Goal: Task Accomplishment & Management: Manage account settings

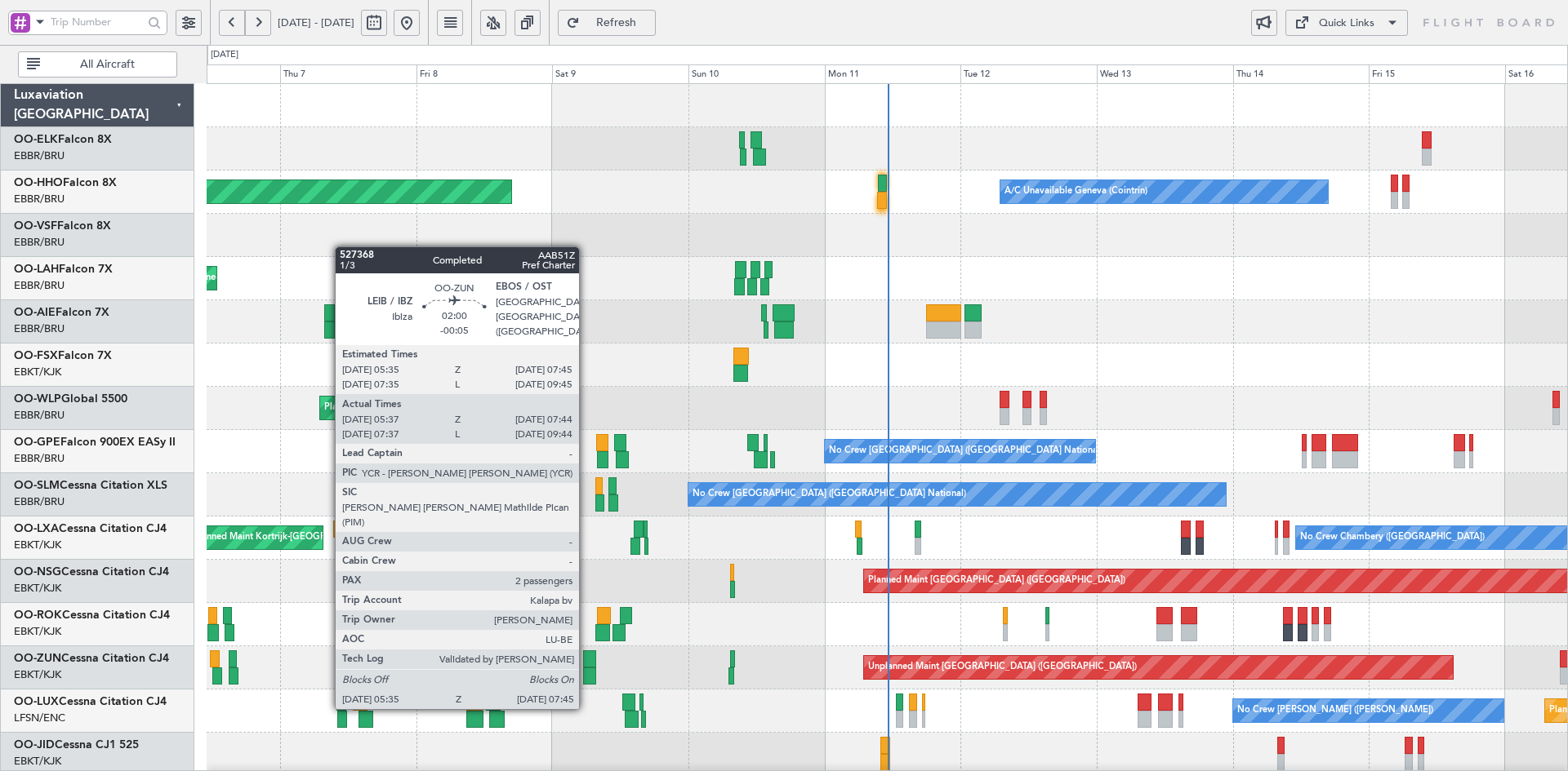
click at [586, 677] on div at bounding box center [589, 676] width 13 height 17
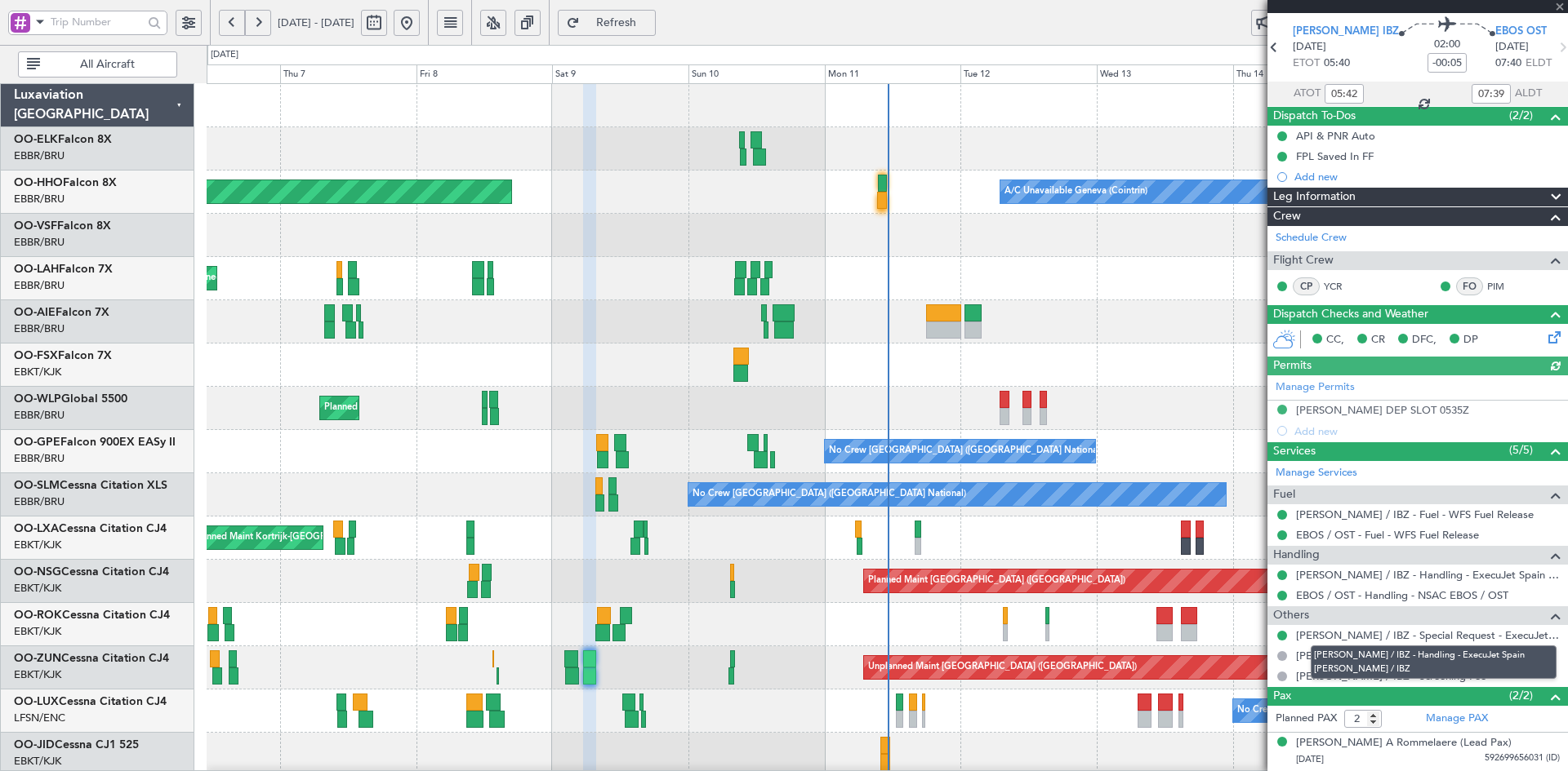
scroll to position [82, 0]
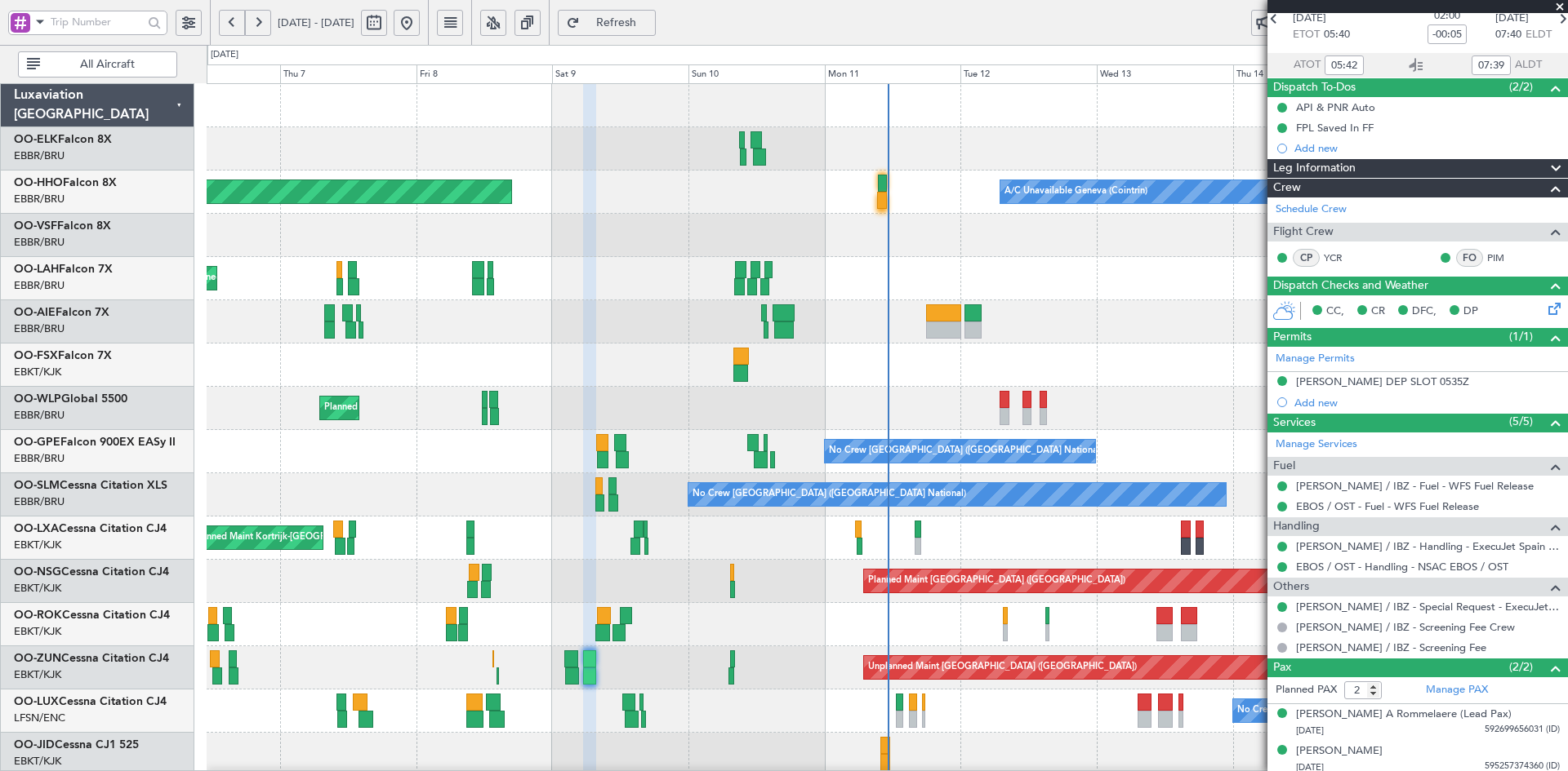
click at [1564, 5] on span at bounding box center [1559, 7] width 17 height 15
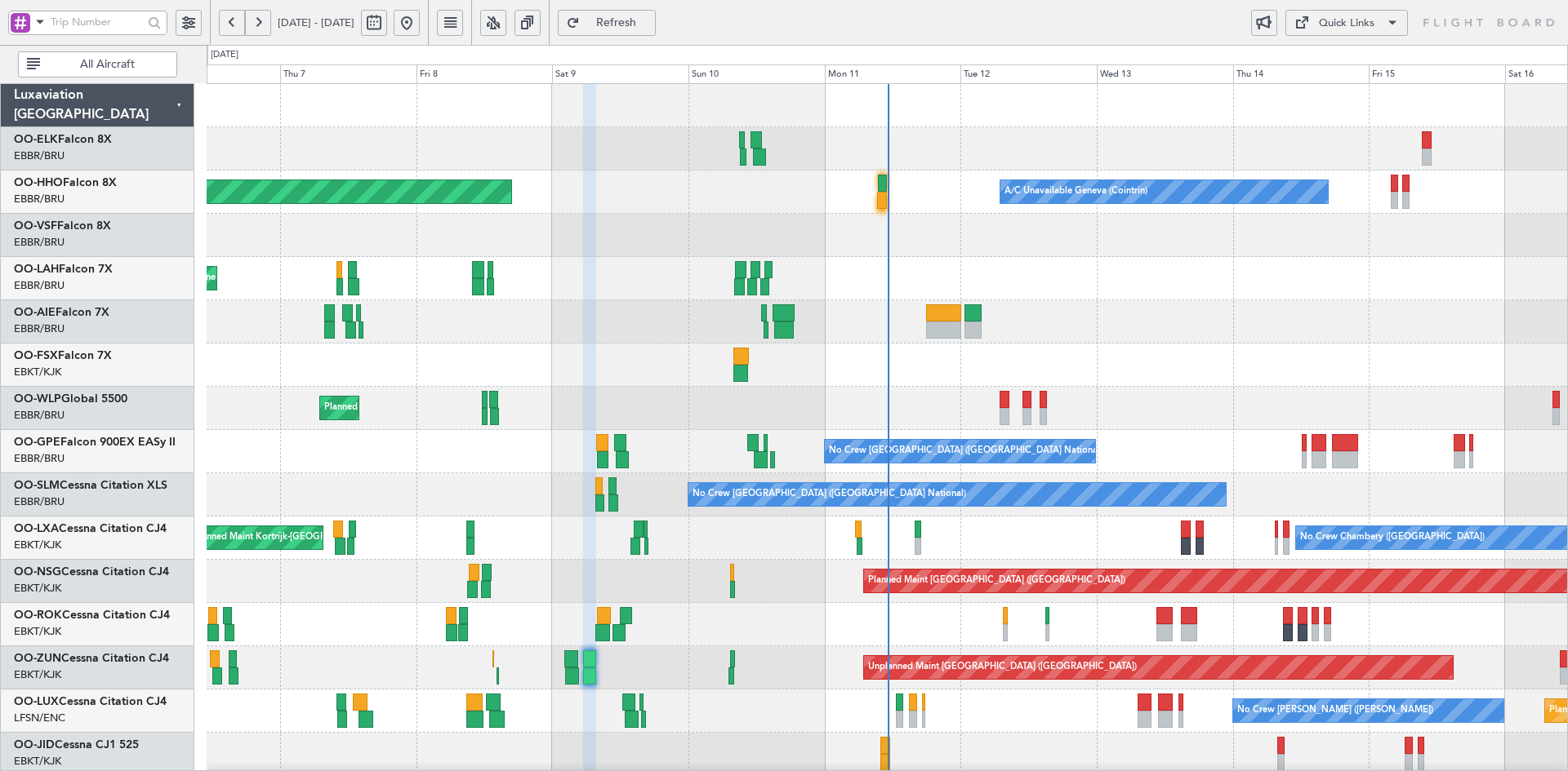
type input "0"
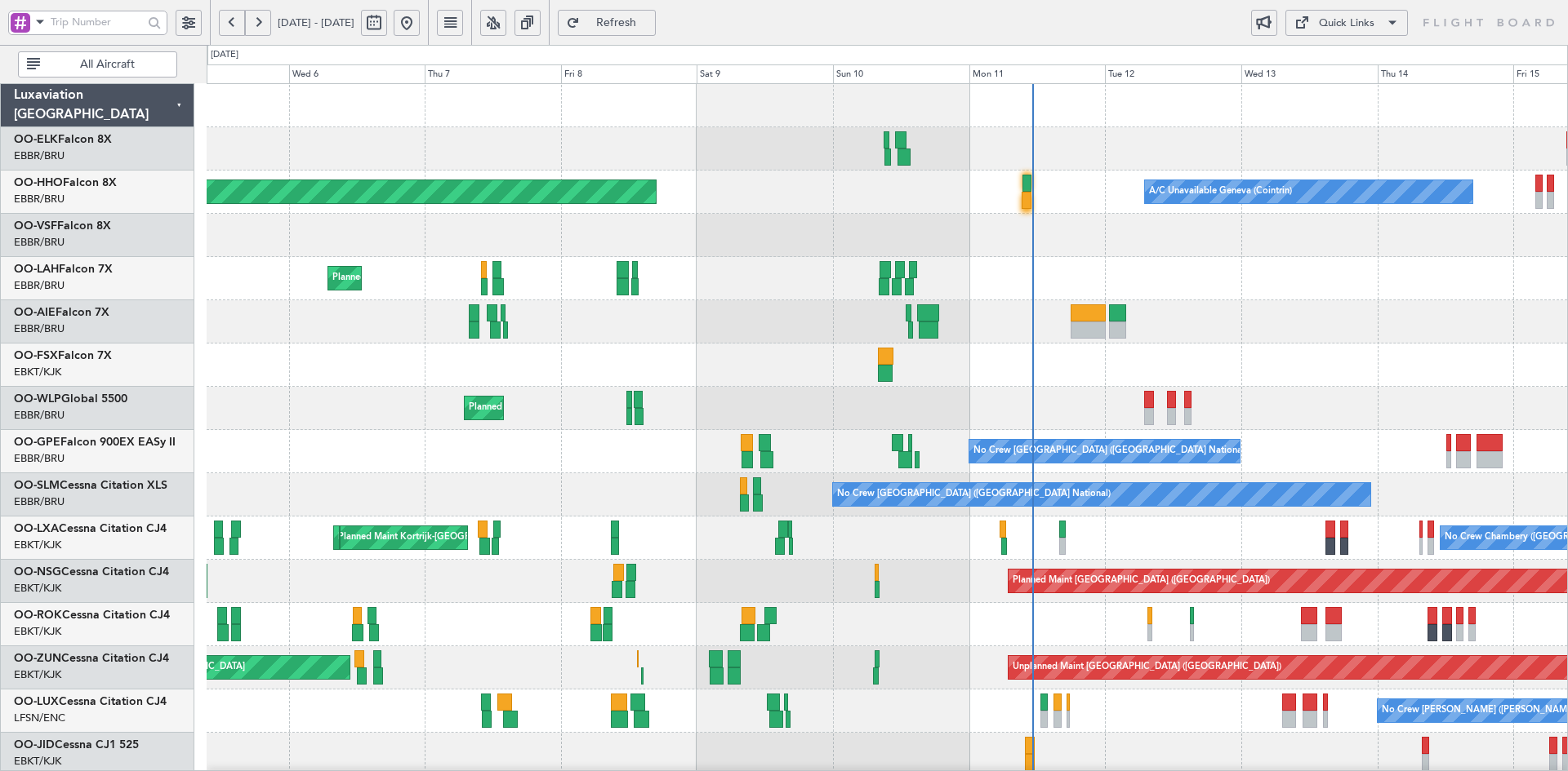
click at [802, 488] on div "A/C Unavailable Geneva (Cointrin) Planned Maint Geneva (Cointrin) Planned Maint…" at bounding box center [887, 560] width 1360 height 951
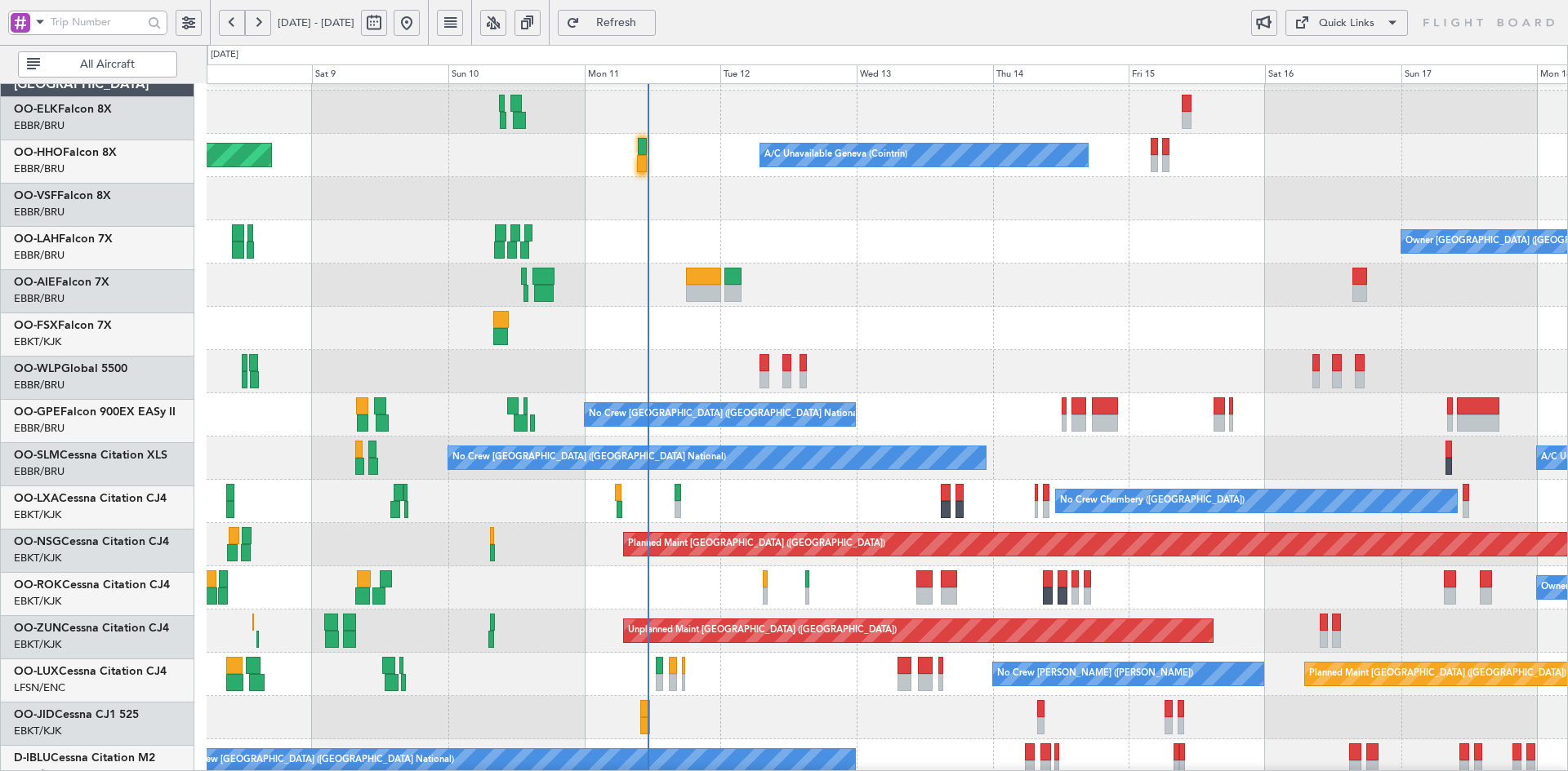
scroll to position [37, 0]
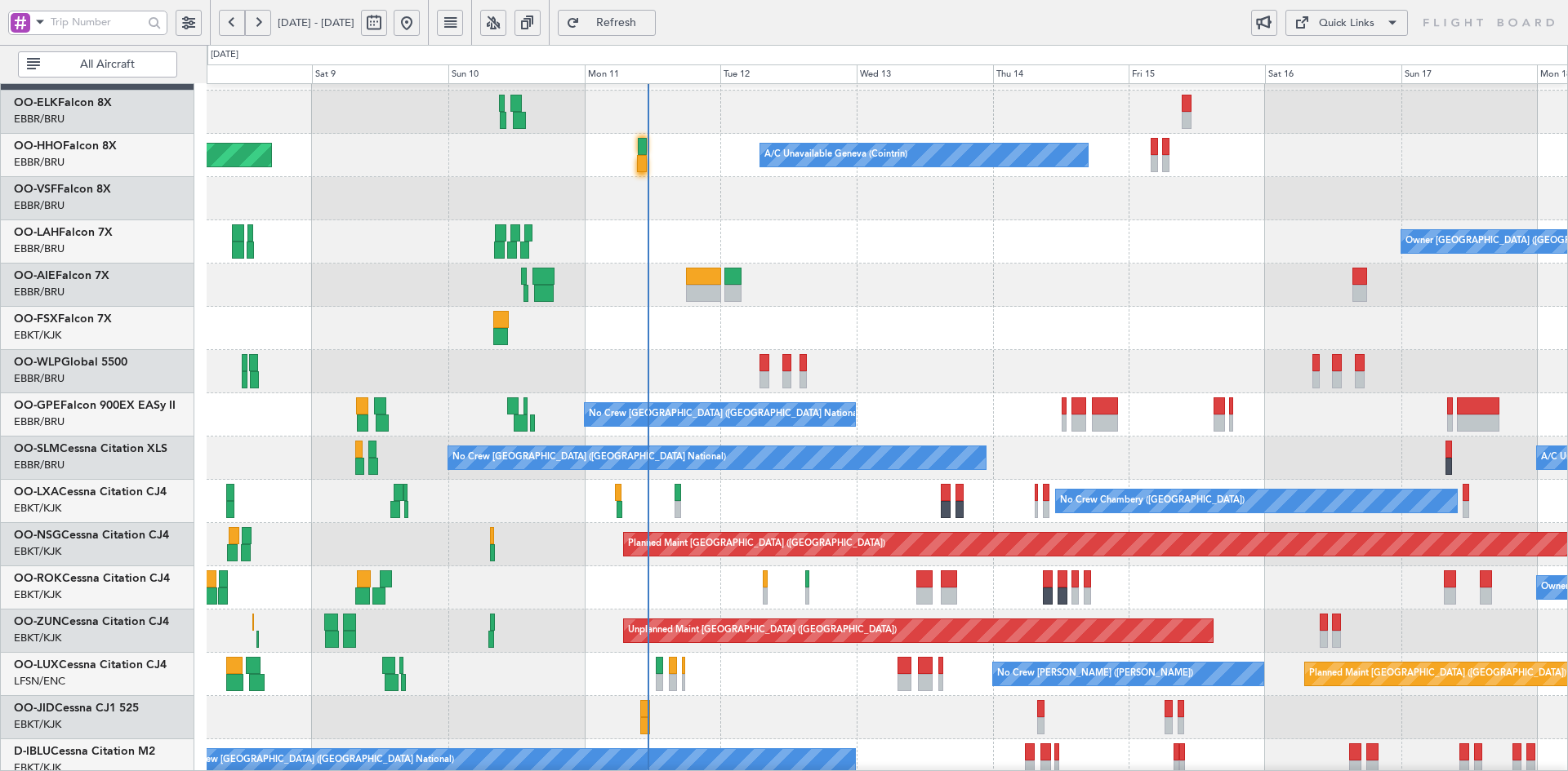
click at [917, 283] on div at bounding box center [887, 285] width 1360 height 43
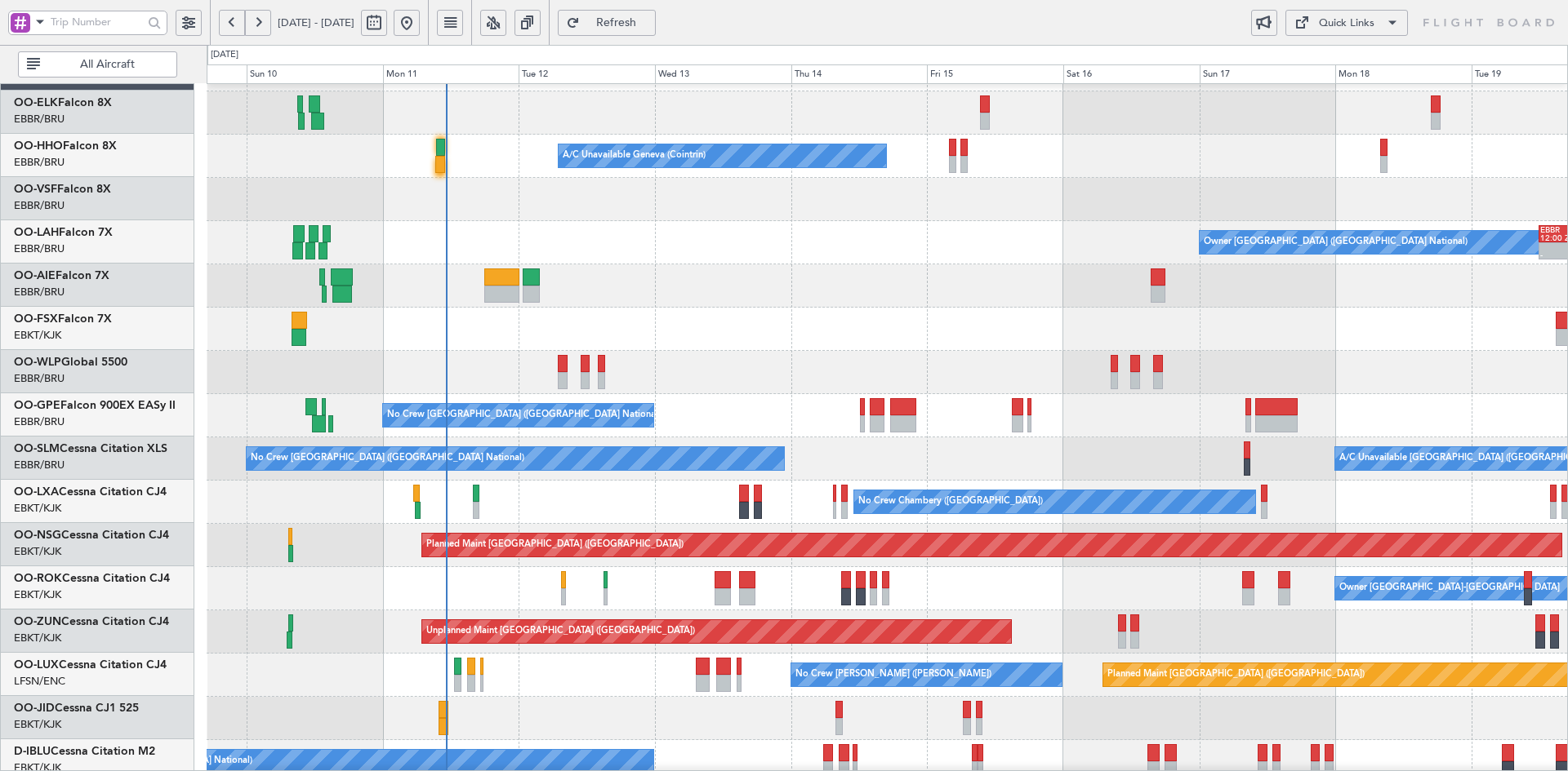
click at [1323, 343] on div at bounding box center [887, 329] width 1360 height 43
click at [898, 418] on div "A/C Unavailable Geneva (Cointrin) Planned Maint Geneva (Cointrin) Owner Brussel…" at bounding box center [887, 524] width 1360 height 951
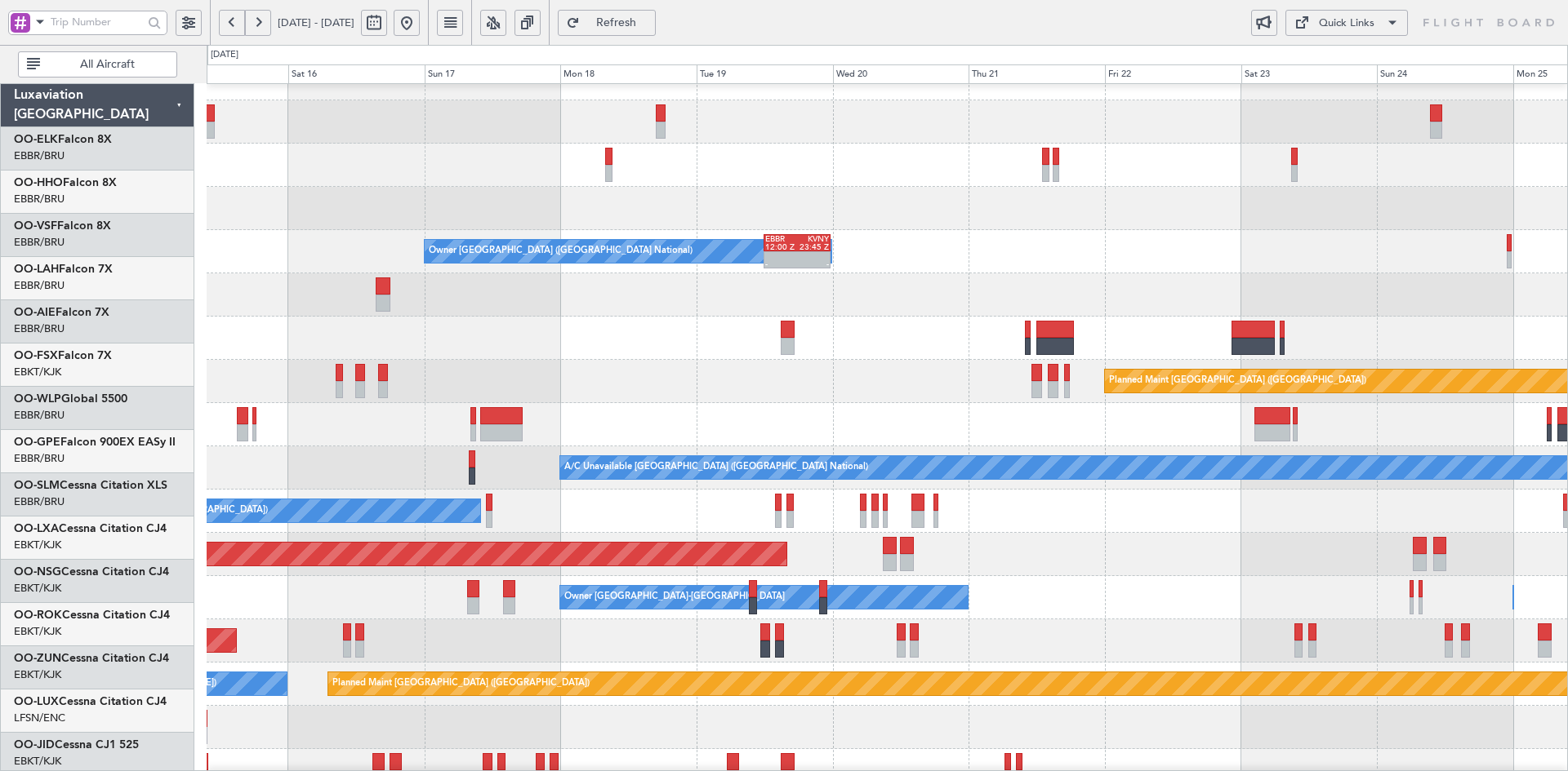
scroll to position [27, 0]
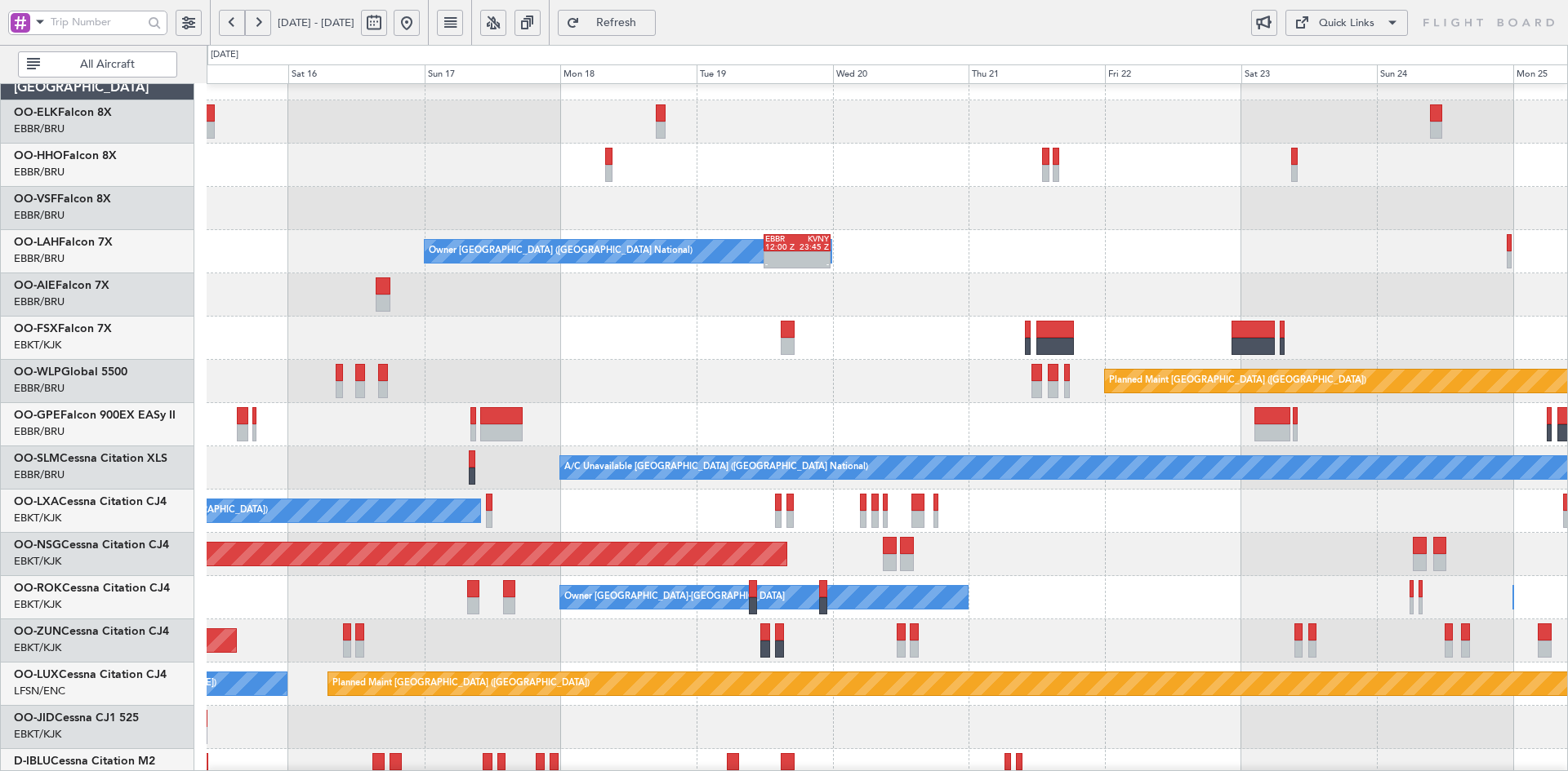
click at [575, 211] on div at bounding box center [887, 208] width 1360 height 43
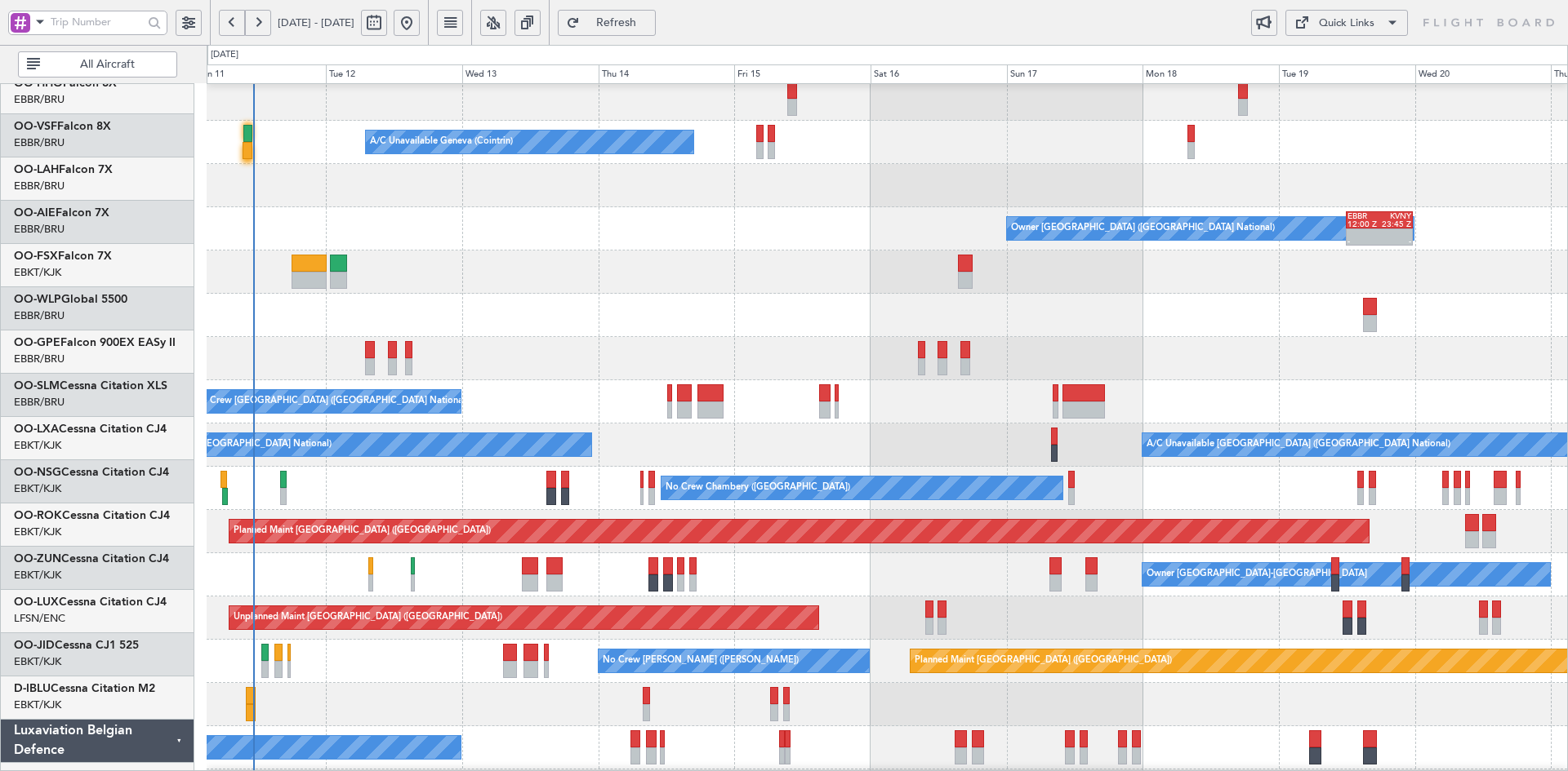
scroll to position [50, 0]
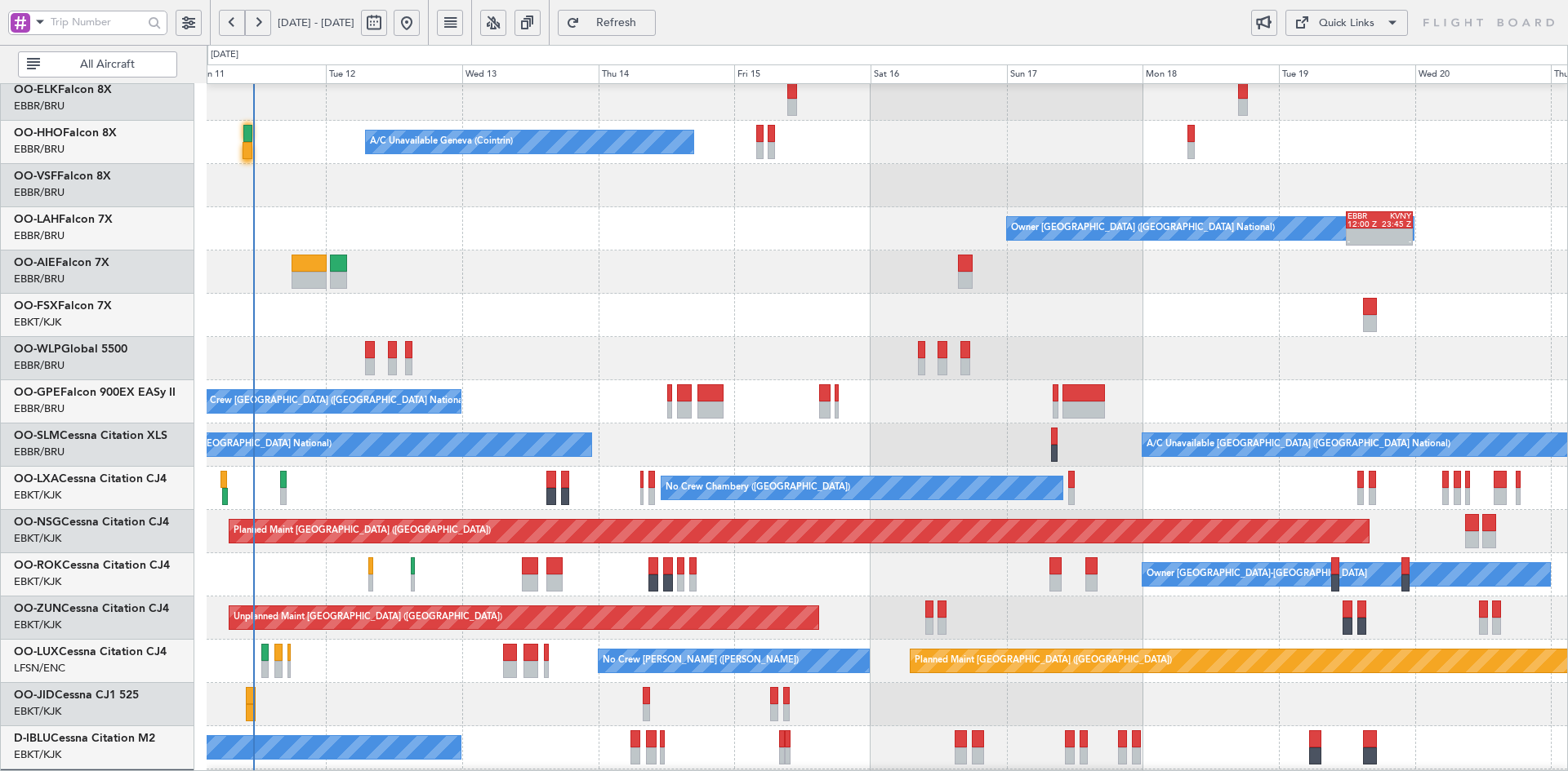
click at [1196, 349] on div "Planned Maint [GEOGRAPHIC_DATA] ([GEOGRAPHIC_DATA])" at bounding box center [887, 358] width 1360 height 43
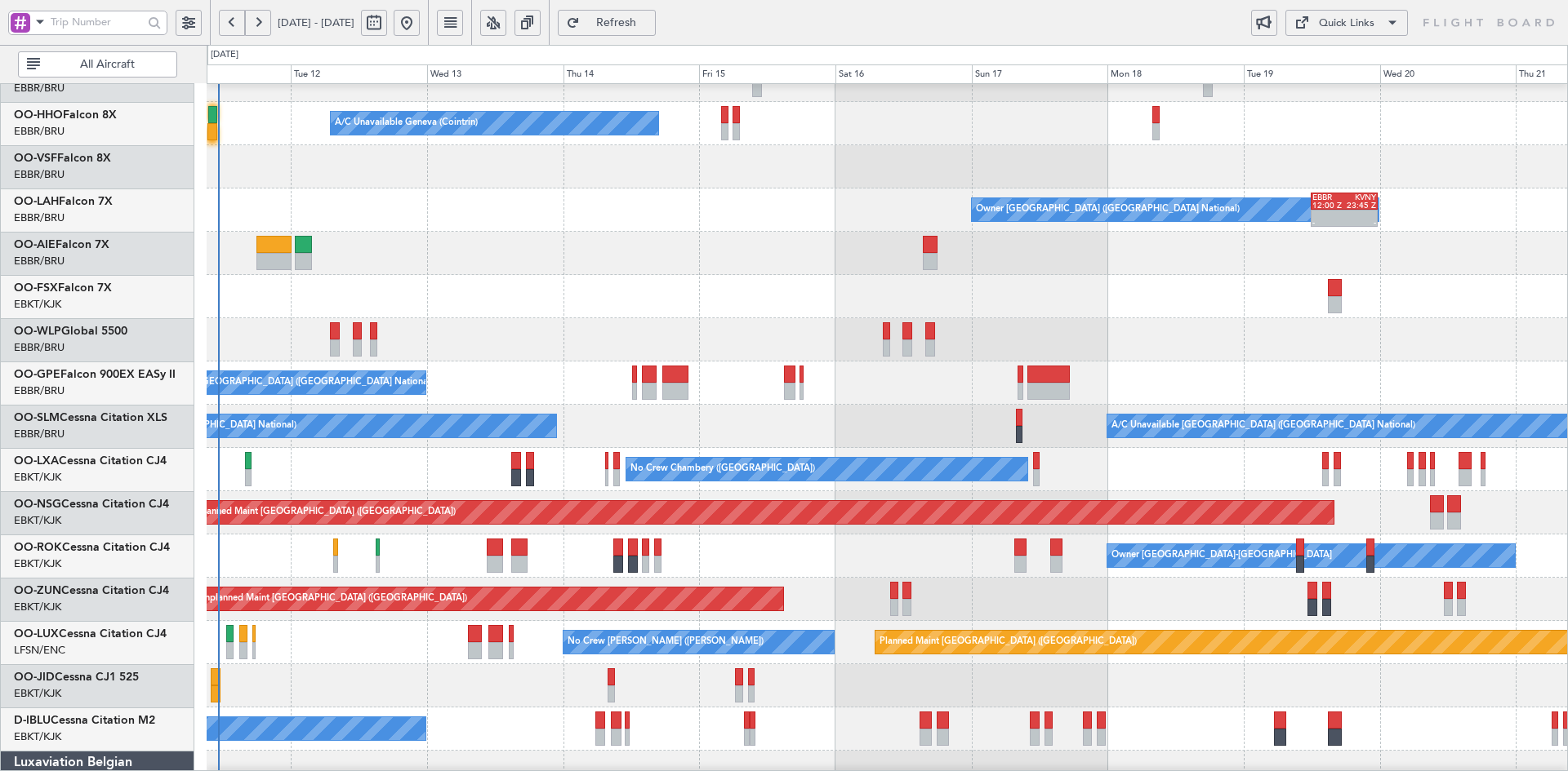
scroll to position [69, 0]
click at [940, 404] on div "No Crew [GEOGRAPHIC_DATA] ([GEOGRAPHIC_DATA] National)" at bounding box center [887, 383] width 1360 height 43
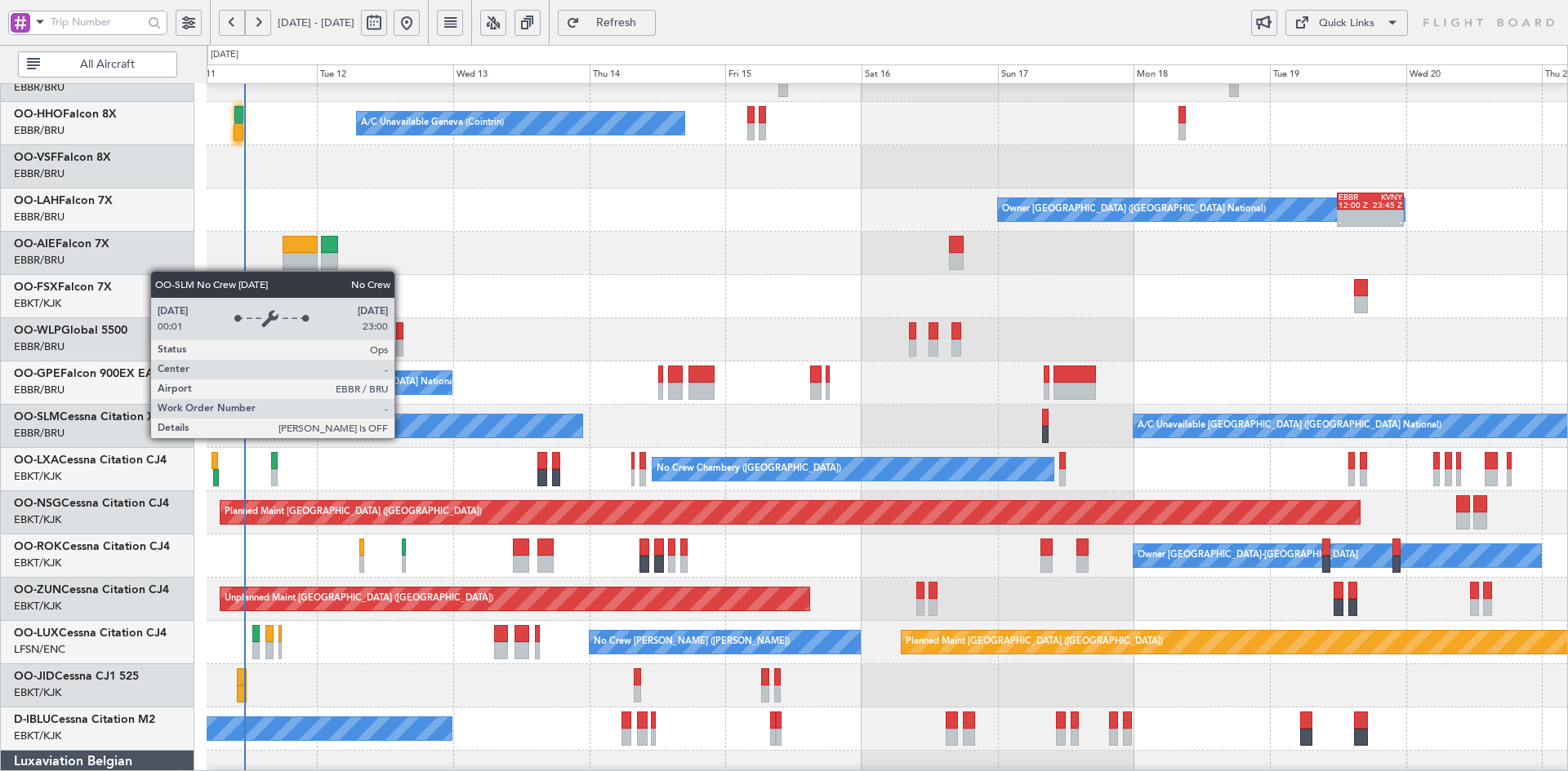
click at [583, 414] on div "No Crew [GEOGRAPHIC_DATA] ([GEOGRAPHIC_DATA] National)" at bounding box center [313, 426] width 539 height 25
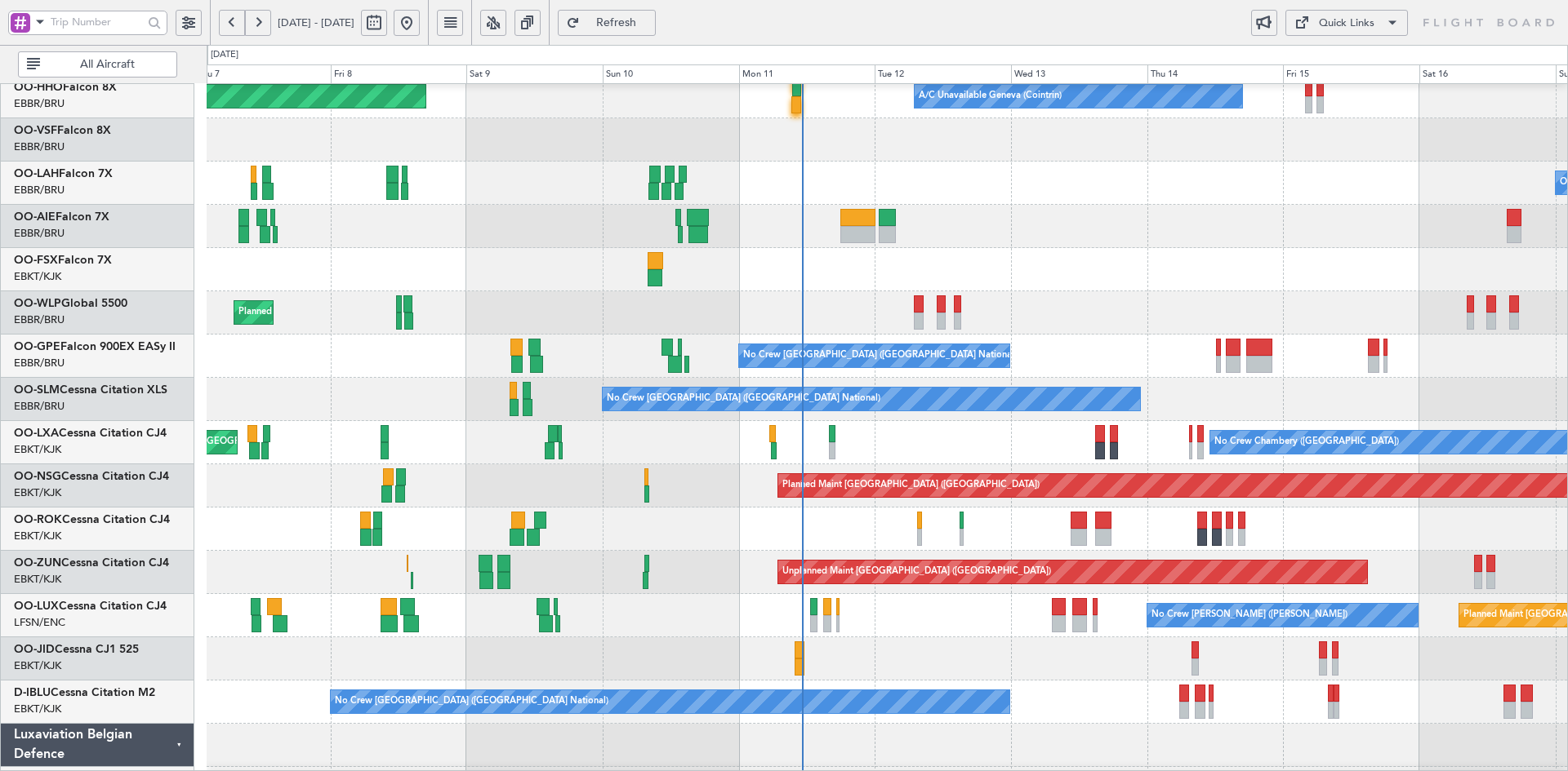
scroll to position [111, 0]
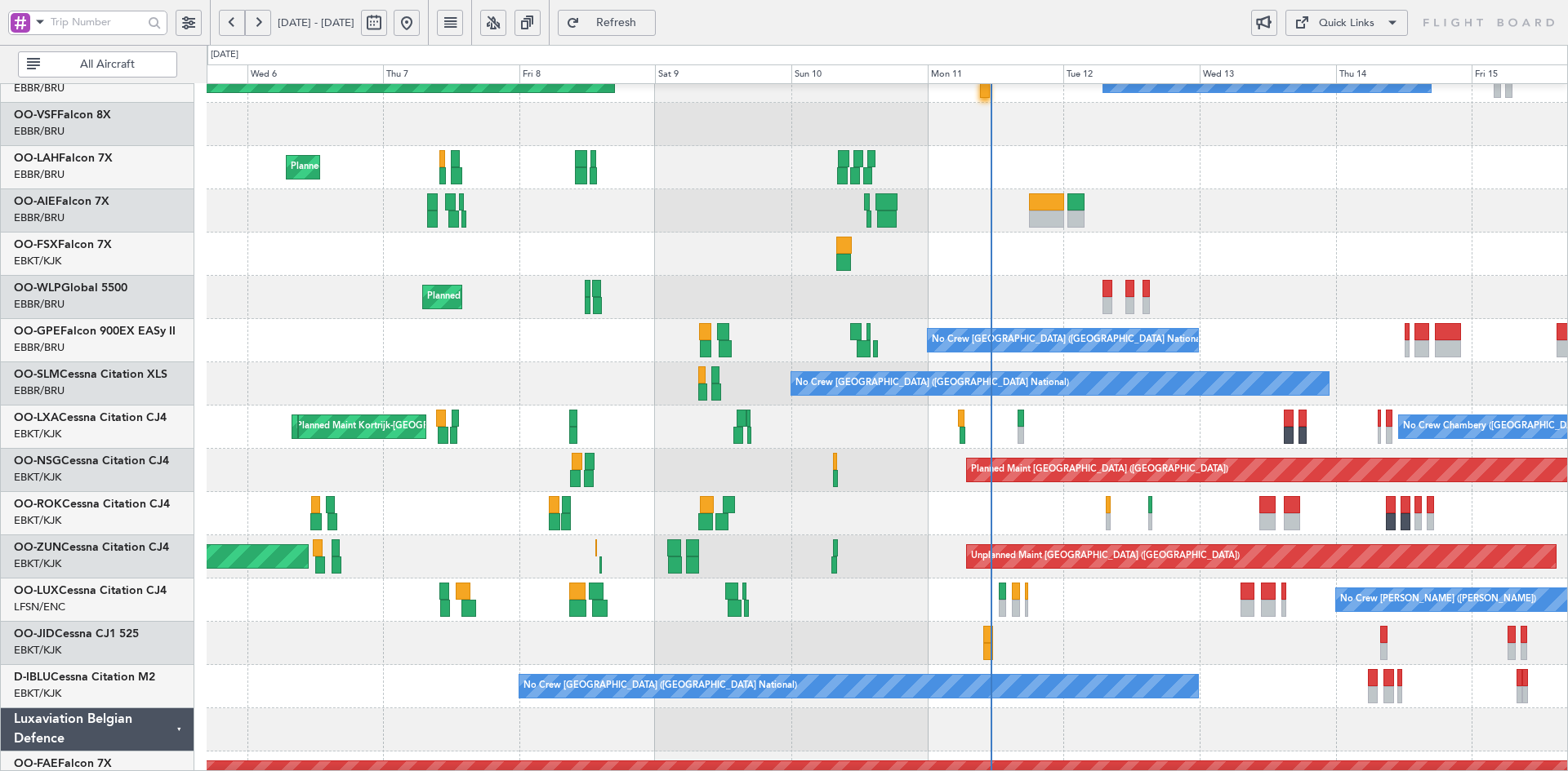
click at [666, 210] on div at bounding box center [887, 210] width 1360 height 43
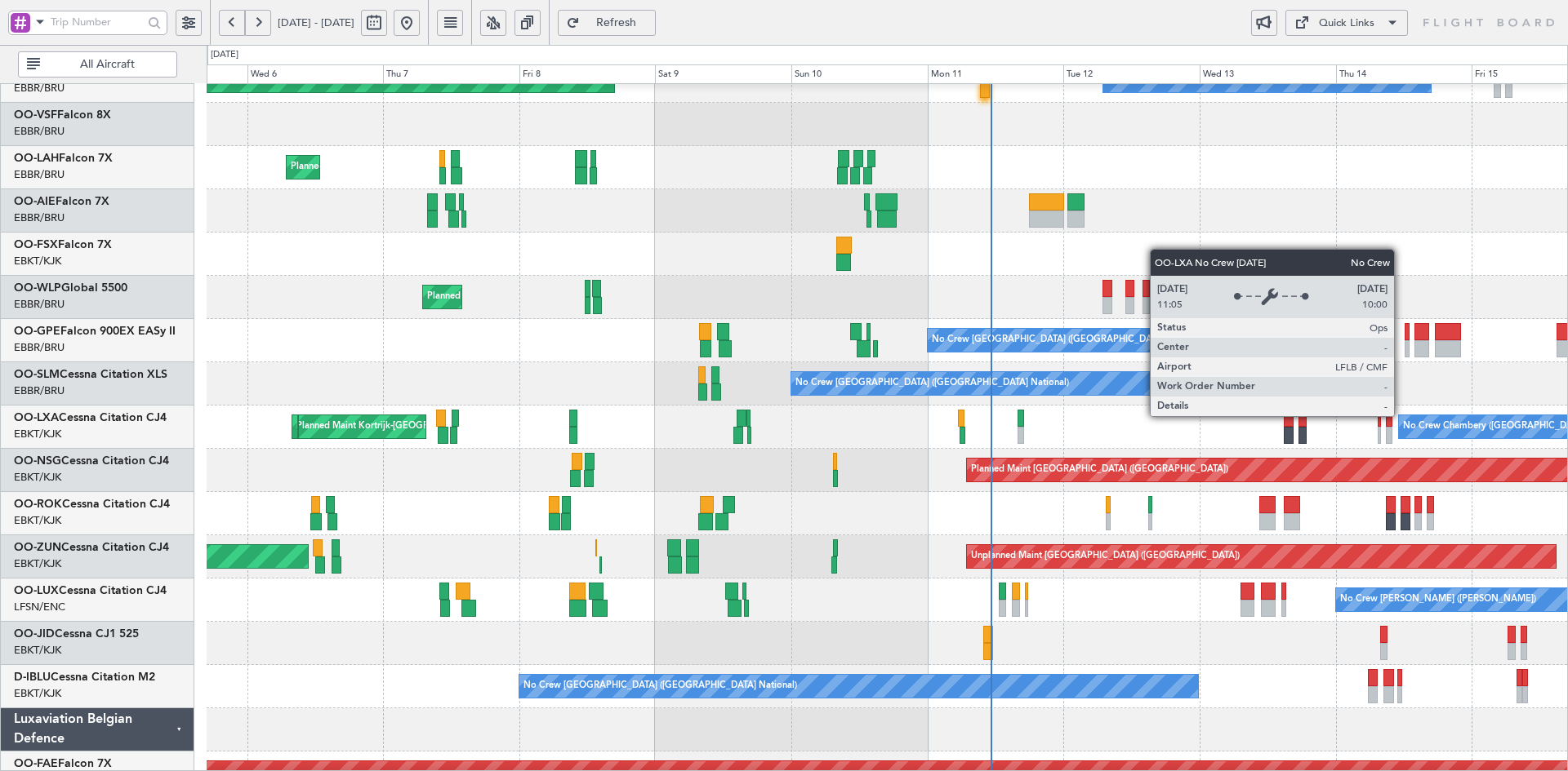
click at [1279, 409] on div "No Crew Chambery (Aix-les-bains) Planned Maint Kortrijk-Wevelgem AOG Maint Kort…" at bounding box center [887, 427] width 1360 height 43
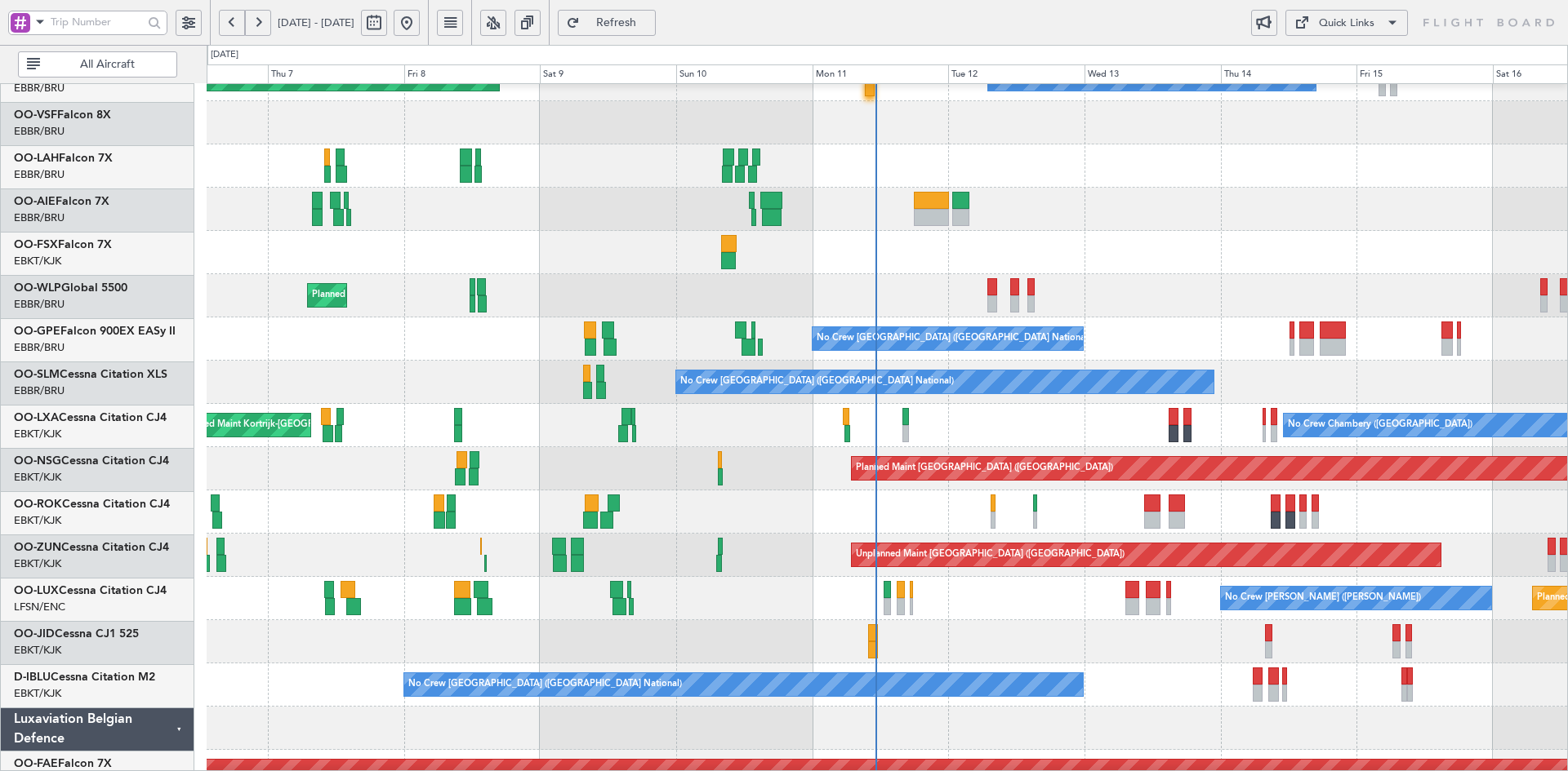
scroll to position [113, 0]
click at [1293, 519] on div "Owner [GEOGRAPHIC_DATA]-[GEOGRAPHIC_DATA]" at bounding box center [887, 511] width 1360 height 43
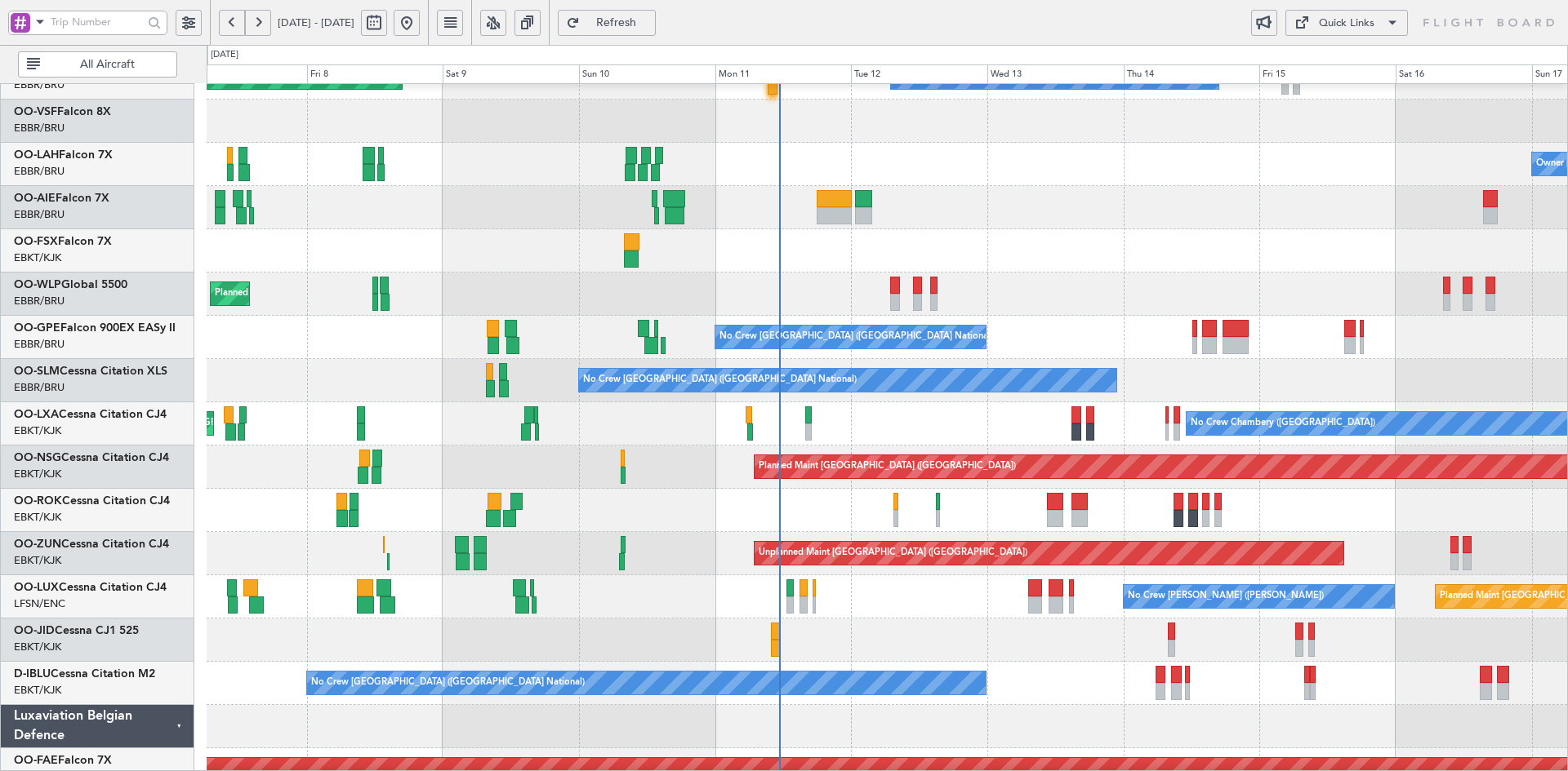
click at [1281, 705] on div "No Crew [GEOGRAPHIC_DATA] ([GEOGRAPHIC_DATA] National)" at bounding box center [887, 683] width 1360 height 43
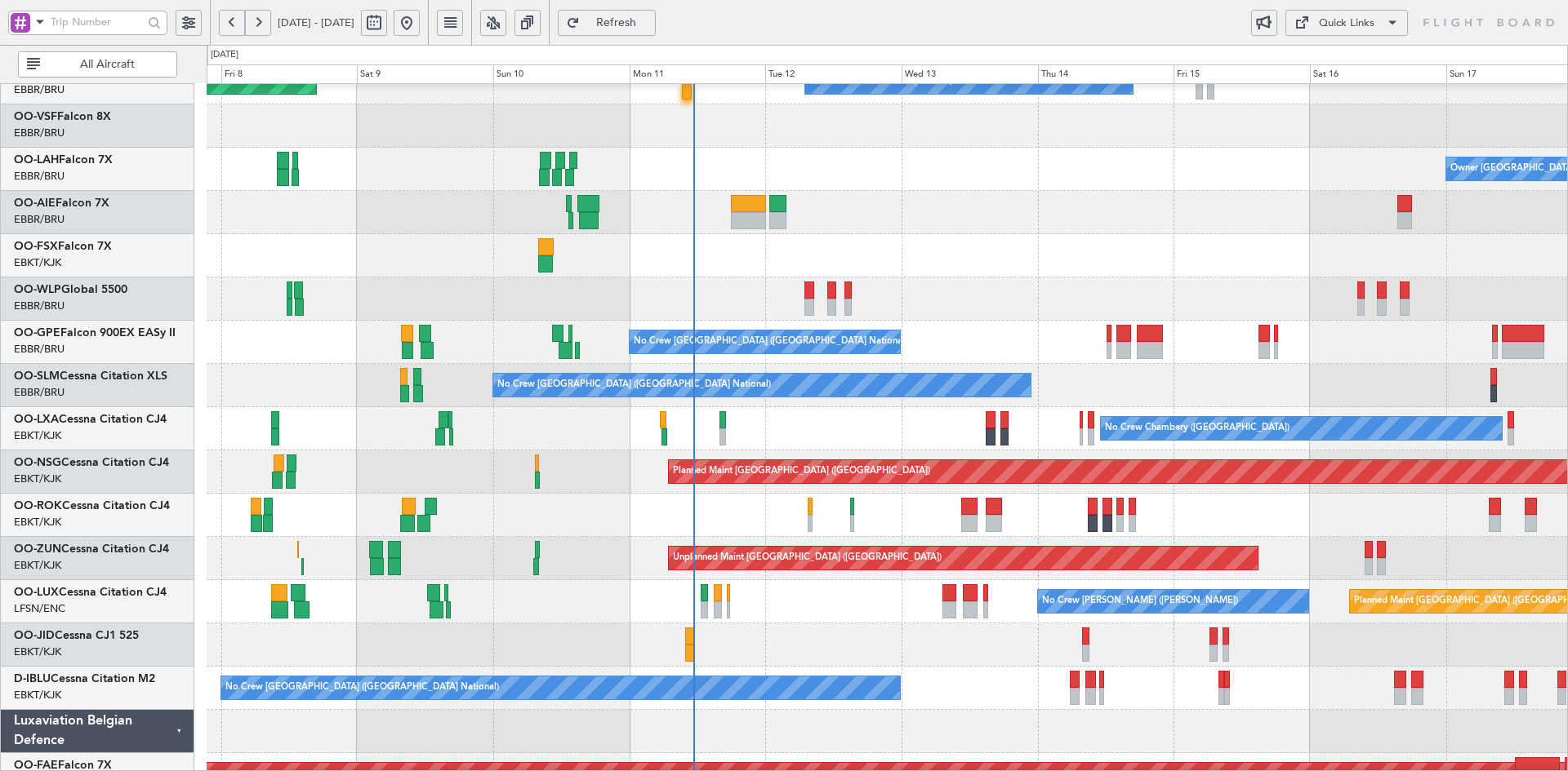
scroll to position [106, 0]
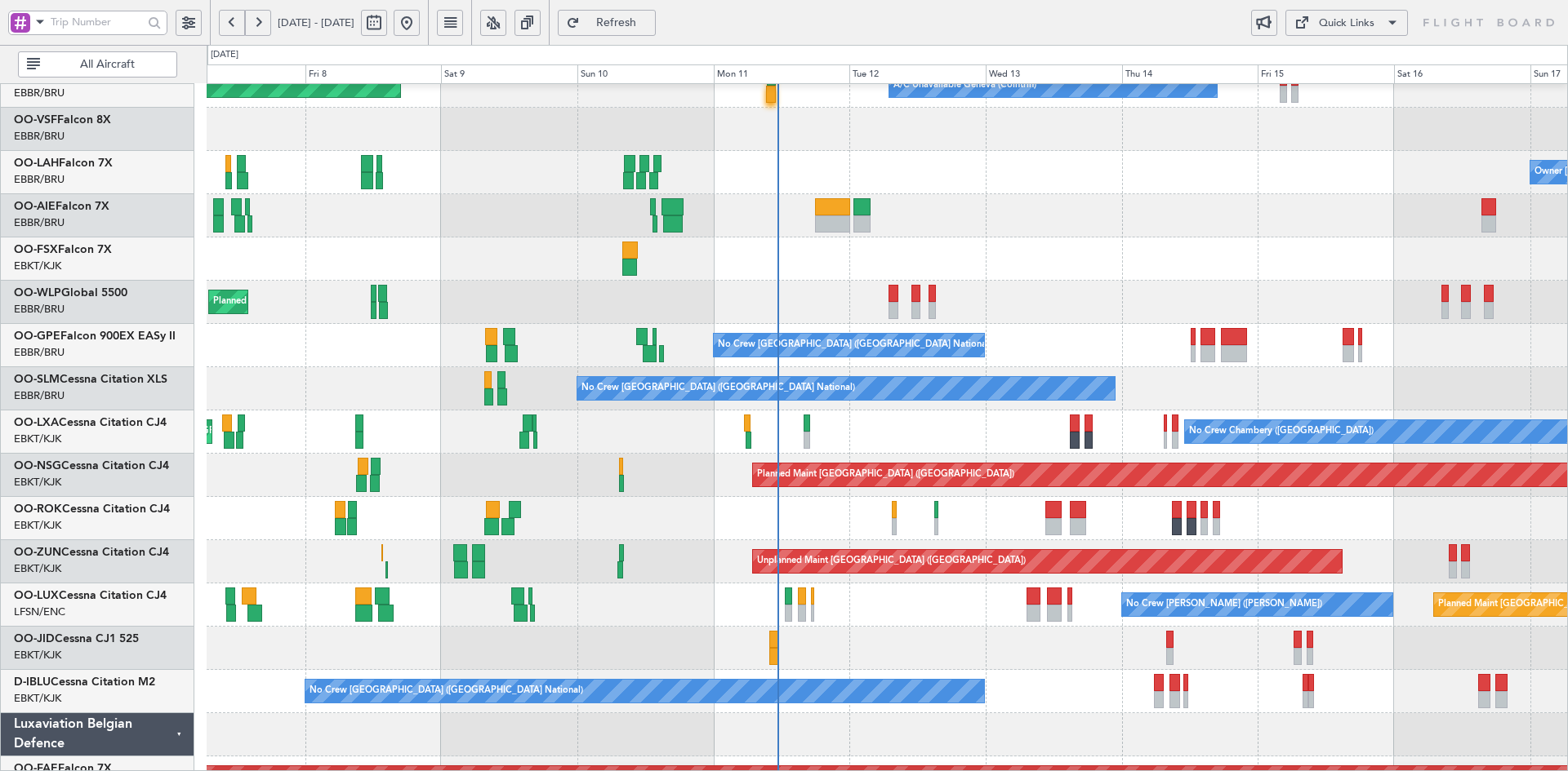
click at [1064, 303] on div "Planned Maint Milan (Linate)" at bounding box center [887, 302] width 1360 height 43
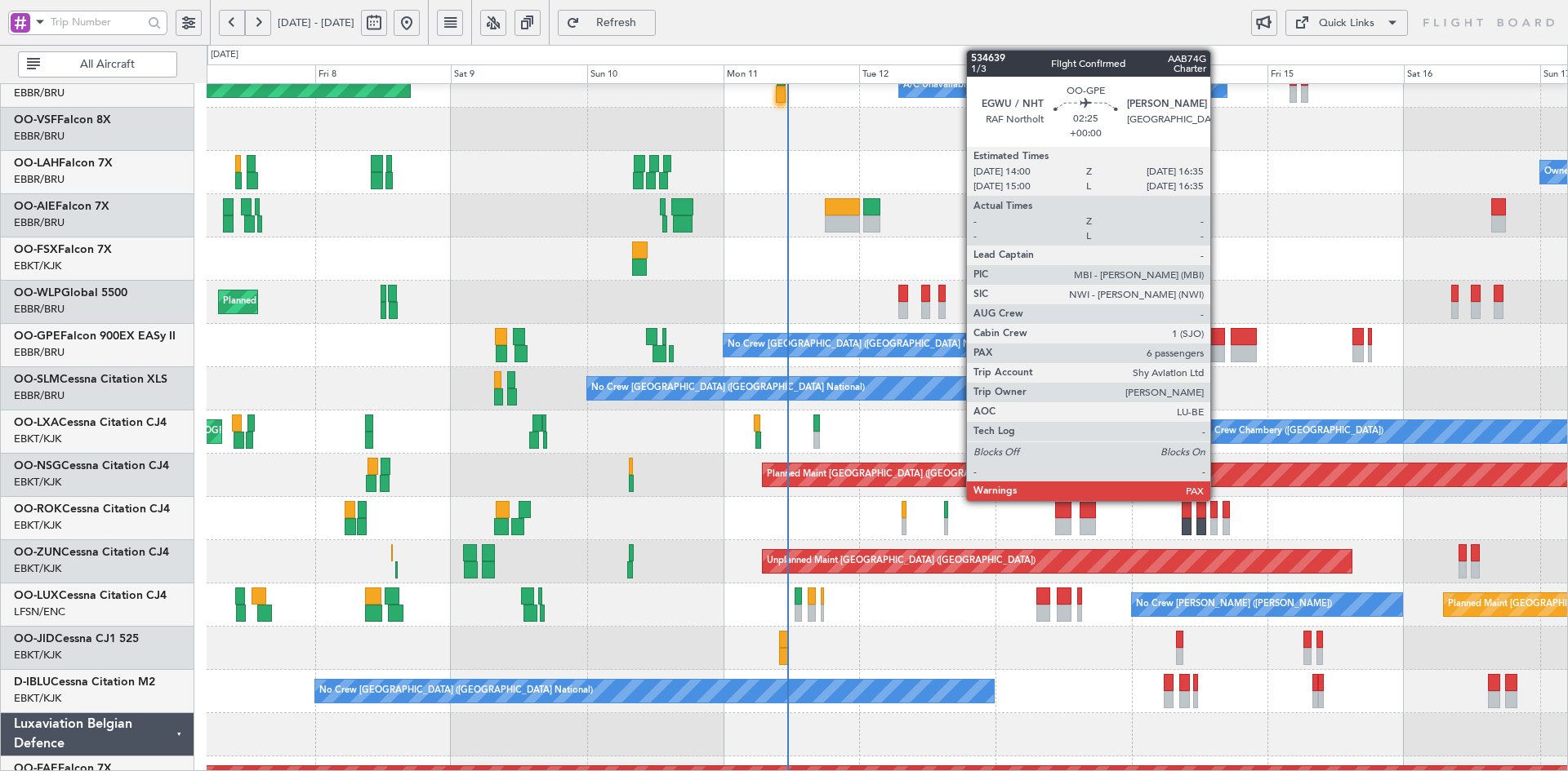
click at [1218, 354] on div at bounding box center [1218, 353] width 15 height 17
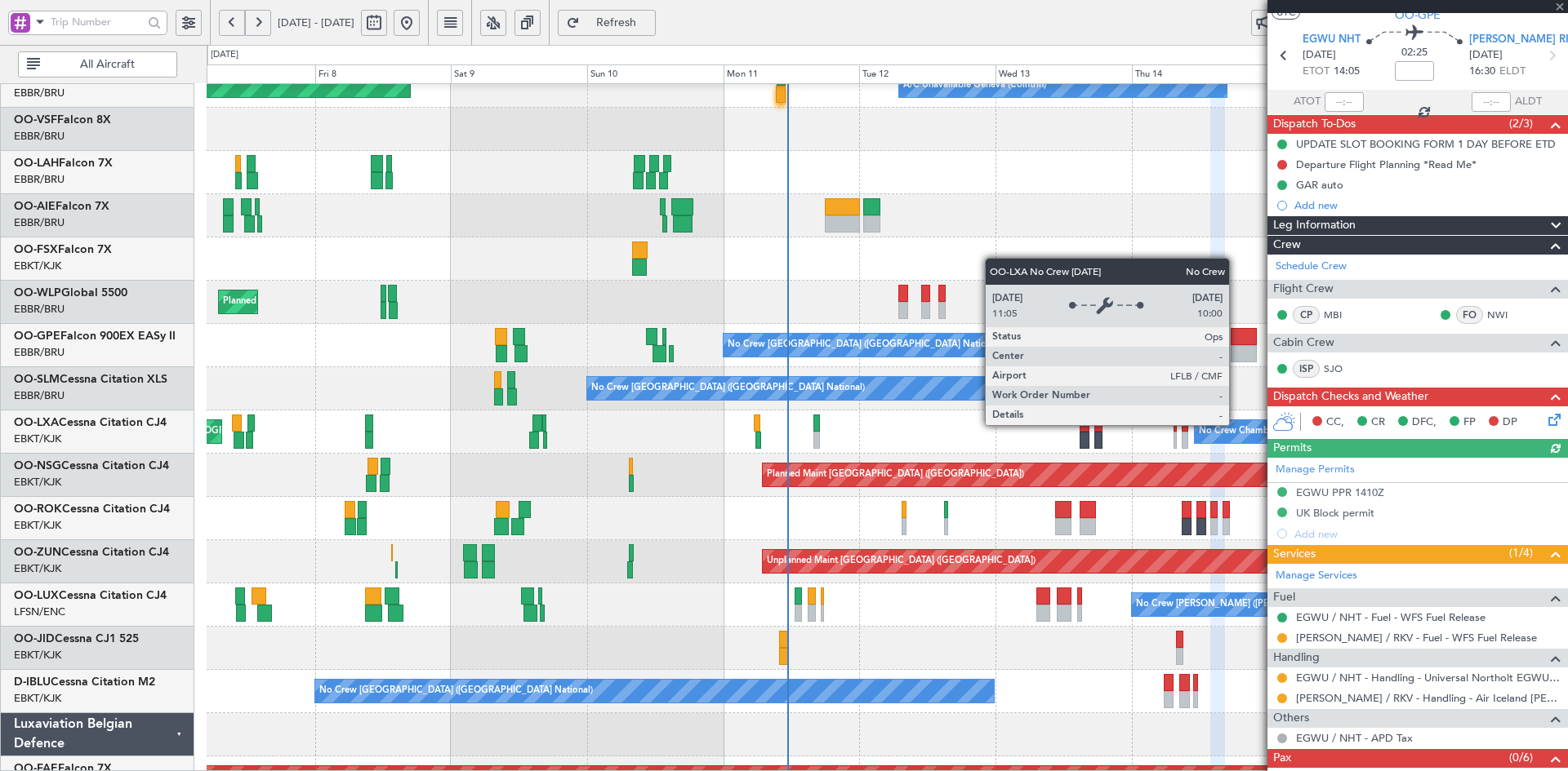
scroll to position [89, 0]
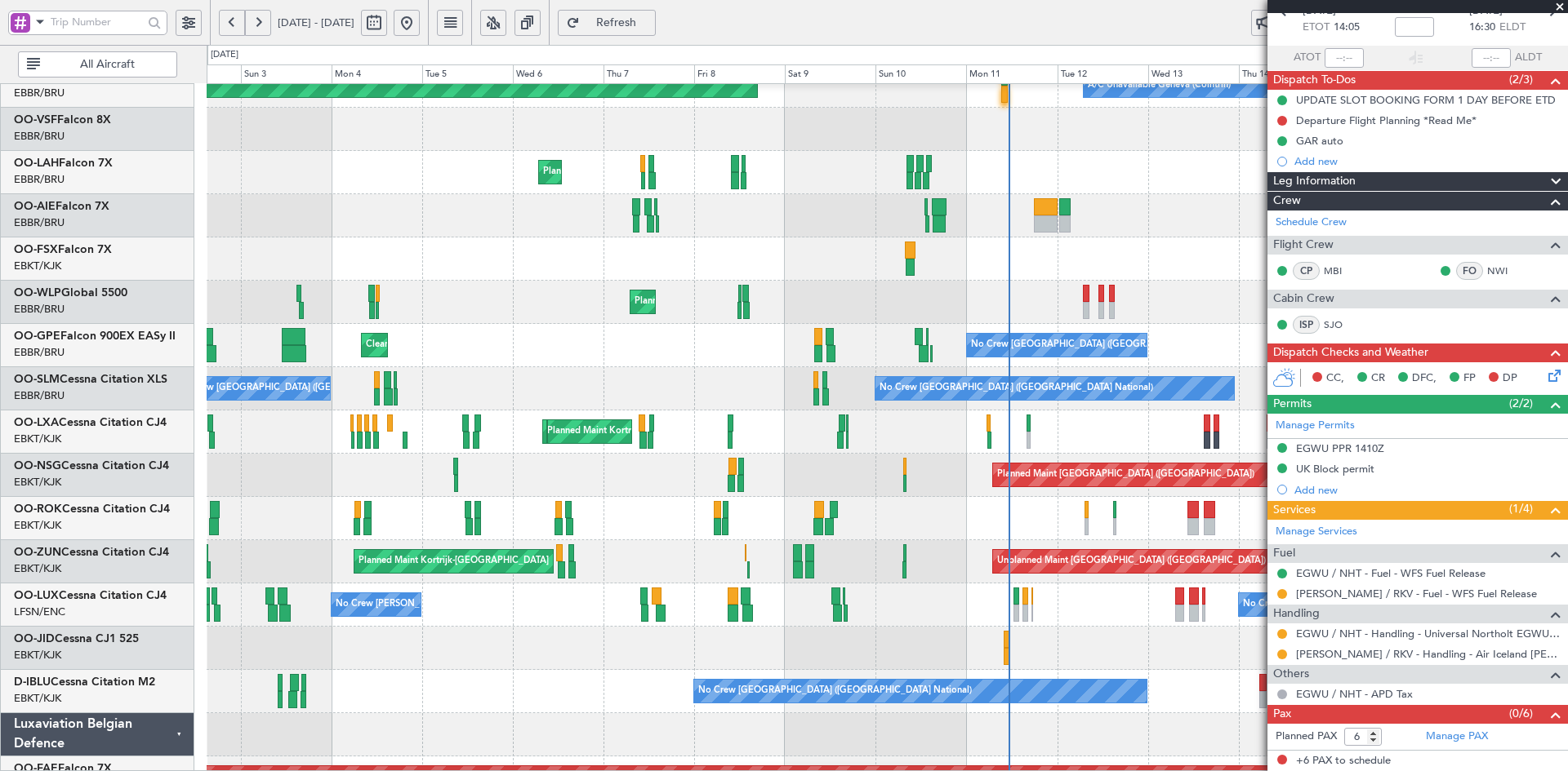
click at [1042, 257] on div "Planned Maint Kortrijk-[GEOGRAPHIC_DATA]" at bounding box center [887, 259] width 1360 height 43
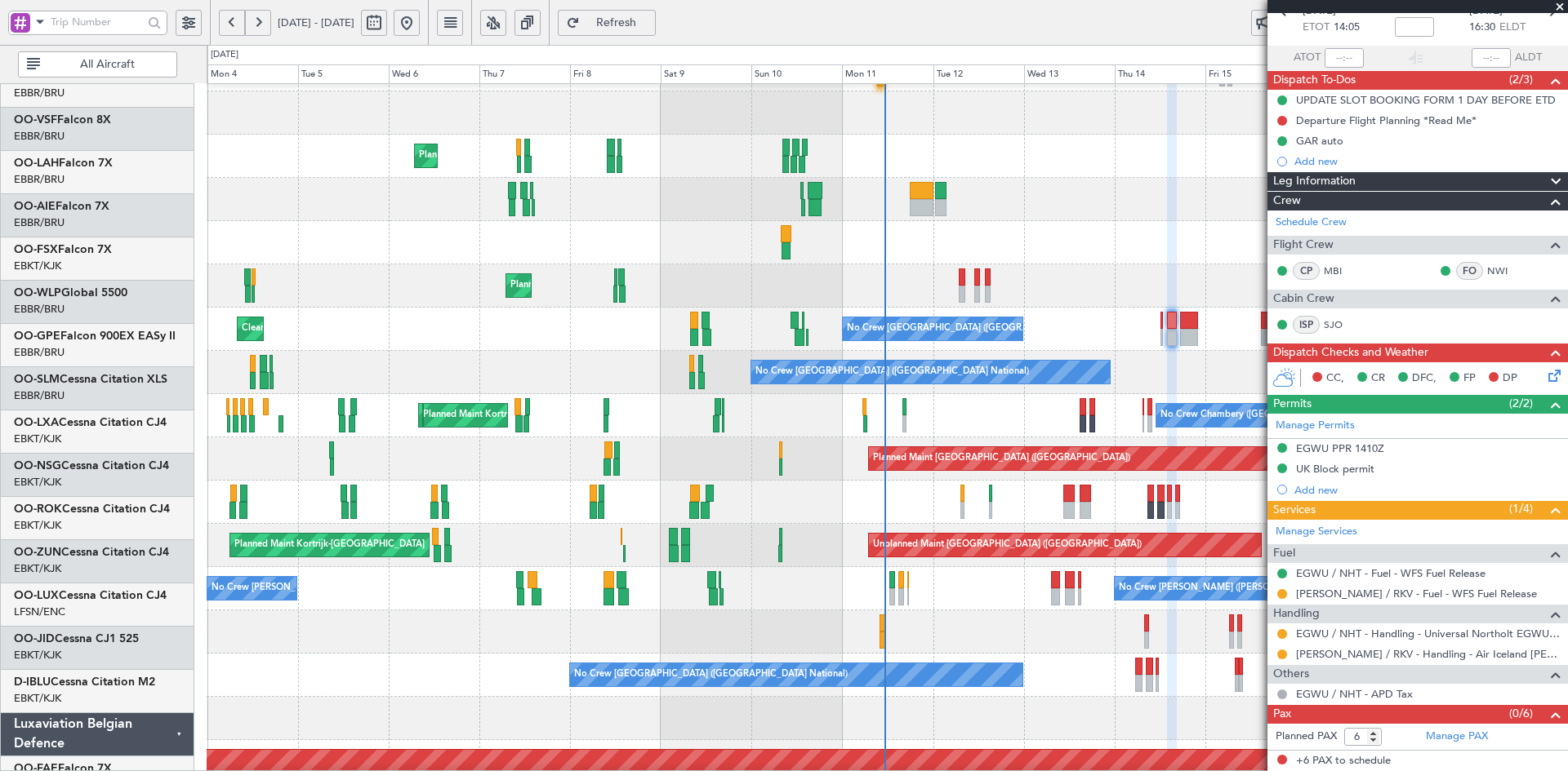
scroll to position [122, 0]
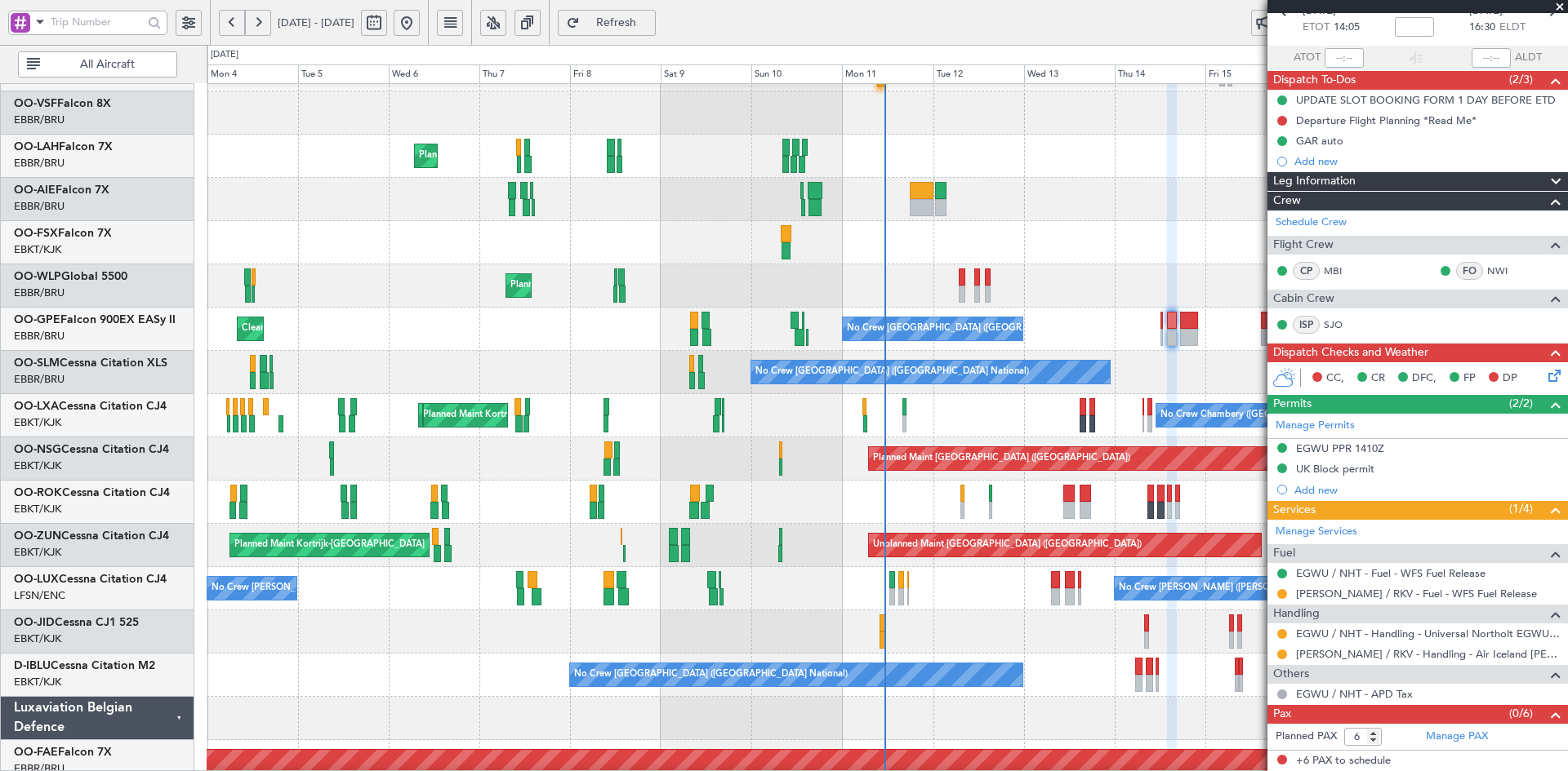
click at [1563, 7] on span at bounding box center [1559, 7] width 17 height 15
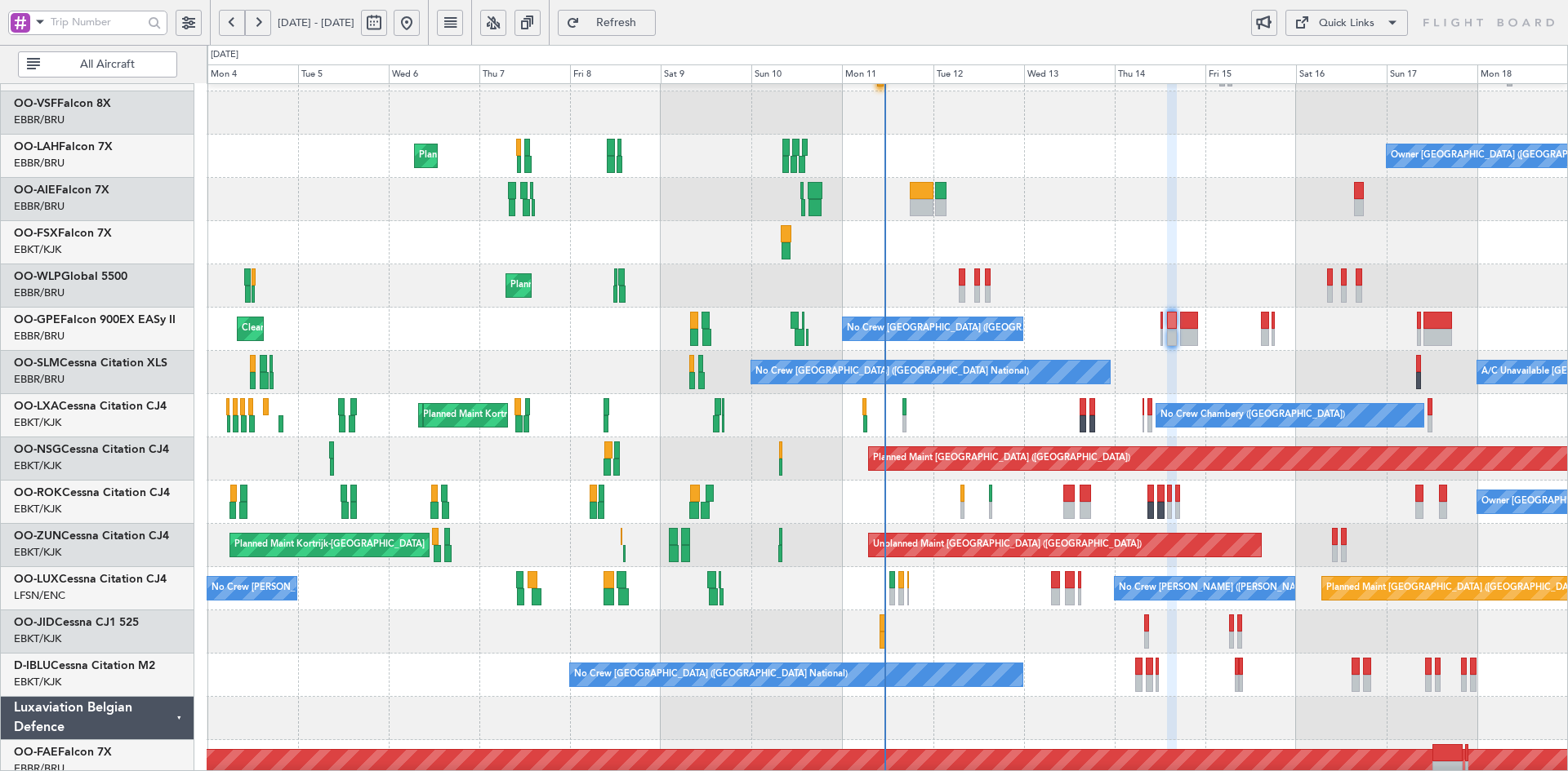
type input "0"
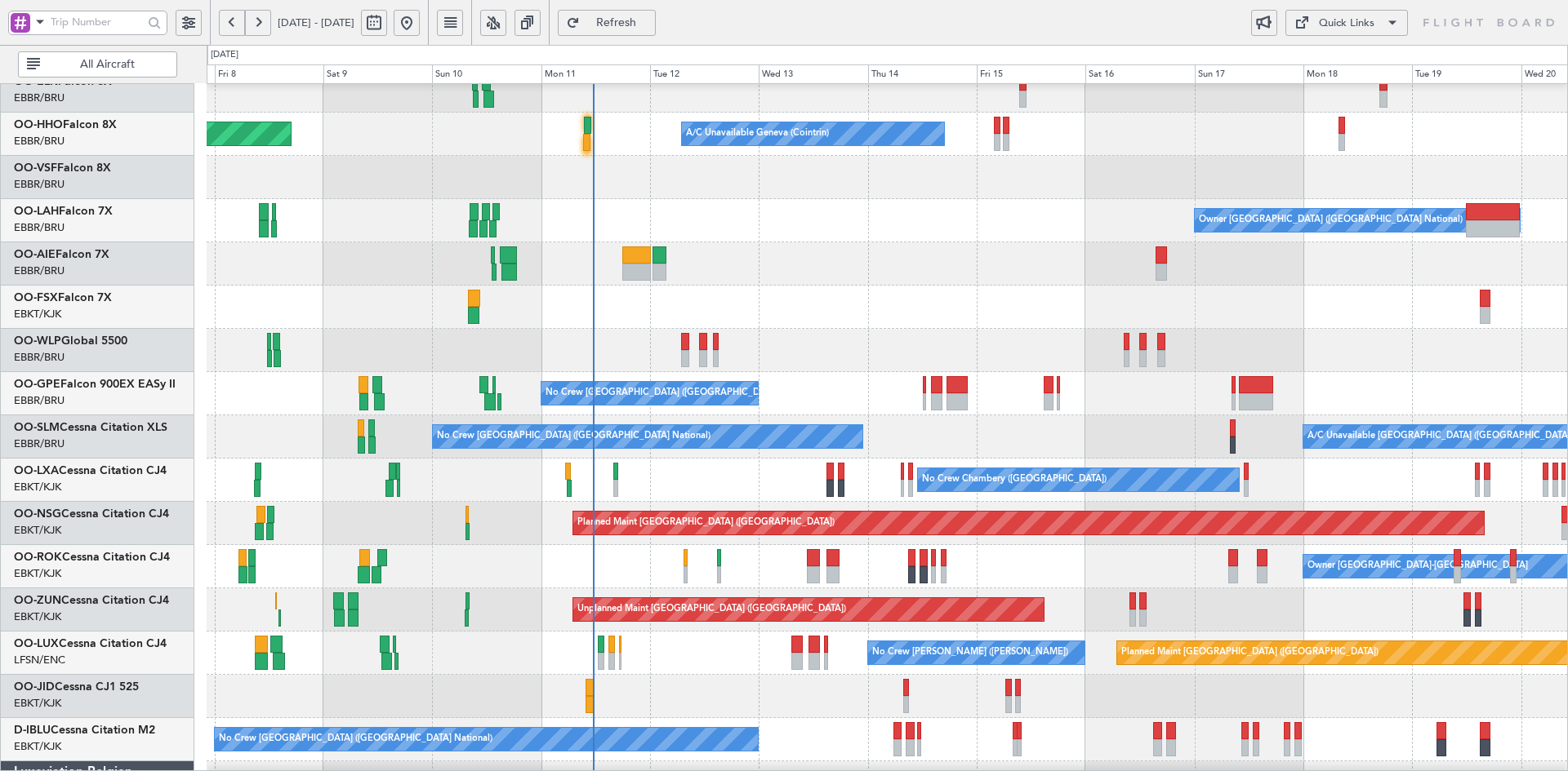
scroll to position [62, 0]
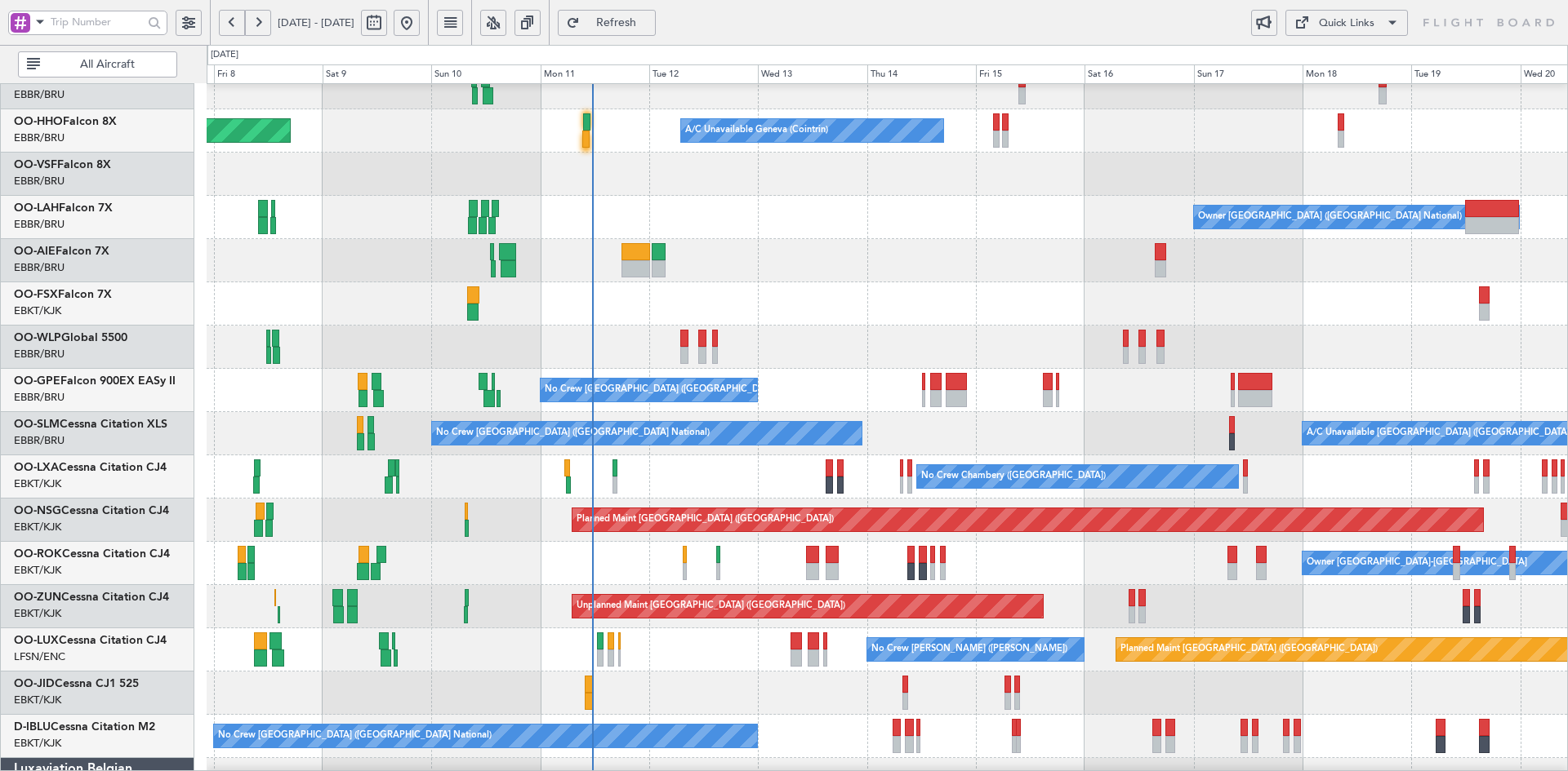
click at [702, 326] on div "Planned Maint Milan (Linate) Planned Maint Berlin (Brandenburg)" at bounding box center [887, 347] width 1360 height 43
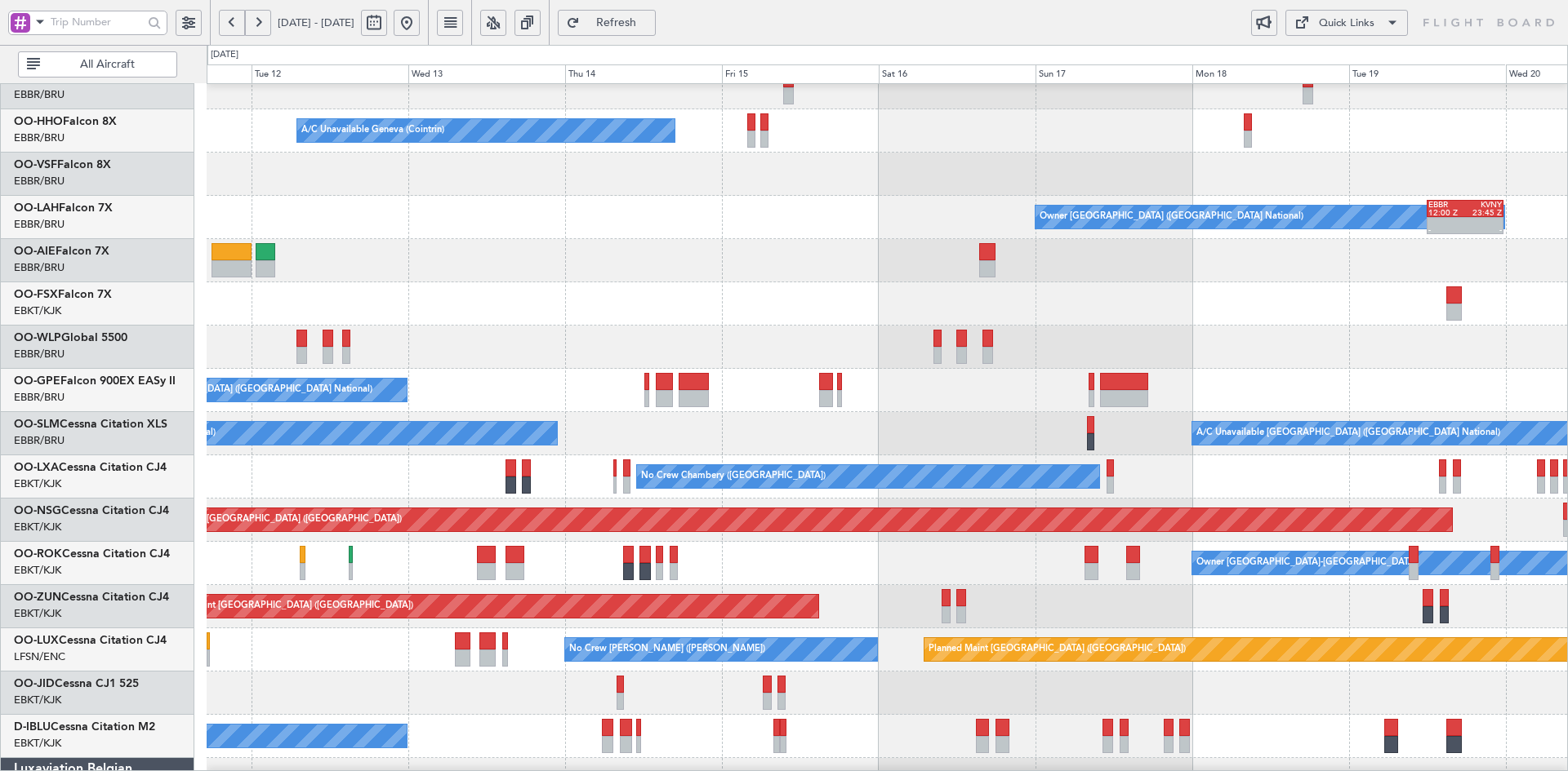
click at [1400, 345] on div "Planned Maint [GEOGRAPHIC_DATA] ([GEOGRAPHIC_DATA])" at bounding box center [887, 347] width 1360 height 43
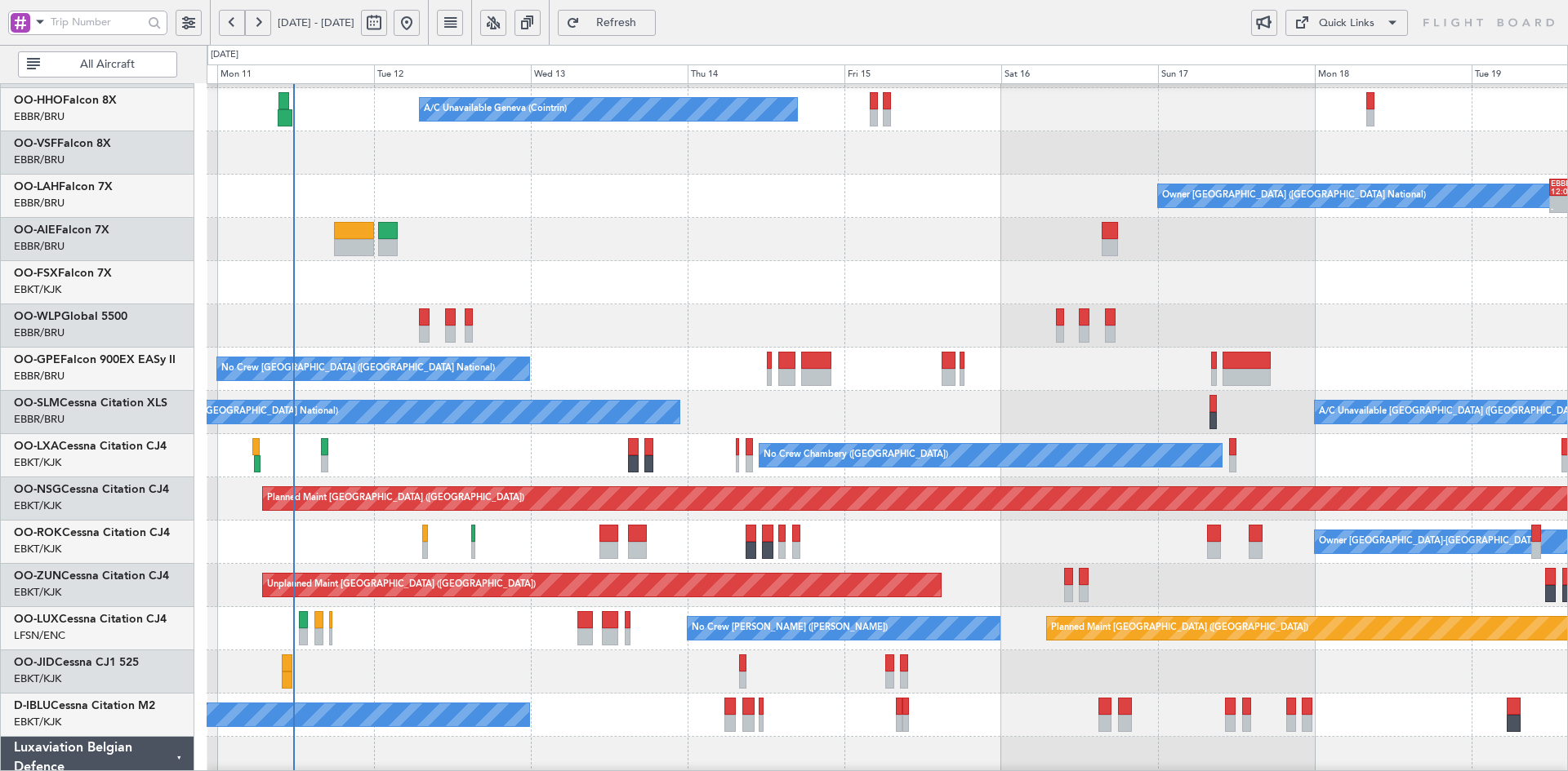
scroll to position [87, 0]
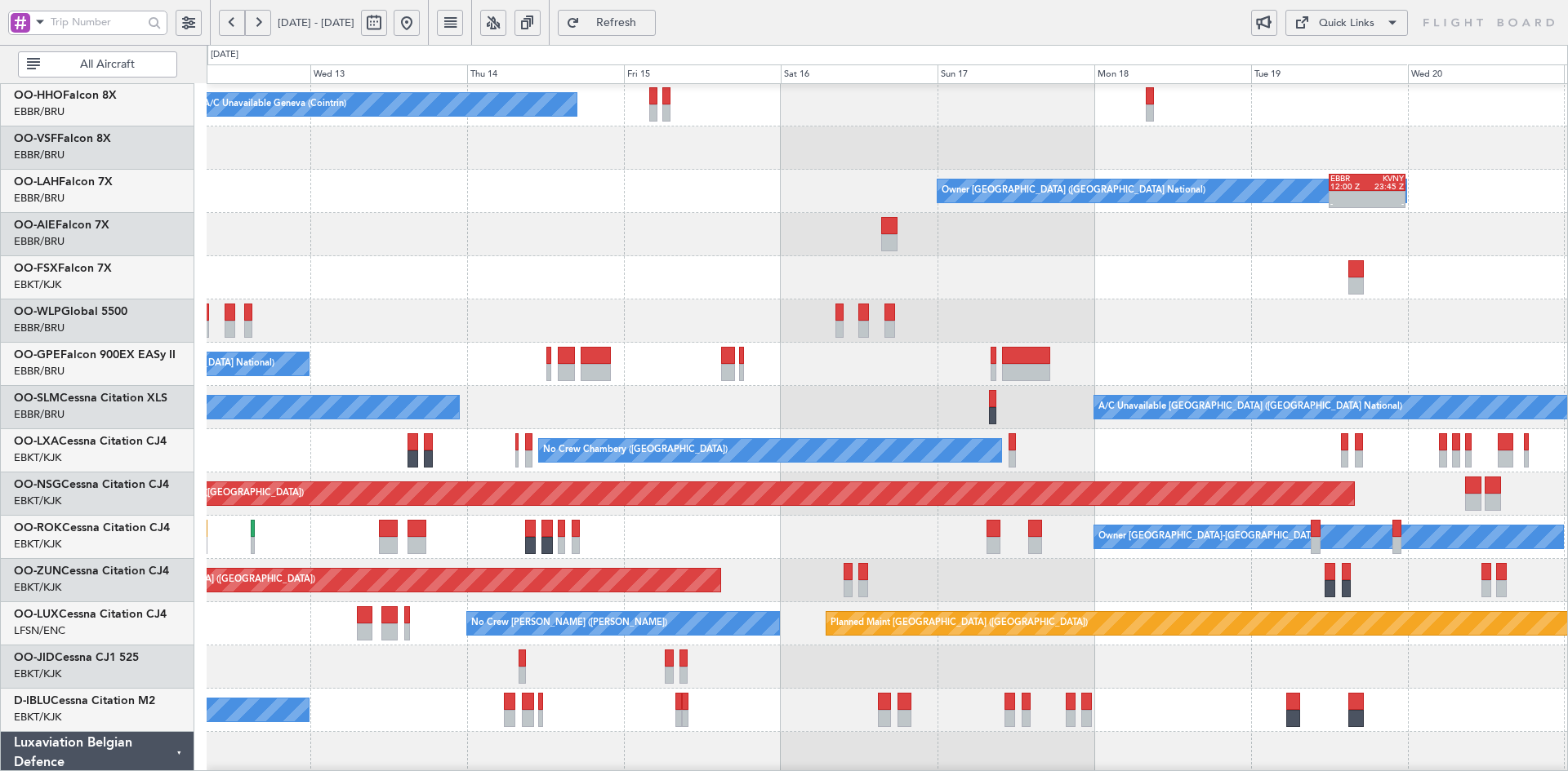
click at [1182, 290] on div at bounding box center [887, 277] width 1360 height 43
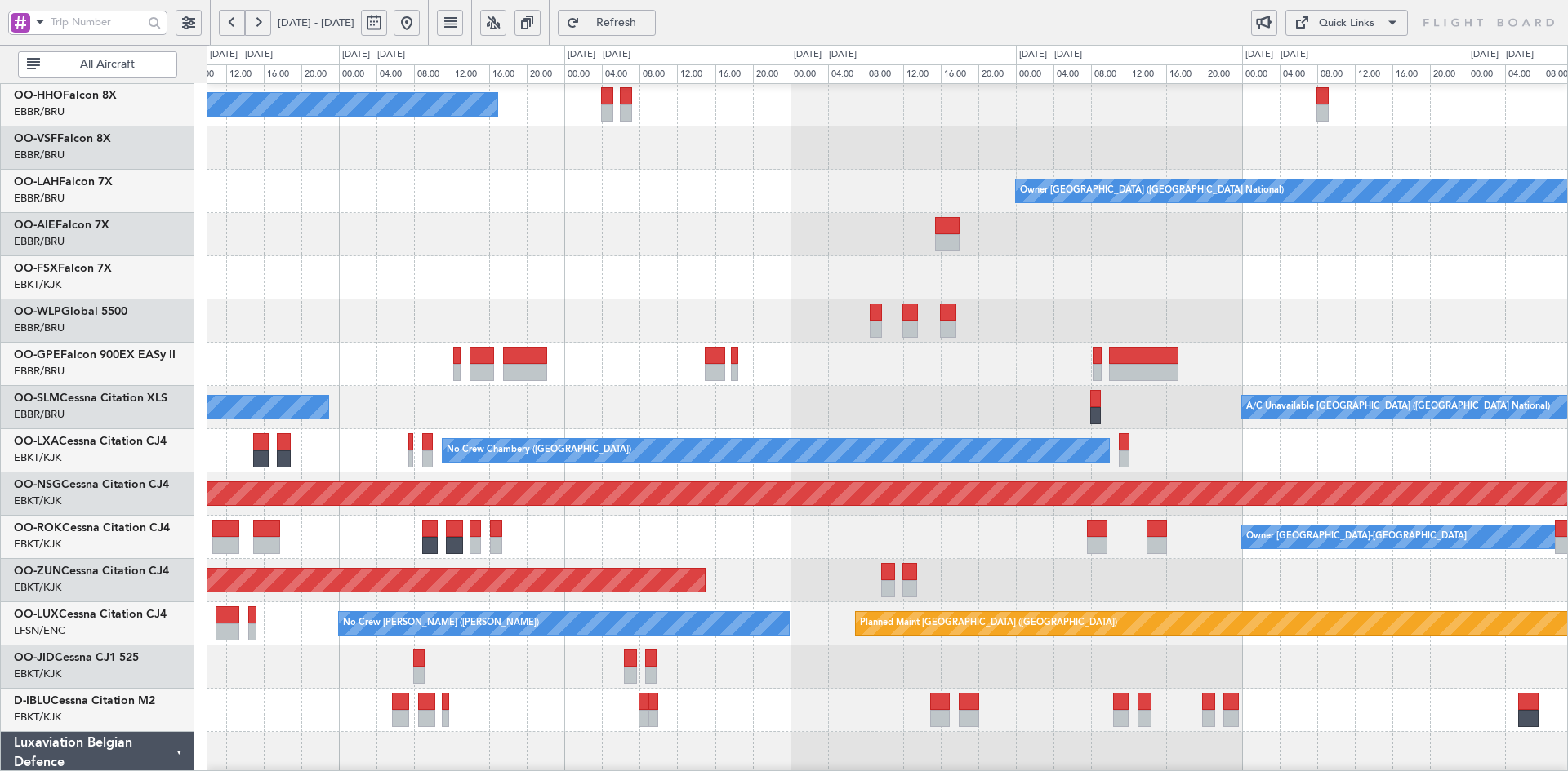
click at [901, 646] on div at bounding box center [887, 667] width 1360 height 43
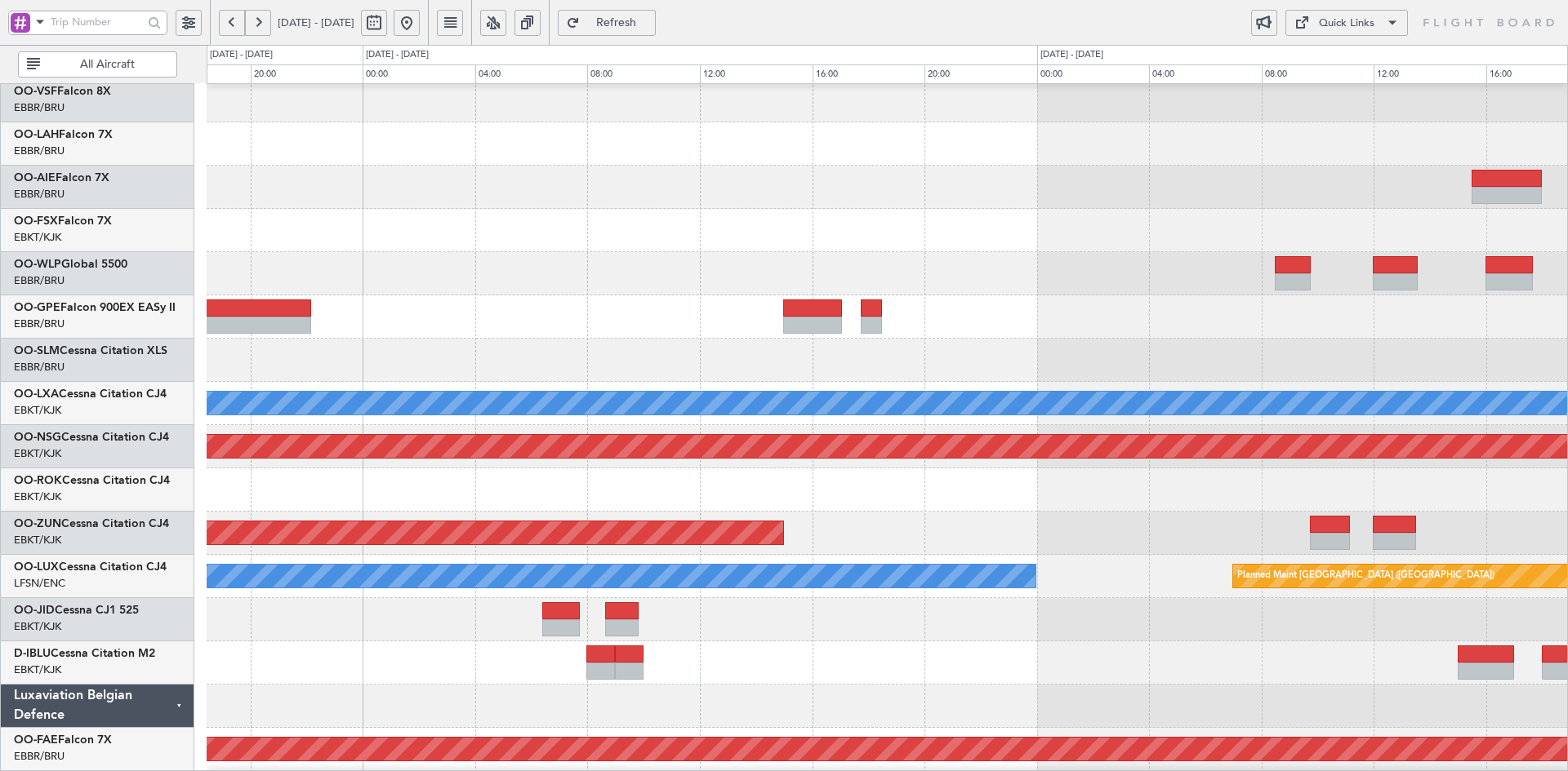
scroll to position [151, 0]
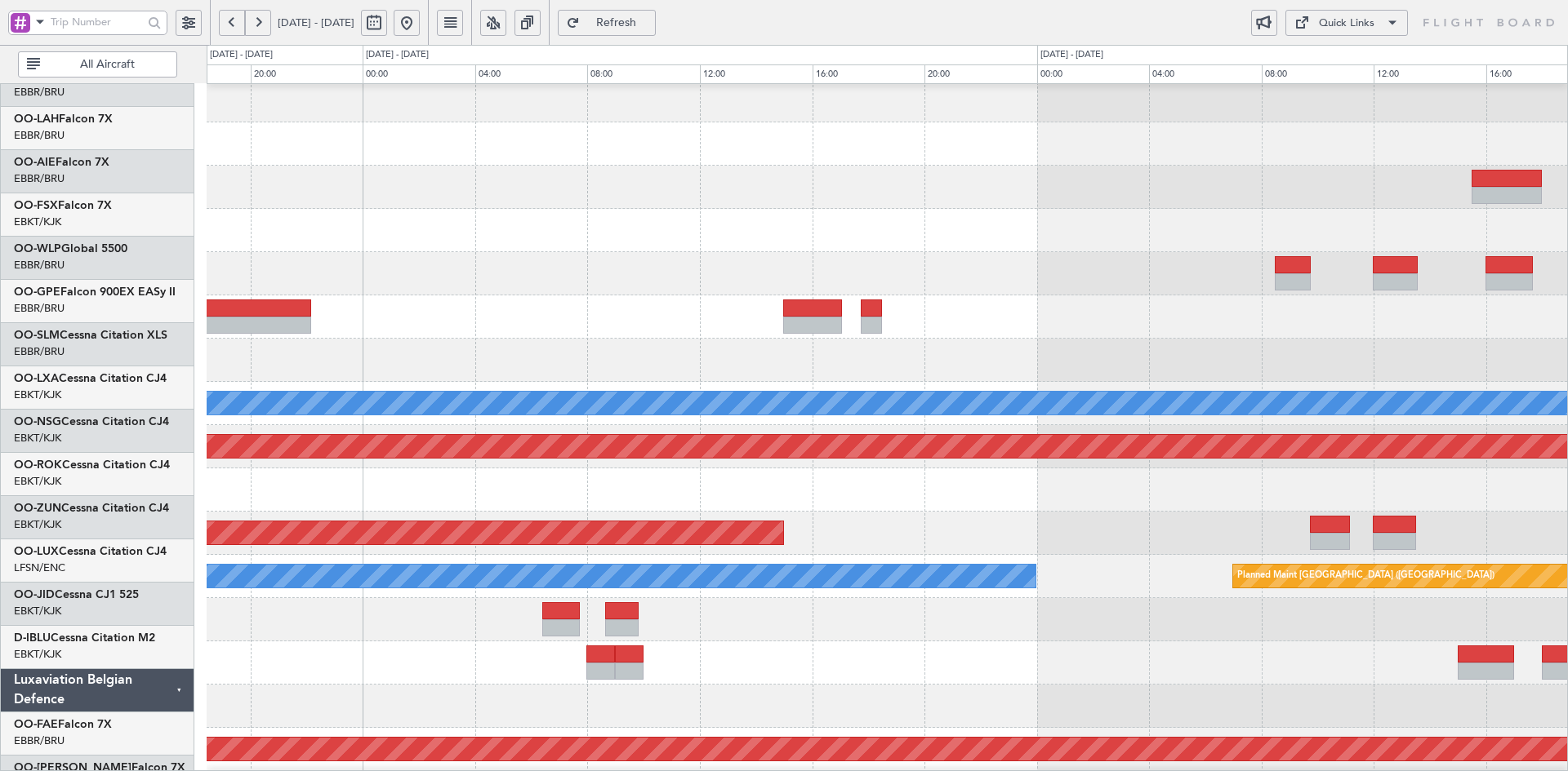
click at [999, 685] on div at bounding box center [887, 706] width 1360 height 43
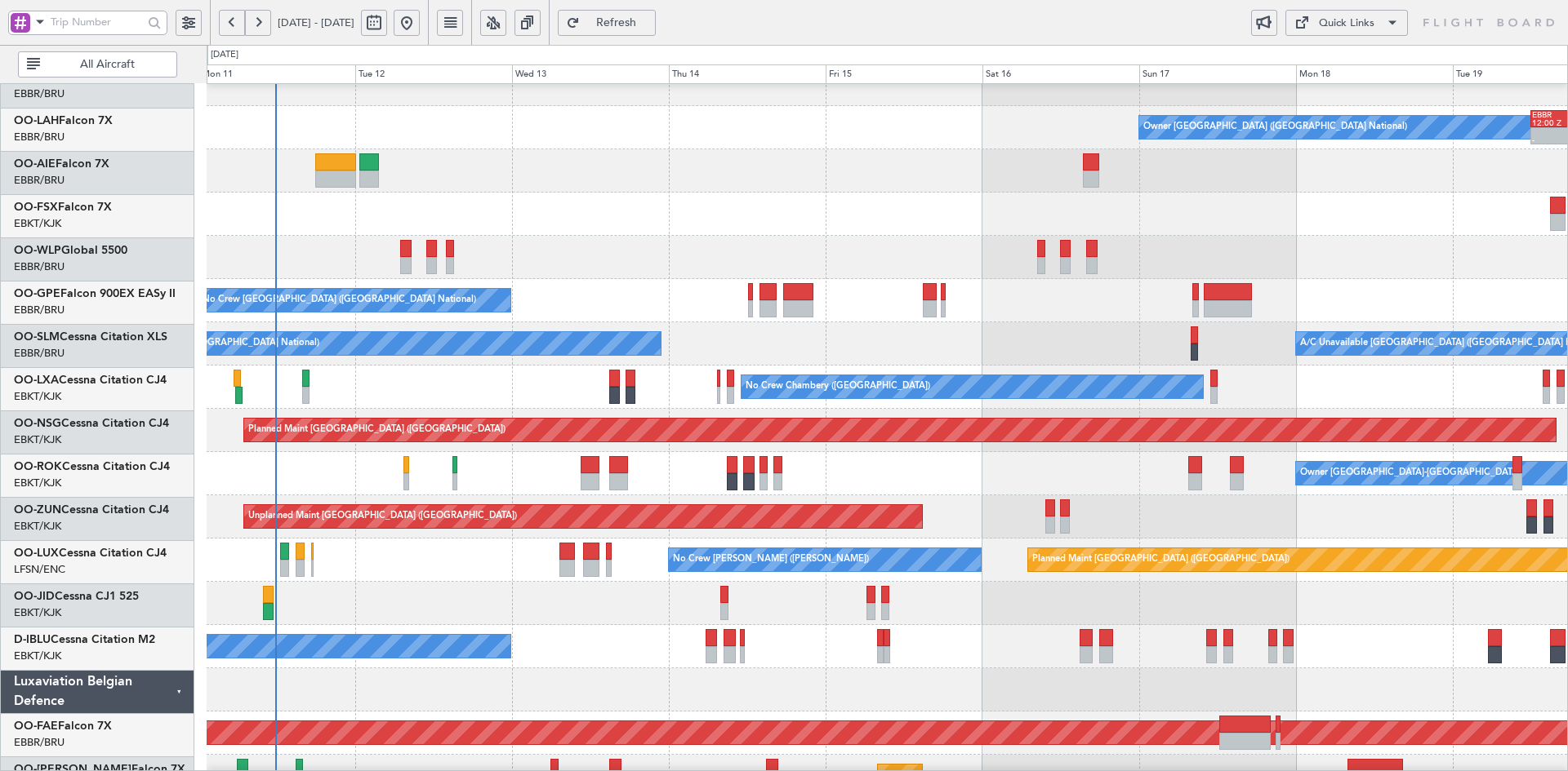
scroll to position [151, 0]
click at [646, 293] on div "No Crew [GEOGRAPHIC_DATA] ([GEOGRAPHIC_DATA] National)" at bounding box center [887, 300] width 1360 height 43
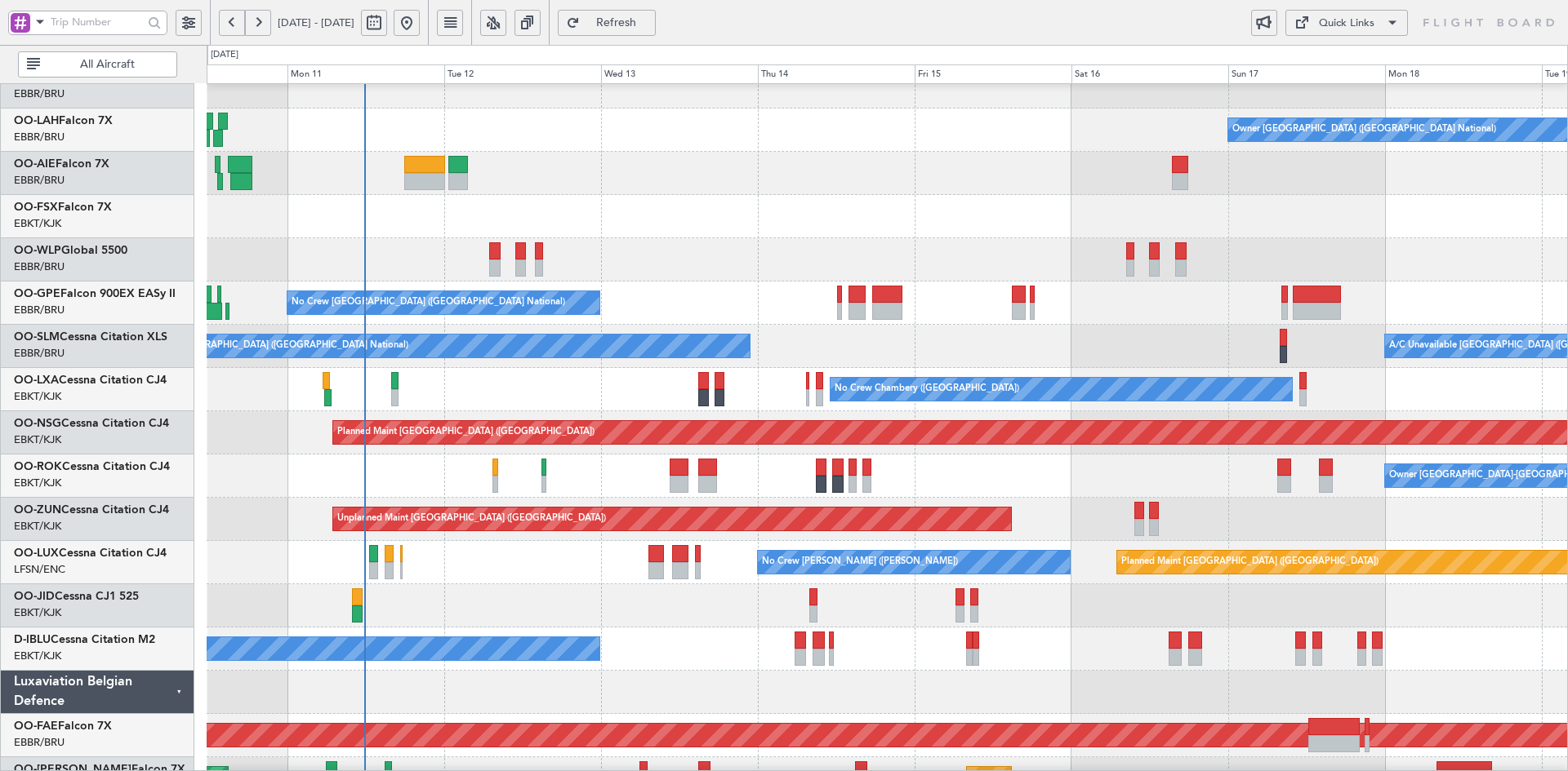
click at [771, 171] on div at bounding box center [887, 173] width 1360 height 43
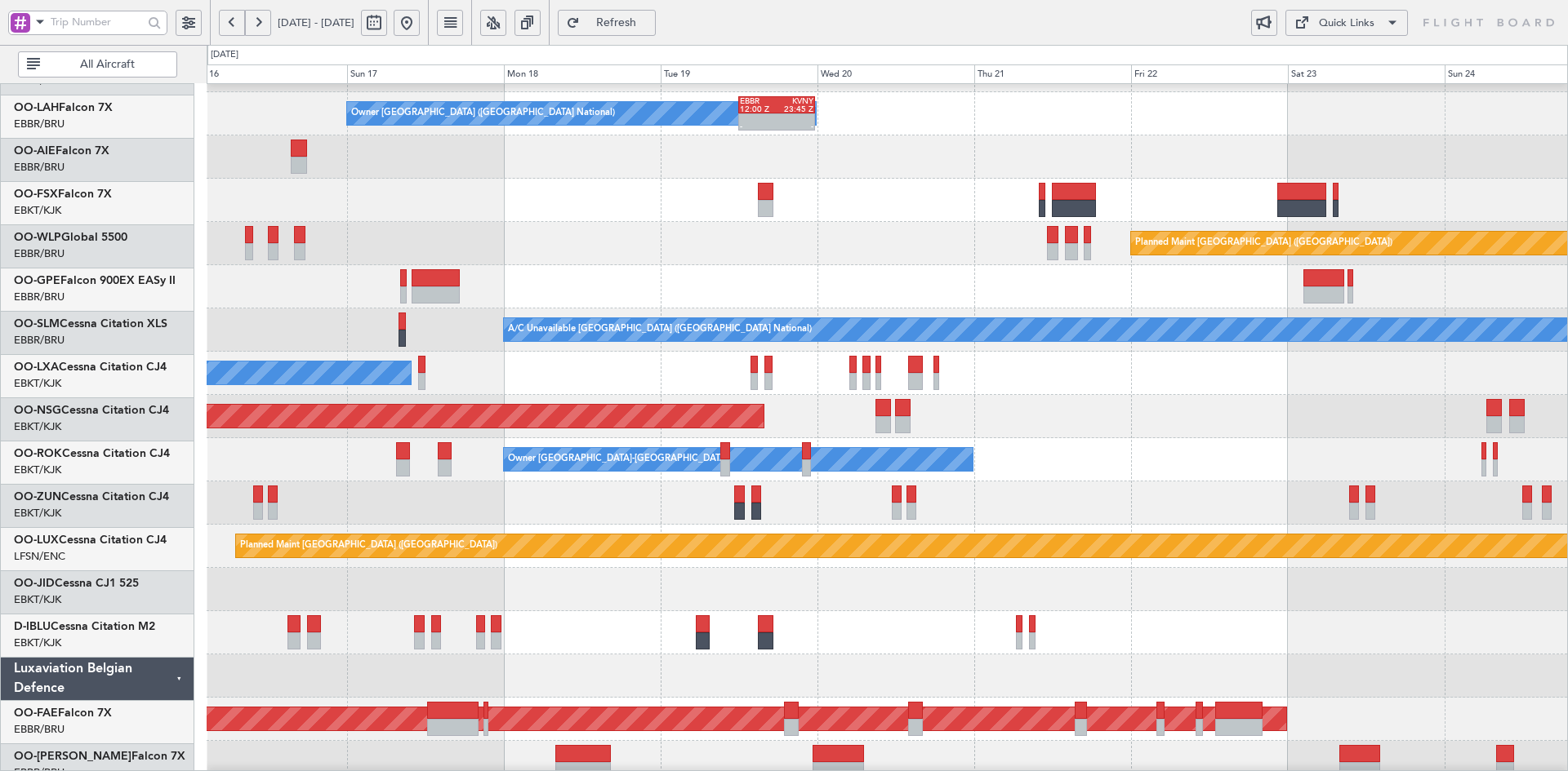
scroll to position [165, 0]
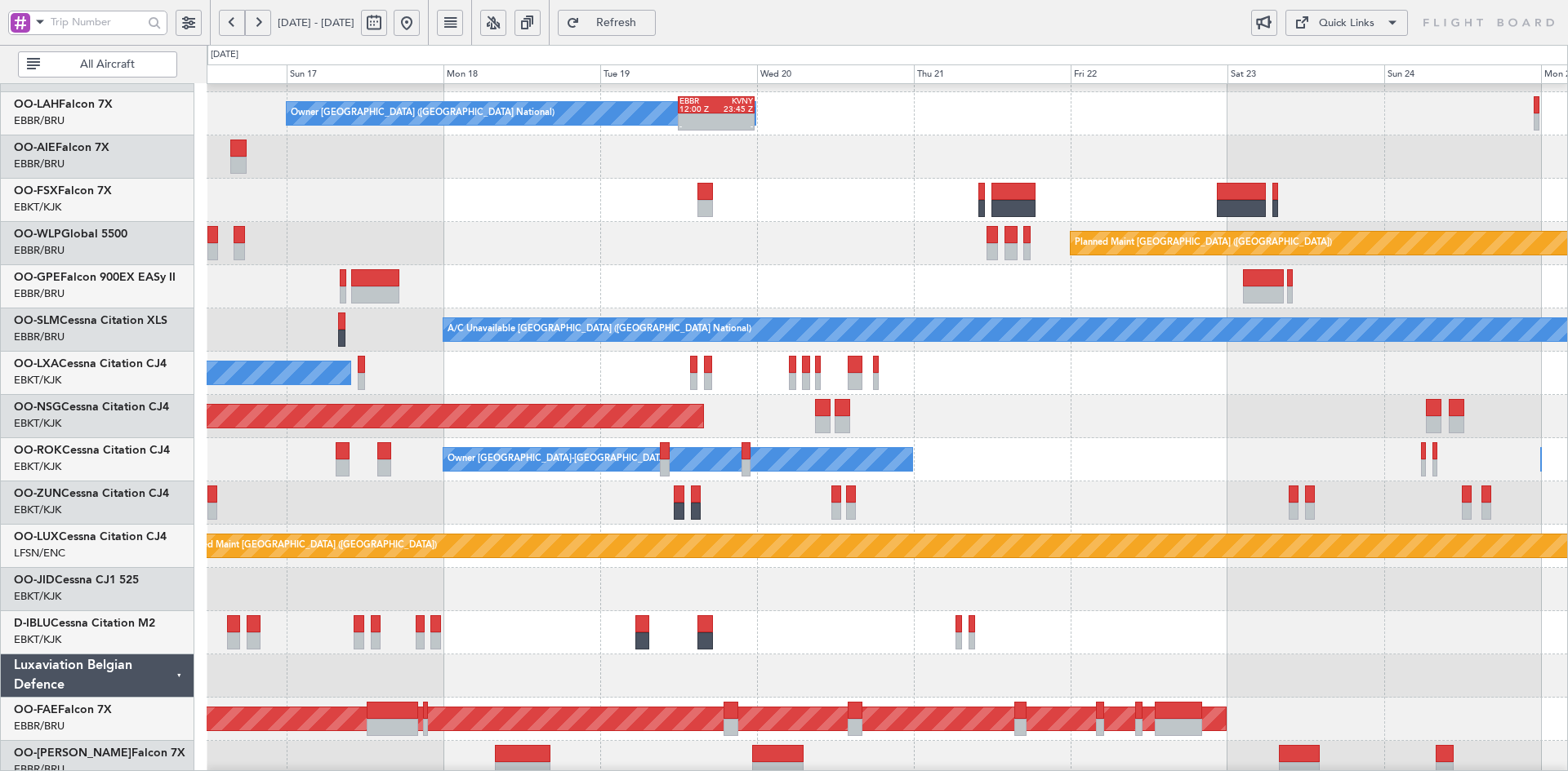
click at [521, 281] on div at bounding box center [887, 286] width 1360 height 43
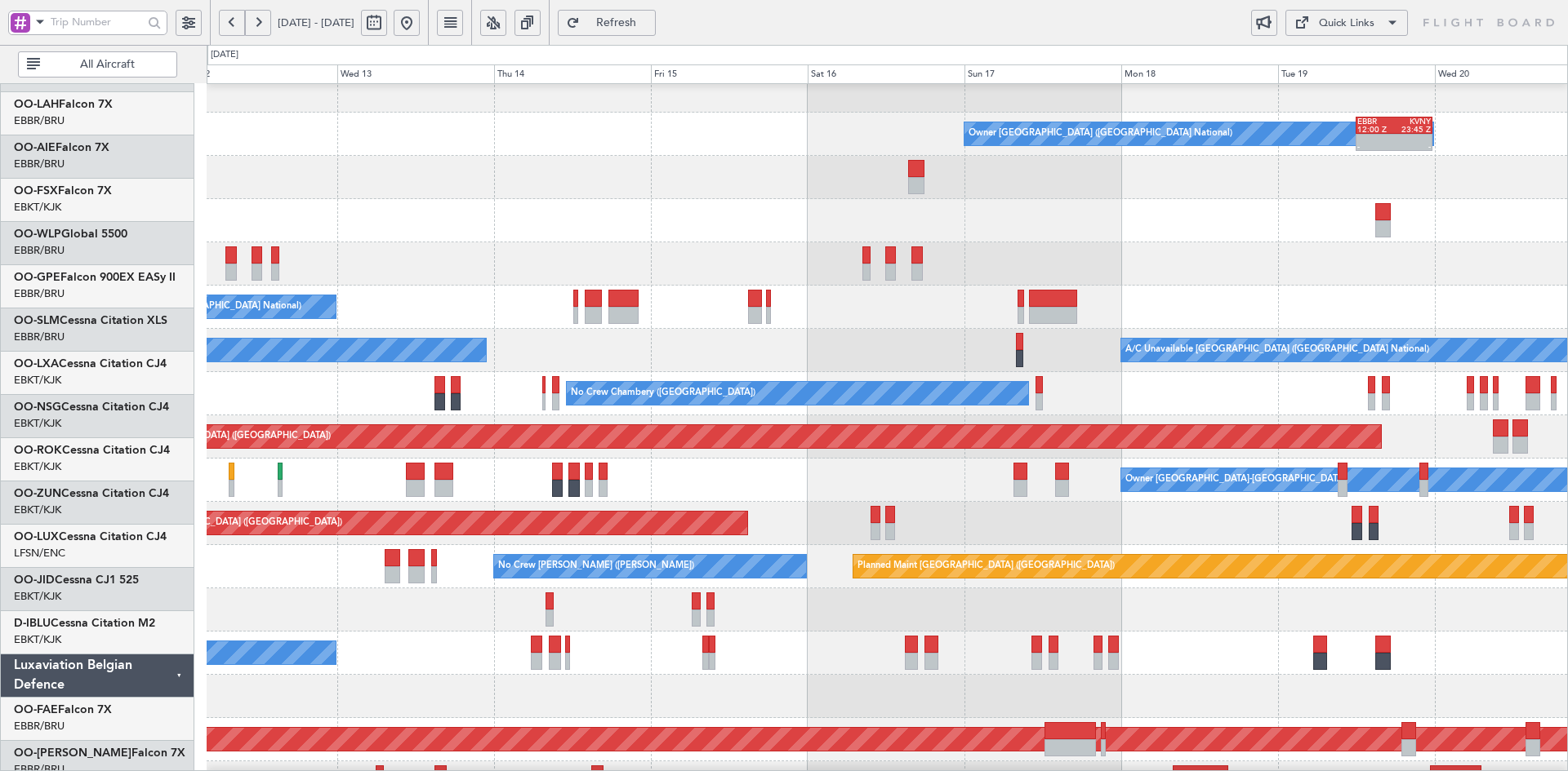
click at [1288, 175] on div at bounding box center [887, 177] width 1360 height 43
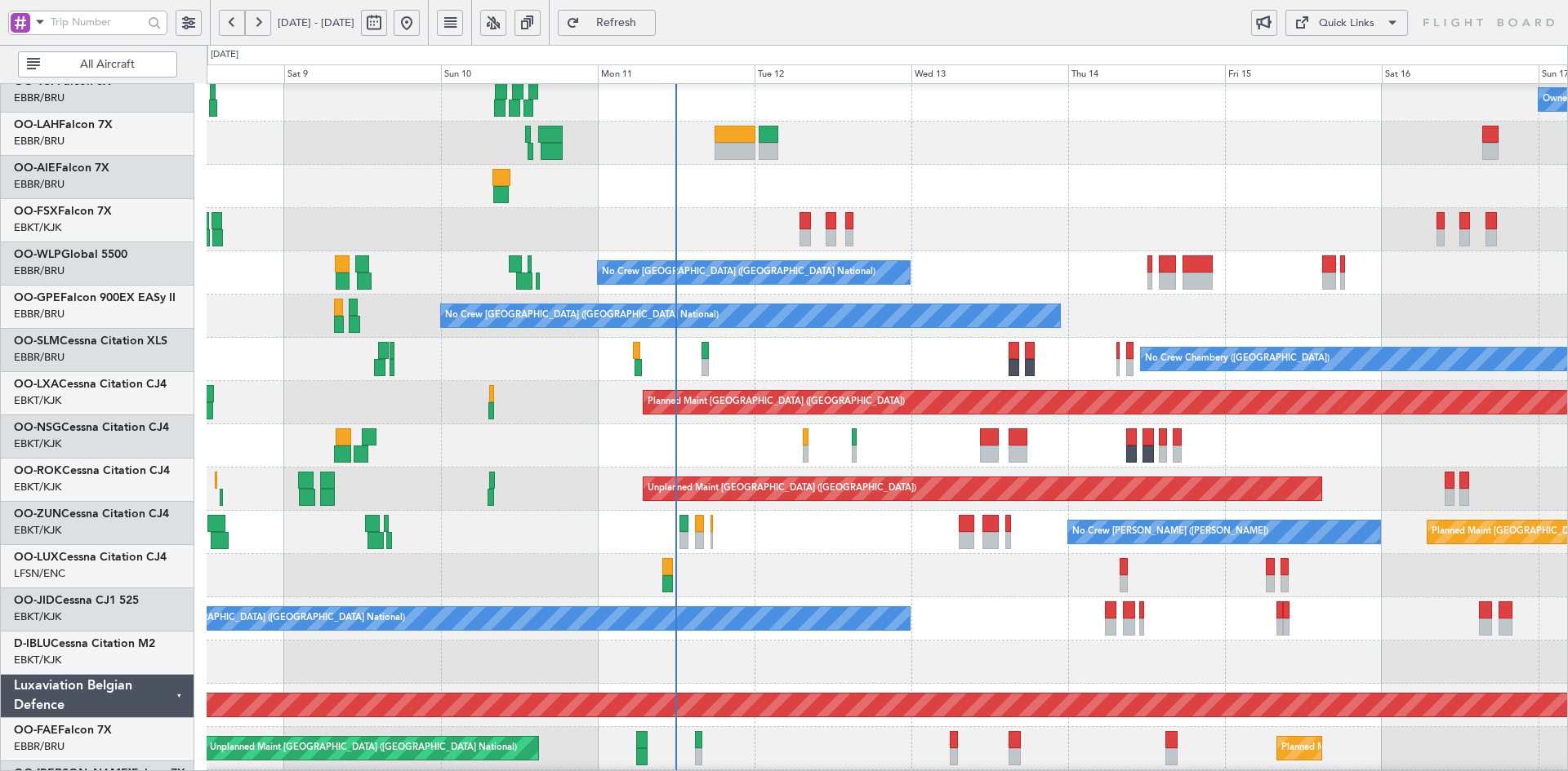
click at [1313, 191] on div at bounding box center [887, 186] width 1360 height 43
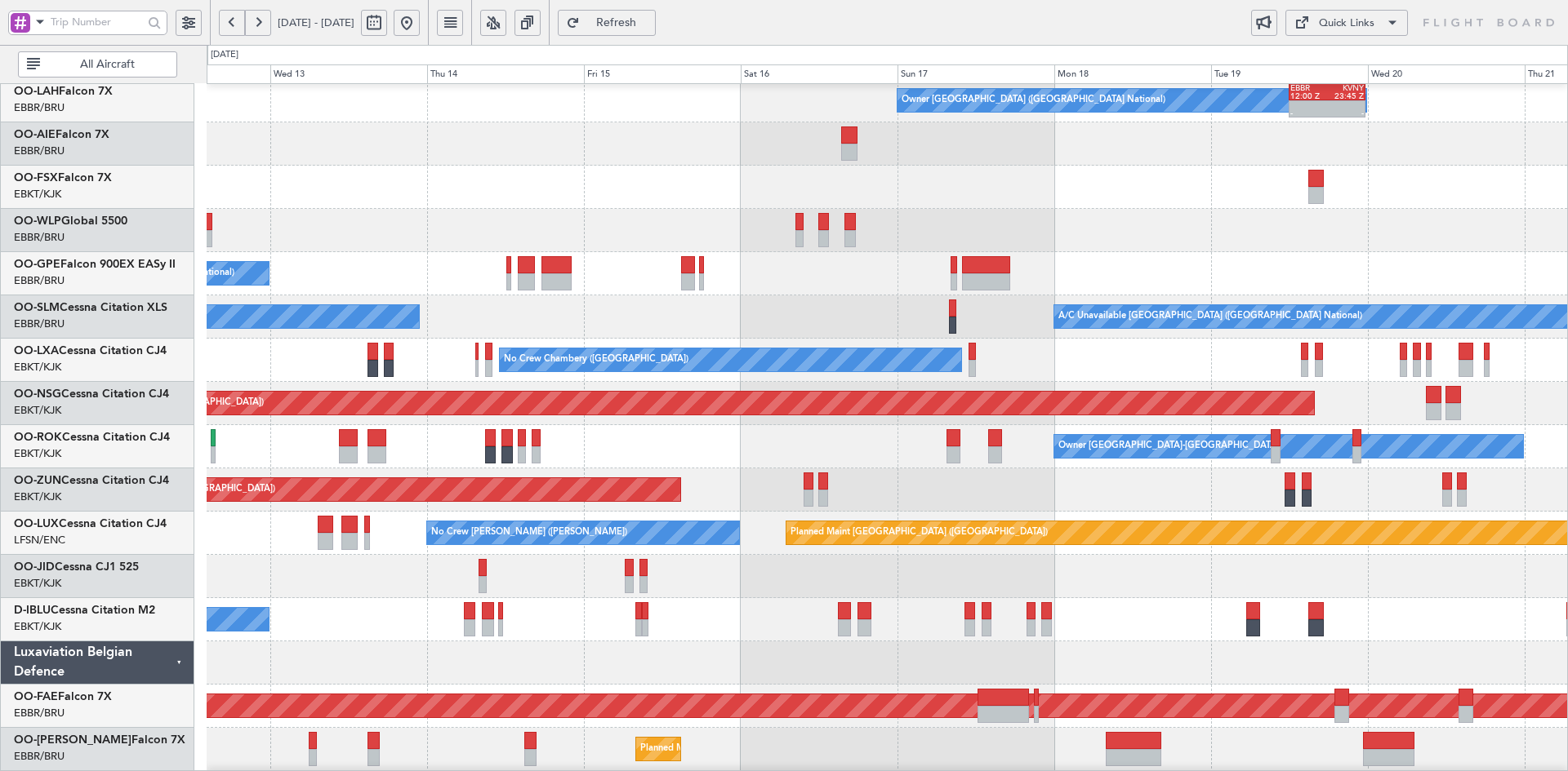
click at [376, 195] on div at bounding box center [887, 187] width 1360 height 43
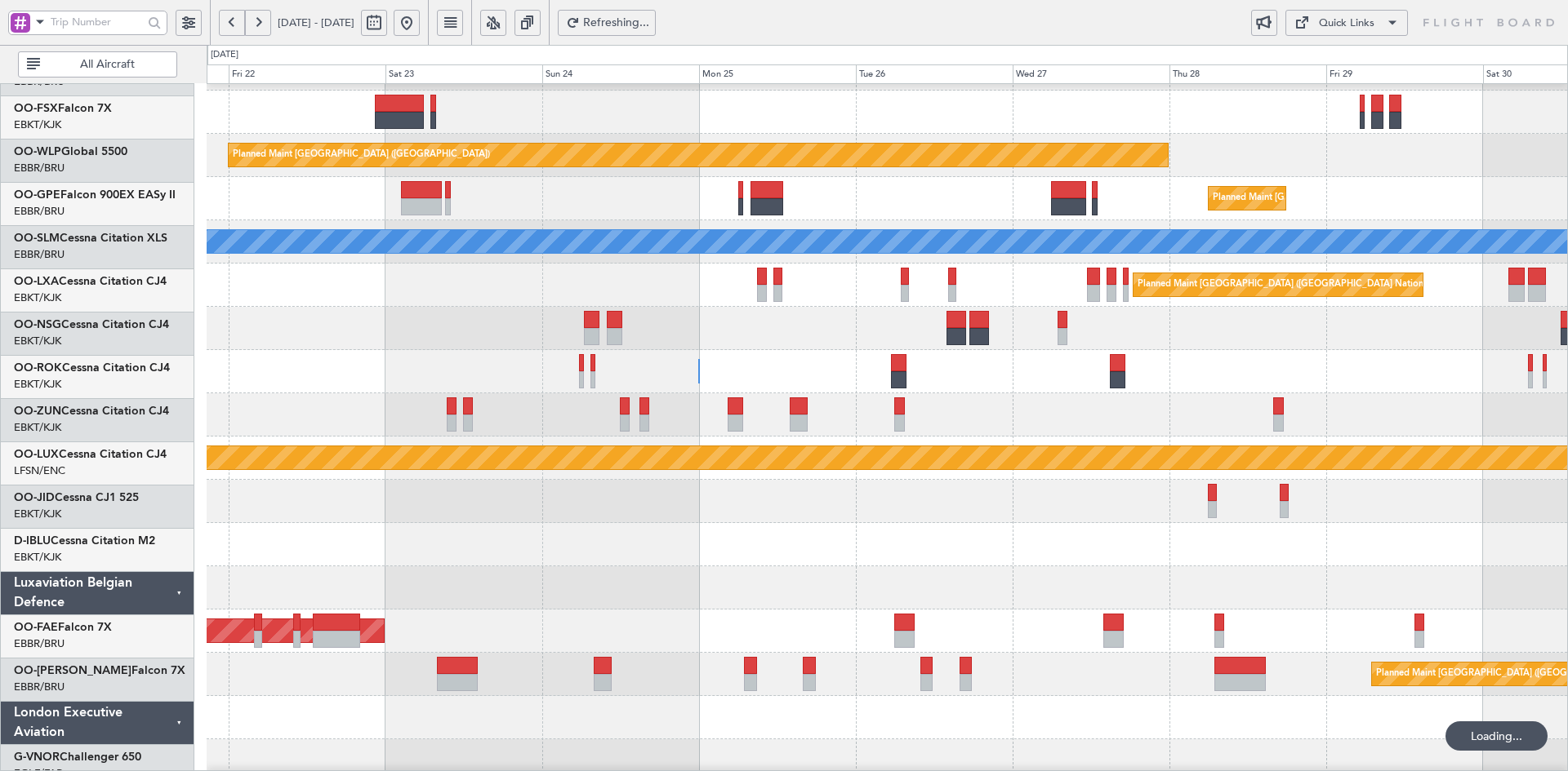
scroll to position [253, 0]
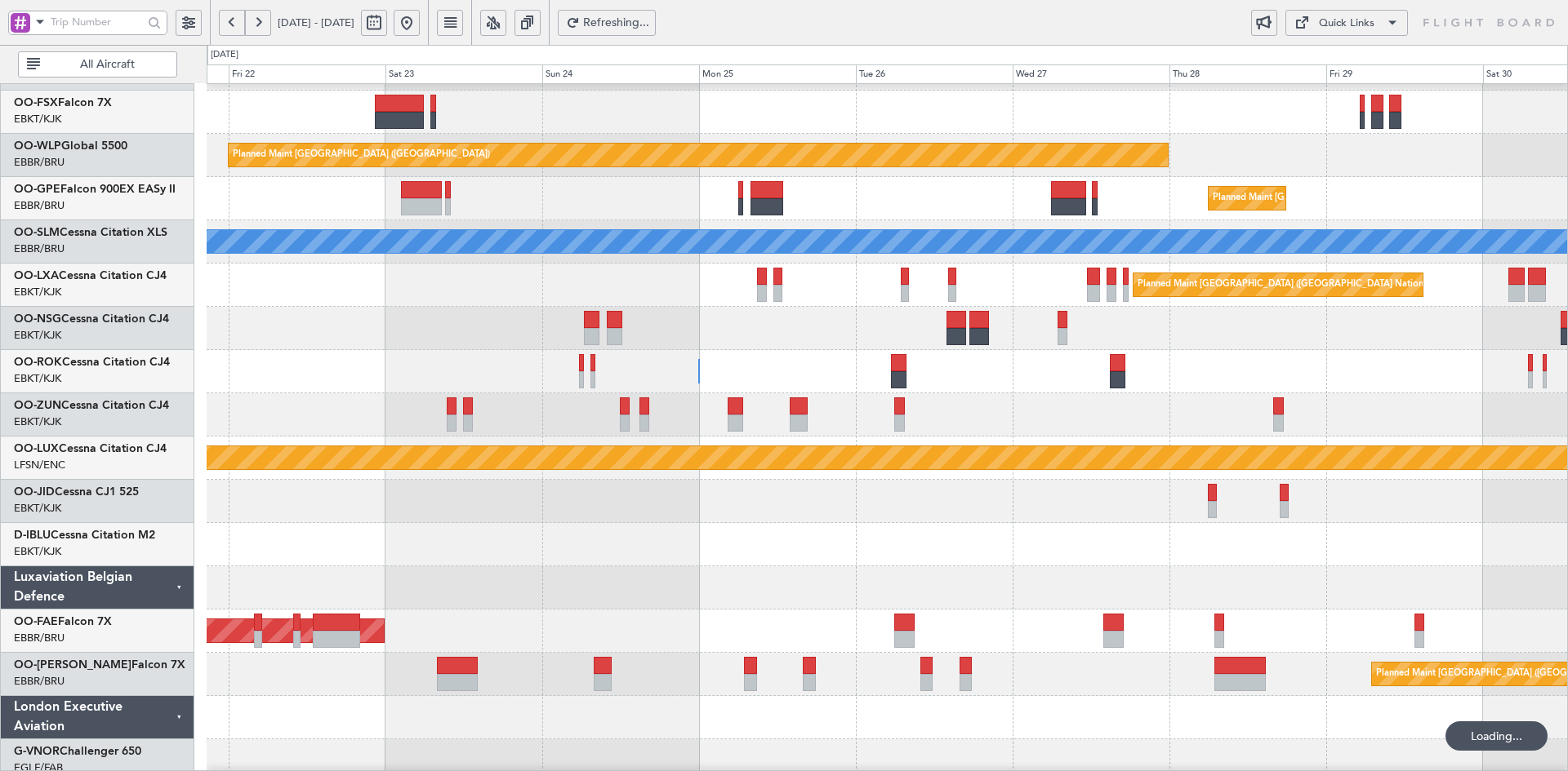
click at [771, 356] on div "Owner Kortrijk-Wevelgem Owner Kortrijk-Wevelgem" at bounding box center [887, 371] width 1360 height 43
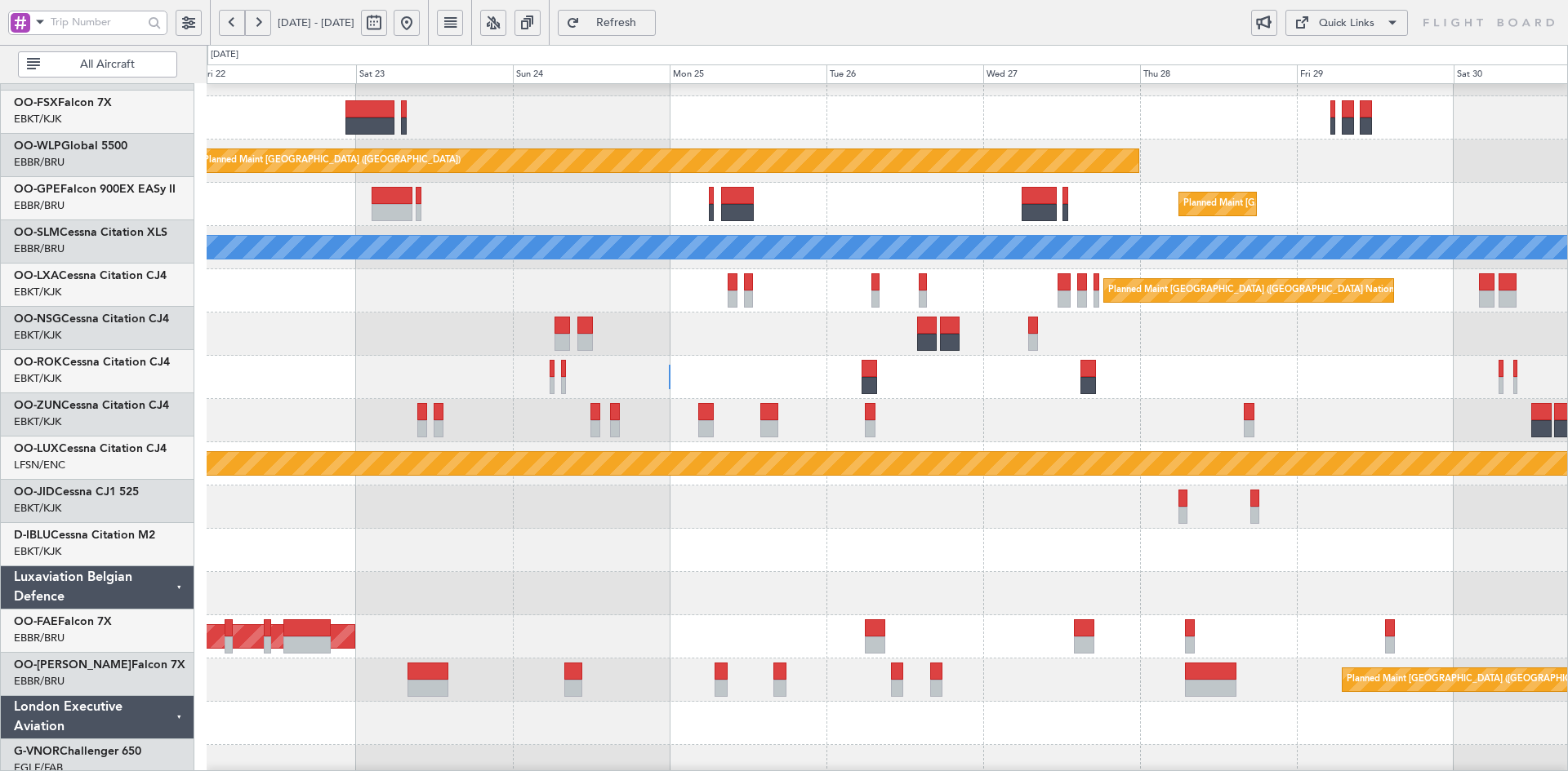
scroll to position [219, 0]
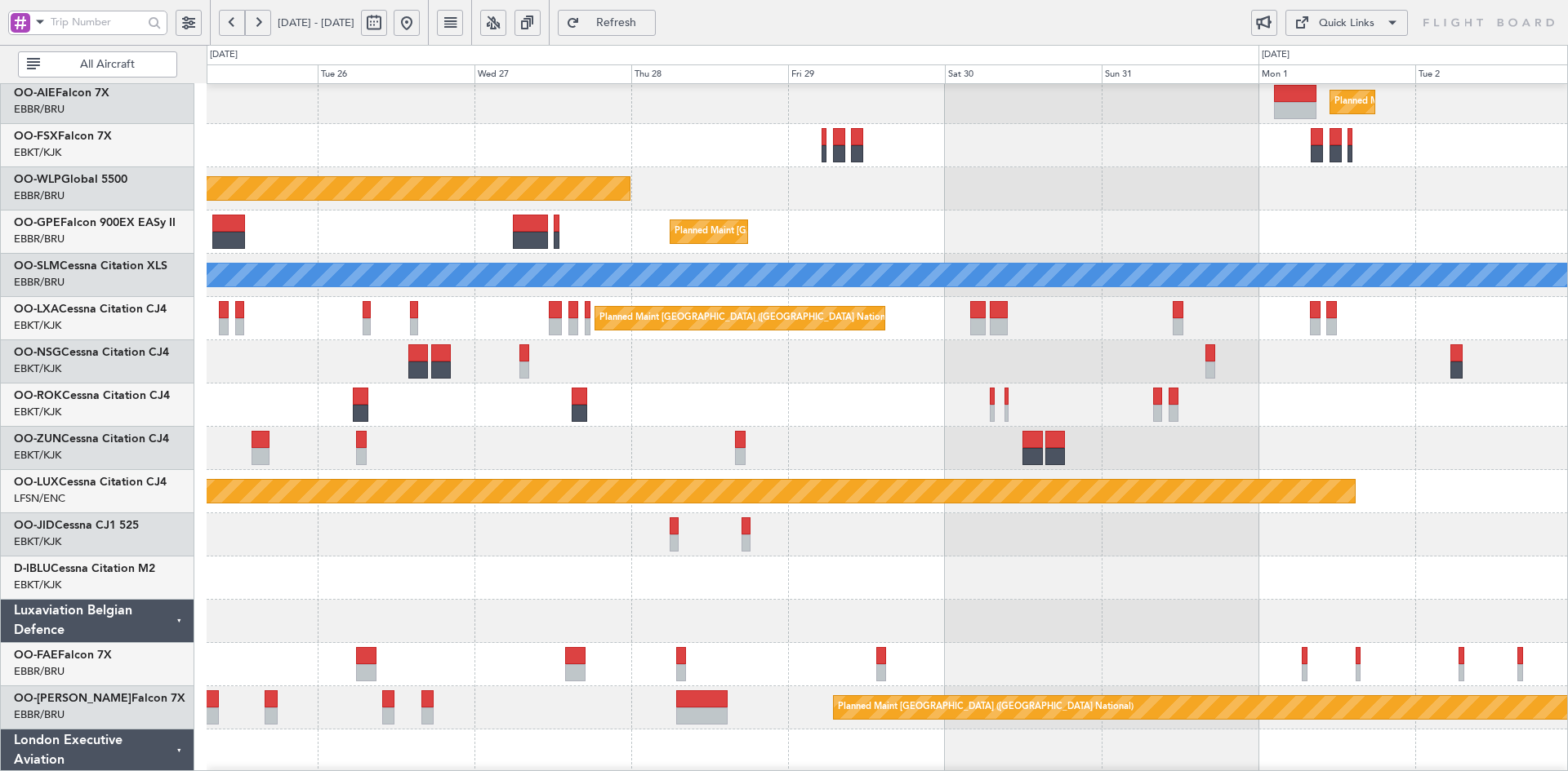
click at [895, 391] on div "Owner [GEOGRAPHIC_DATA]-[GEOGRAPHIC_DATA]" at bounding box center [887, 405] width 1360 height 43
click at [901, 445] on div at bounding box center [887, 448] width 1360 height 43
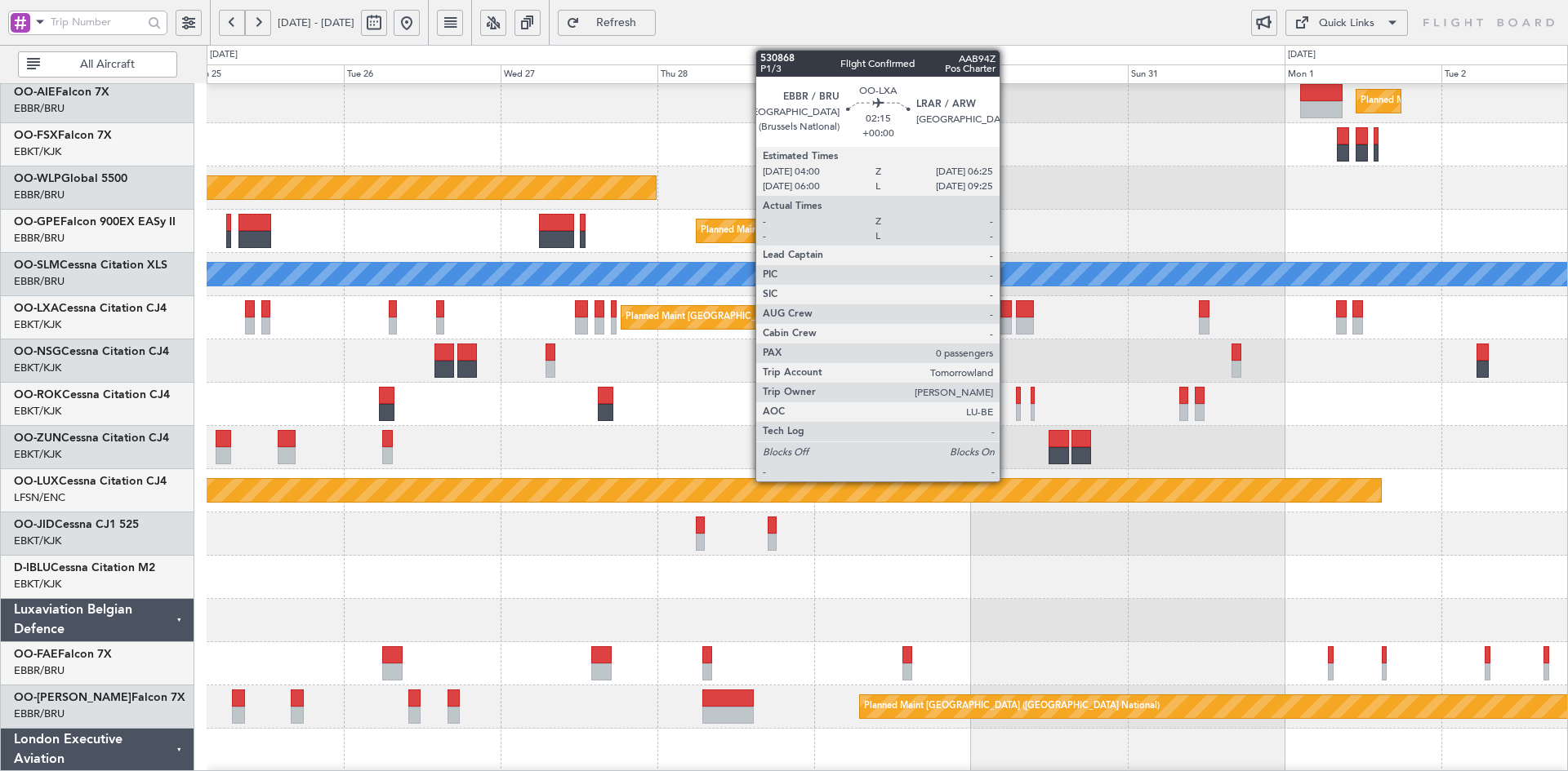
click at [1007, 319] on div at bounding box center [1005, 326] width 17 height 17
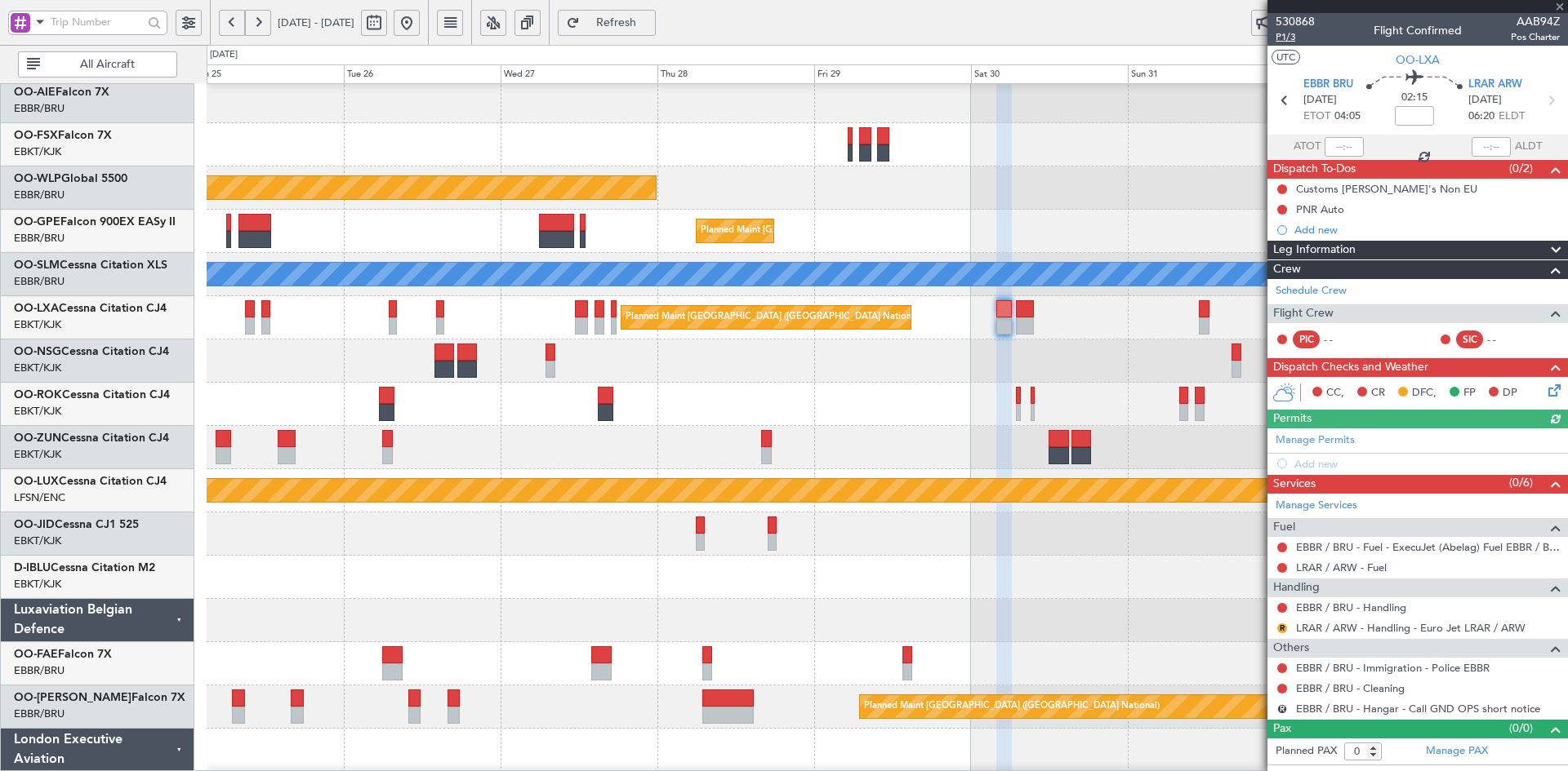
click at [1291, 32] on span "P1/3" at bounding box center [1295, 37] width 40 height 14
click at [1314, 283] on link "Schedule Crew" at bounding box center [1311, 291] width 71 height 17
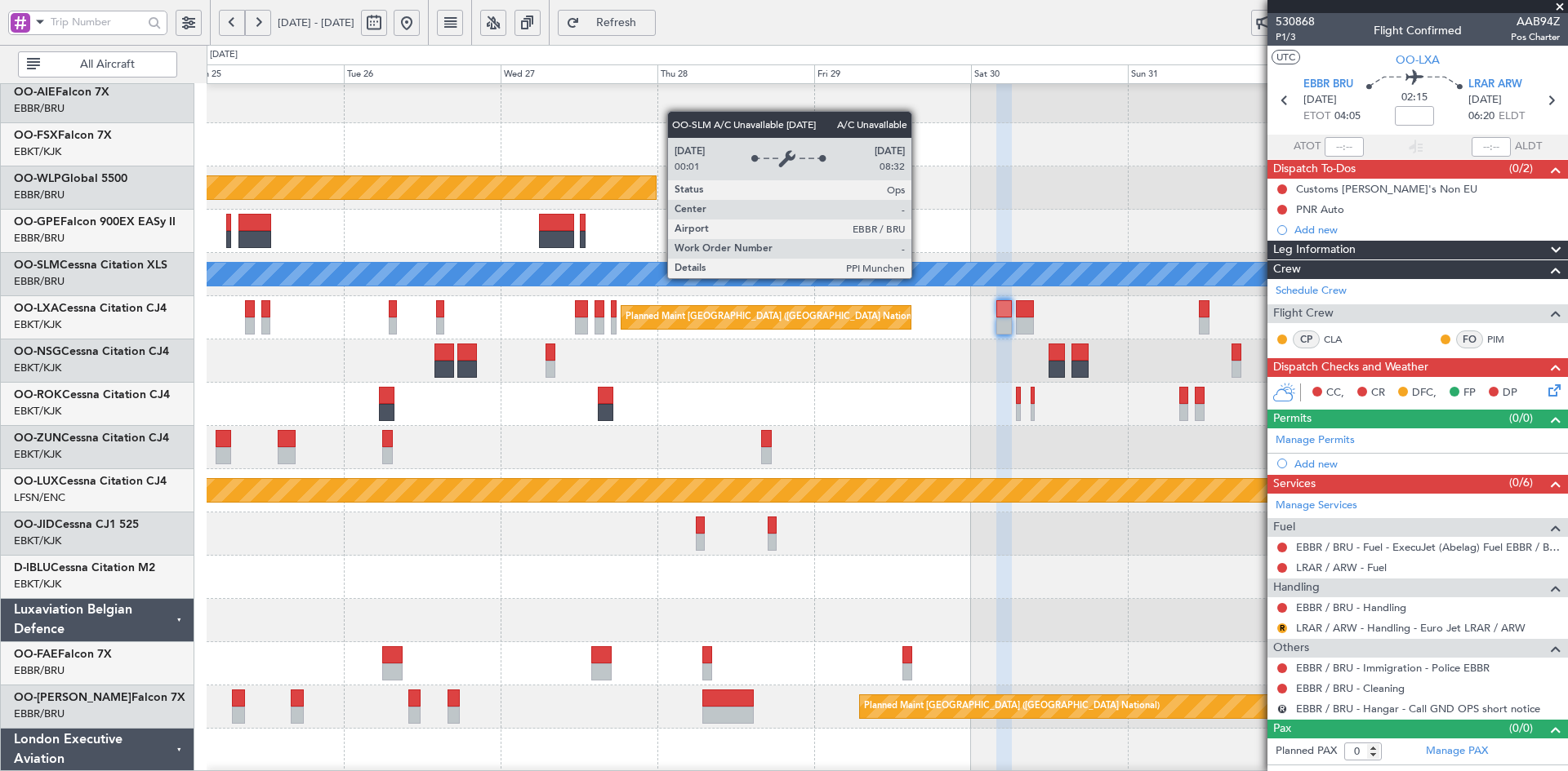
click at [918, 286] on div "A/C Unavailable [GEOGRAPHIC_DATA] ([GEOGRAPHIC_DATA] National)" at bounding box center [1008, 275] width 3838 height 23
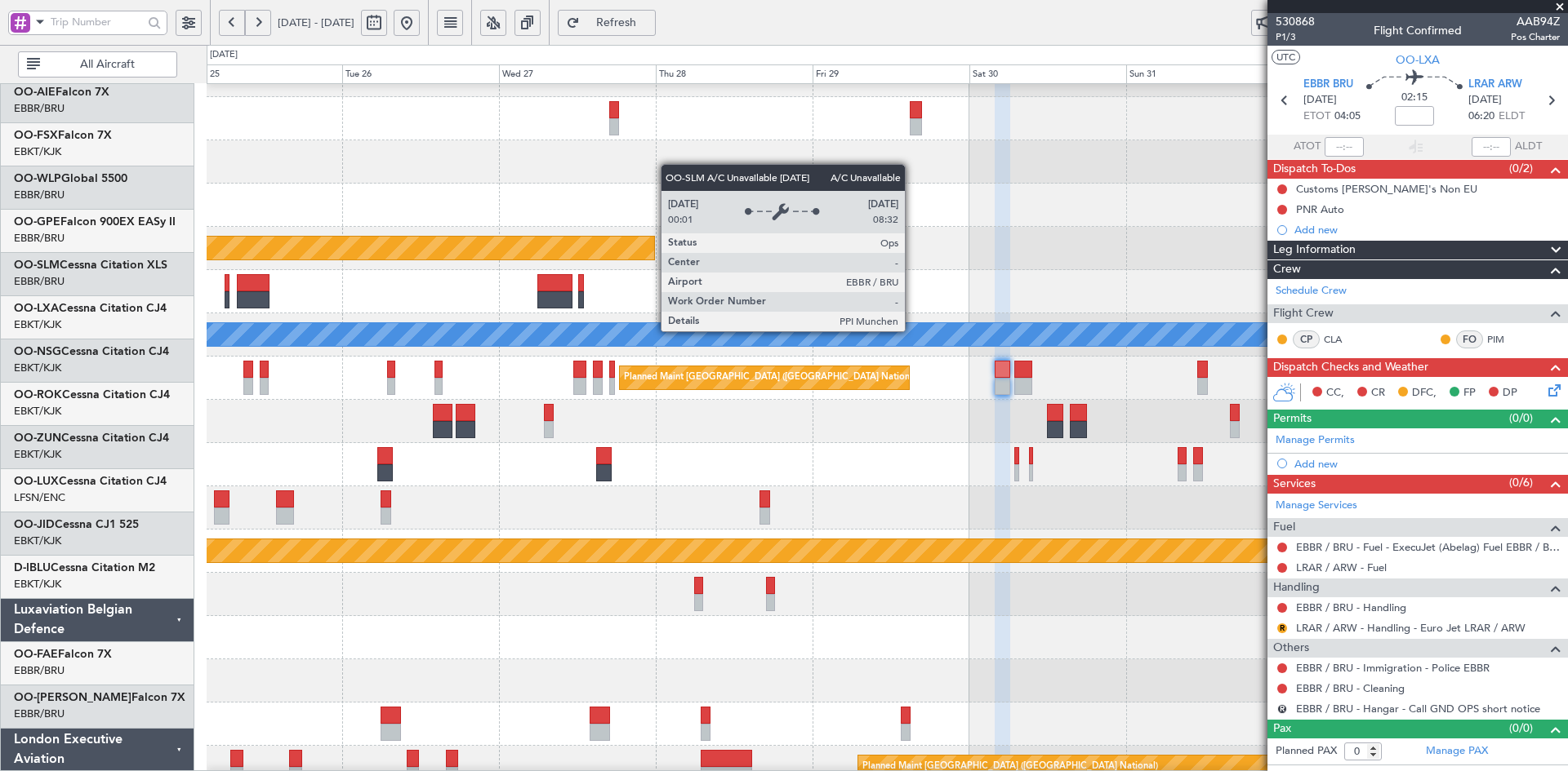
scroll to position [160, 0]
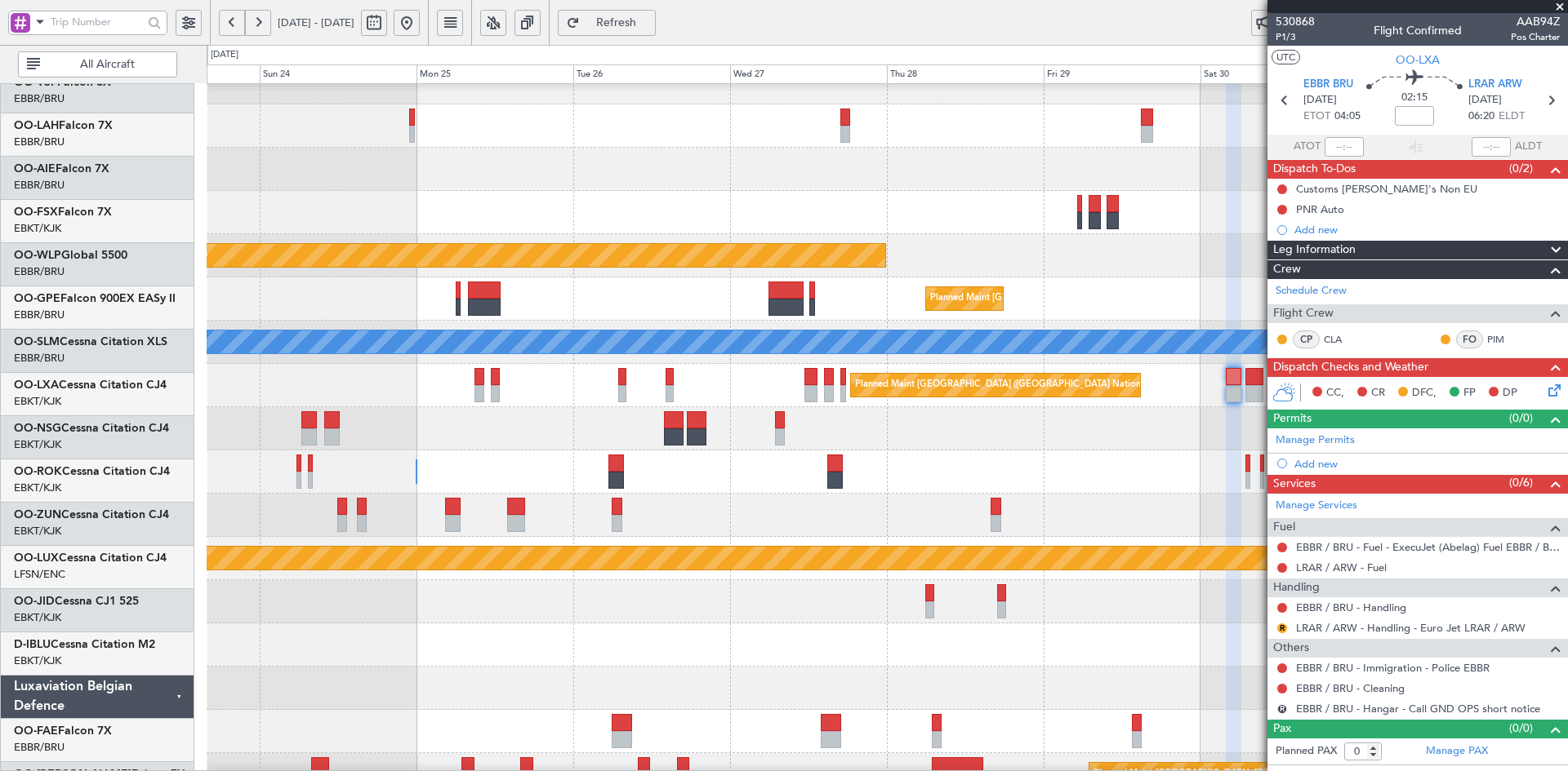
click at [844, 211] on div at bounding box center [887, 212] width 1360 height 43
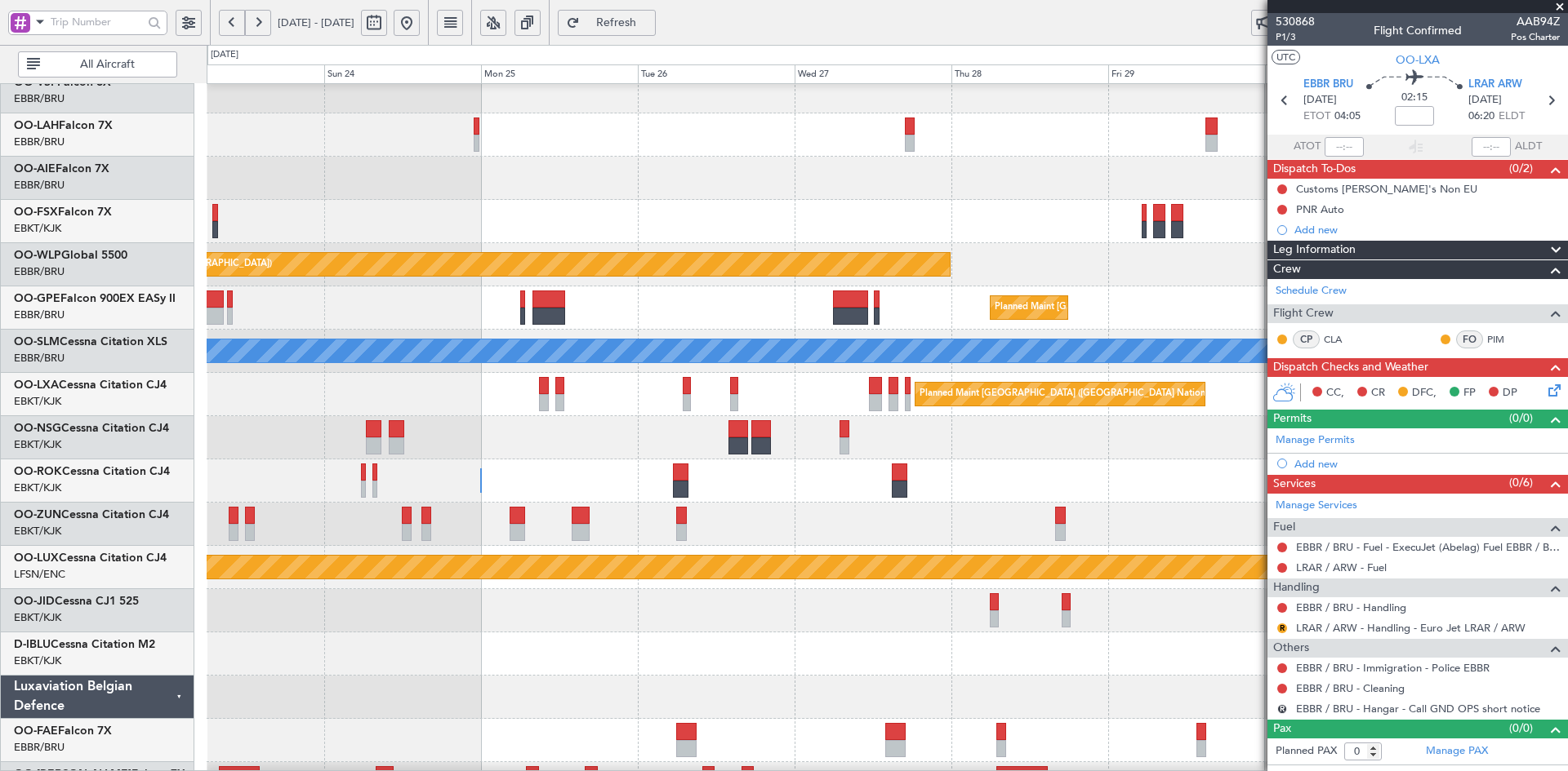
click at [899, 224] on div at bounding box center [887, 221] width 1360 height 43
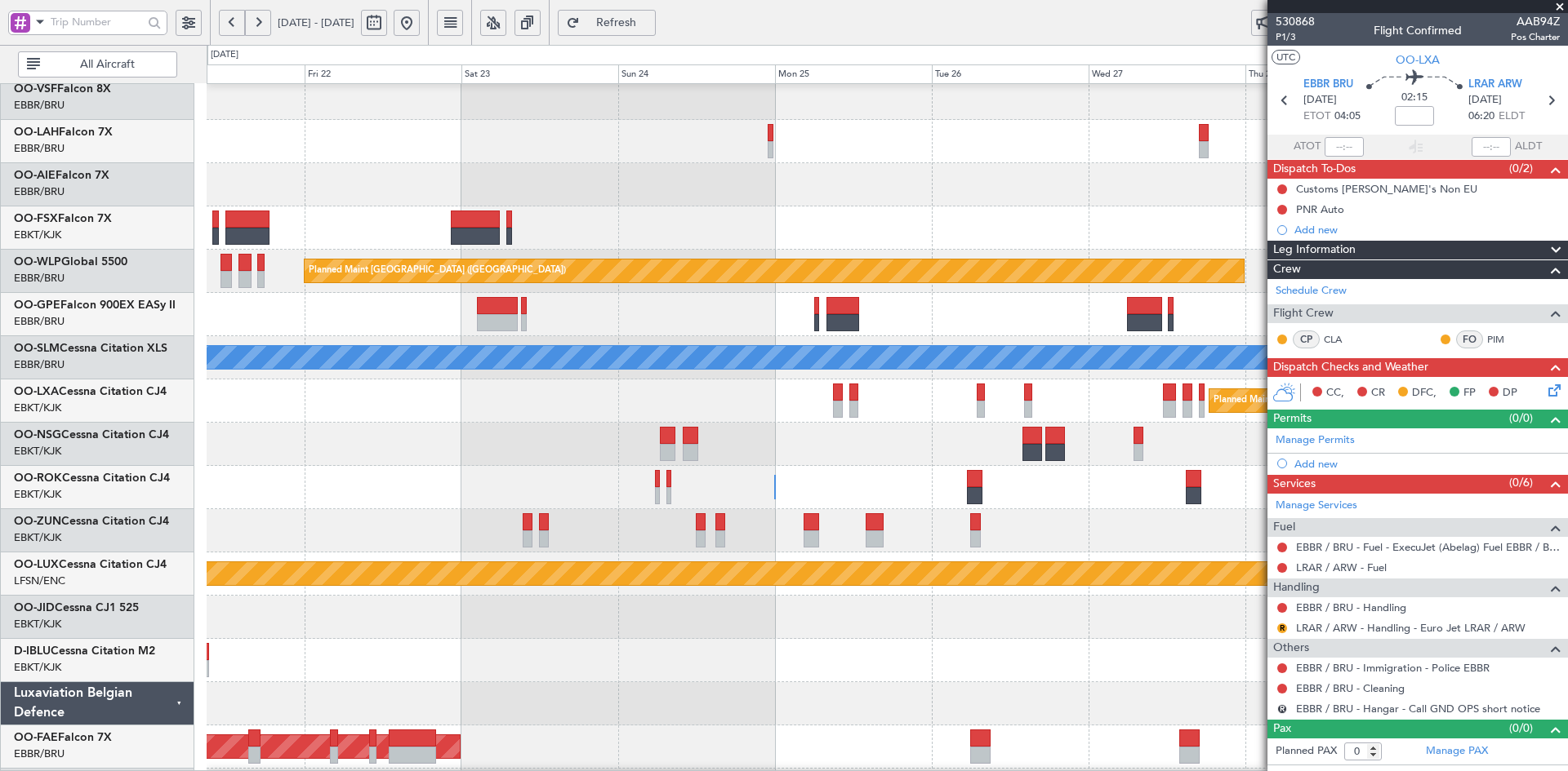
scroll to position [125, 0]
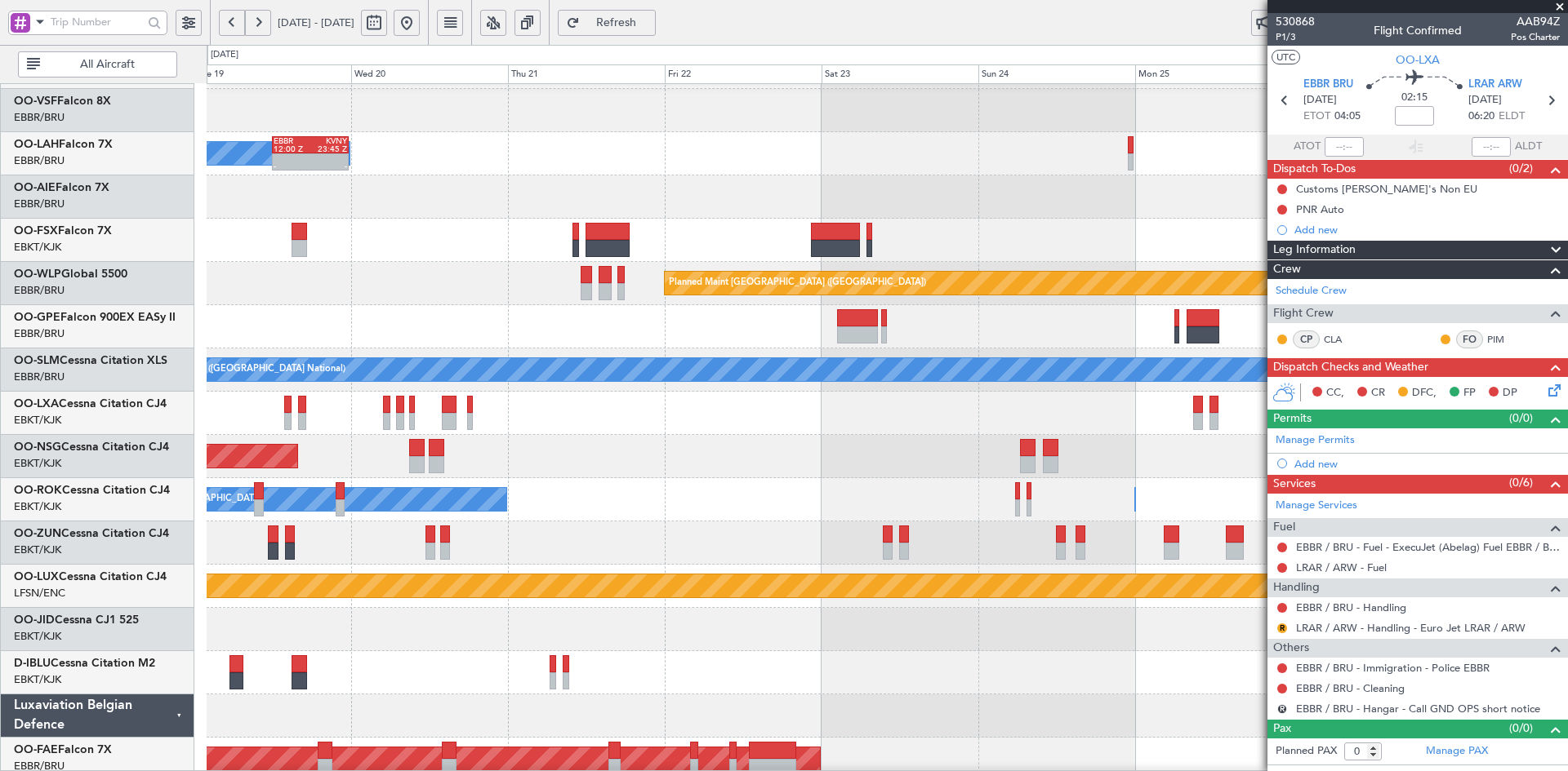
click at [976, 226] on div at bounding box center [887, 240] width 1360 height 43
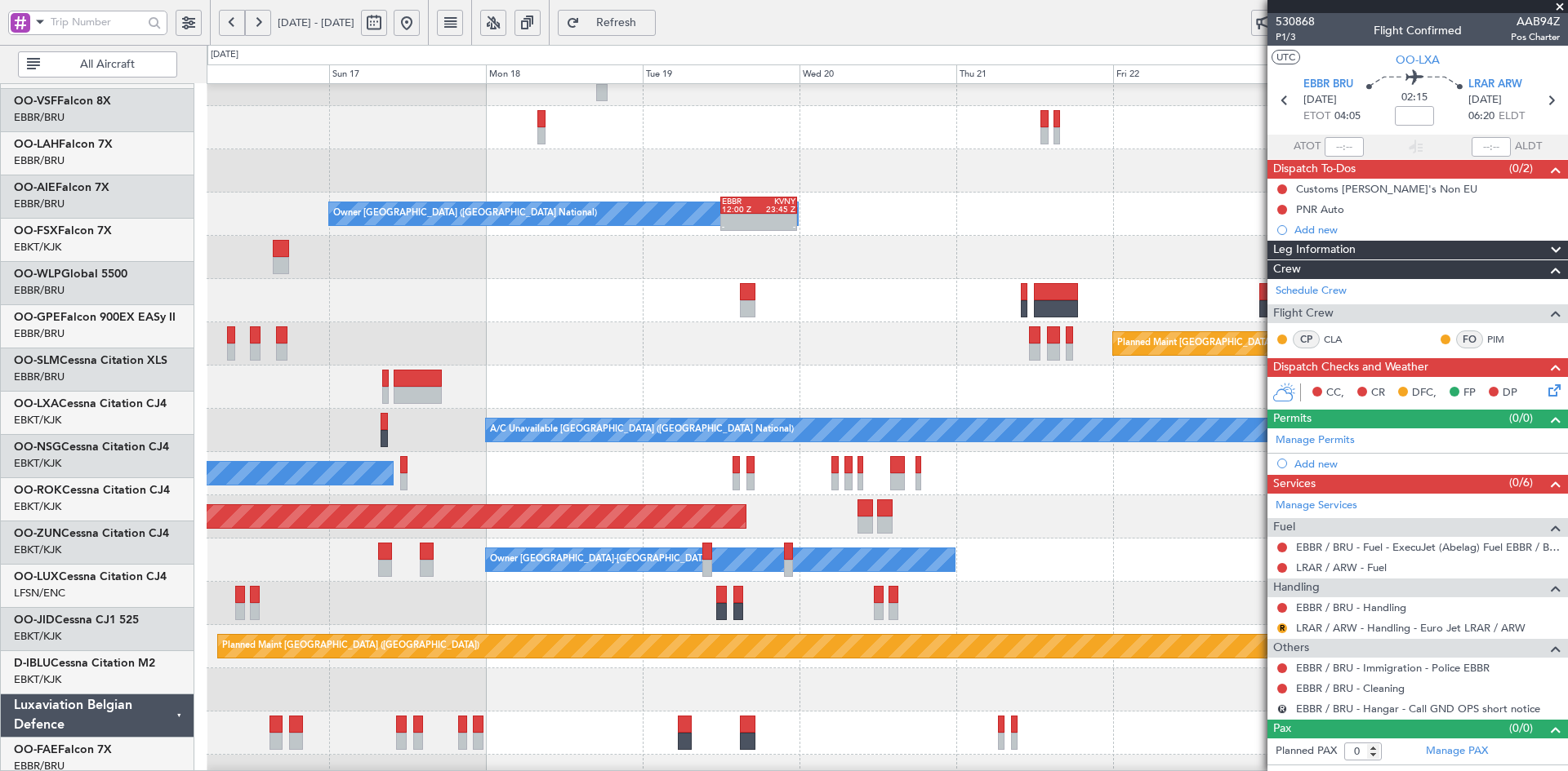
scroll to position [64, 0]
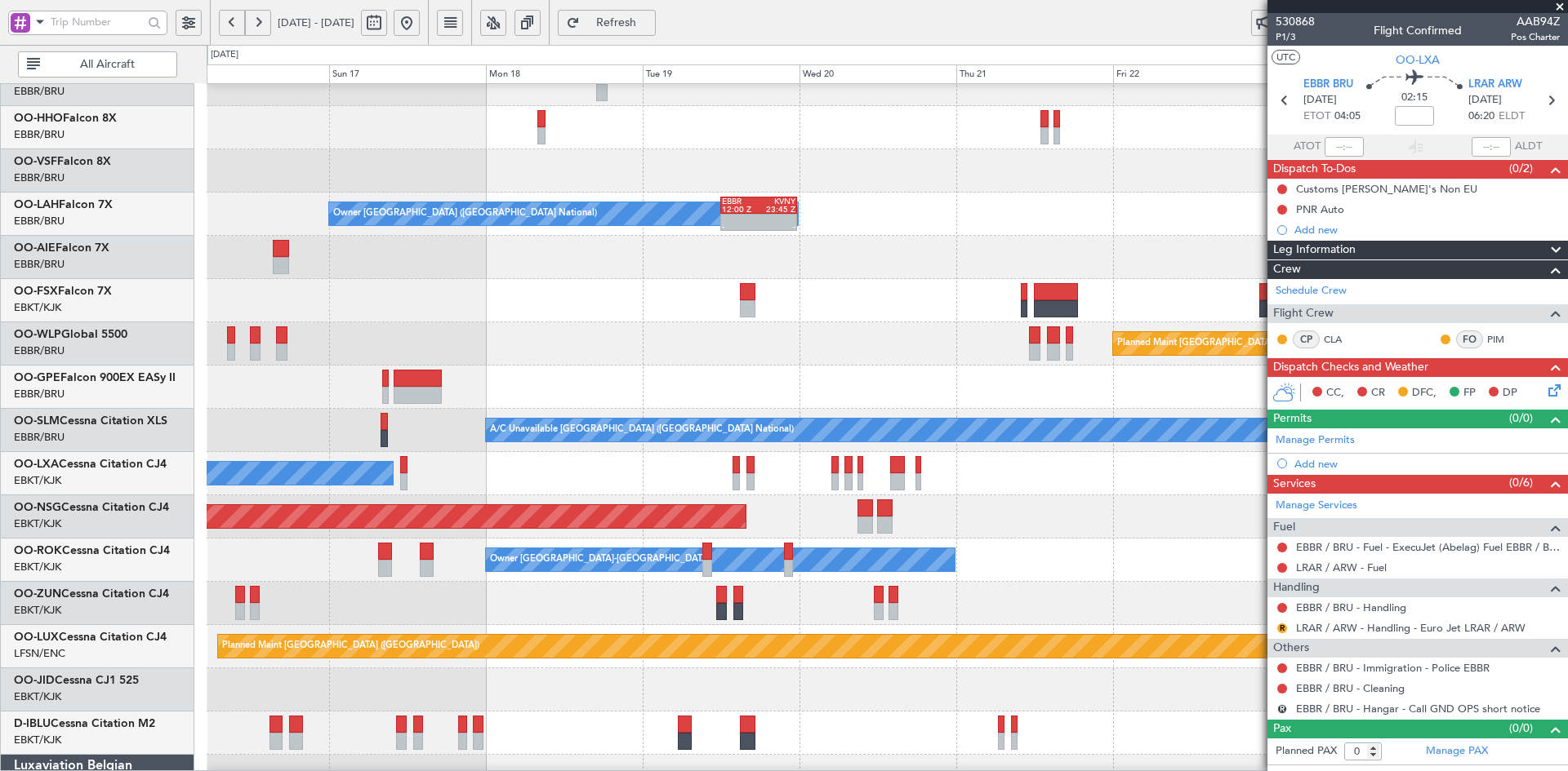
click at [800, 319] on div at bounding box center [887, 300] width 1360 height 43
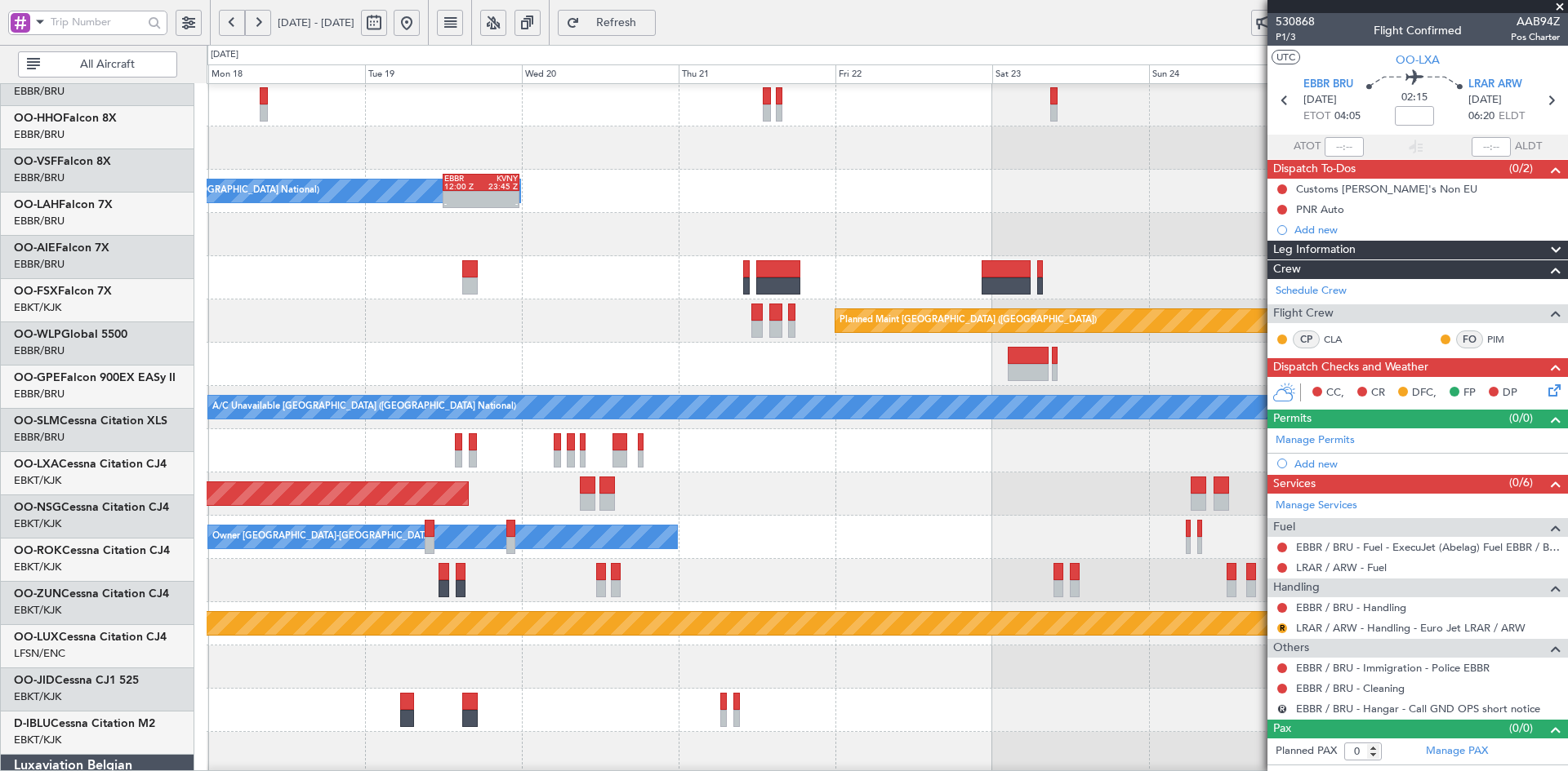
click at [908, 236] on div at bounding box center [887, 234] width 1360 height 43
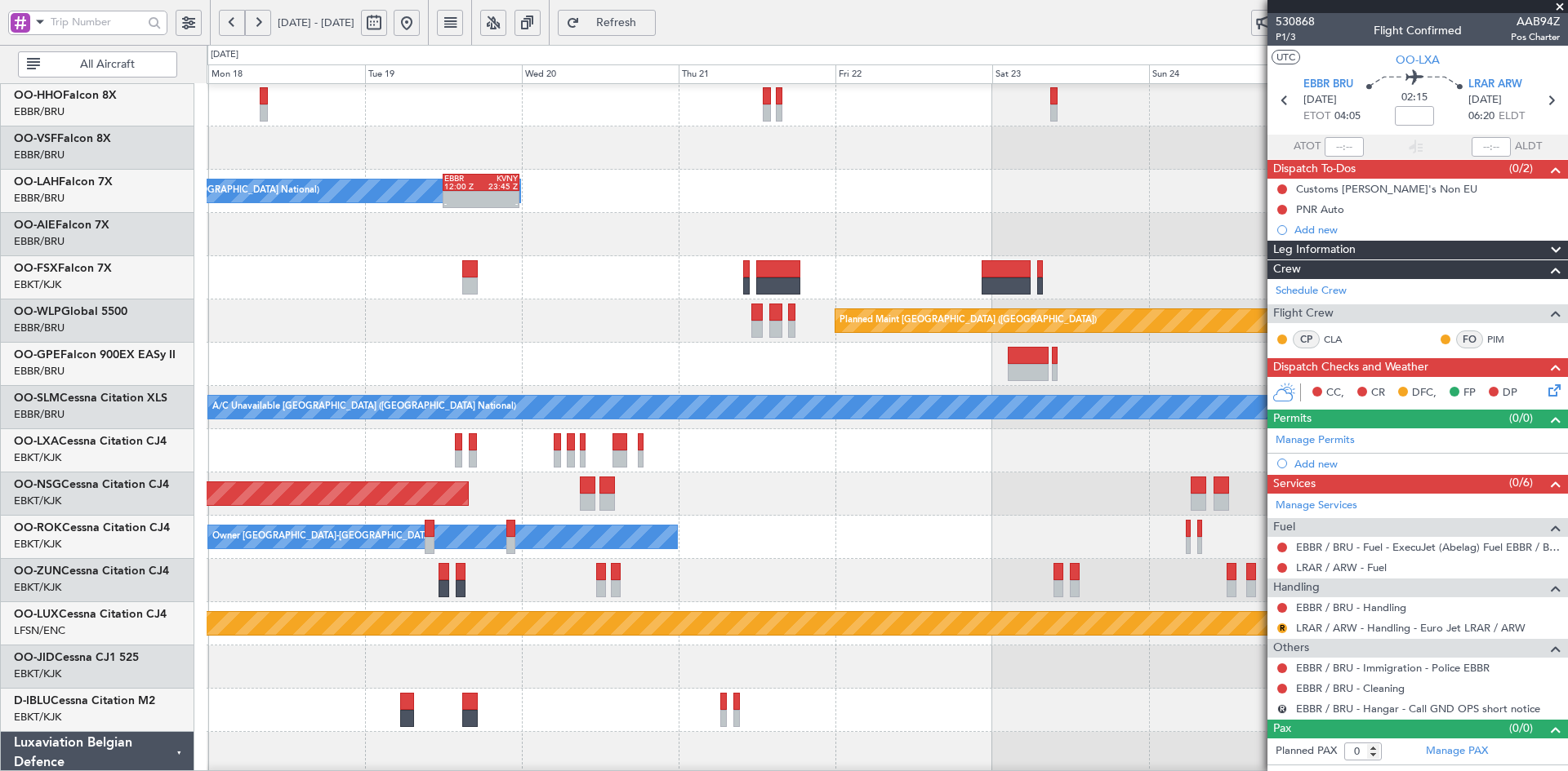
click at [688, 231] on div at bounding box center [887, 234] width 1360 height 43
click at [429, 38] on fb-range-datepicker "17 Aug 2025 - 26 Aug 2025" at bounding box center [319, 22] width 219 height 45
click at [420, 31] on button at bounding box center [407, 23] width 26 height 26
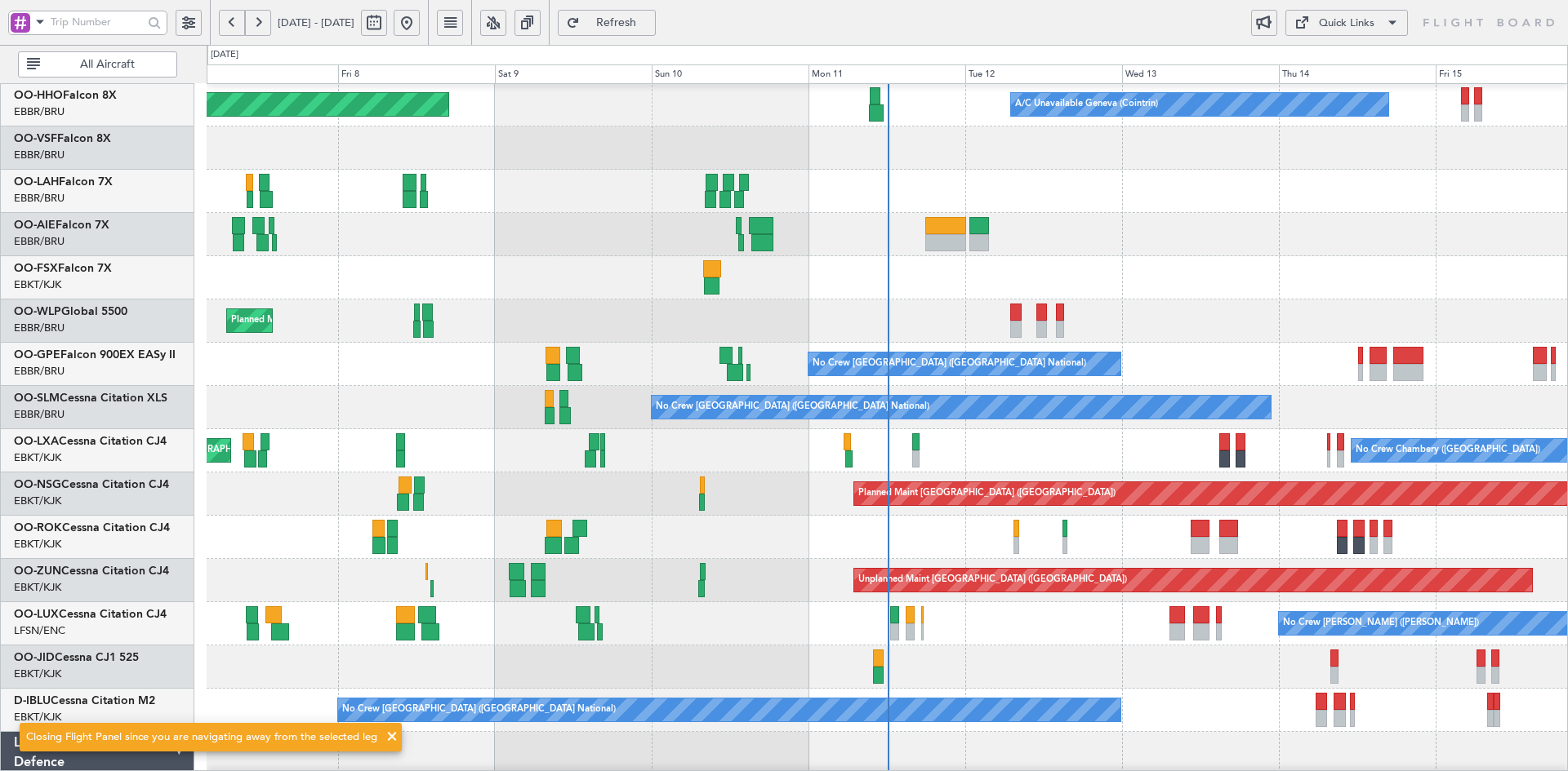
scroll to position [88, 0]
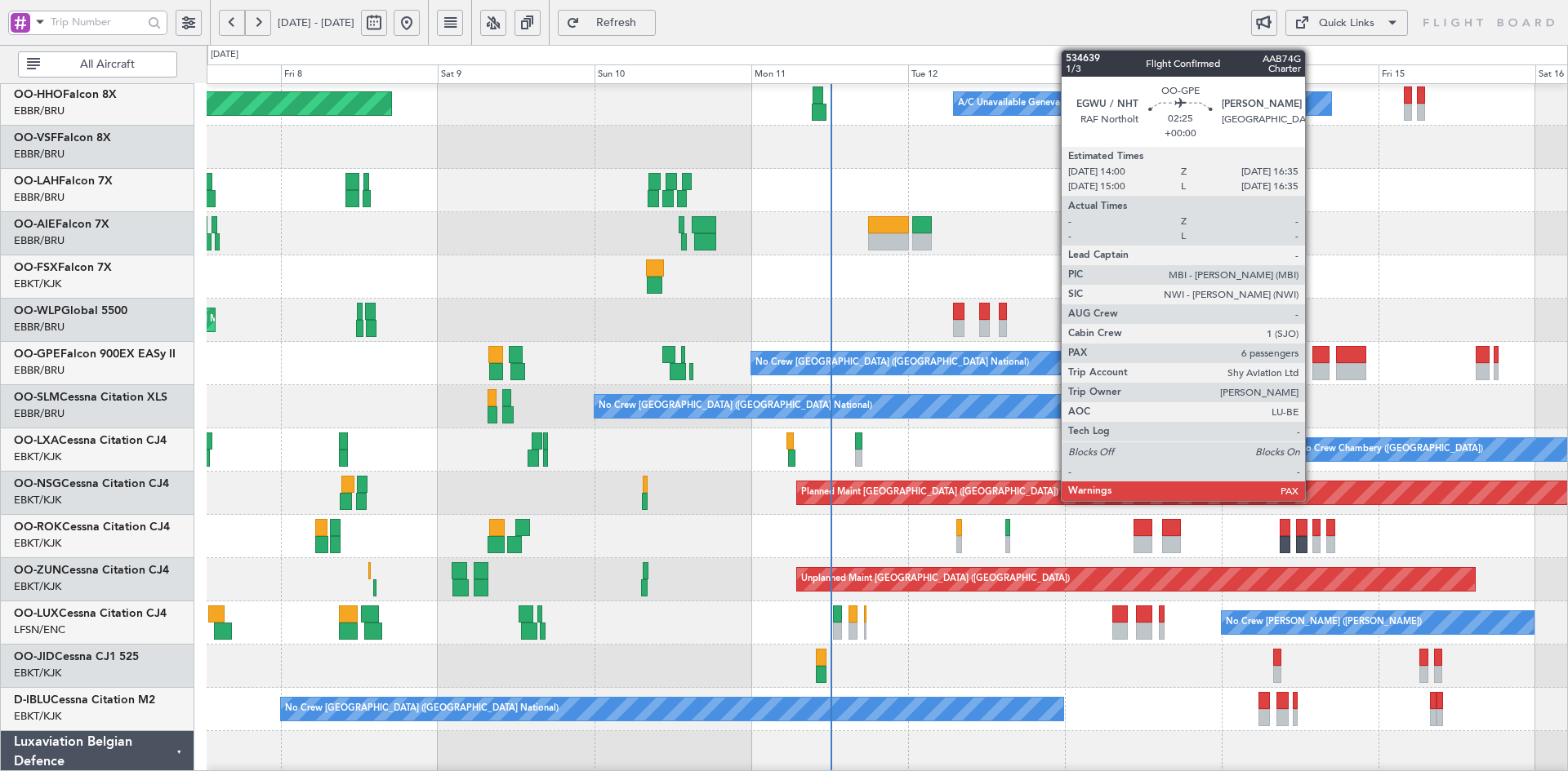
click at [1312, 370] on div at bounding box center [1320, 371] width 17 height 17
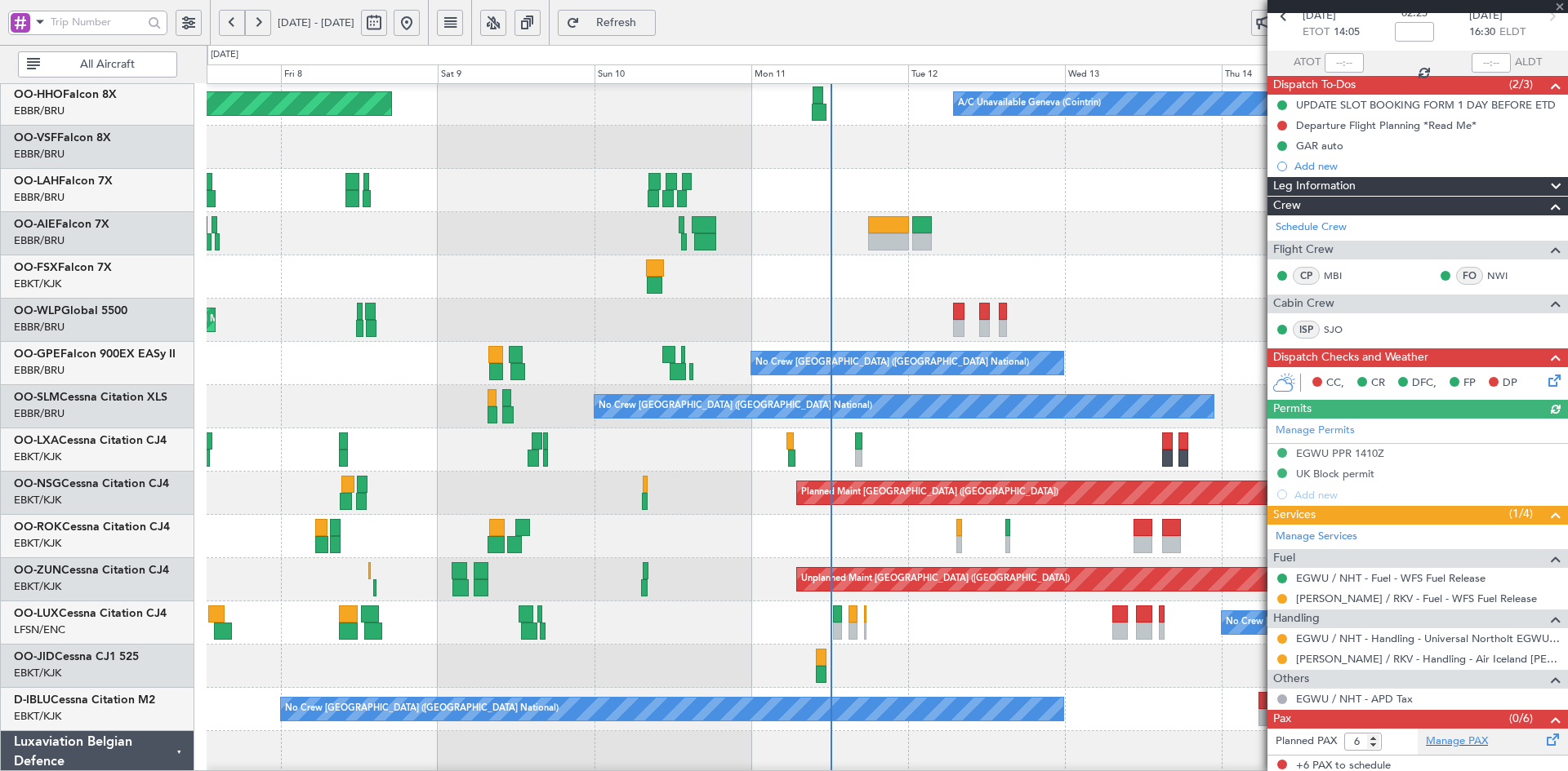
scroll to position [89, 0]
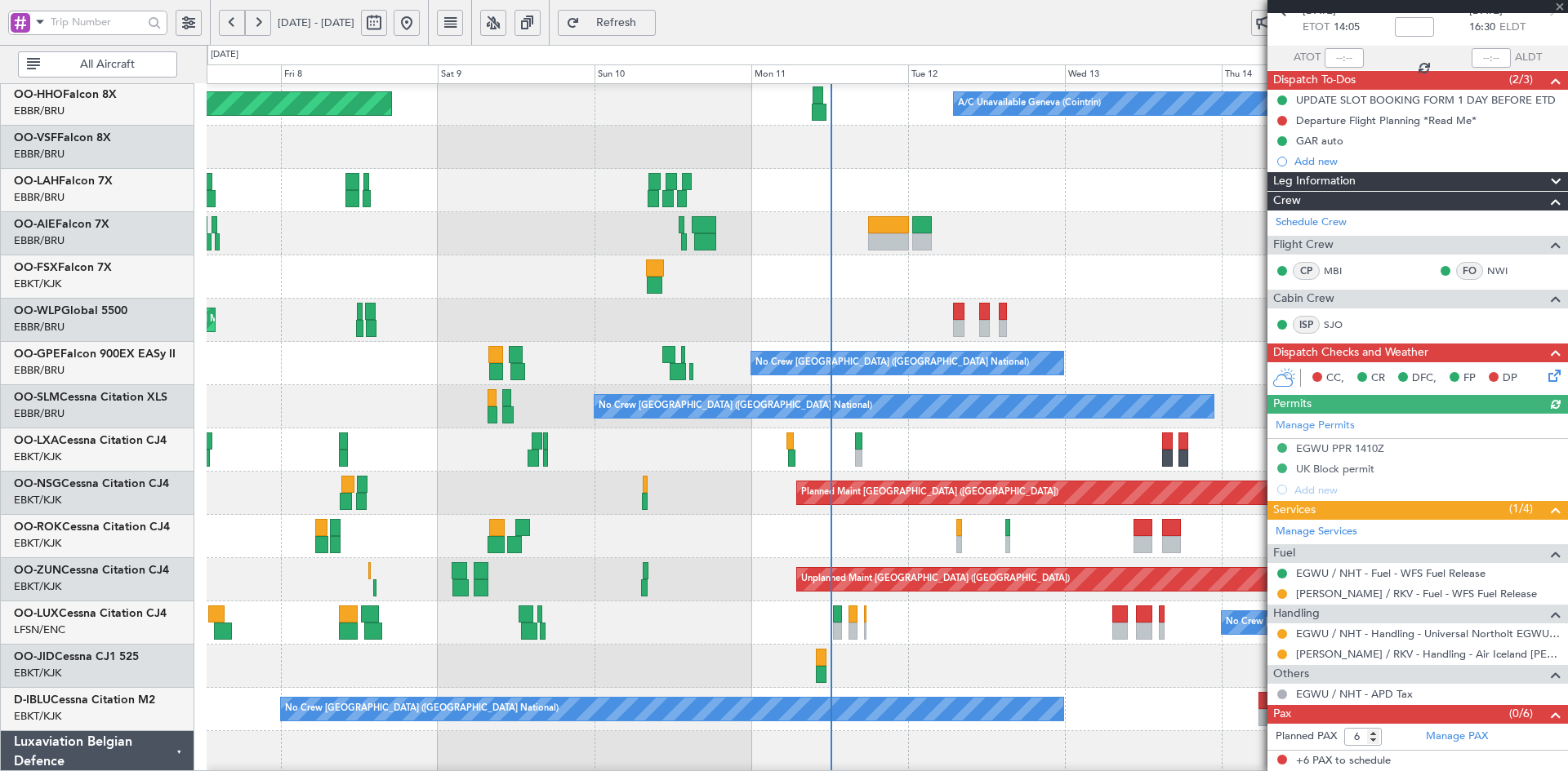
click at [1560, 4] on div at bounding box center [1417, 6] width 300 height 13
click at [1561, 5] on span at bounding box center [1559, 7] width 17 height 15
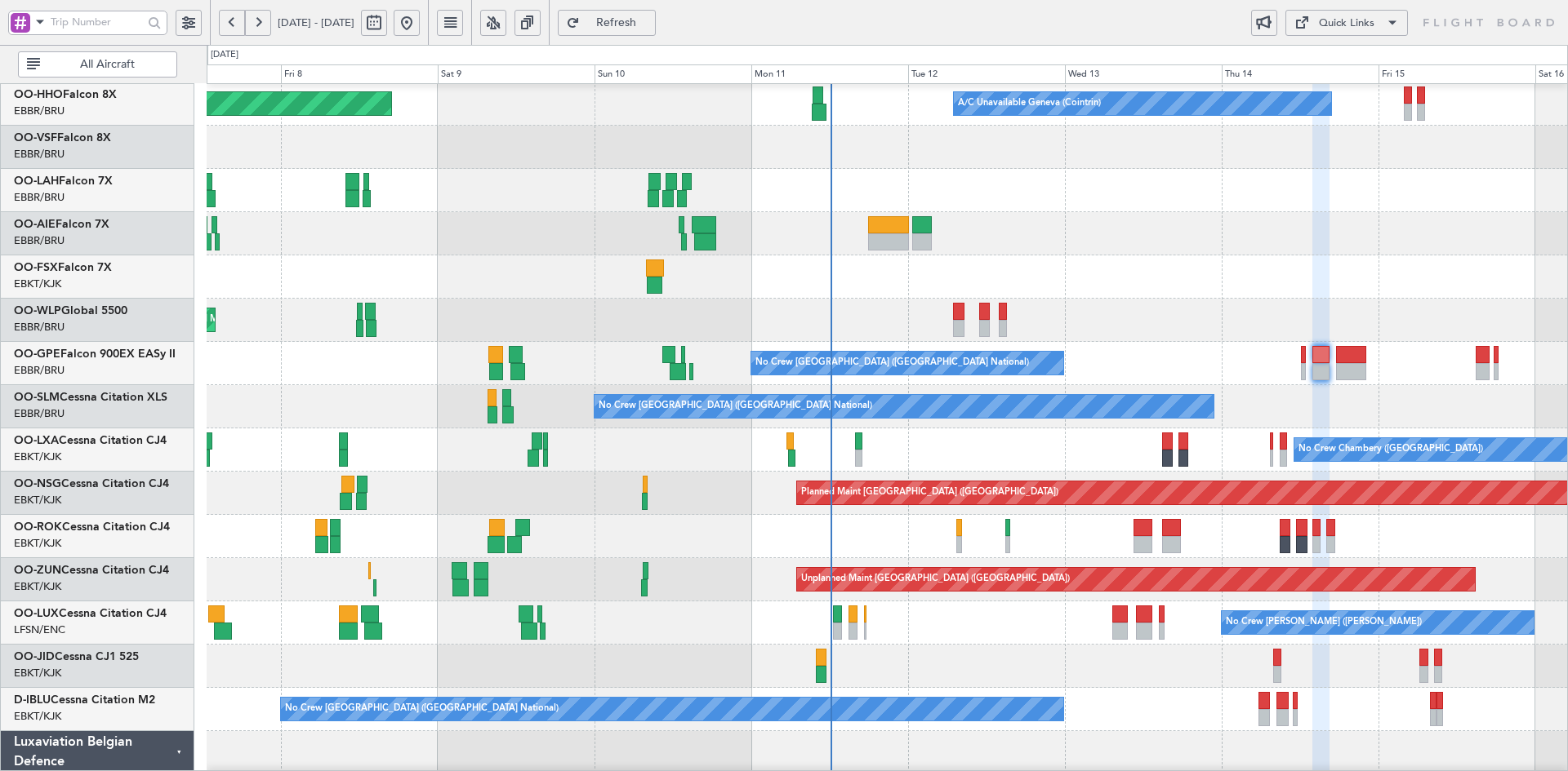
type input "0"
click at [1149, 398] on div "A/C Unavailable Geneva (Cointrin) Planned Maint Geneva (Cointrin) Planned Maint…" at bounding box center [887, 471] width 1360 height 951
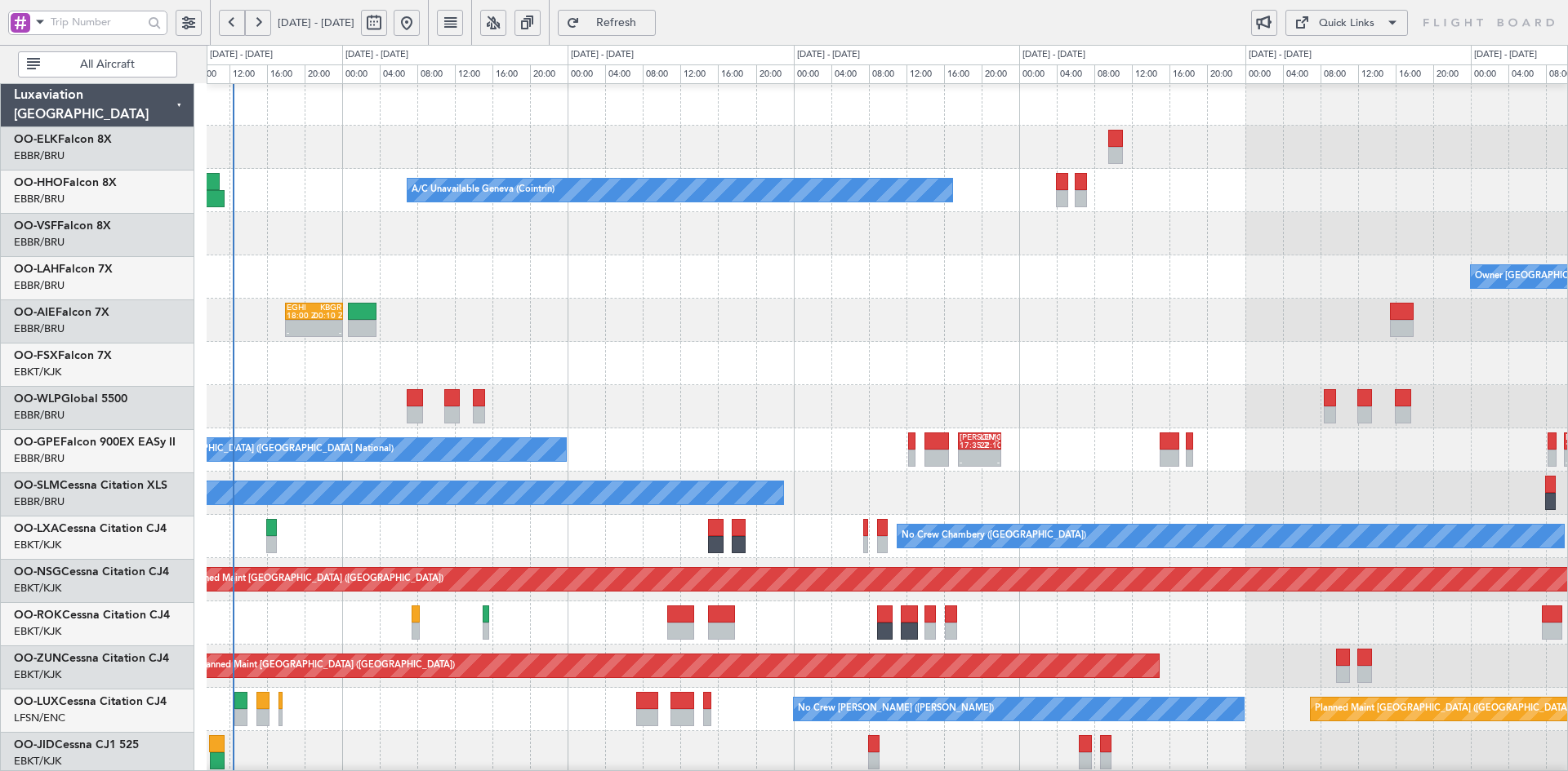
click at [1136, 270] on div "Owner [GEOGRAPHIC_DATA] ([GEOGRAPHIC_DATA] National)" at bounding box center [887, 276] width 1360 height 43
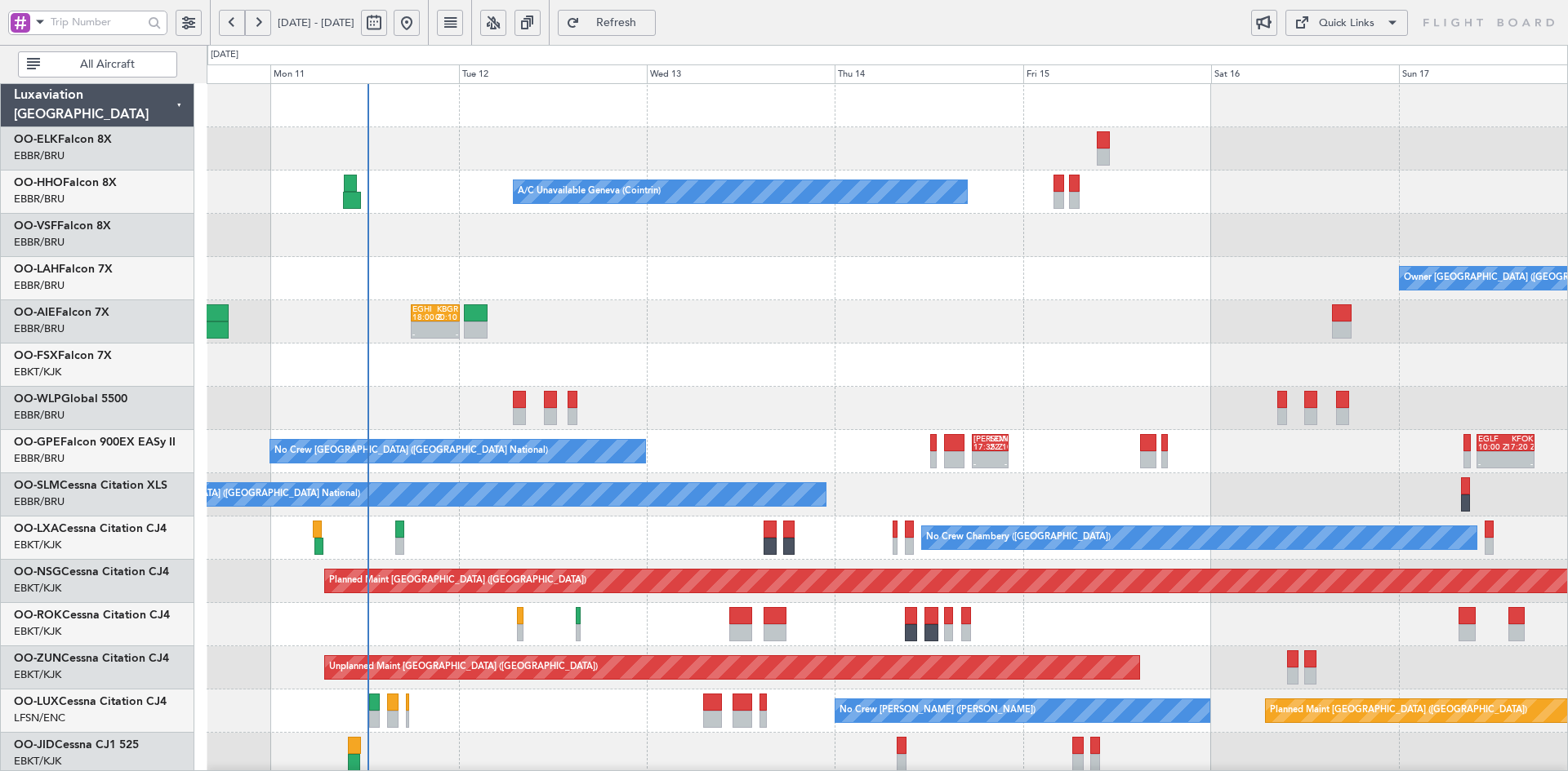
click at [982, 281] on div "Owner Brussels (Brussels National) - - EBBR 12:00 Z KVNY 23:45 Z" at bounding box center [887, 278] width 1360 height 43
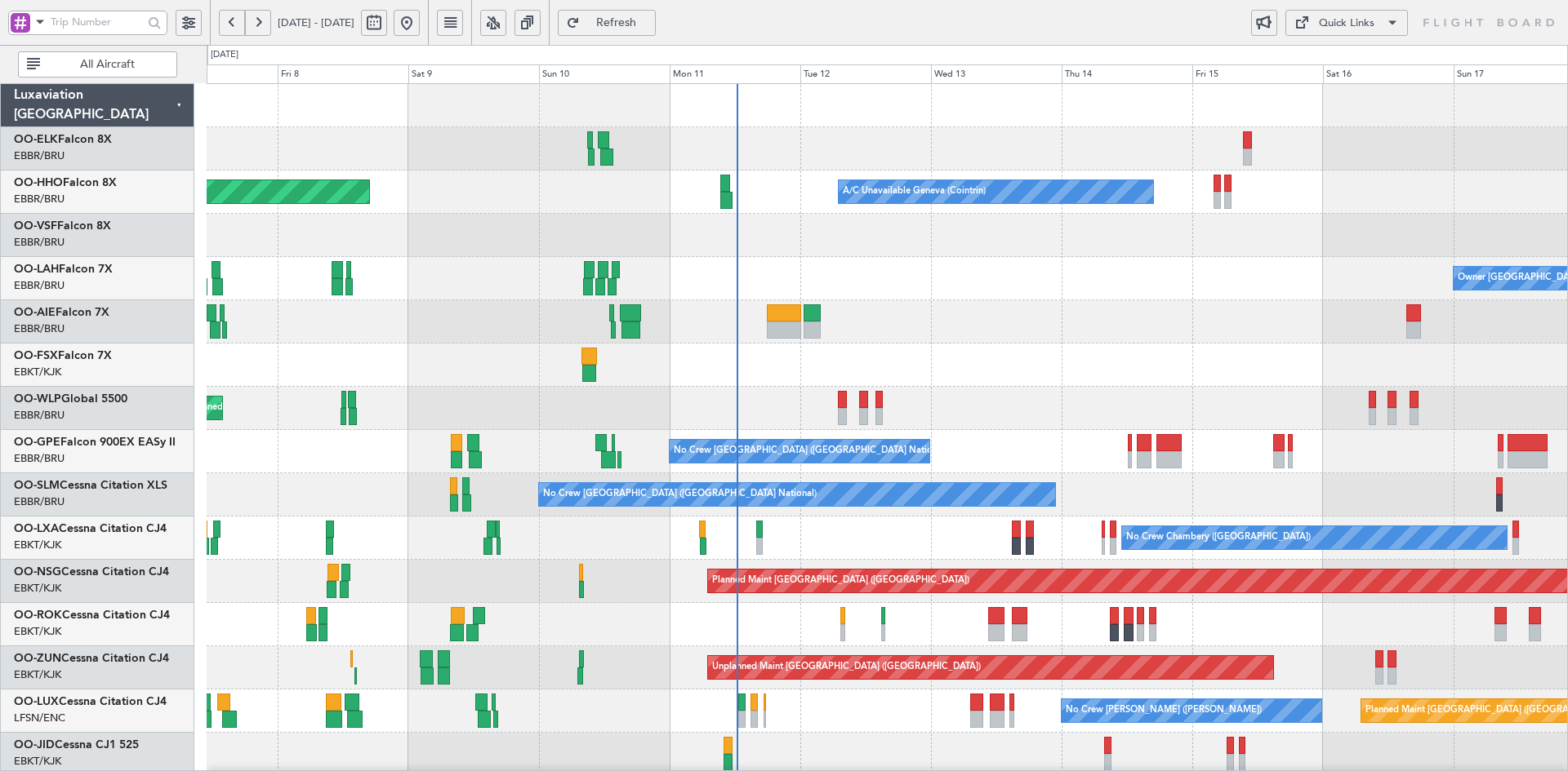
click at [1067, 275] on div "Owner Brussels (Brussels National) Planned Maint Brussels (Brussels National) -…" at bounding box center [887, 278] width 1360 height 43
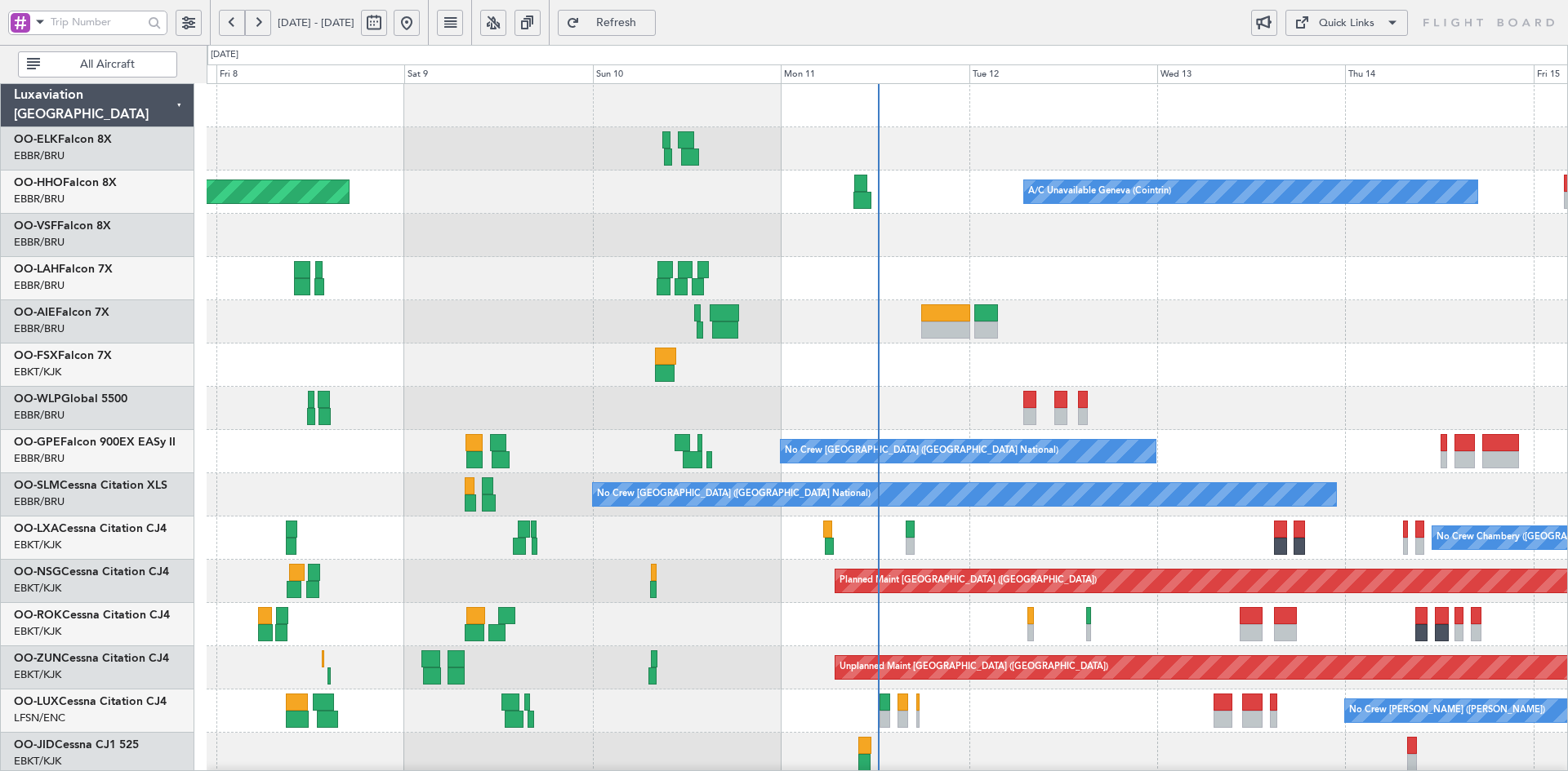
click at [1088, 258] on div "A/C Unavailable Geneva (Cointrin) Planned Maint Geneva (Cointrin) Planned Maint…" at bounding box center [887, 560] width 1360 height 951
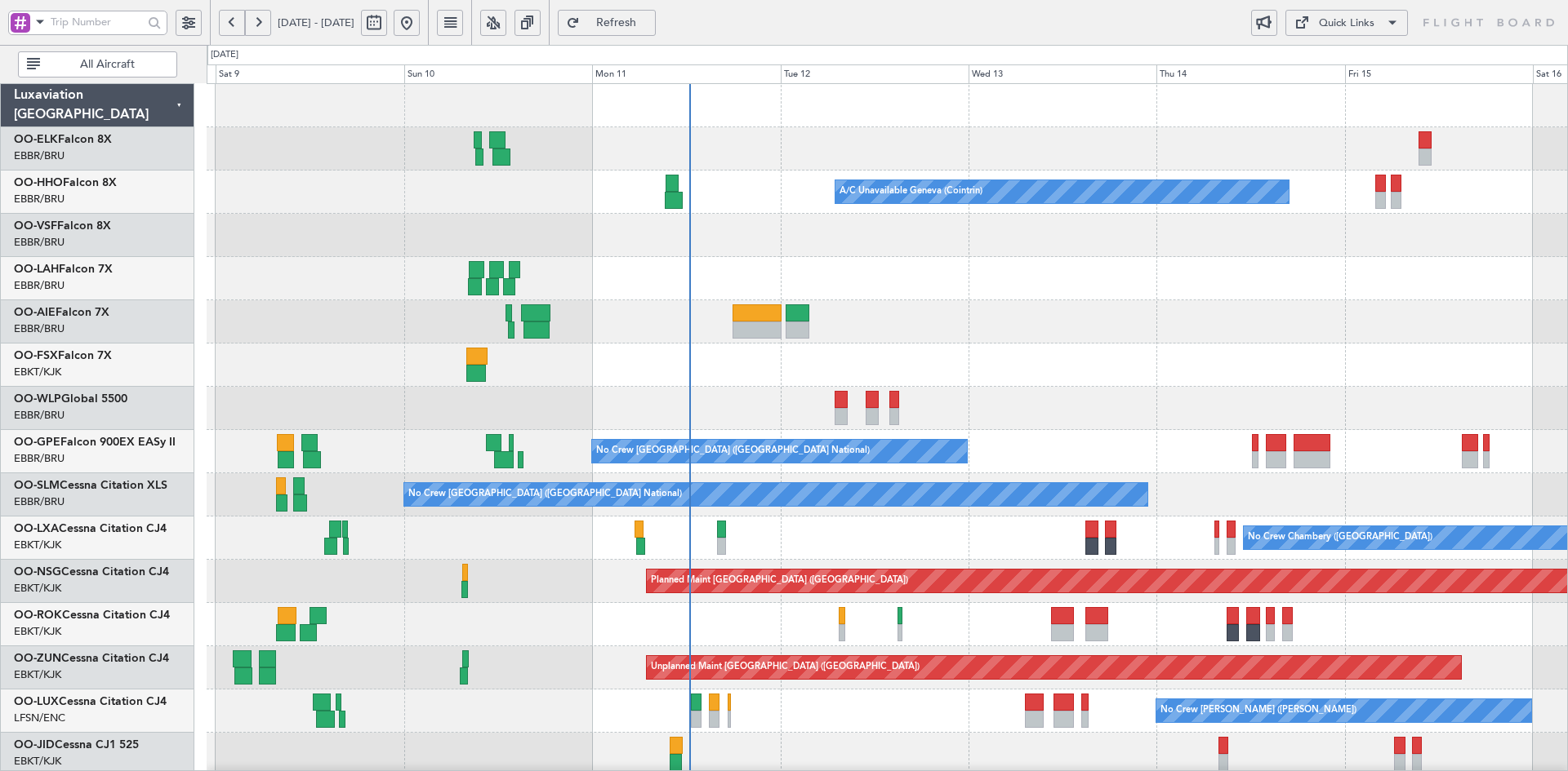
click at [1219, 287] on div "Owner [GEOGRAPHIC_DATA] ([GEOGRAPHIC_DATA] National)" at bounding box center [887, 278] width 1360 height 43
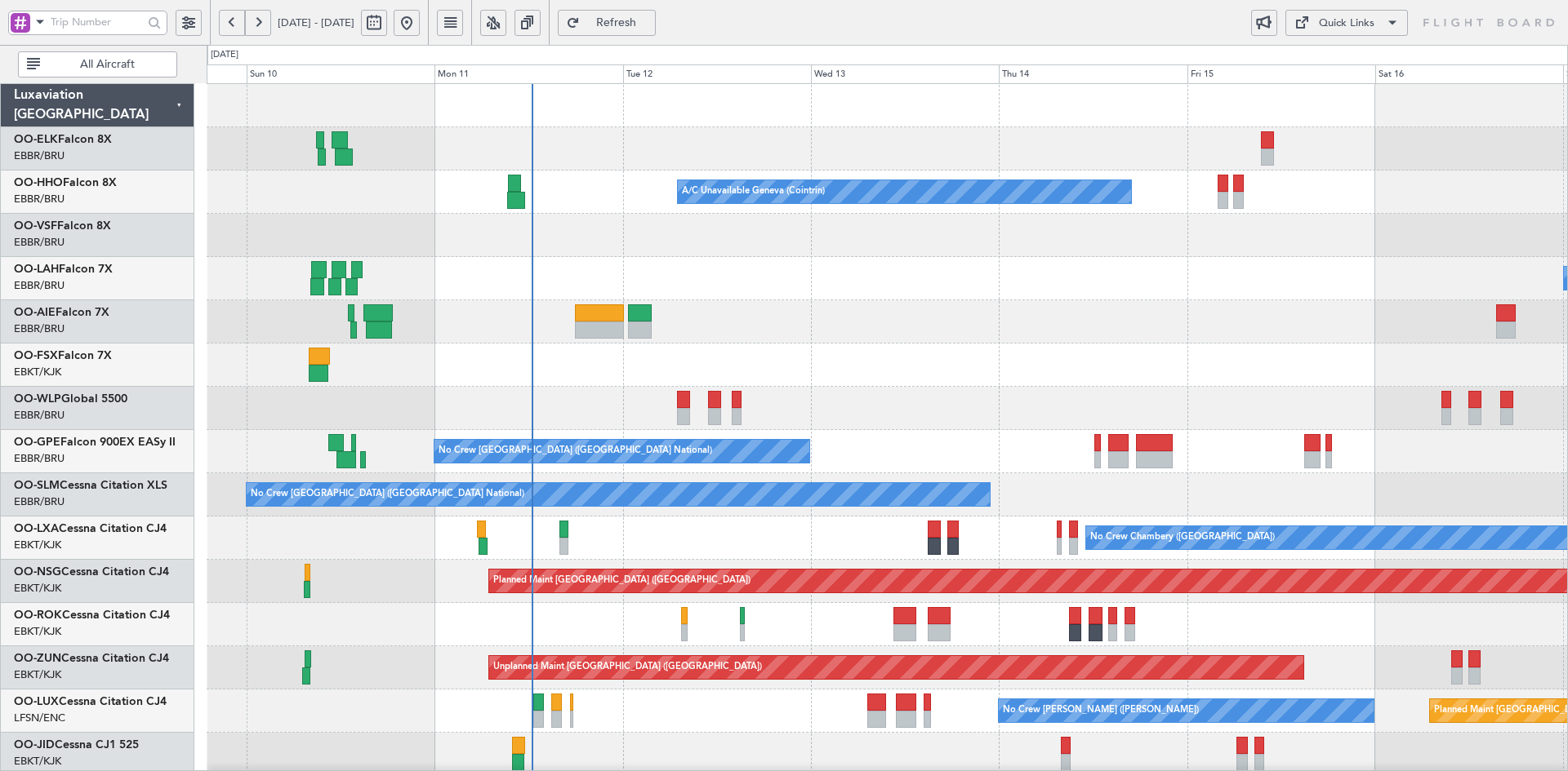
click at [1270, 380] on div "A/C Unavailable Geneva (Cointrin) Planned Maint Geneva (Cointrin) Owner Brussel…" at bounding box center [887, 560] width 1360 height 951
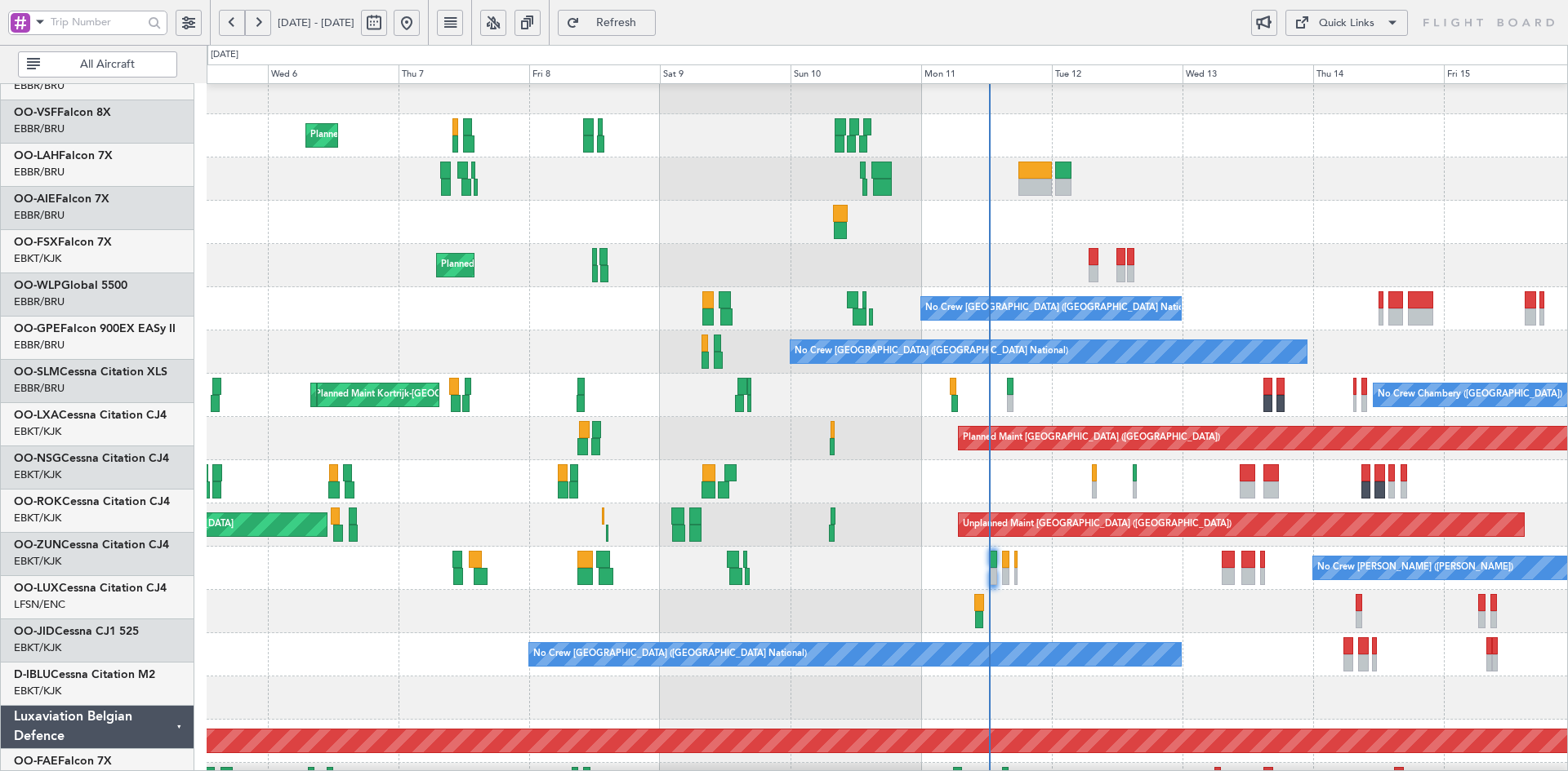
scroll to position [143, 0]
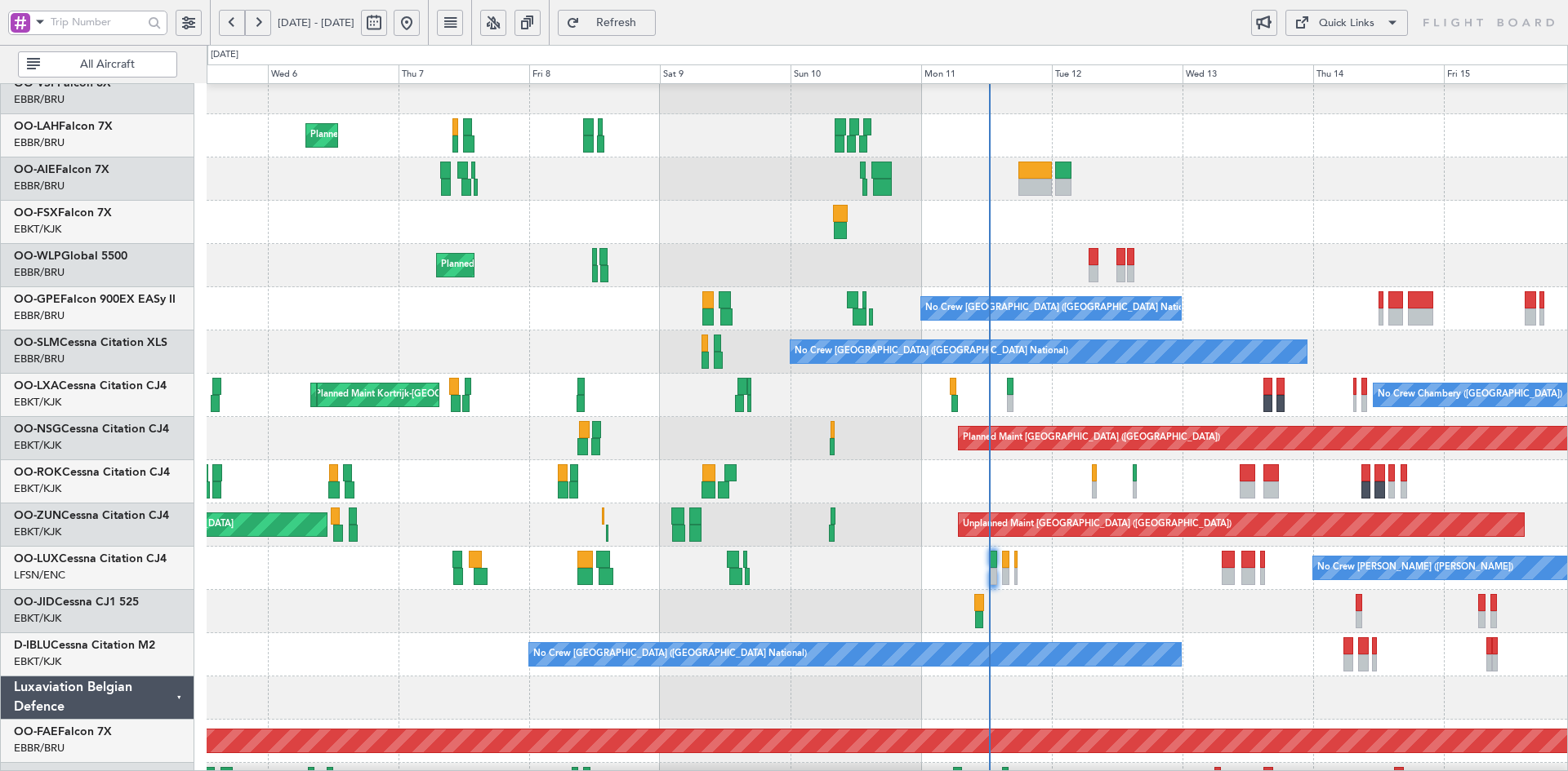
click at [654, 199] on div at bounding box center [887, 179] width 1360 height 43
click at [671, 442] on div "Planned Maint Brussels (Brussels National) Owner Brussels (Brussels National) P…" at bounding box center [887, 416] width 1360 height 951
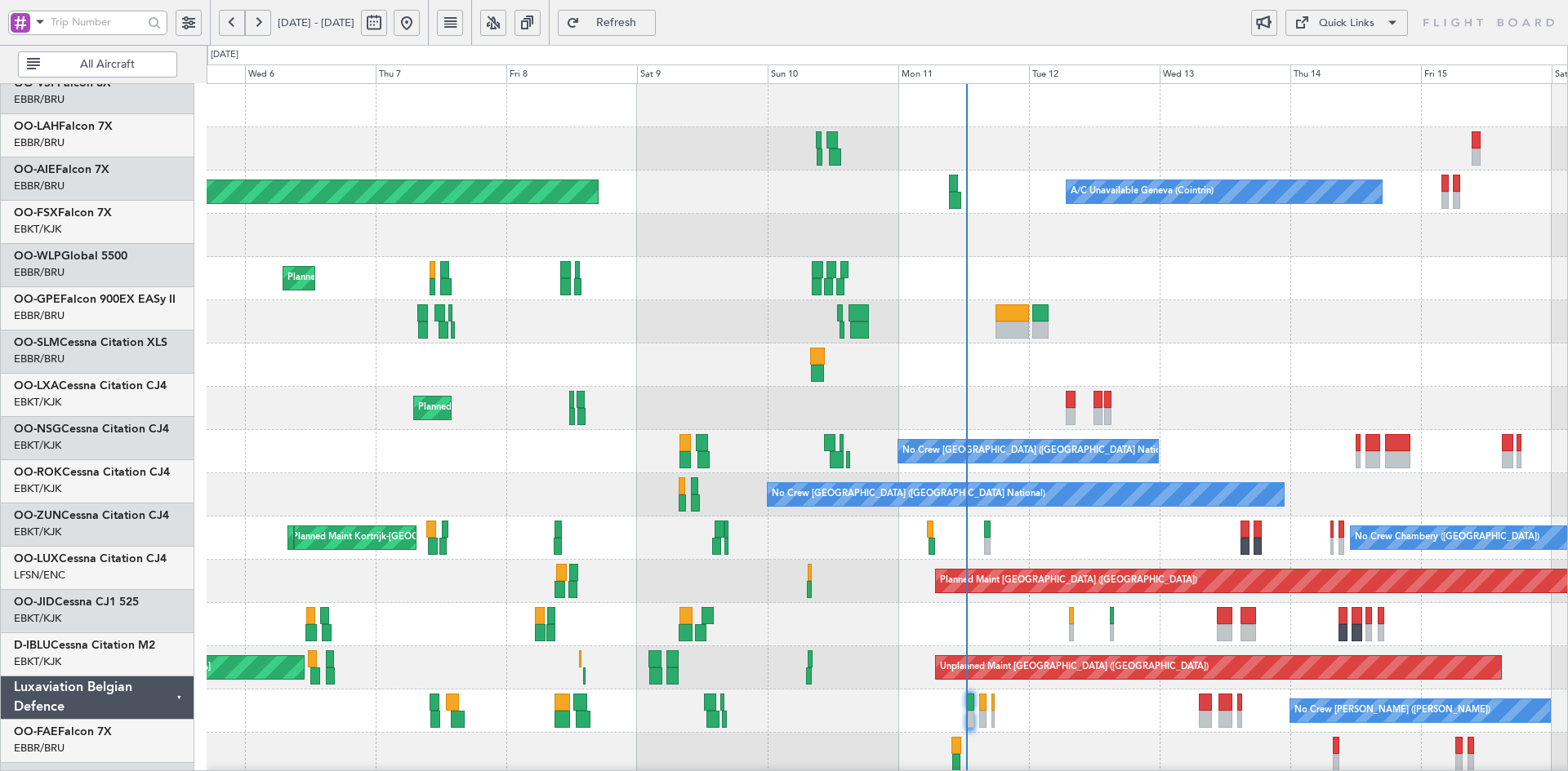
scroll to position [0, 0]
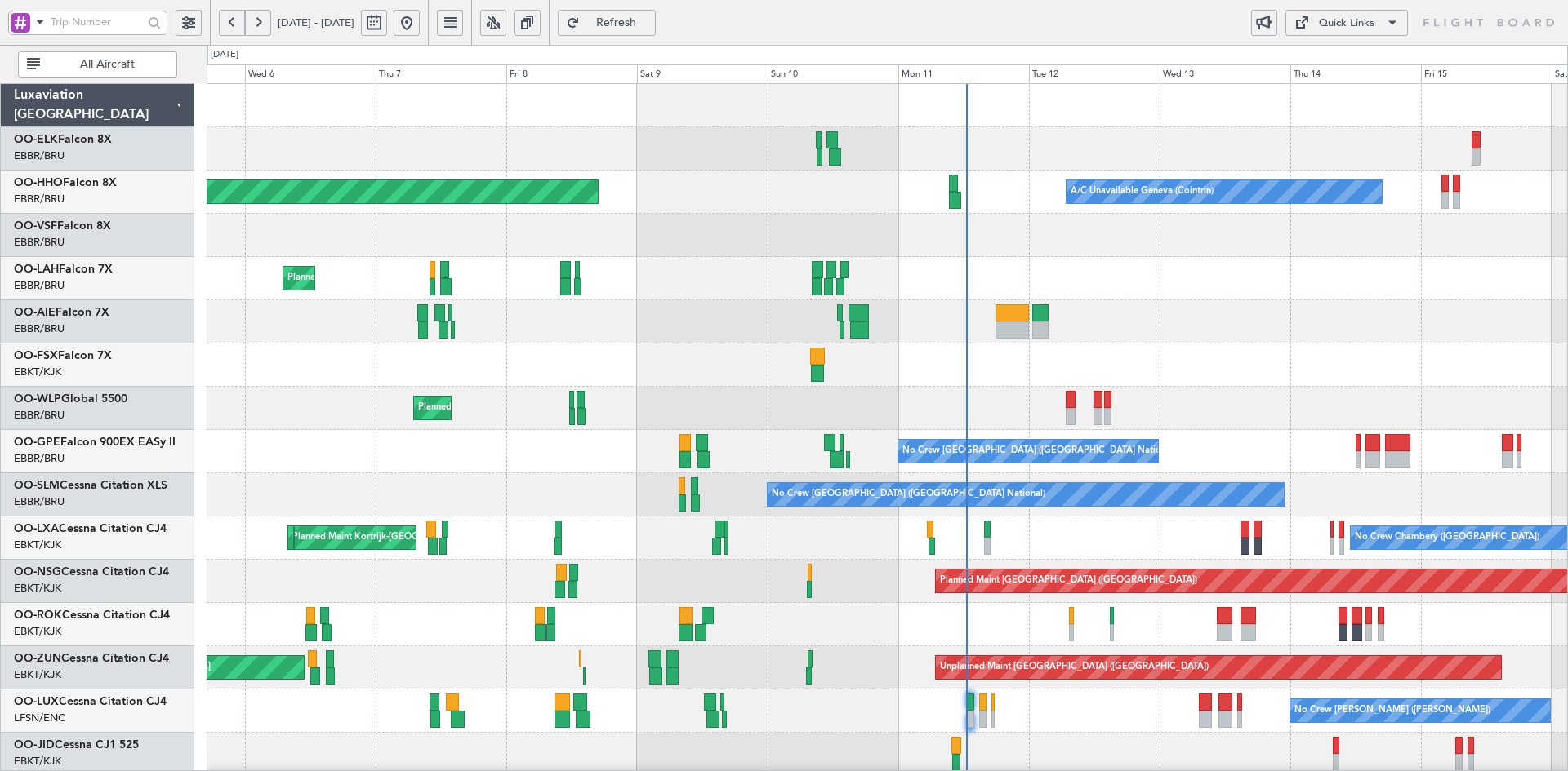
click at [1217, 298] on div "Planned Maint Brussels (Brussels National) Owner Brussels (Brussels National)" at bounding box center [887, 278] width 1360 height 43
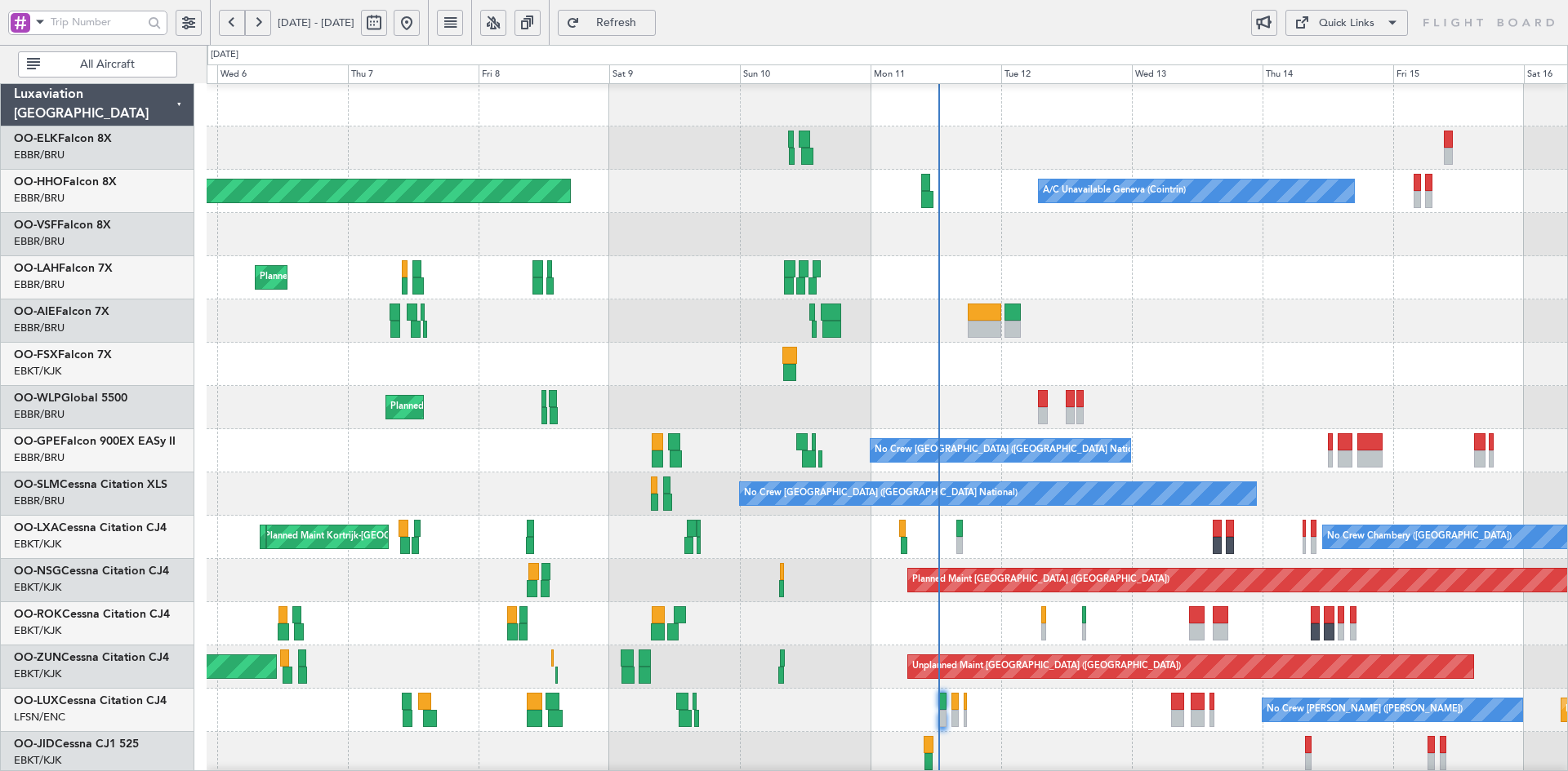
click at [1199, 343] on div at bounding box center [887, 364] width 1360 height 43
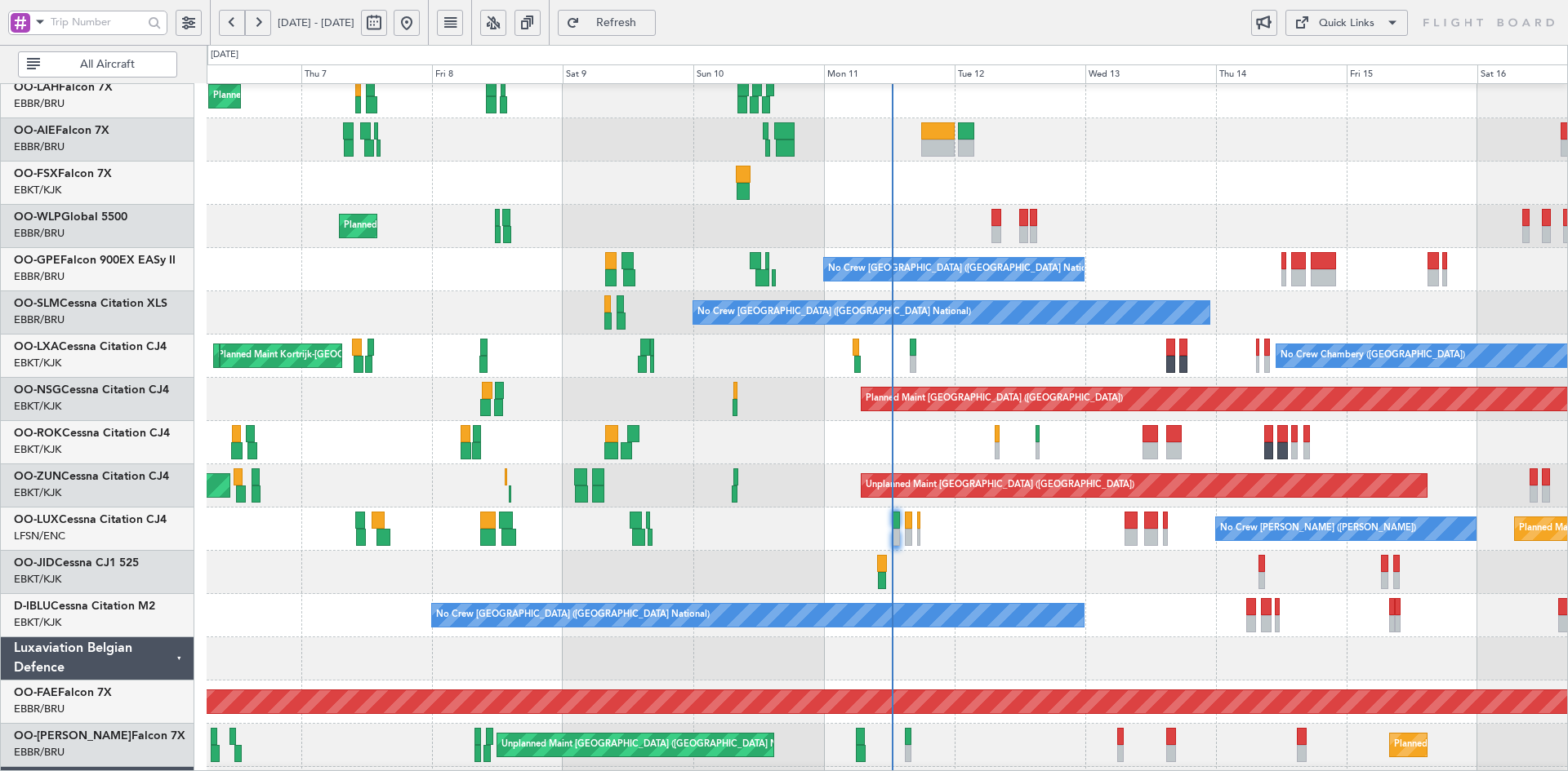
scroll to position [183, 0]
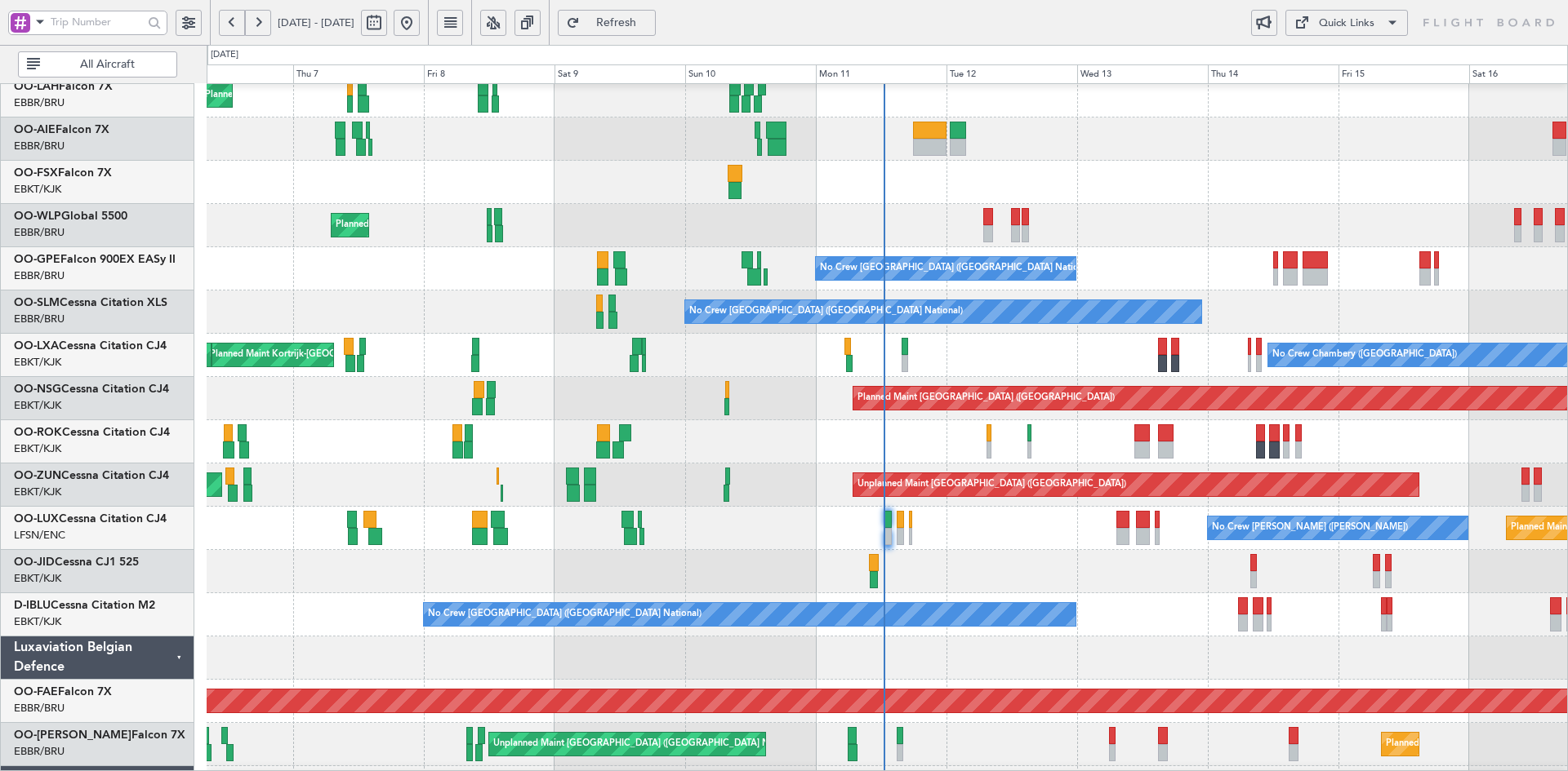
click at [1160, 173] on div at bounding box center [887, 182] width 1360 height 43
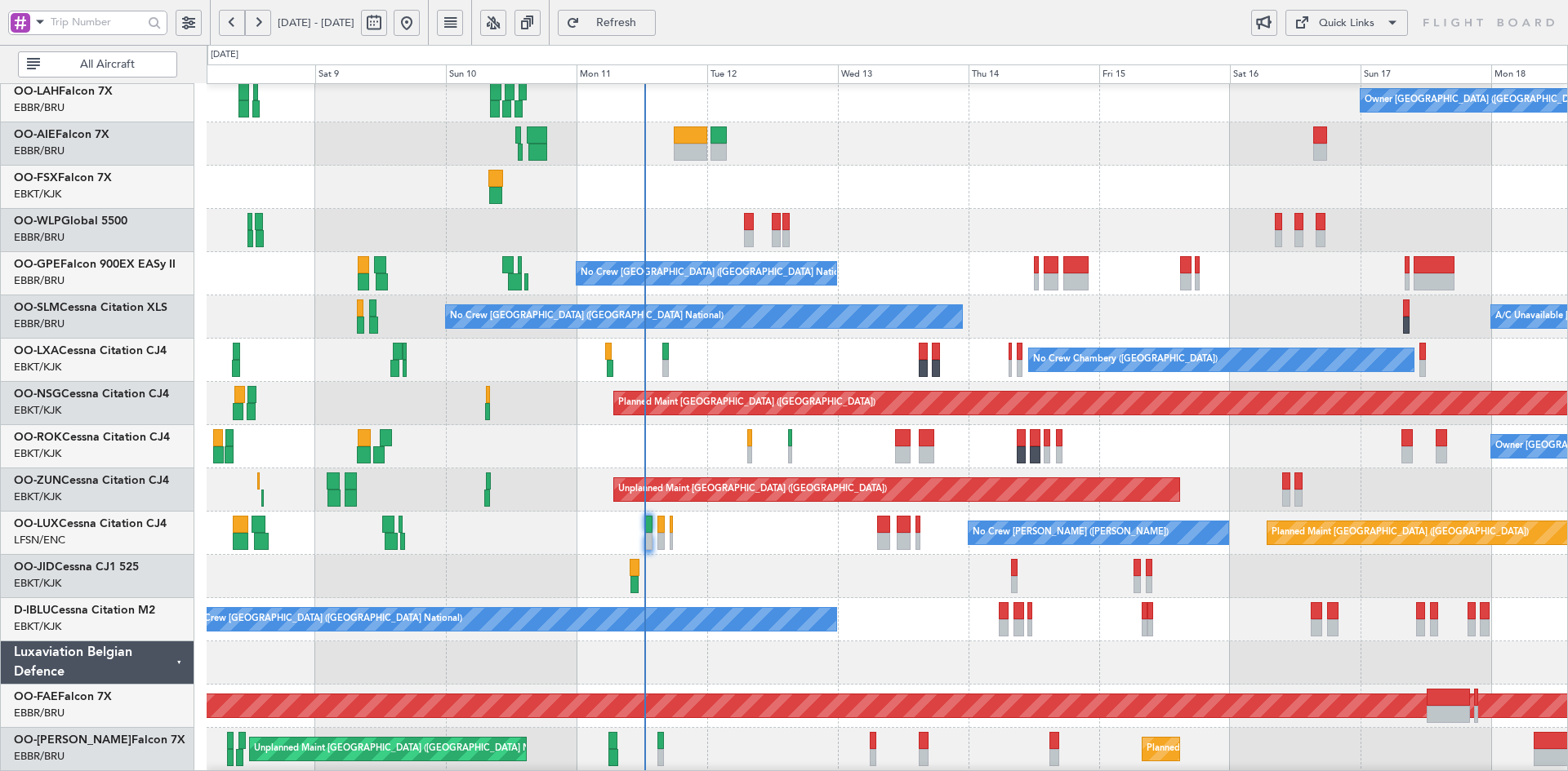
click at [902, 121] on div "Owner Brussels (Brussels National) Planned Maint Brussels (Brussels National)" at bounding box center [887, 100] width 1360 height 43
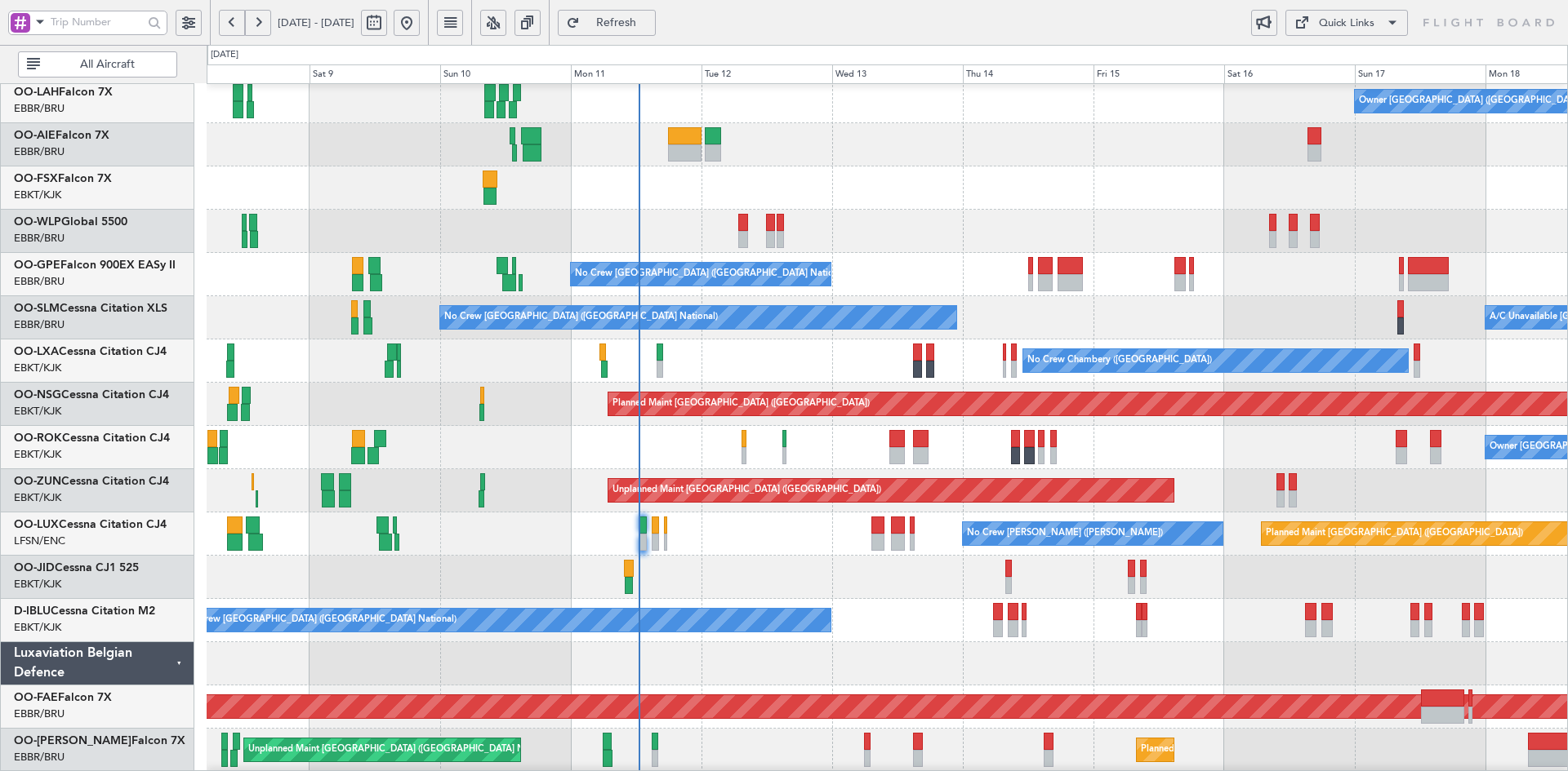
scroll to position [200, 0]
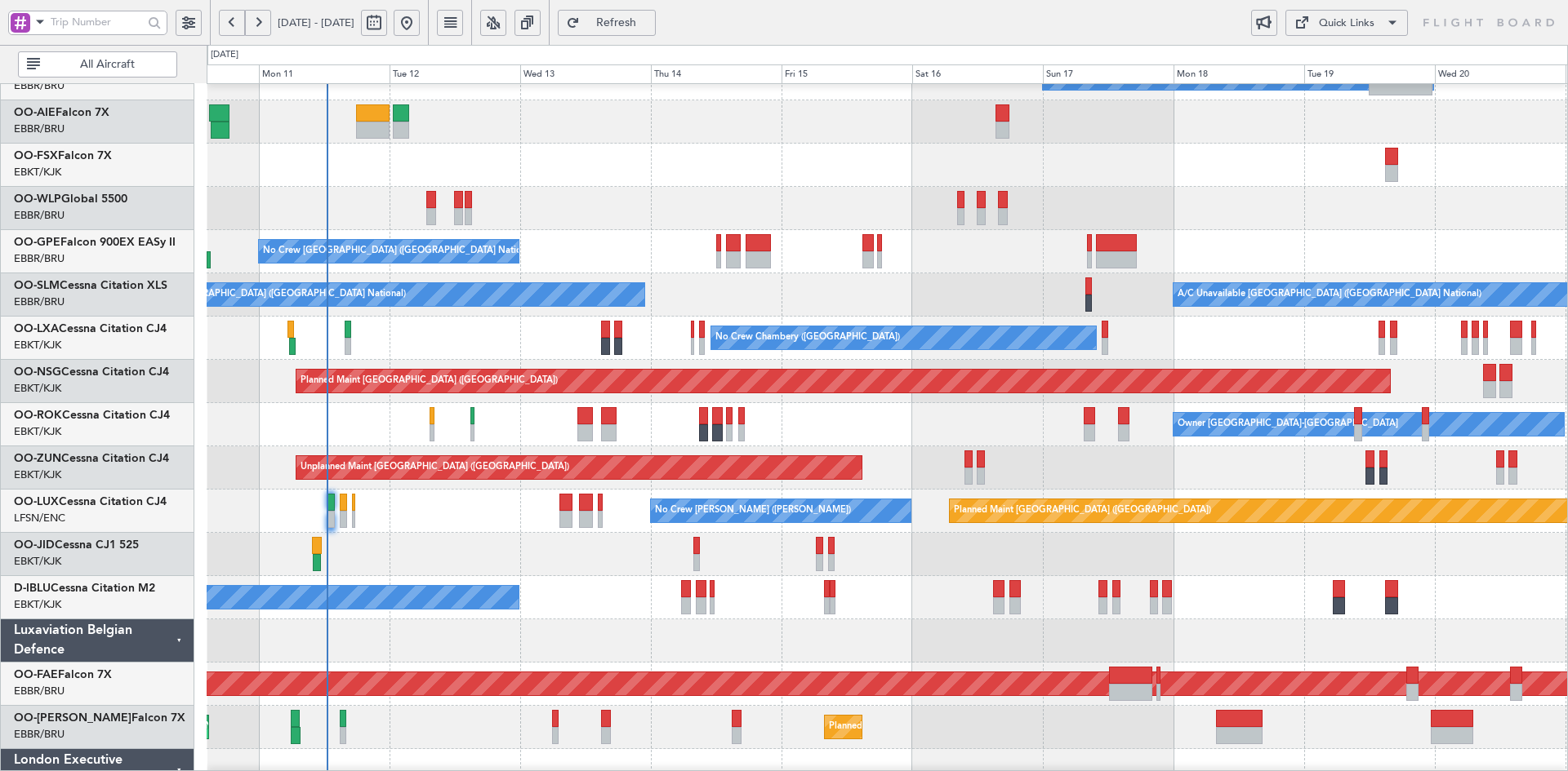
click at [923, 433] on div "Owner [GEOGRAPHIC_DATA]-[GEOGRAPHIC_DATA]" at bounding box center [887, 424] width 1360 height 43
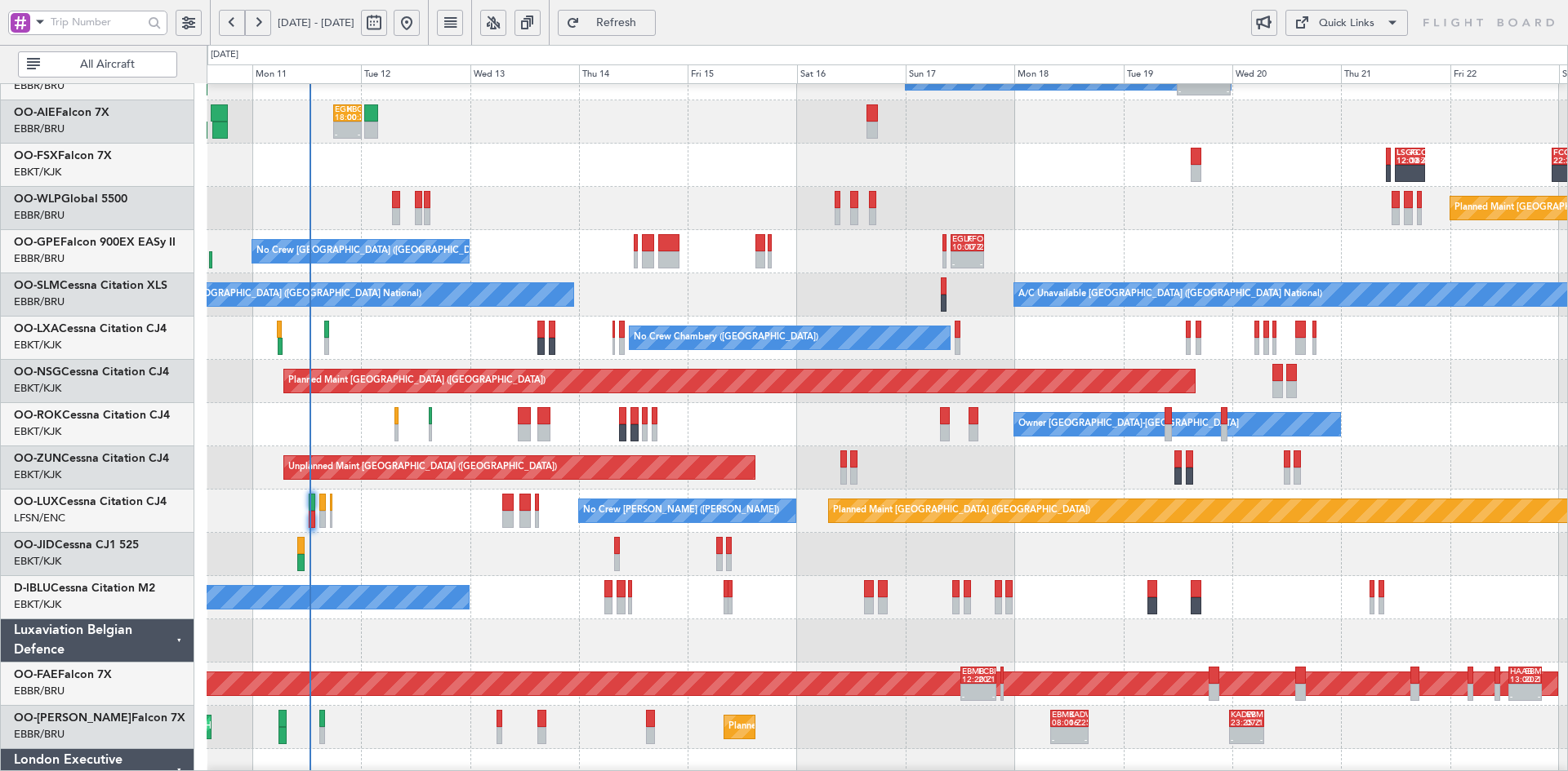
scroll to position [264, 0]
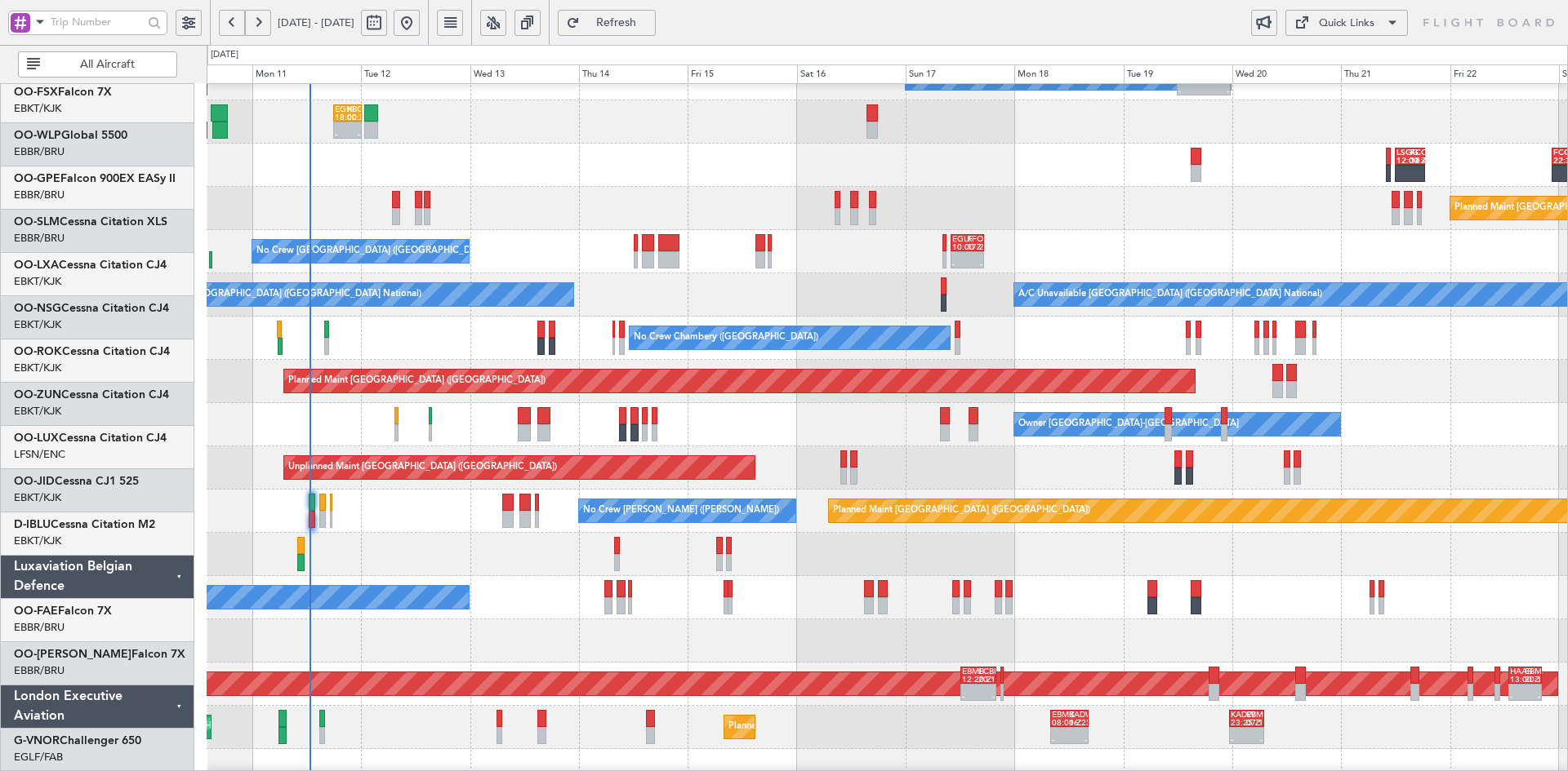
click at [1238, 102] on div "Owner Brussels (Brussels National) - - EBBR 12:00 Z KVNY 23:45 Z EGHI 18:00 Z K…" at bounding box center [887, 359] width 1360 height 951
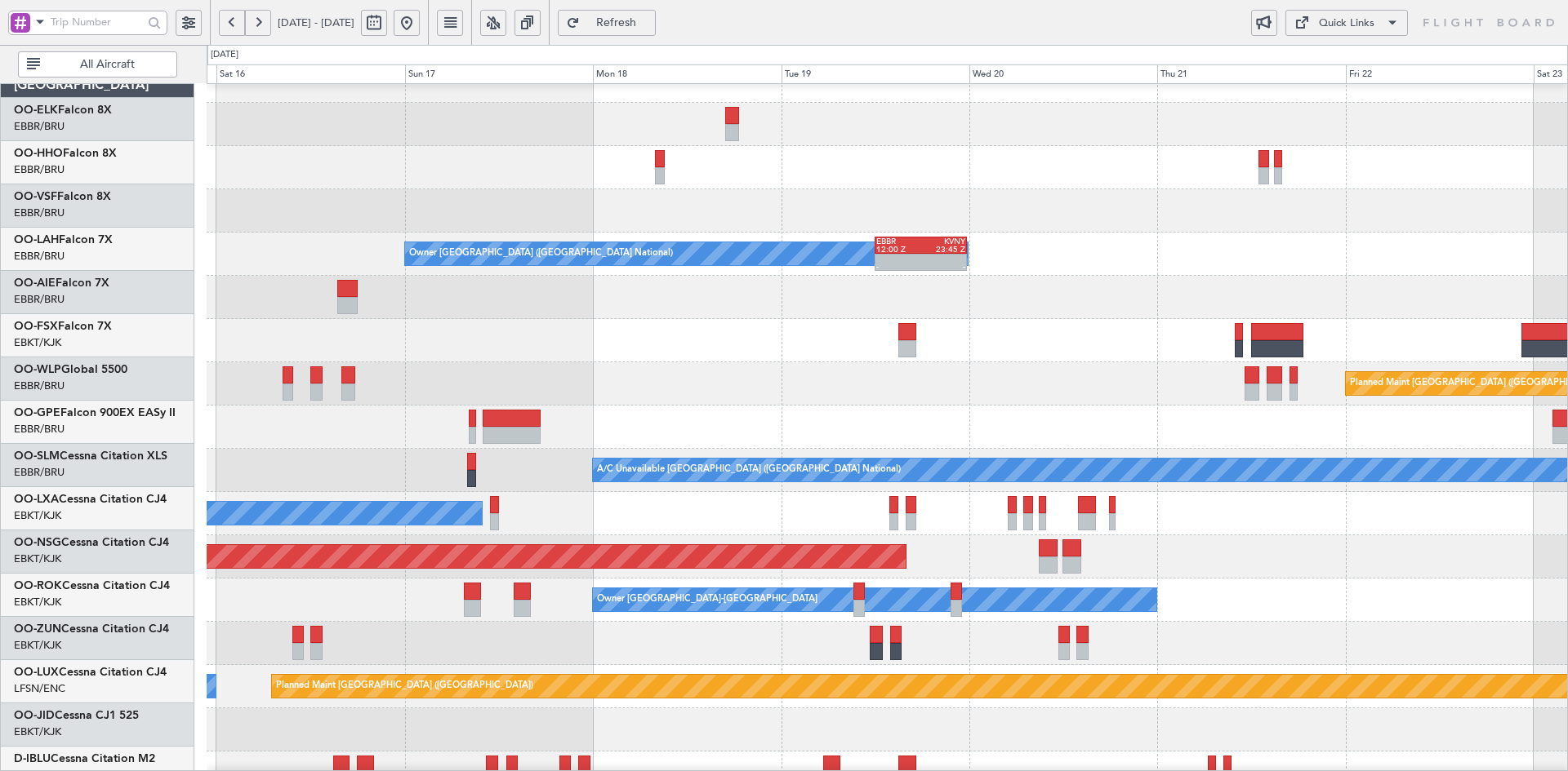
scroll to position [25, 0]
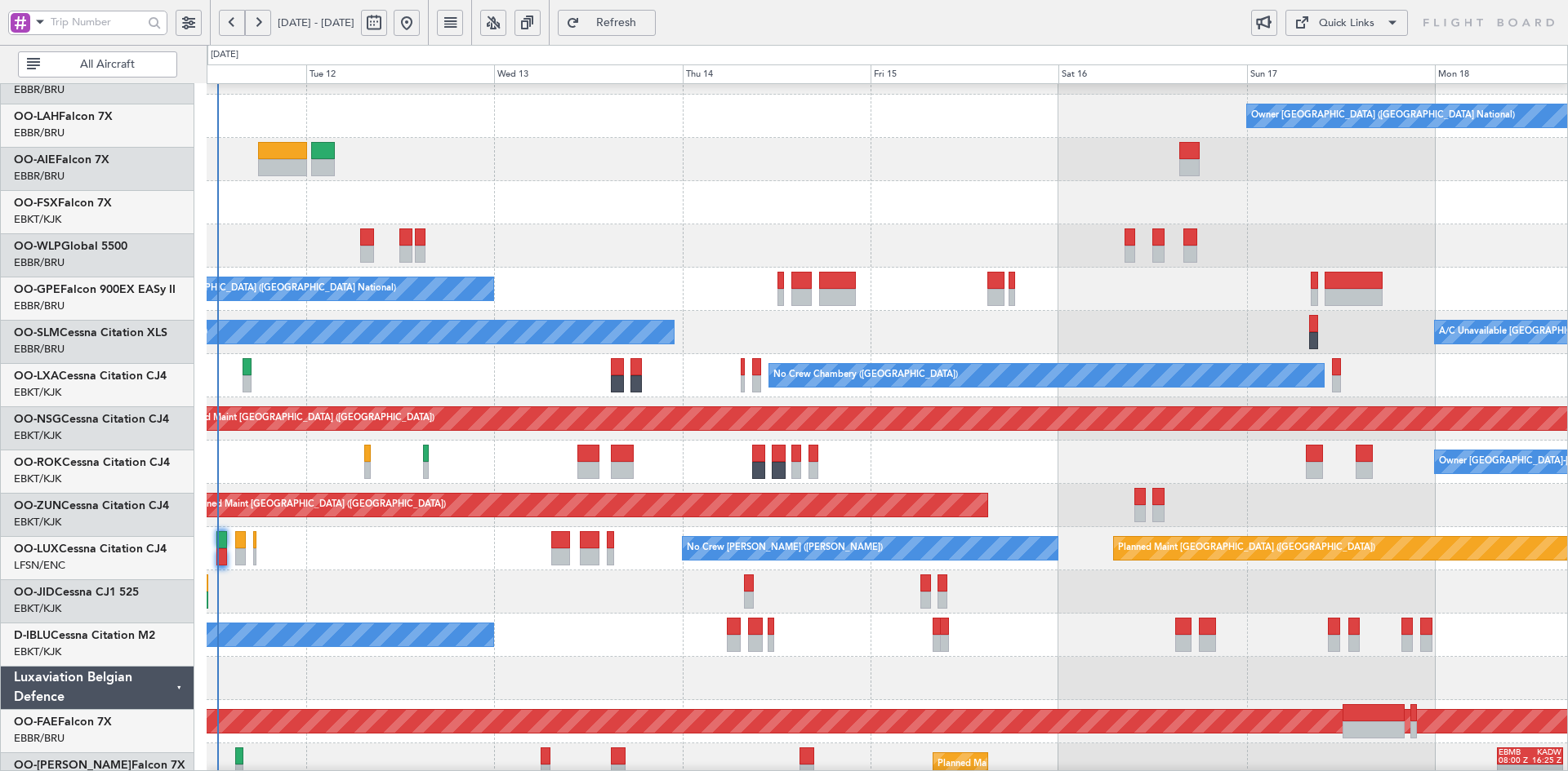
click at [1564, 240] on div at bounding box center [887, 246] width 1360 height 43
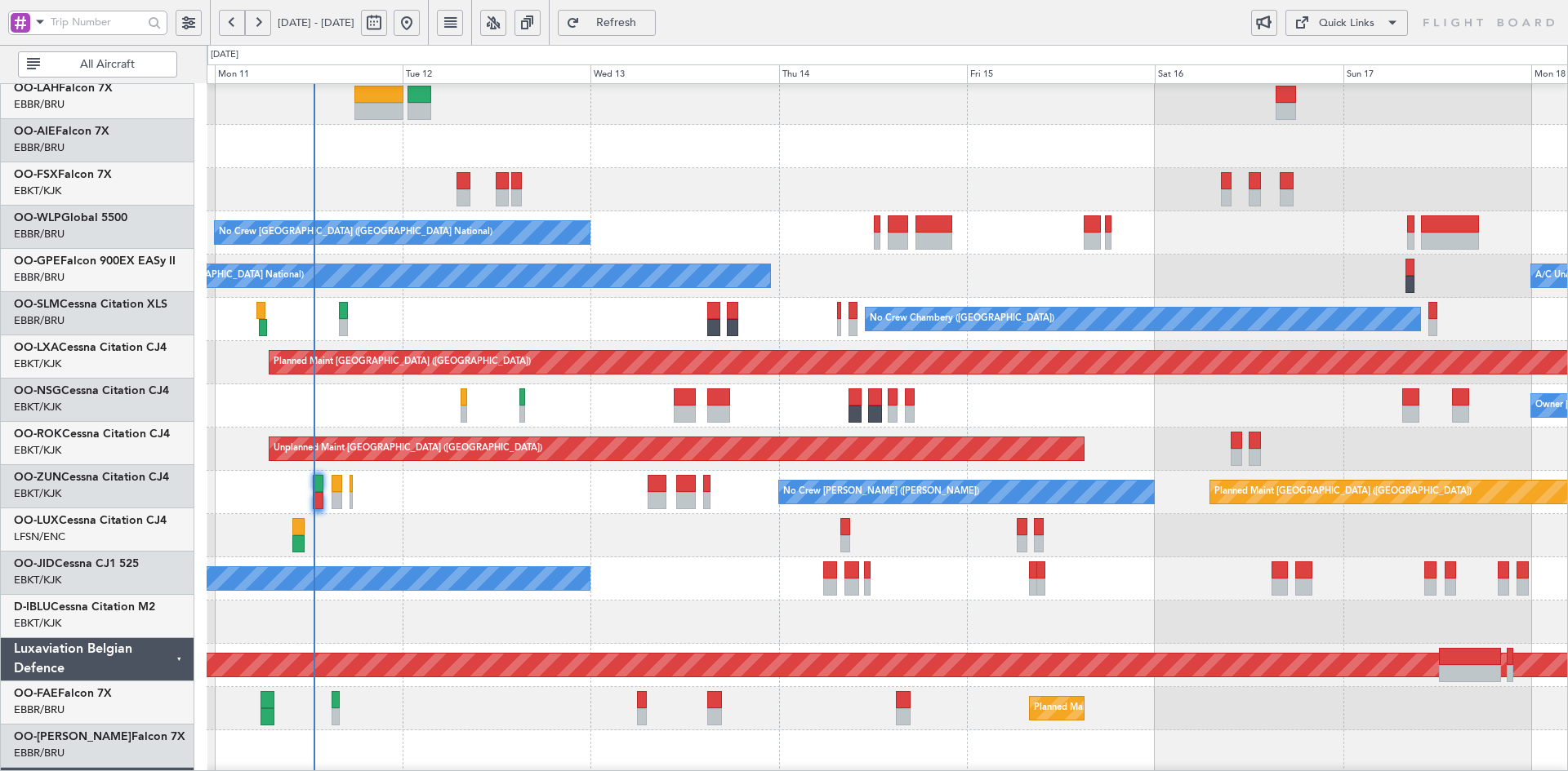
scroll to position [219, 0]
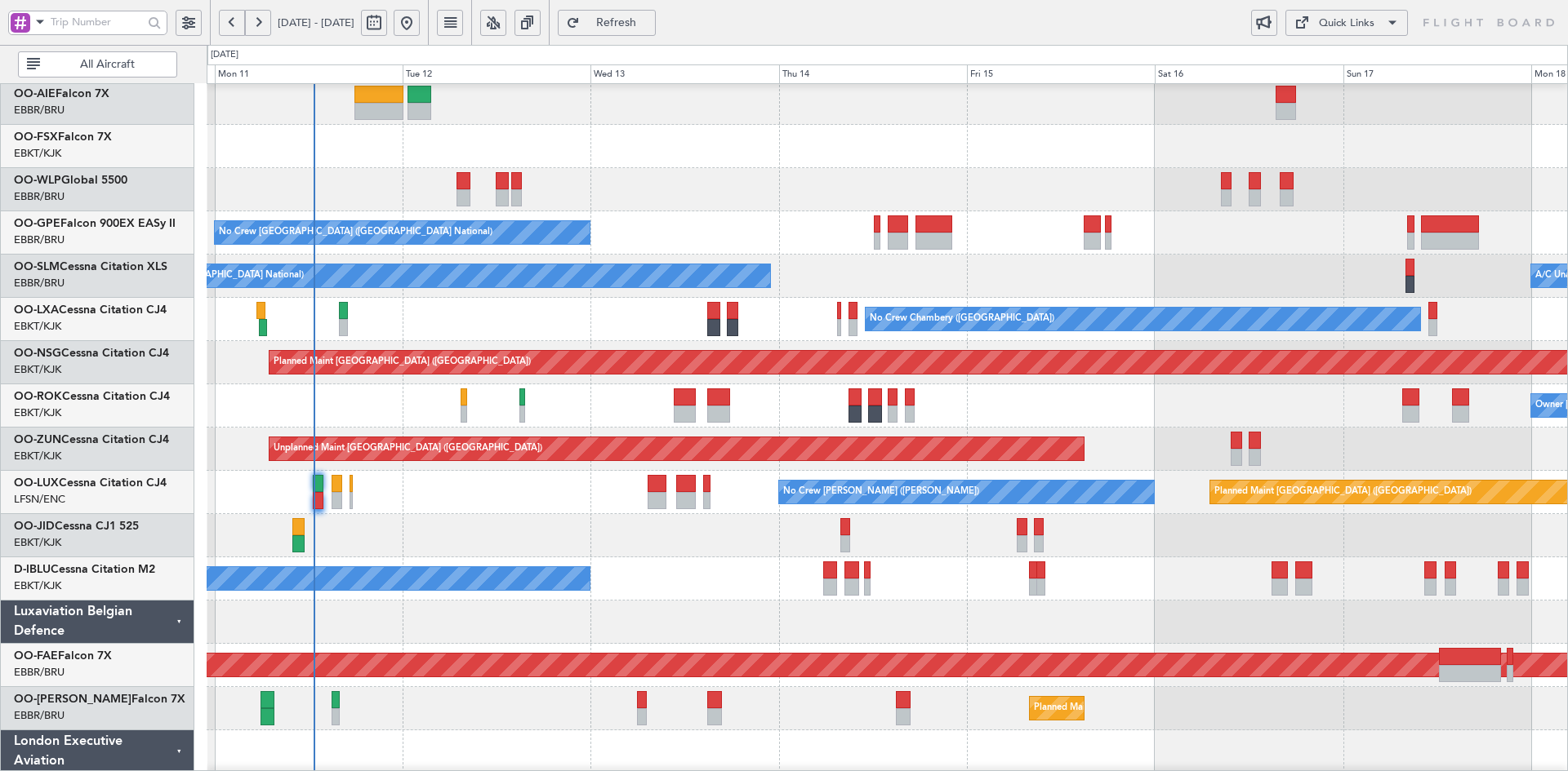
click at [791, 258] on div "A/C Unavailable Brussels (Brussels National) No Crew Brussels (Brussels Nationa…" at bounding box center [887, 275] width 1360 height 43
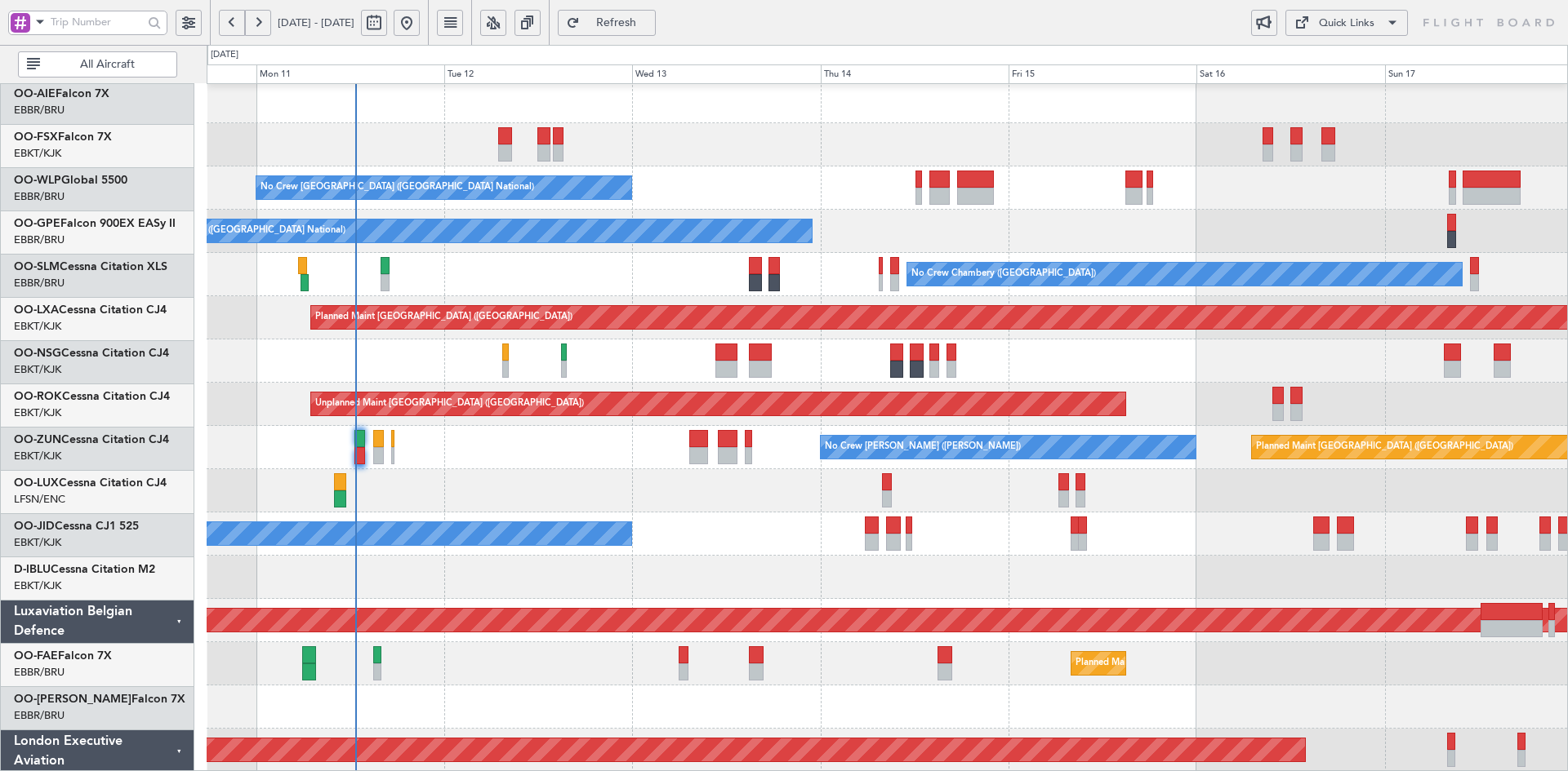
click at [828, 439] on div "No Crew Brussels (Brussels National) No Crew Brussels (Brussels National) A/C U…" at bounding box center [887, 296] width 1360 height 951
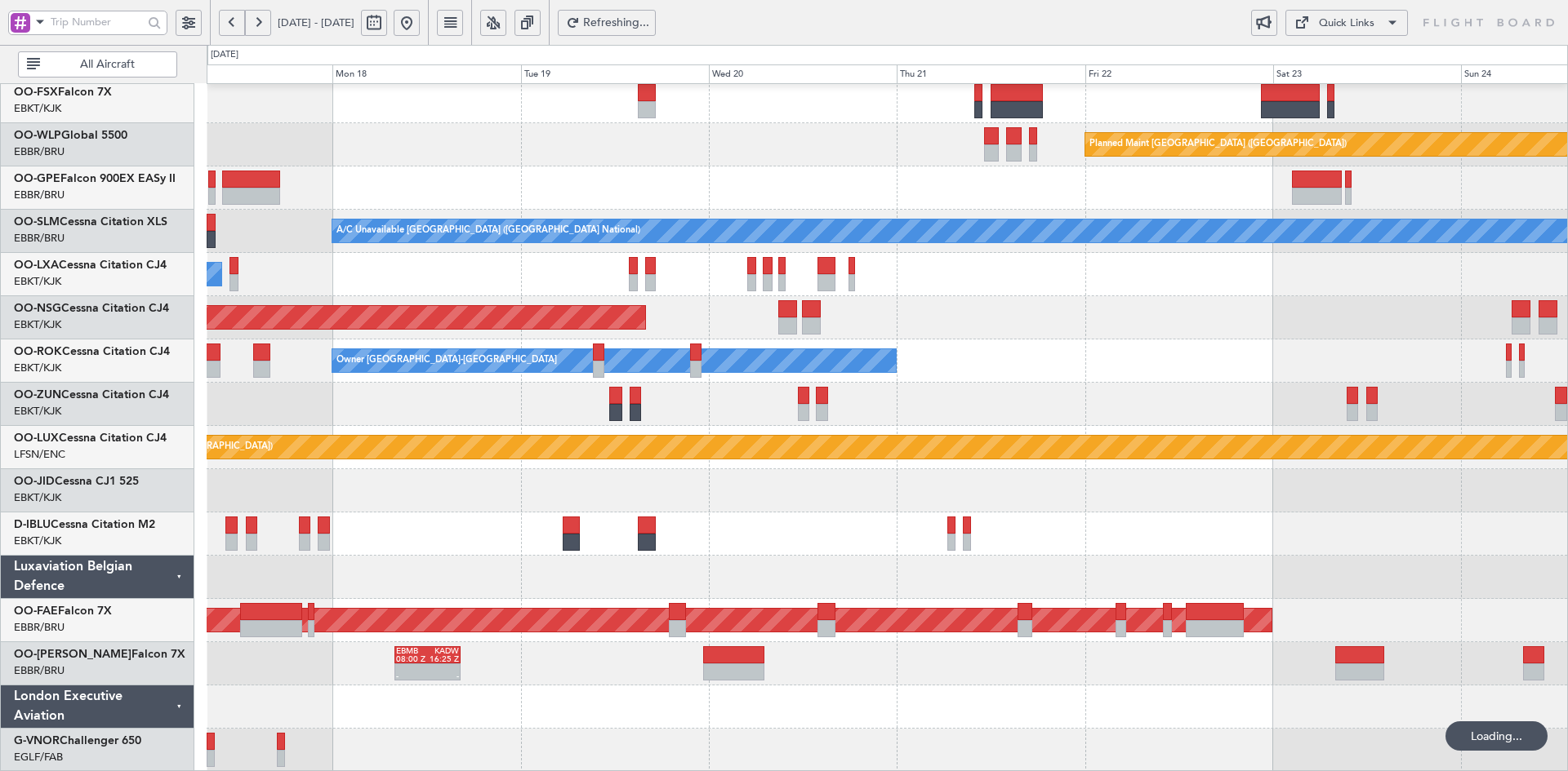
click at [808, 470] on div "Planned Maint Berlin (Brandenburg) A/C Unavailable Brussels (Brussels National)…" at bounding box center [887, 296] width 1360 height 951
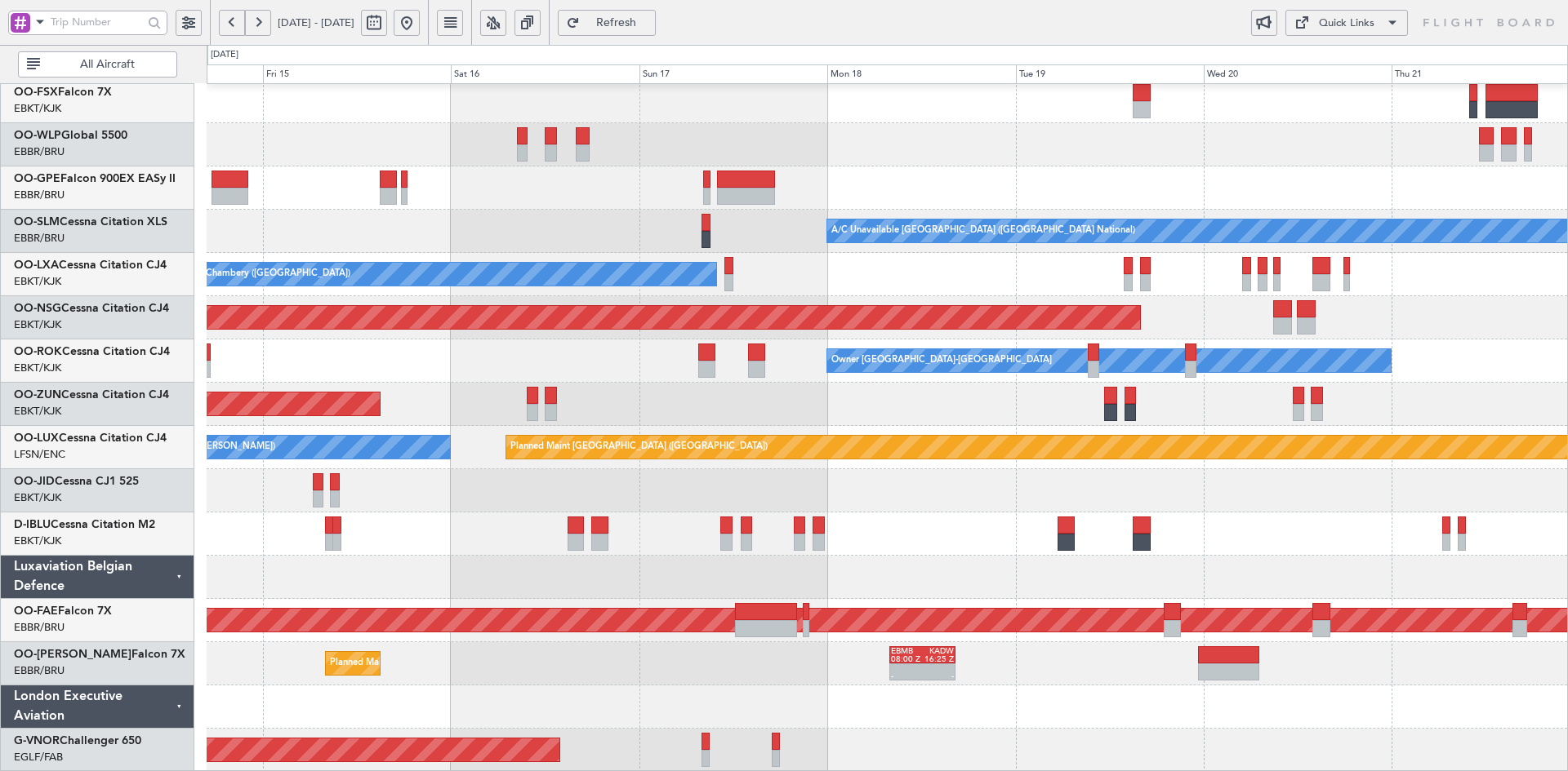
click at [1333, 484] on div at bounding box center [887, 490] width 1360 height 43
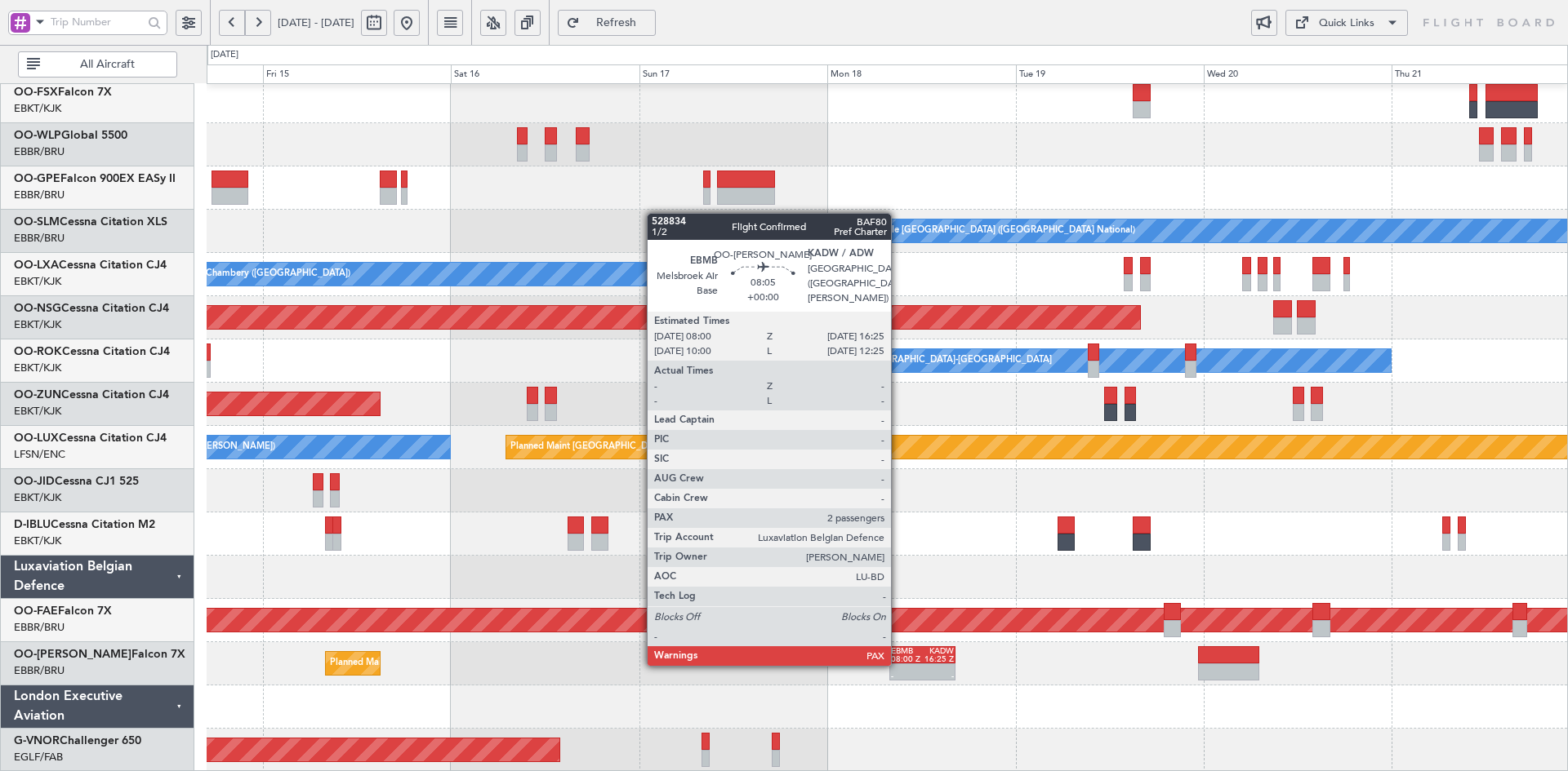
click at [898, 665] on div at bounding box center [907, 668] width 32 height 8
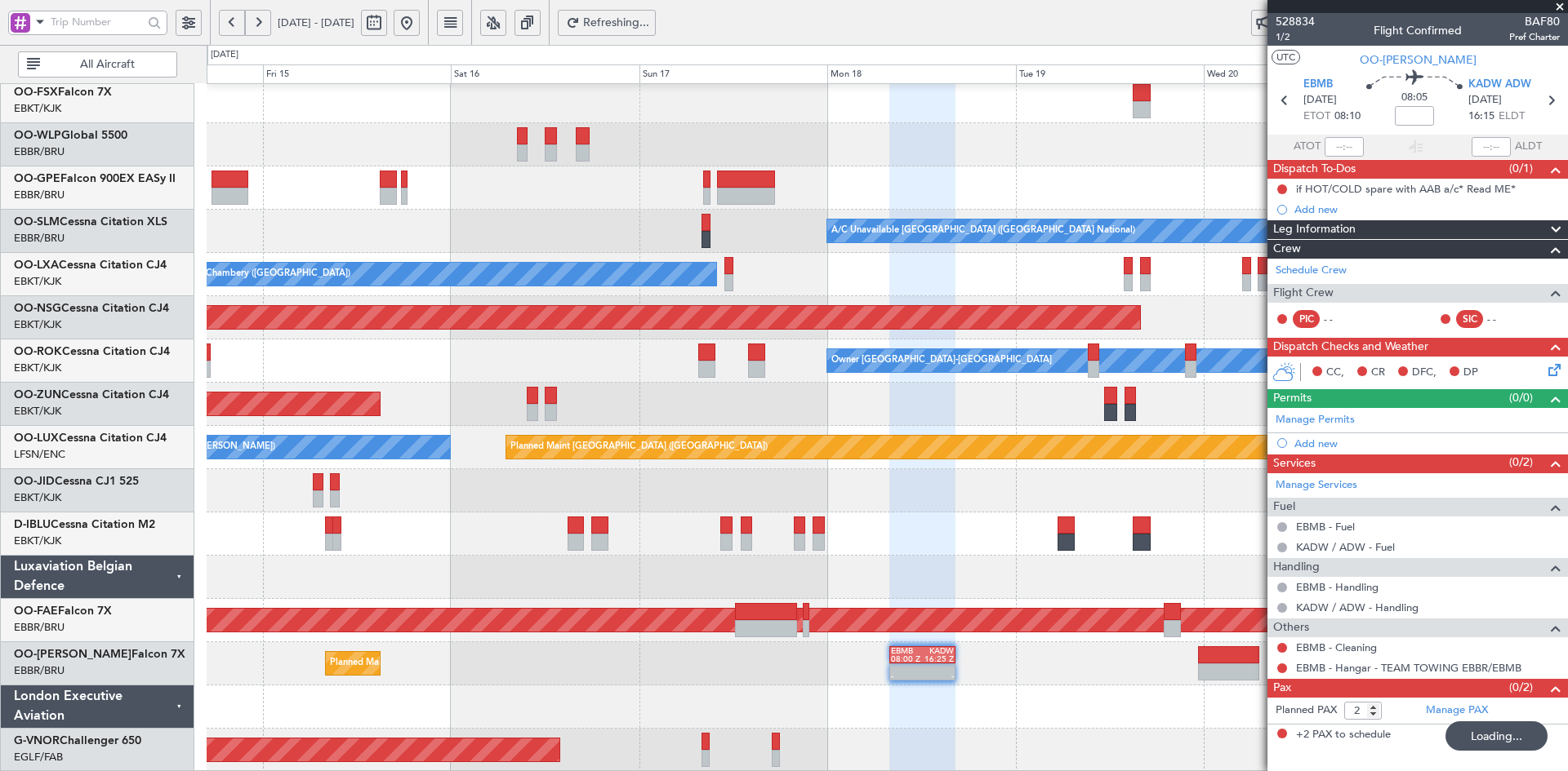
click at [932, 631] on div "Planned Maint Berlin (Brandenburg) No Crew Brussels (Brussels National) A/C Una…" at bounding box center [887, 296] width 1360 height 951
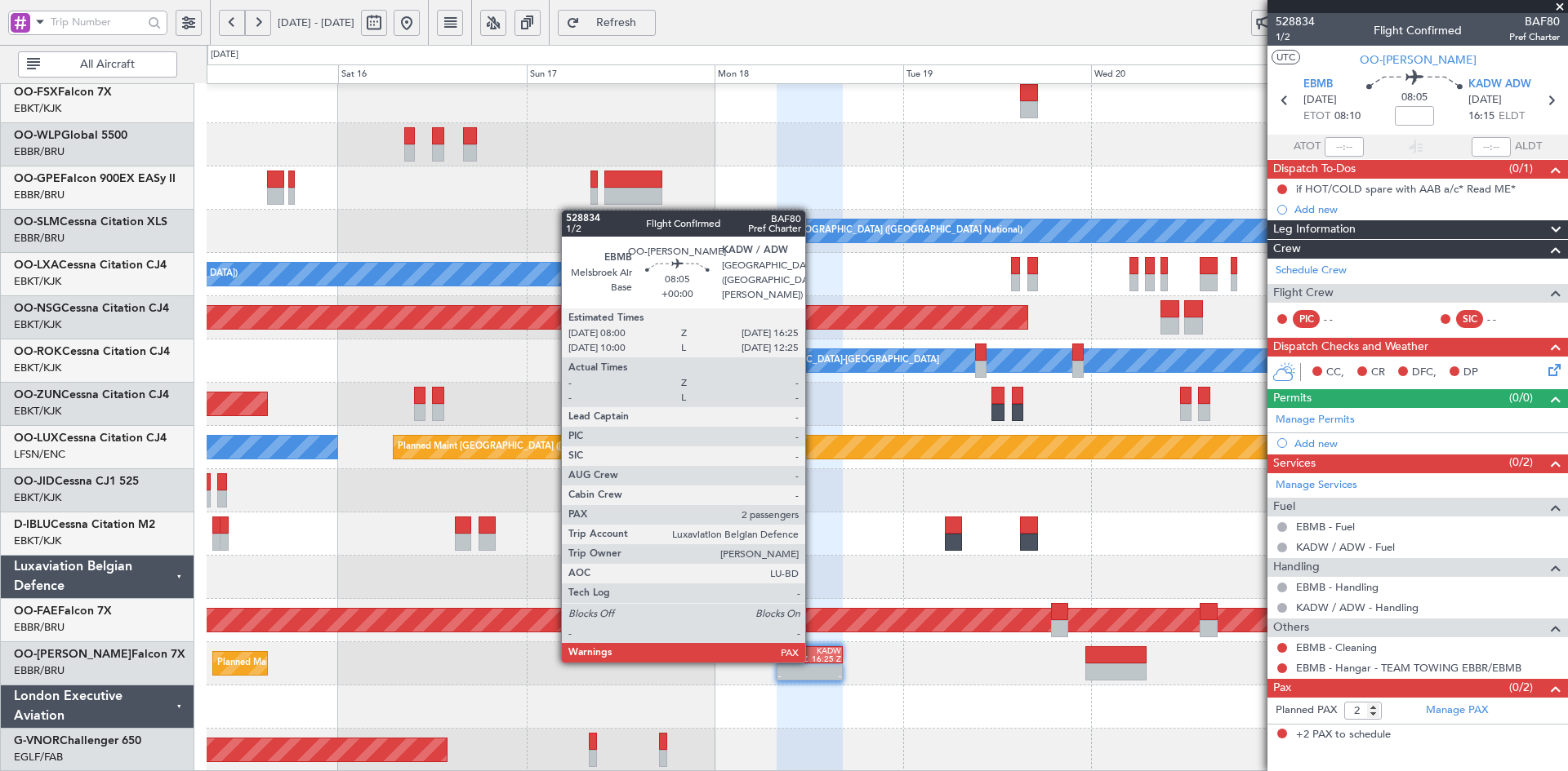
click at [813, 661] on div "16:25 Z" at bounding box center [826, 659] width 32 height 8
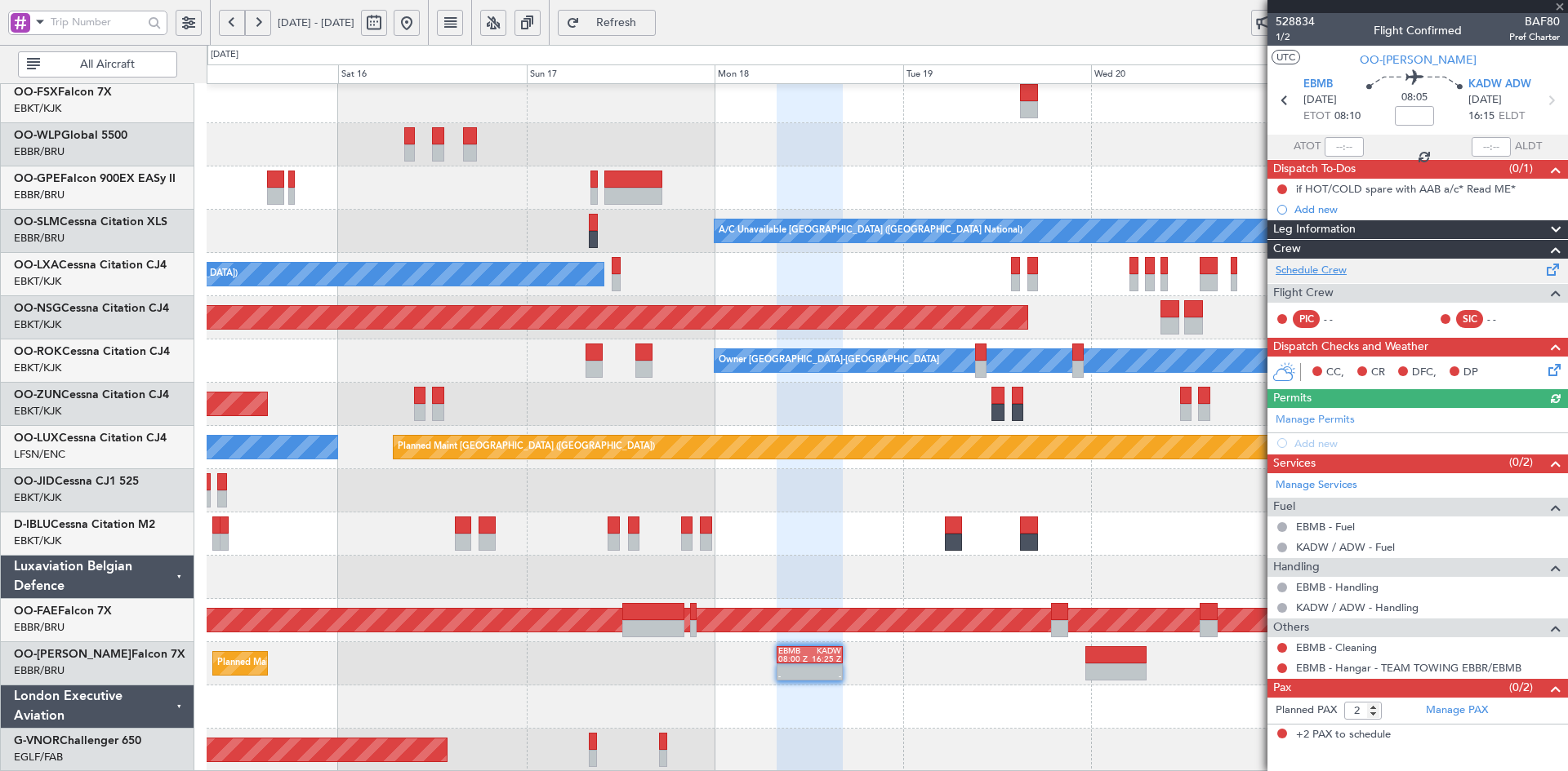
click at [1335, 268] on link "Schedule Crew" at bounding box center [1311, 271] width 71 height 17
click at [1560, 6] on span at bounding box center [1559, 7] width 17 height 15
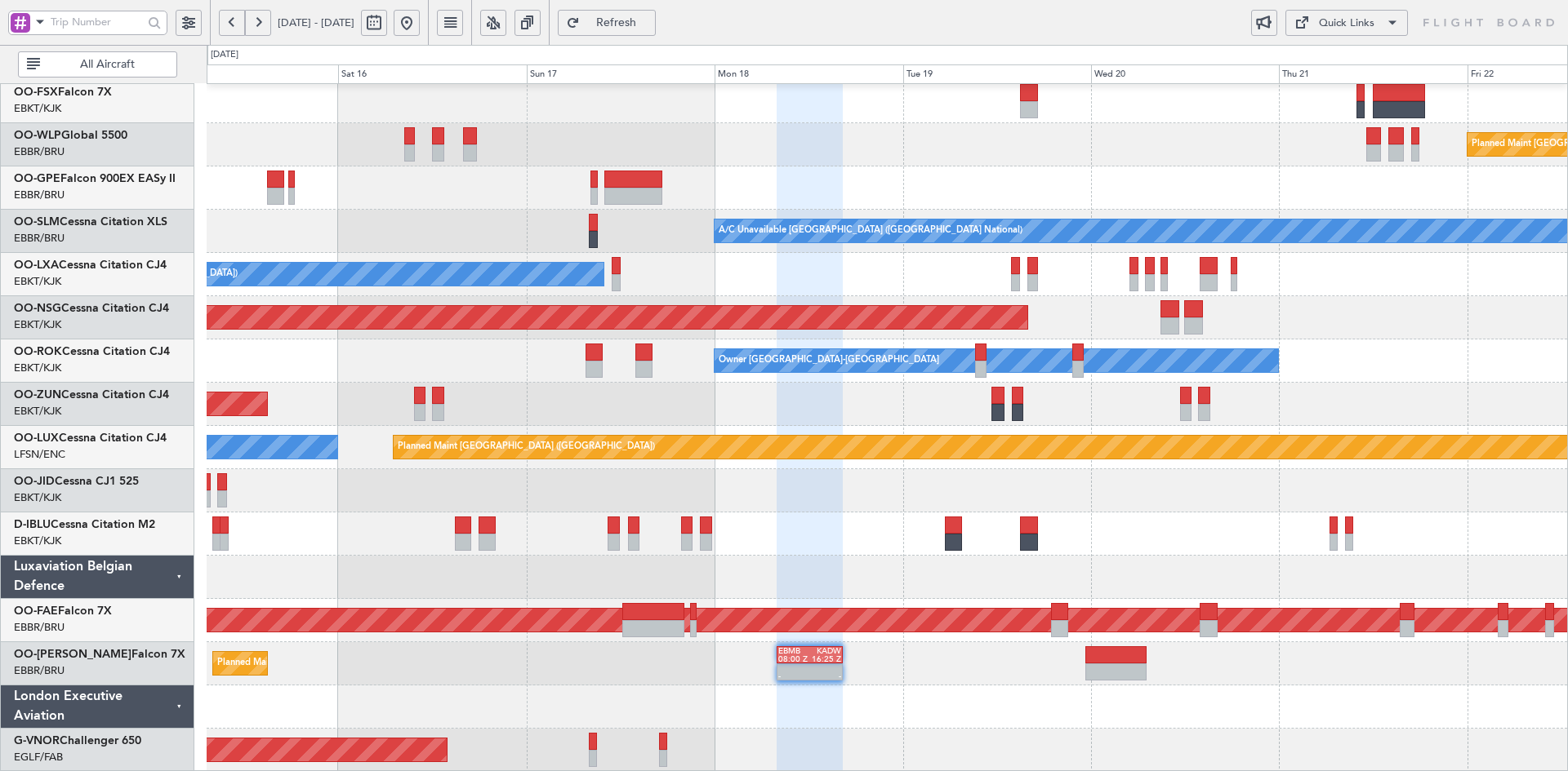
type input "0"
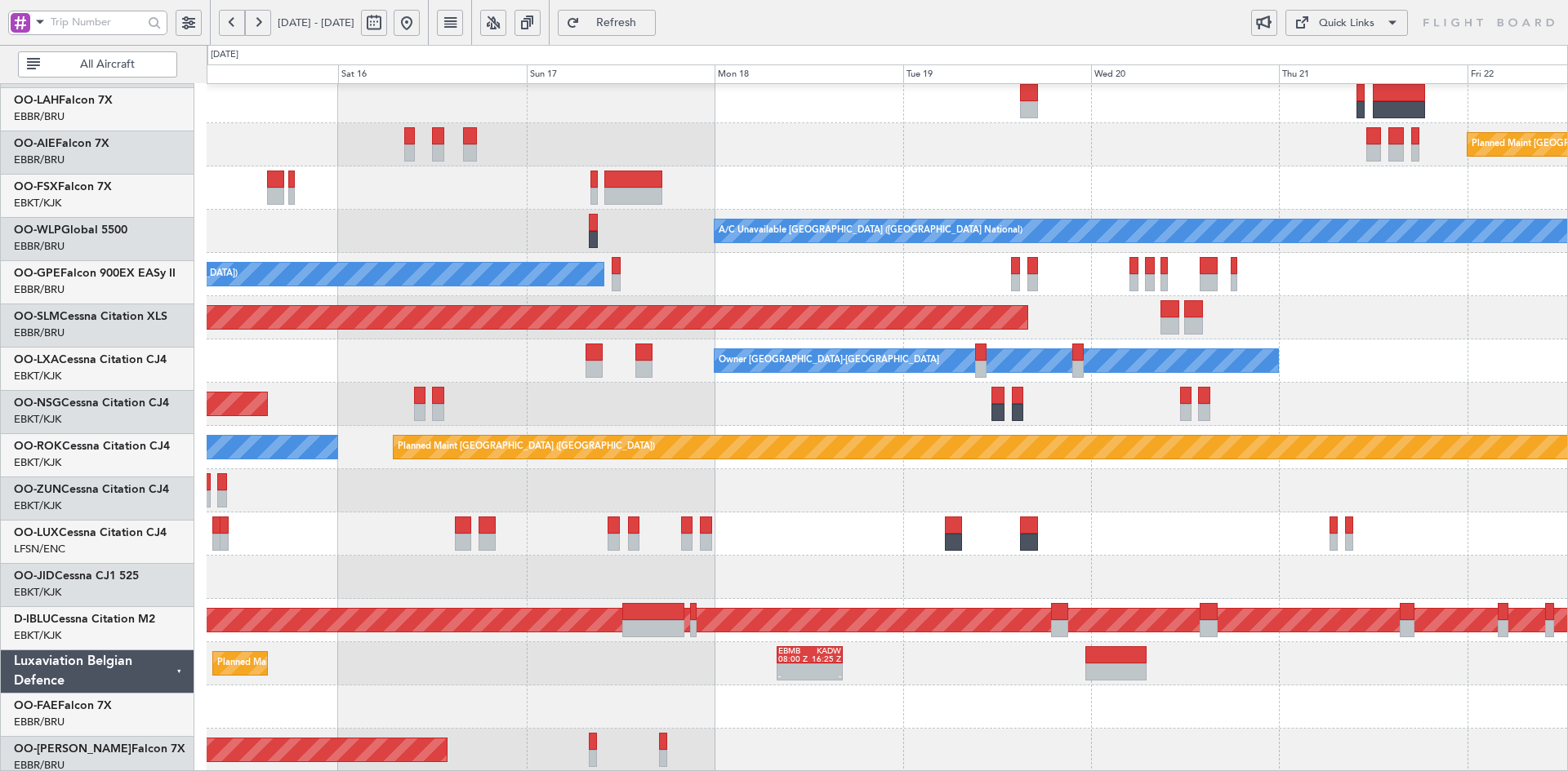
click at [1357, 209] on div at bounding box center [887, 187] width 1360 height 43
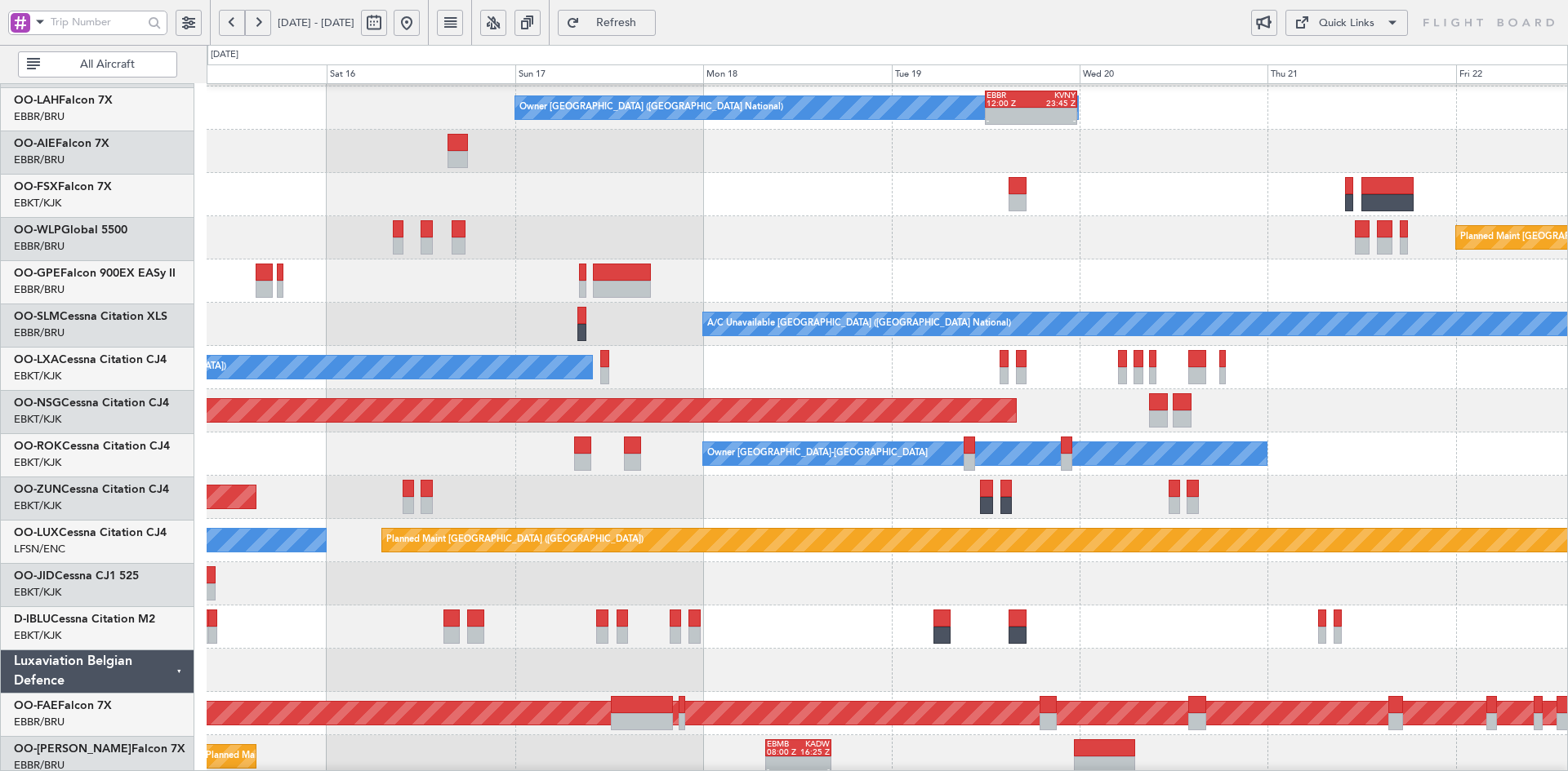
scroll to position [171, 0]
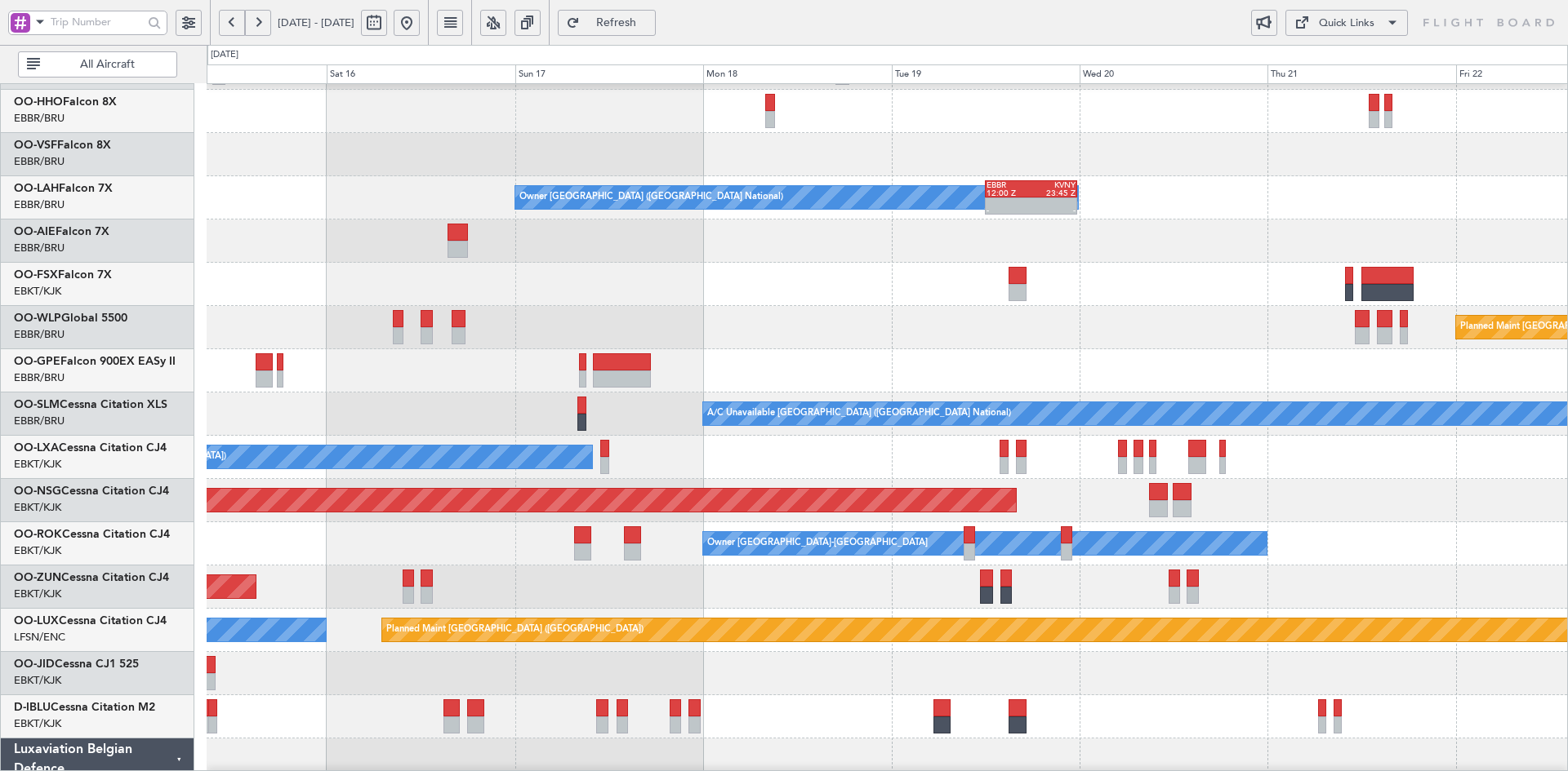
click at [141, 232] on div "OO-AIE Falcon 7X" at bounding box center [101, 231] width 175 height 17
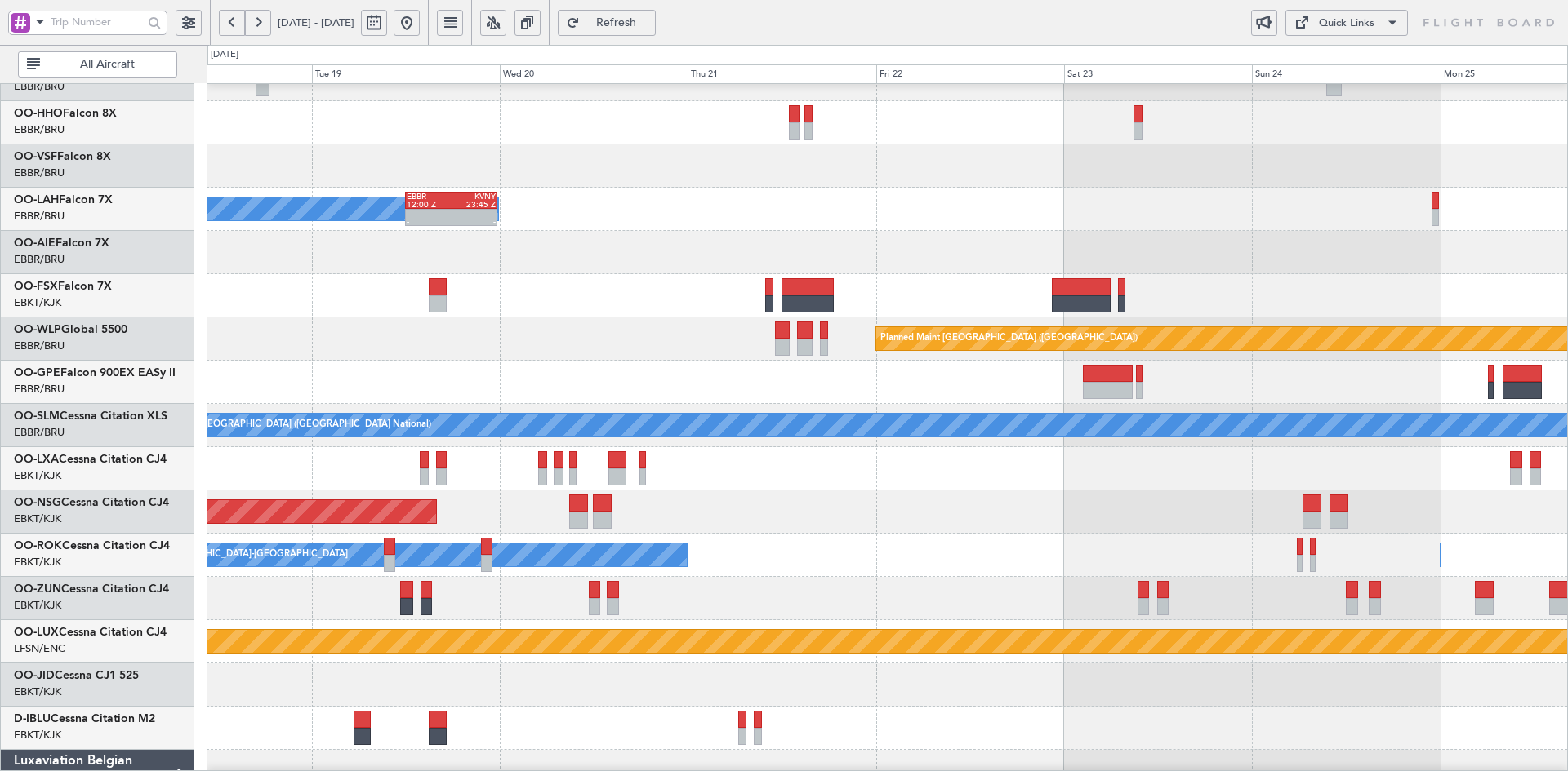
click at [797, 224] on div "Owner Brussels (Brussels National) - - EBBR 12:00 Z KVNY 23:45 Z" at bounding box center [887, 209] width 1360 height 43
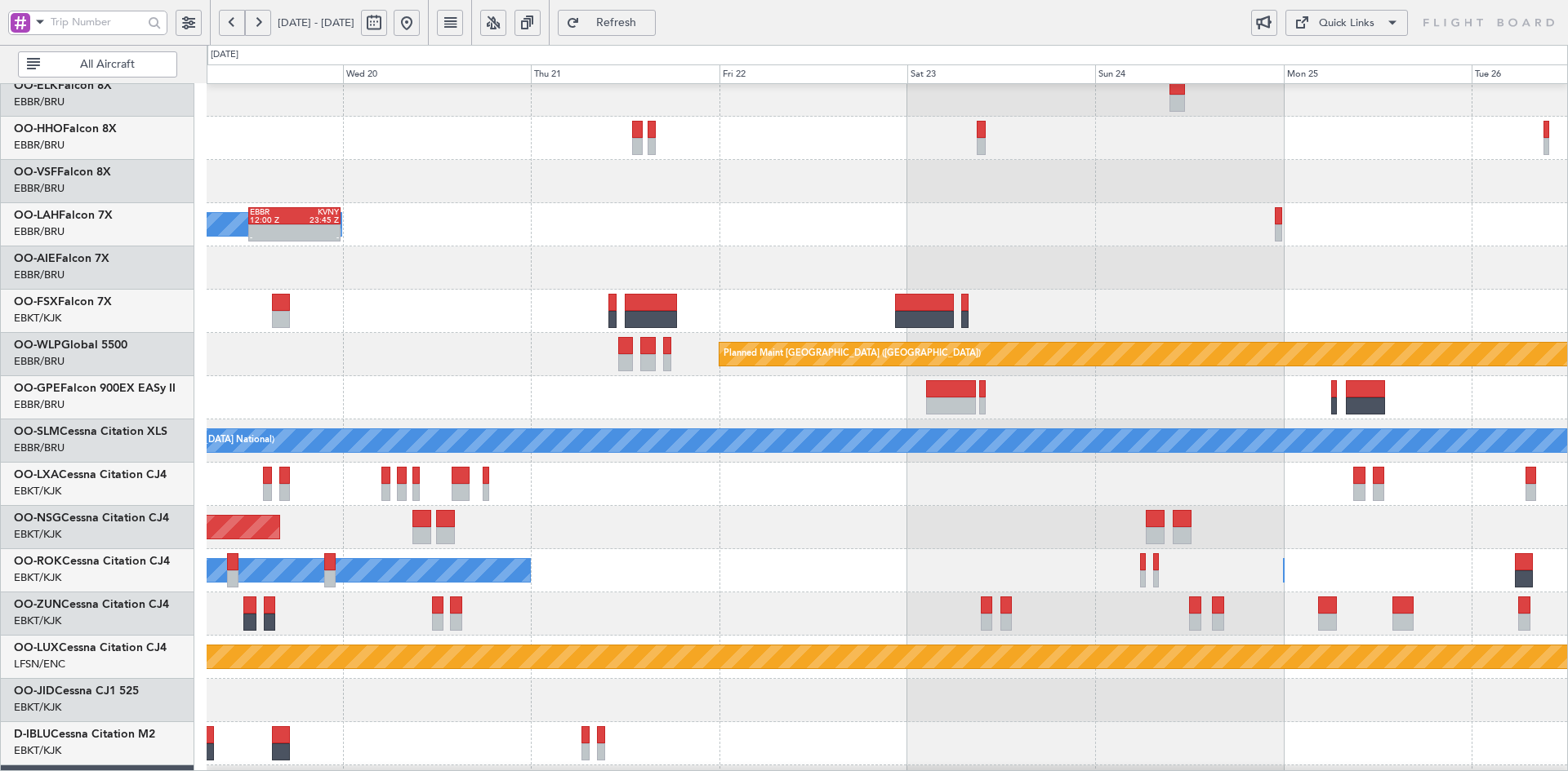
click at [1138, 223] on div "Owner Brussels (Brussels National) - - EBBR 12:00 Z KVNY 23:45 Z" at bounding box center [887, 224] width 1360 height 43
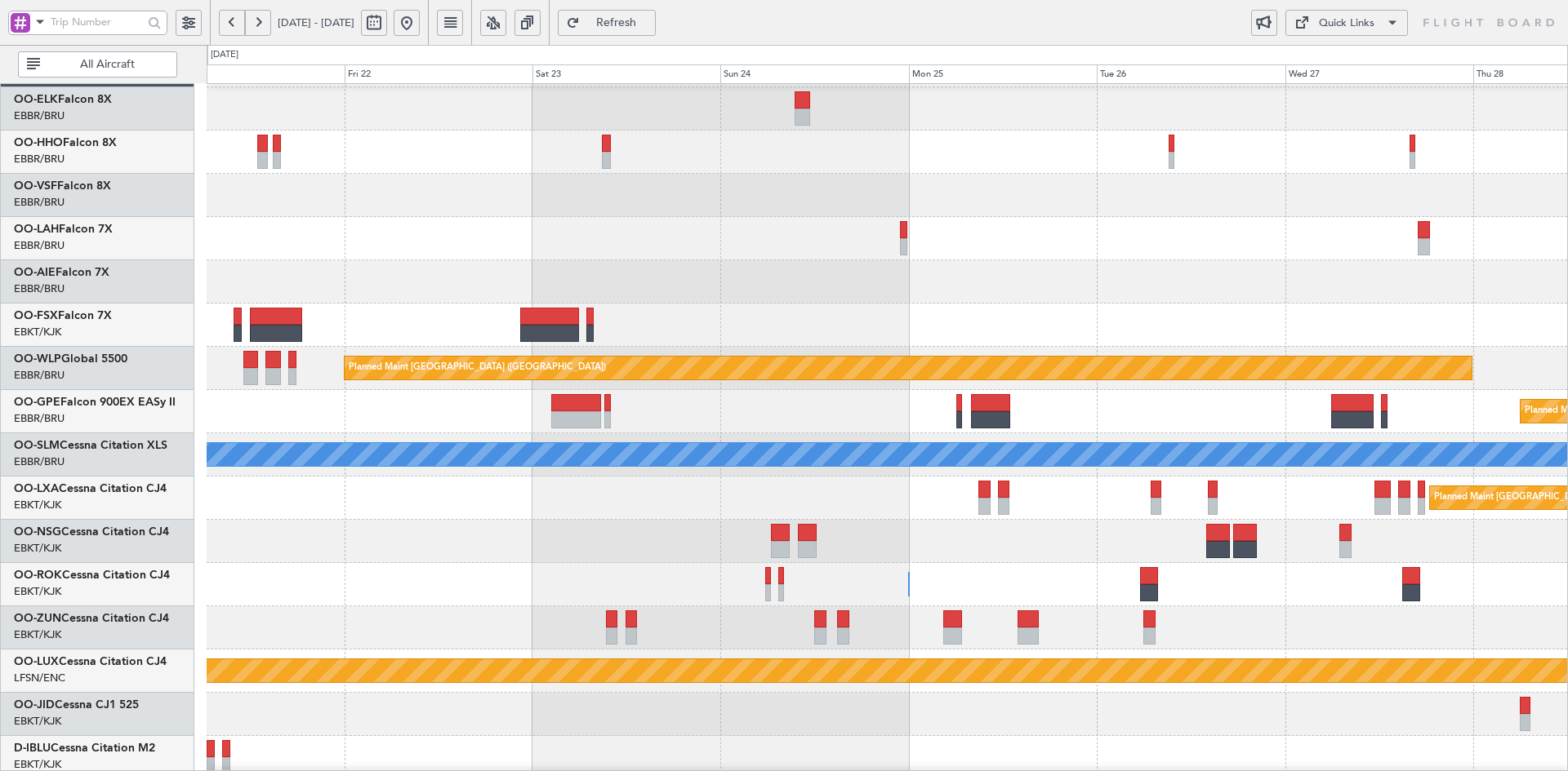
click at [785, 251] on div "- - EBBR 12:00 Z KVNY 23:45 Z Owner Brussels (Brussels National)" at bounding box center [887, 239] width 1360 height 43
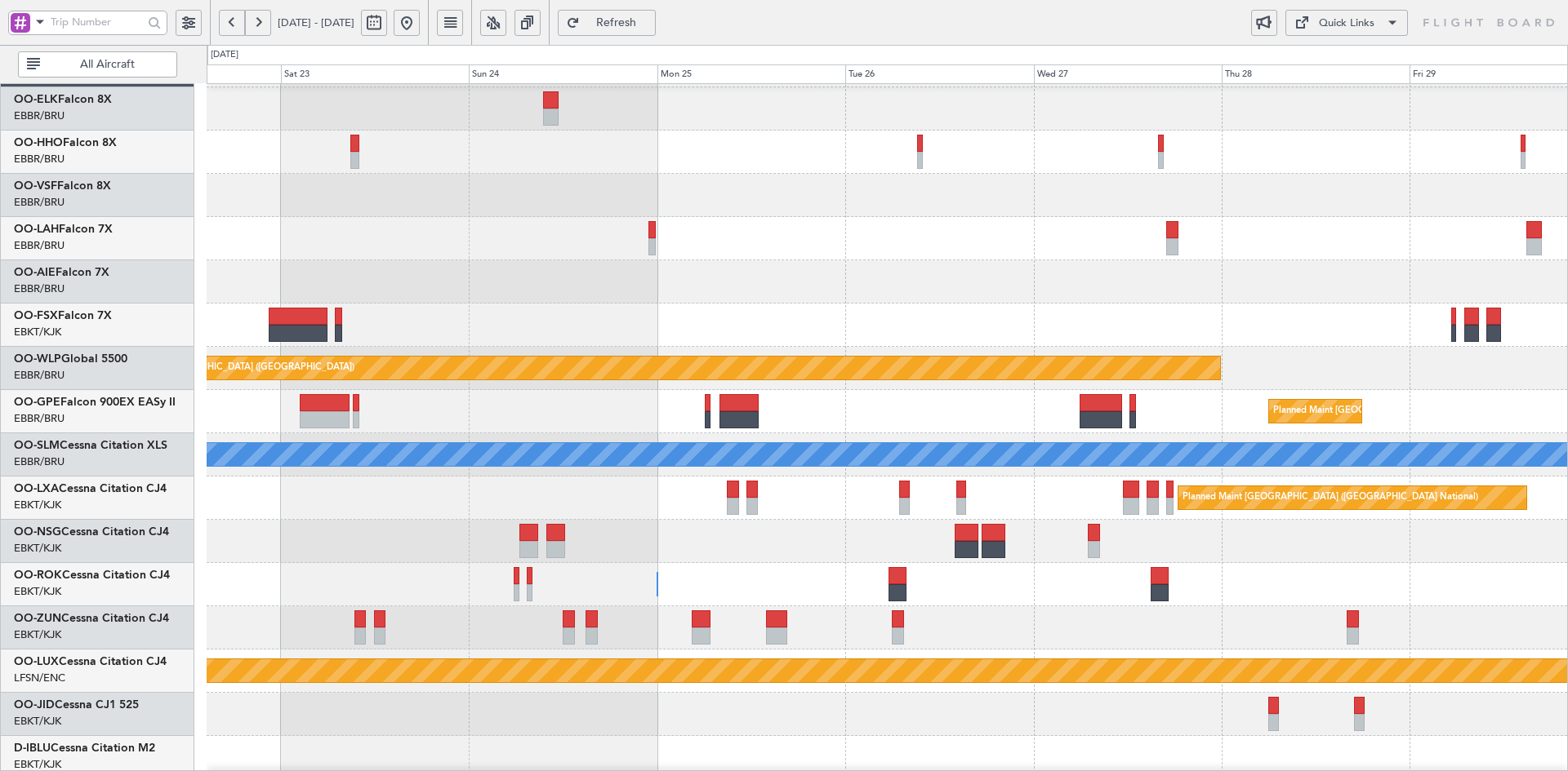
scroll to position [25, 0]
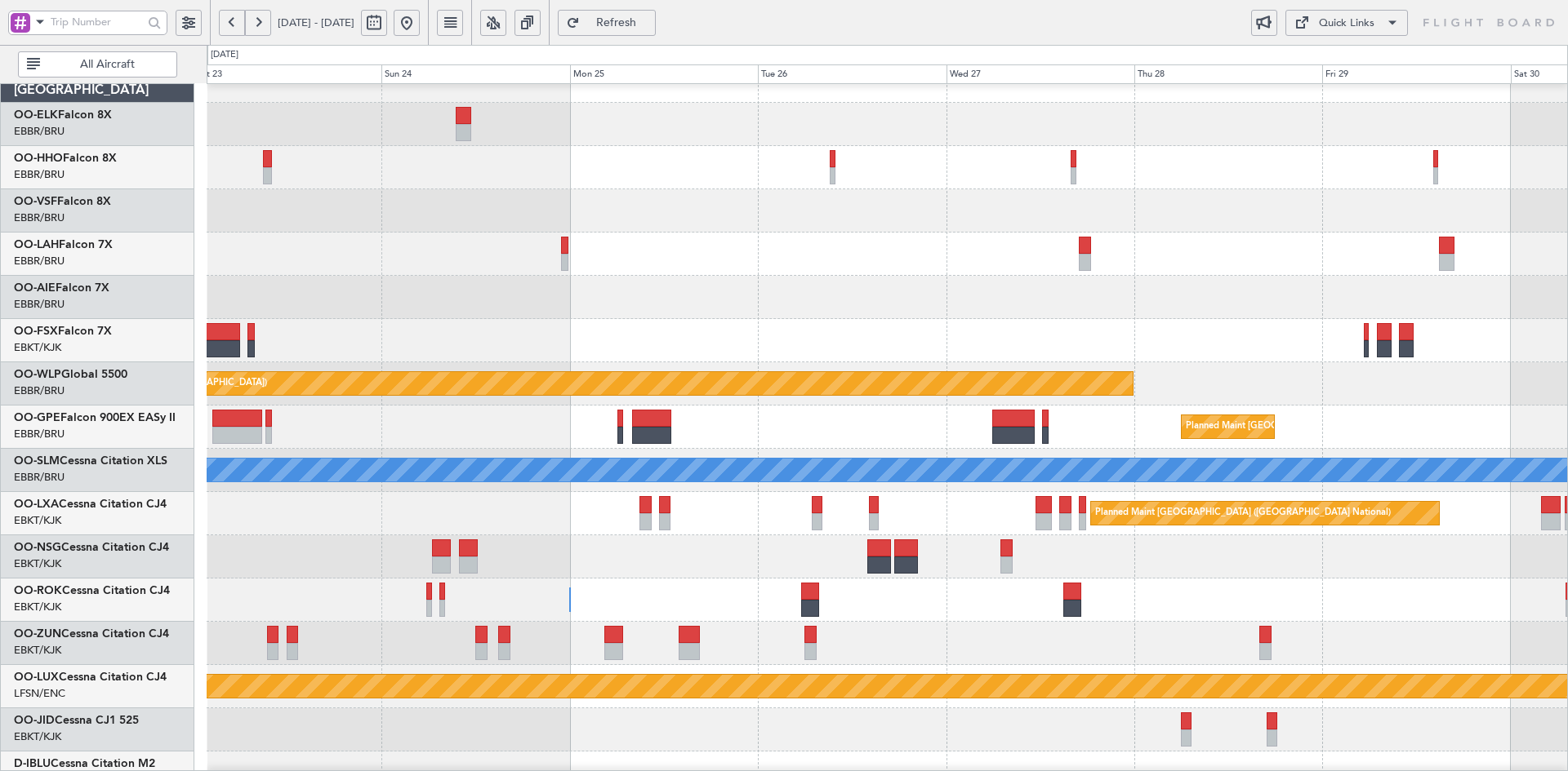
click at [1199, 235] on div at bounding box center [887, 253] width 1360 height 43
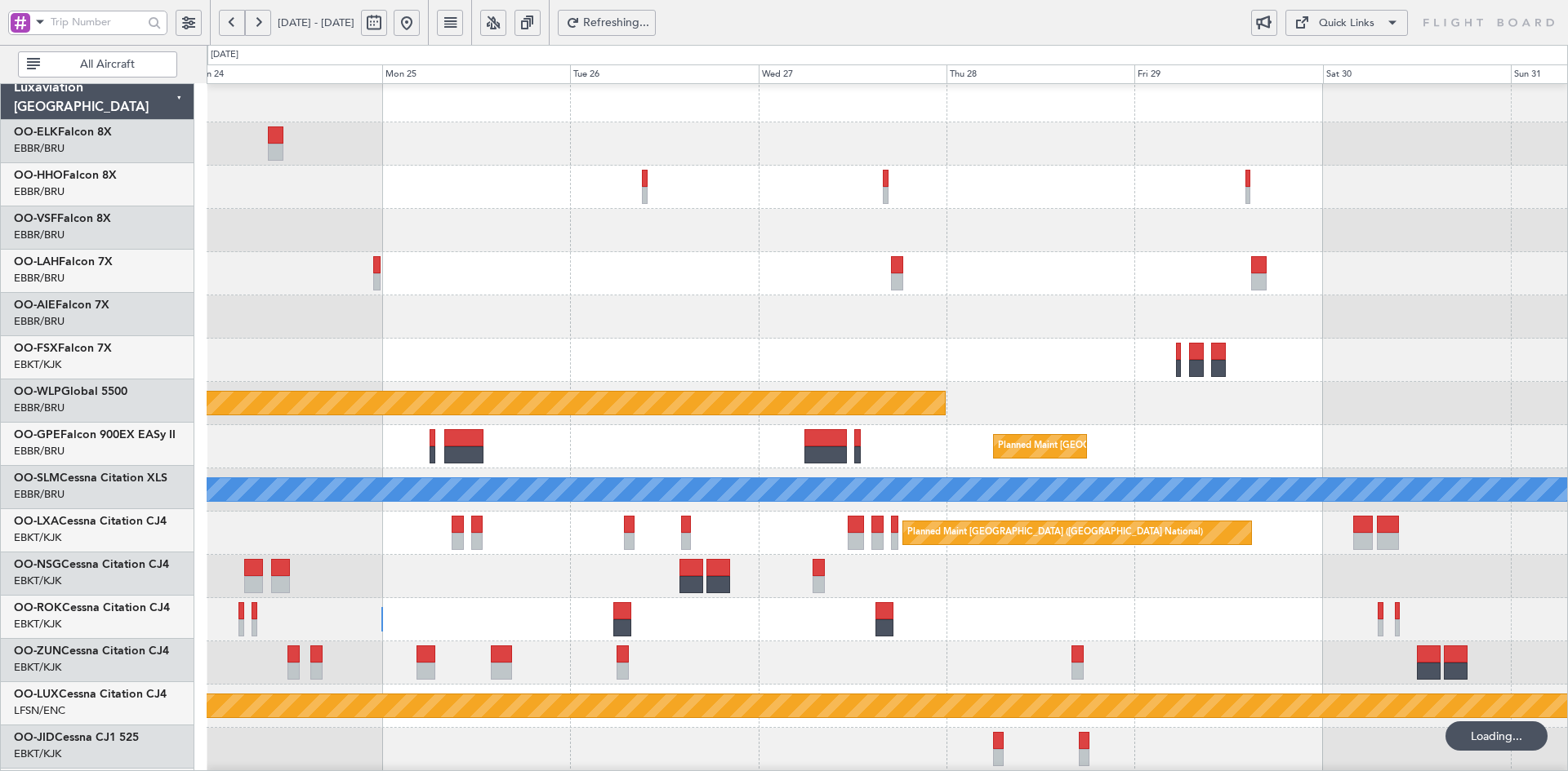
scroll to position [5, 0]
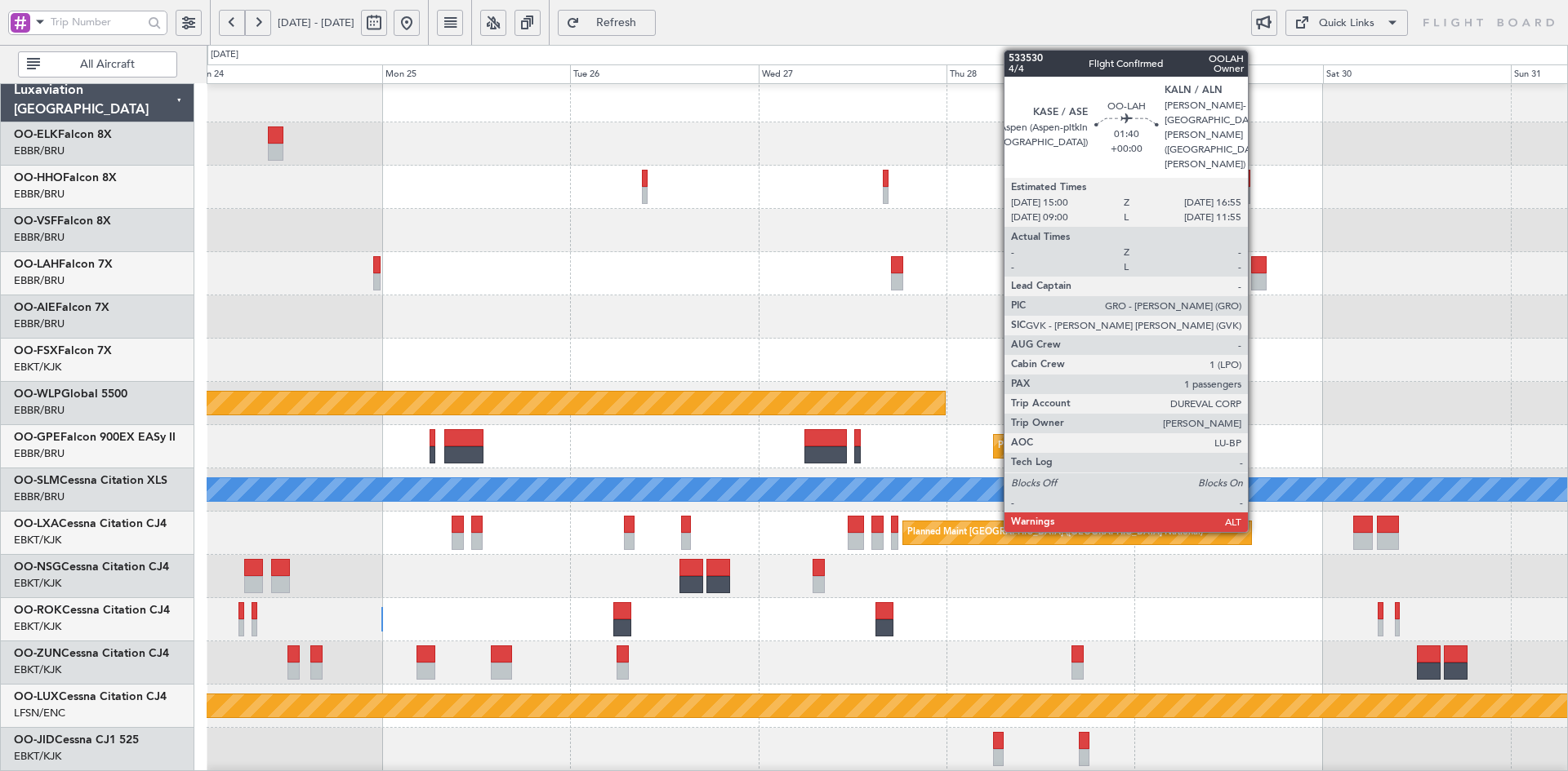
click at [1255, 288] on div at bounding box center [1259, 282] width 16 height 17
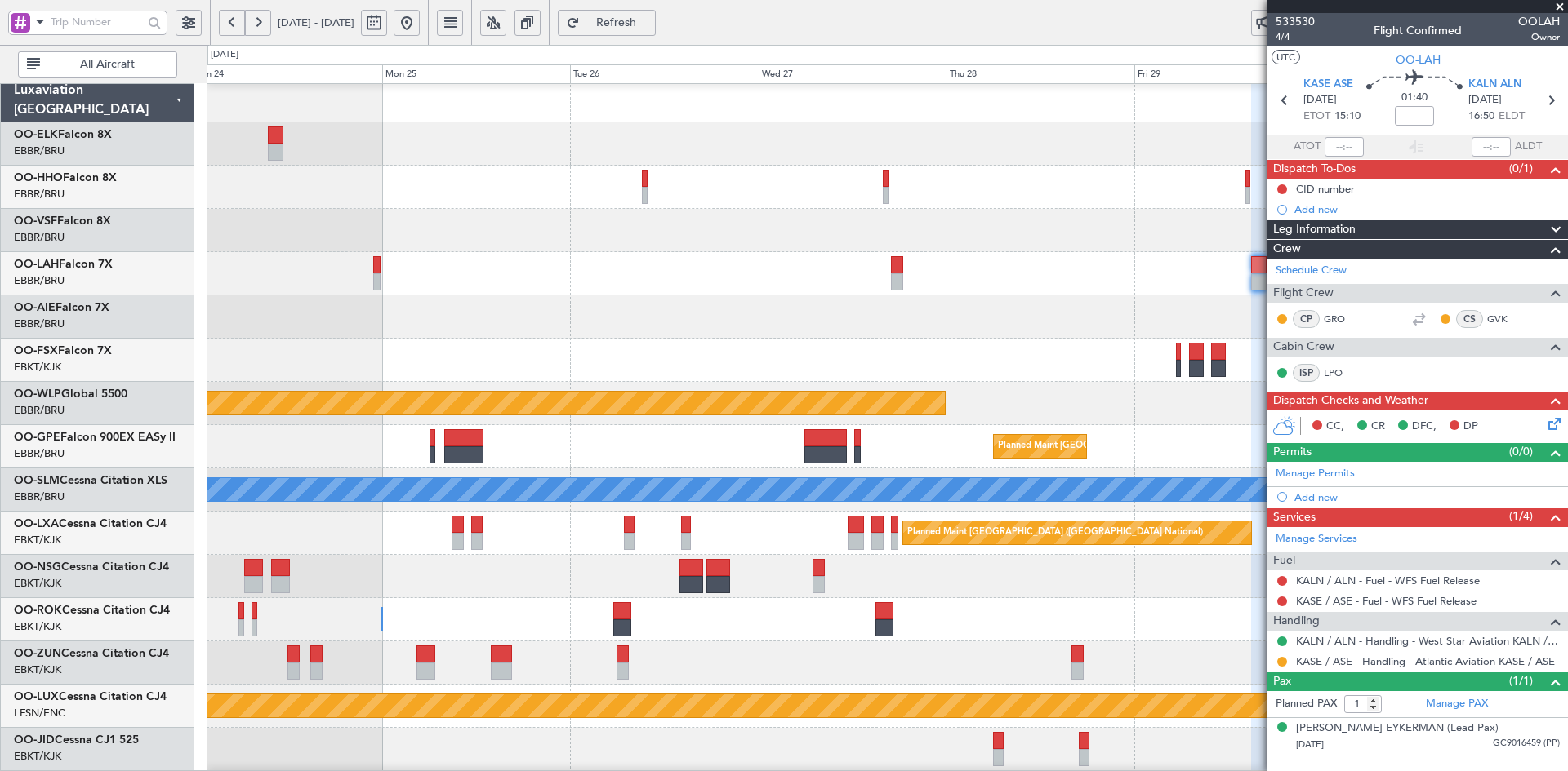
click at [1559, 5] on span at bounding box center [1559, 7] width 17 height 15
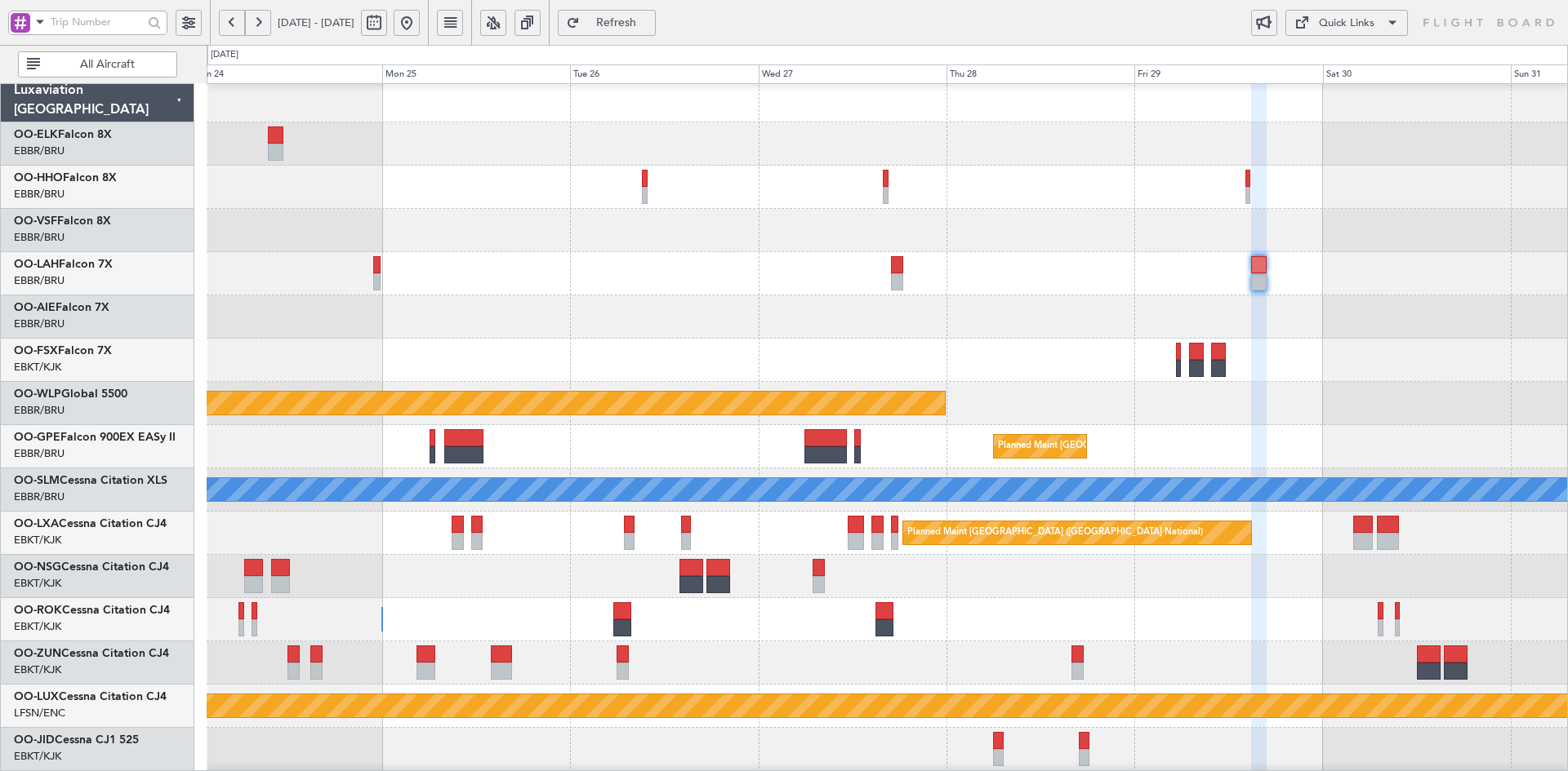
type input "0"
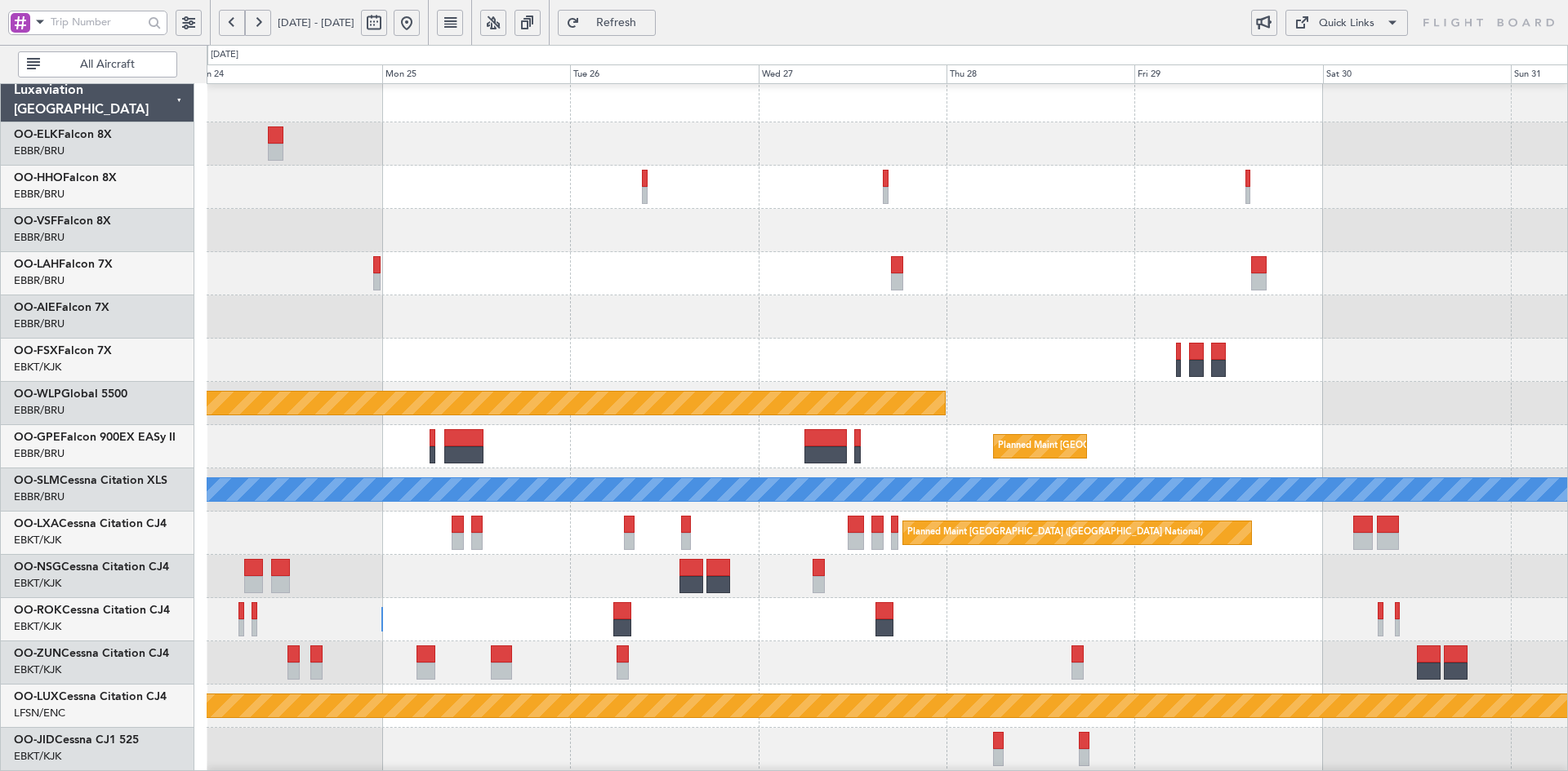
scroll to position [5, 0]
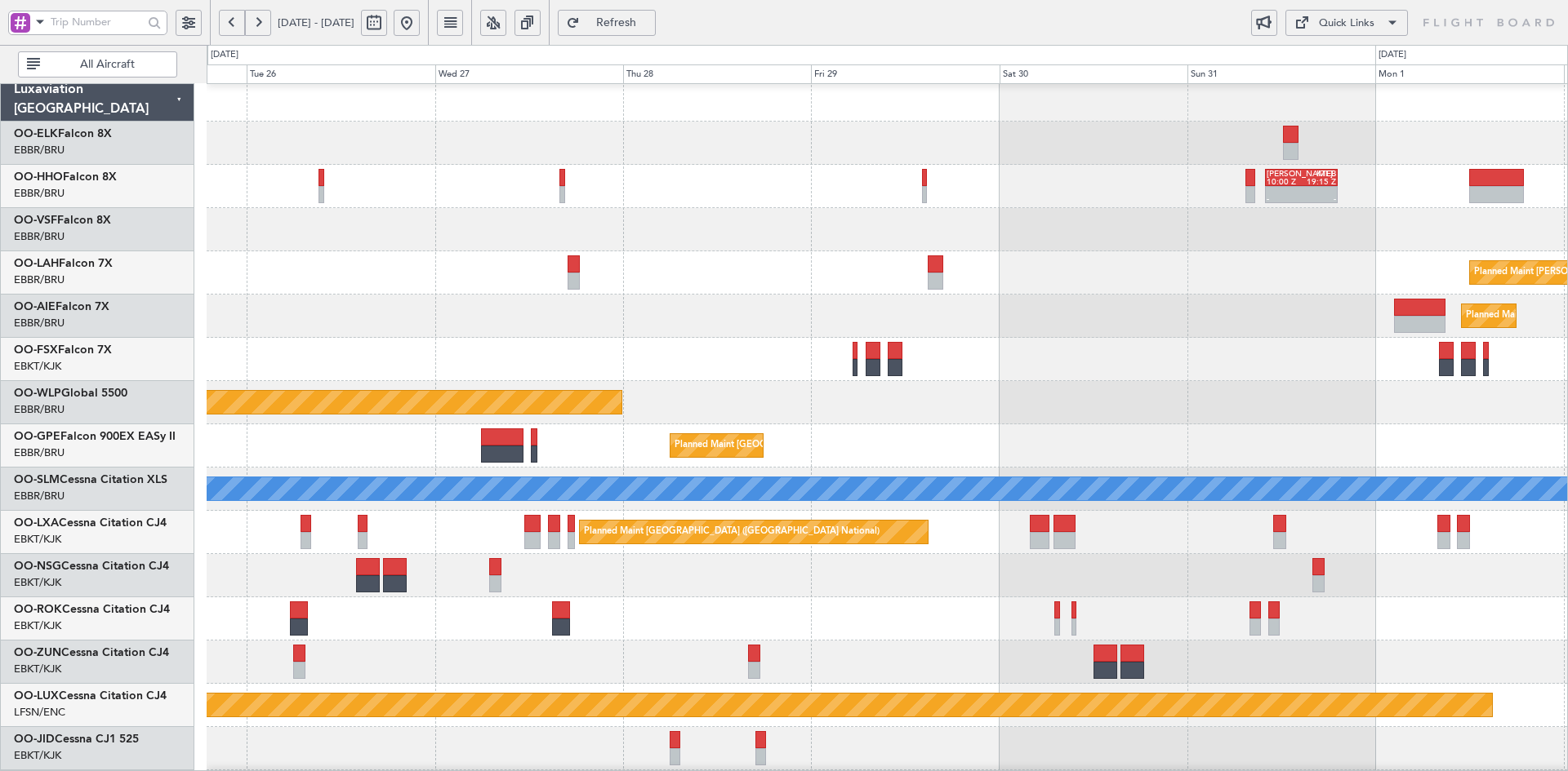
click at [972, 271] on div "Planned Maint Alton-st Louis (St Louis Regl)" at bounding box center [887, 273] width 1360 height 43
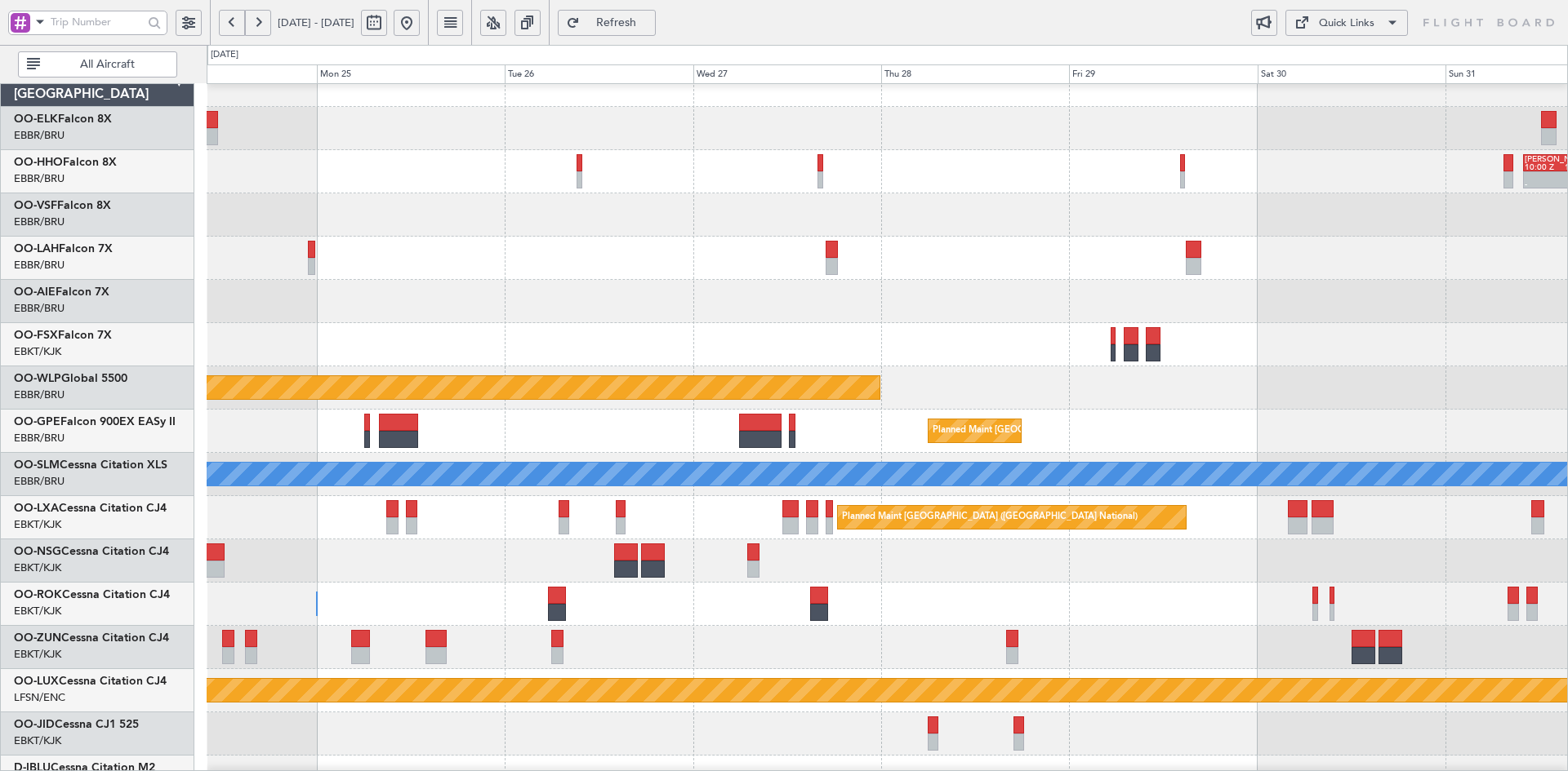
click at [1386, 251] on div "Planned Maint Alton-st Louis (St Louis Regl)" at bounding box center [887, 258] width 1360 height 43
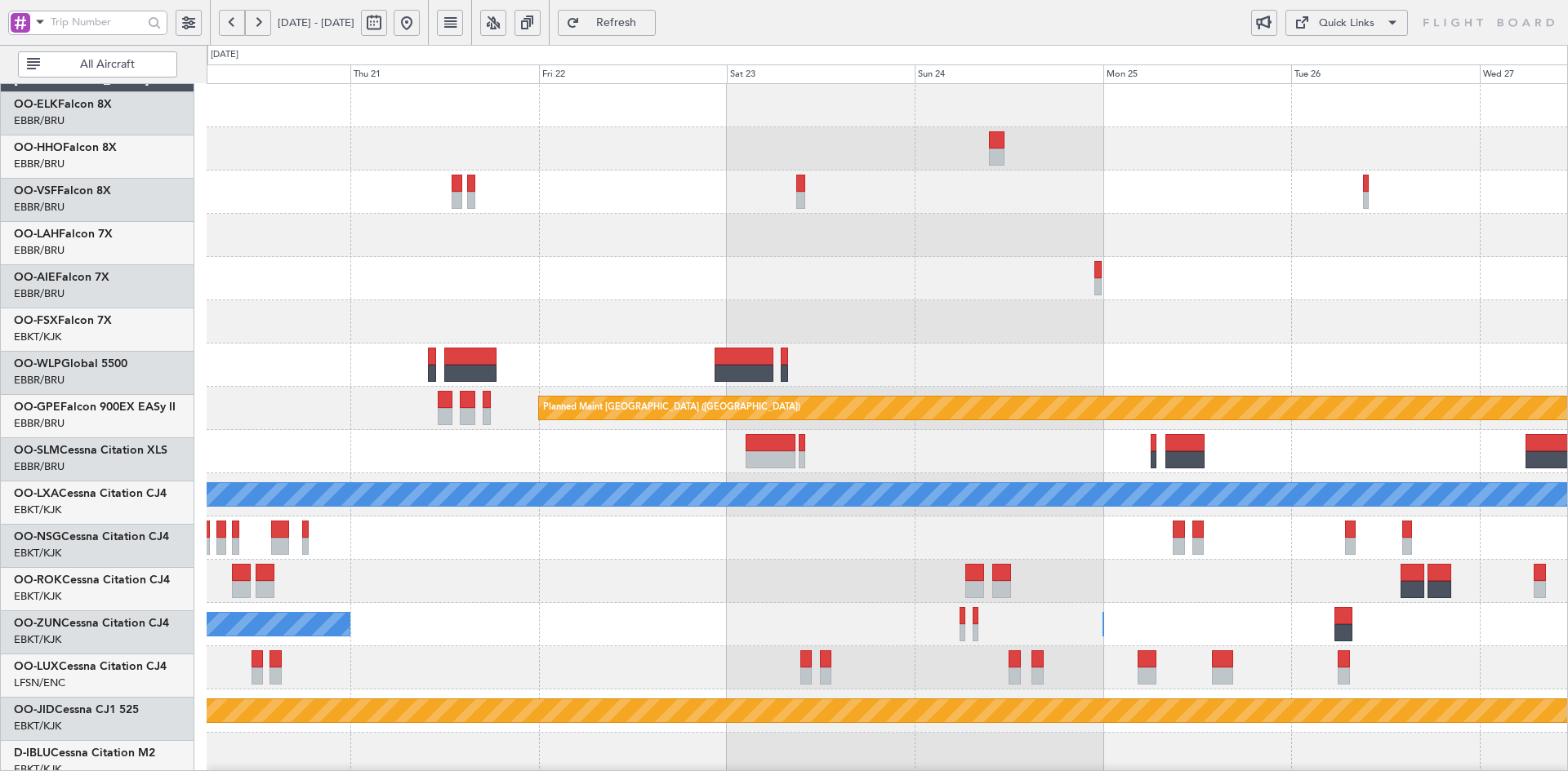
scroll to position [0, 0]
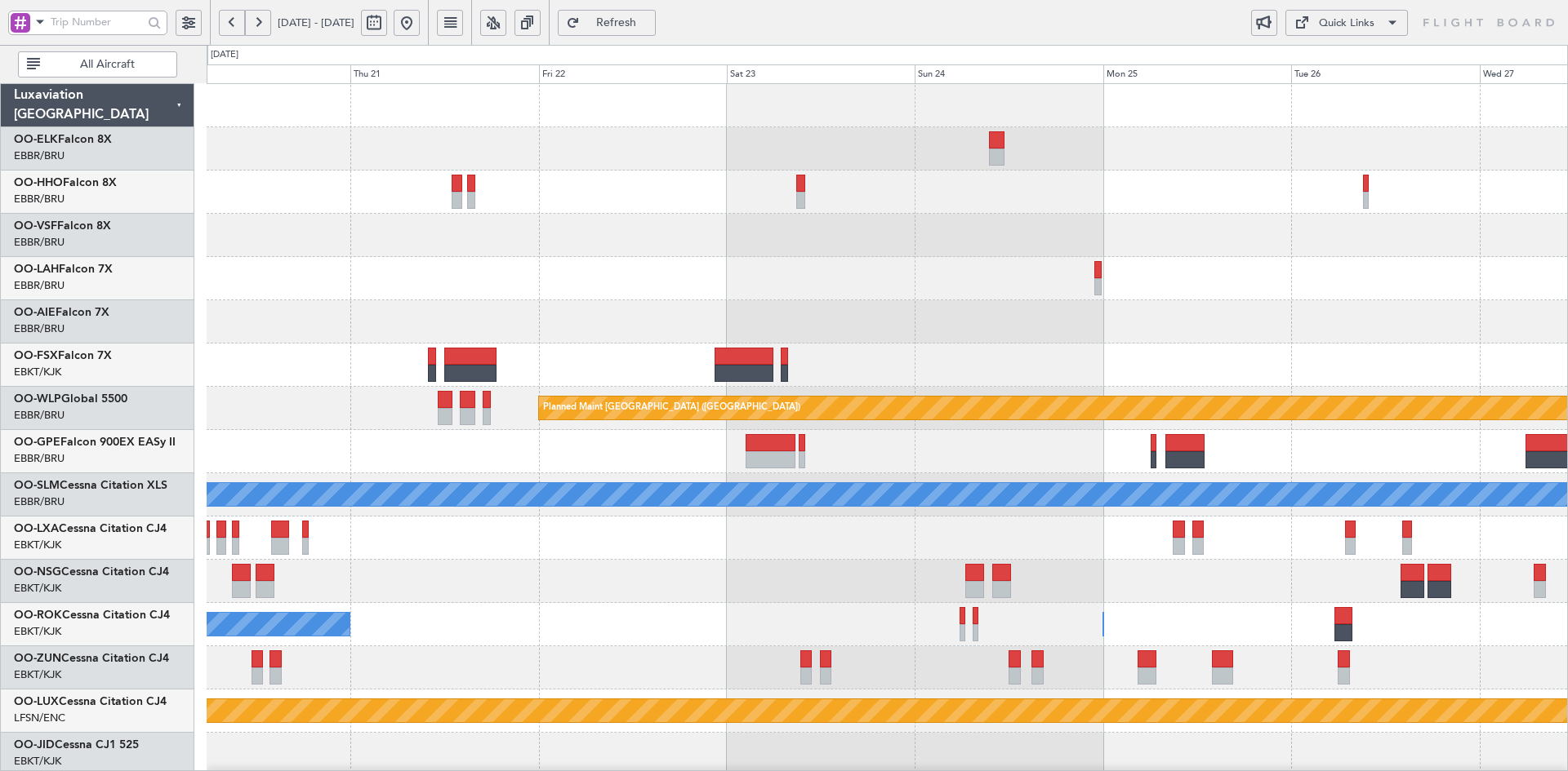
click at [1307, 293] on div "- - EBBR 12:00 Z KVNY 23:45 Z Owner Brussels (Brussels National)" at bounding box center [887, 278] width 1360 height 43
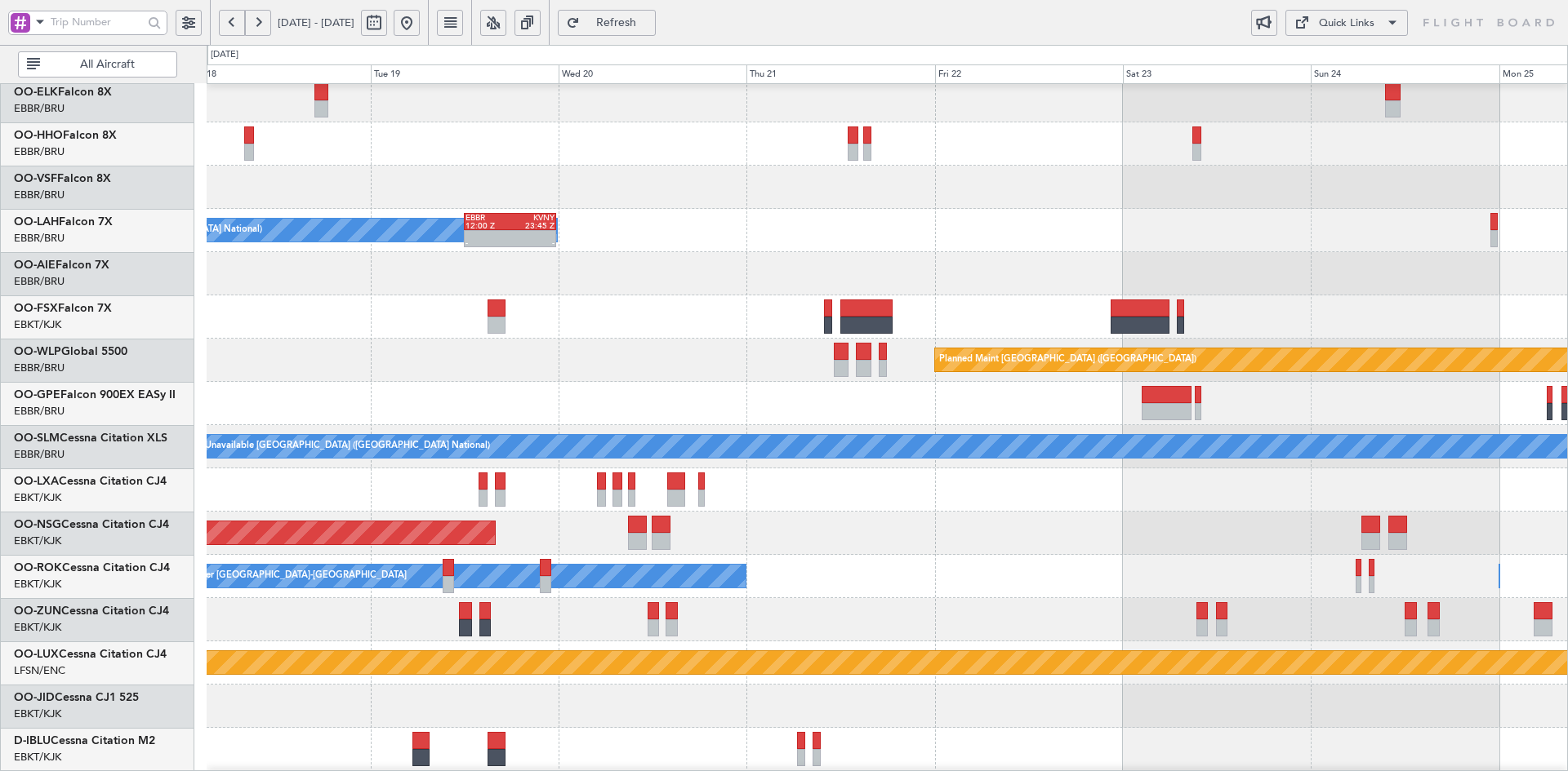
scroll to position [48, 0]
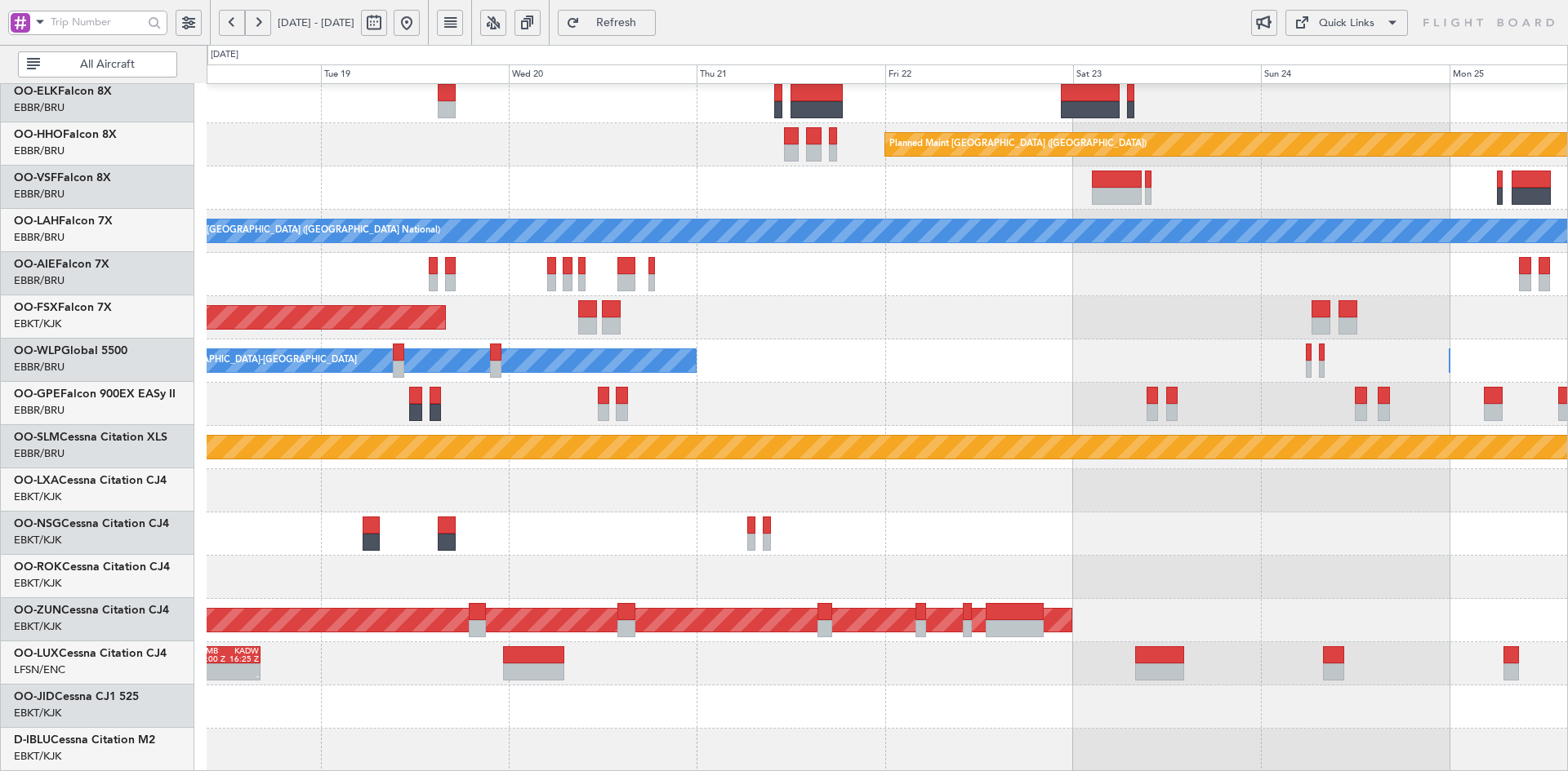
click at [1053, 256] on div "Planned Maint Berlin (Brandenburg) A/C Unavailable Brussels (Brussels National)…" at bounding box center [887, 296] width 1360 height 951
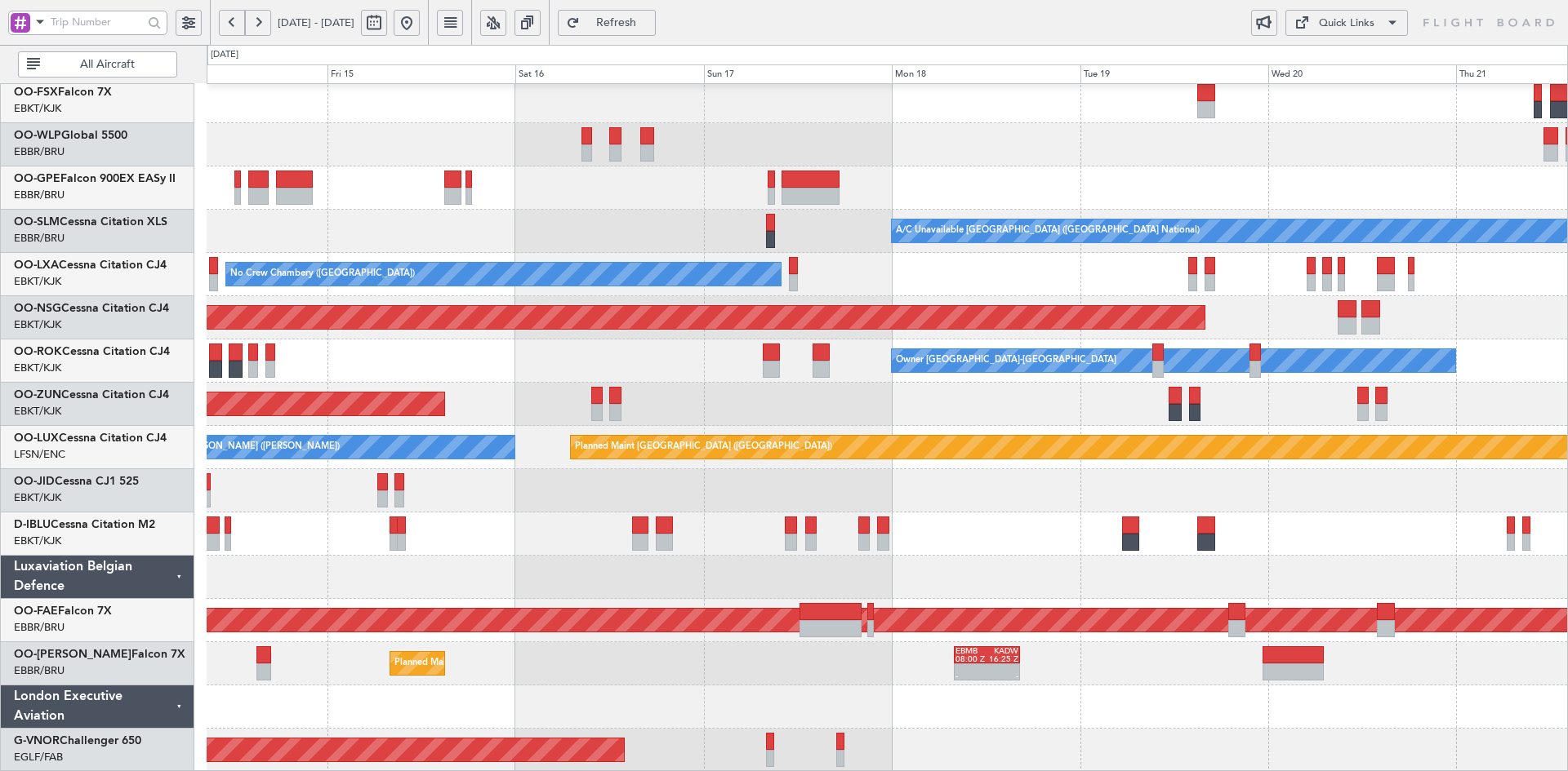
click at [1412, 524] on div "Planned Maint Berlin (Brandenburg) No Crew Brussels (Brussels National) A/C Una…" at bounding box center [887, 296] width 1360 height 951
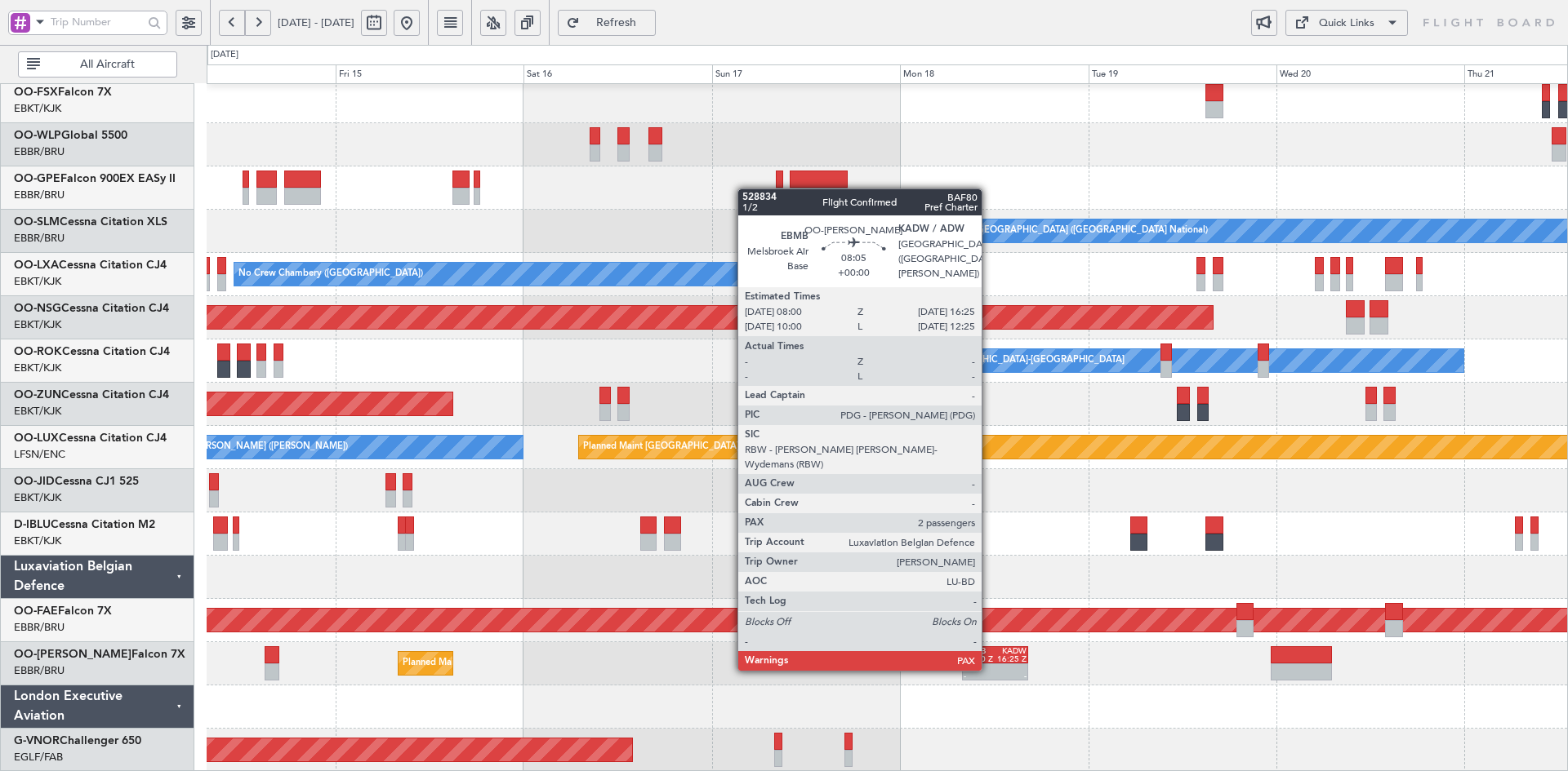
click at [989, 670] on div at bounding box center [979, 668] width 32 height 8
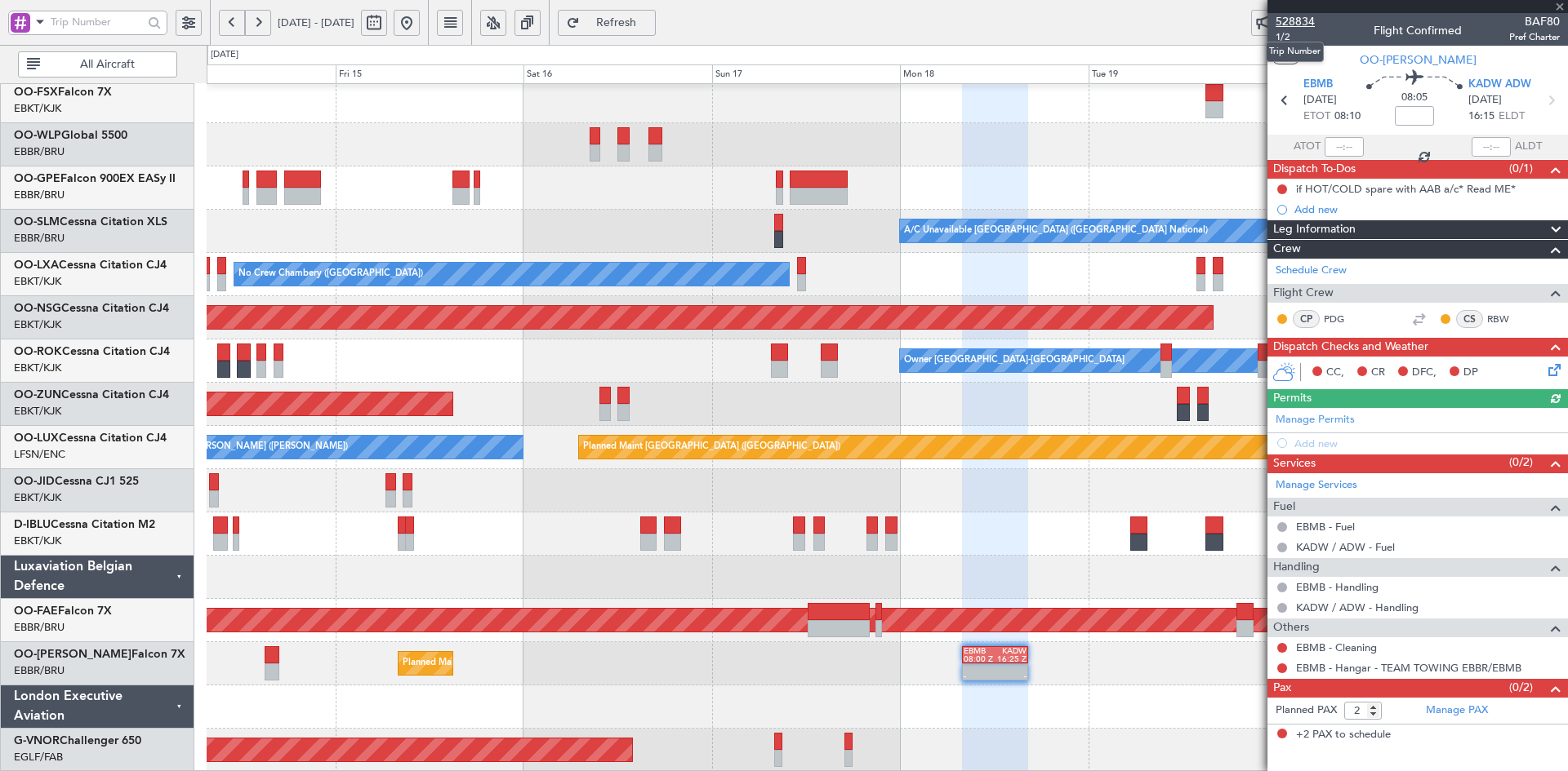
click at [1292, 24] on span "528834" at bounding box center [1295, 21] width 40 height 17
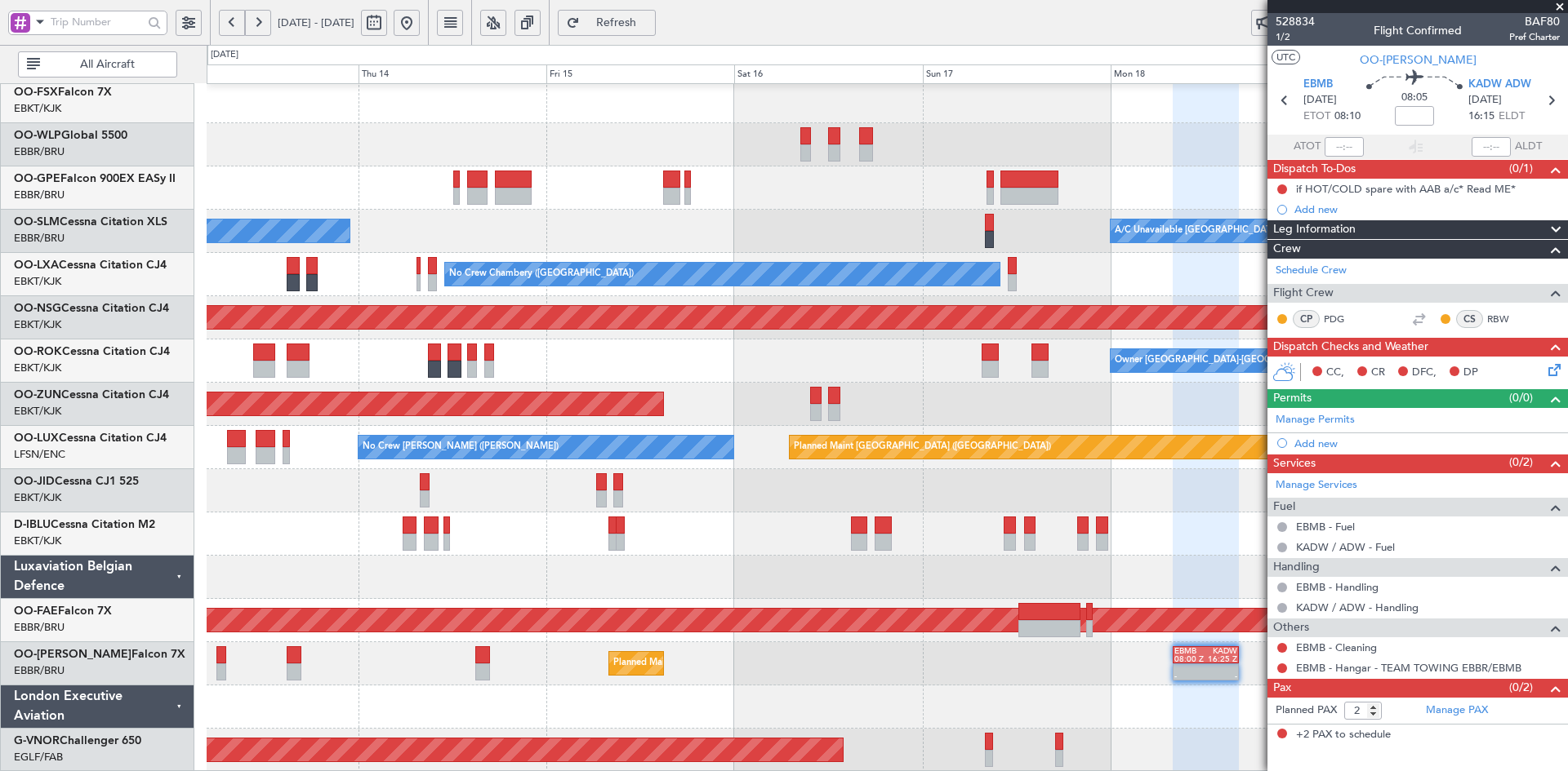
click at [919, 430] on div "Planned Maint Paris (Le Bourget) No Crew Nancy (Essey)" at bounding box center [887, 447] width 1360 height 43
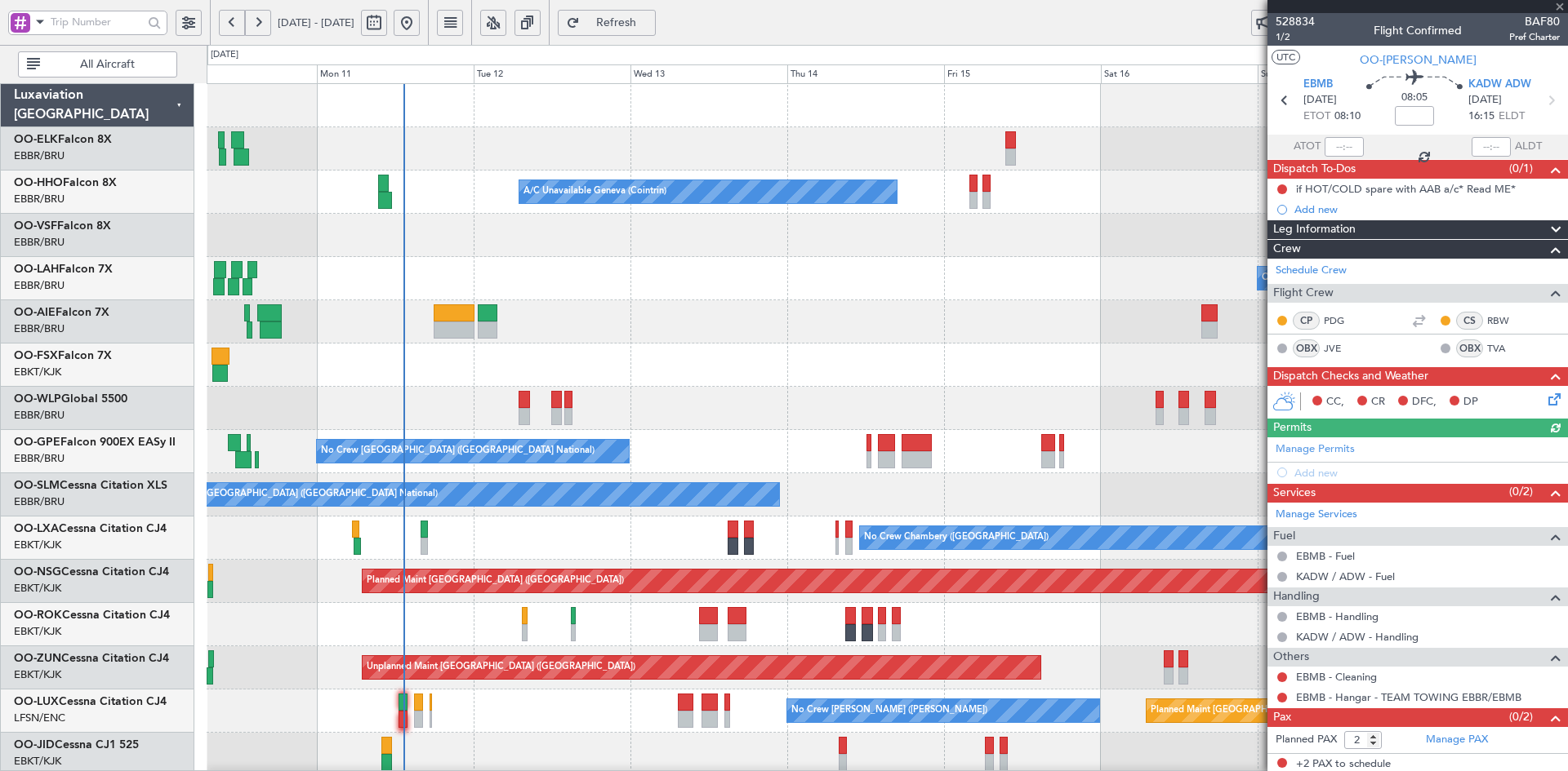
click at [768, 510] on div "A/C Unavailable Geneva (Cointrin) Planned Maint Geneva (Cointrin) Owner Brussel…" at bounding box center [887, 560] width 1360 height 951
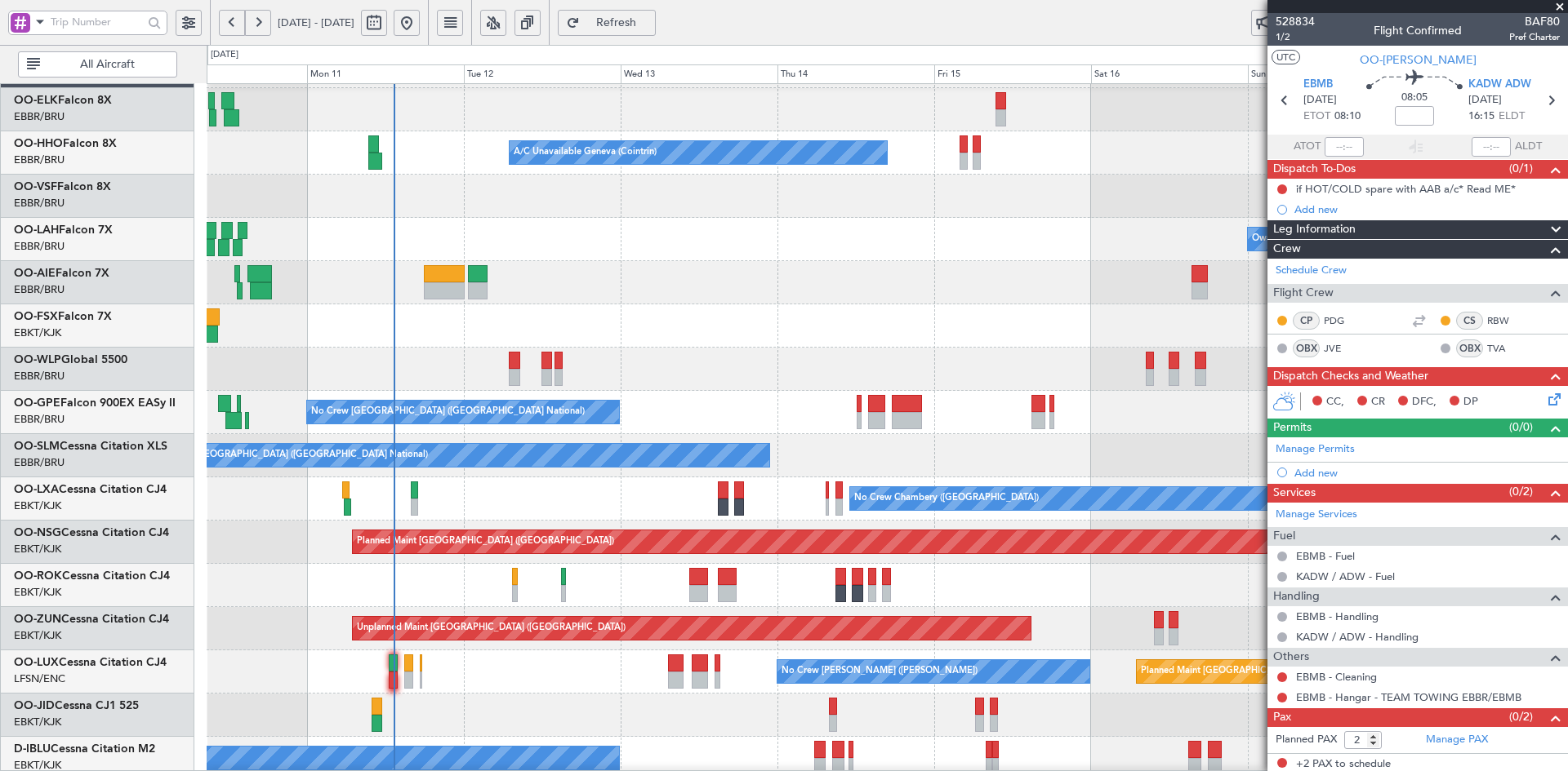
scroll to position [4, 0]
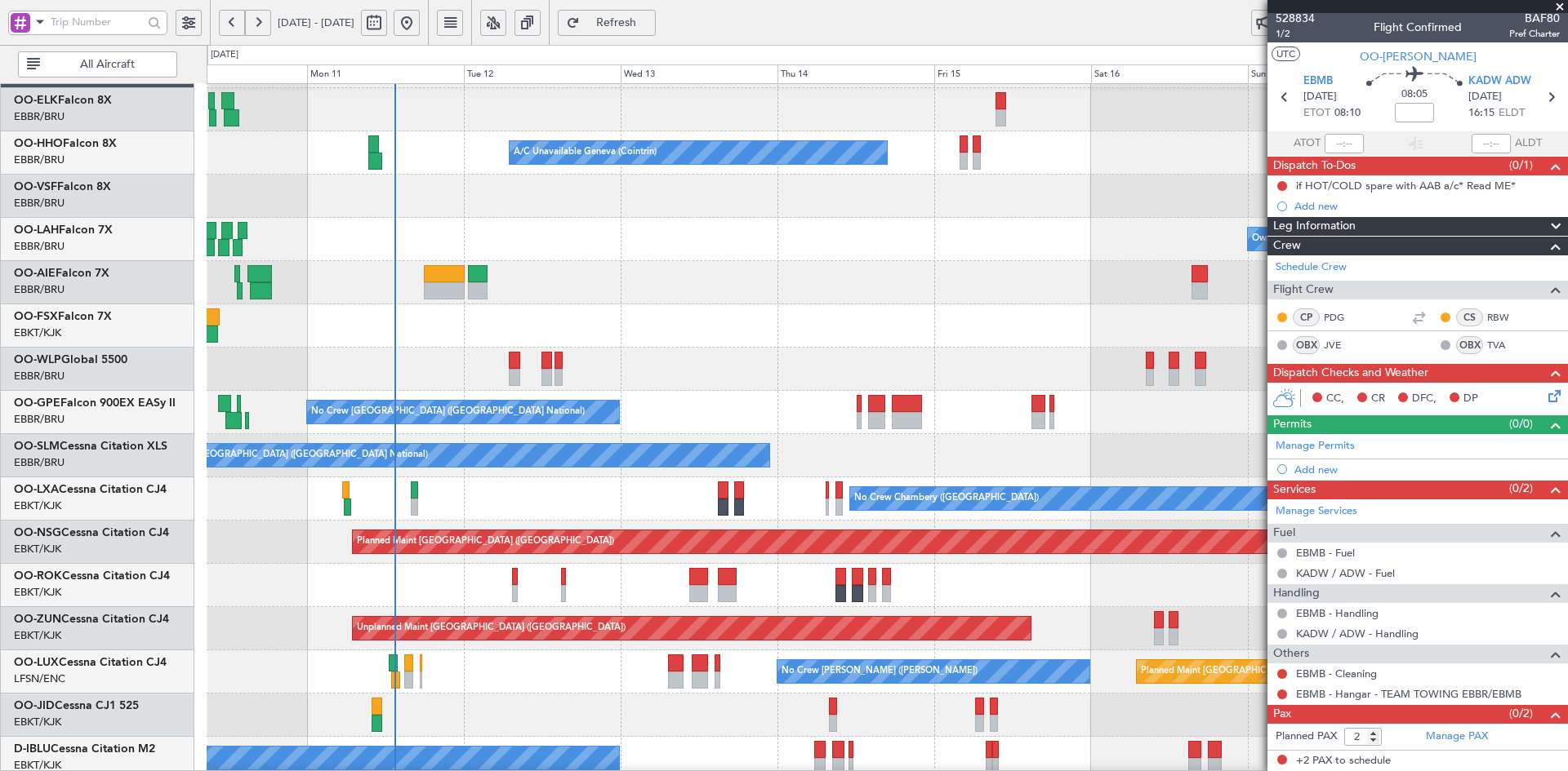
click at [956, 423] on div "A/C Unavailable Geneva (Cointrin) Planned Maint Geneva (Cointrin) Owner Brussel…" at bounding box center [887, 520] width 1360 height 951
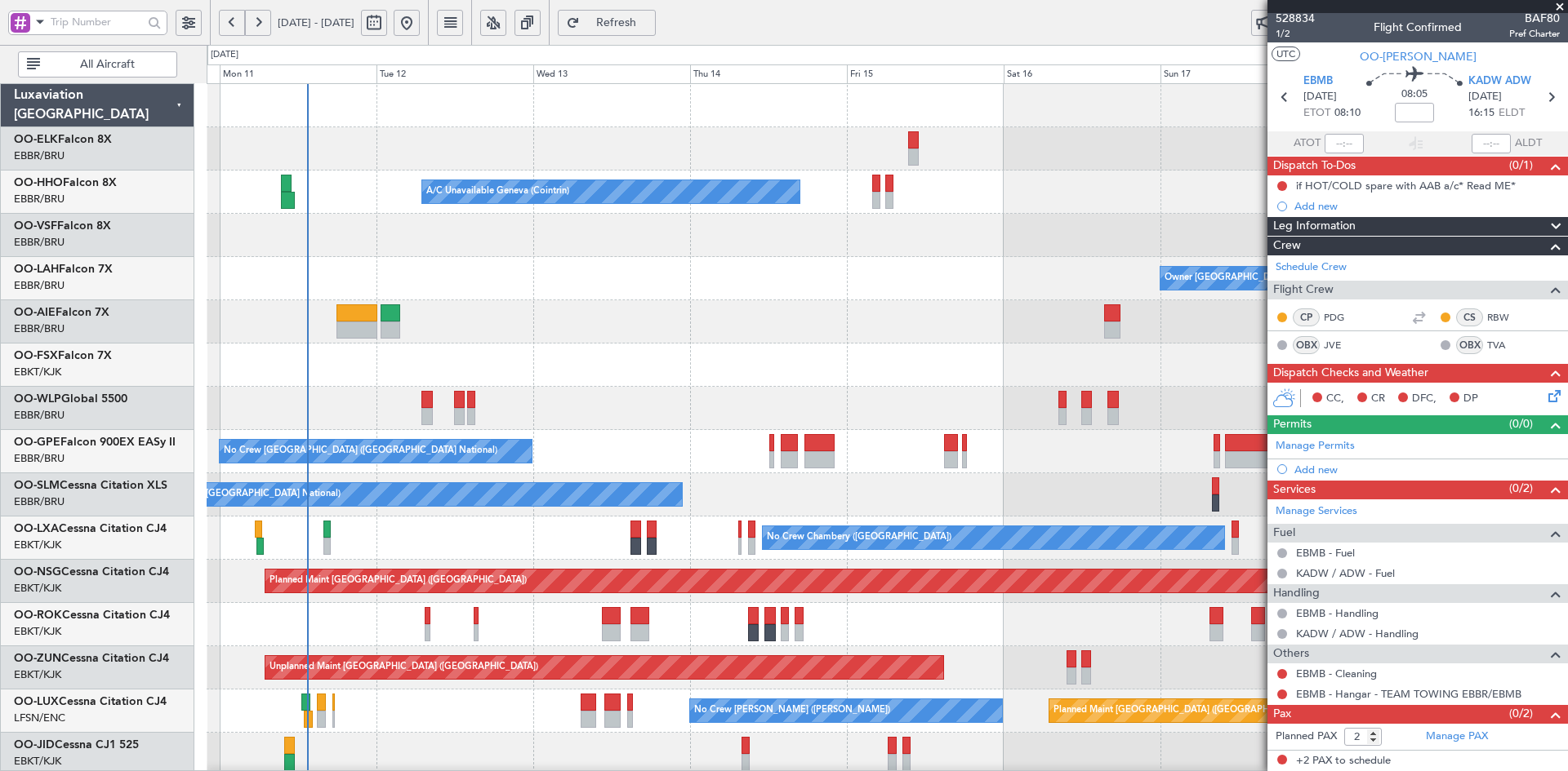
click at [740, 281] on div "Owner Brussels (Brussels National) - - EBBR 12:00 Z KVNY 23:45 Z" at bounding box center [887, 278] width 1360 height 43
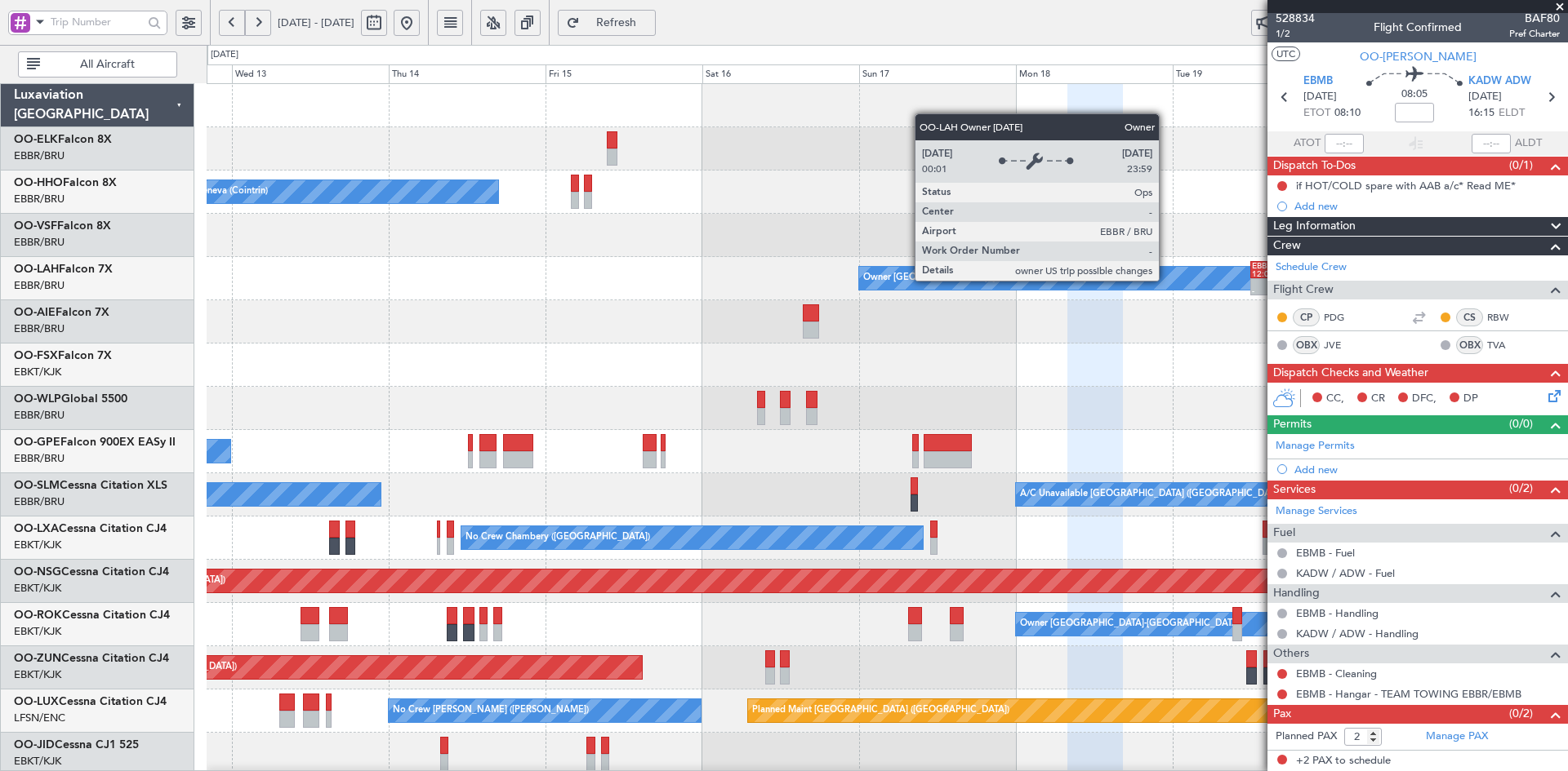
click at [792, 247] on div at bounding box center [887, 235] width 1360 height 43
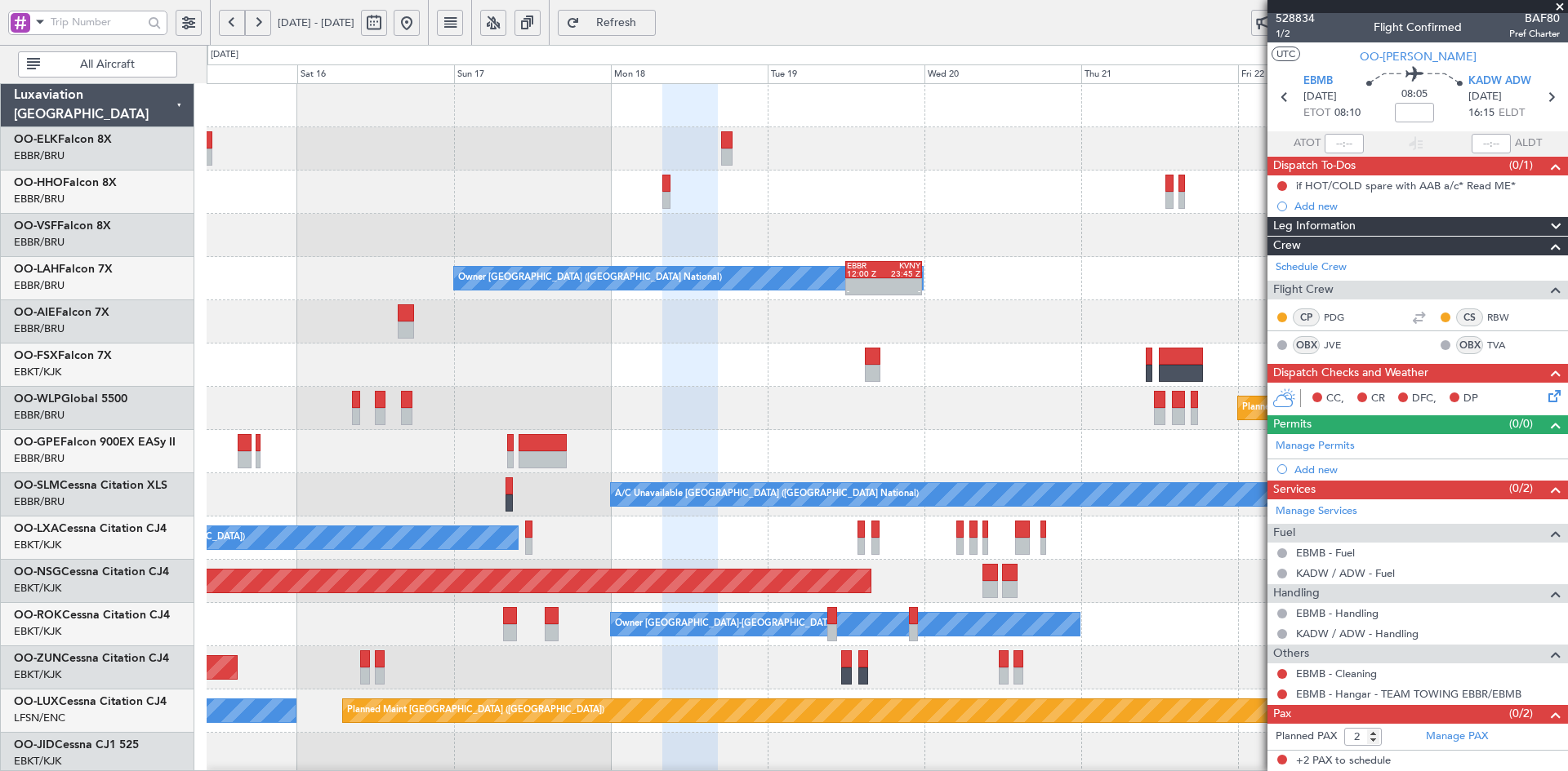
click at [781, 260] on div "A/C Unavailable Geneva (Cointrin) Owner Brussels (Brussels National) - - EBBR 1…" at bounding box center [887, 560] width 1360 height 951
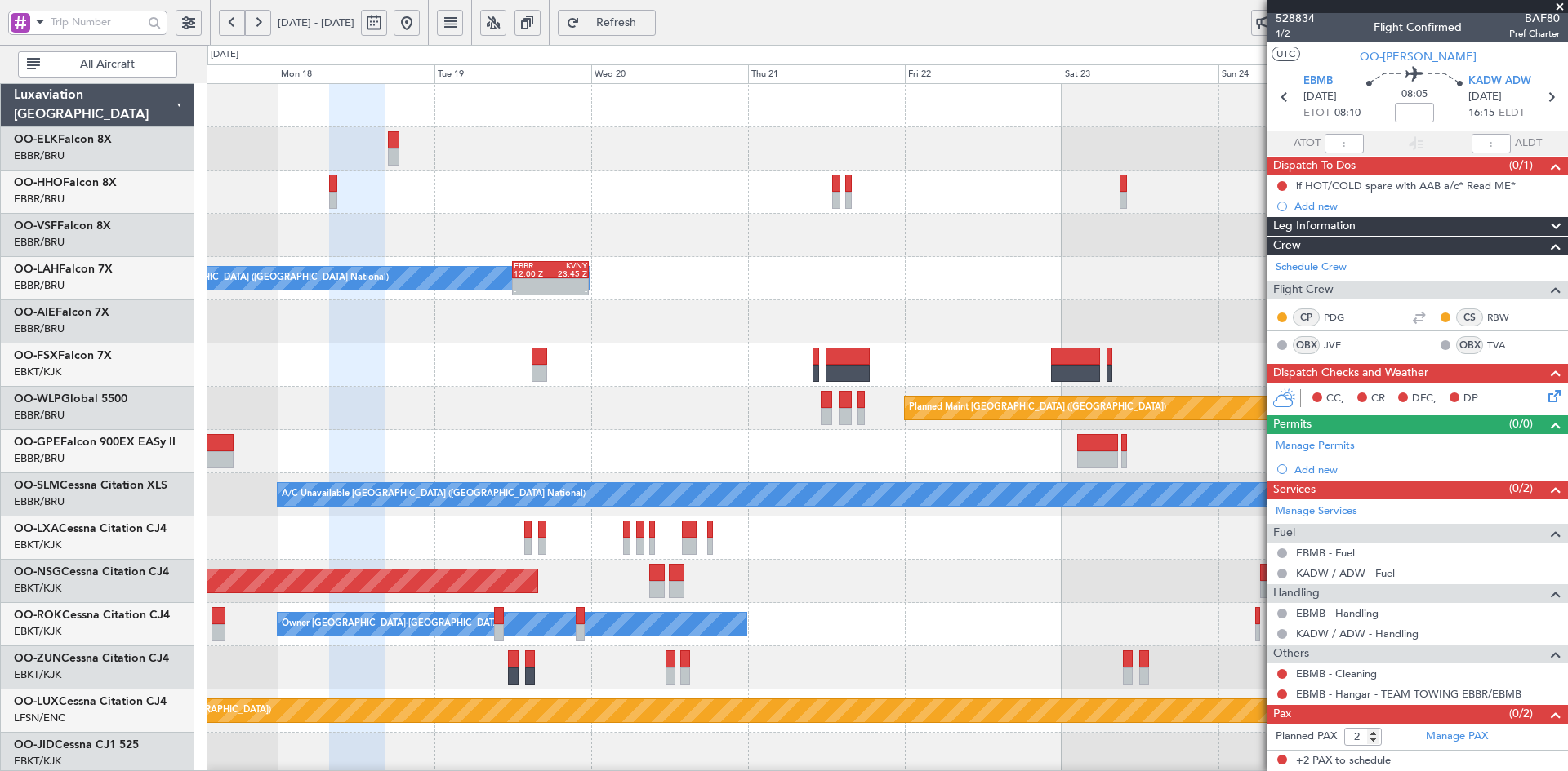
click at [598, 314] on div at bounding box center [887, 321] width 1360 height 43
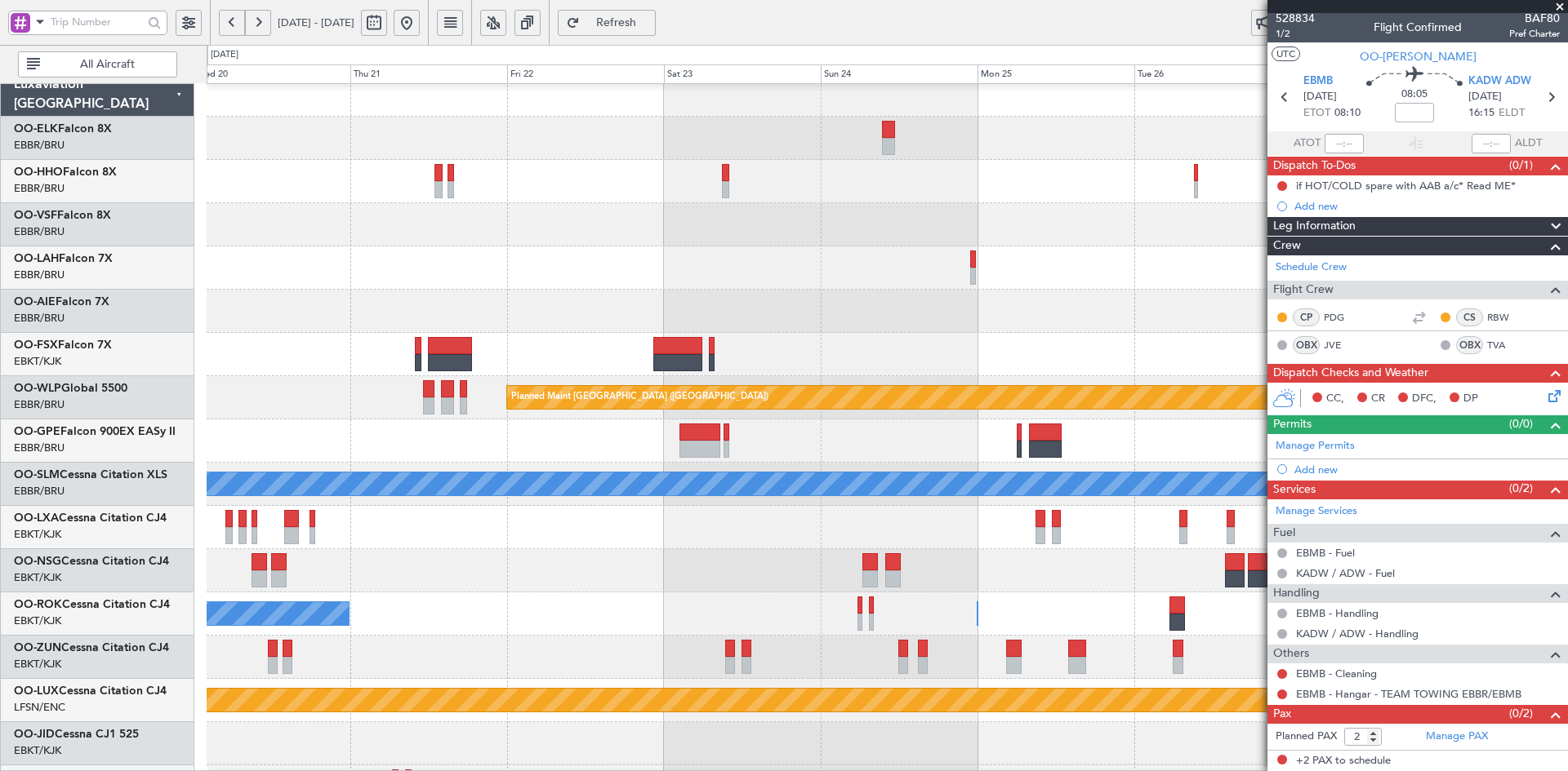
click at [672, 278] on div "EBBR 12:00 Z KVNY 23:45 Z - - Owner Brussels (Brussels National)" at bounding box center [887, 268] width 1360 height 43
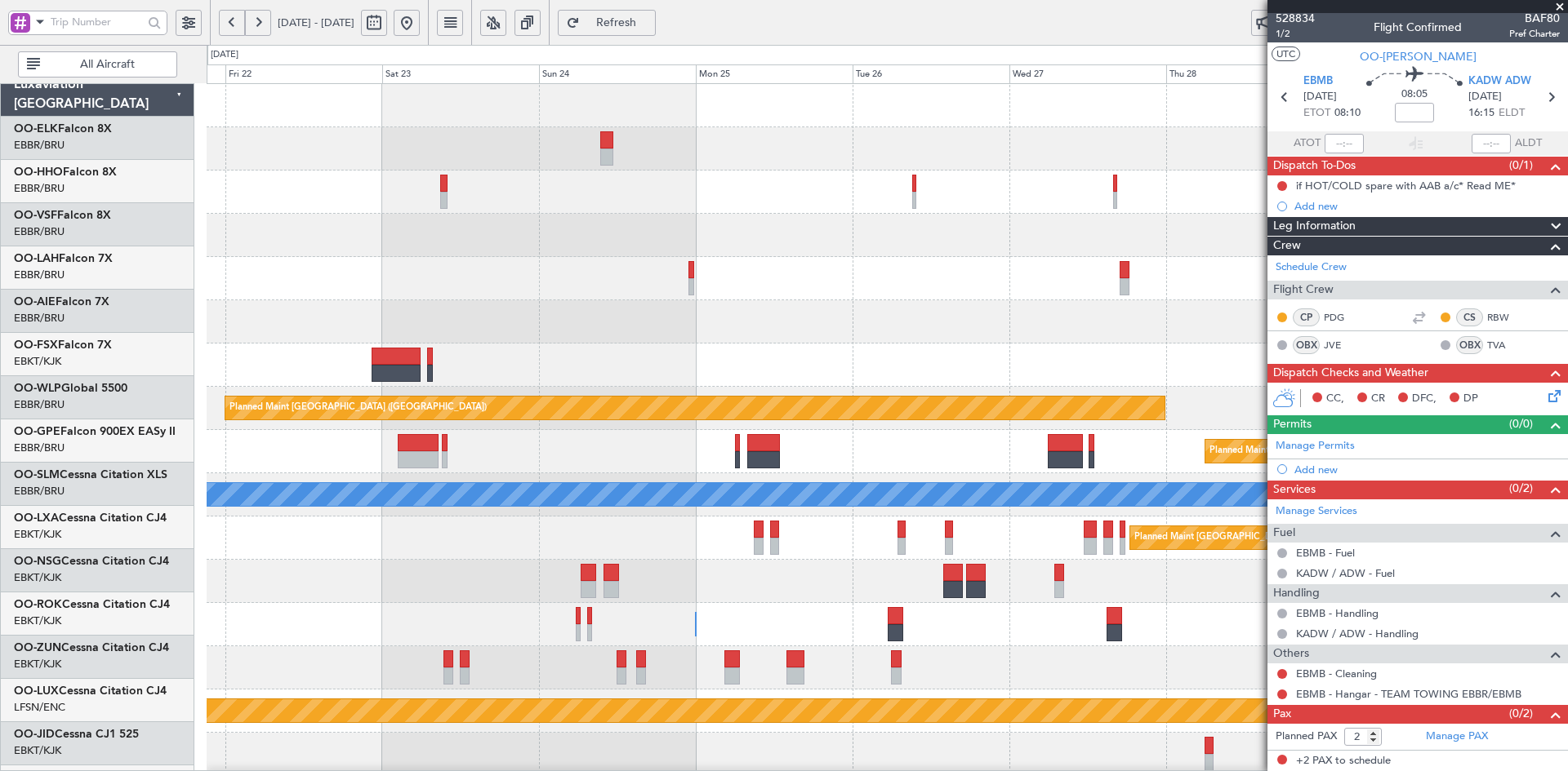
scroll to position [0, 0]
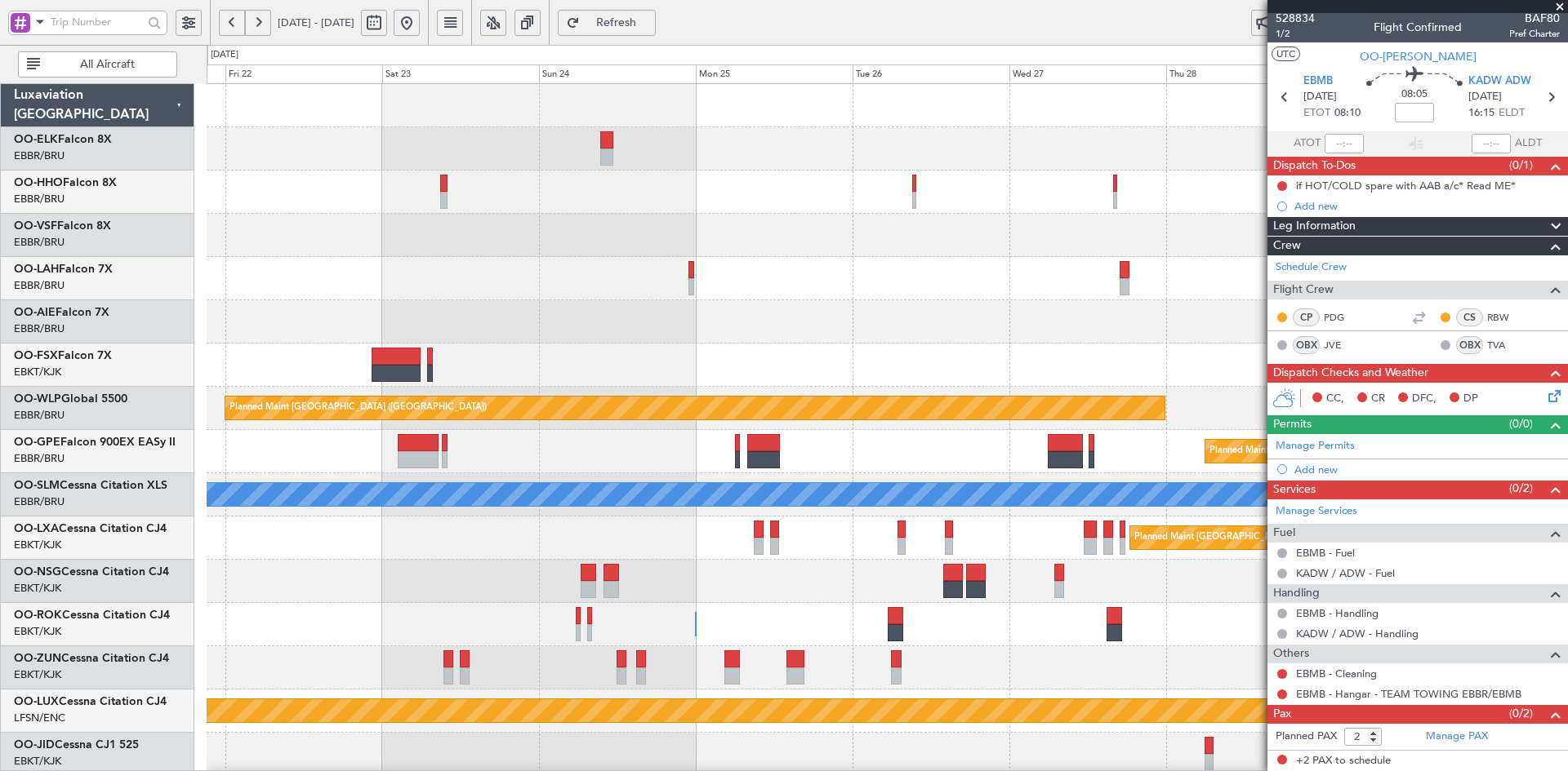
click at [659, 275] on div "Planned Maint Alton-st Louis (St Louis Regl) Owner Brussels (Brussels National)…" at bounding box center [887, 278] width 1360 height 43
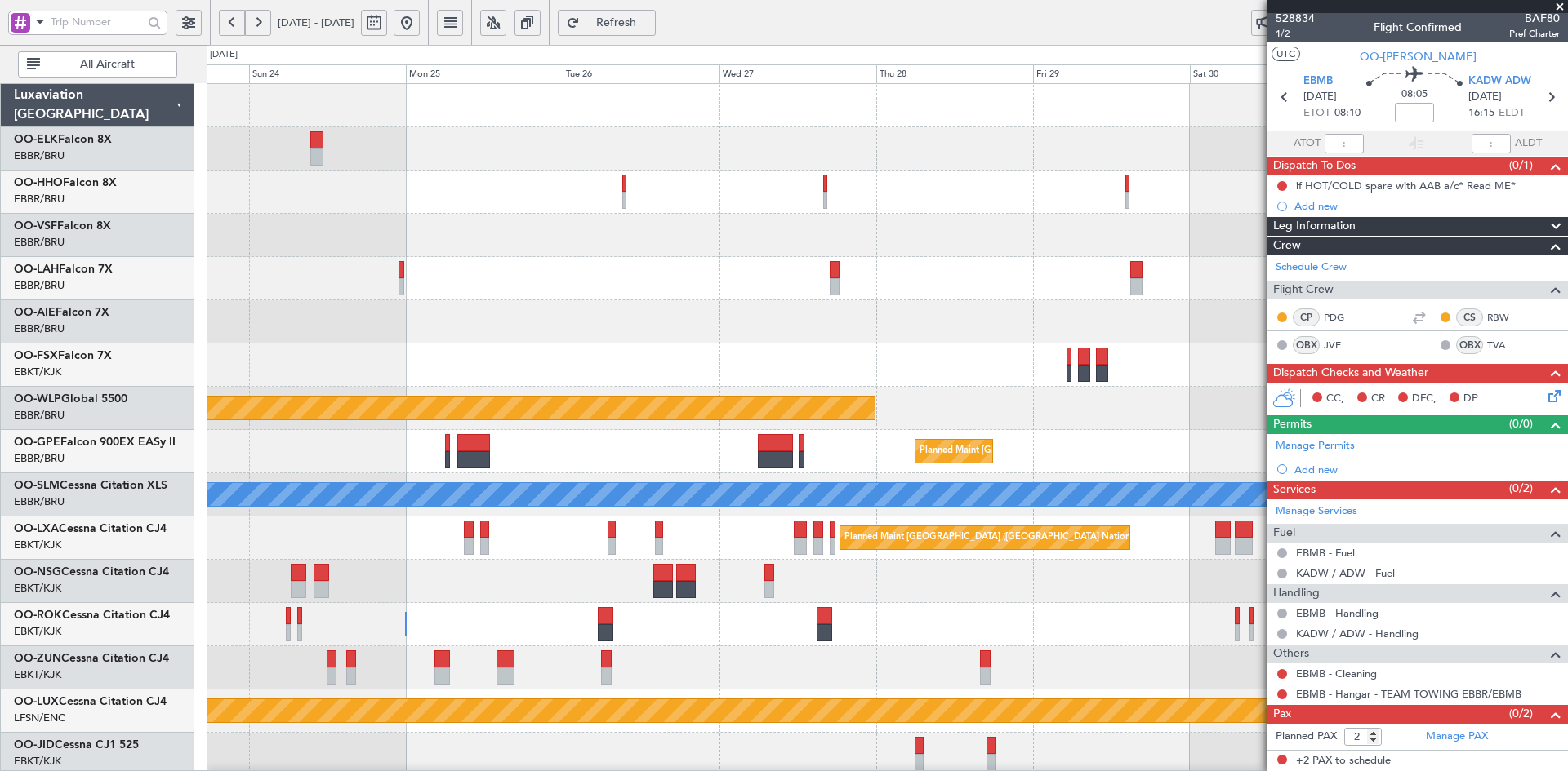
click at [776, 261] on div "Planned Maint Alton-st Louis (St Louis Regl)" at bounding box center [887, 278] width 1360 height 43
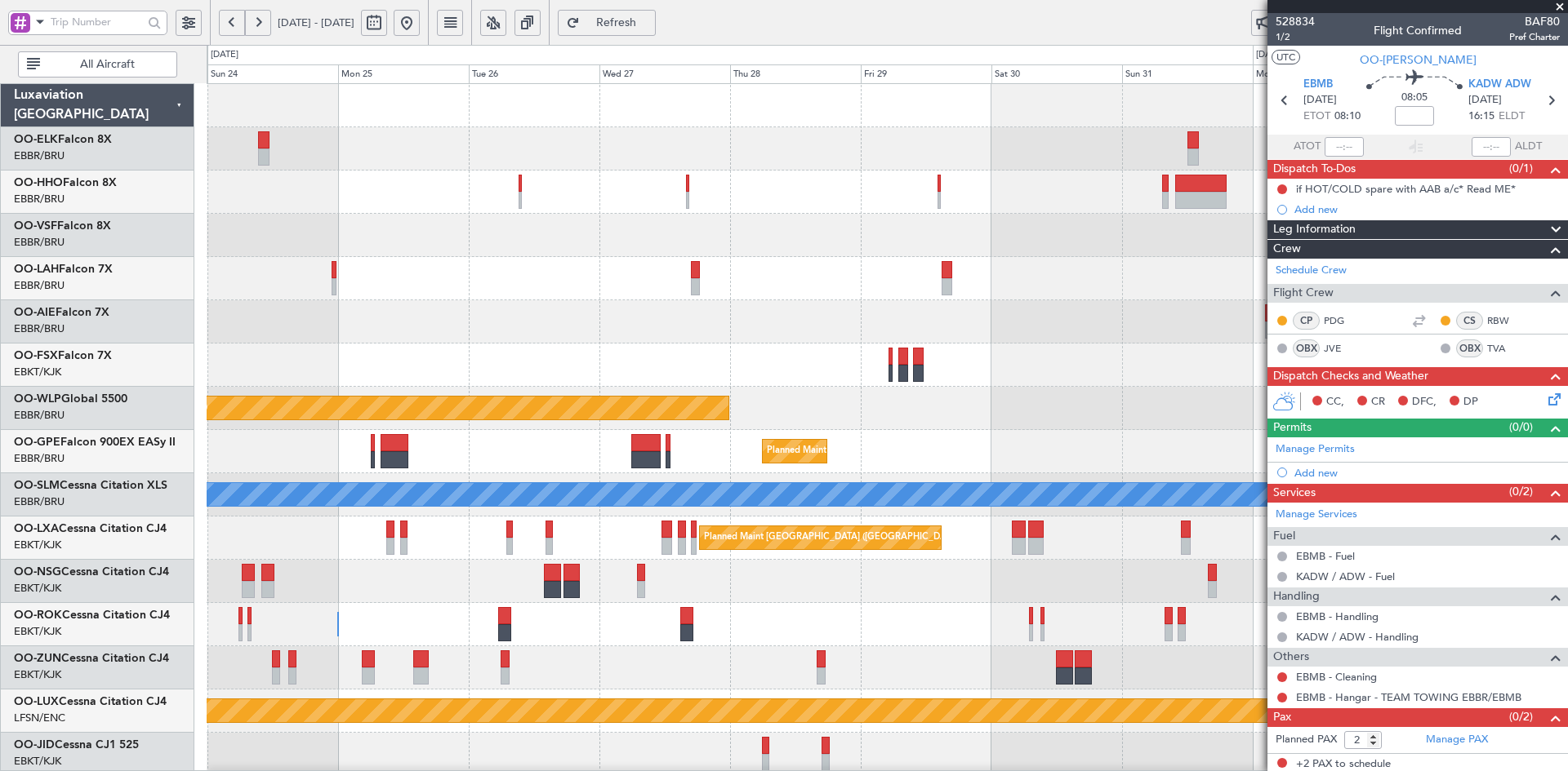
scroll to position [4, 0]
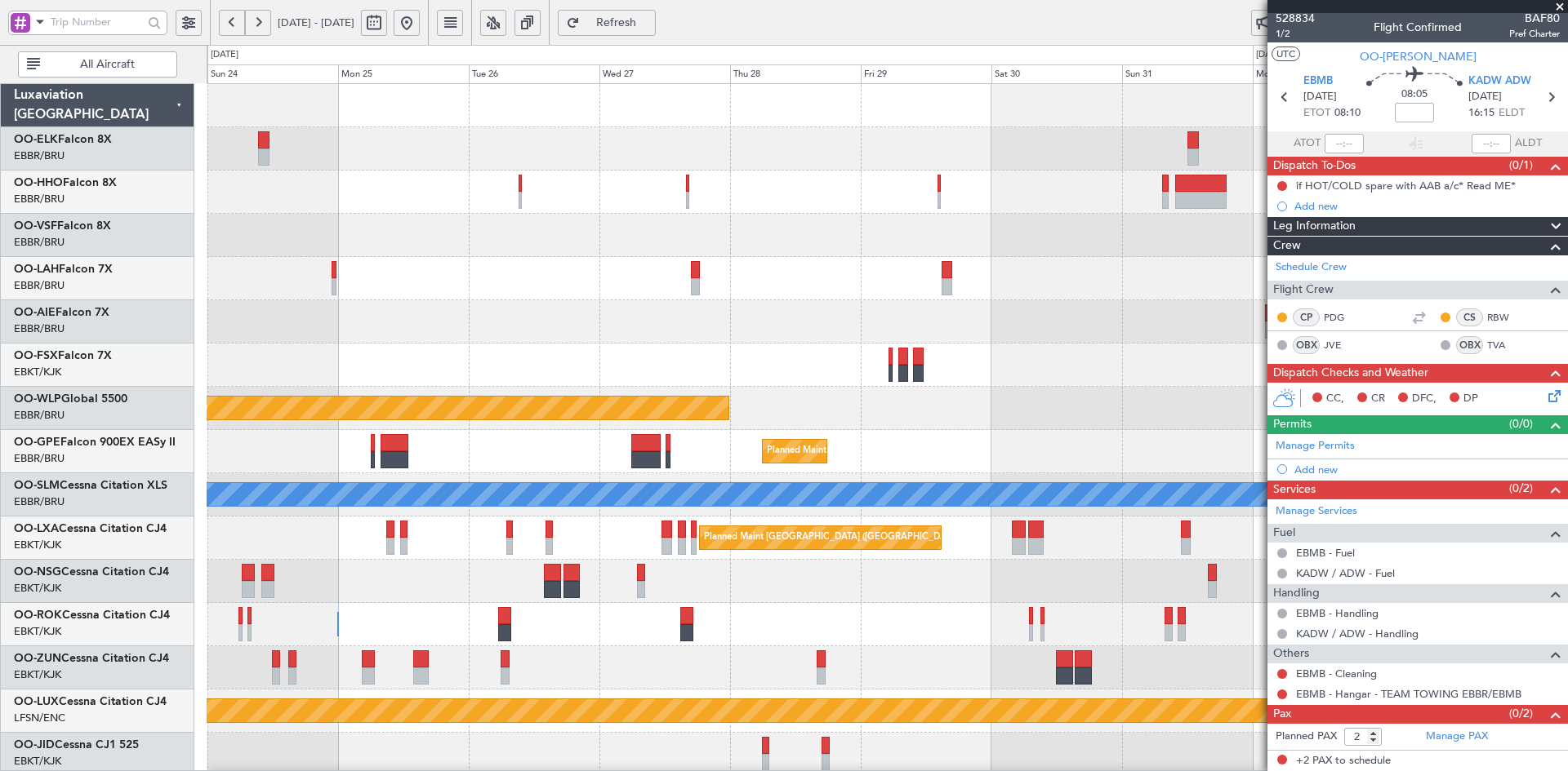
click at [420, 28] on button at bounding box center [407, 23] width 26 height 26
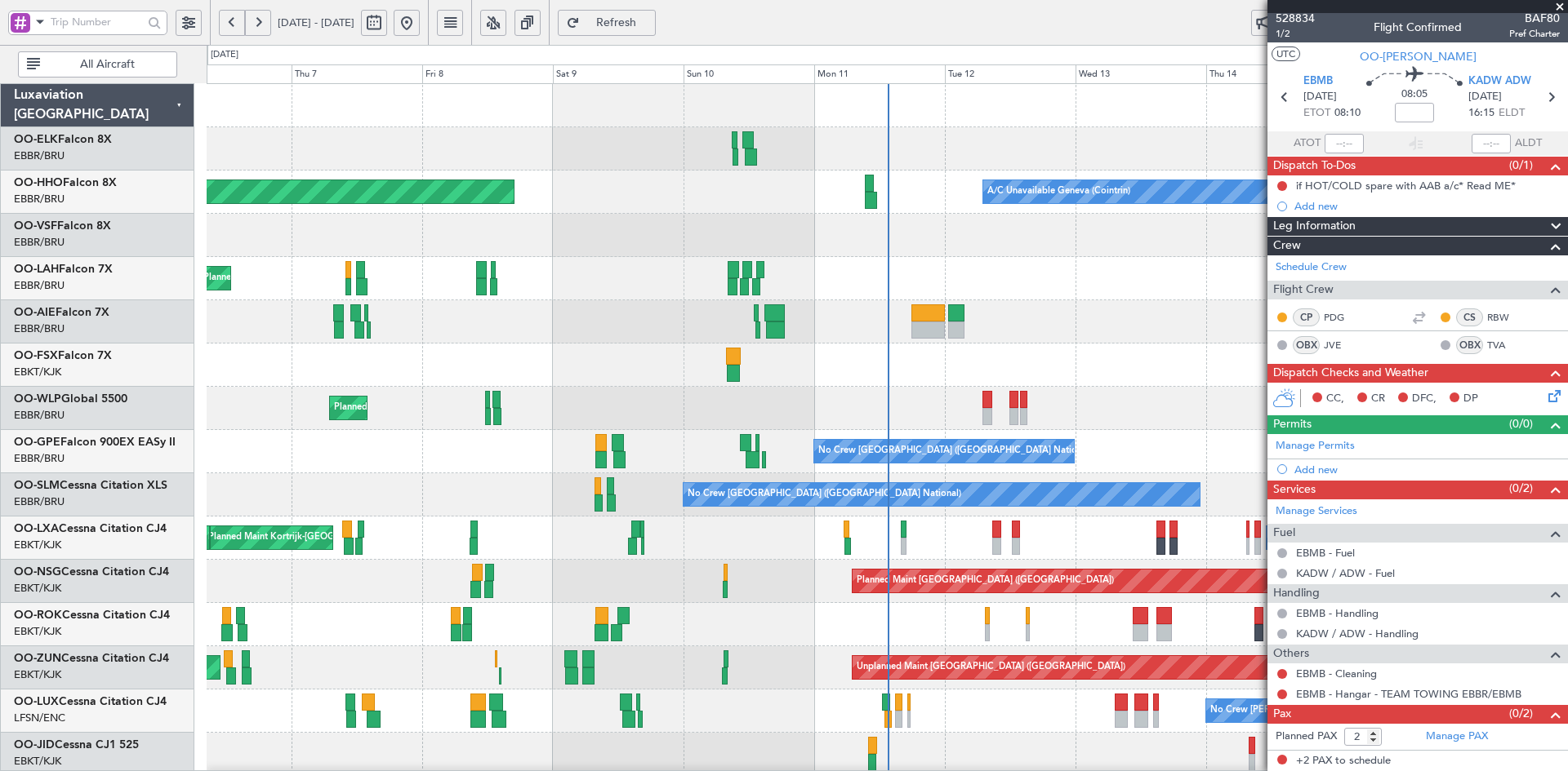
click at [1022, 428] on div "Planned Maint Milan (Linate)" at bounding box center [887, 408] width 1360 height 43
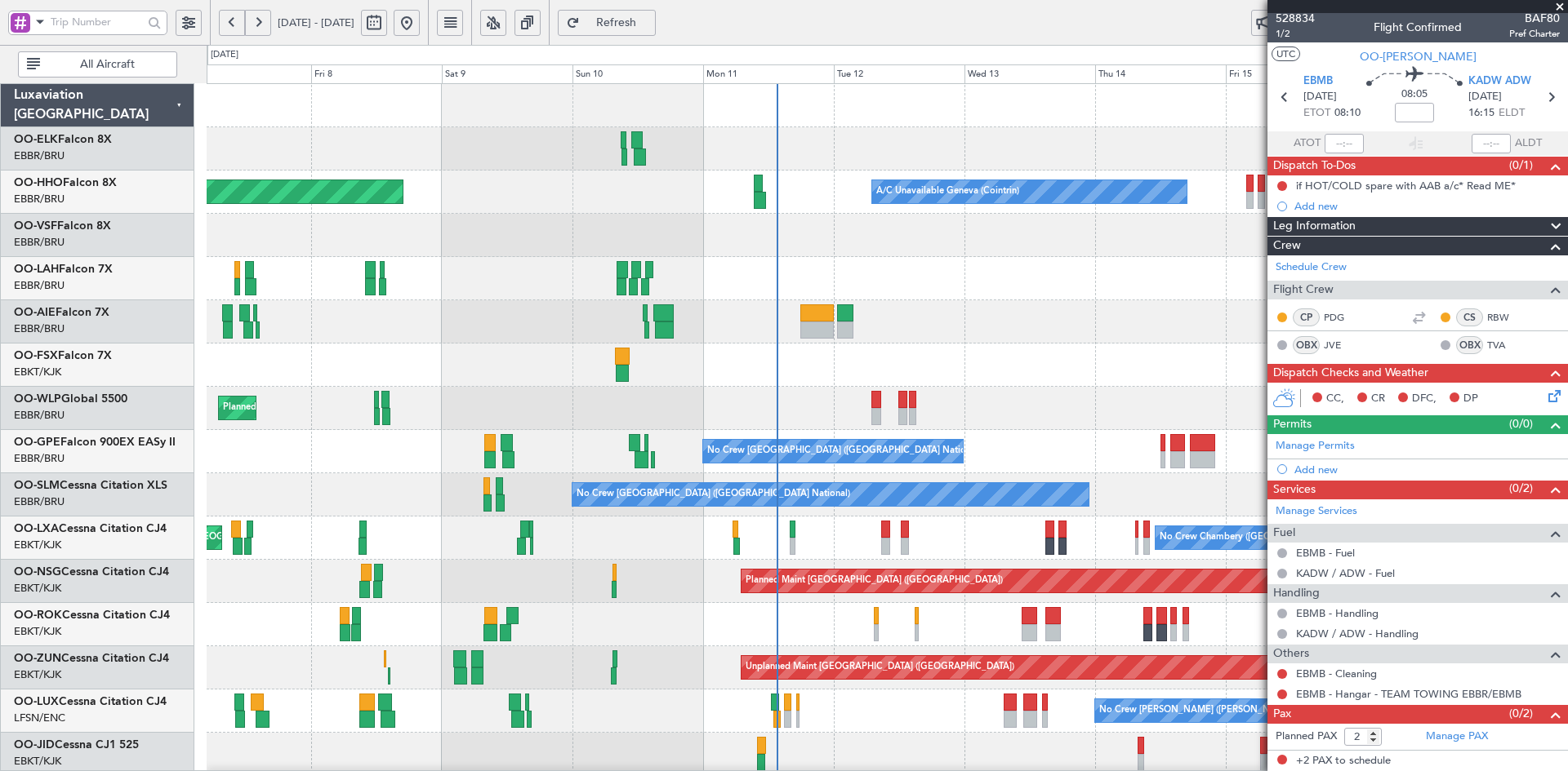
click at [1004, 329] on div at bounding box center [887, 321] width 1360 height 43
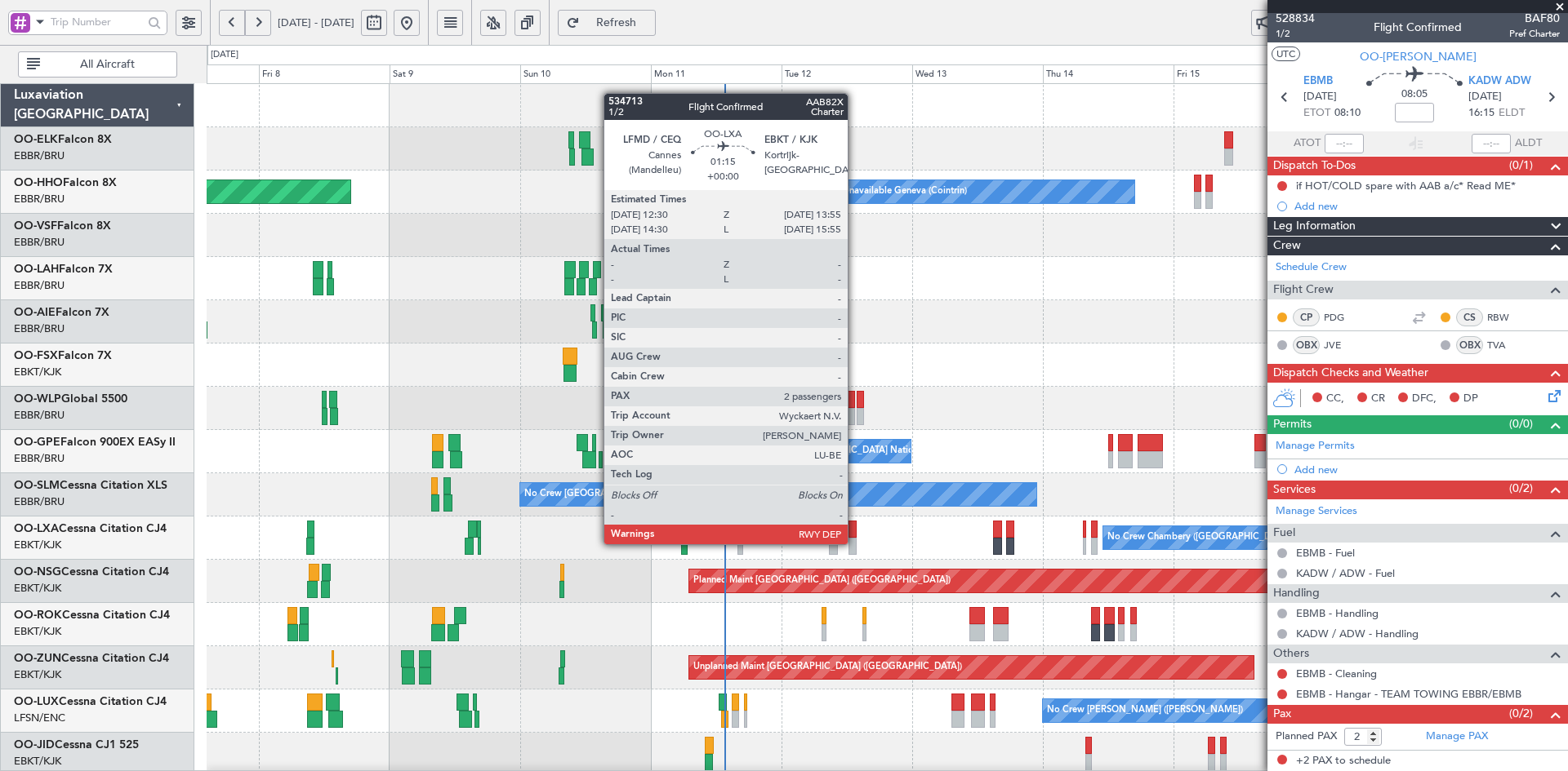
click at [855, 543] on div at bounding box center [852, 546] width 8 height 17
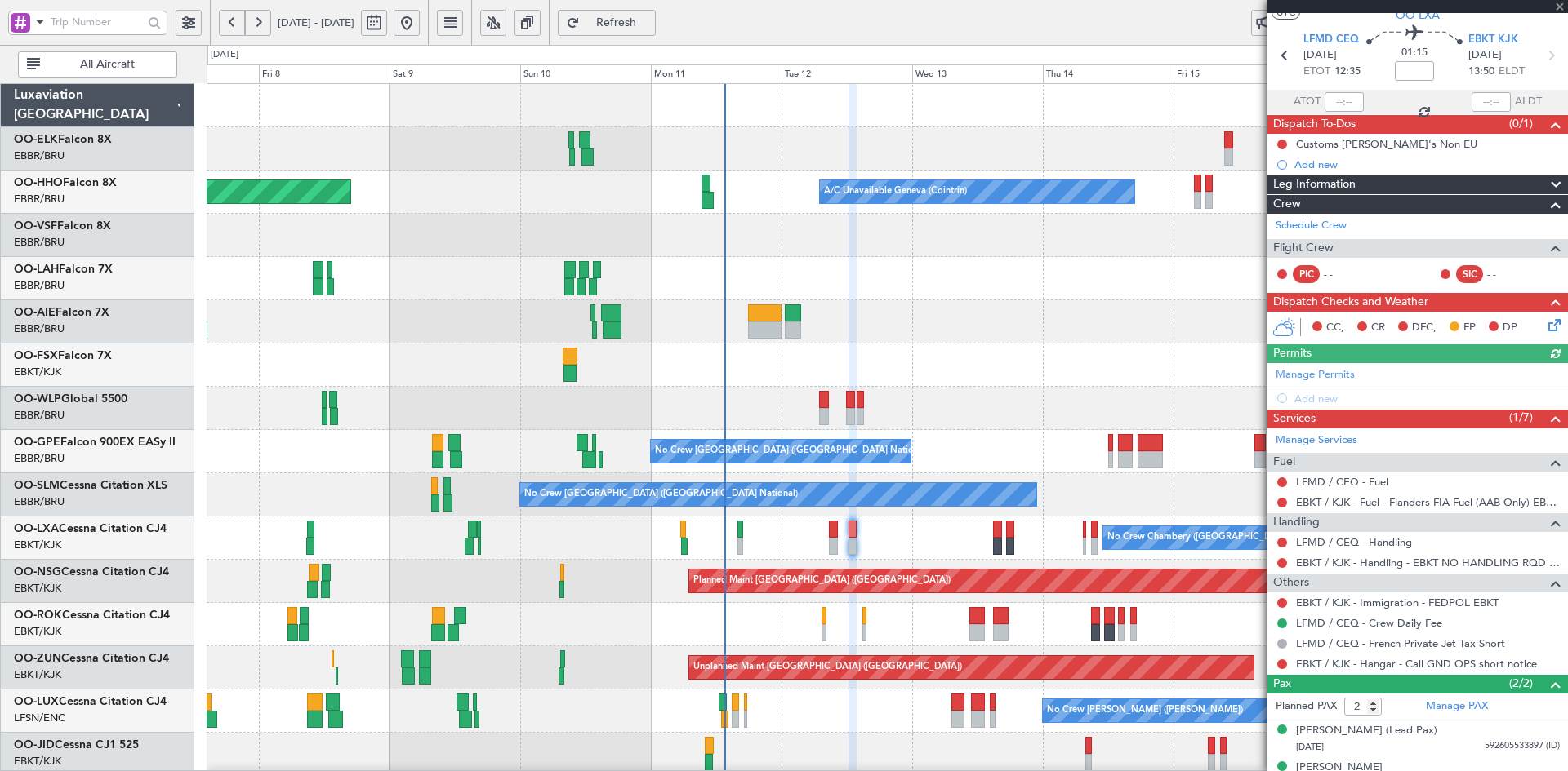
scroll to position [67, 0]
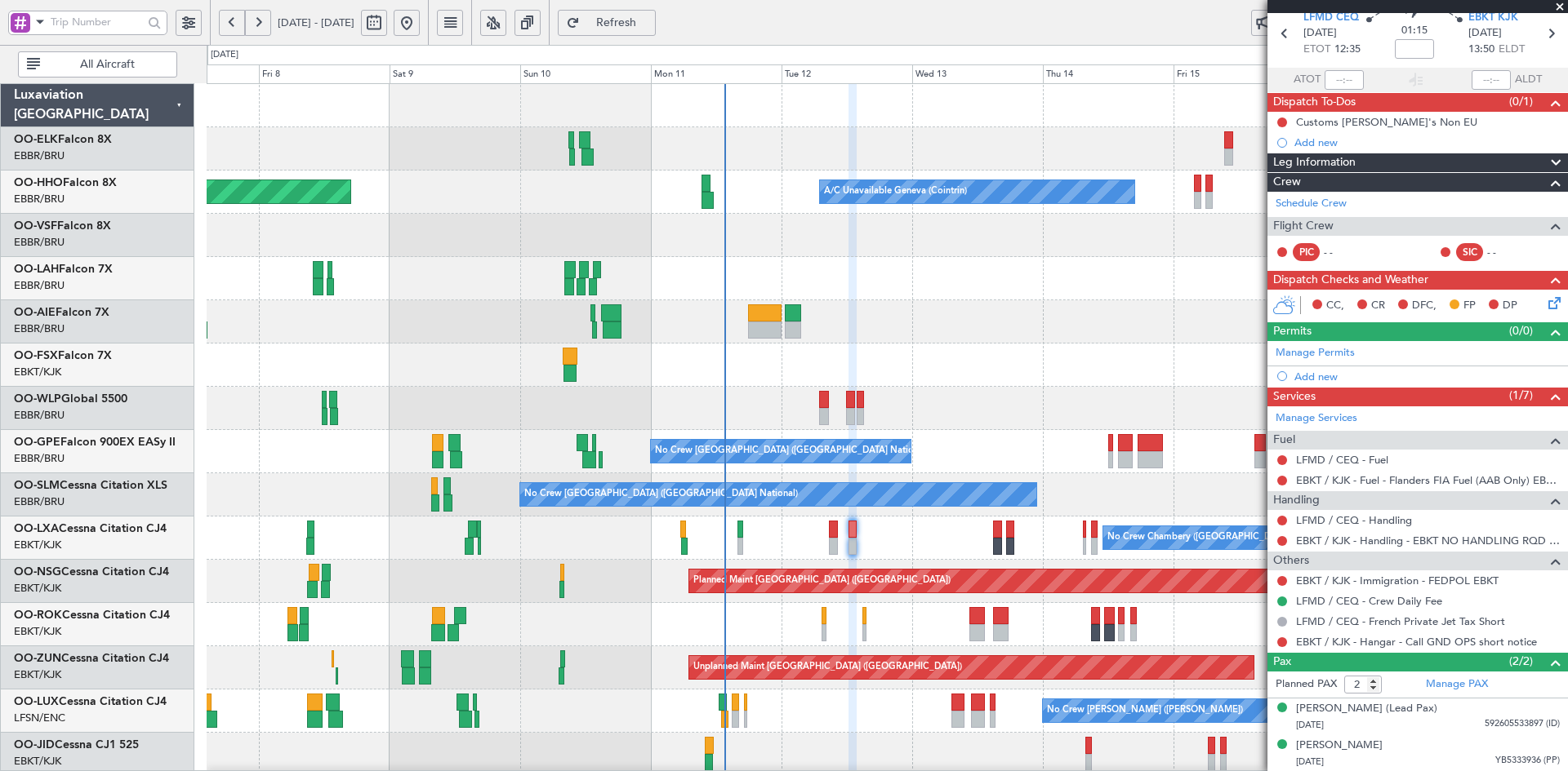
click at [1562, 8] on span at bounding box center [1559, 7] width 17 height 15
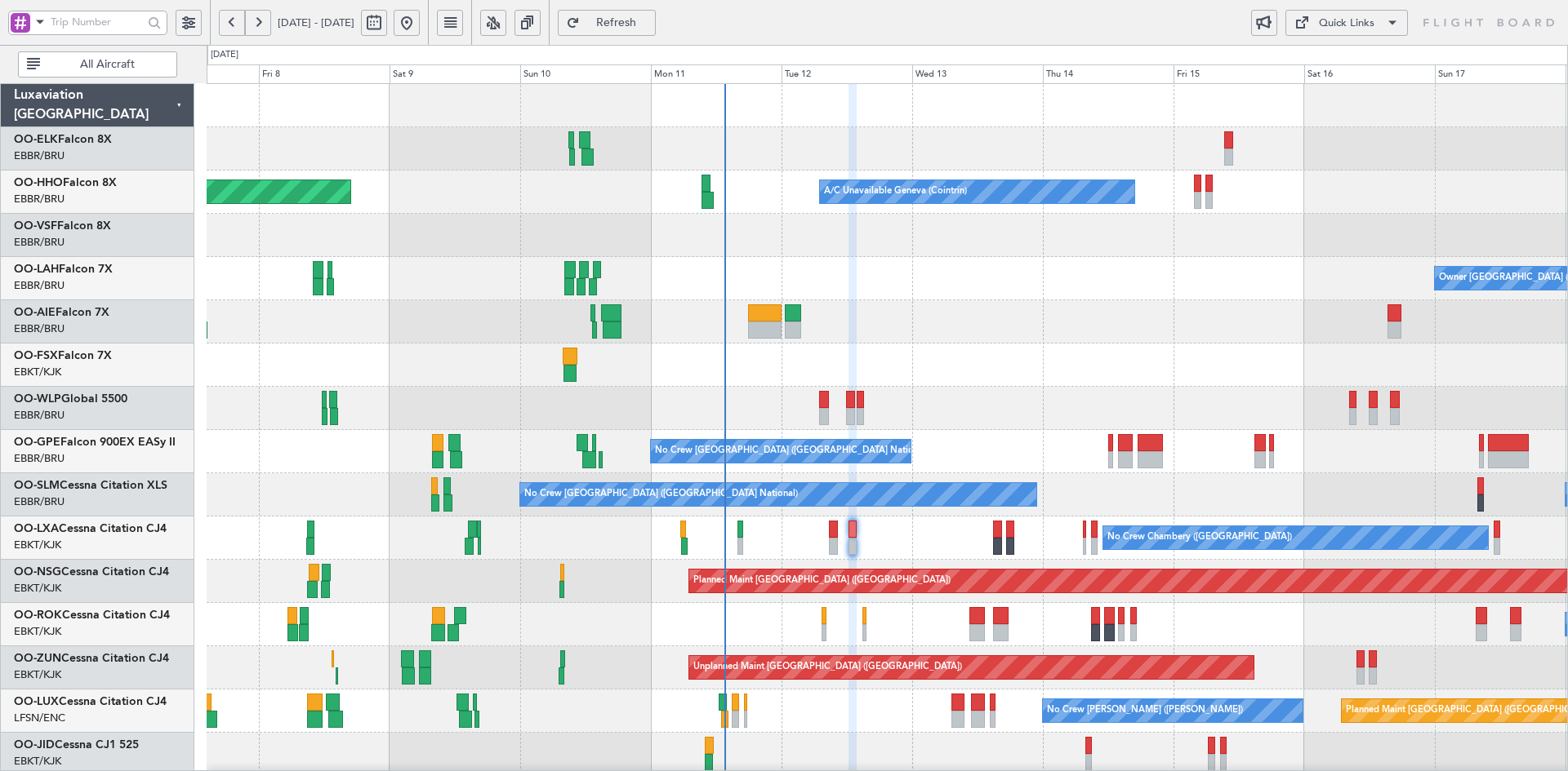
type input "0"
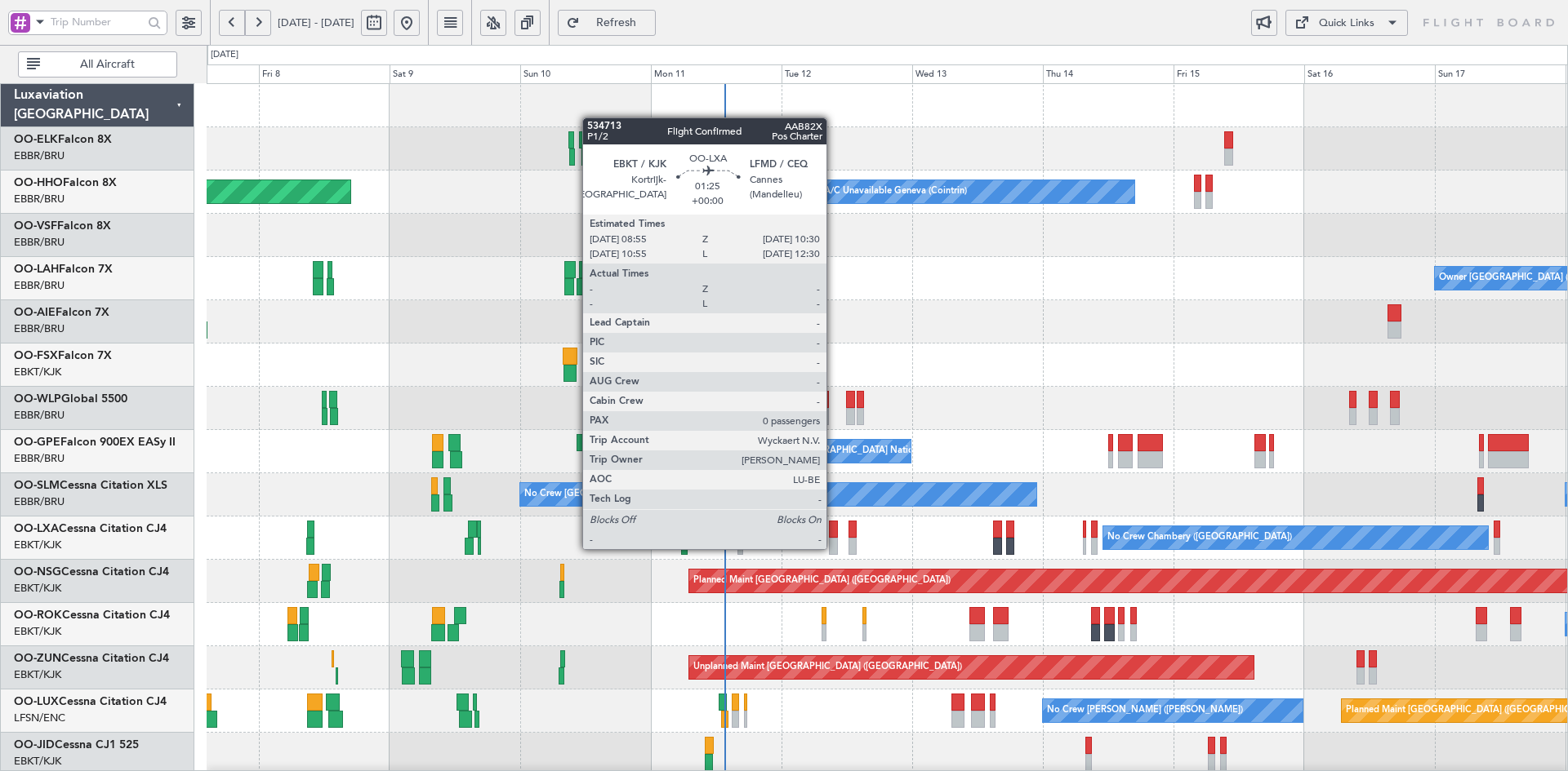
click at [833, 547] on div at bounding box center [833, 546] width 9 height 17
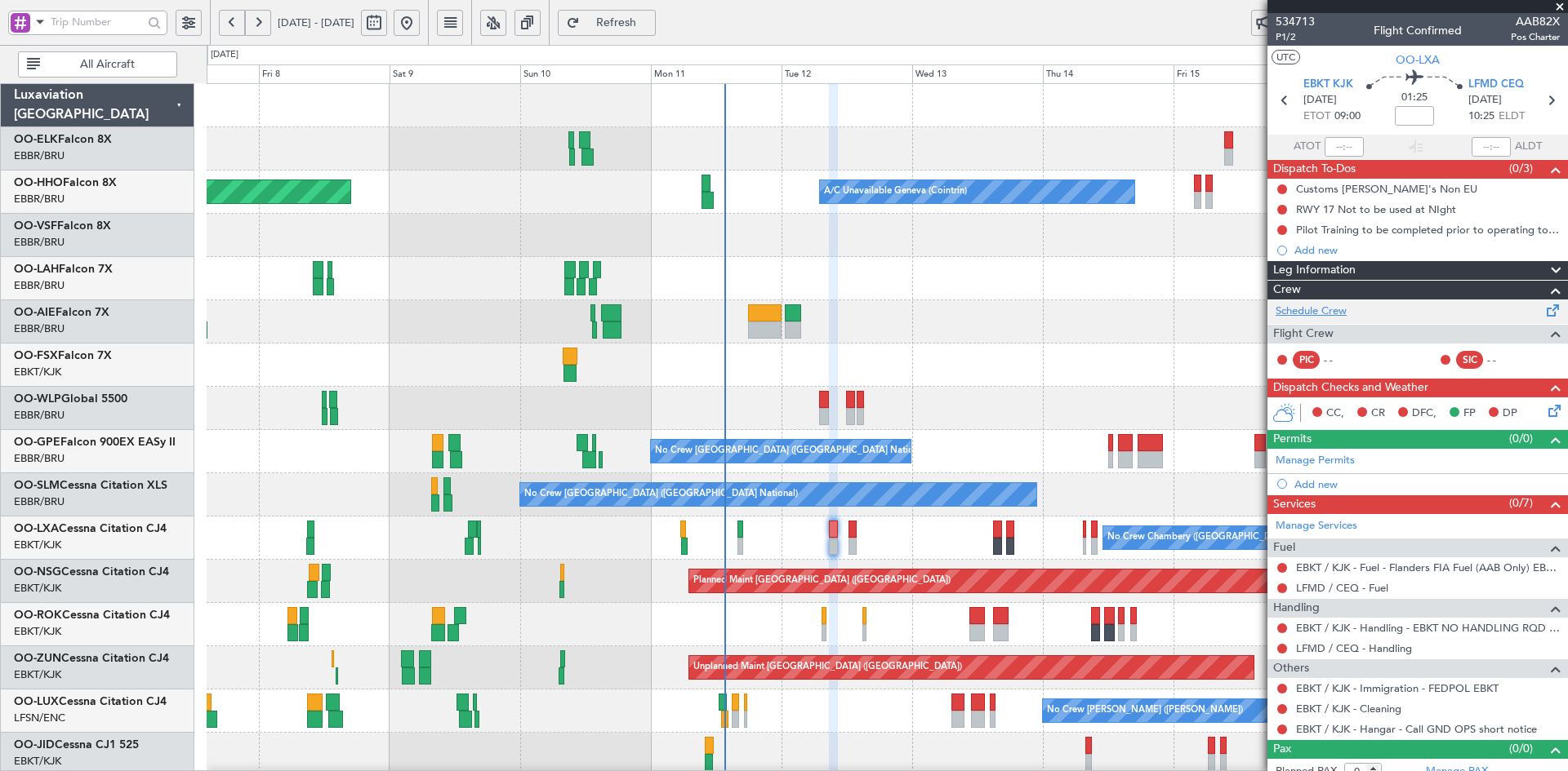
click at [1314, 310] on link "Schedule Crew" at bounding box center [1311, 312] width 71 height 17
click at [799, 483] on div "No Crew [GEOGRAPHIC_DATA] ([GEOGRAPHIC_DATA] National)" at bounding box center [778, 495] width 516 height 23
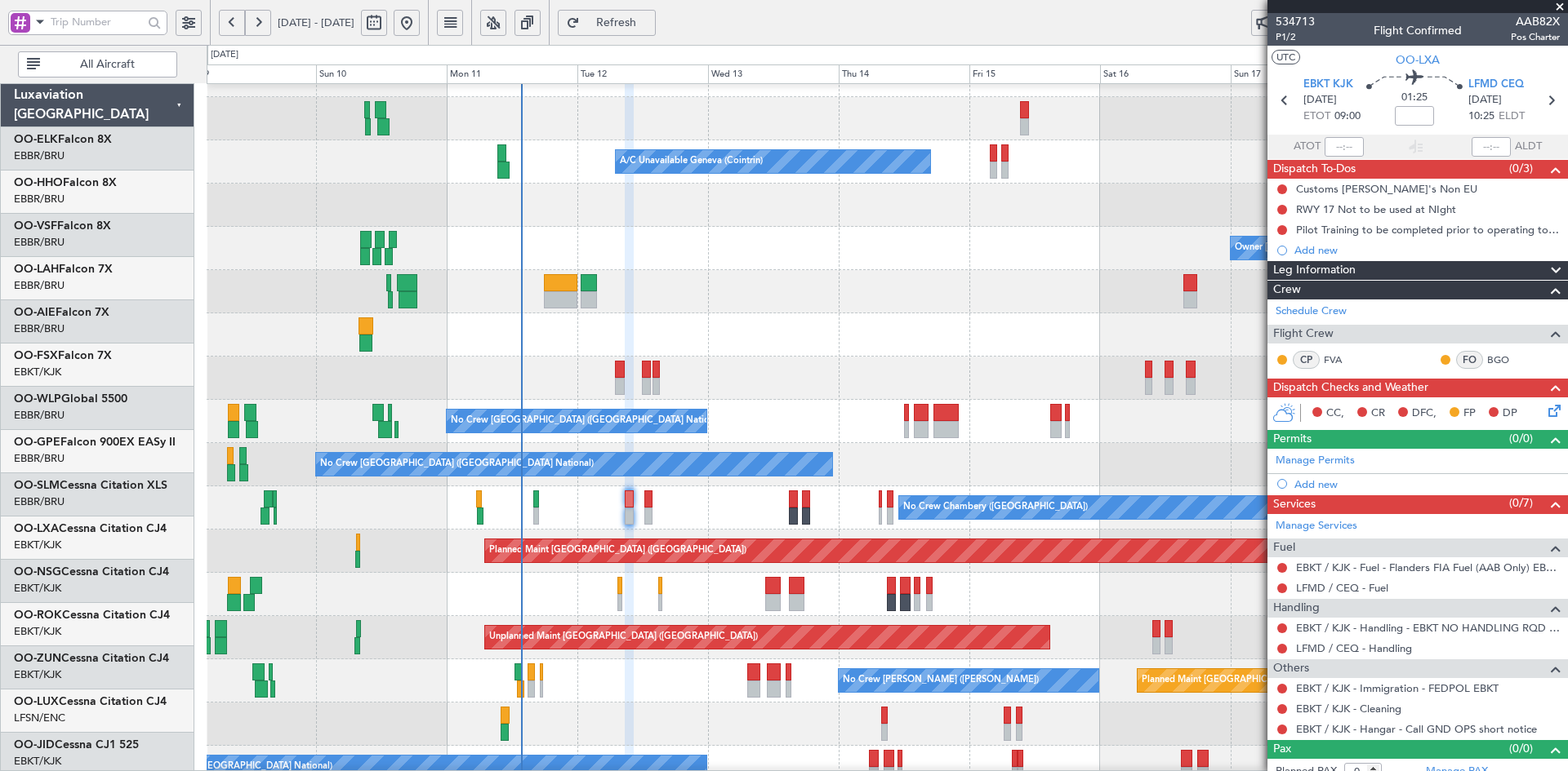
scroll to position [30, 0]
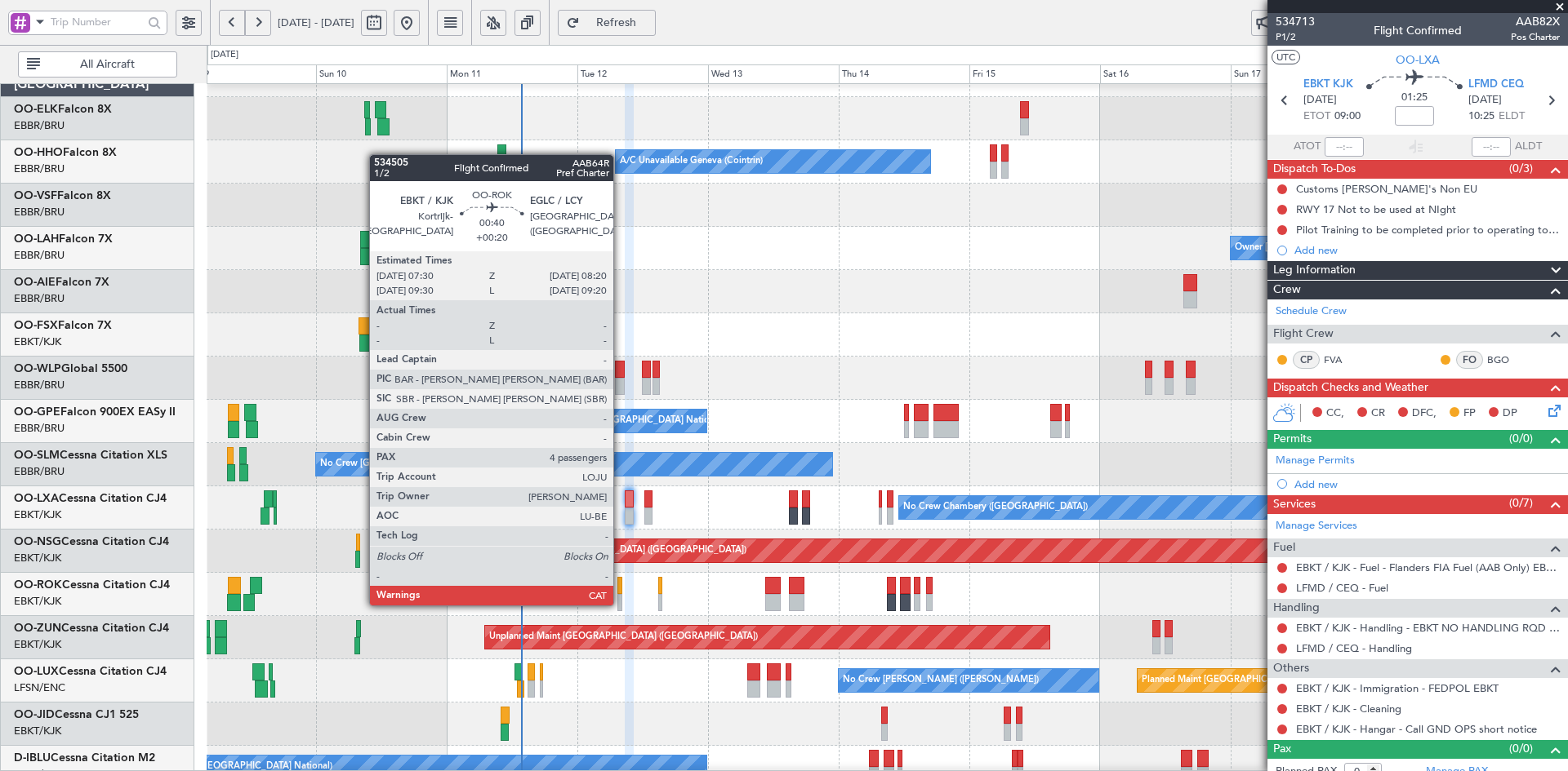
click at [621, 604] on div at bounding box center [620, 602] width 5 height 17
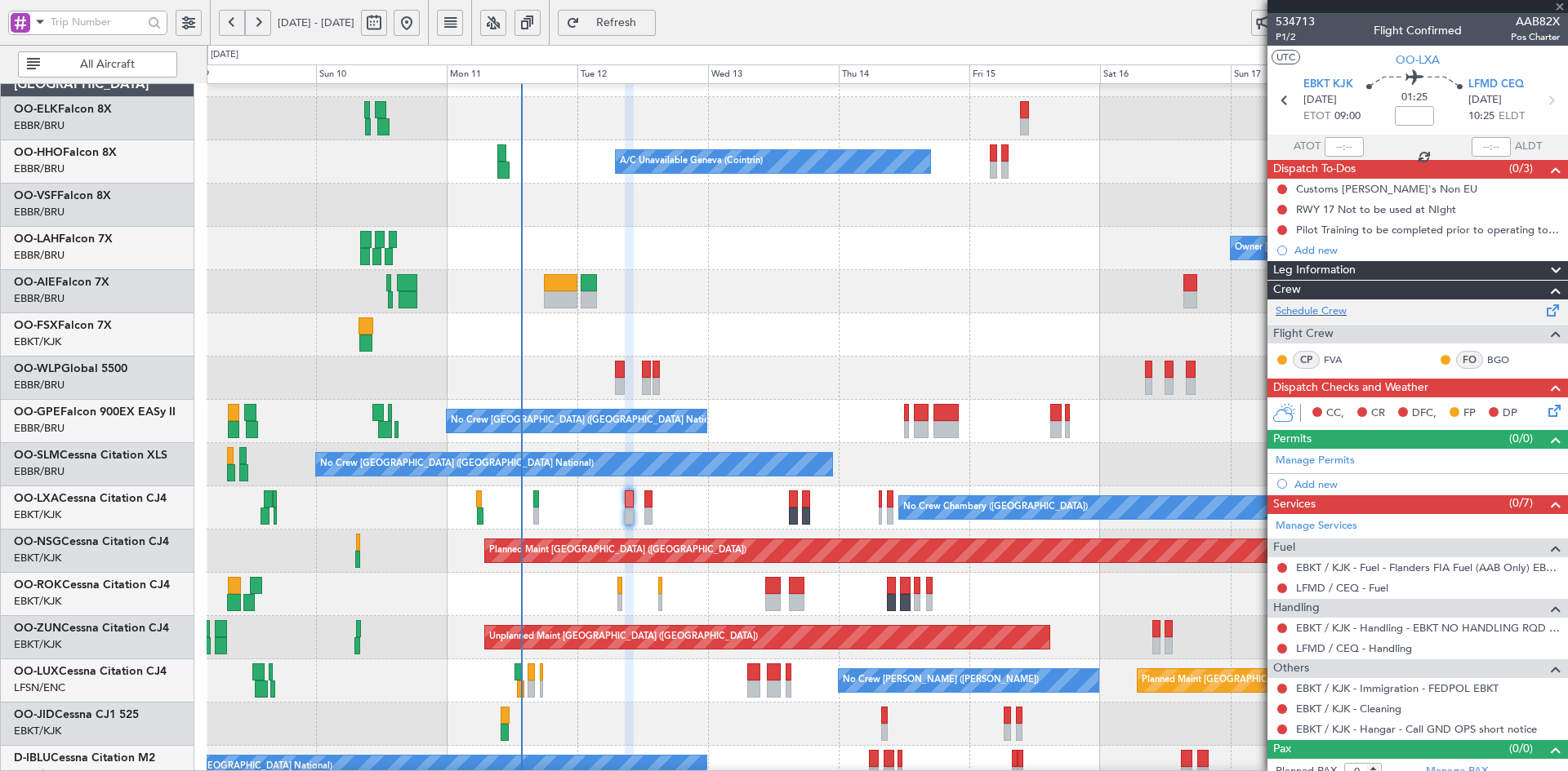
type input "+00:20"
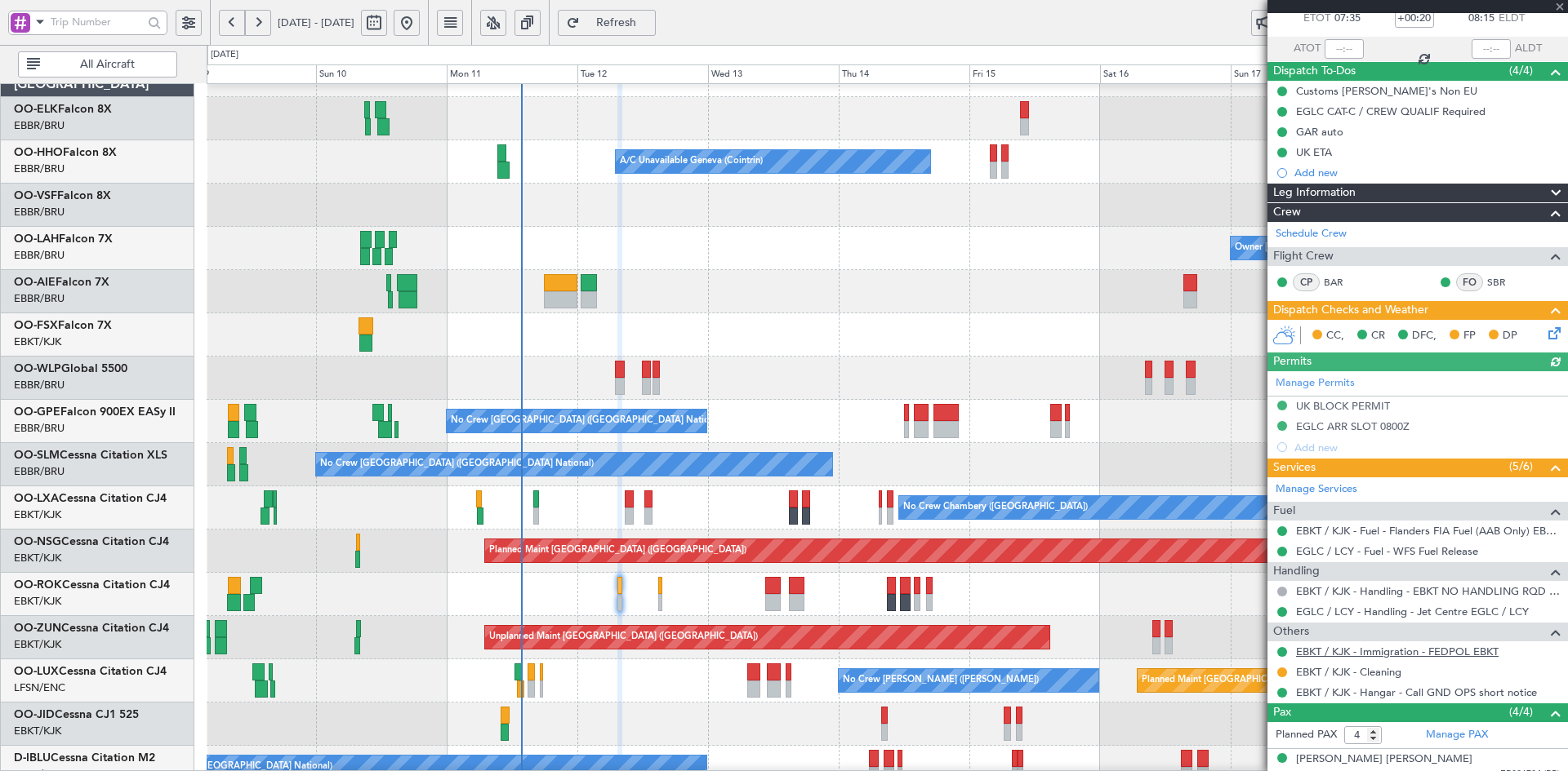
scroll to position [222, 0]
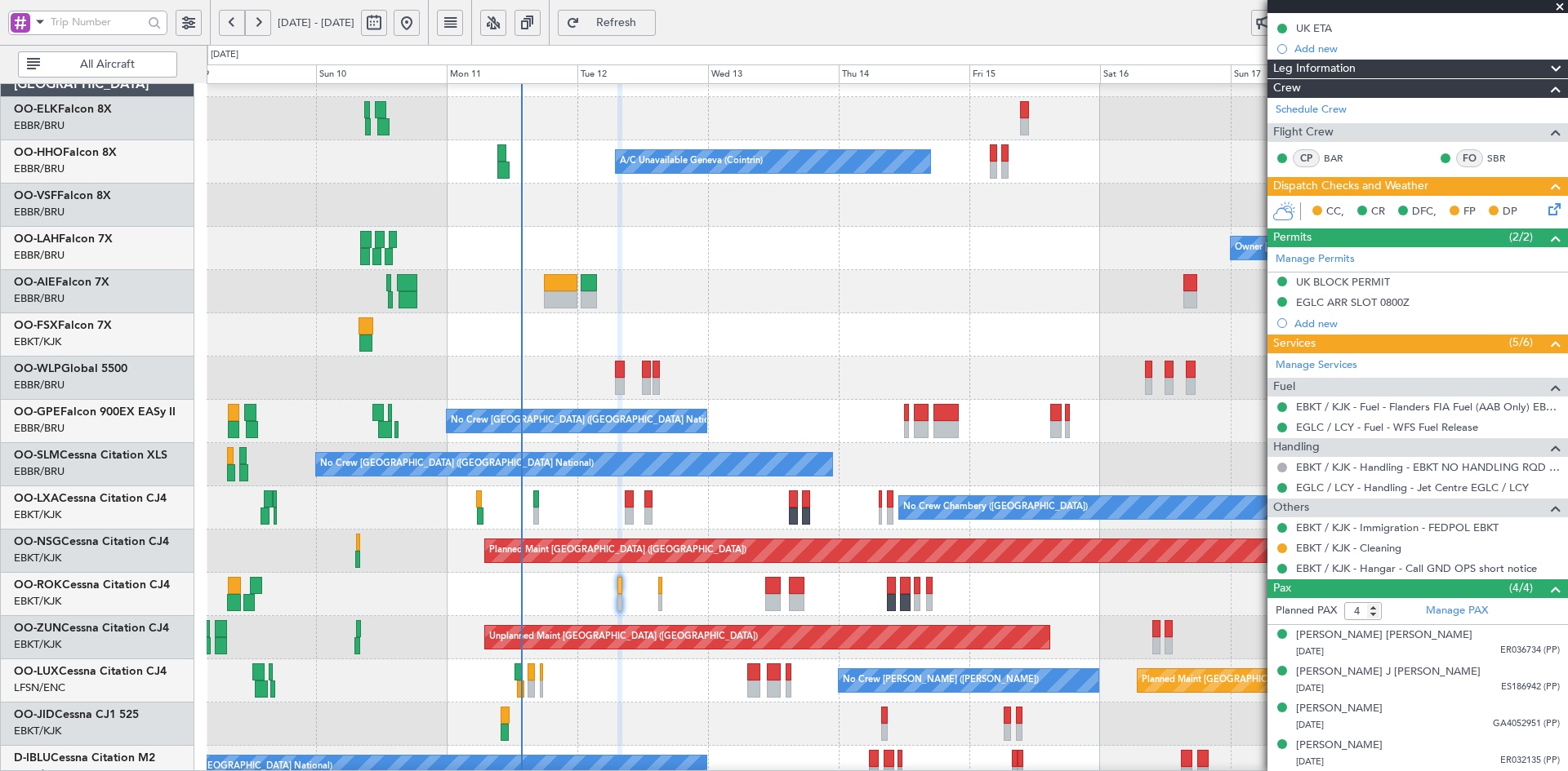
click at [1559, 5] on span at bounding box center [1559, 7] width 17 height 15
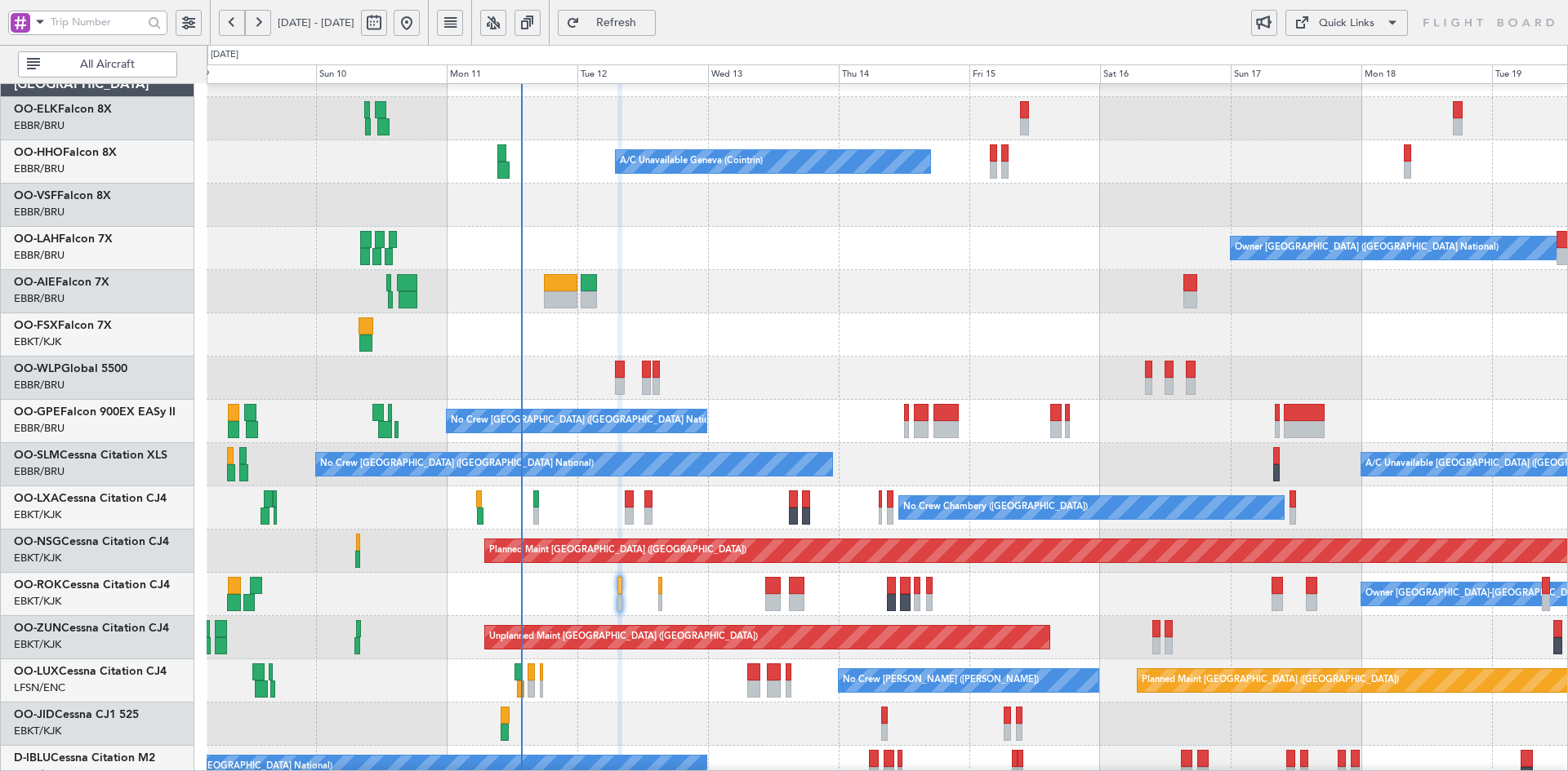
type input "0"
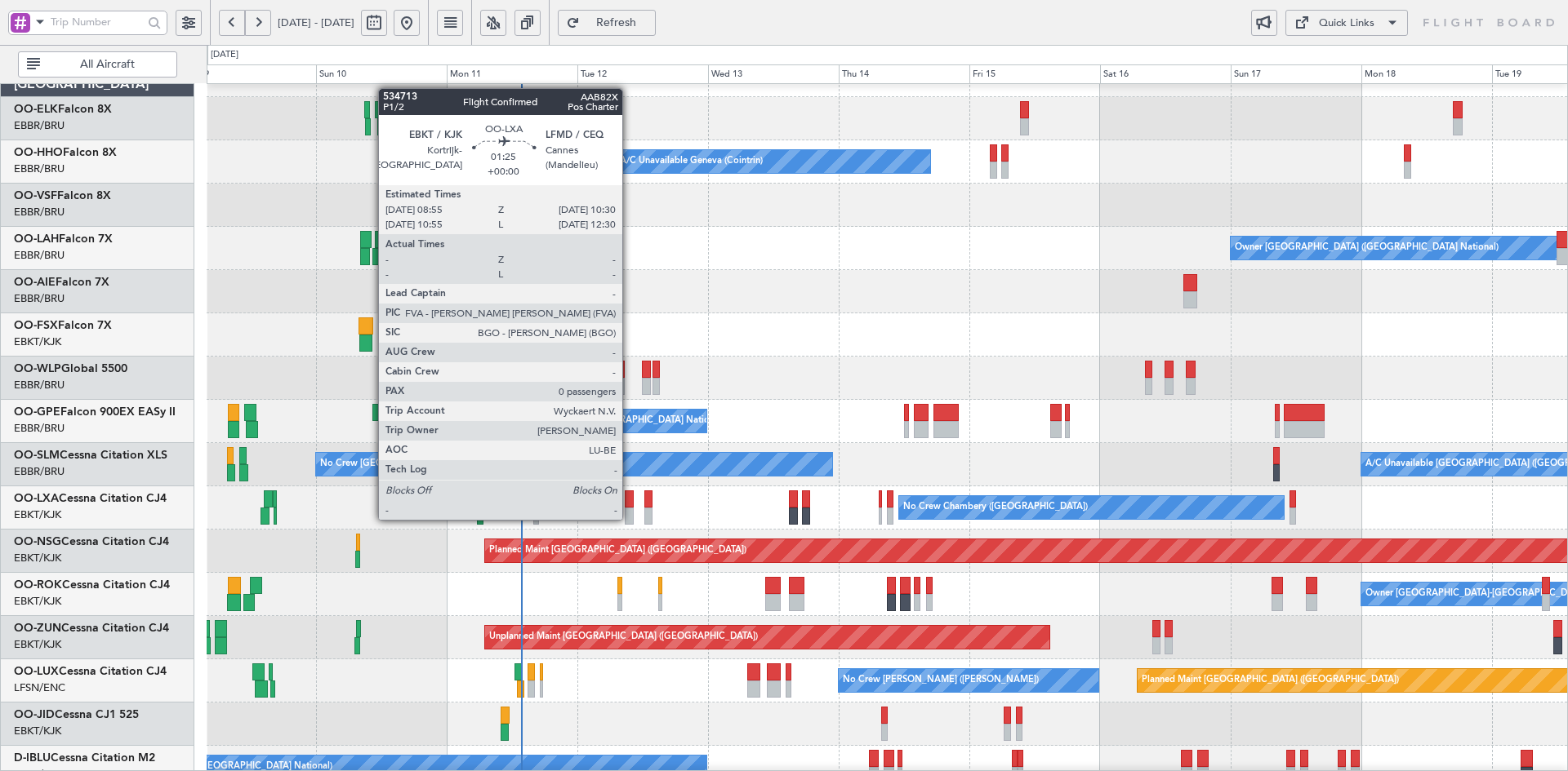
click at [629, 518] on div at bounding box center [629, 516] width 9 height 17
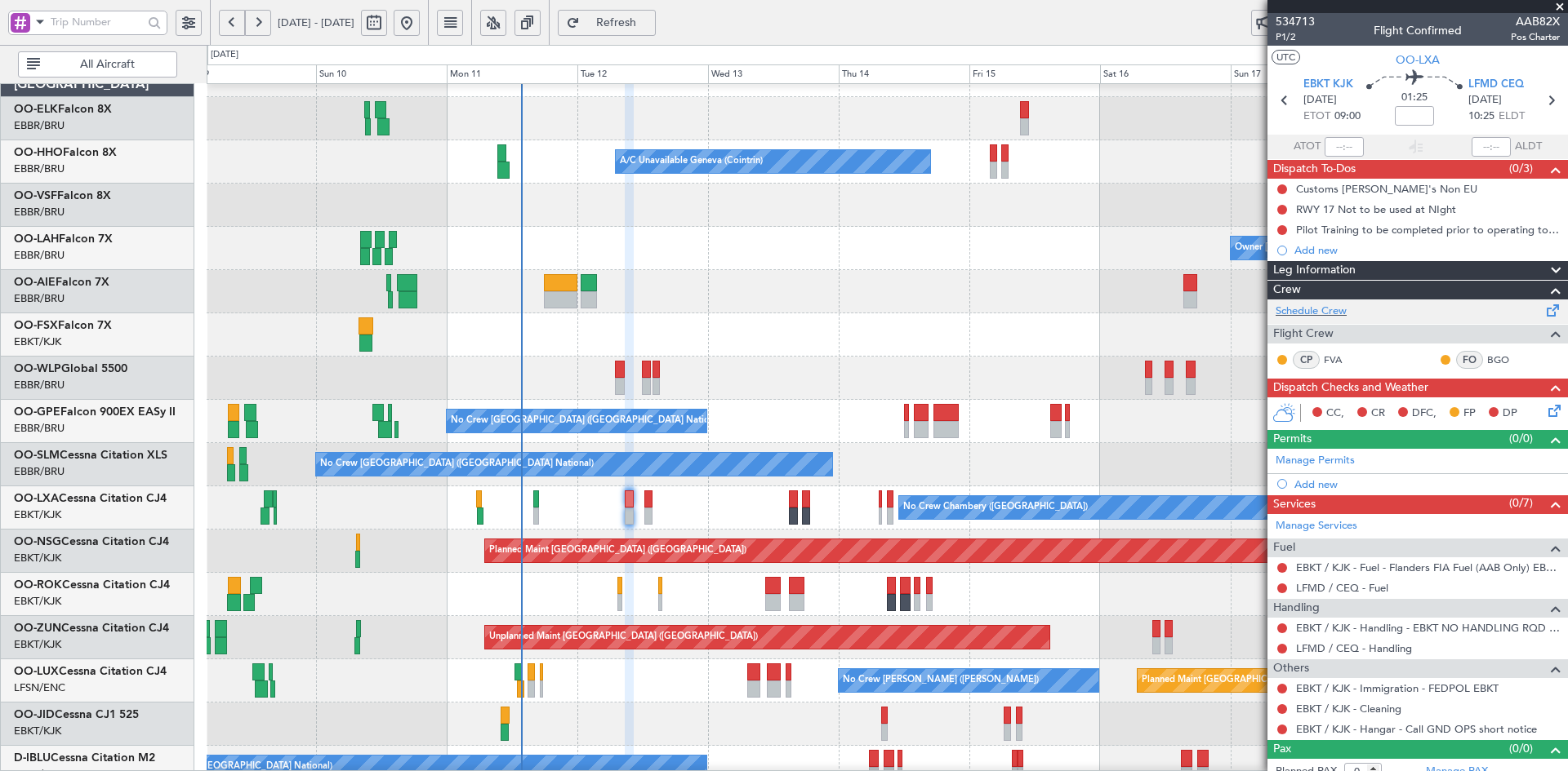
click at [1316, 319] on div "Schedule Crew" at bounding box center [1417, 312] width 300 height 25
click at [871, 269] on div "A/C Unavailable Geneva (Cointrin) Planned Maint Geneva (Cointrin) Owner Brussel…" at bounding box center [887, 529] width 1360 height 951
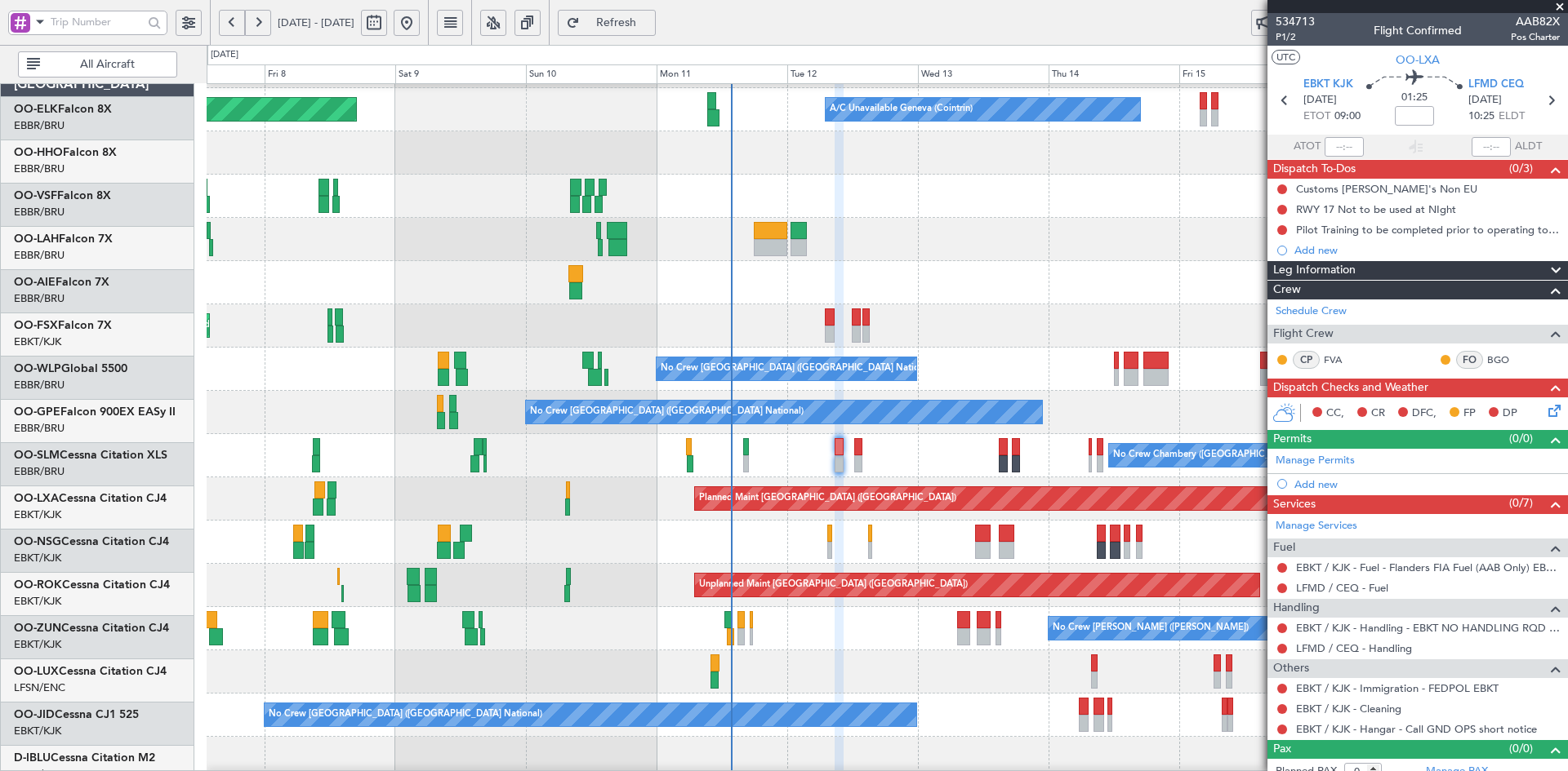
scroll to position [83, 0]
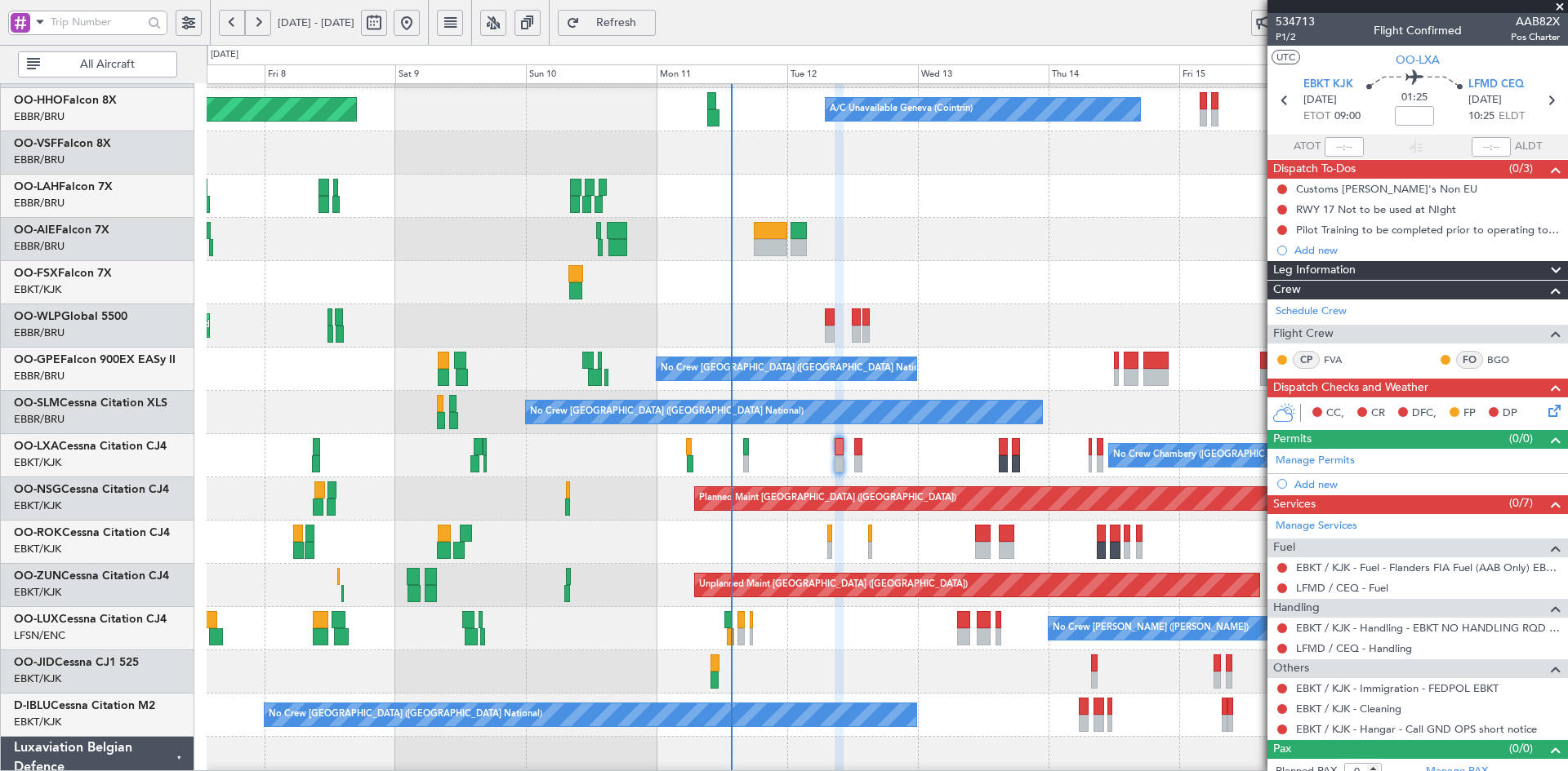
click at [533, 227] on div "A/C Unavailable Geneva (Cointrin) Planned Maint Geneva (Cointrin) Owner Brussel…" at bounding box center [887, 477] width 1360 height 951
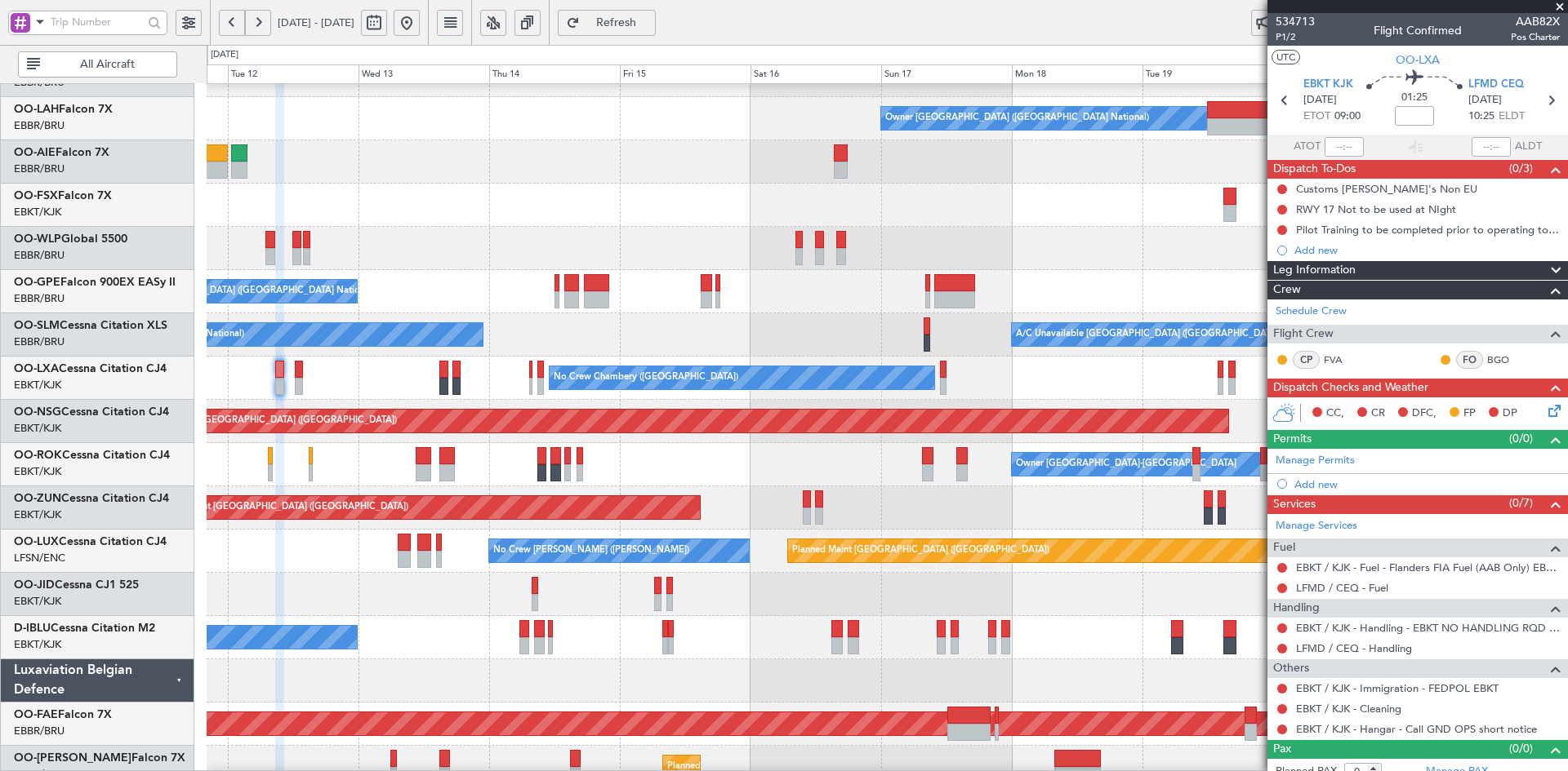
click at [757, 336] on div "No Crew Brussels (Brussels National) A/C Unavailable Brussels (Brussels Nationa…" at bounding box center [887, 334] width 1360 height 43
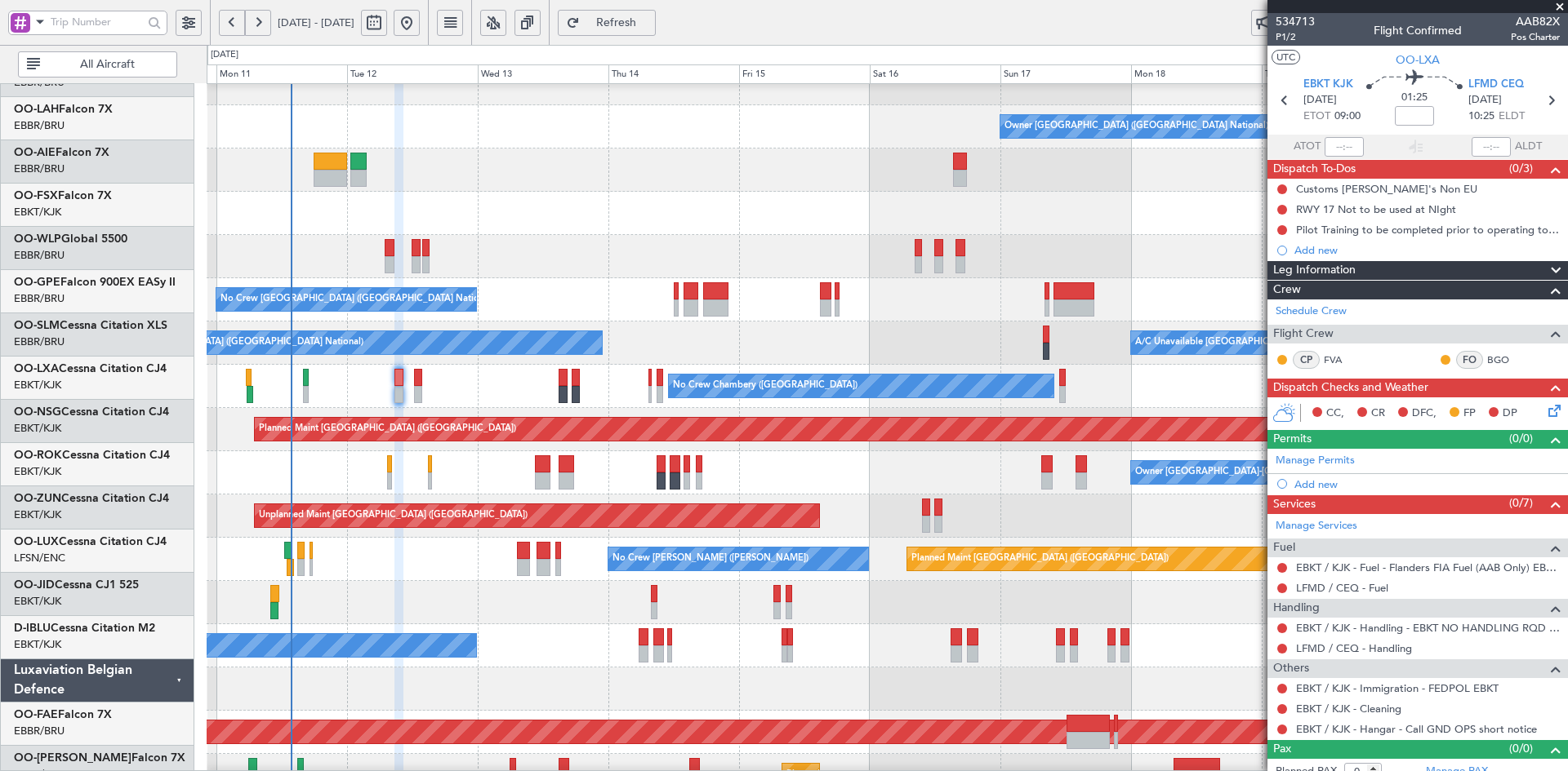
scroll to position [152, 0]
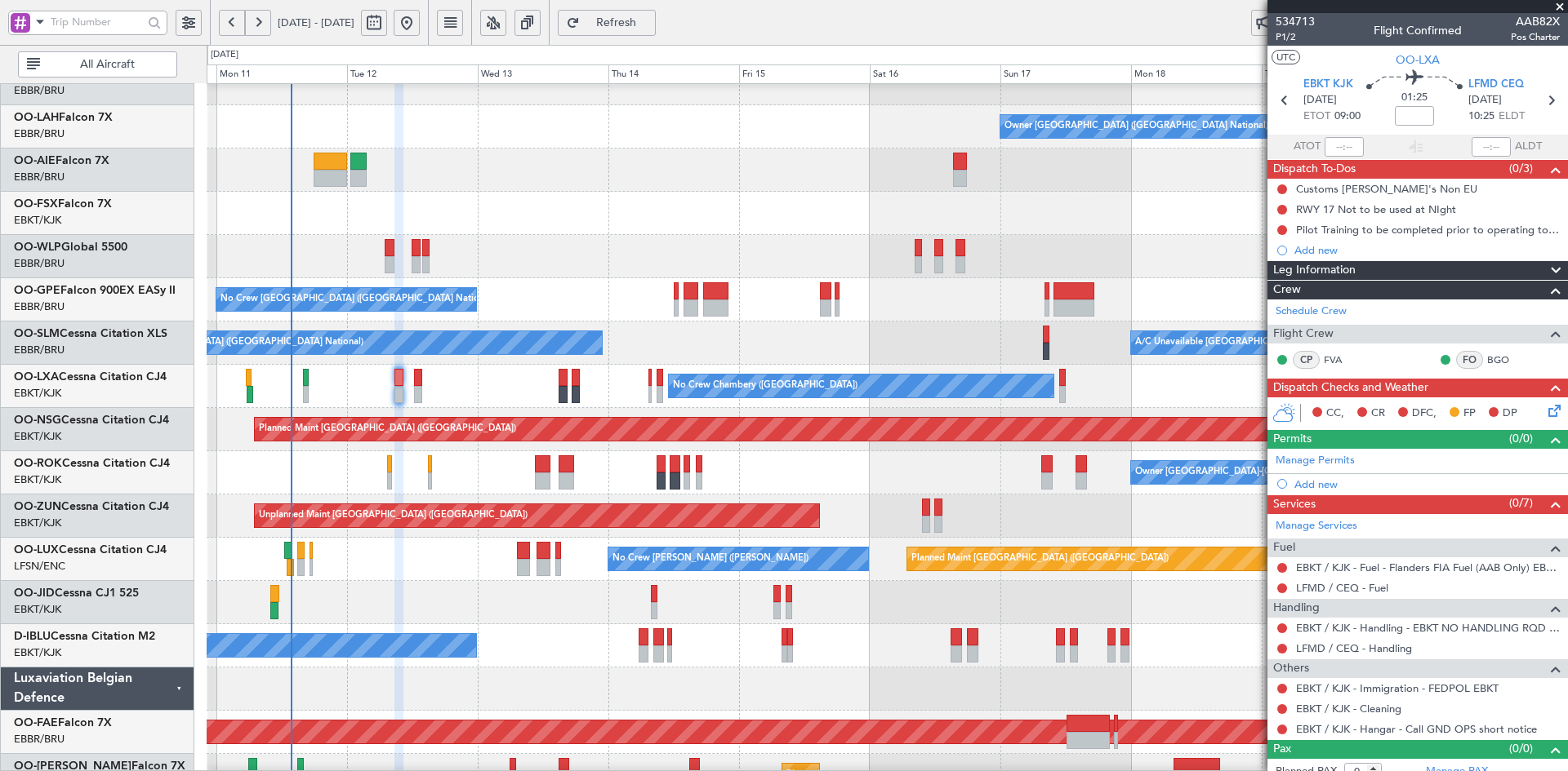
click at [761, 336] on div "A/C Unavailable Brussels (Brussels National) No Crew Brussels (Brussels Nationa…" at bounding box center [887, 342] width 1360 height 43
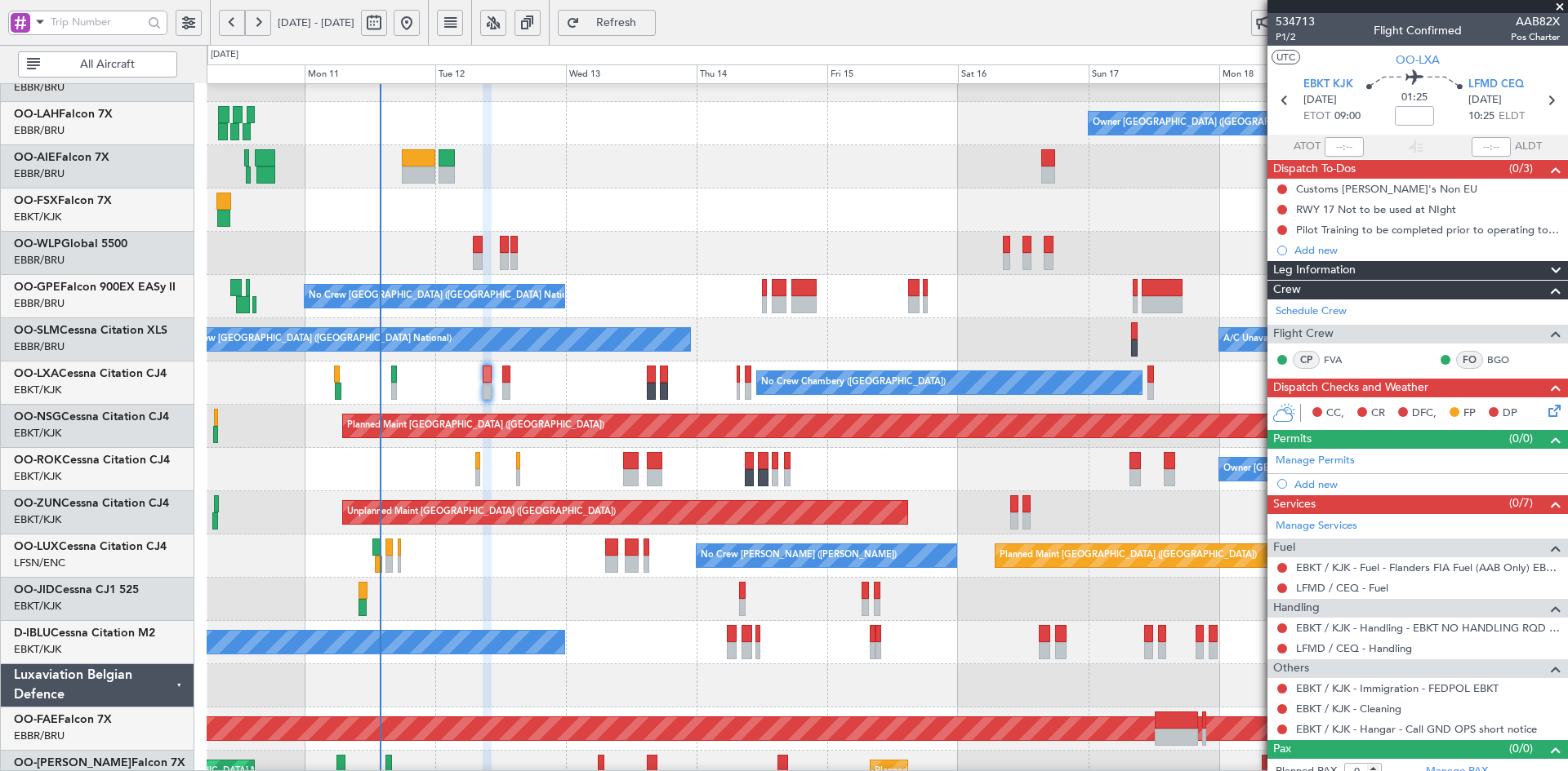
click at [1563, 4] on span at bounding box center [1559, 7] width 17 height 15
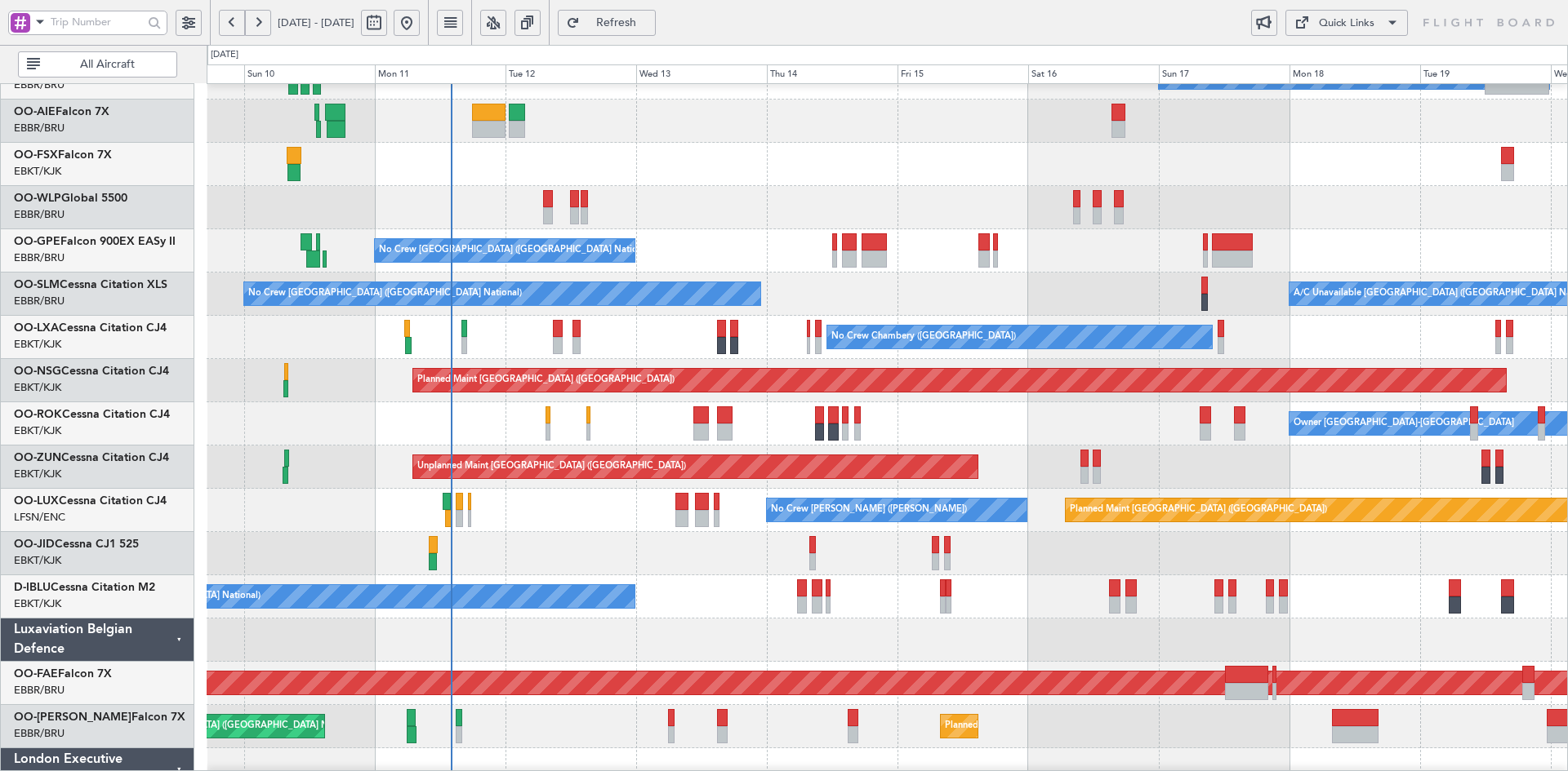
click at [805, 188] on div "Planned Maint Milan (Linate) Planned Maint Berlin (Brandenburg)" at bounding box center [887, 207] width 1360 height 43
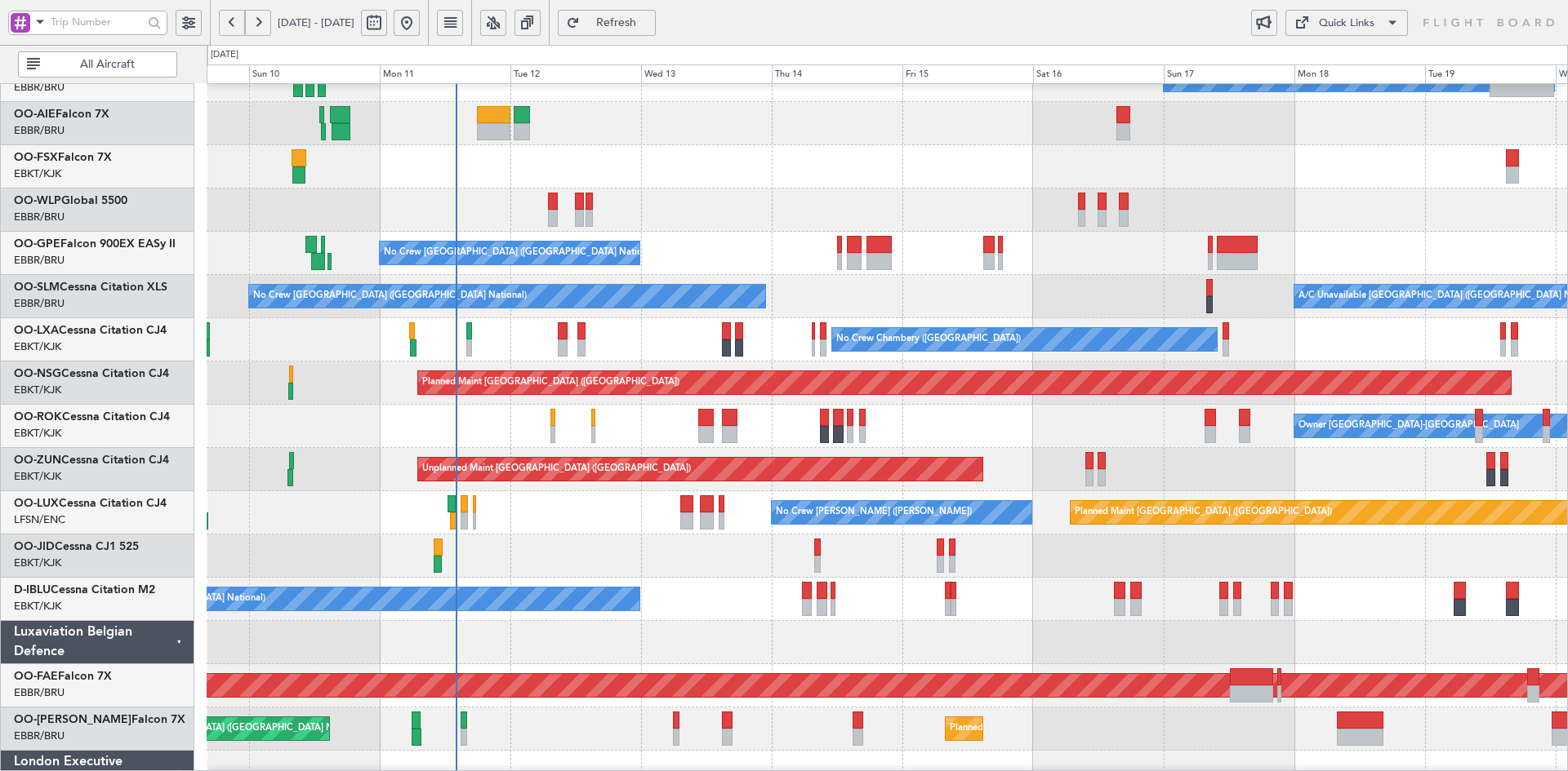
click at [763, 231] on div "Planned Maint Milan (Linate) Planned Maint Berlin (Brandenburg)" at bounding box center [887, 209] width 1360 height 43
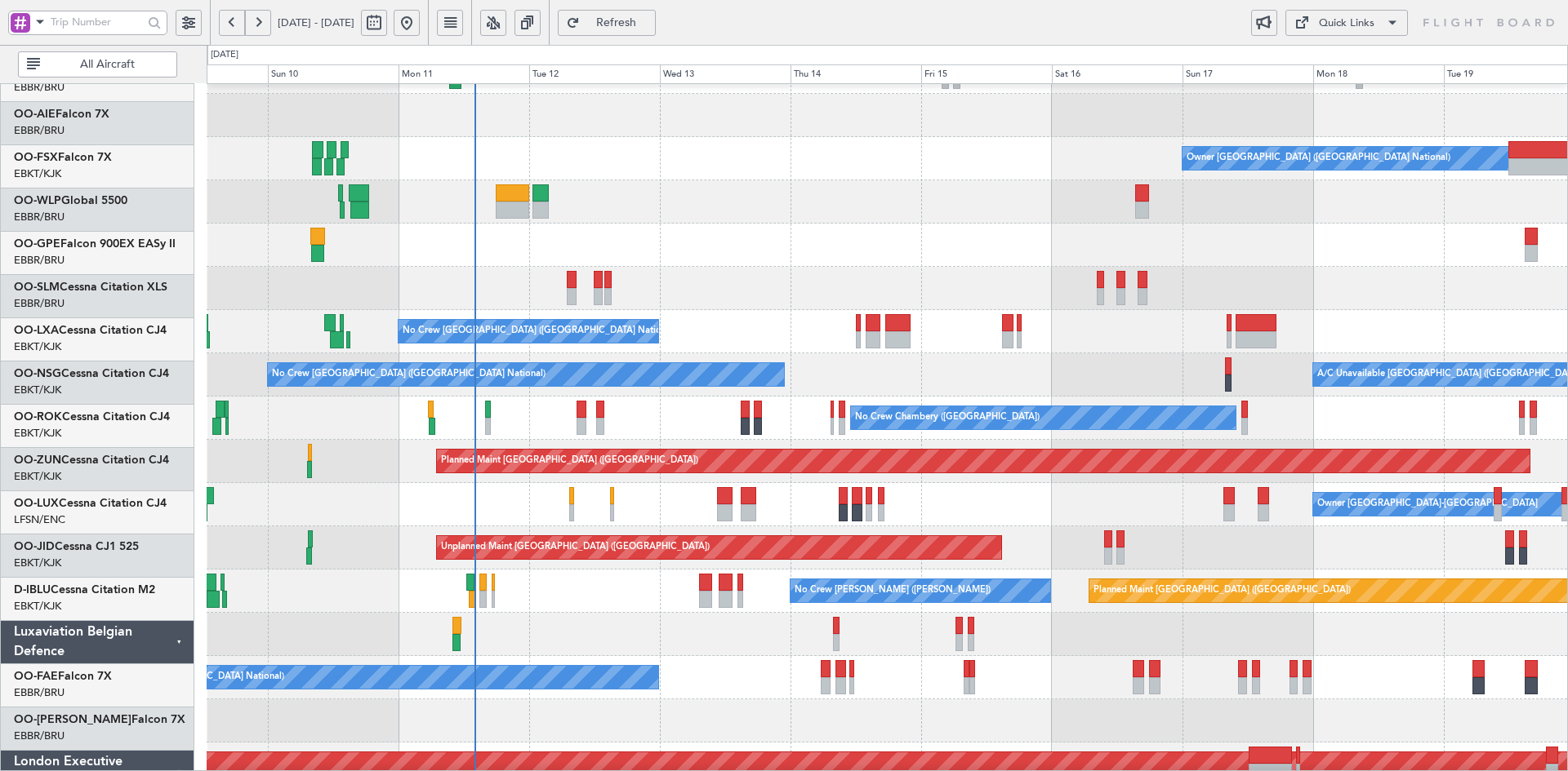
scroll to position [120, 0]
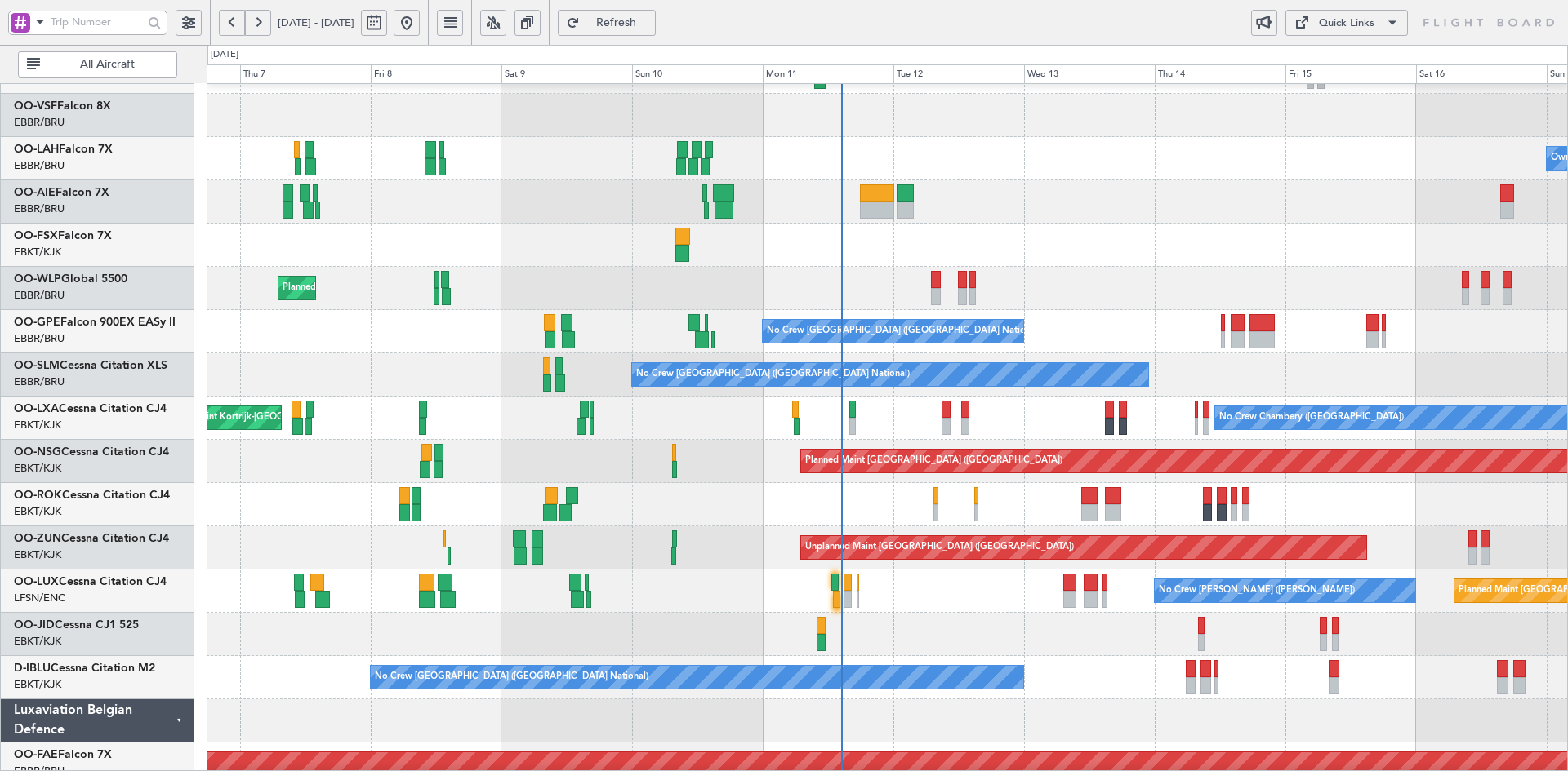
click at [973, 282] on div "Planned Maint Milan (Linate)" at bounding box center [887, 288] width 1360 height 43
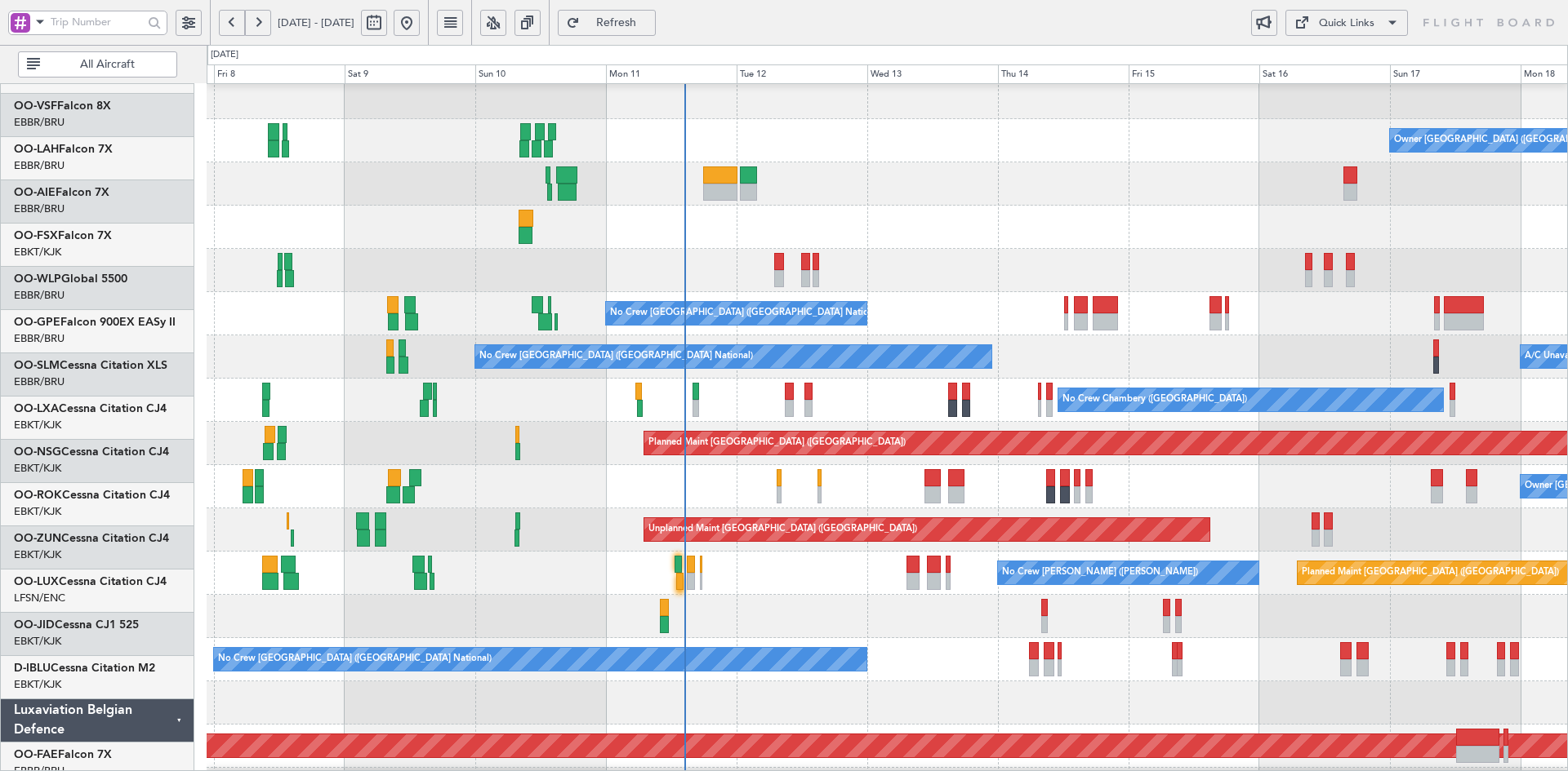
scroll to position [138, 0]
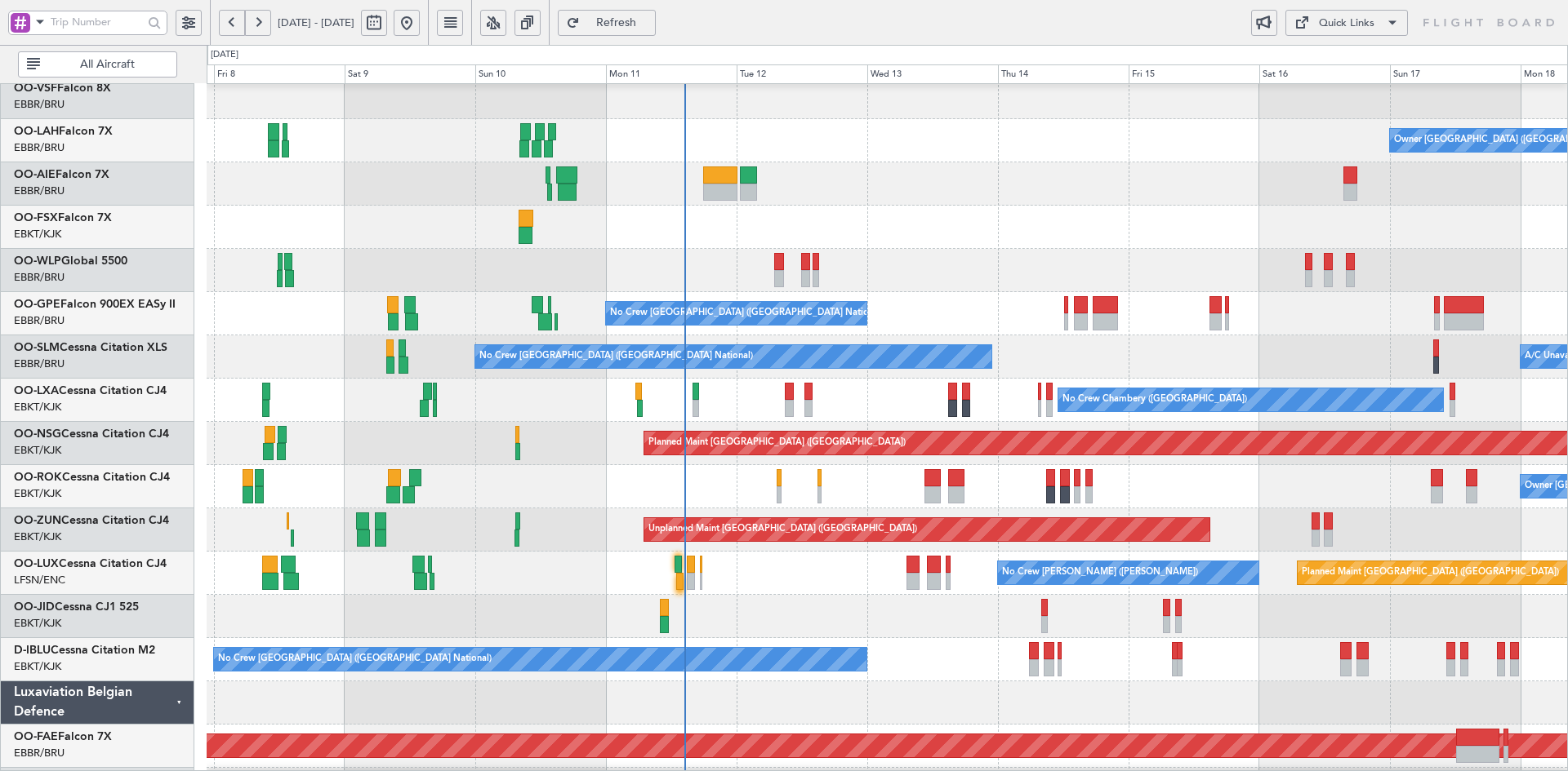
click at [975, 265] on div "Planned Maint Milan (Linate)" at bounding box center [887, 270] width 1360 height 43
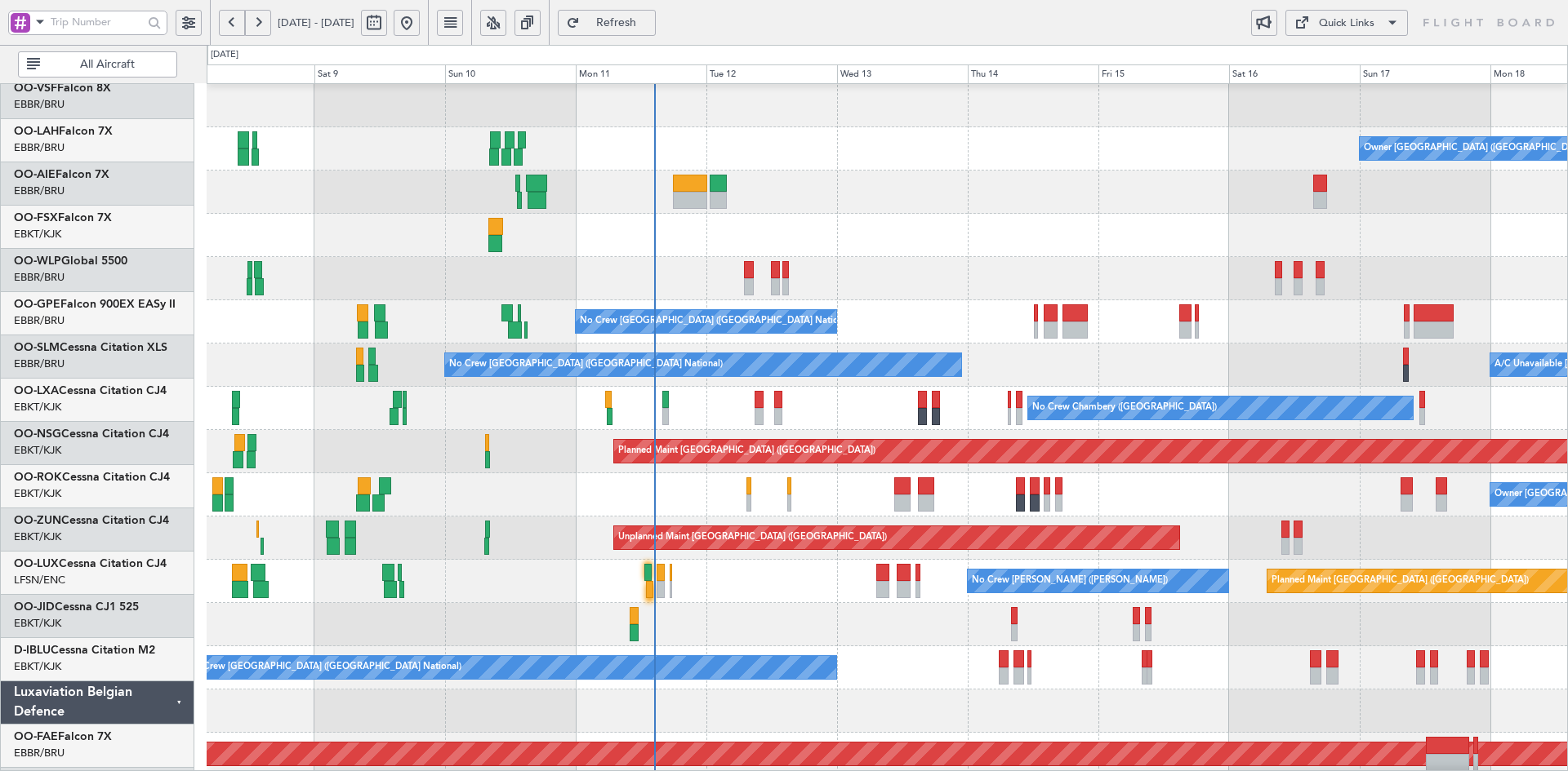
scroll to position [129, 0]
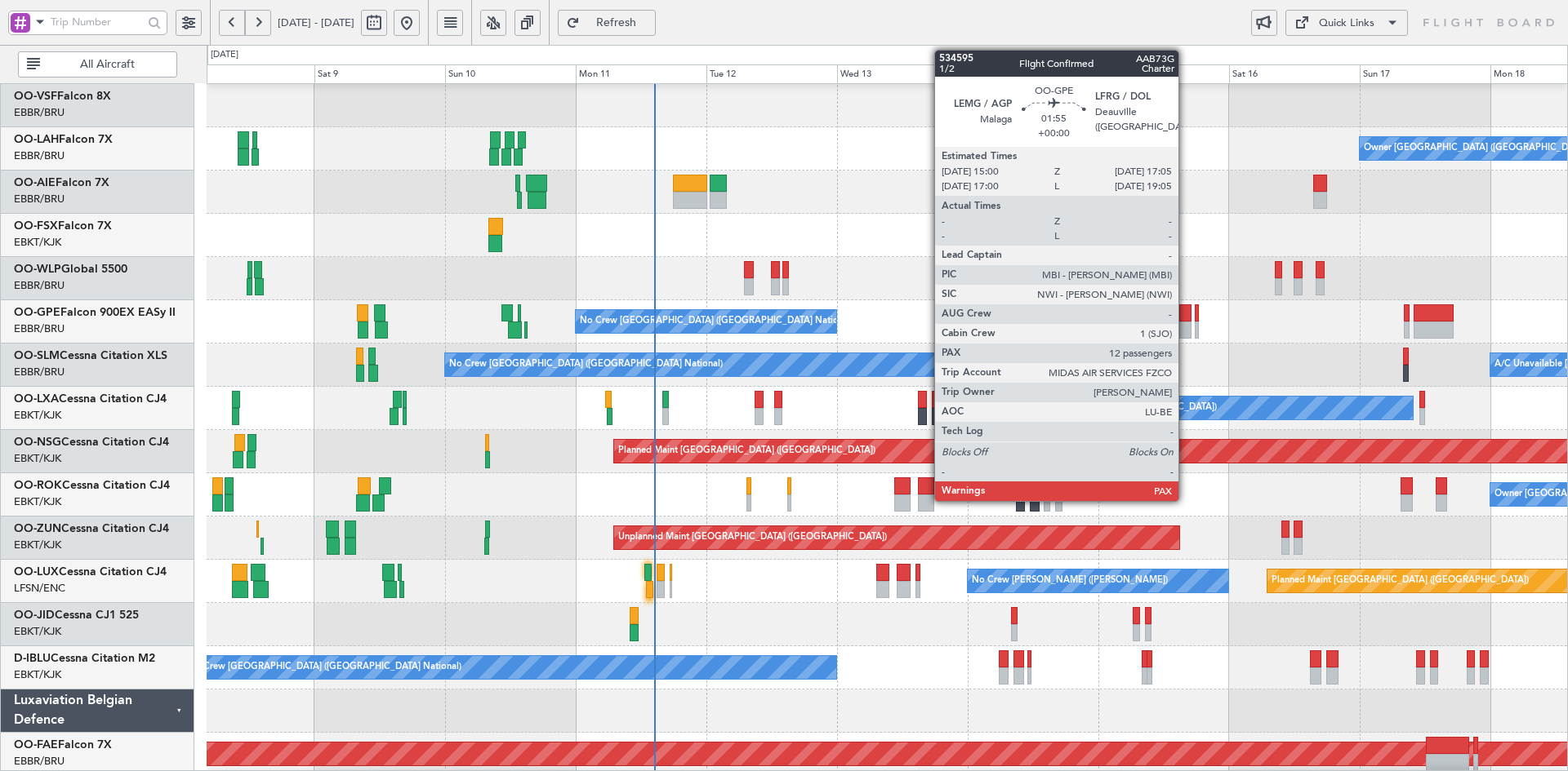
click at [1186, 331] on div at bounding box center [1184, 329] width 11 height 17
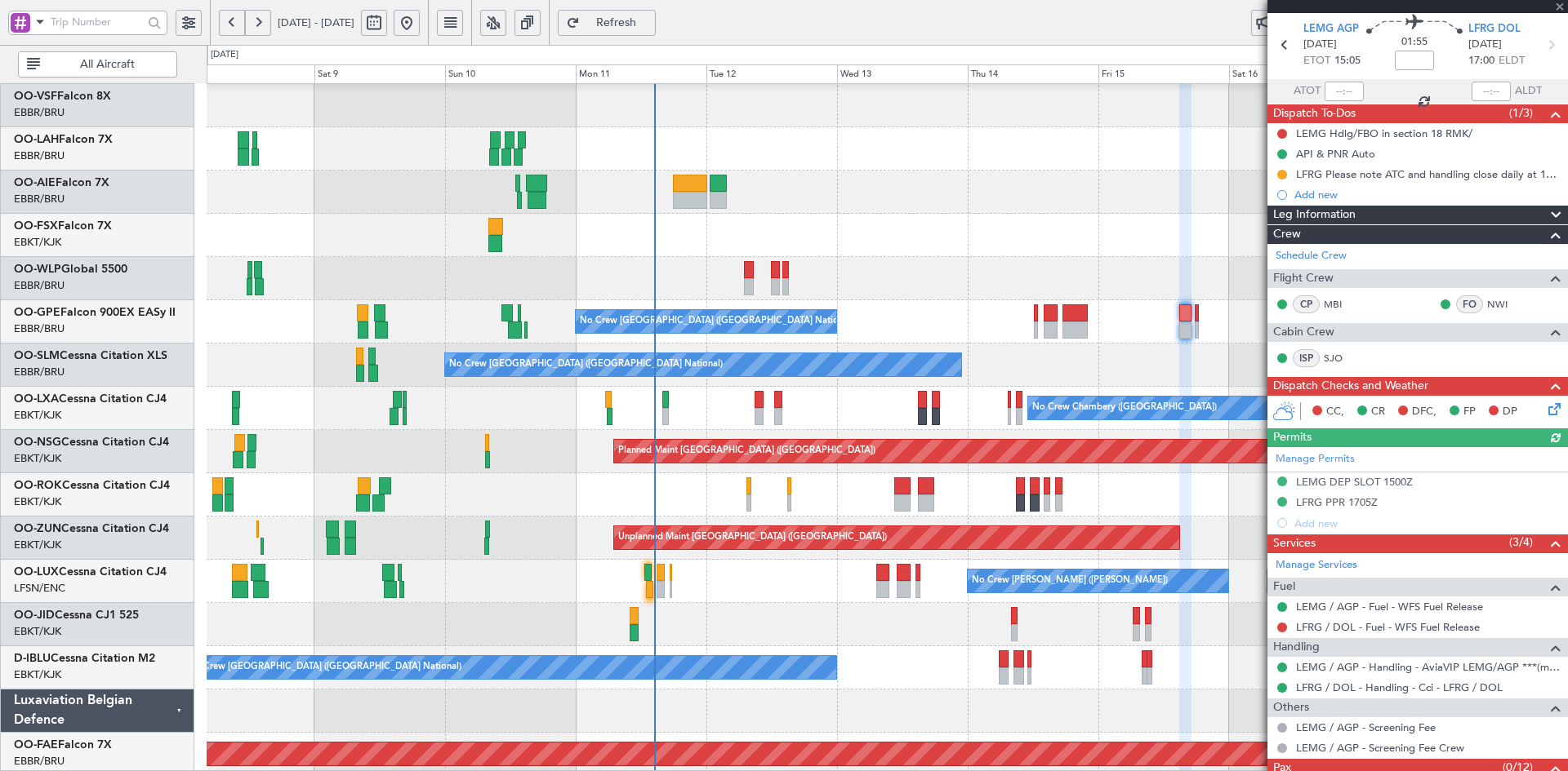
scroll to position [109, 0]
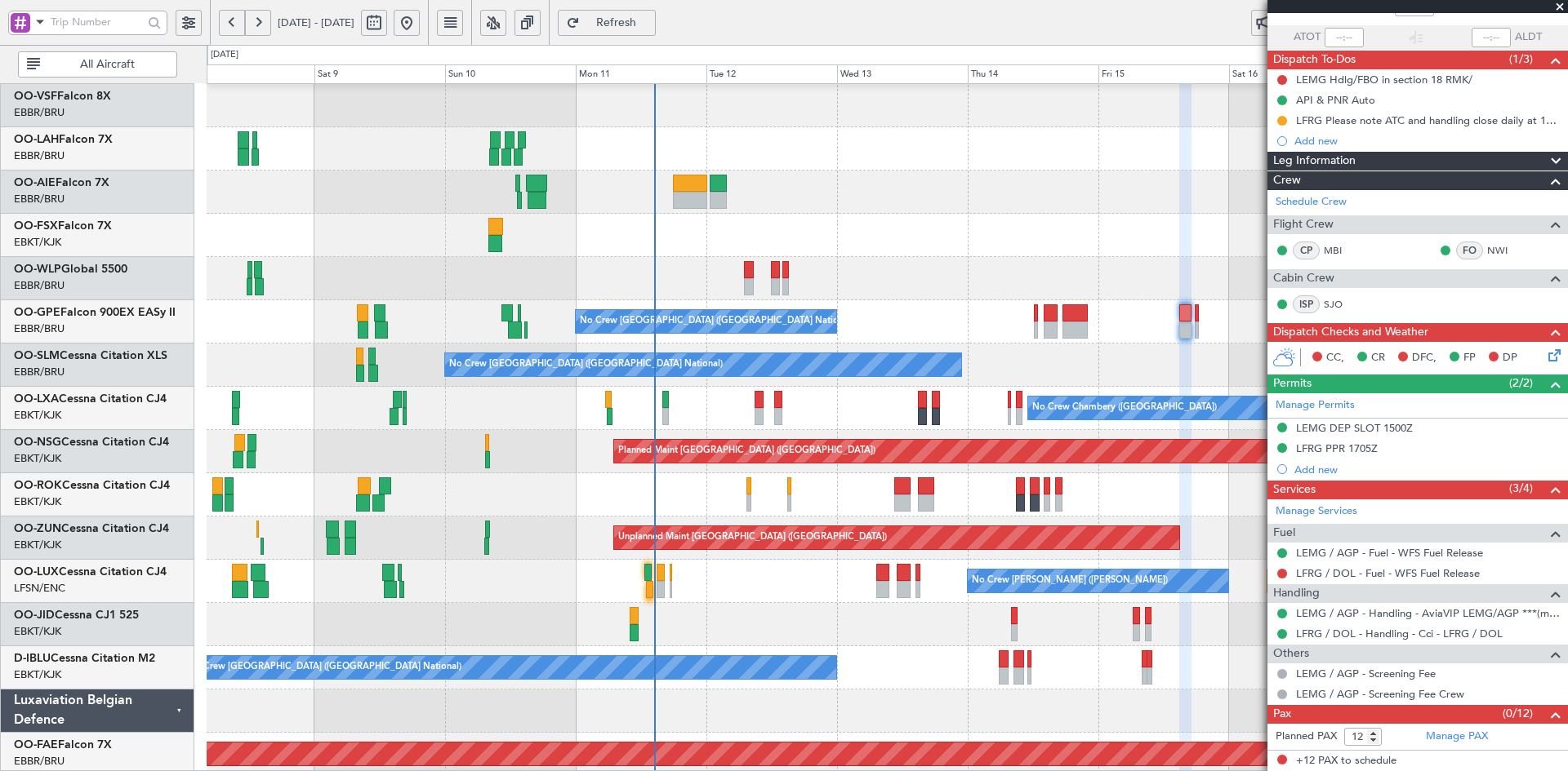
click at [1556, 7] on span at bounding box center [1559, 7] width 17 height 15
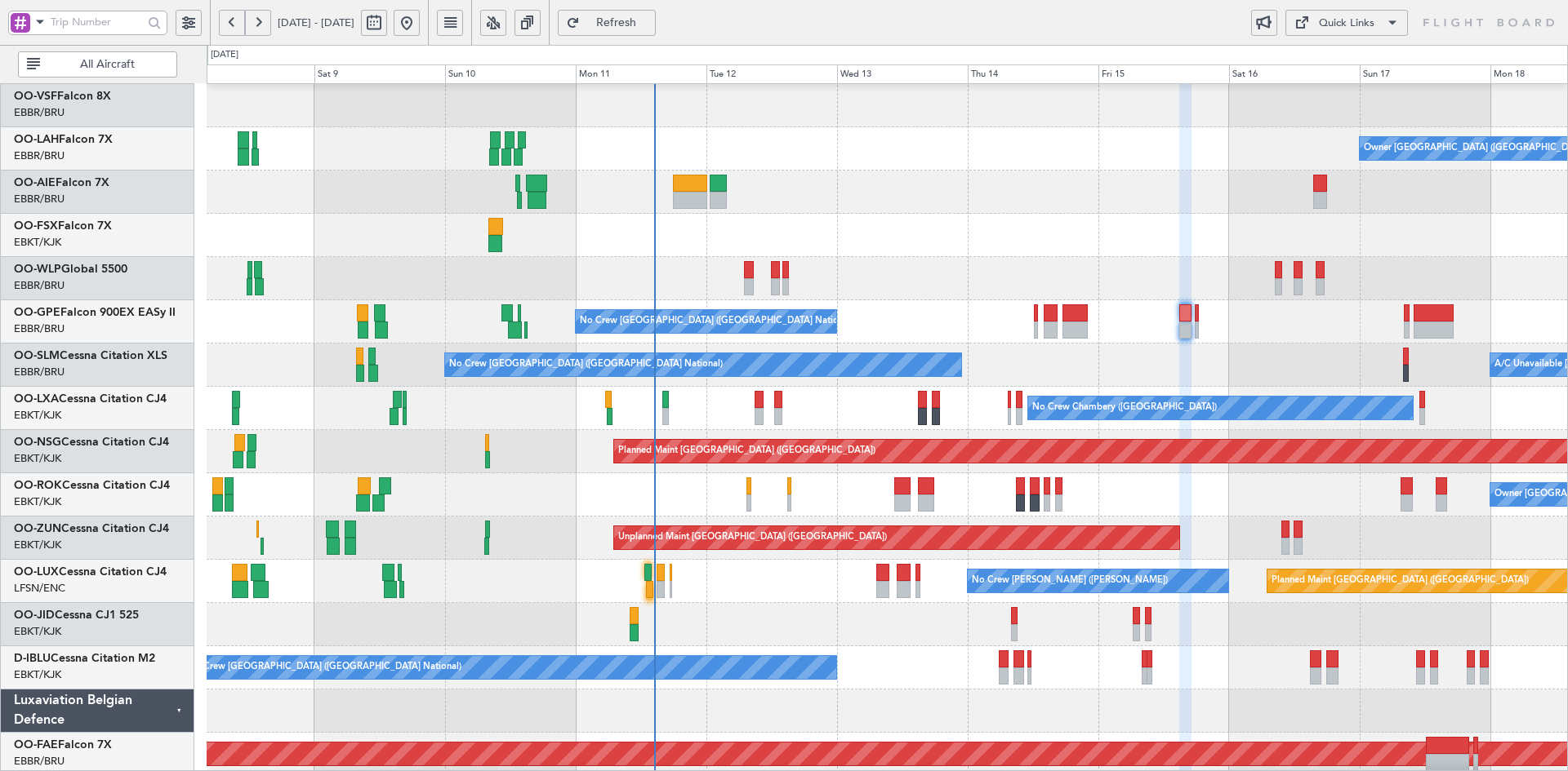
type input "0"
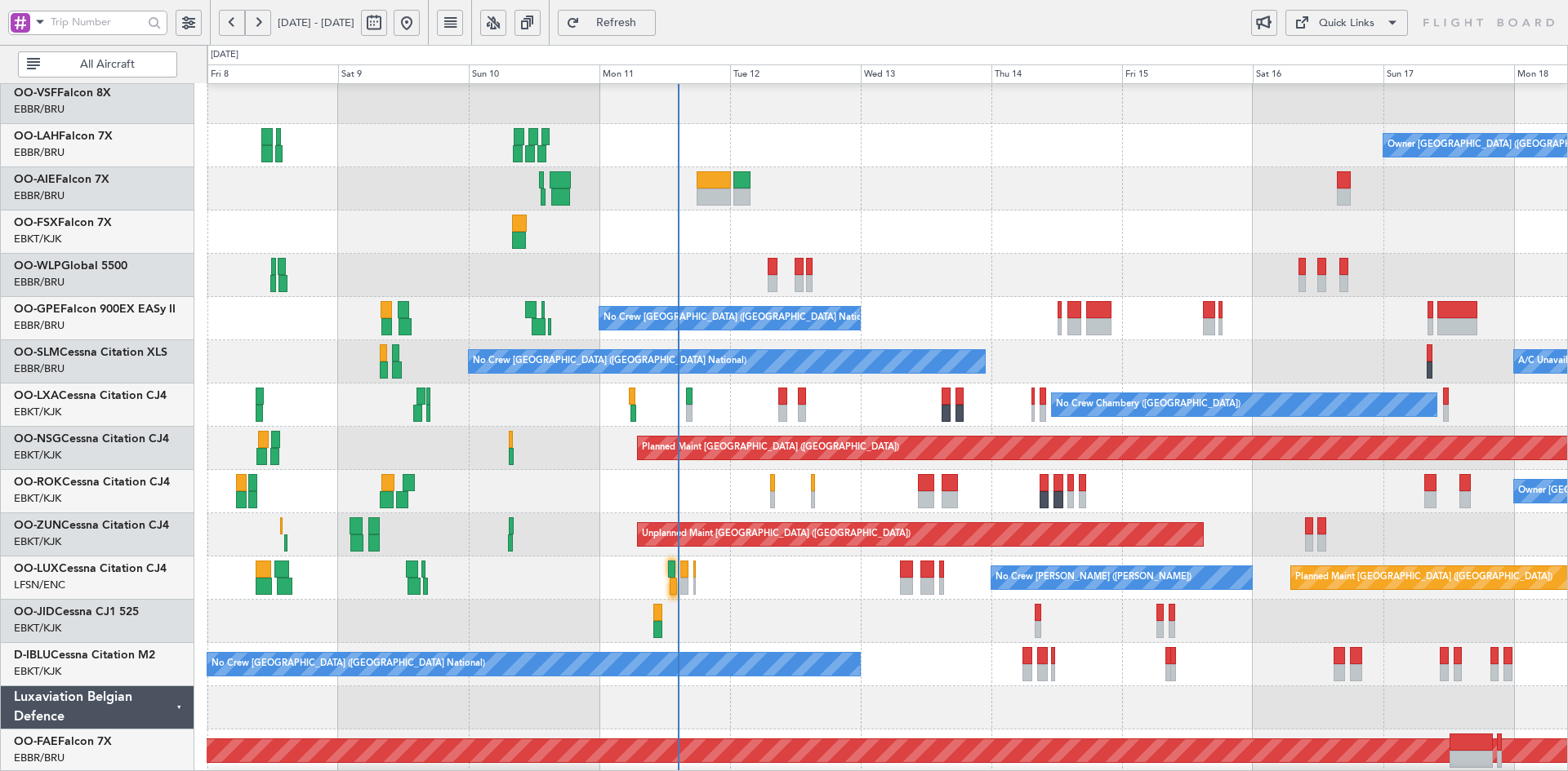
click at [935, 229] on div at bounding box center [887, 231] width 1360 height 43
click at [844, 299] on div "No Crew [GEOGRAPHIC_DATA] ([GEOGRAPHIC_DATA] National)" at bounding box center [887, 319] width 1360 height 43
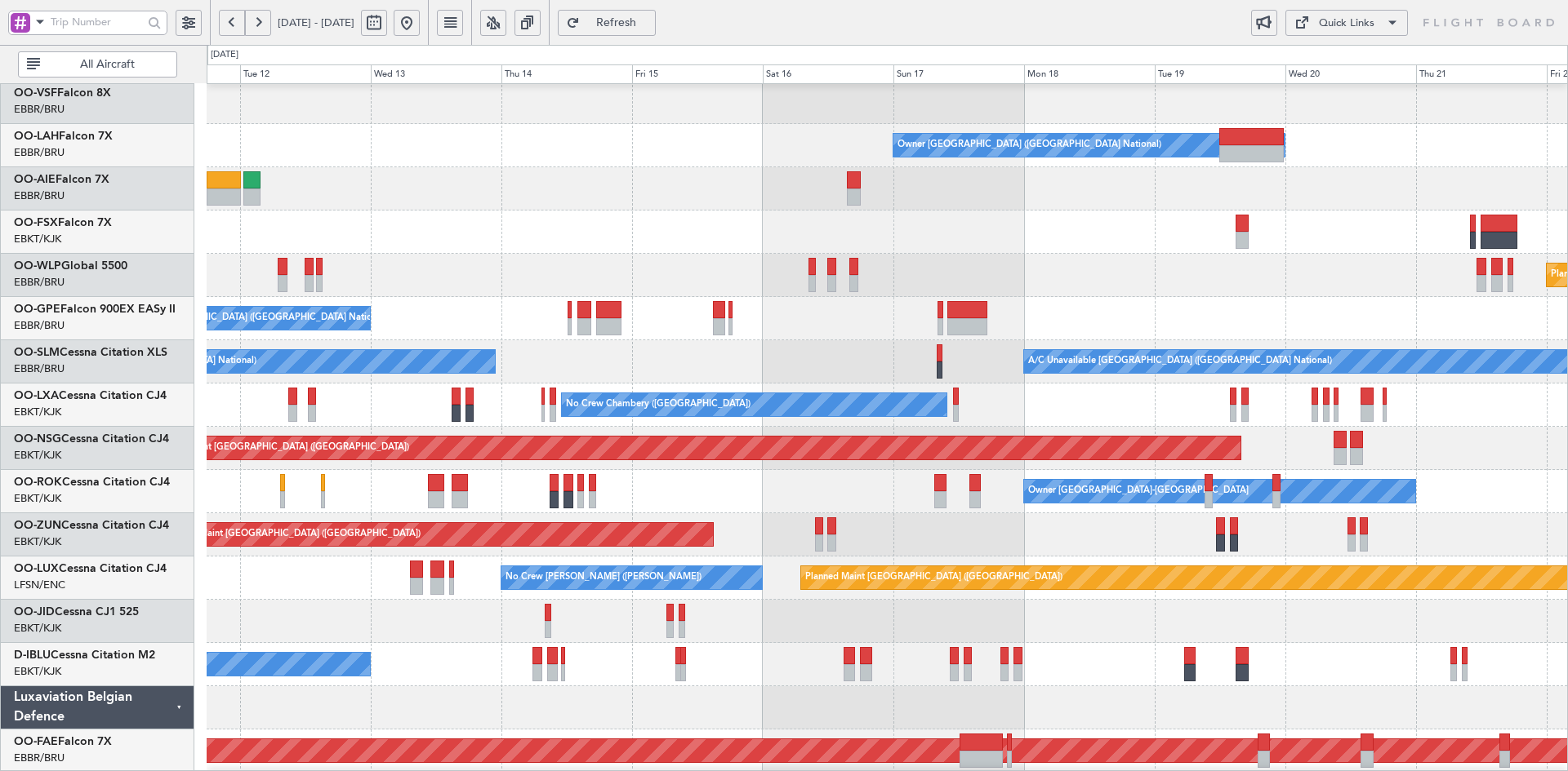
click at [688, 153] on div "Owner [GEOGRAPHIC_DATA] ([GEOGRAPHIC_DATA] National)" at bounding box center [887, 145] width 1360 height 43
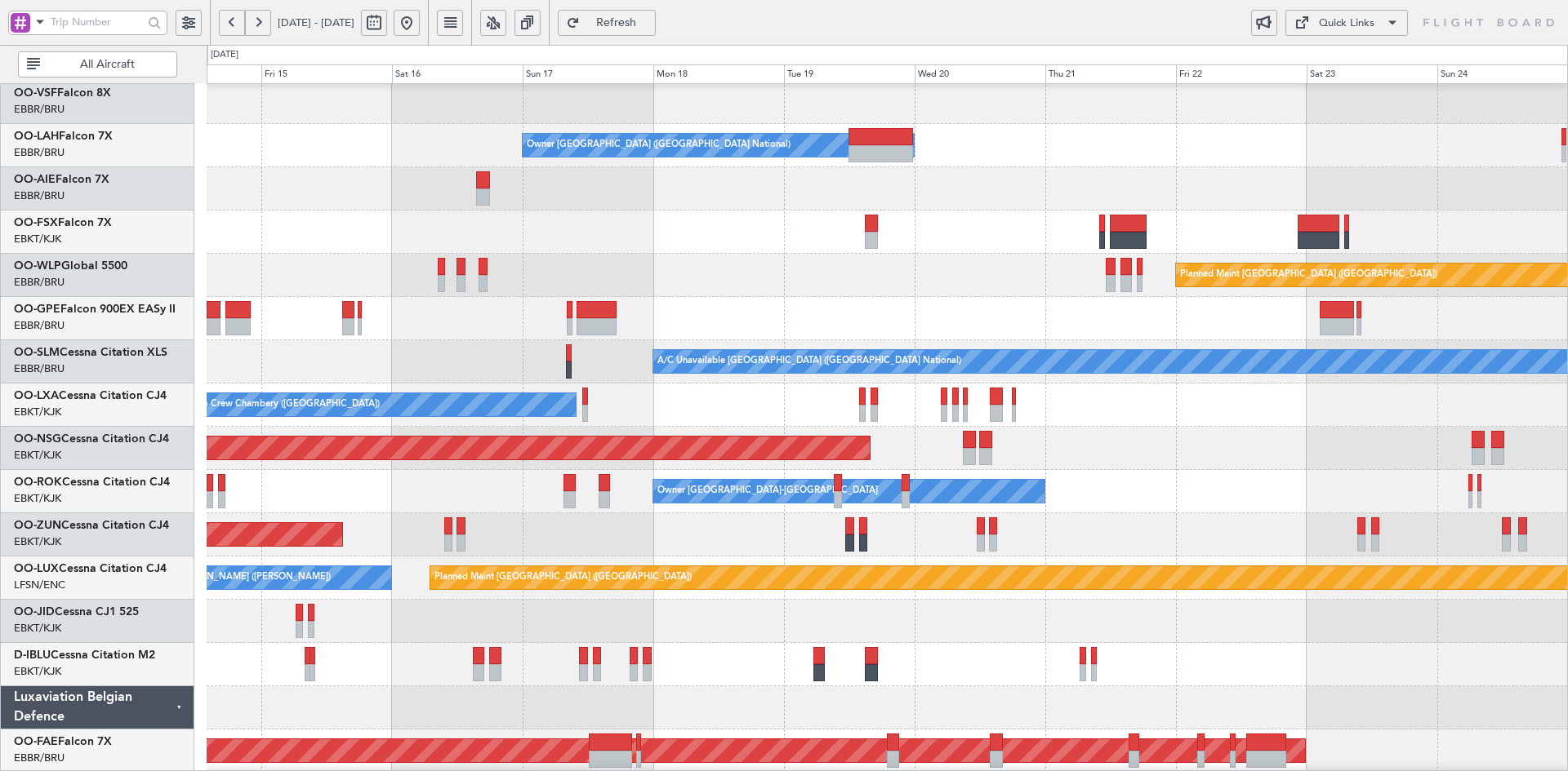
click at [773, 209] on div at bounding box center [887, 188] width 1360 height 43
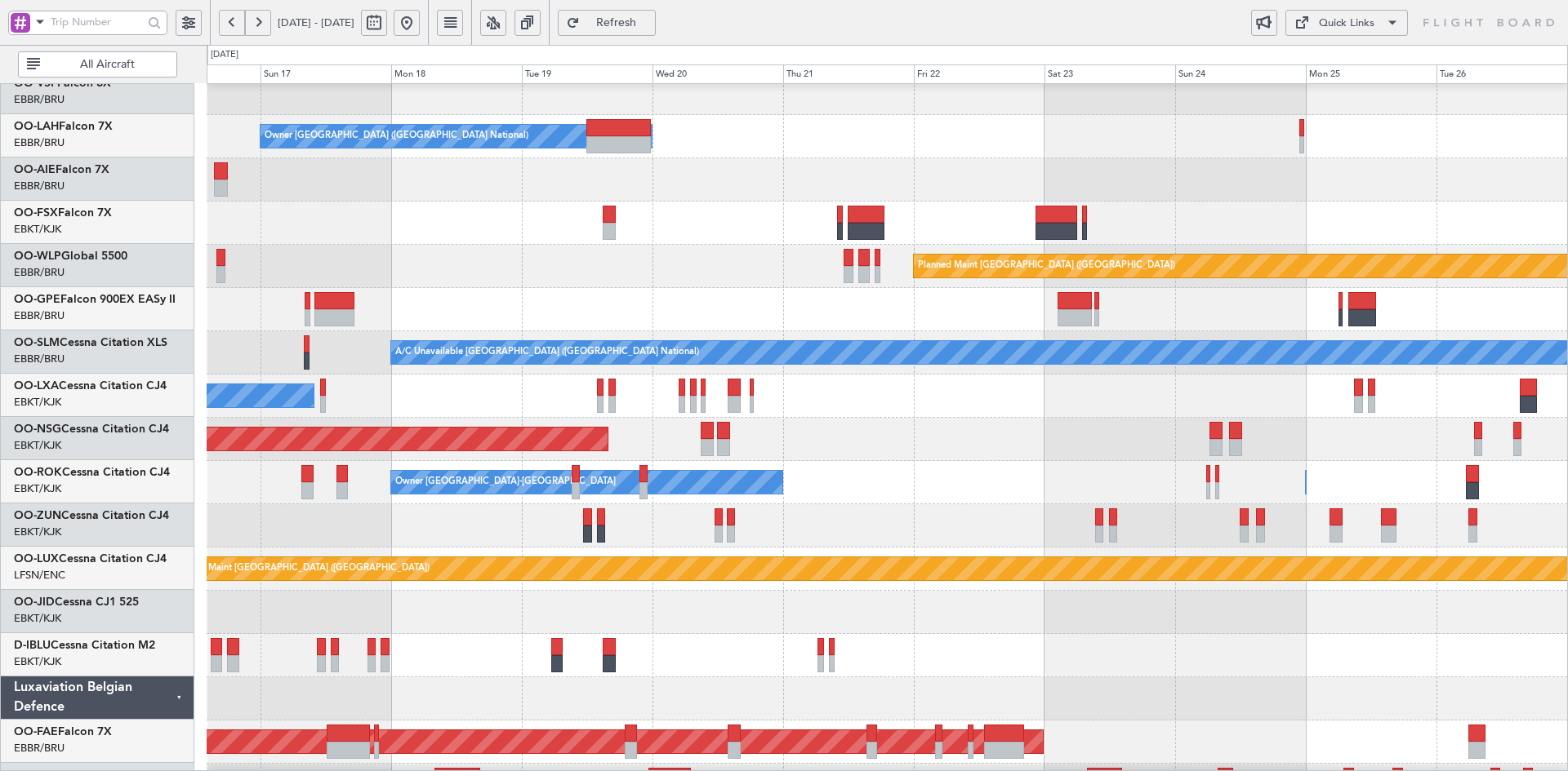
scroll to position [157, 0]
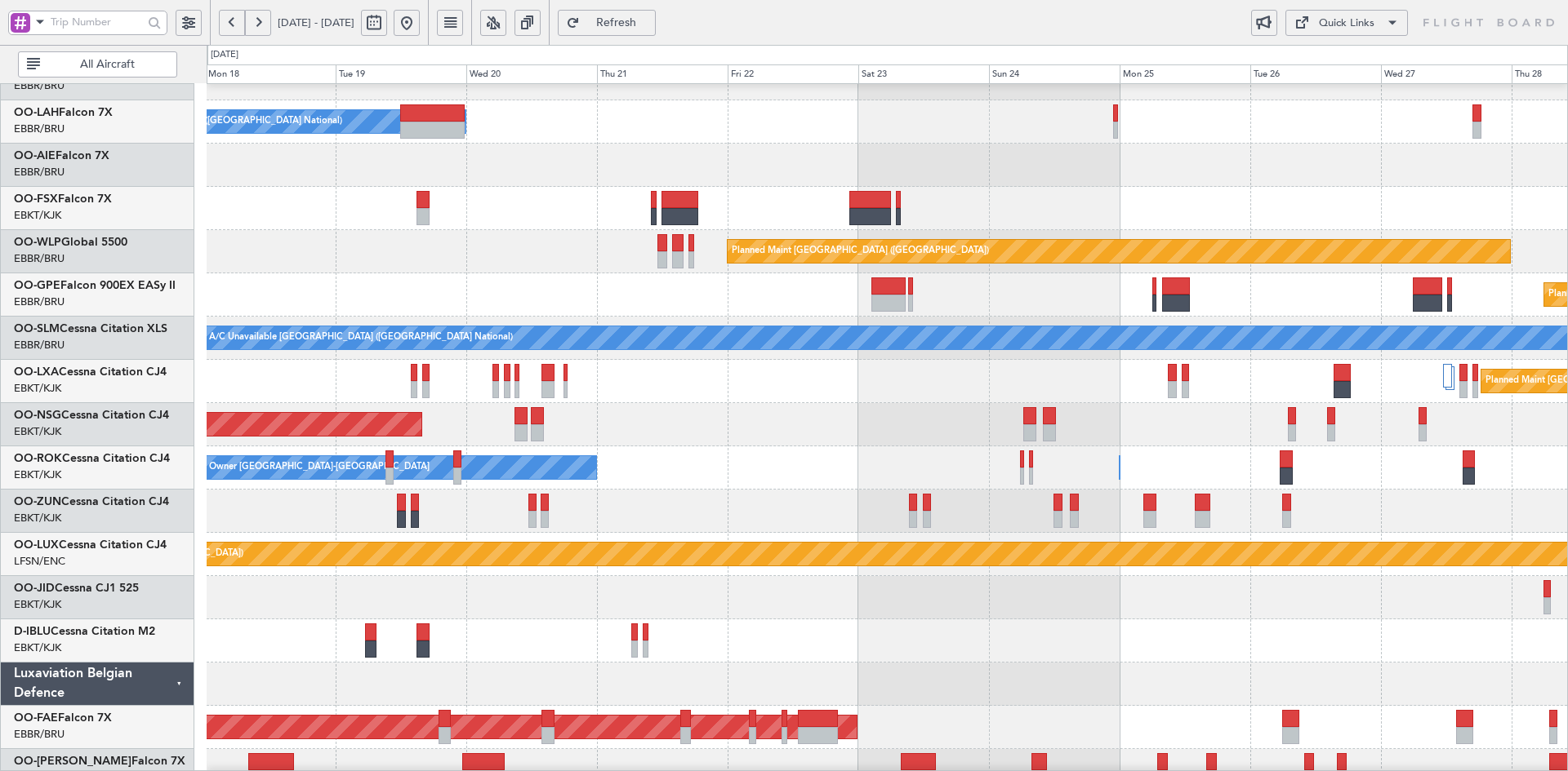
click at [944, 171] on div at bounding box center [887, 165] width 1360 height 43
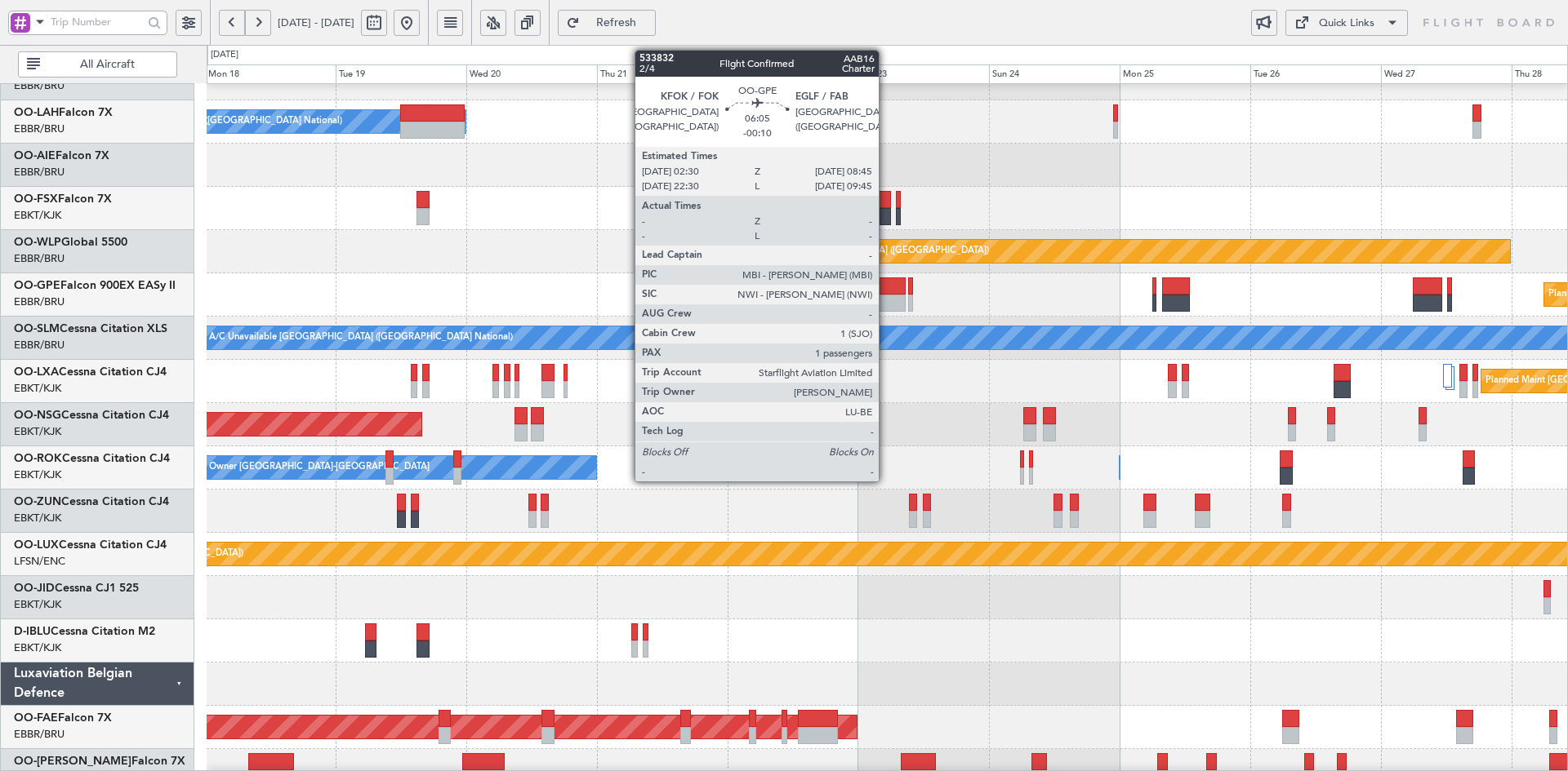
click at [886, 305] on div at bounding box center [888, 303] width 34 height 17
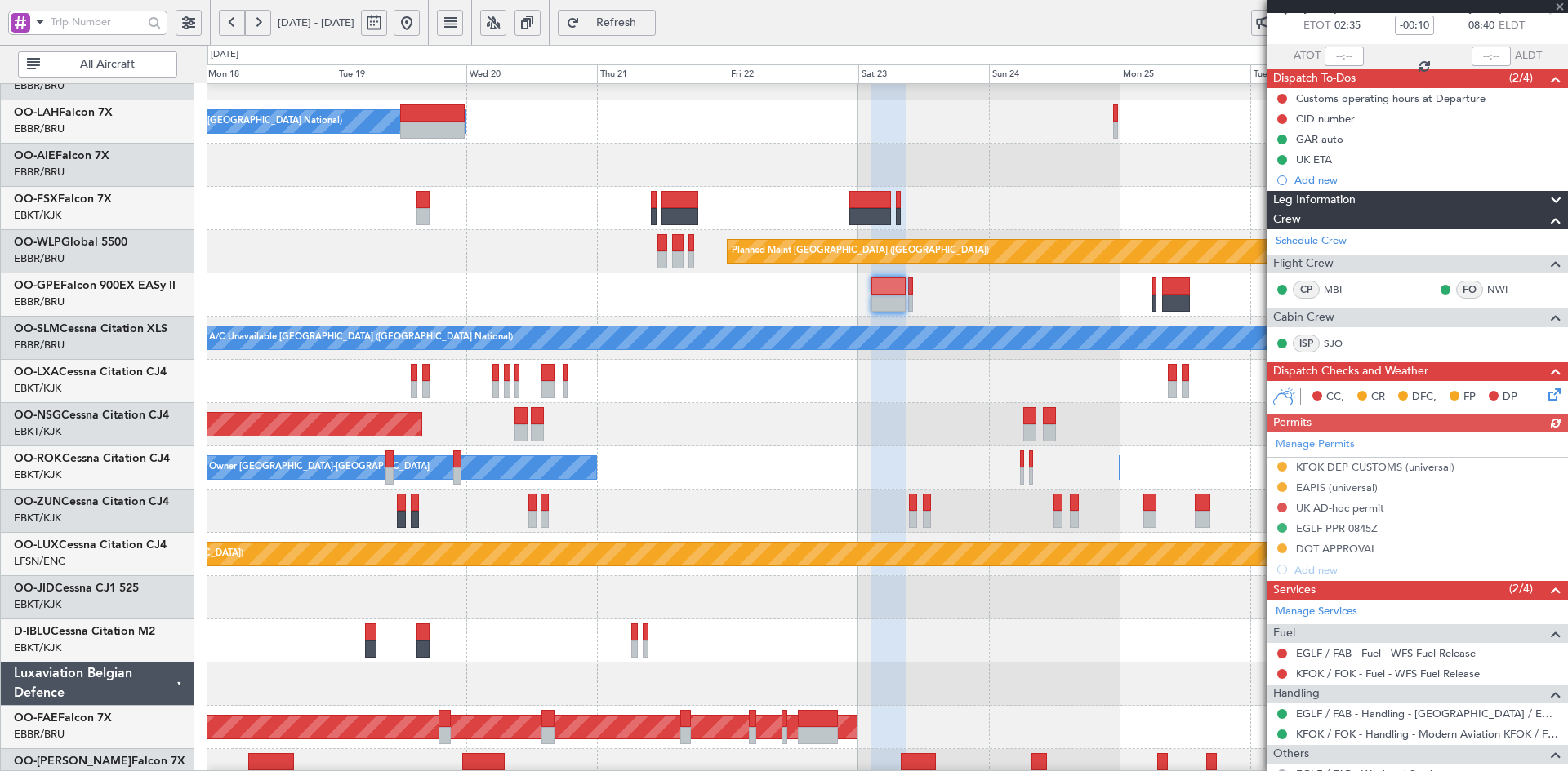
scroll to position [186, 0]
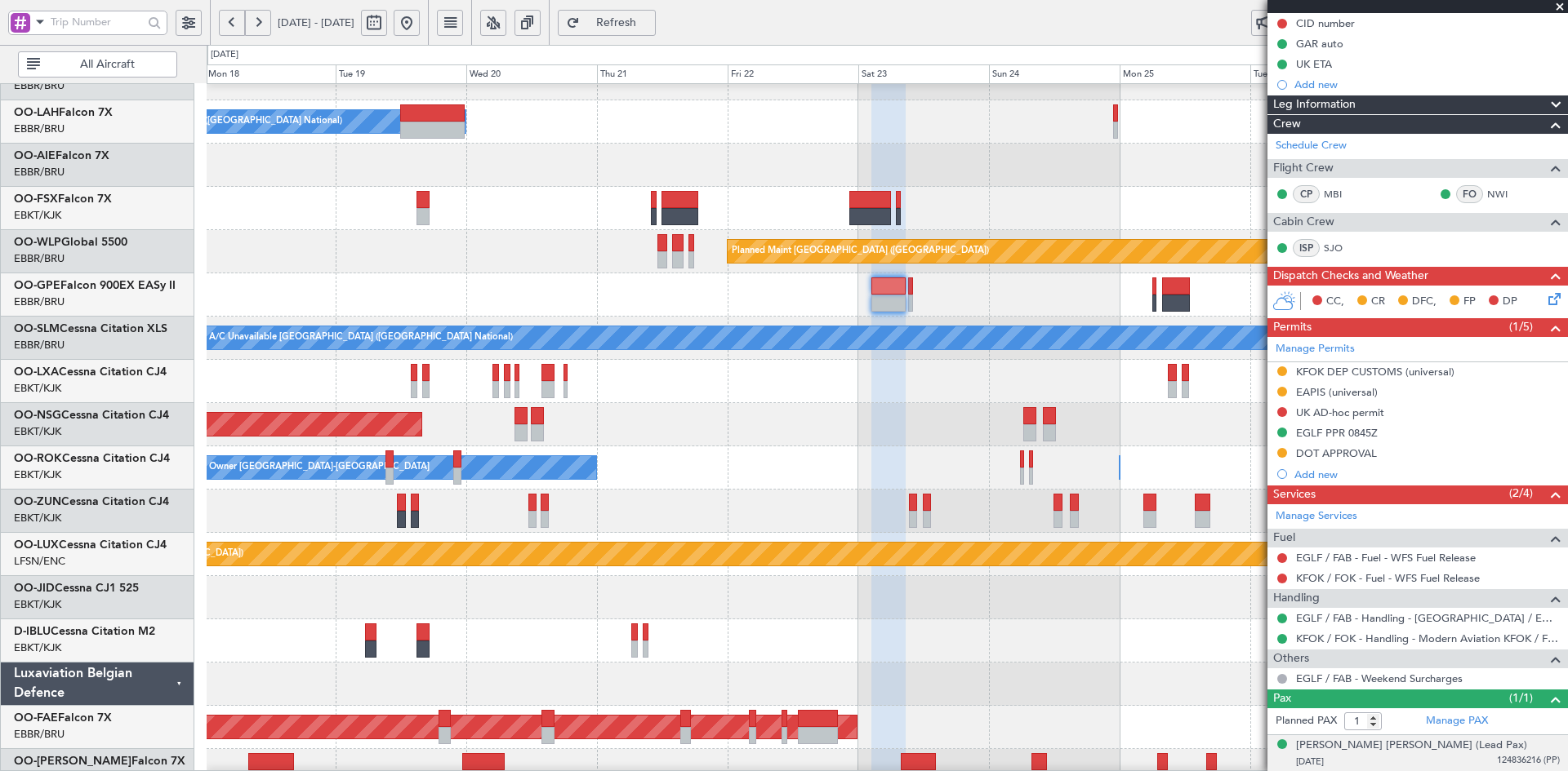
click at [1398, 755] on div "21/07/1944 124836216 (PP)" at bounding box center [1428, 762] width 264 height 17
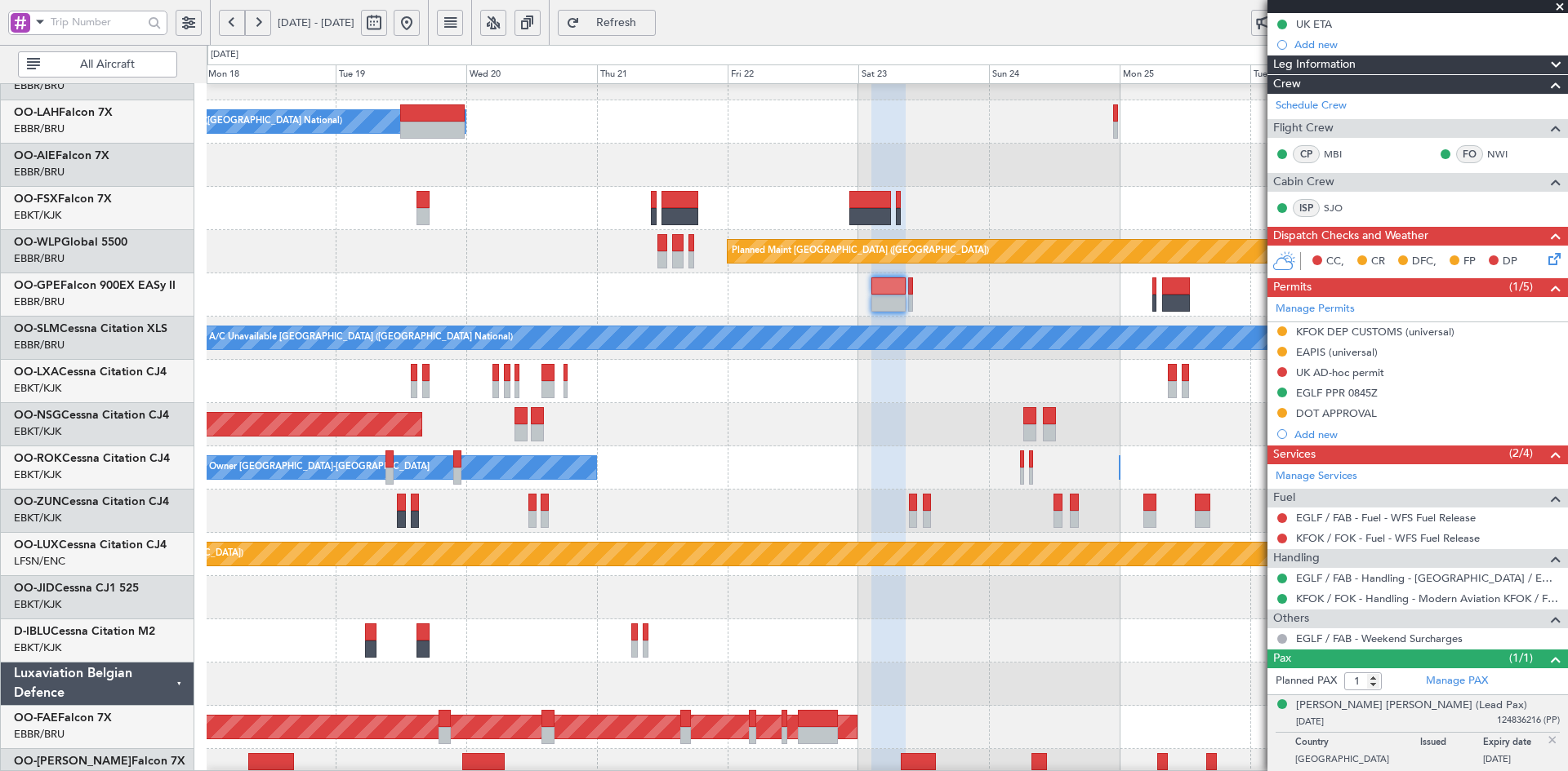
scroll to position [0, 0]
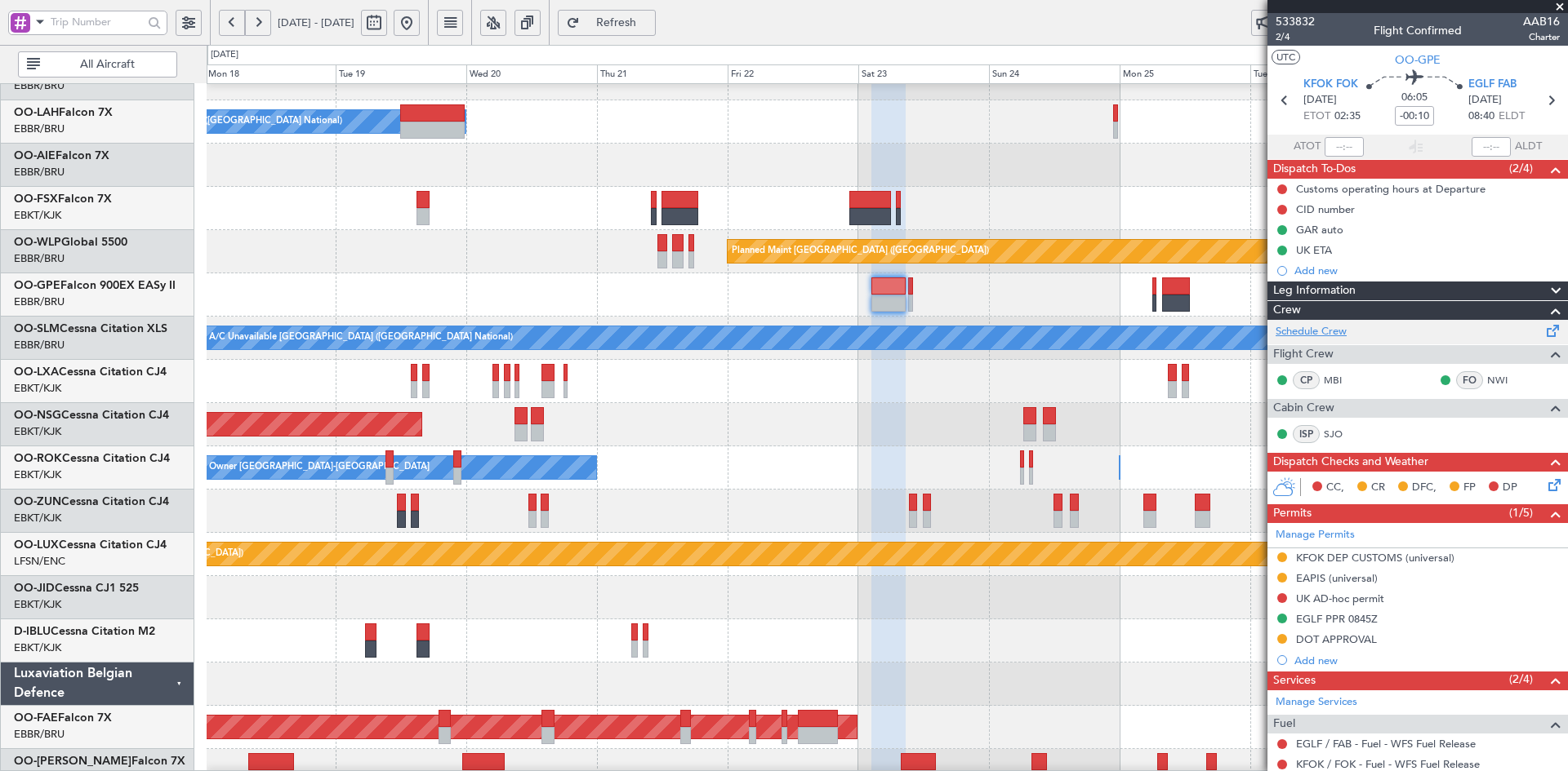
click at [1333, 334] on link "Schedule Crew" at bounding box center [1311, 332] width 71 height 17
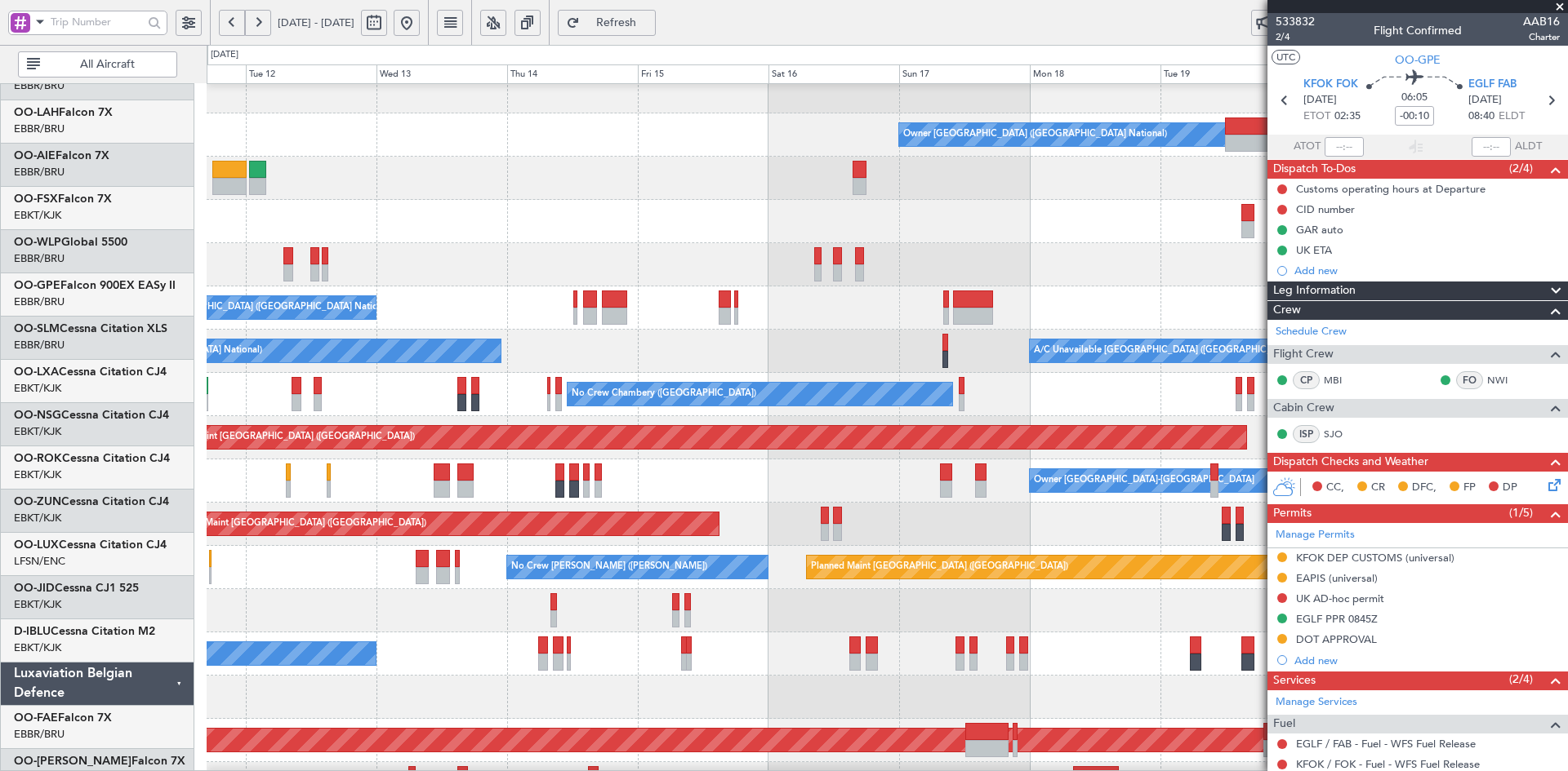
click at [1375, 287] on fb-app "18 Aug 2025 - 28 Aug 2025 Refresh Quick Links All Aircraft Owner Brussels (Brus…" at bounding box center [784, 396] width 1568 height 752
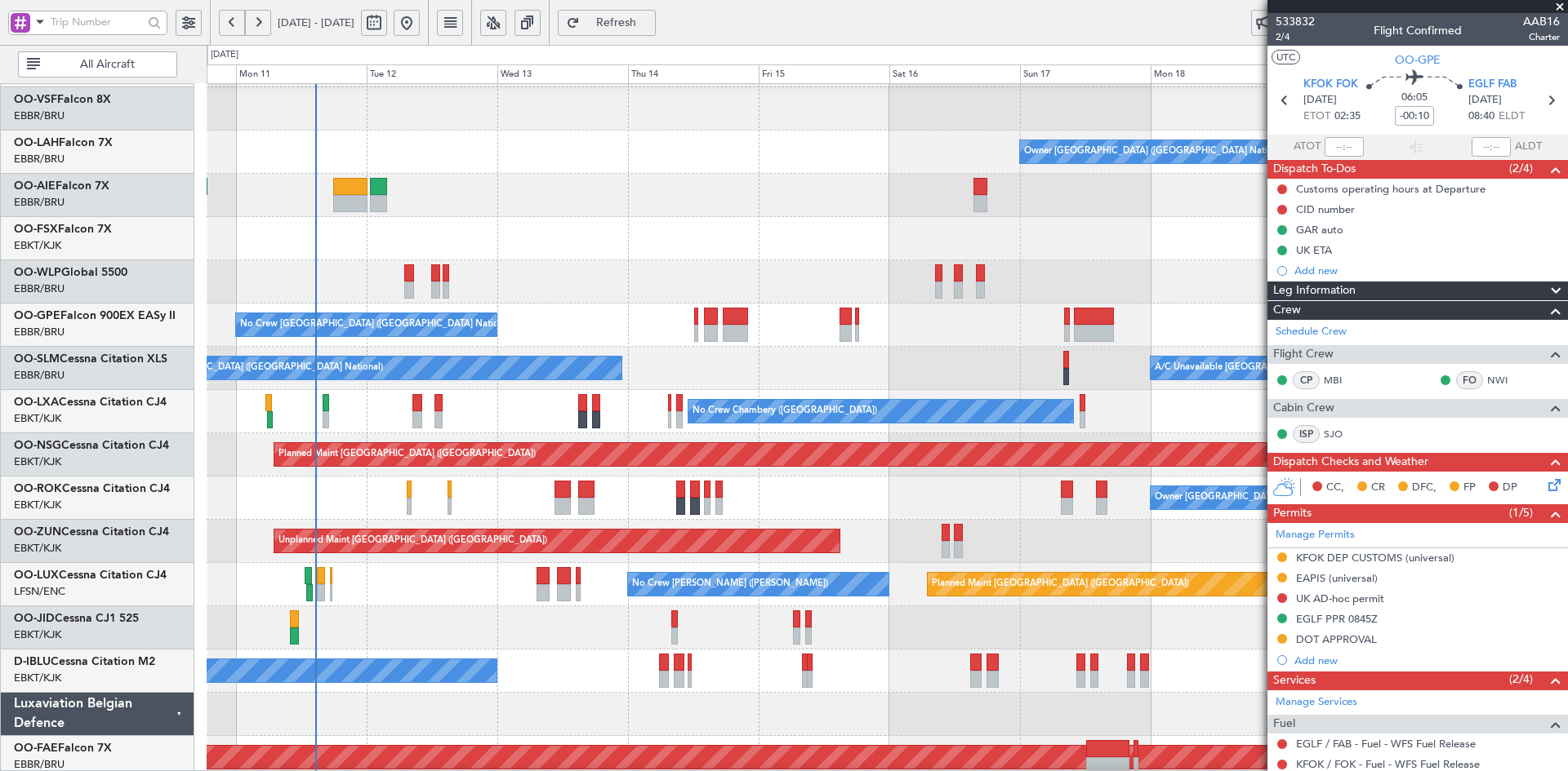
click at [1560, 5] on span at bounding box center [1559, 7] width 17 height 15
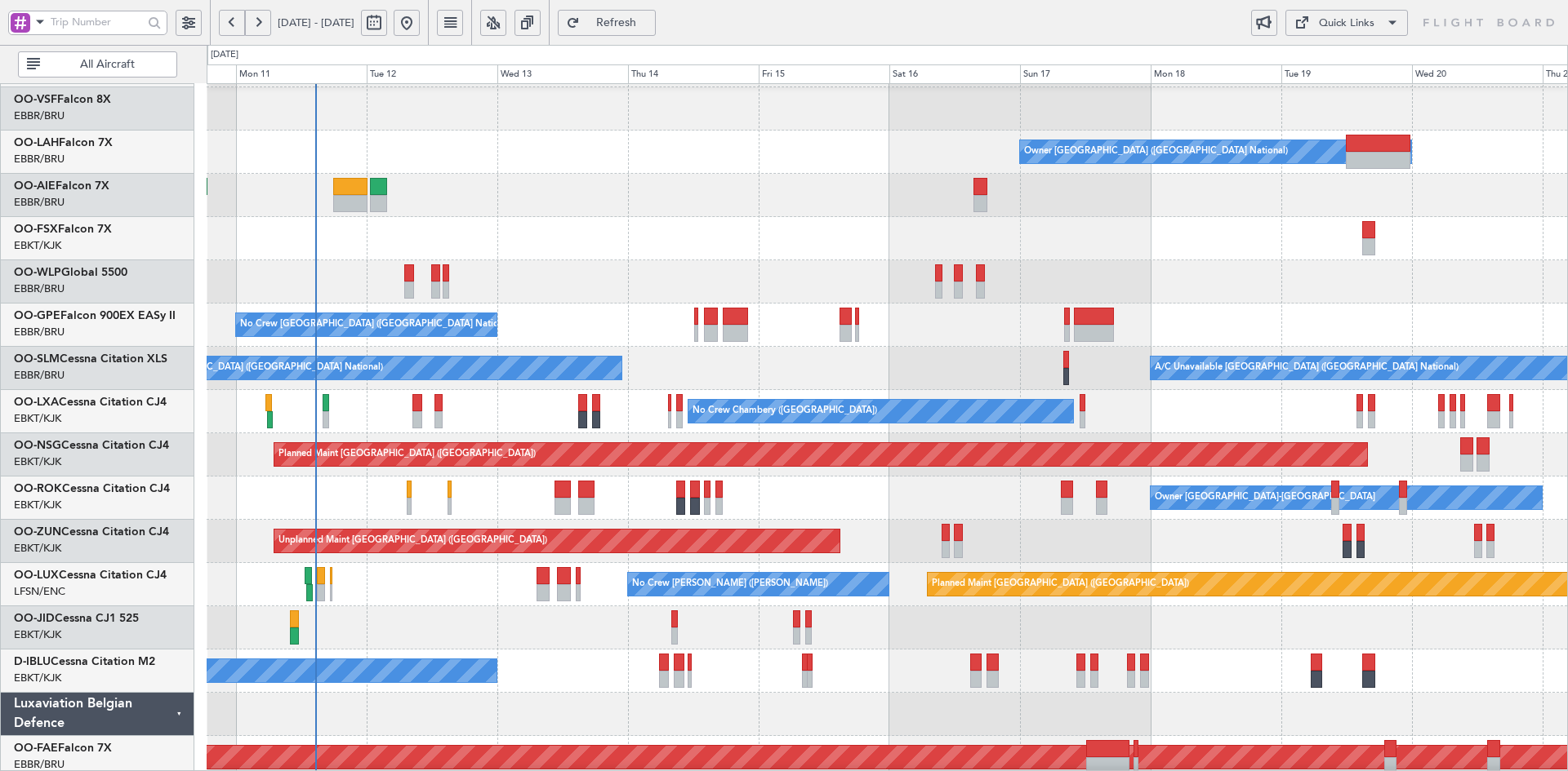
type input "0"
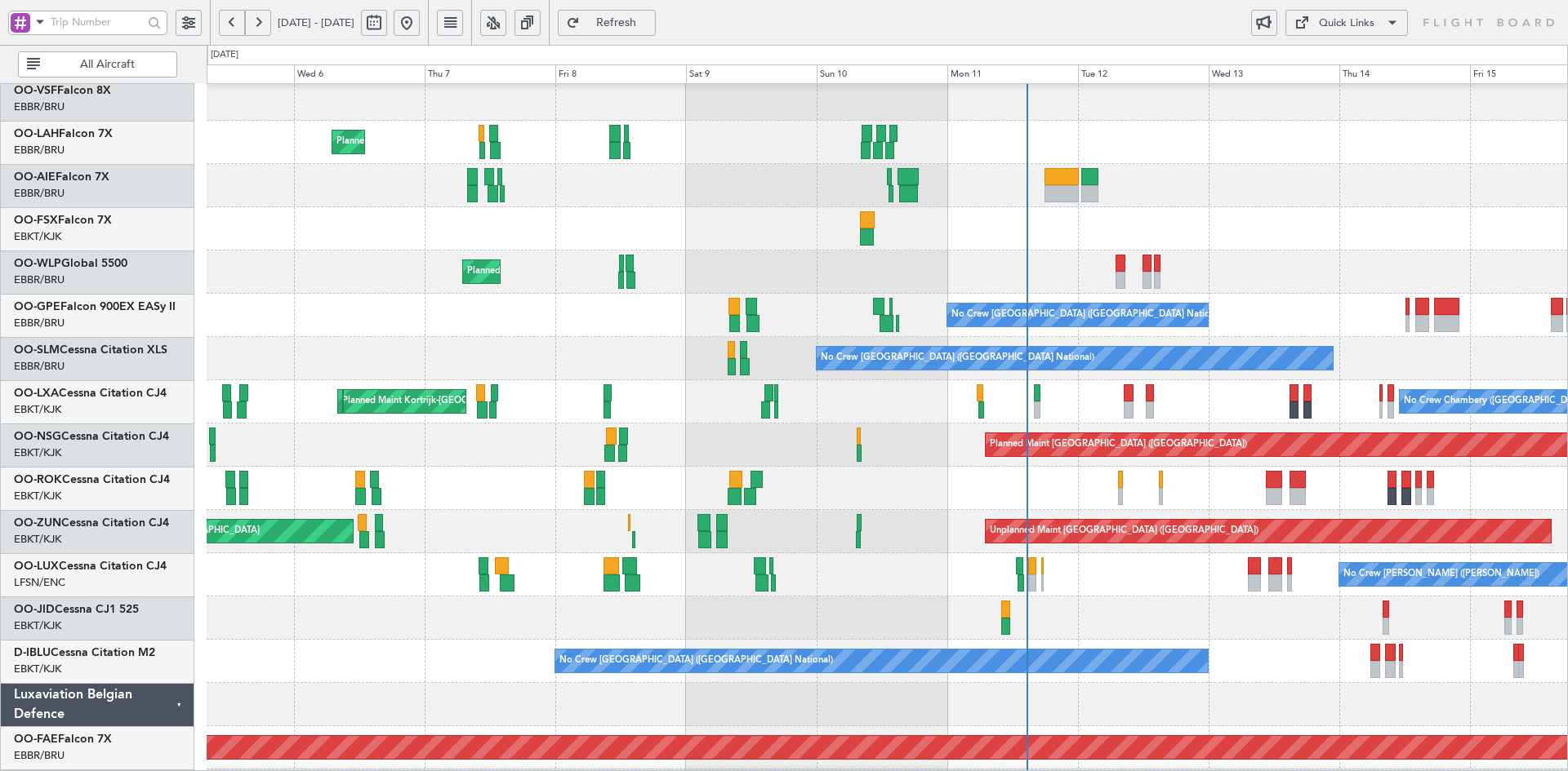
click at [1477, 196] on div at bounding box center [887, 185] width 1360 height 43
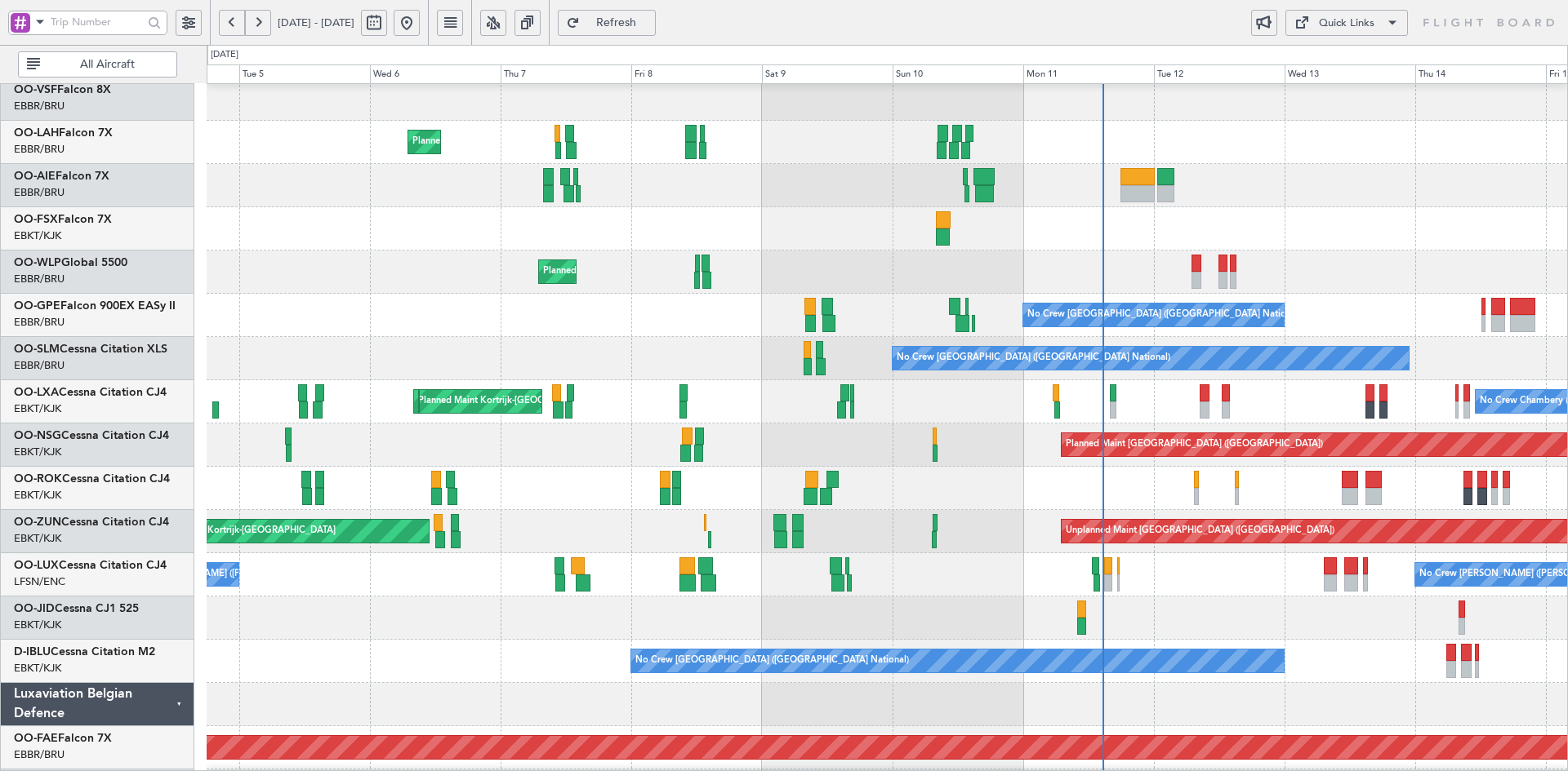
click at [817, 254] on div "Planned Maint Brussels (Brussels National) Owner Brussels (Brussels National) P…" at bounding box center [887, 423] width 1360 height 951
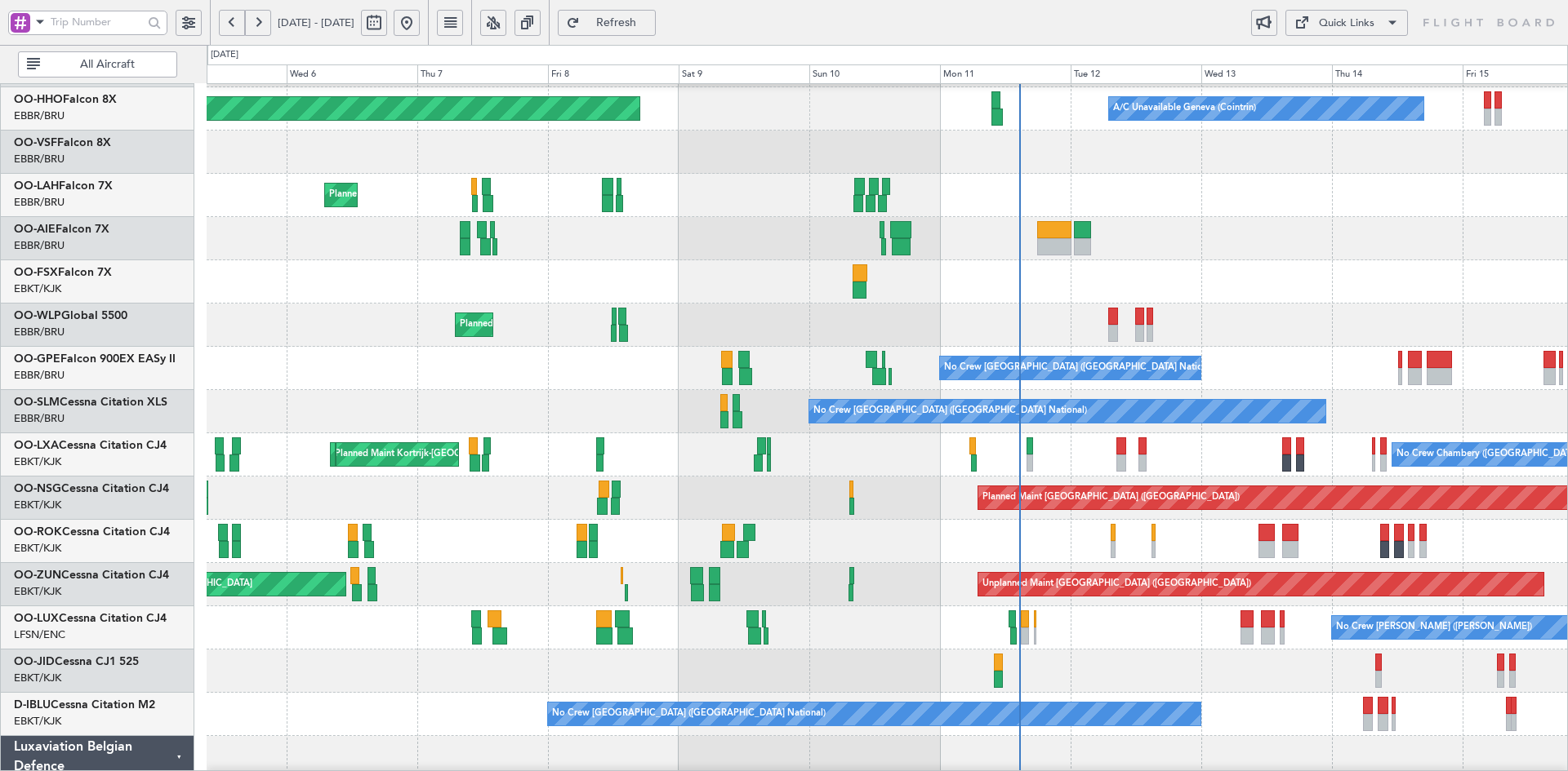
click at [1023, 301] on div "A/C Unavailable Geneva (Cointrin) Planned Maint Geneva (Cointrin) Planned Maint…" at bounding box center [887, 476] width 1360 height 951
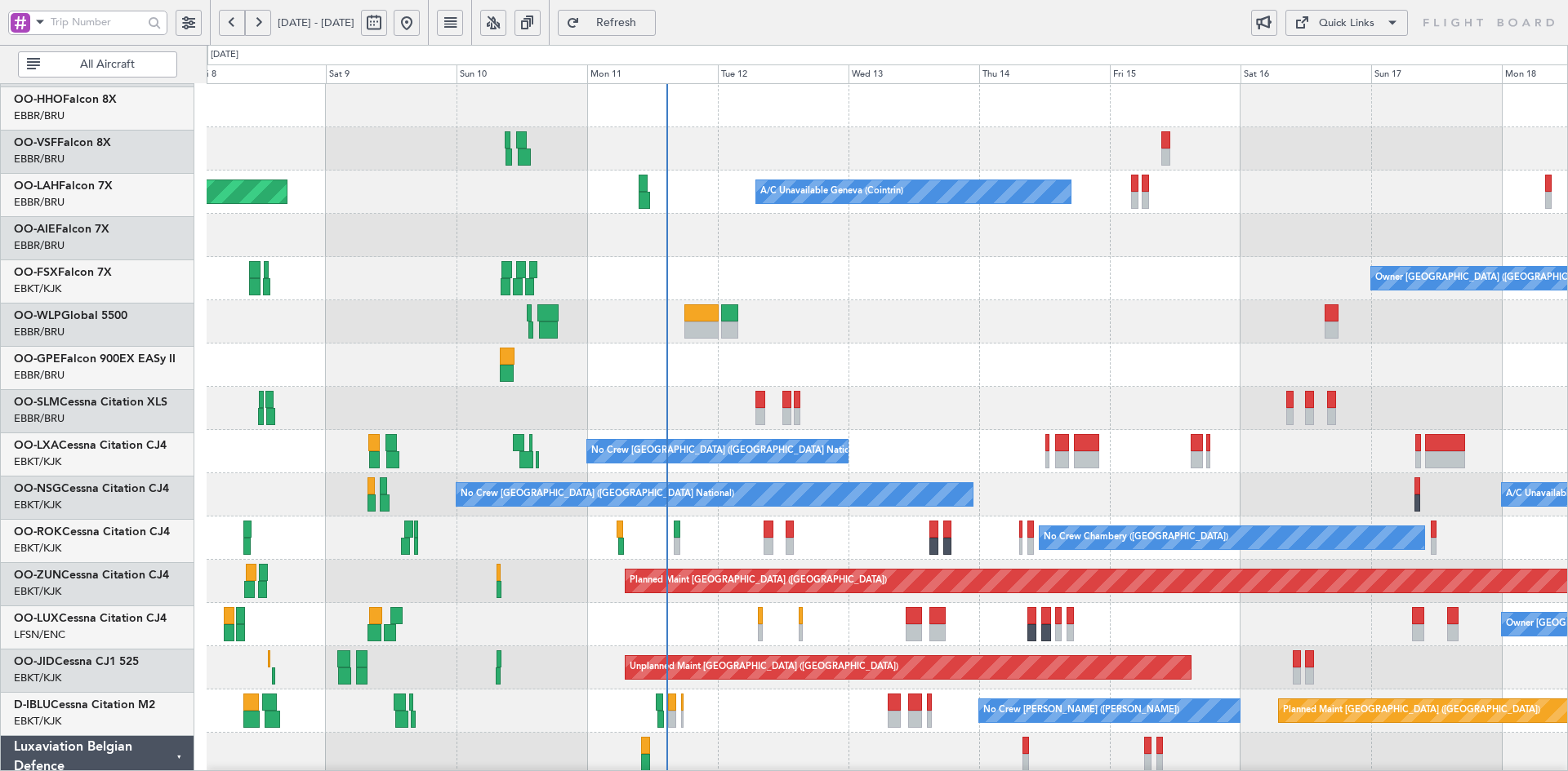
scroll to position [0, 0]
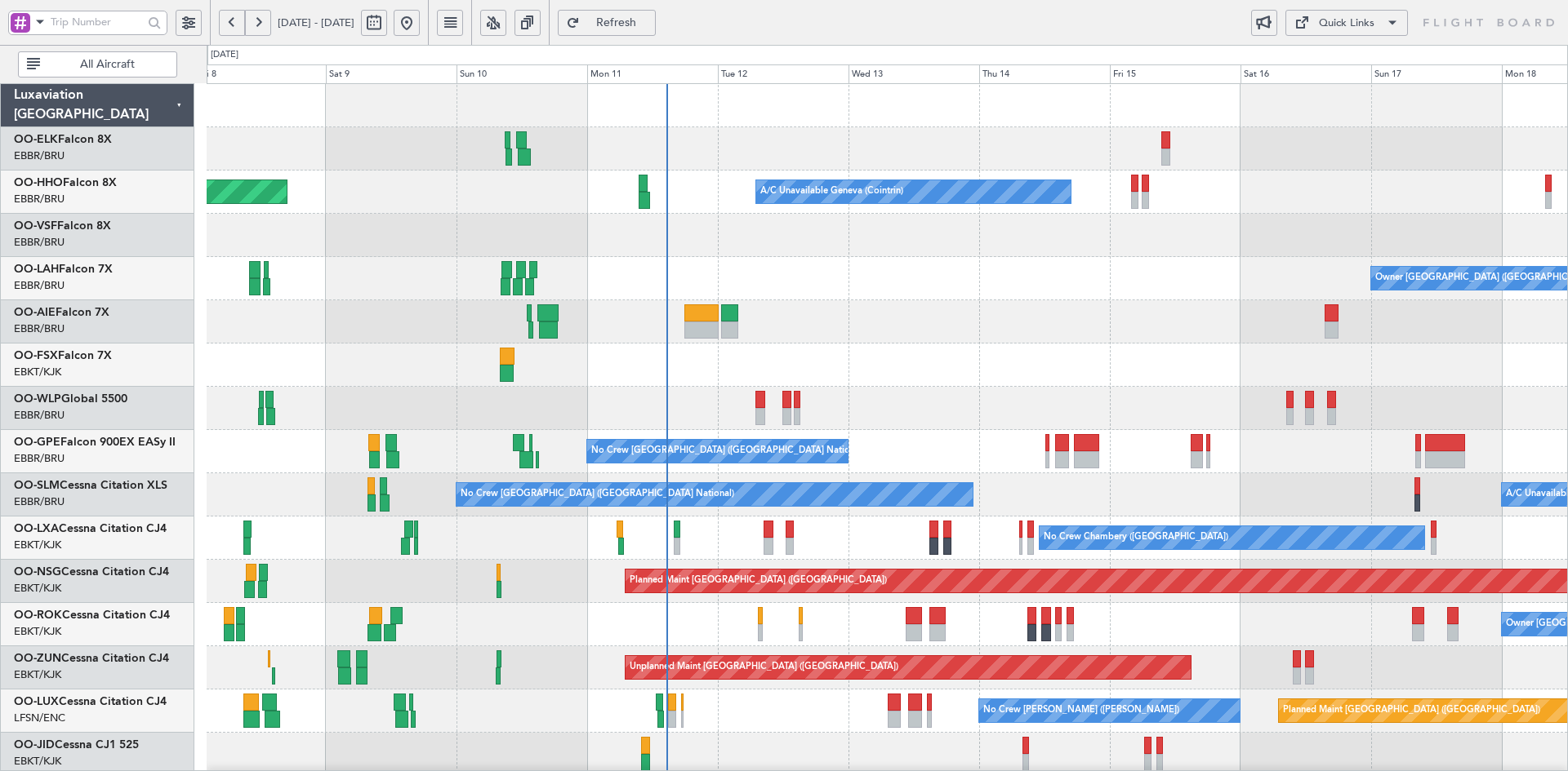
click at [719, 351] on div "A/C Unavailable Geneva (Cointrin) Planned Maint Geneva (Cointrin) Owner Brussel…" at bounding box center [887, 560] width 1360 height 951
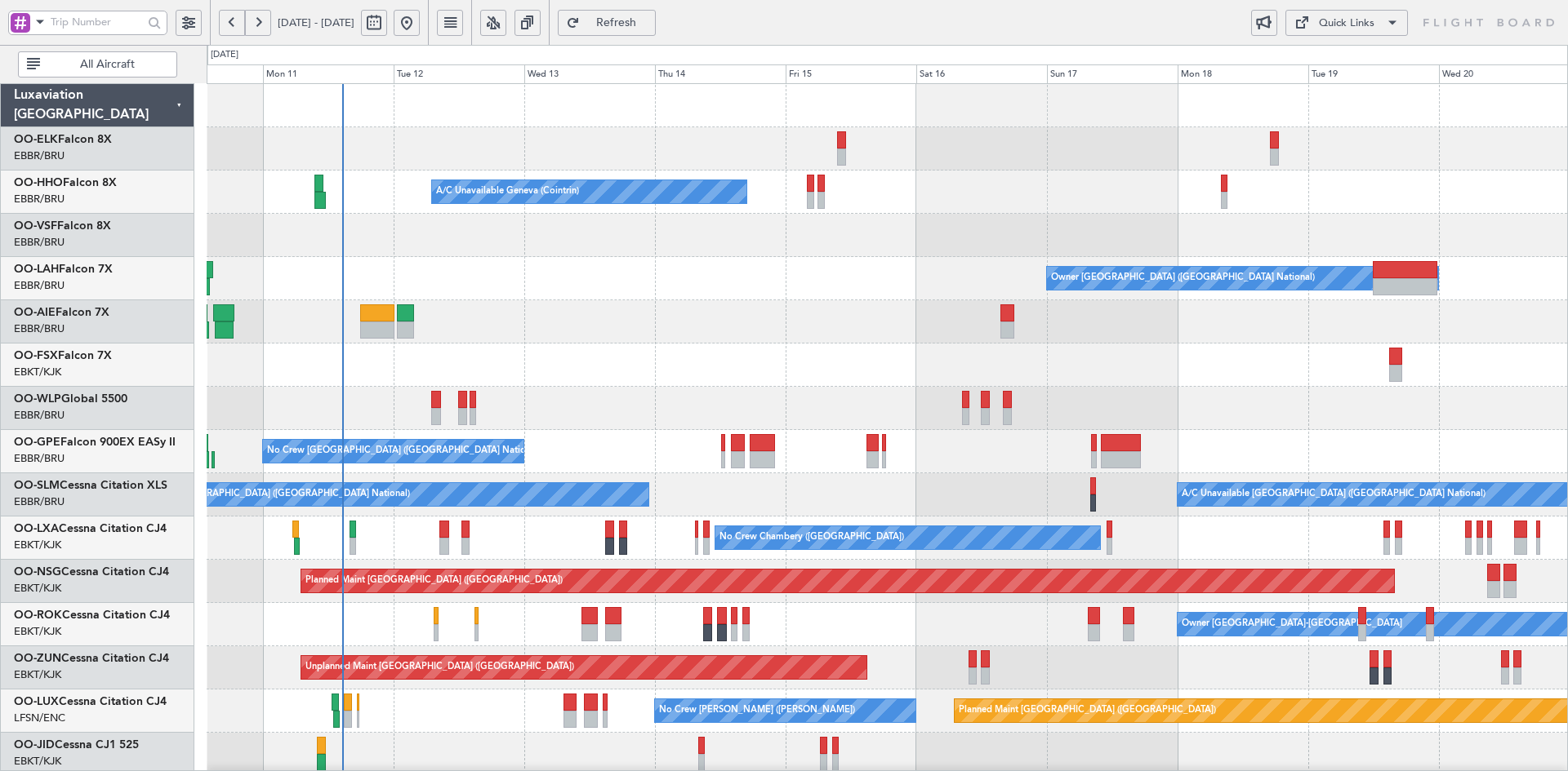
click at [336, 343] on div at bounding box center [887, 364] width 1360 height 43
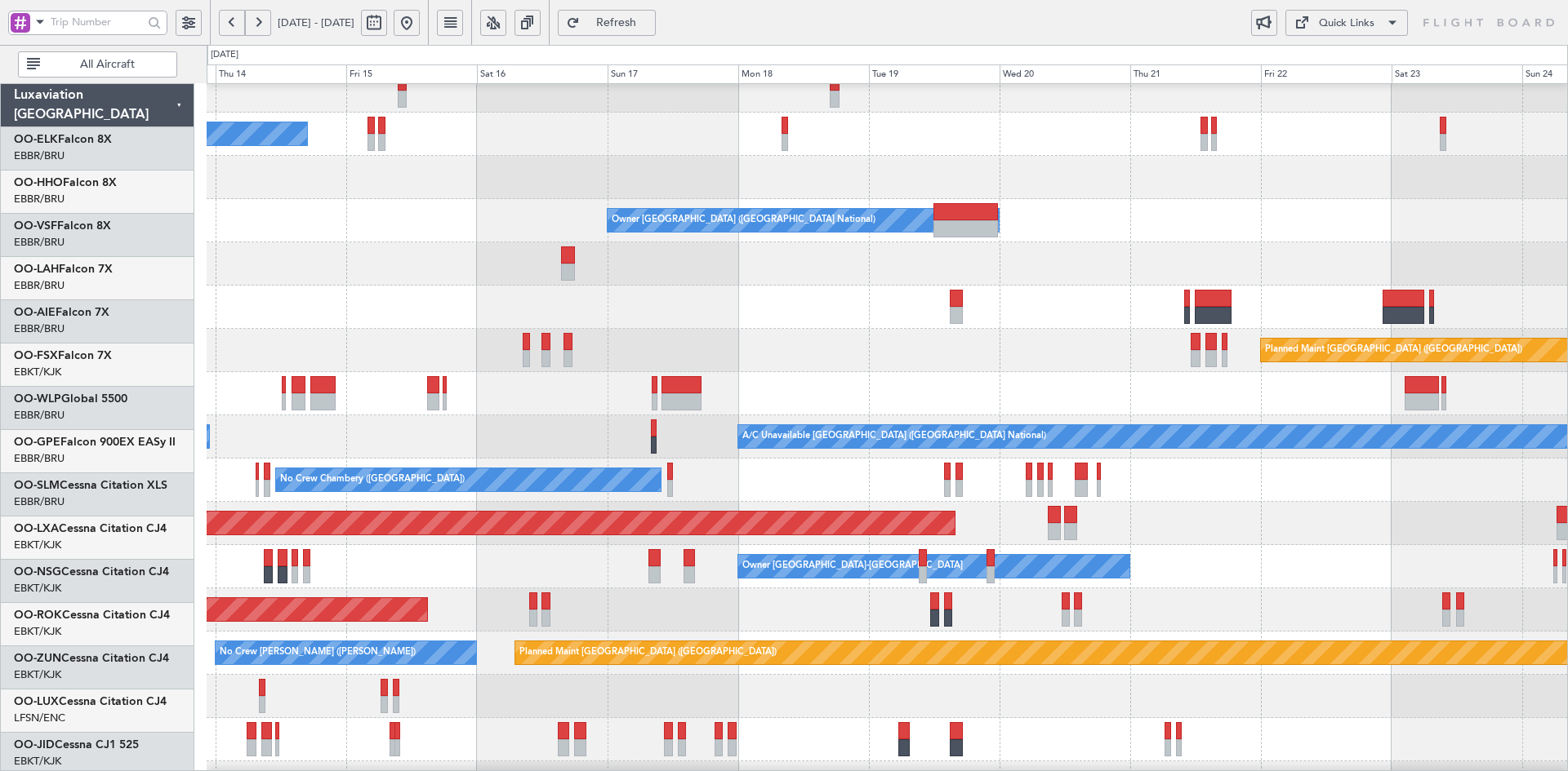
scroll to position [58, 0]
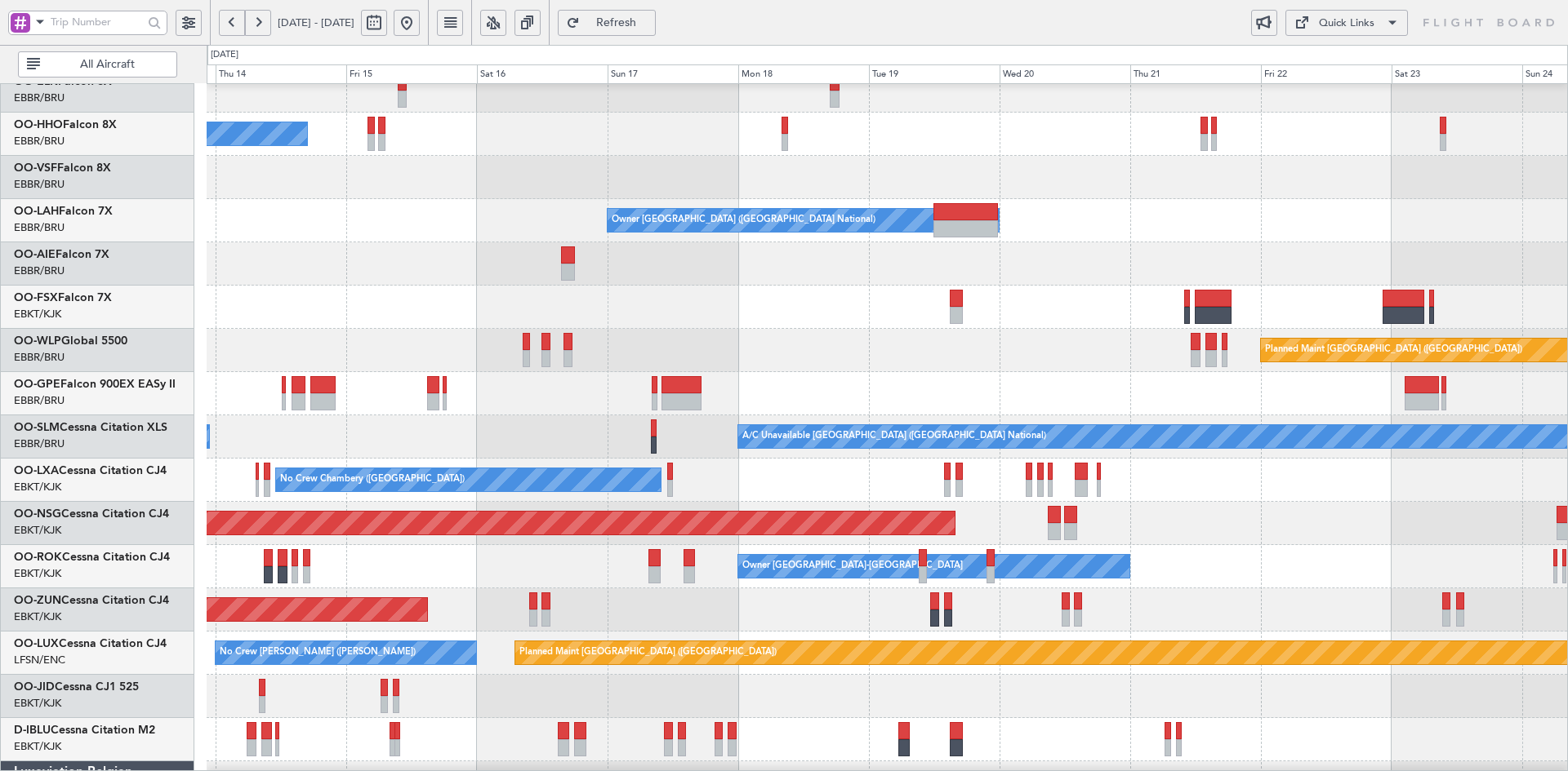
click at [1027, 341] on div "A/C Unavailable Geneva (Cointrin) Owner Brussels (Brussels National) Planned Ma…" at bounding box center [887, 502] width 1360 height 951
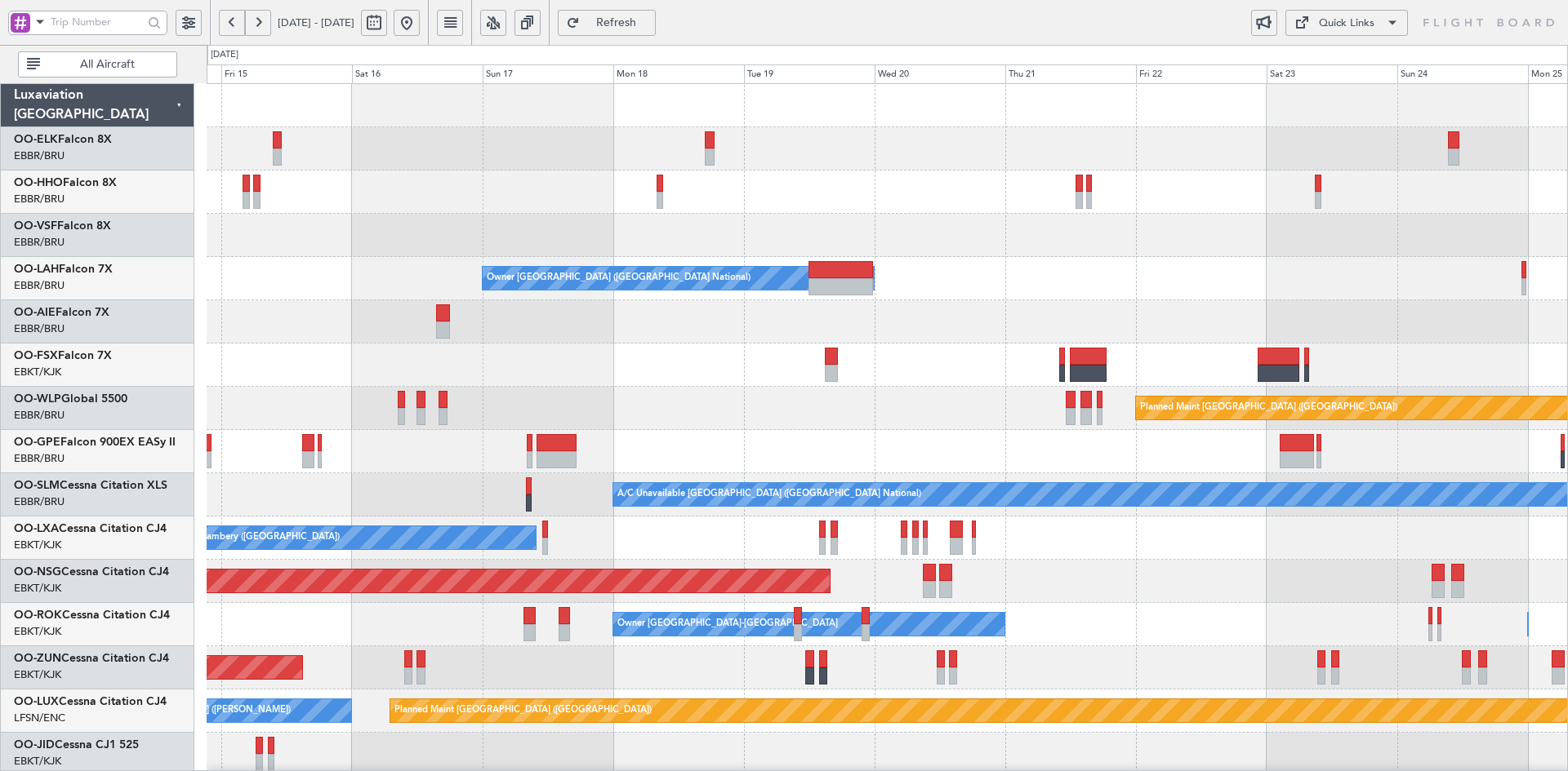
click at [1567, 322] on html "14 Aug 2025 - 25 Aug 2025 Refresh Quick Links All Aircraft A/C Unavailable Gene…" at bounding box center [784, 386] width 1568 height 771
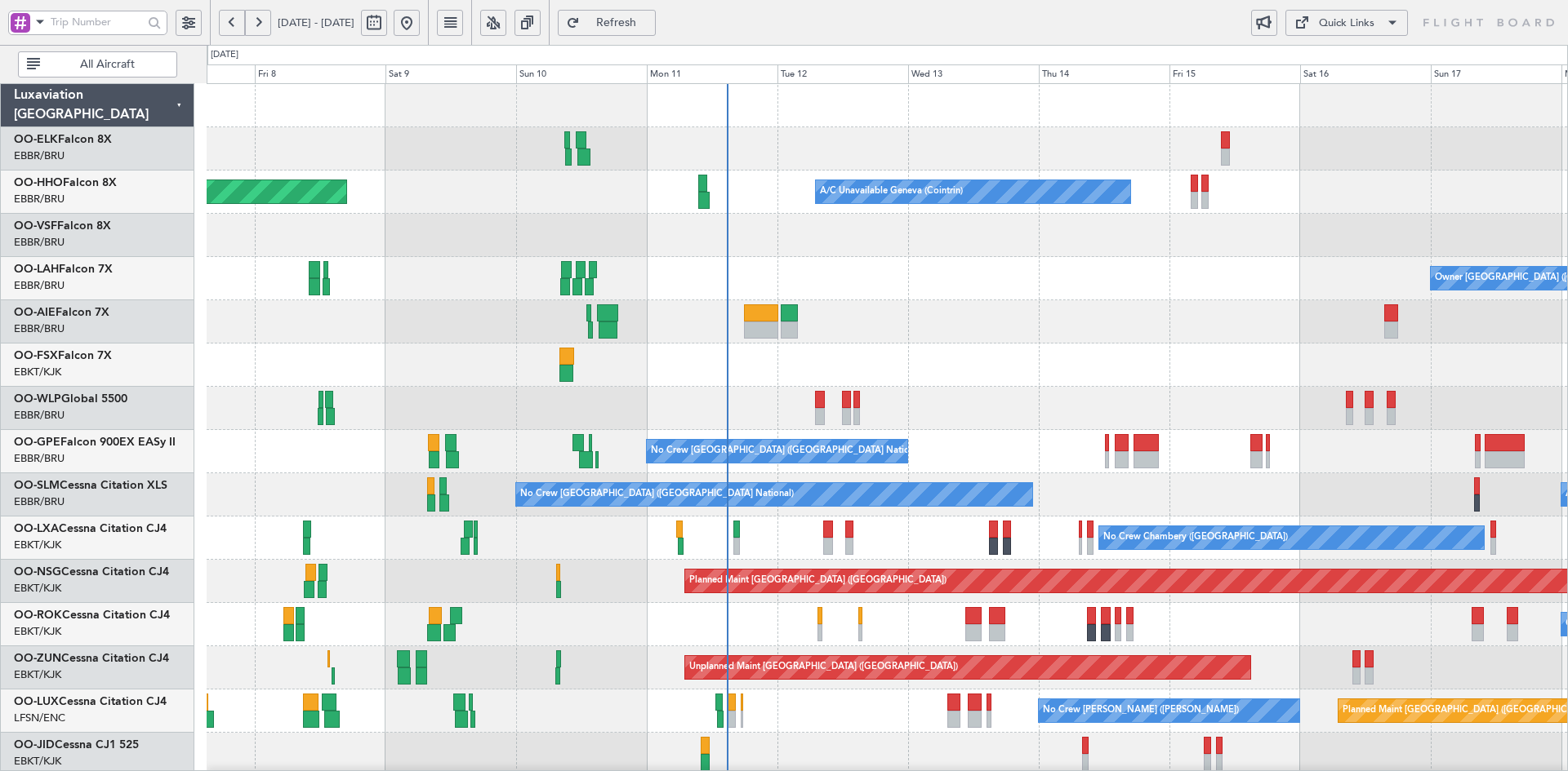
click at [1115, 403] on div "A/C Unavailable Geneva (Cointrin) Planned Maint Geneva (Cointrin) Owner Brussel…" at bounding box center [887, 560] width 1360 height 951
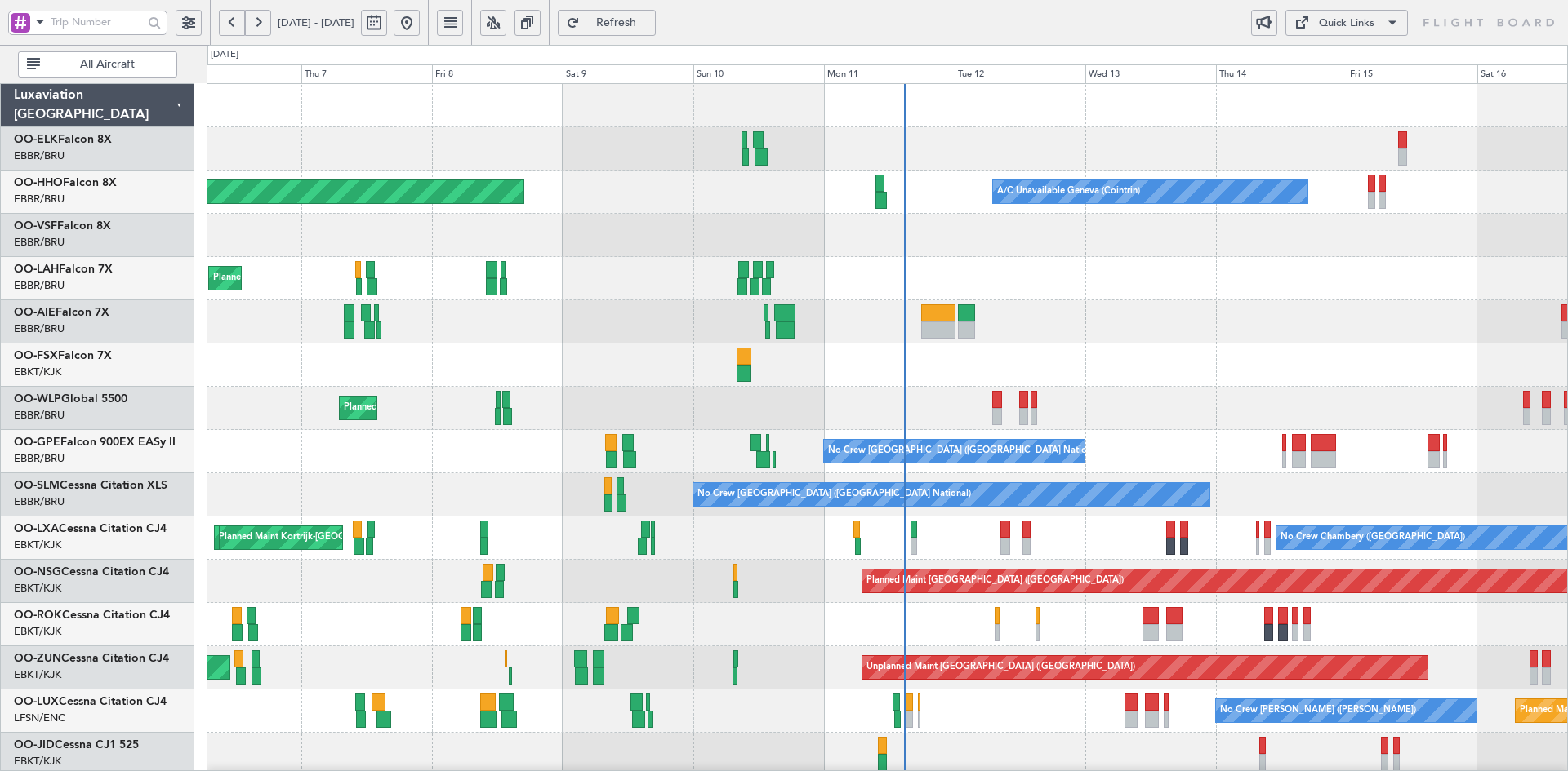
click at [611, 313] on div at bounding box center [887, 321] width 1360 height 43
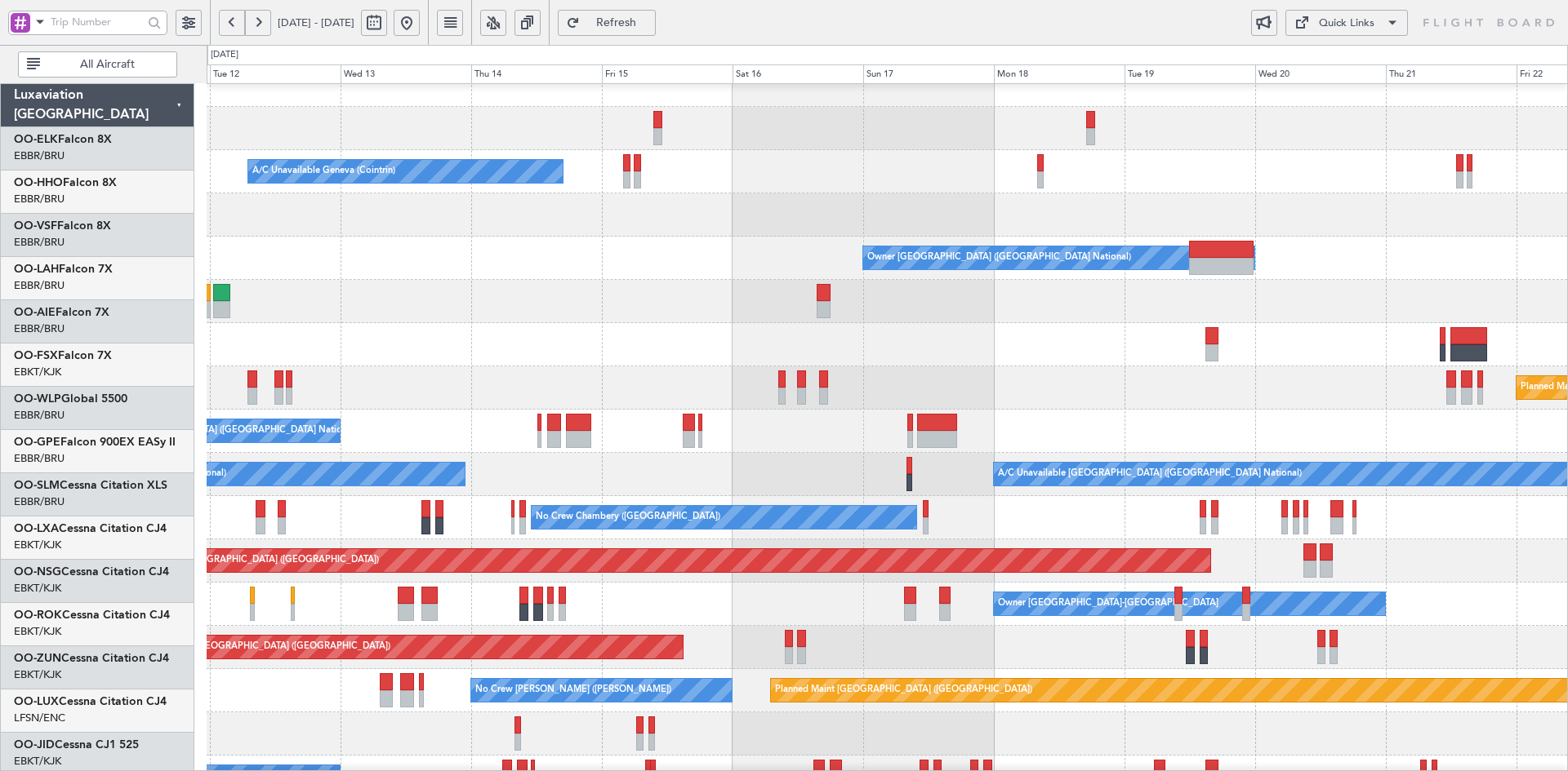
scroll to position [20, 0]
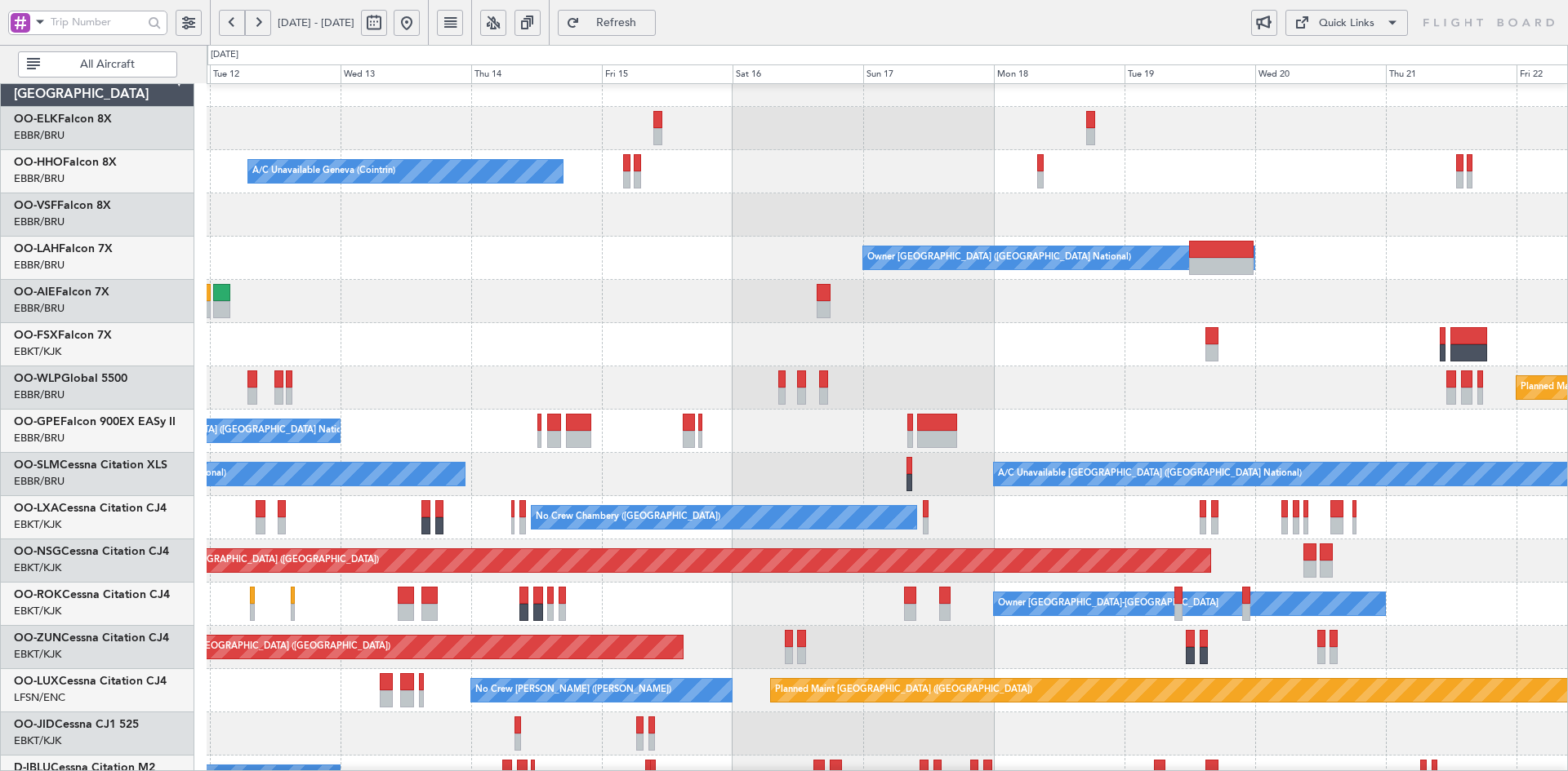
click at [929, 151] on div at bounding box center [887, 128] width 1360 height 43
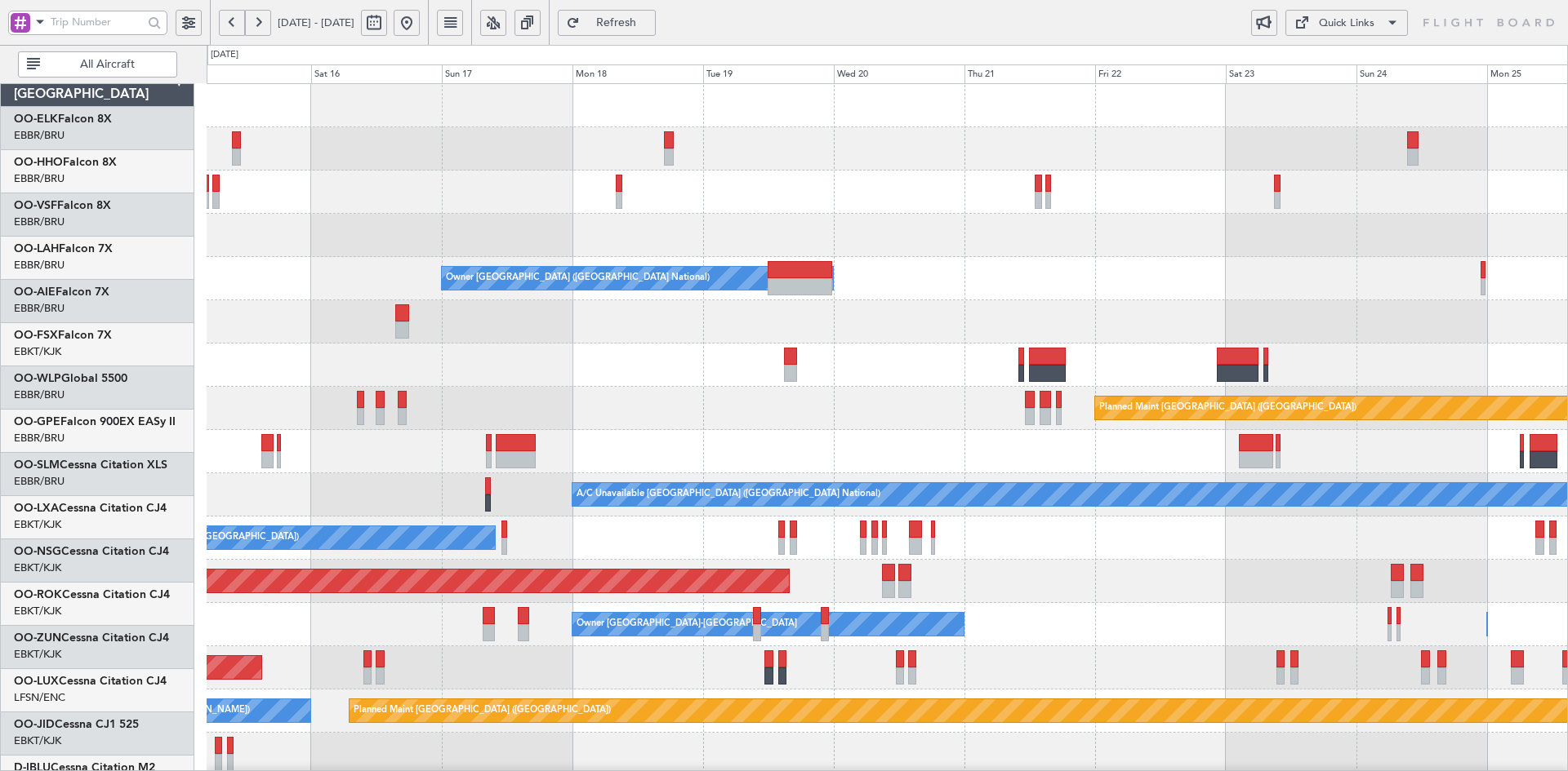
scroll to position [0, 0]
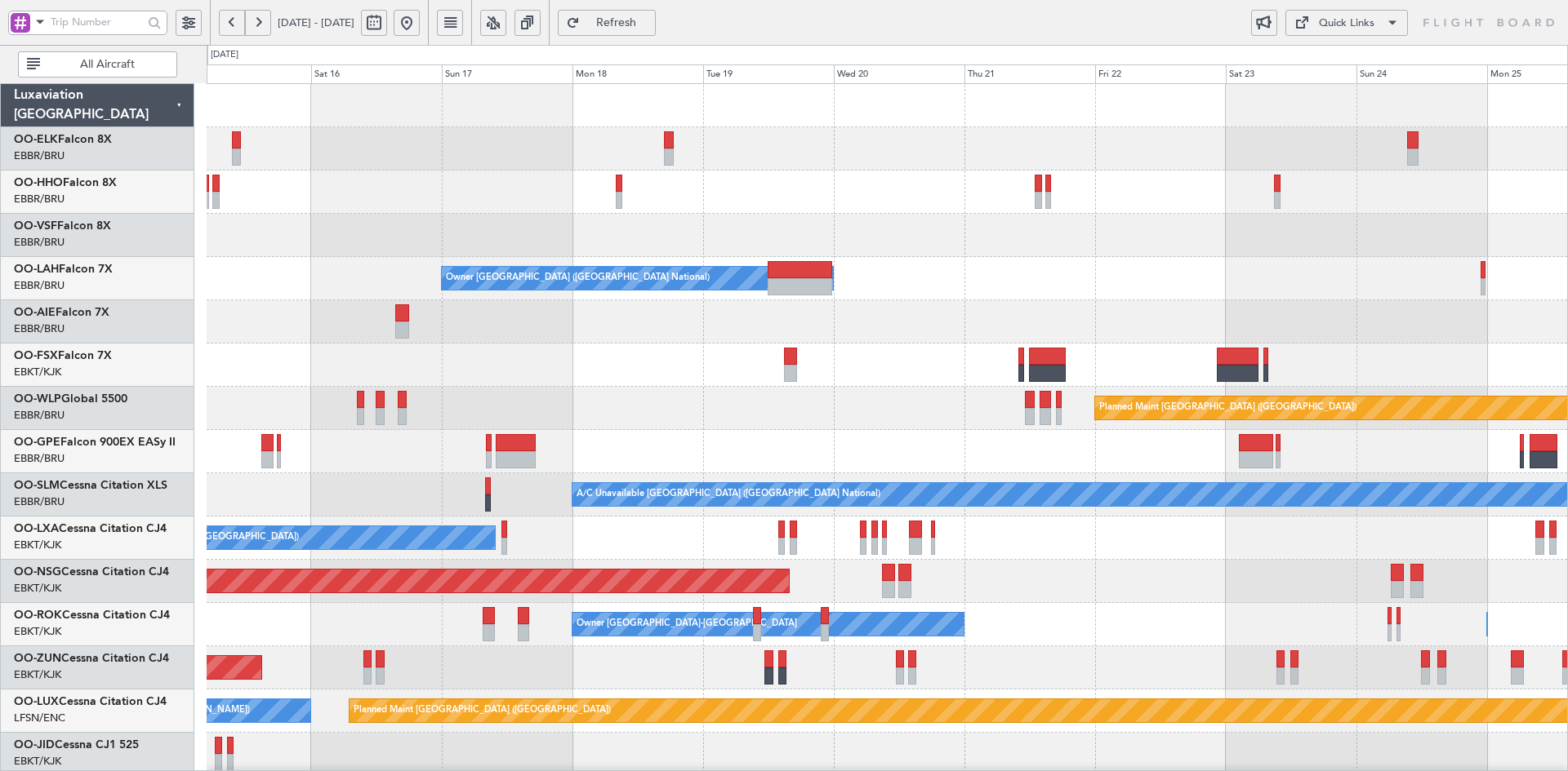
click at [420, 18] on button at bounding box center [407, 23] width 26 height 26
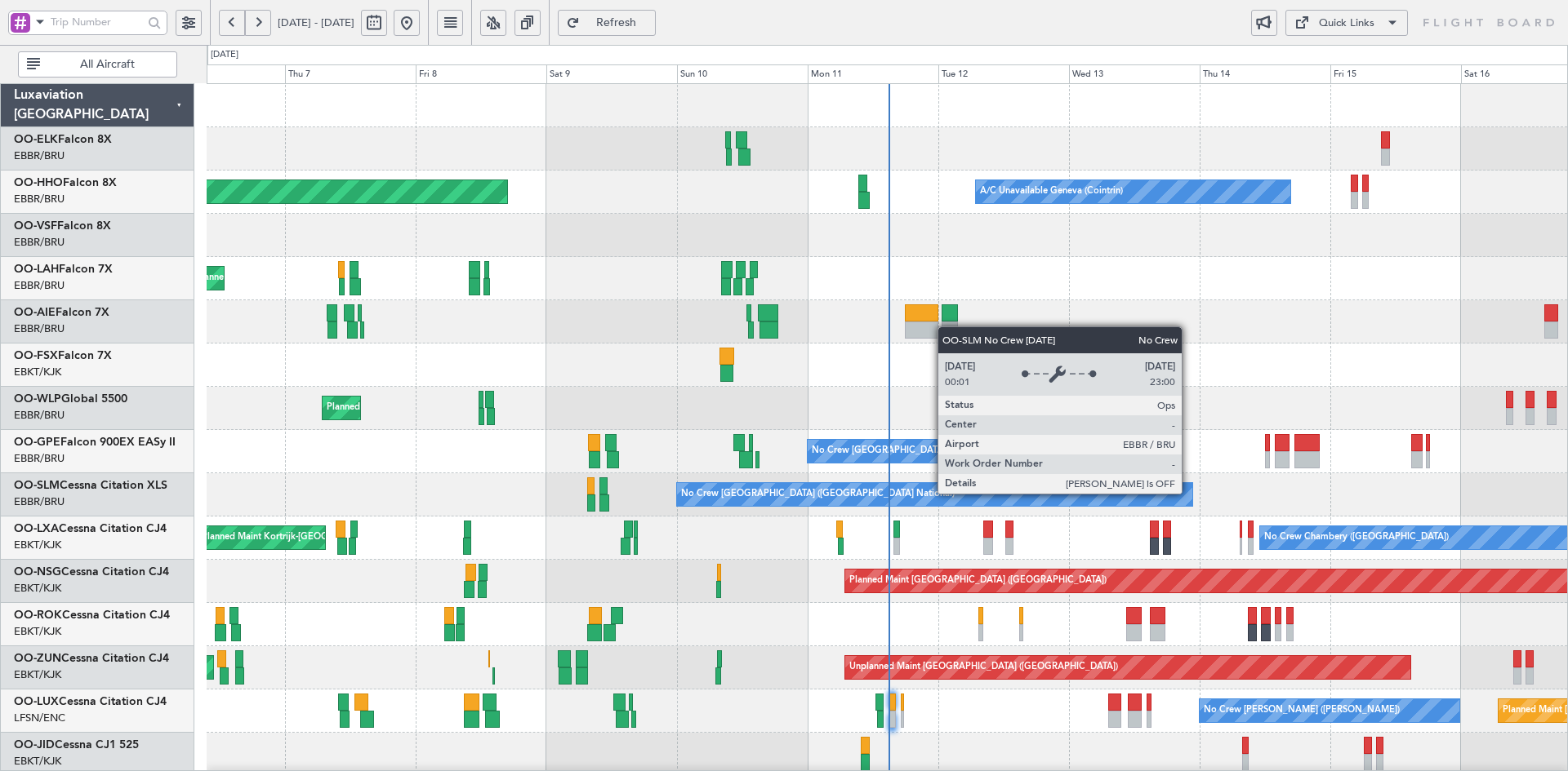
click at [1187, 430] on div "No Crew Brussels (Brussels National) Cleaning Brussels (Brussels National)" at bounding box center [887, 452] width 1360 height 43
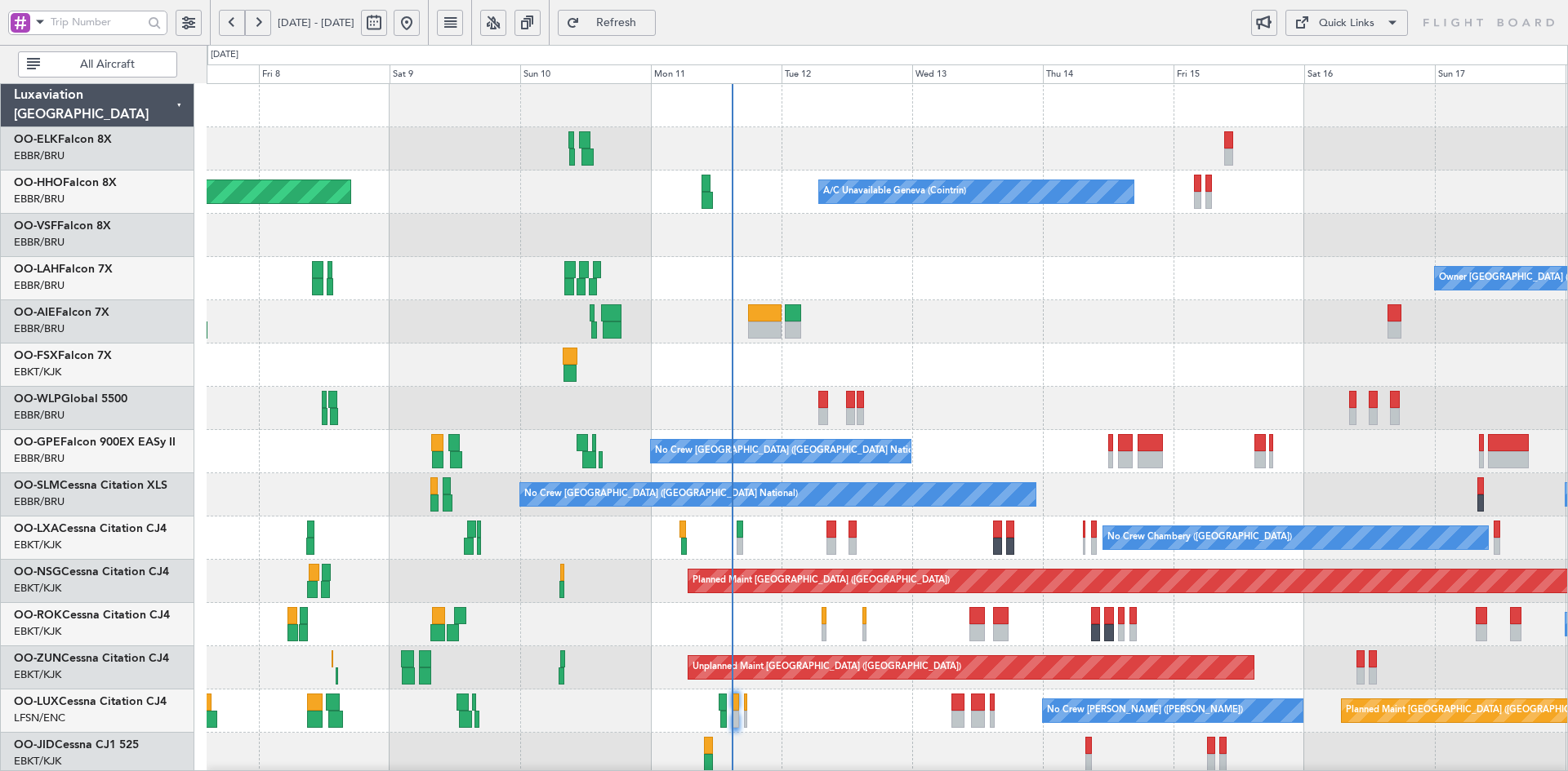
click at [997, 595] on div "Planned Maint Geneva (Cointrin) A/C Unavailable Geneva (Cointrin) Owner Brussel…" at bounding box center [887, 560] width 1360 height 951
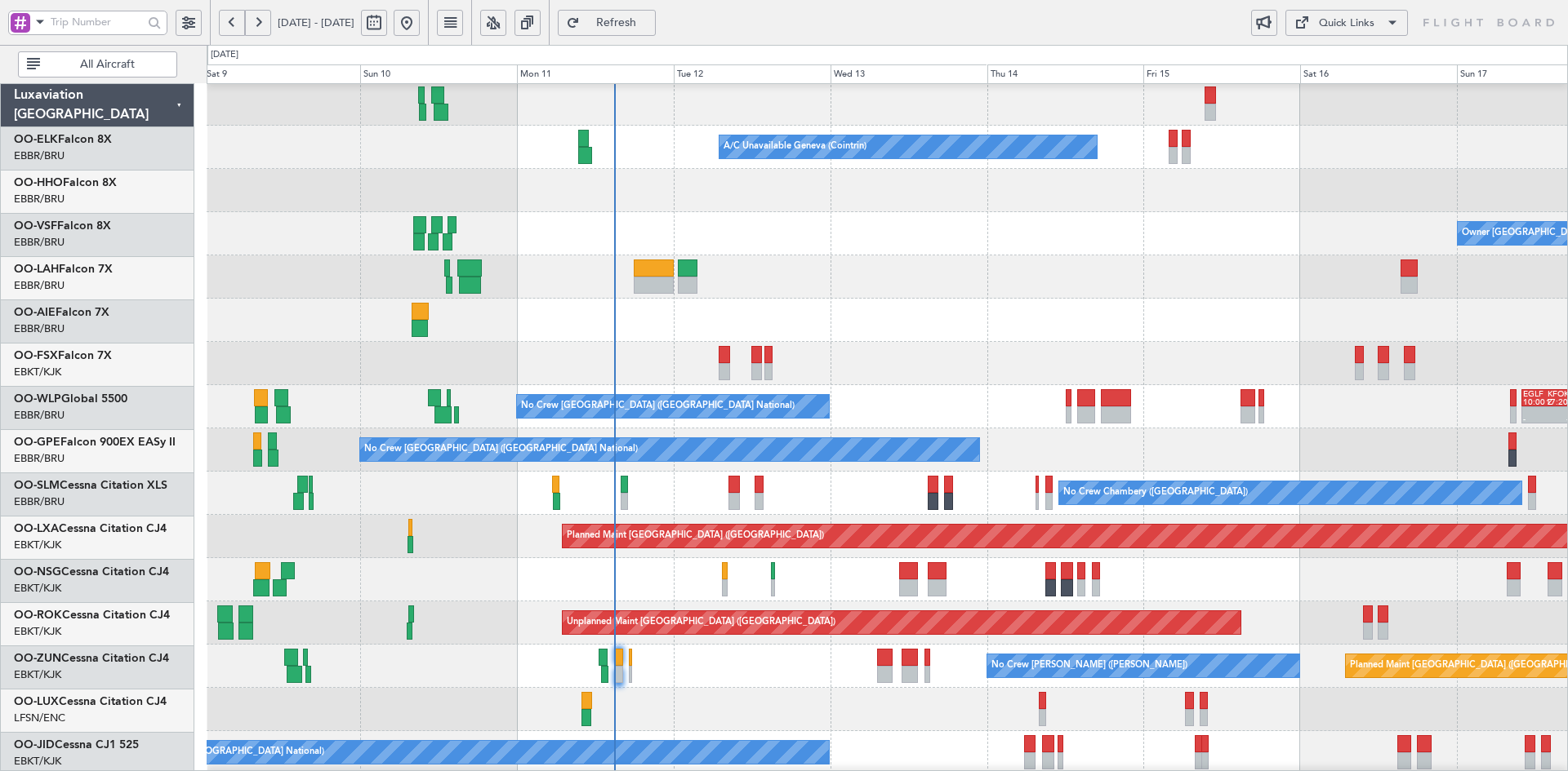
scroll to position [45, 0]
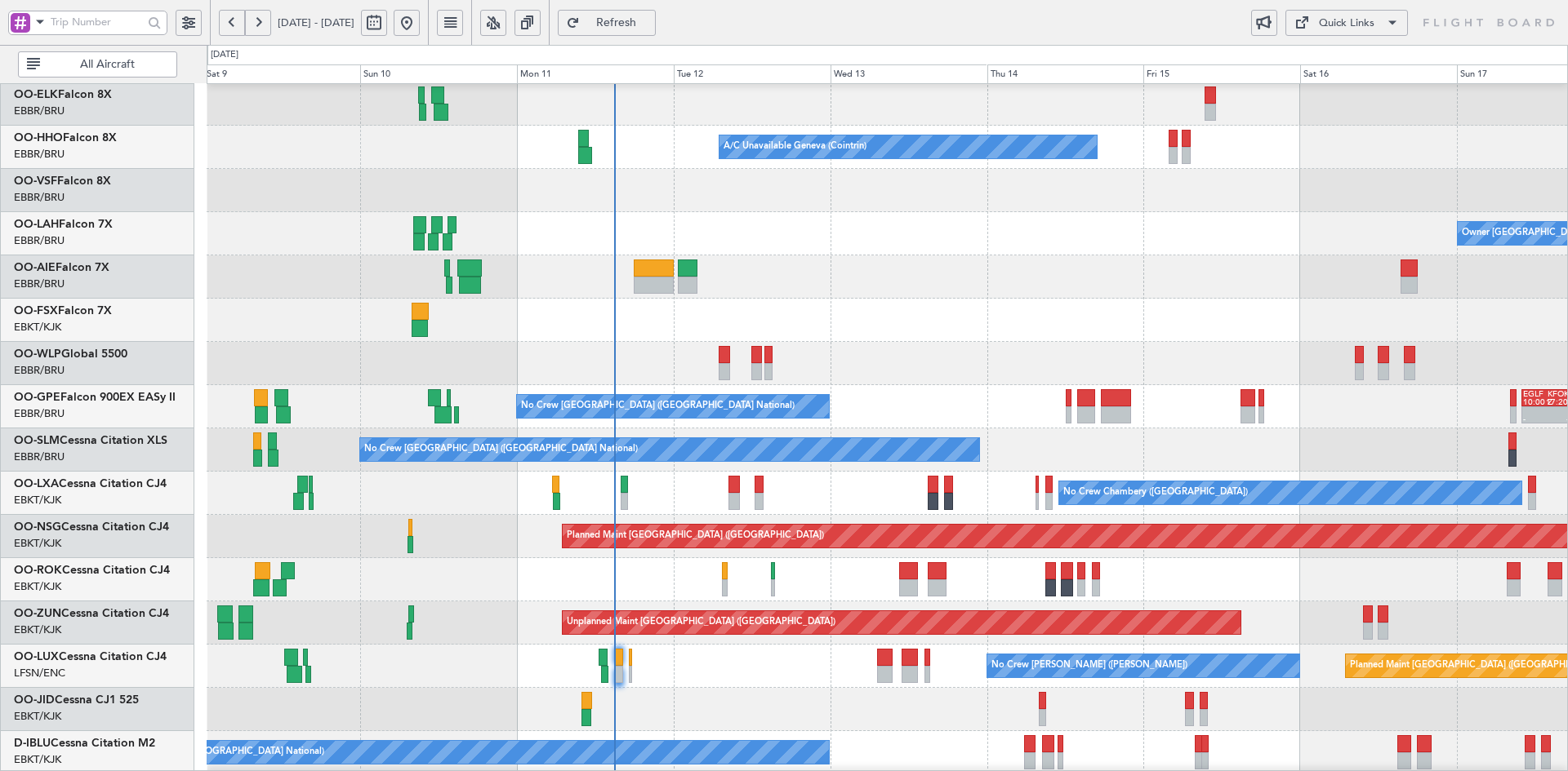
click at [957, 246] on div "Owner Brussels (Brussels National) - - EBBR 12:00 Z KVNY 23:45 Z" at bounding box center [887, 233] width 1360 height 43
click at [1143, 268] on div at bounding box center [887, 276] width 1360 height 43
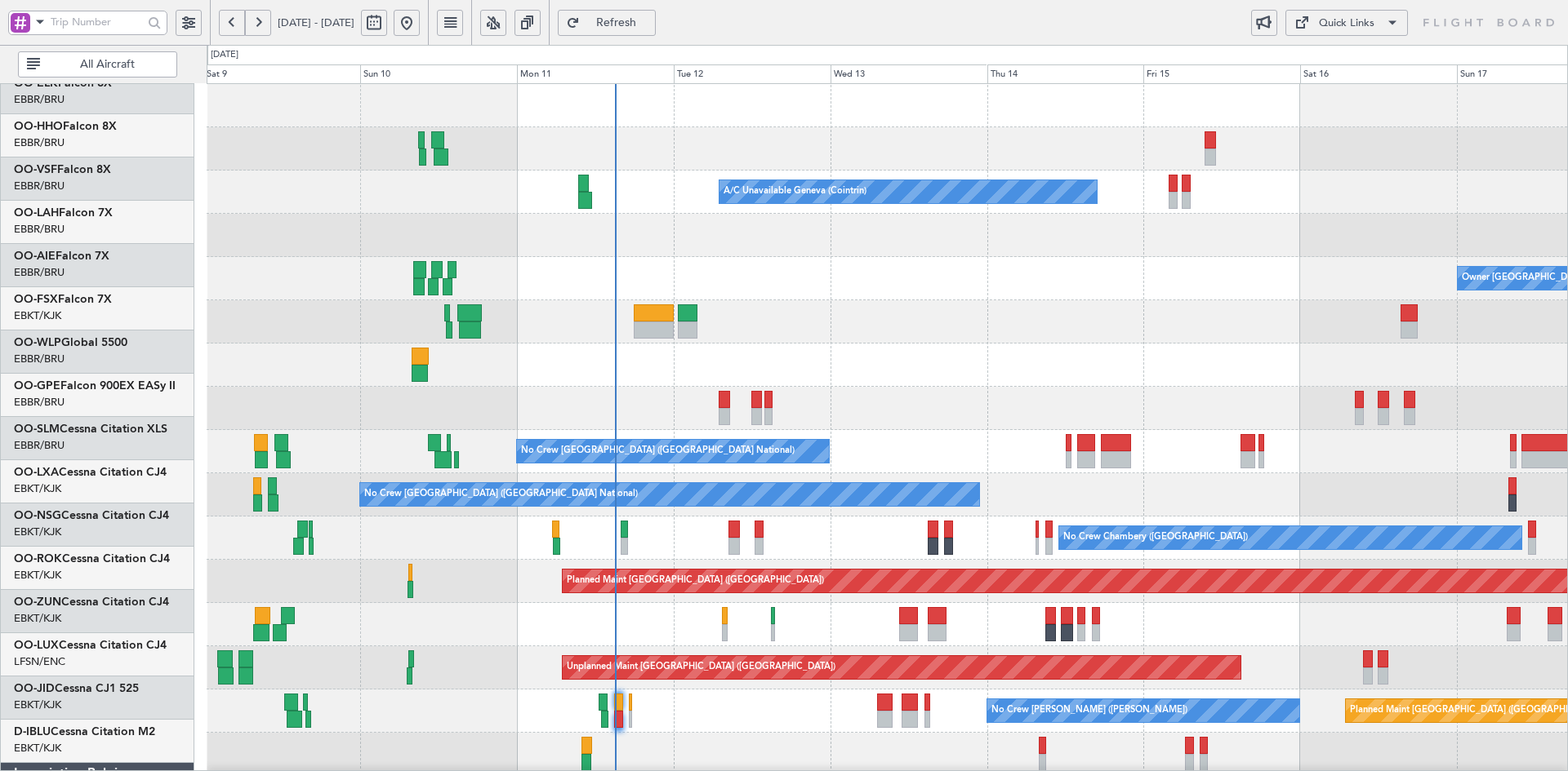
click at [909, 466] on div "A/C Unavailable Geneva (Cointrin) Planned Maint Geneva (Cointrin) Owner Brussel…" at bounding box center [887, 560] width 1360 height 951
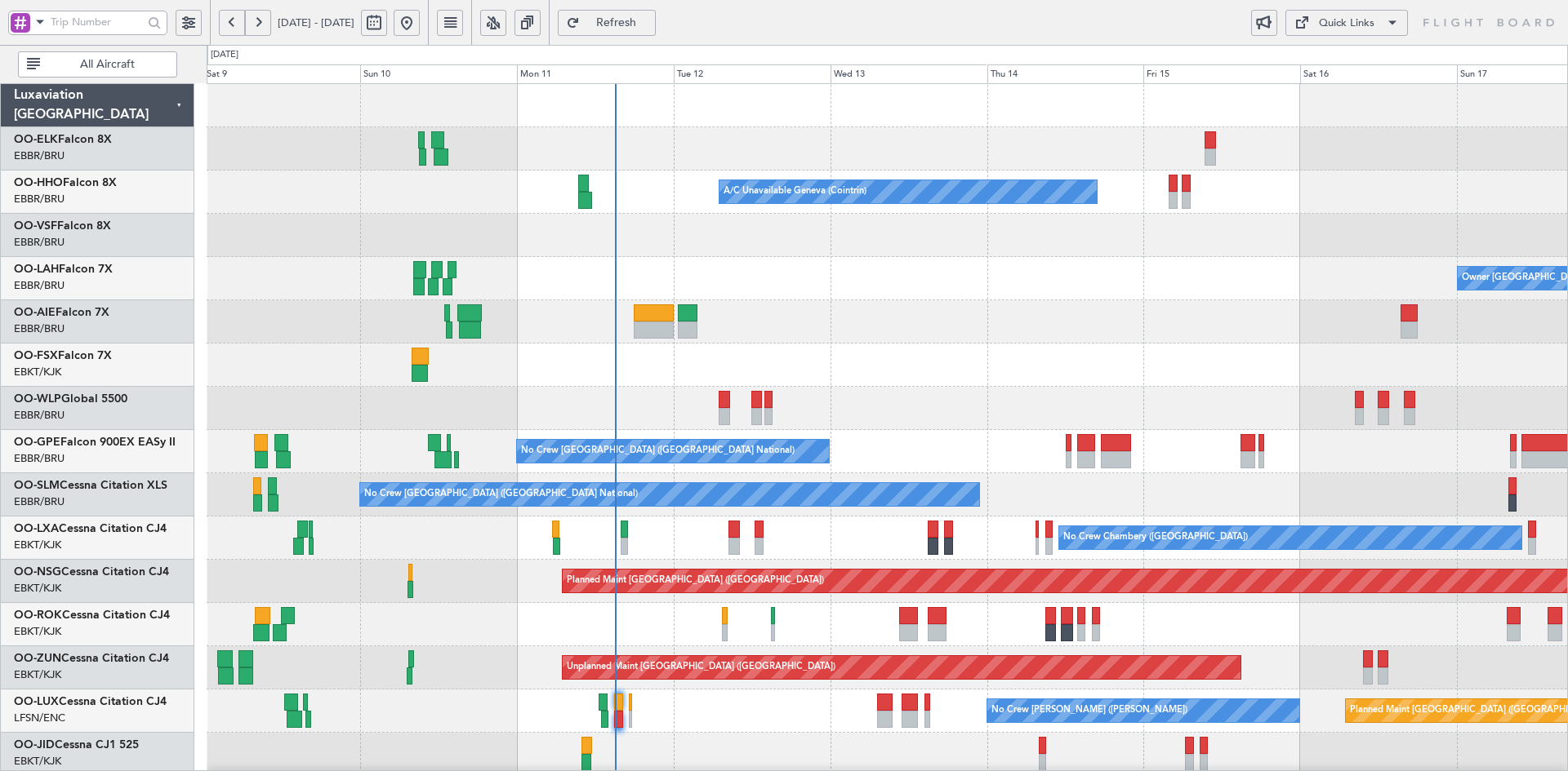
click at [1001, 370] on div "A/C Unavailable Geneva (Cointrin) Planned Maint Geneva (Cointrin) Owner Brussel…" at bounding box center [887, 560] width 1360 height 951
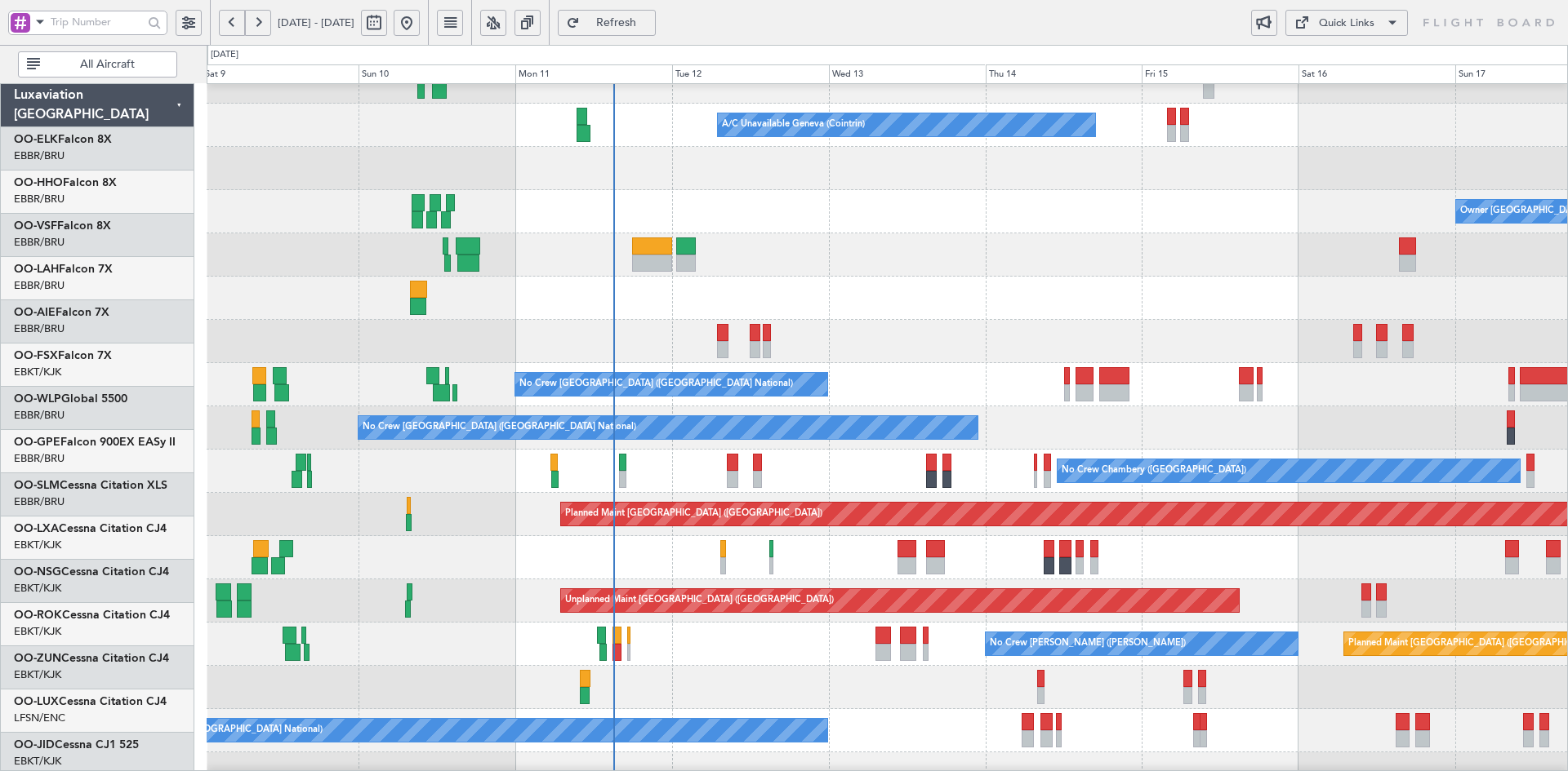
scroll to position [67, 0]
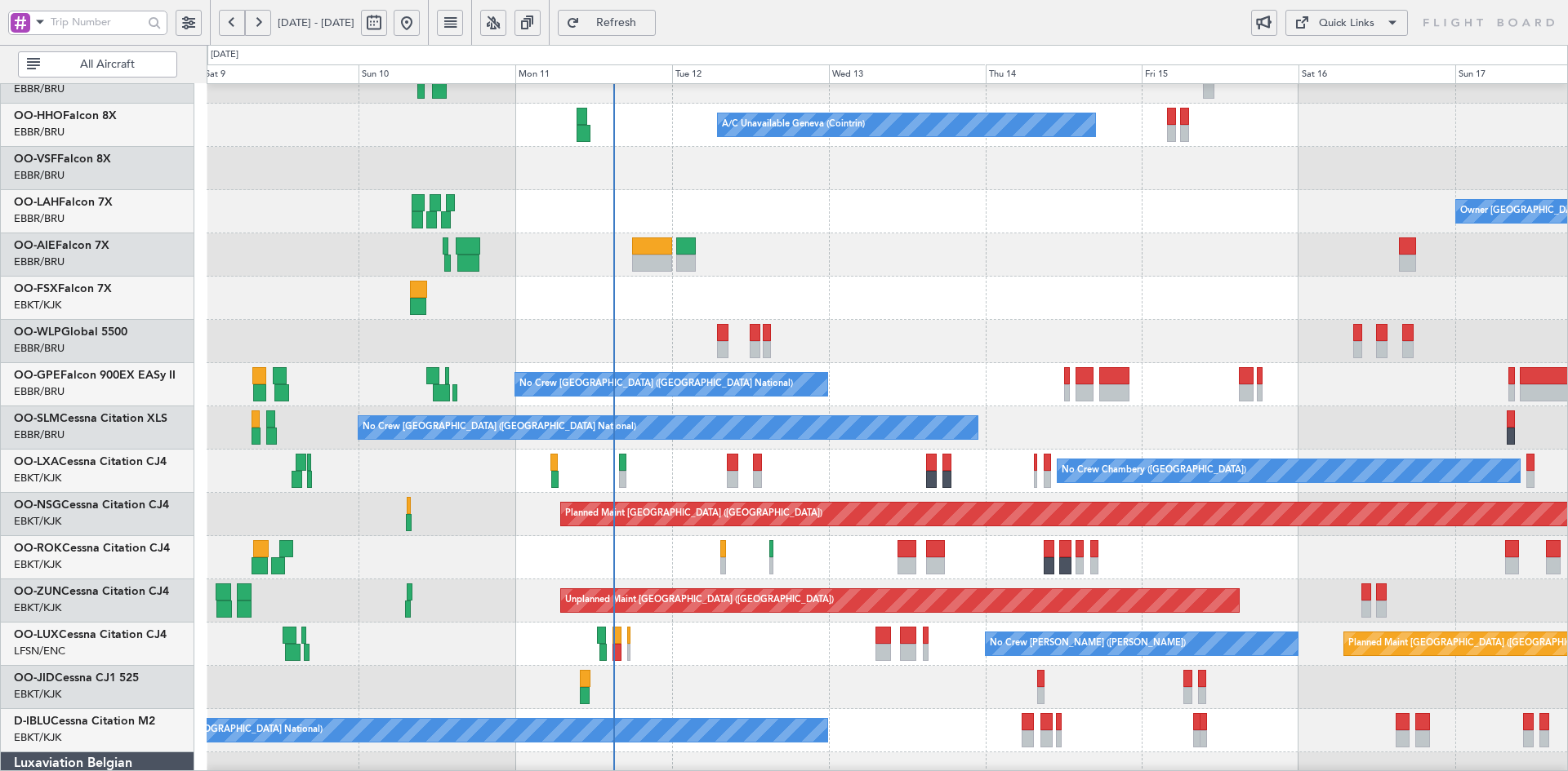
click at [1309, 536] on div "Owner [GEOGRAPHIC_DATA]-[GEOGRAPHIC_DATA]" at bounding box center [887, 557] width 1360 height 43
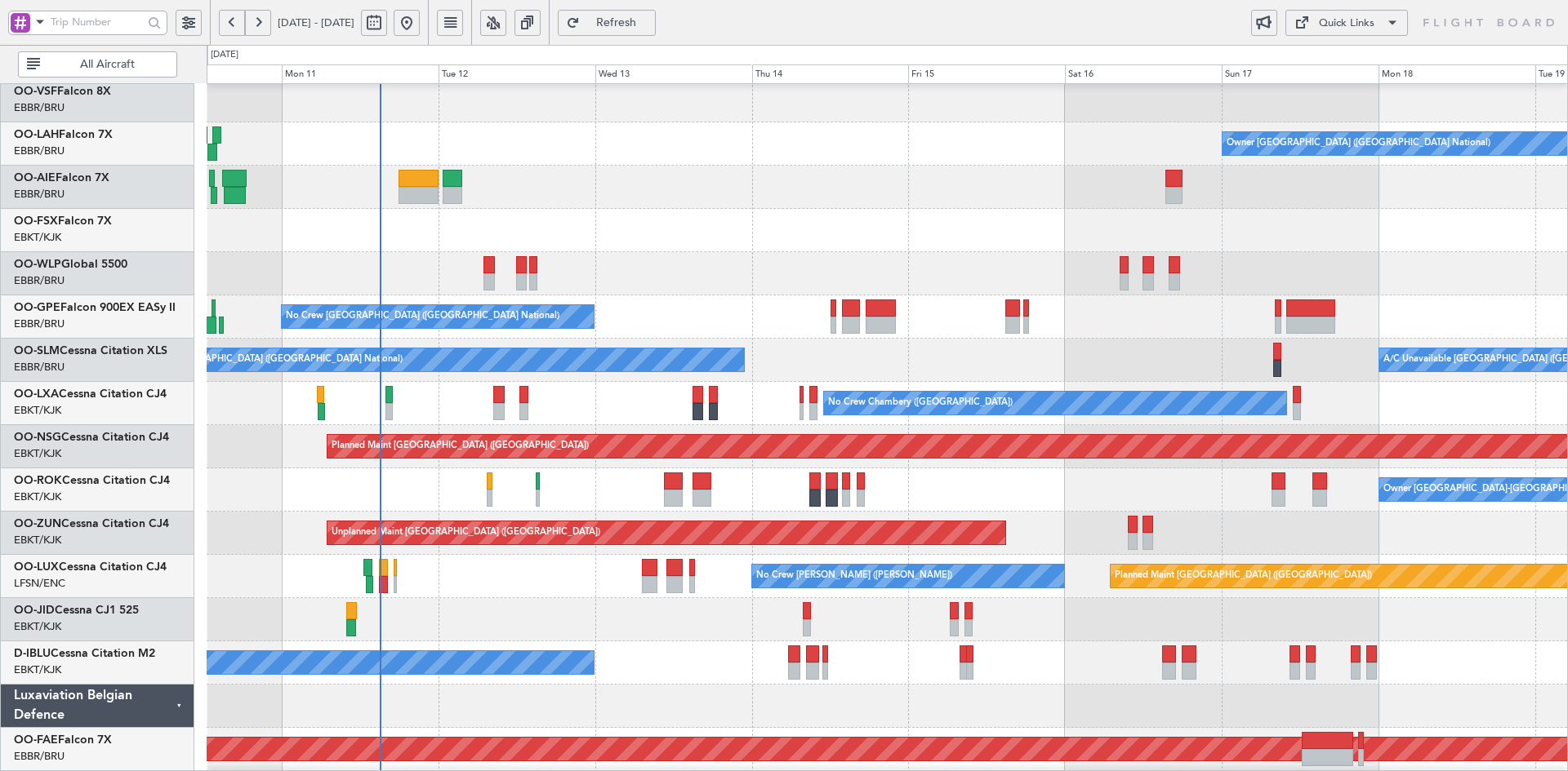
click at [1018, 334] on div "No Crew [GEOGRAPHIC_DATA] ([GEOGRAPHIC_DATA] National)" at bounding box center [887, 317] width 1360 height 43
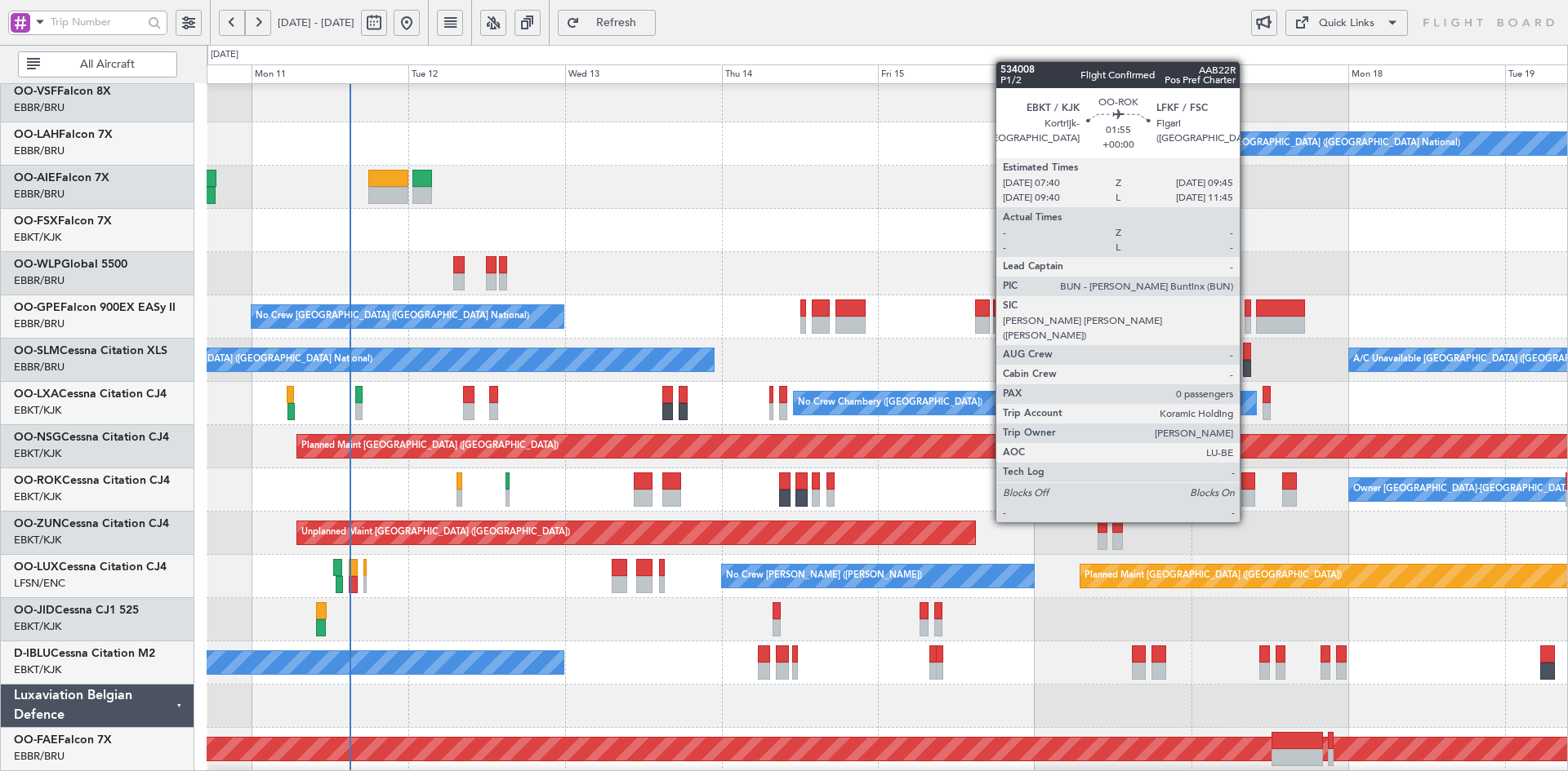
click at [1247, 491] on div at bounding box center [1248, 497] width 14 height 17
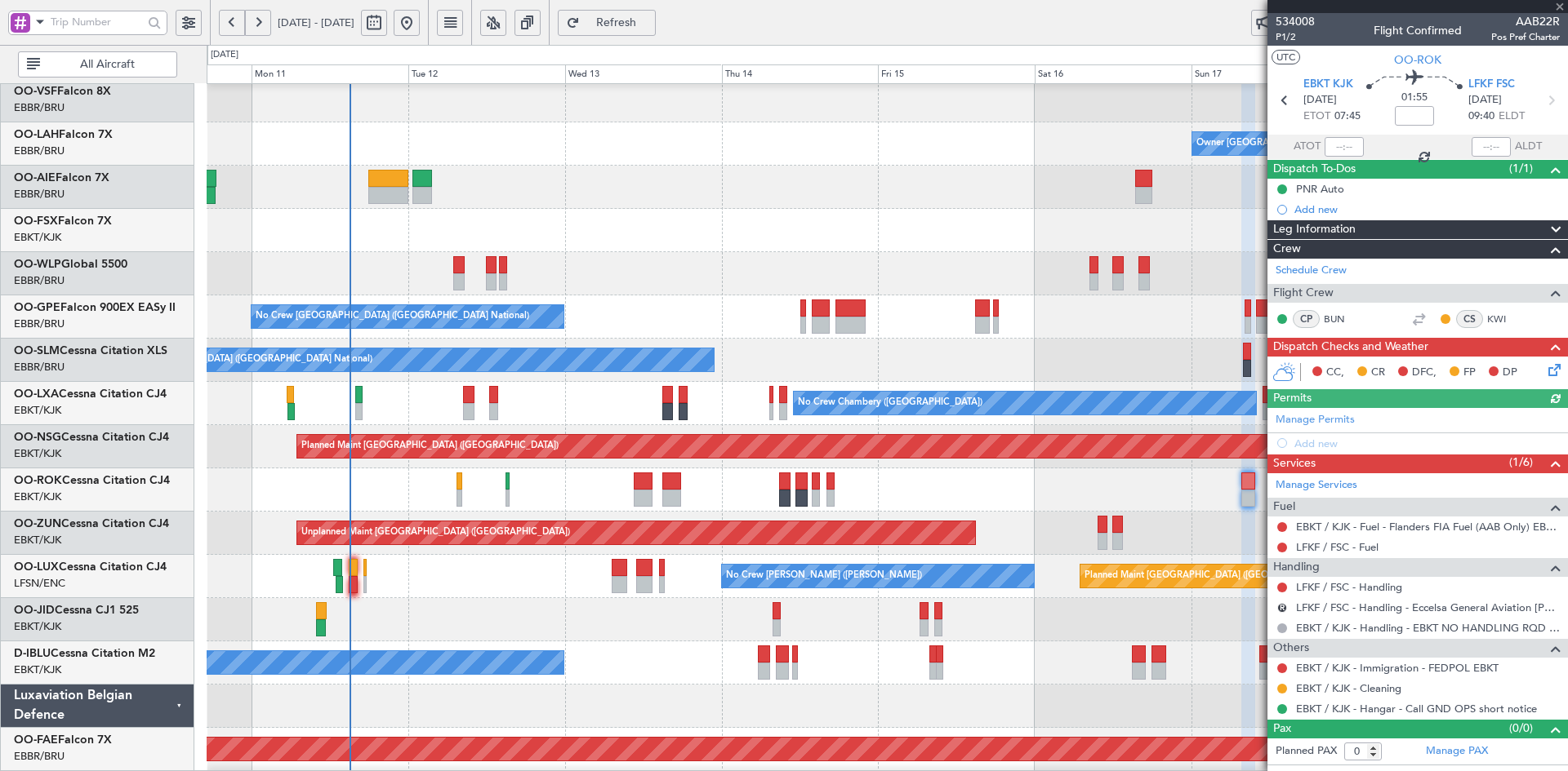
click at [978, 196] on div at bounding box center [887, 187] width 1360 height 43
click at [1112, 361] on div "No Crew [GEOGRAPHIC_DATA] ([GEOGRAPHIC_DATA] National) A/C Unavailable [GEOGRAP…" at bounding box center [887, 360] width 1360 height 43
click at [1557, 4] on span at bounding box center [1559, 7] width 17 height 15
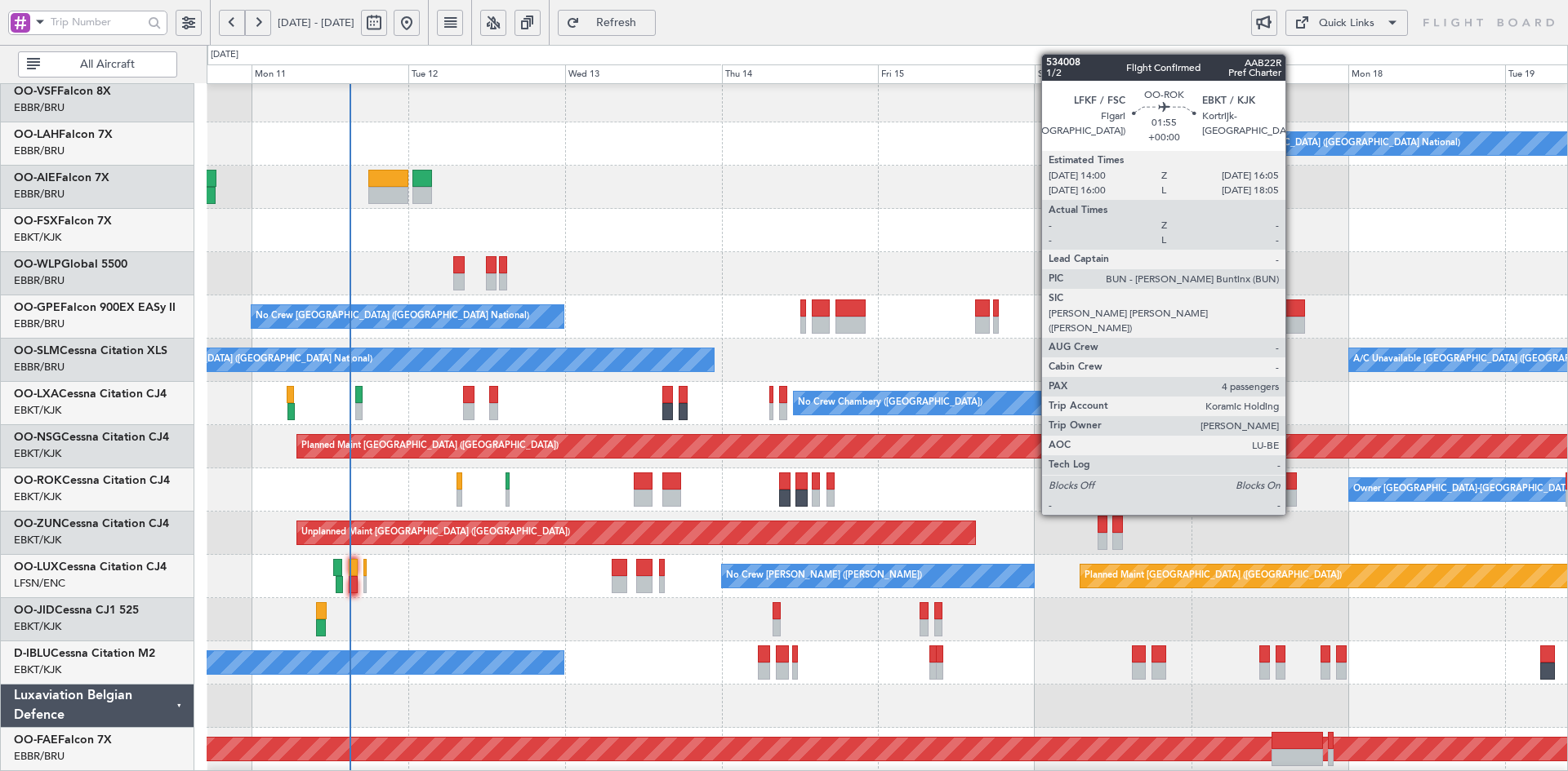
click at [1292, 484] on div at bounding box center [1289, 481] width 14 height 17
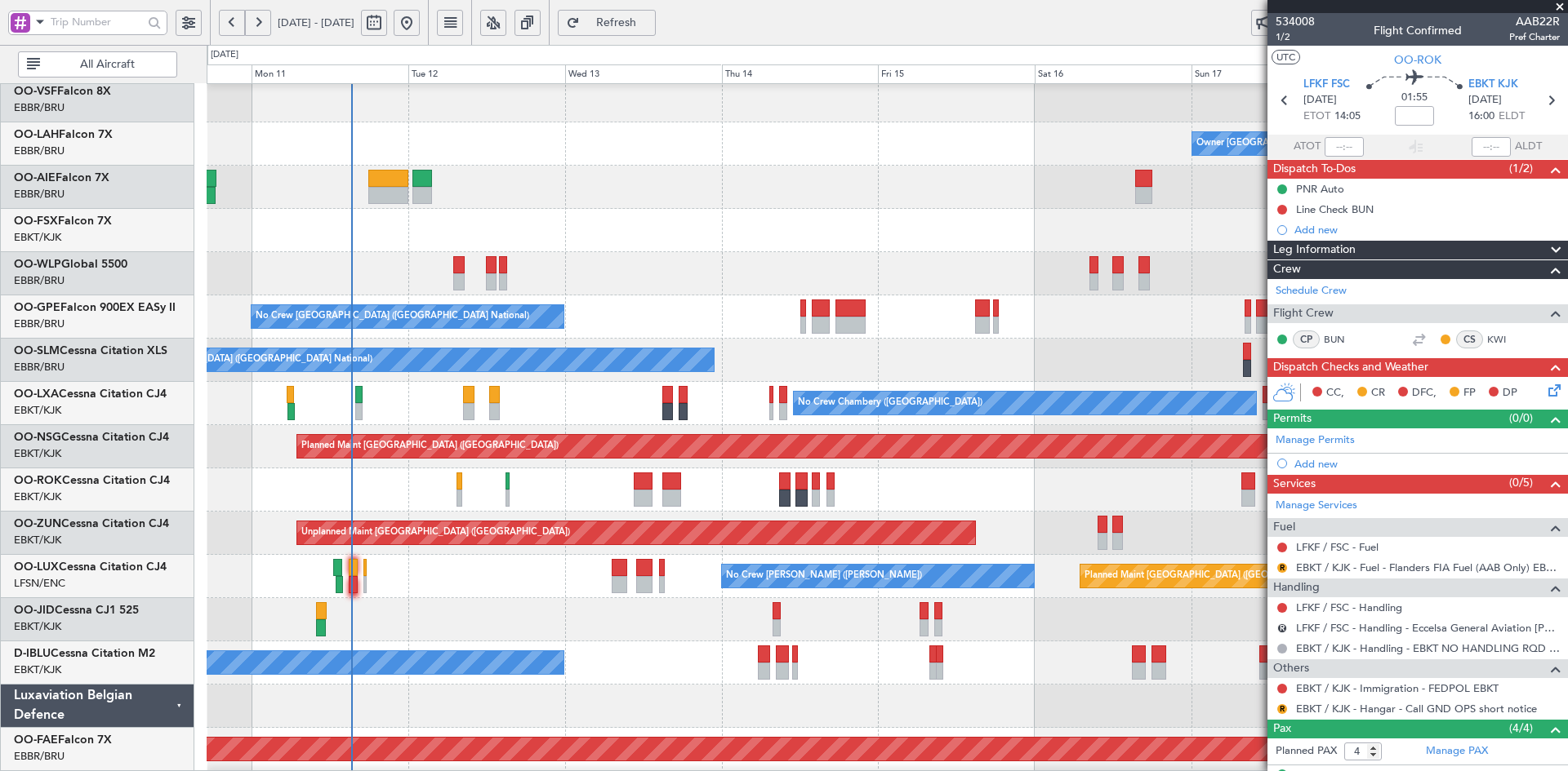
click at [864, 20] on fb-flight-board "[DATE] - [DATE] Refresh Quick Links All Aircraft Owner [GEOGRAPHIC_DATA] (Bruss…" at bounding box center [784, 396] width 1568 height 752
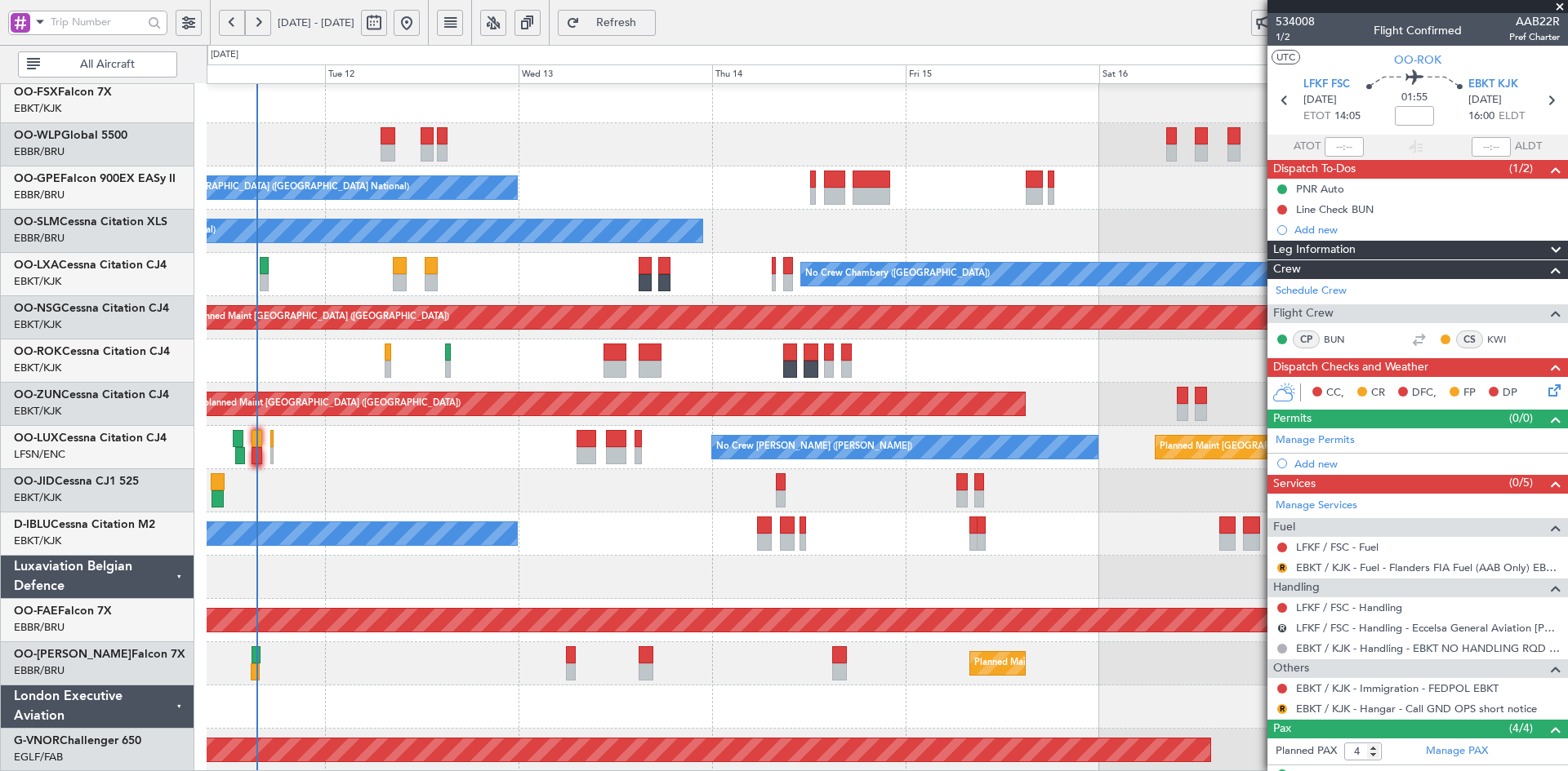
scroll to position [0, 0]
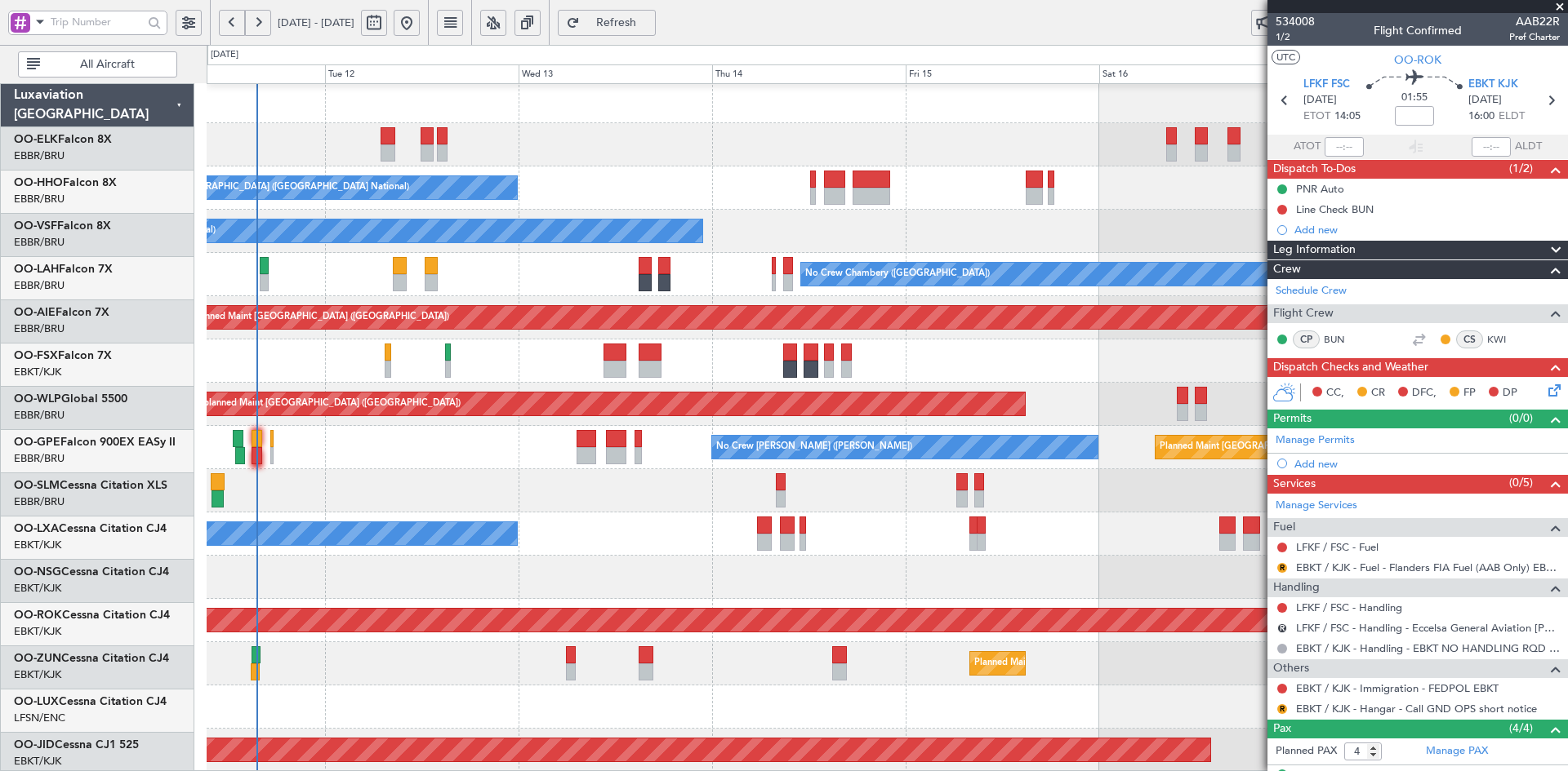
click at [786, 636] on div "No Crew [GEOGRAPHIC_DATA] ([GEOGRAPHIC_DATA] National) No Crew [GEOGRAPHIC_DATA…" at bounding box center [887, 296] width 1360 height 951
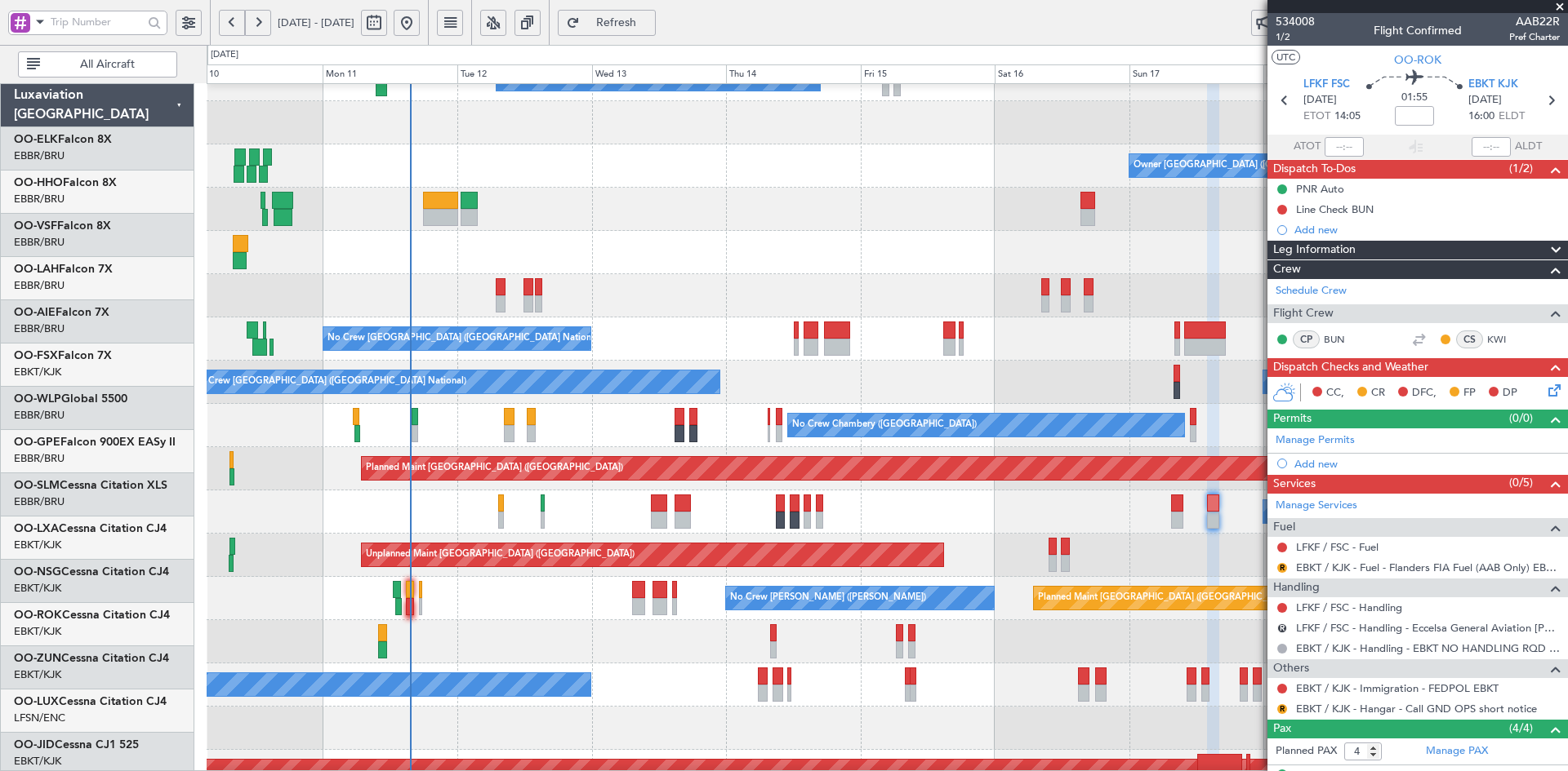
click at [890, 167] on div "A/C Unavailable Geneva (Cointrin) Planned Maint Geneva ([GEOGRAPHIC_DATA]) Owne…" at bounding box center [887, 447] width 1360 height 951
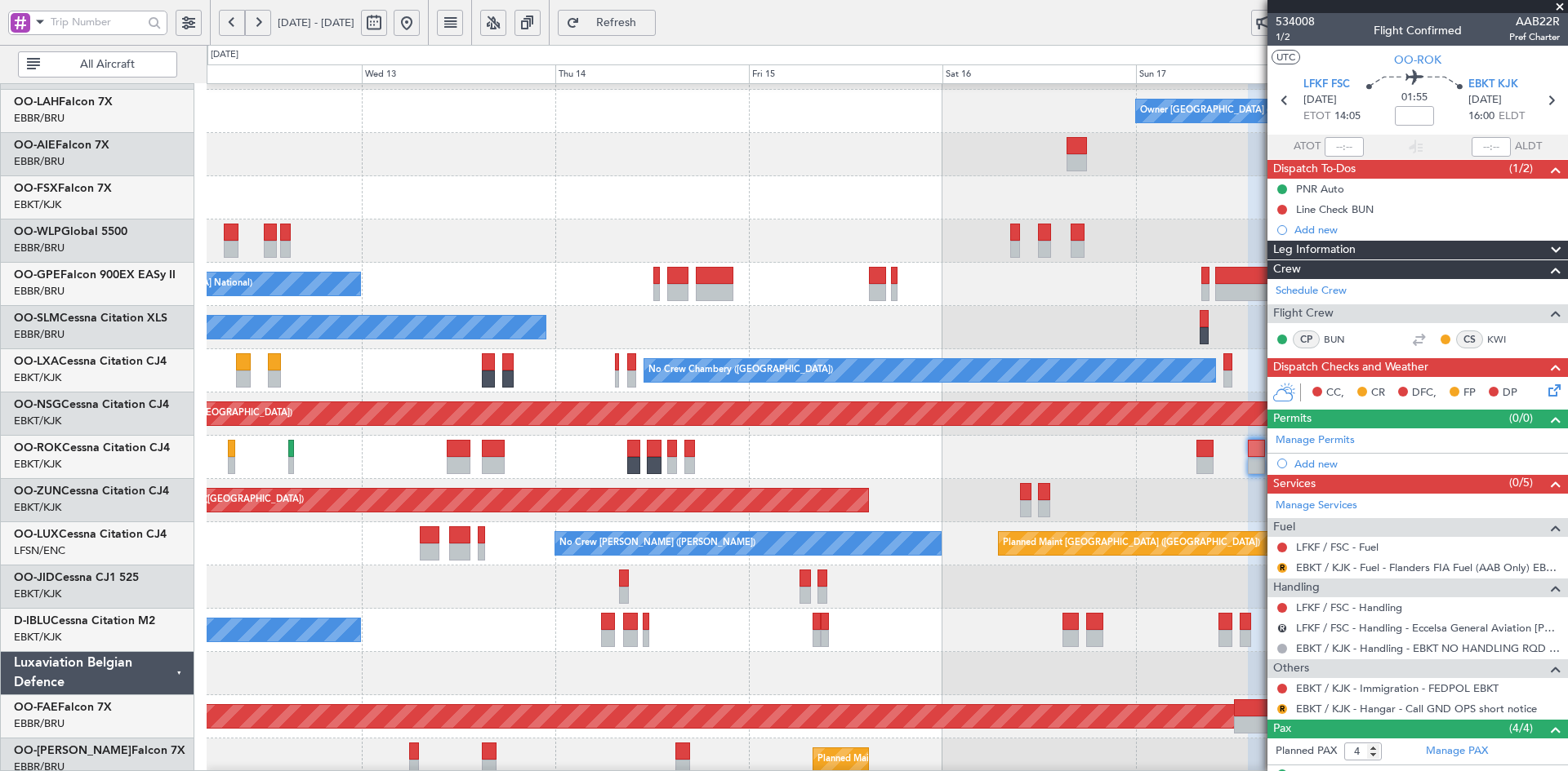
click at [830, 598] on div at bounding box center [887, 587] width 1360 height 43
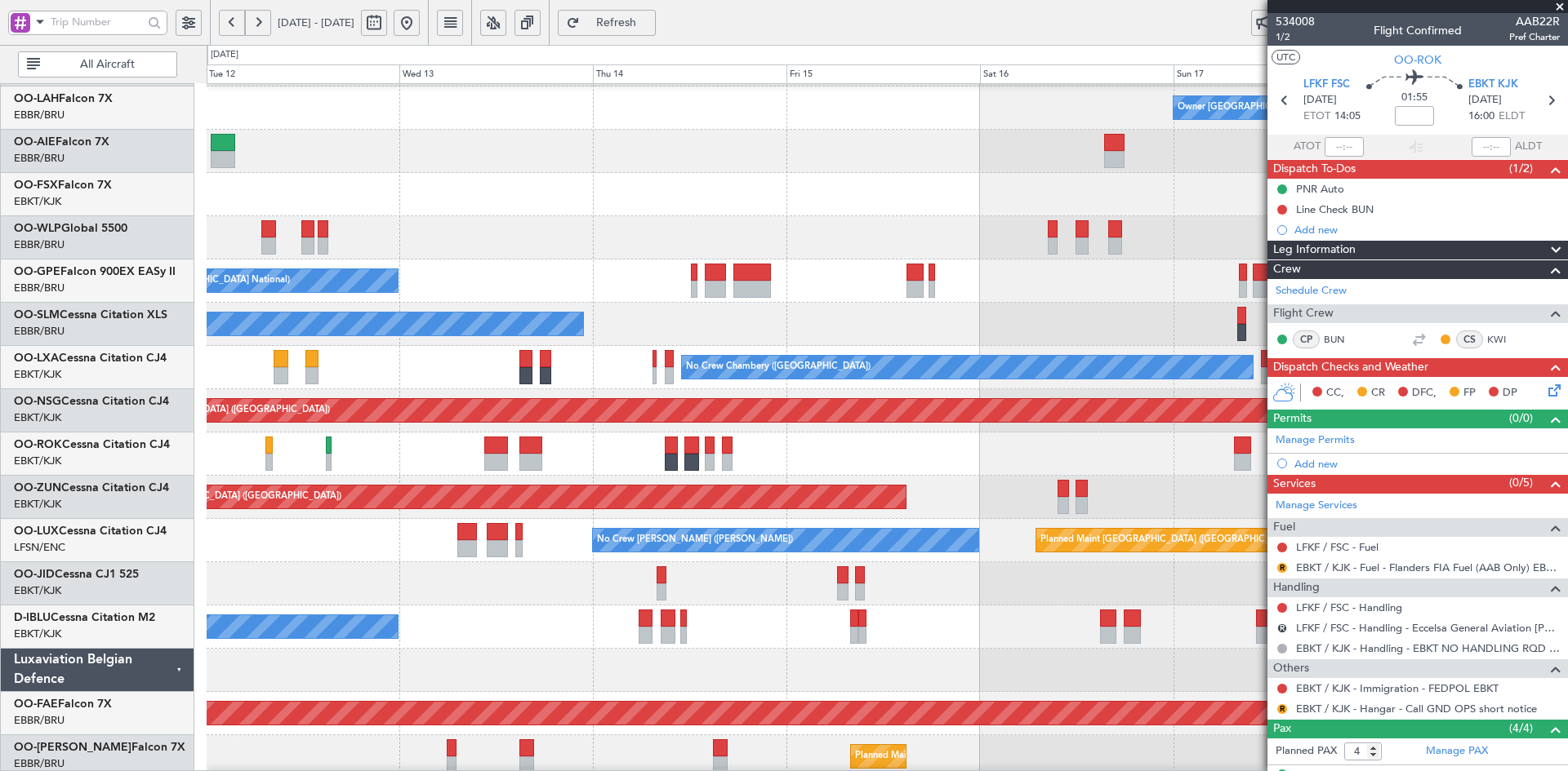
click at [1560, 4] on span at bounding box center [1559, 7] width 17 height 15
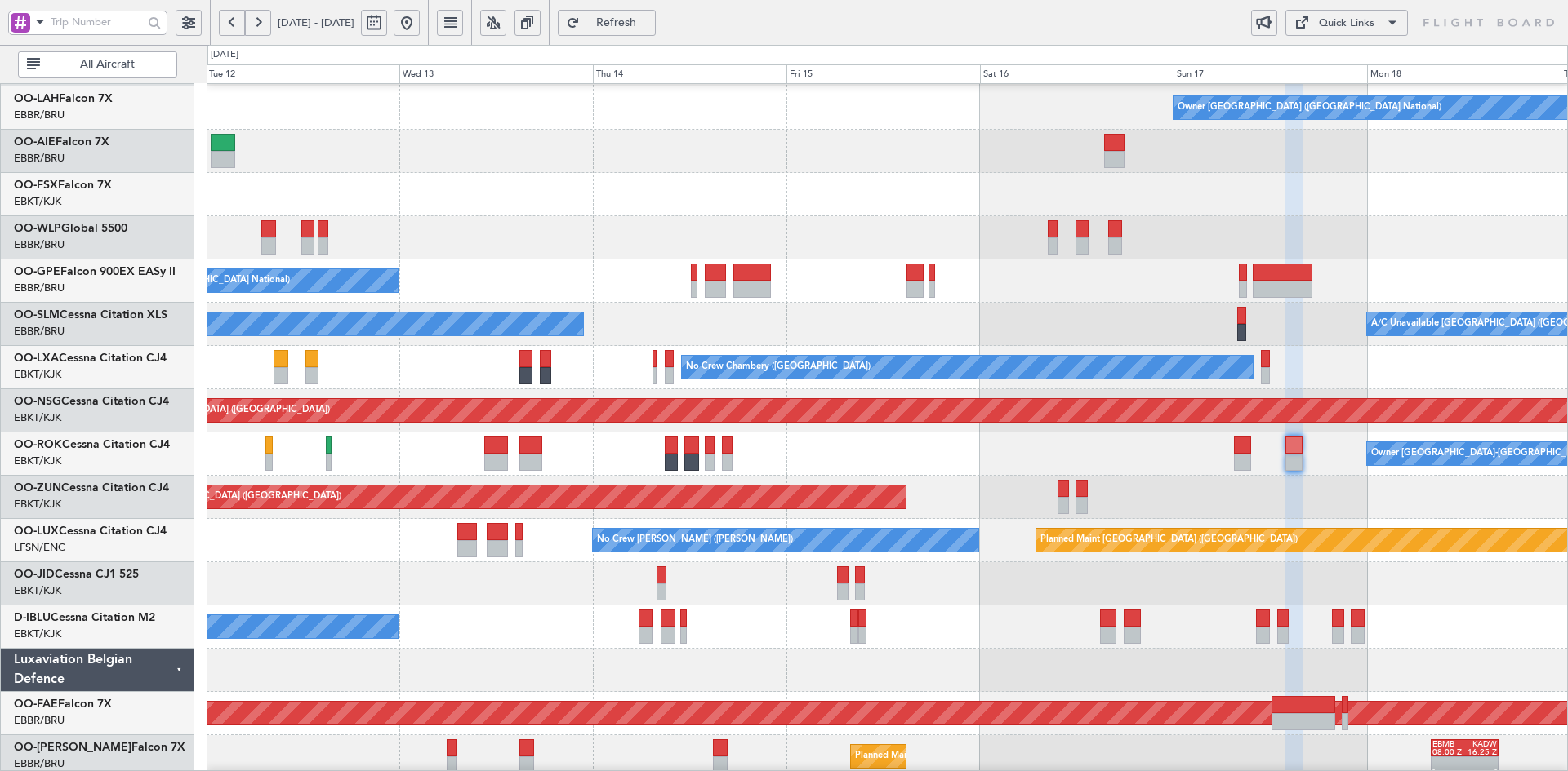
type input "0"
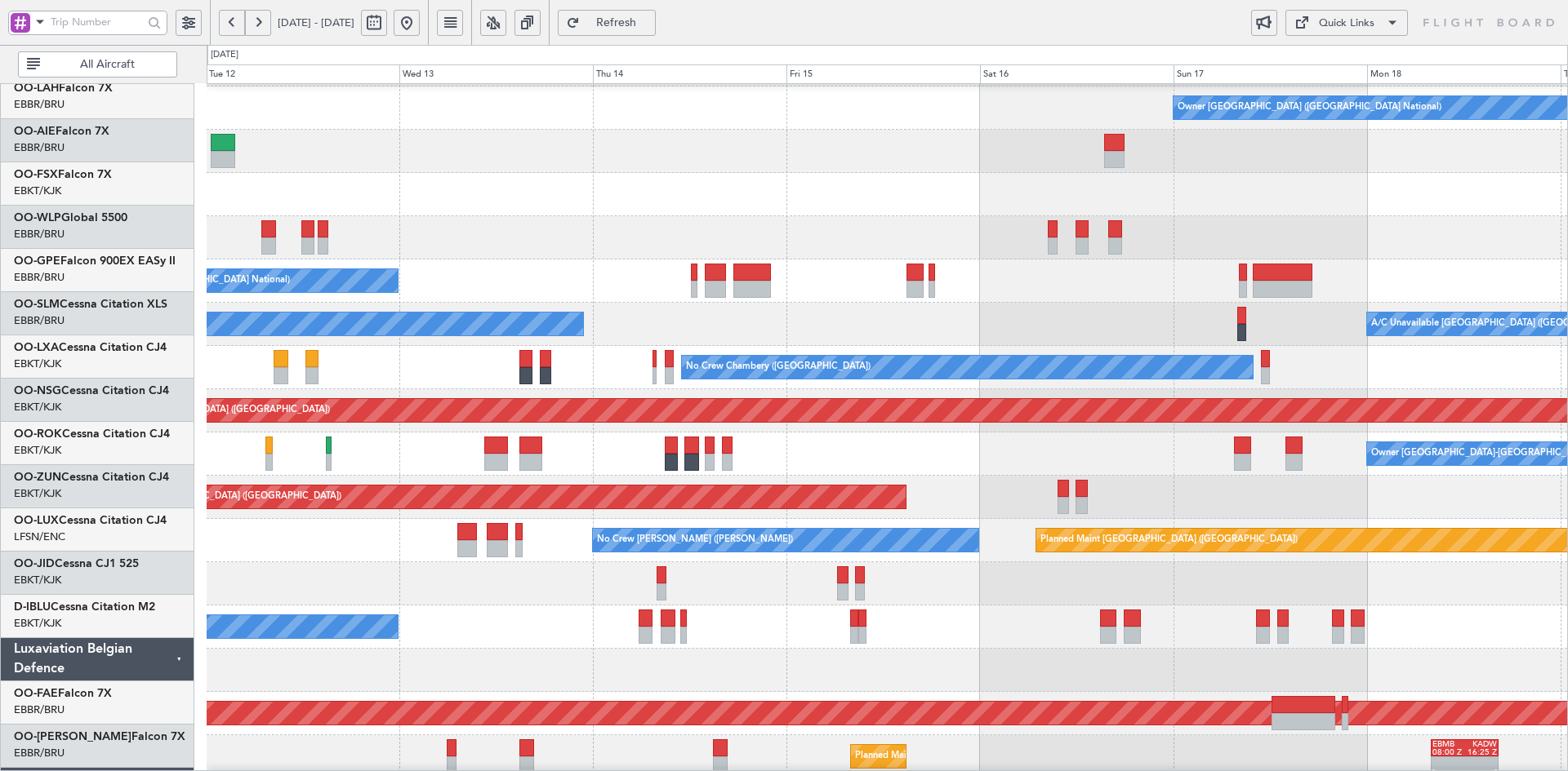
click at [1215, 459] on div "Owner [GEOGRAPHIC_DATA]-[GEOGRAPHIC_DATA]" at bounding box center [887, 454] width 1360 height 43
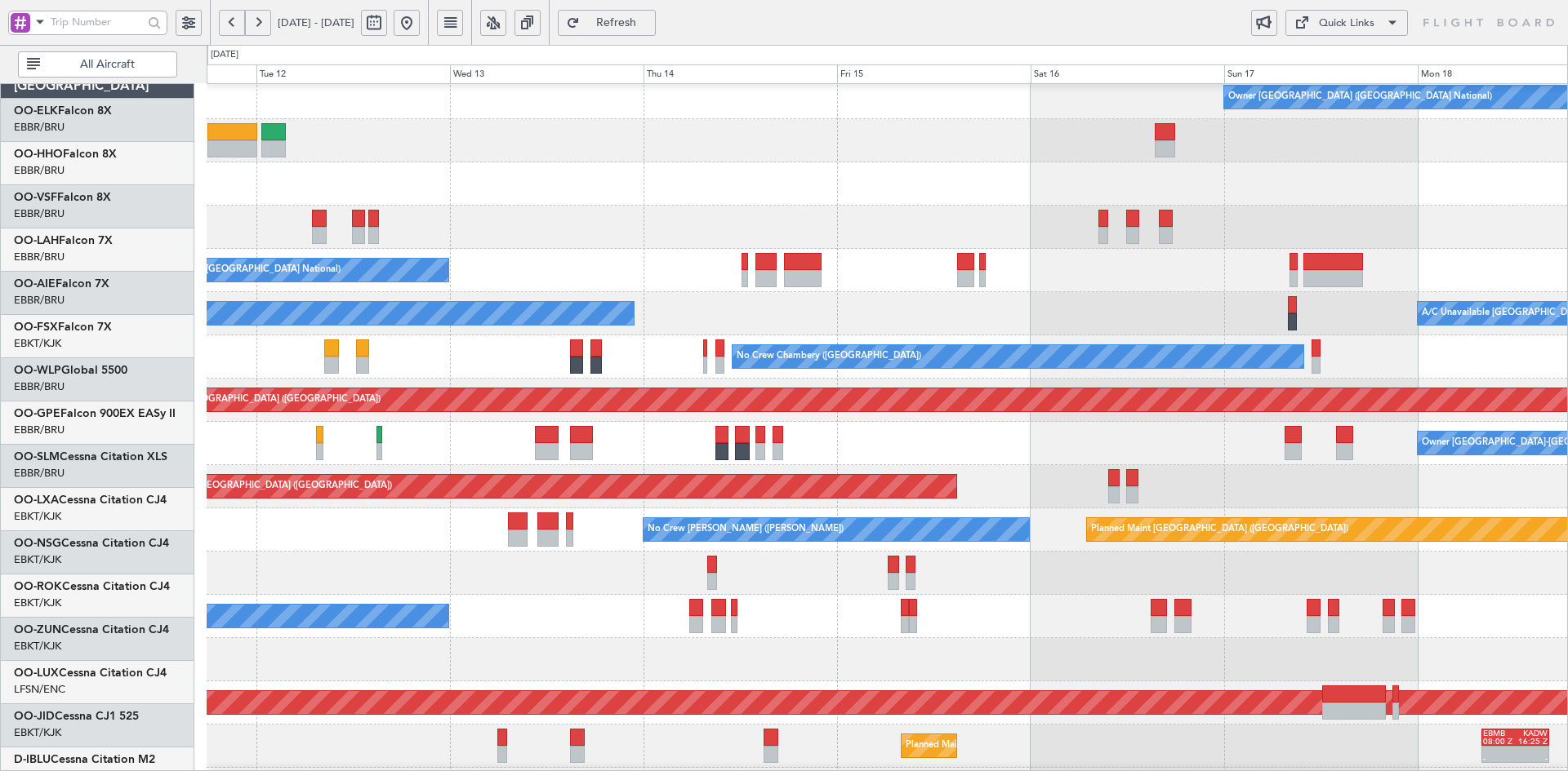
click at [1042, 206] on div at bounding box center [887, 184] width 1360 height 43
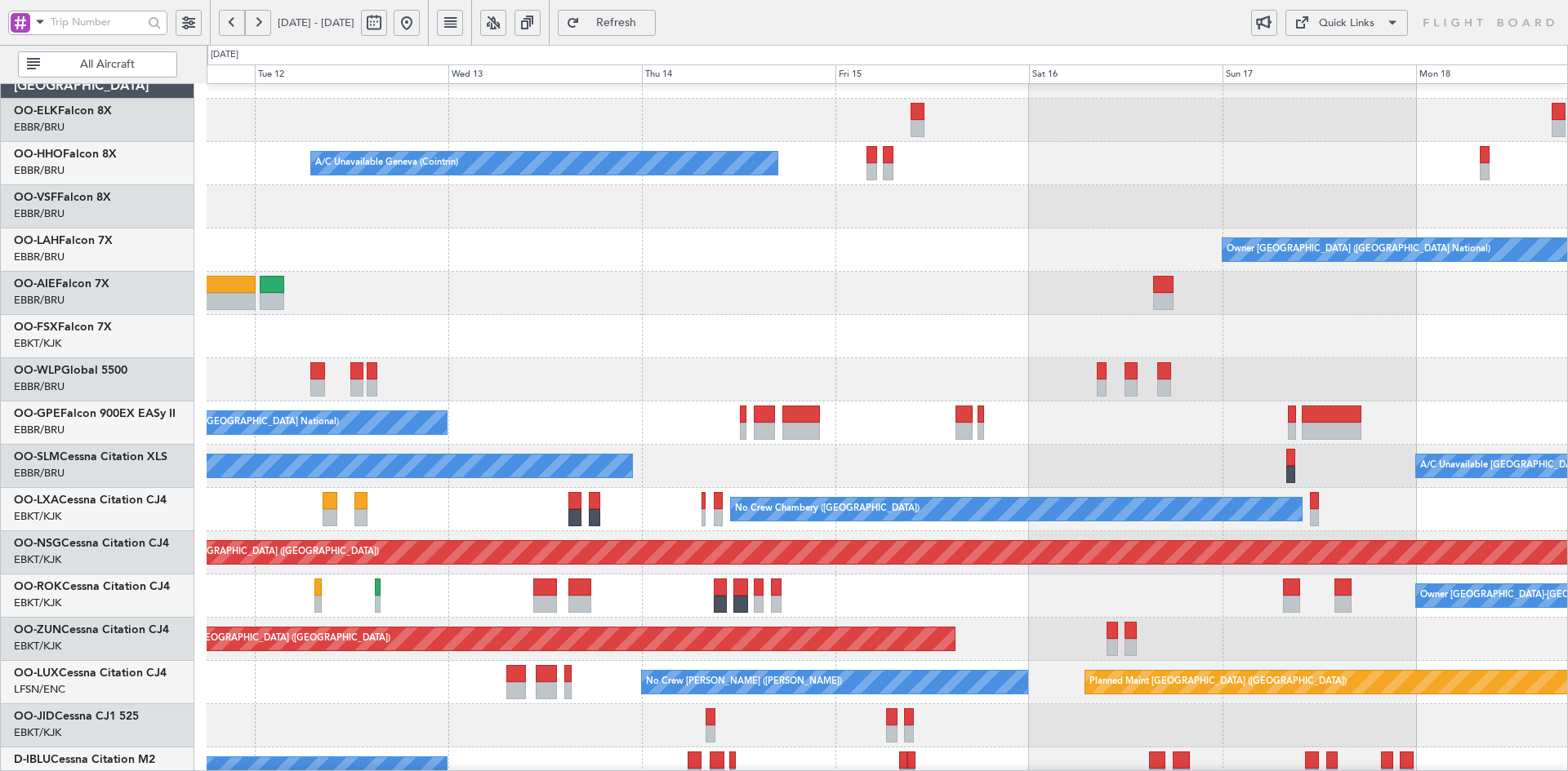
scroll to position [14, 0]
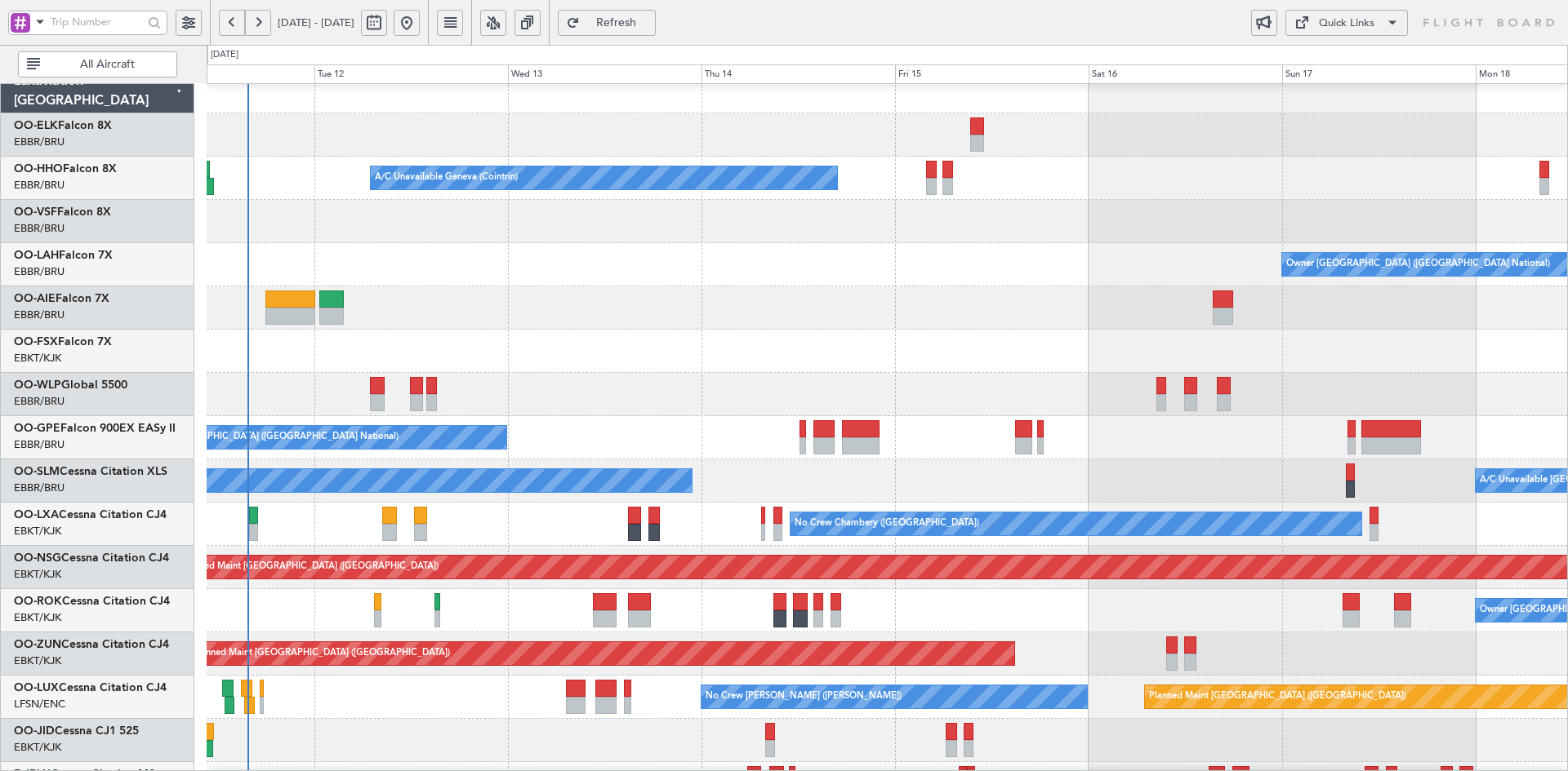
click at [420, 26] on button at bounding box center [407, 23] width 26 height 26
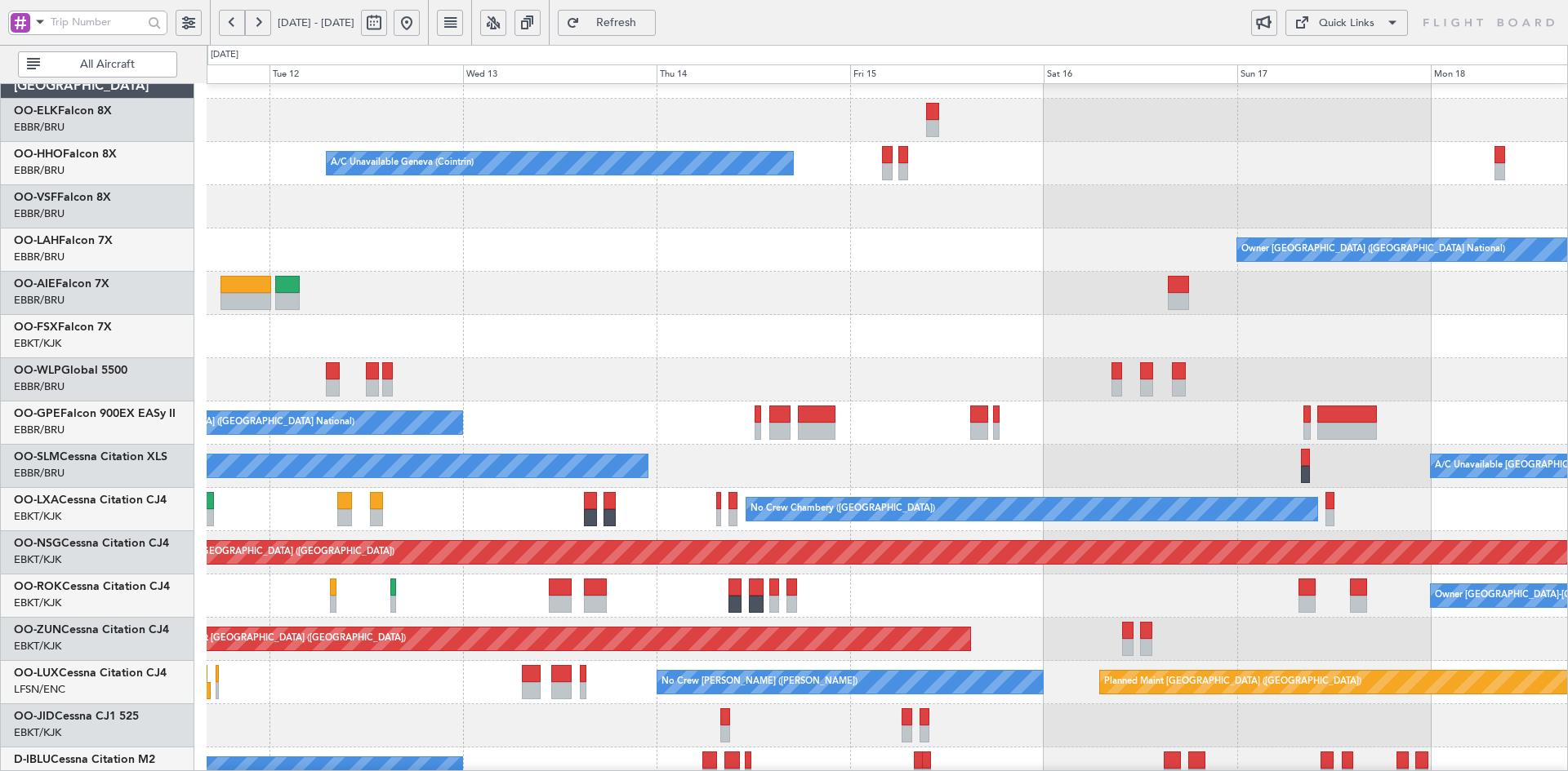
click at [672, 341] on div at bounding box center [887, 336] width 1360 height 43
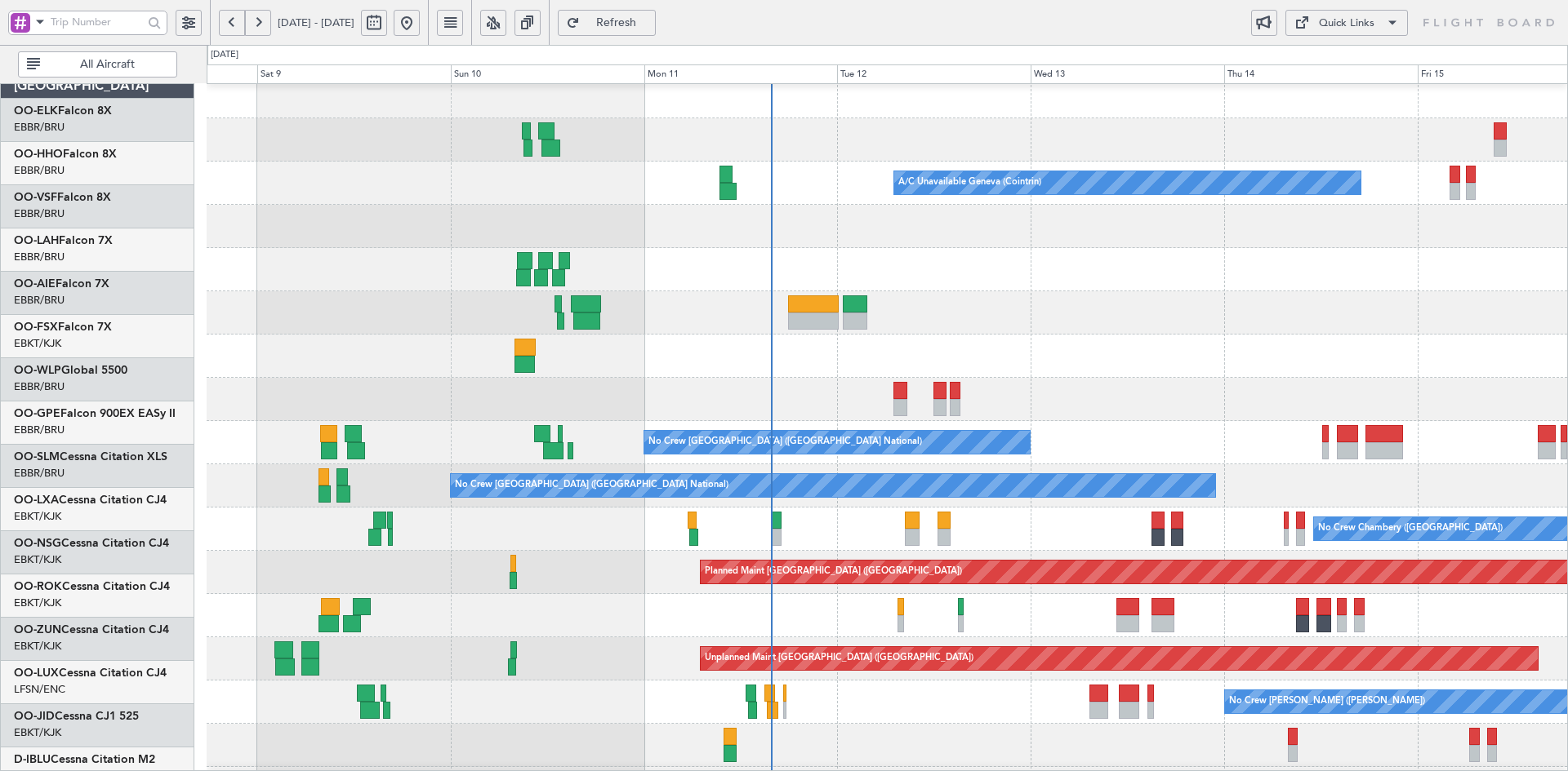
scroll to position [9, 0]
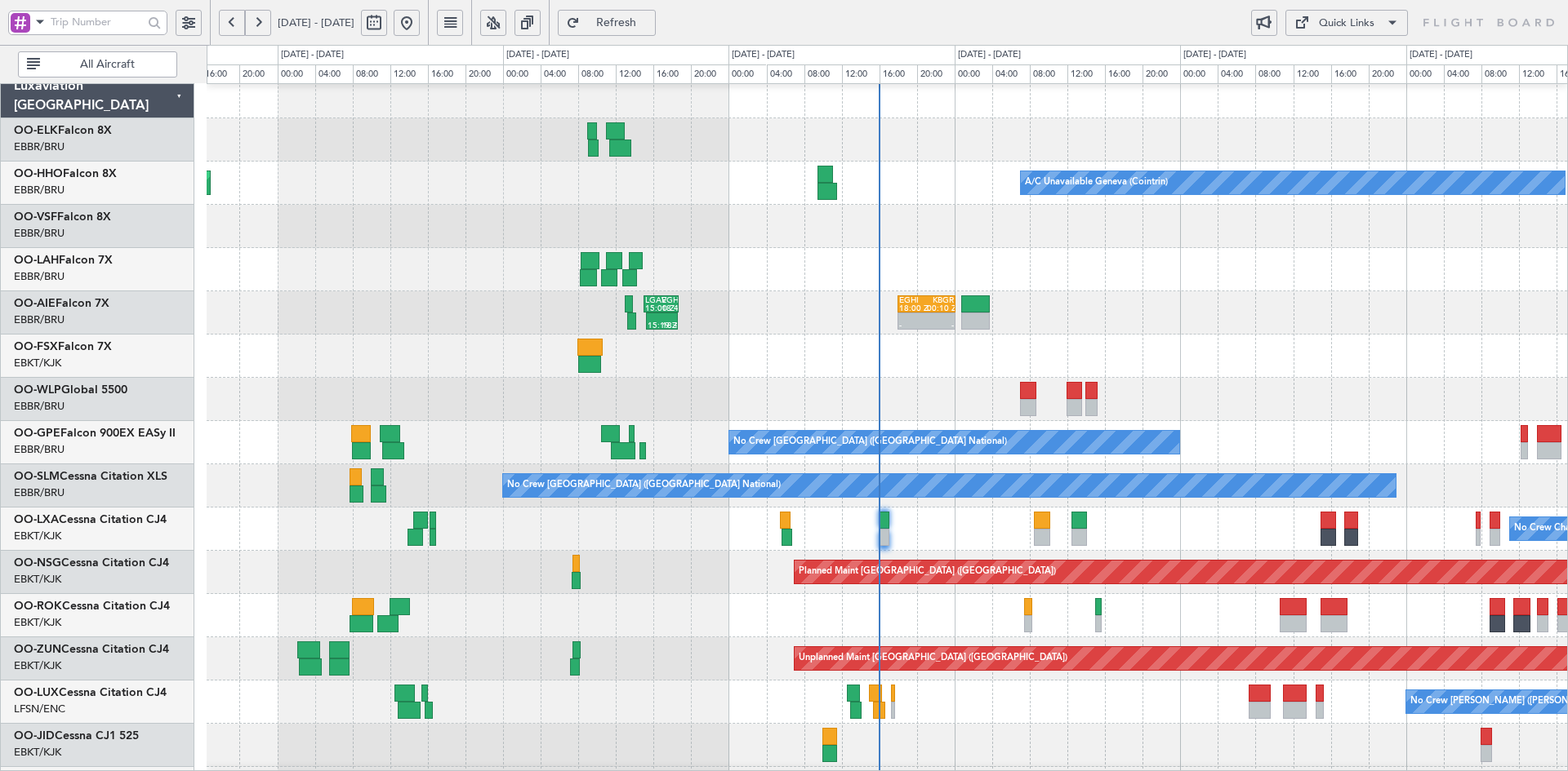
click at [894, 309] on div "15:19 Z 18:40 Z LGAV 15:00 Z EGHI 18:45 Z - - EGHI 18:00 Z KBGR 00:10 Z" at bounding box center [887, 312] width 1360 height 43
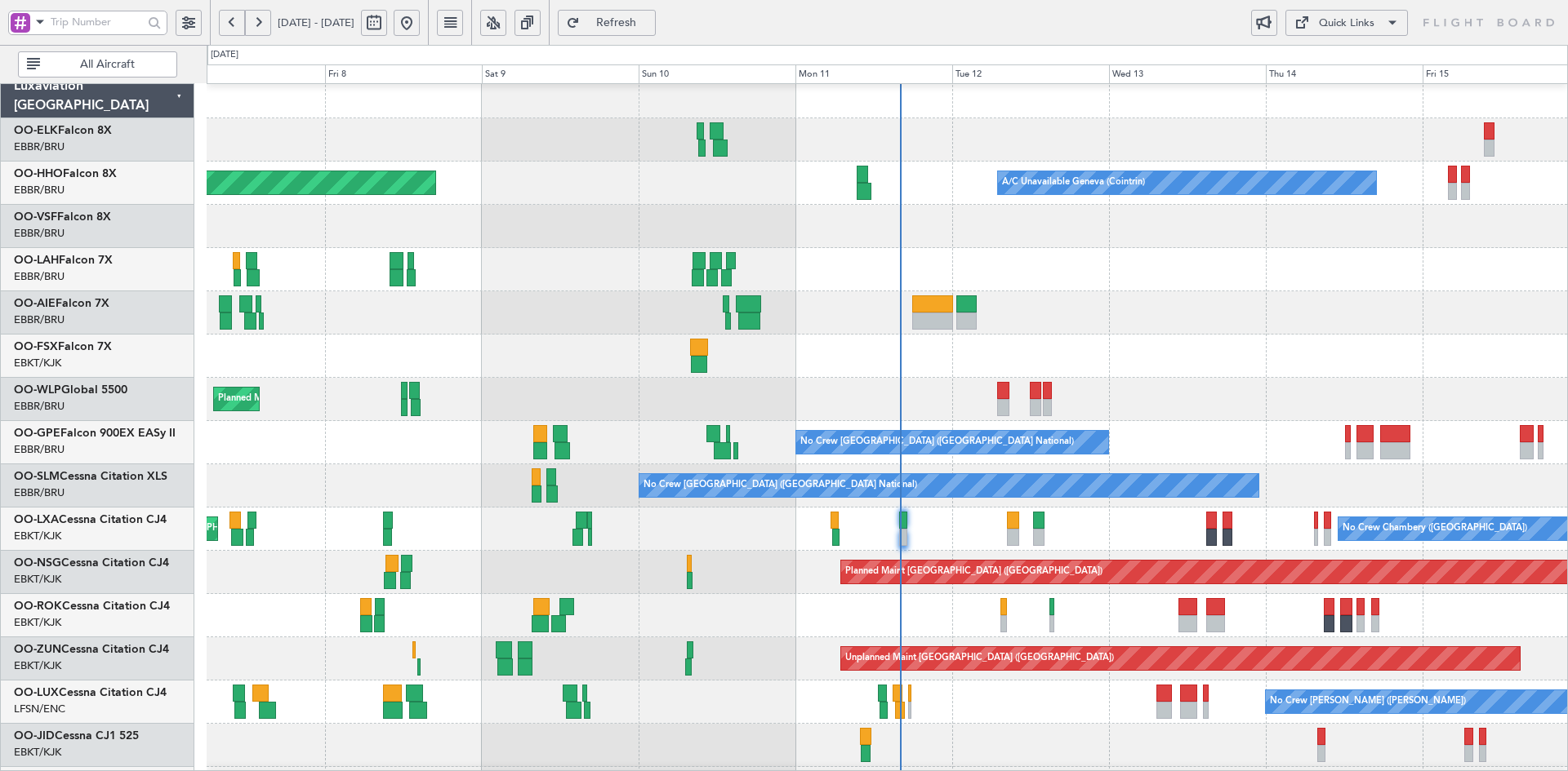
scroll to position [247, 0]
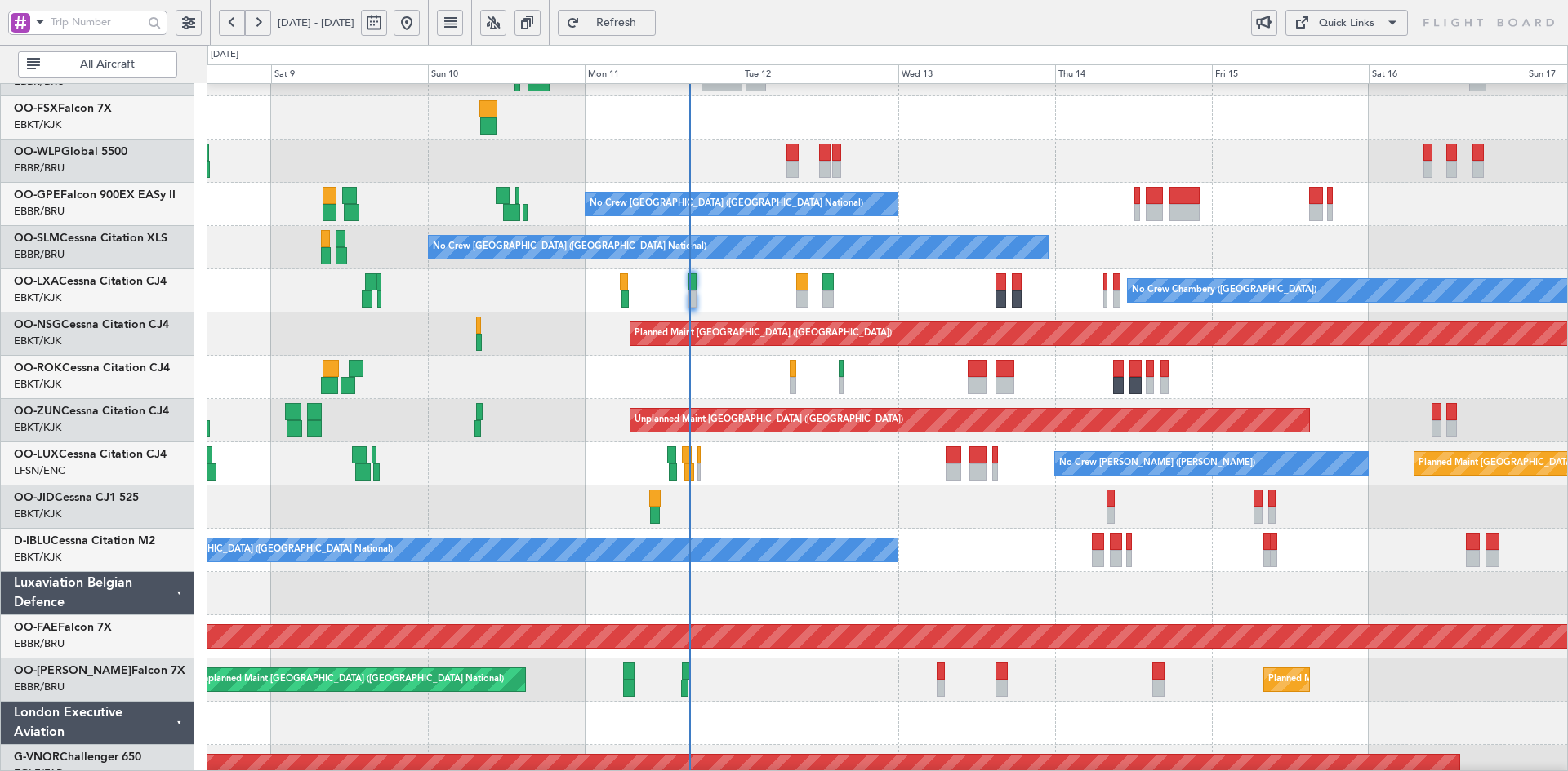
click at [920, 135] on div at bounding box center [887, 117] width 1360 height 43
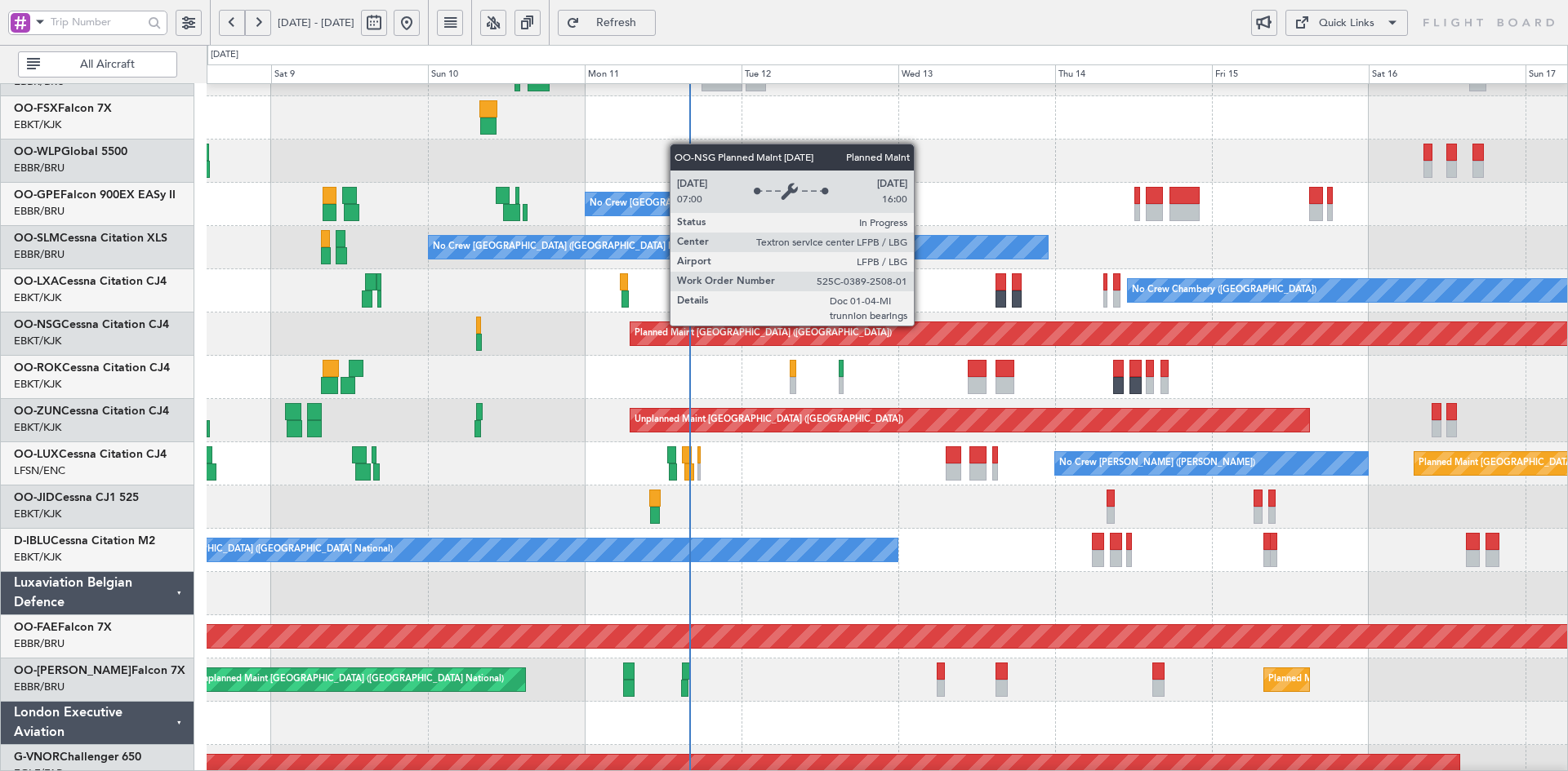
click at [924, 356] on div "Planned Maint [GEOGRAPHIC_DATA] ([GEOGRAPHIC_DATA])" at bounding box center [887, 334] width 1360 height 43
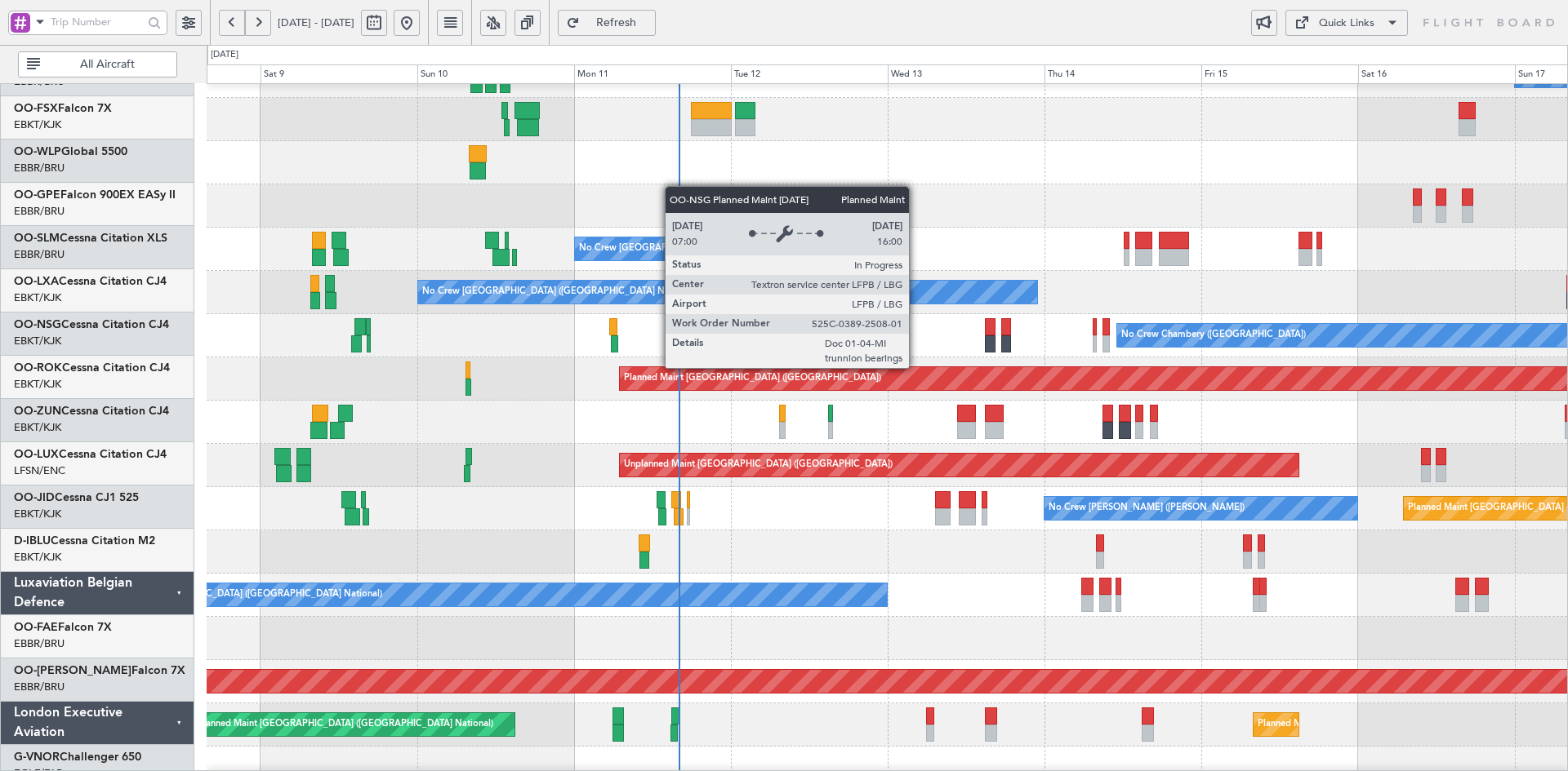
scroll to position [202, 0]
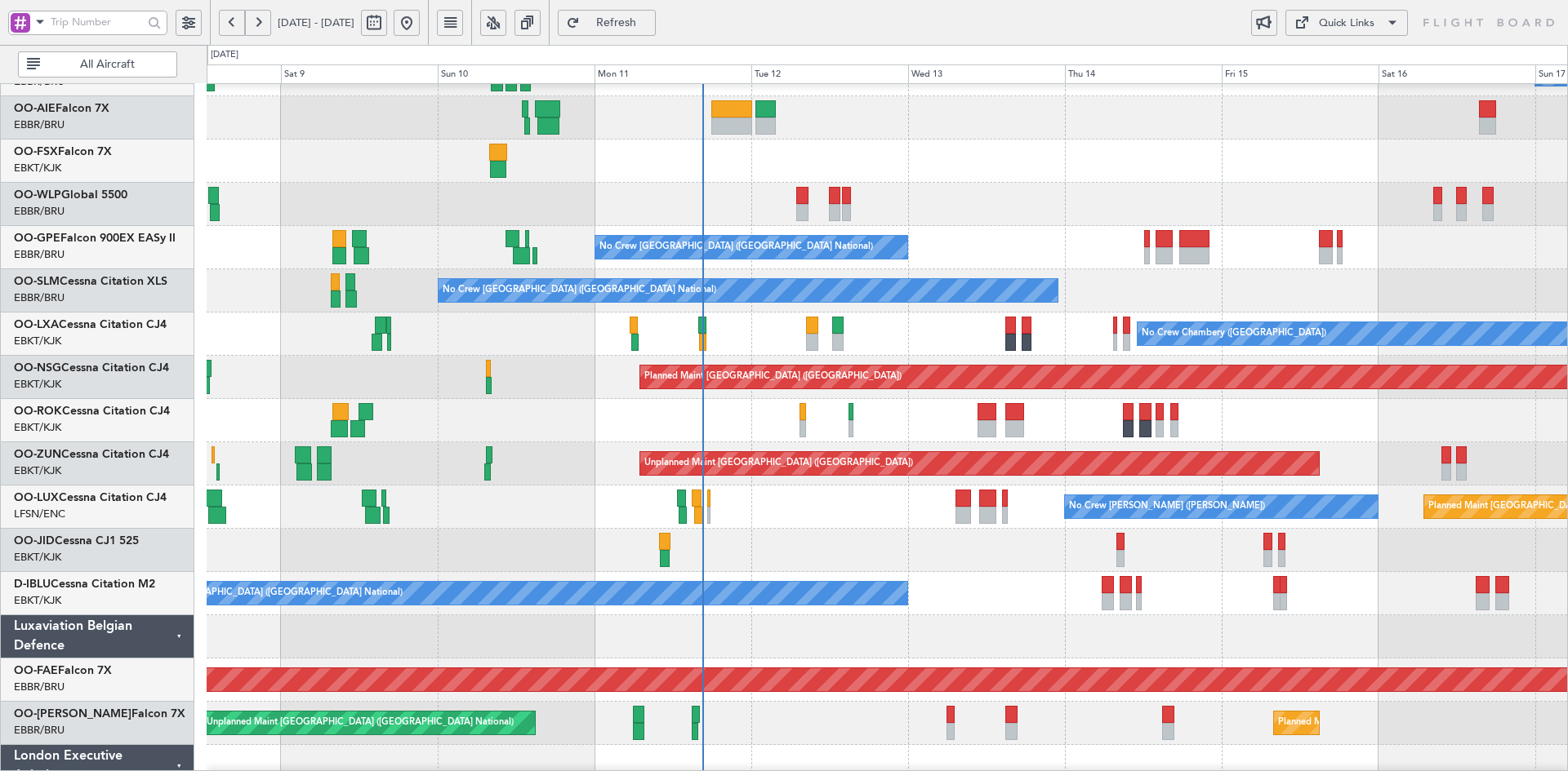
click at [831, 119] on div at bounding box center [887, 117] width 1360 height 43
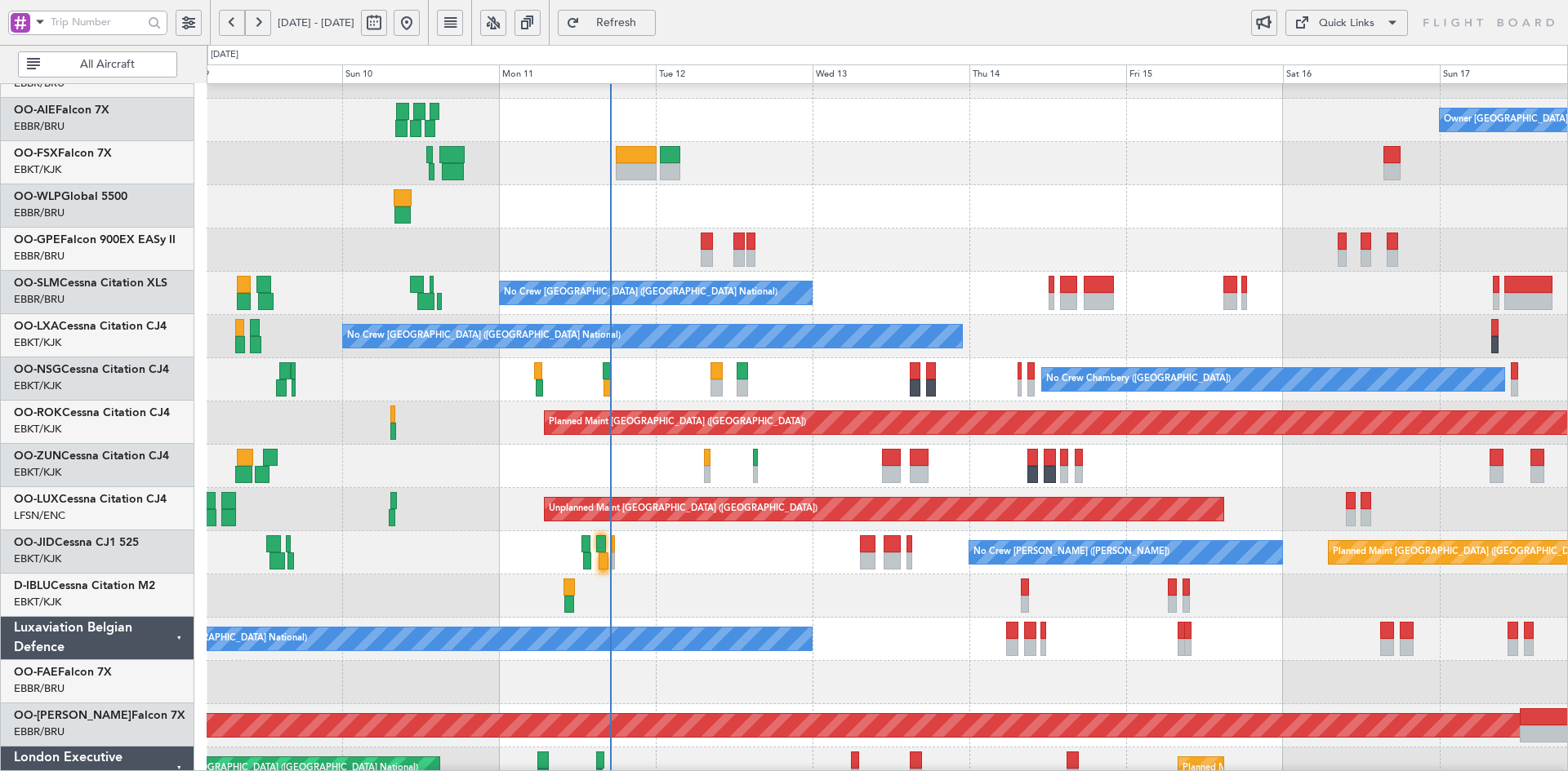
scroll to position [158, 0]
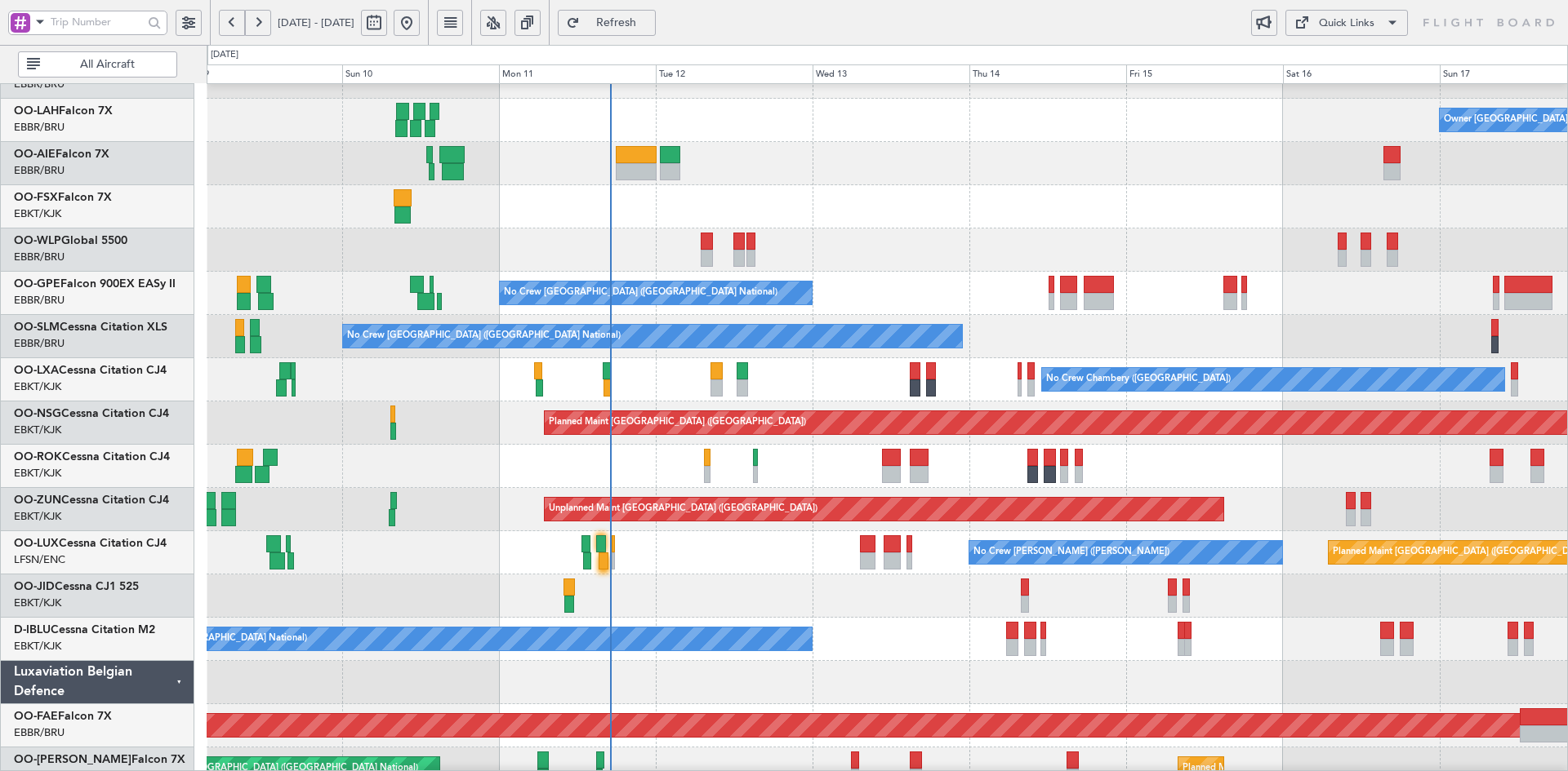
click at [1226, 147] on div at bounding box center [887, 163] width 1360 height 43
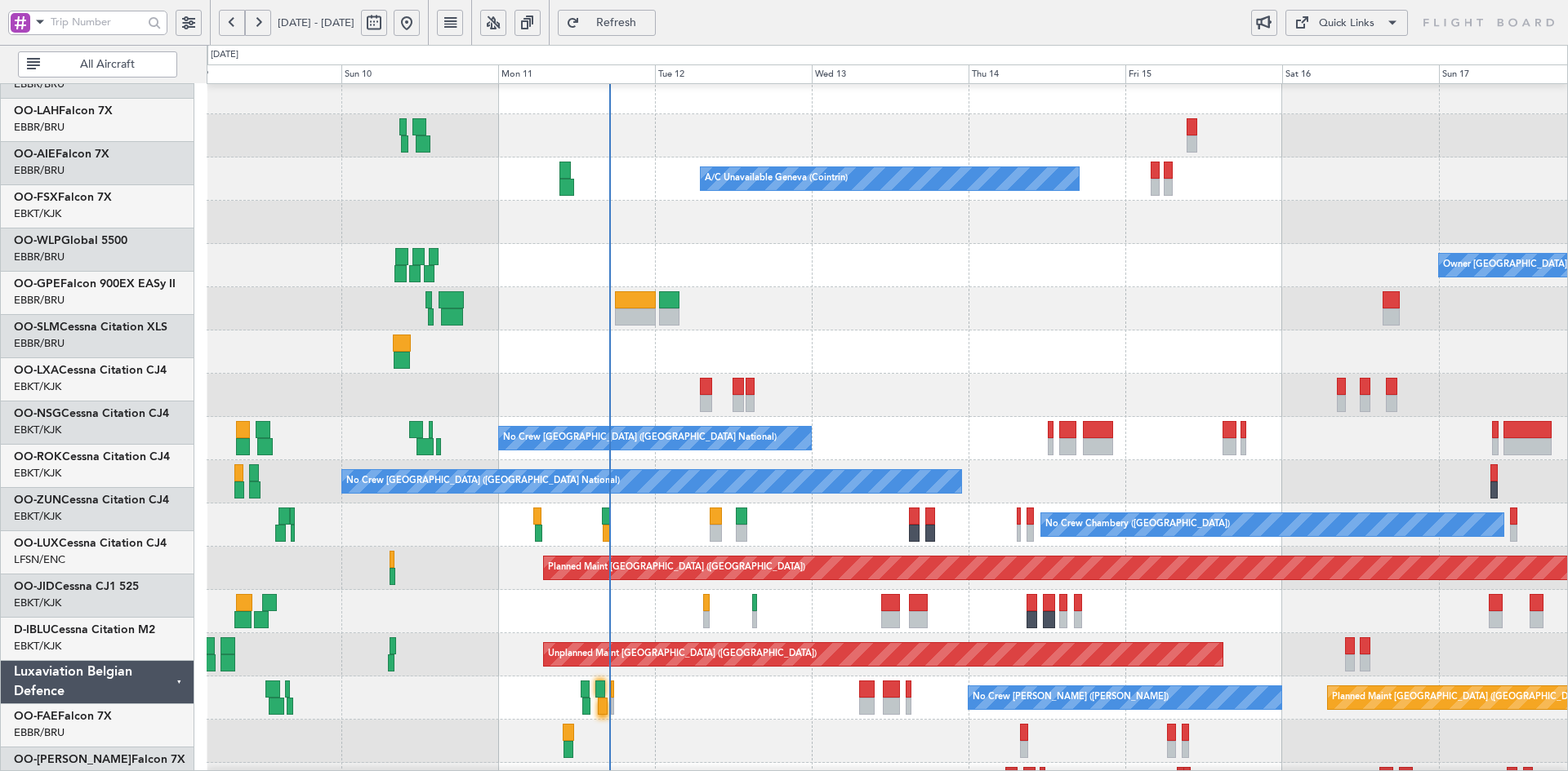
scroll to position [0, 0]
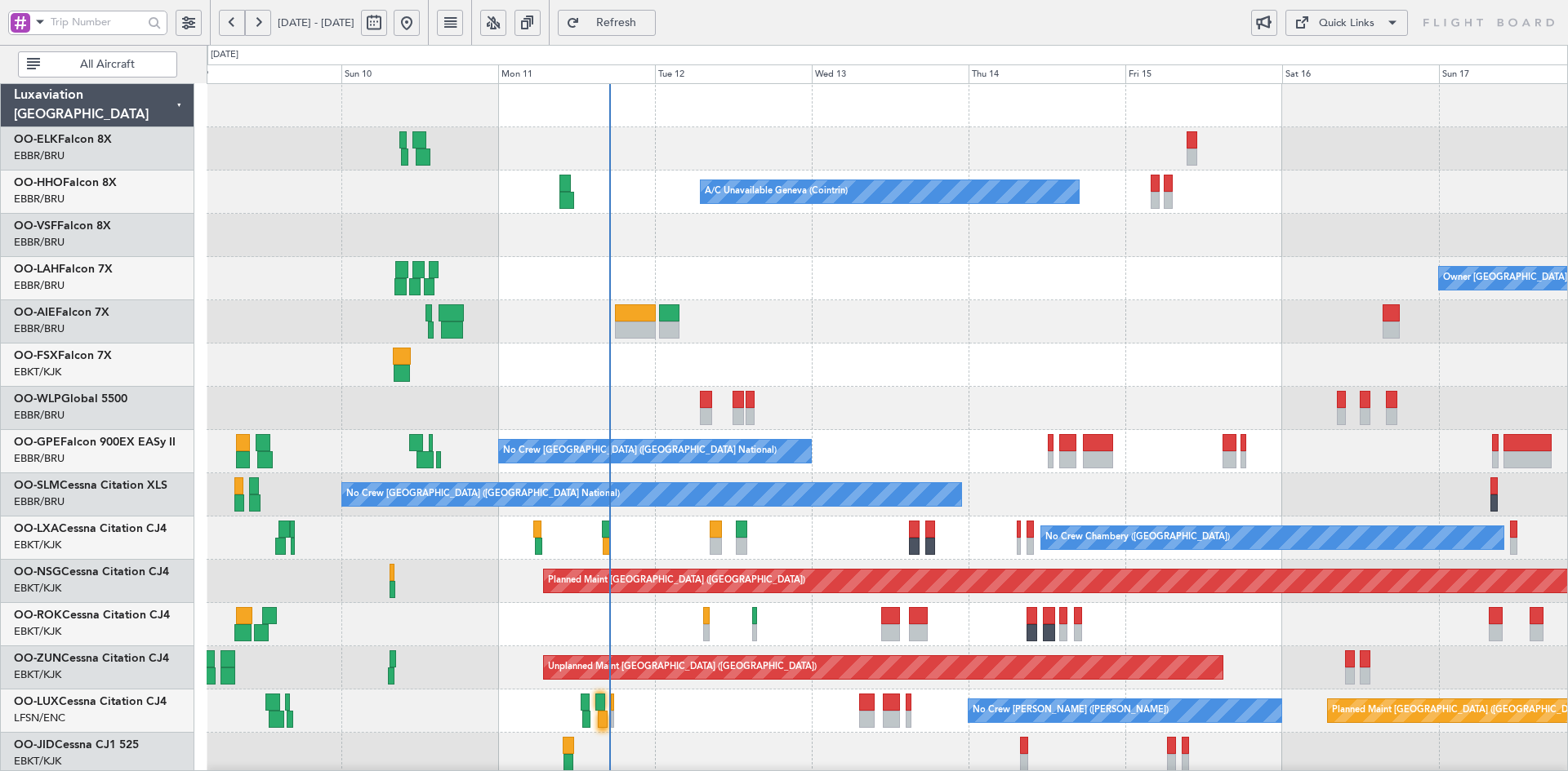
click at [998, 386] on div "A/C Unavailable Geneva (Cointrin) Planned Maint Geneva ([GEOGRAPHIC_DATA]) Owne…" at bounding box center [887, 560] width 1360 height 951
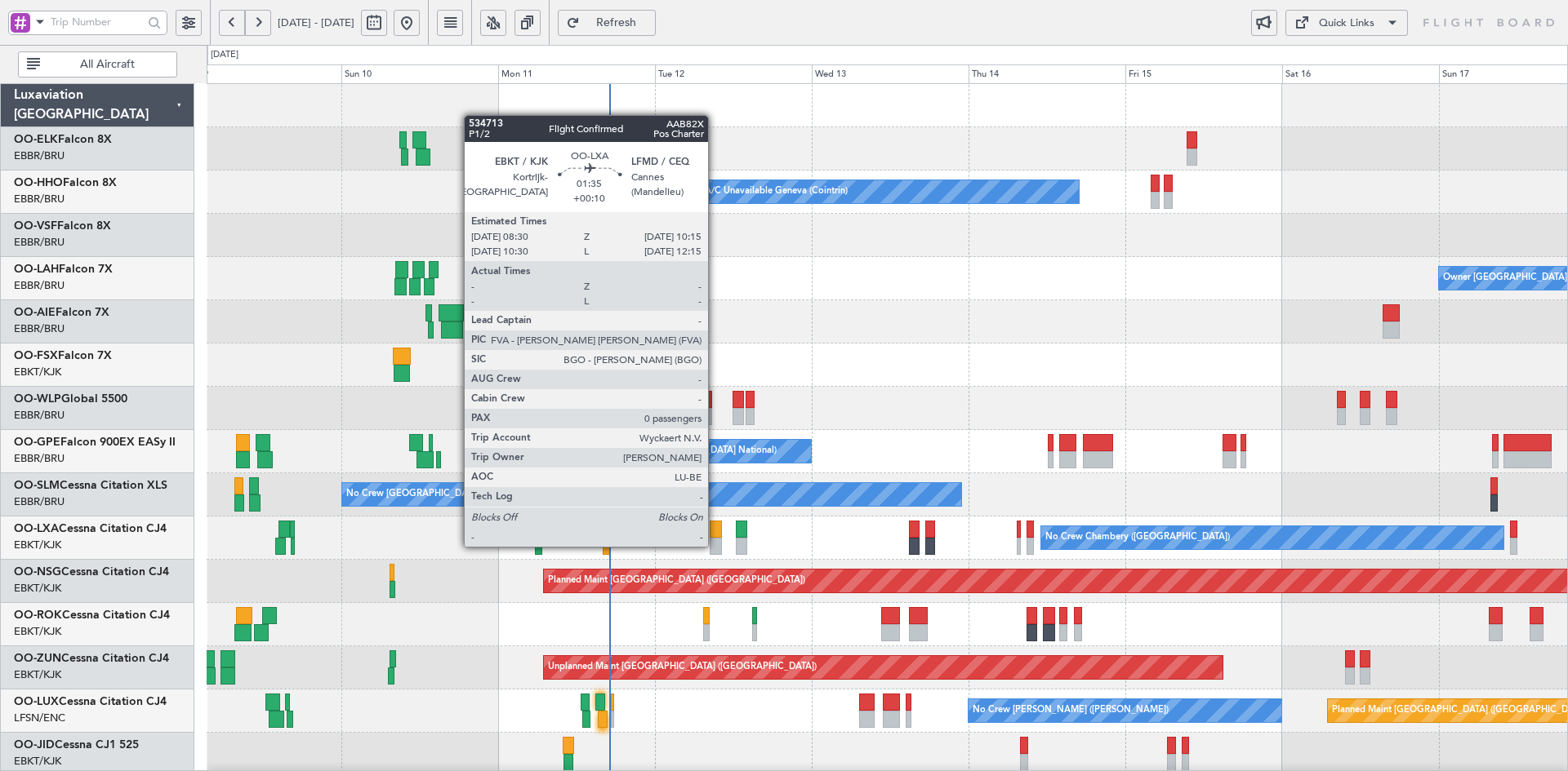
click at [715, 546] on div at bounding box center [715, 546] width 11 height 17
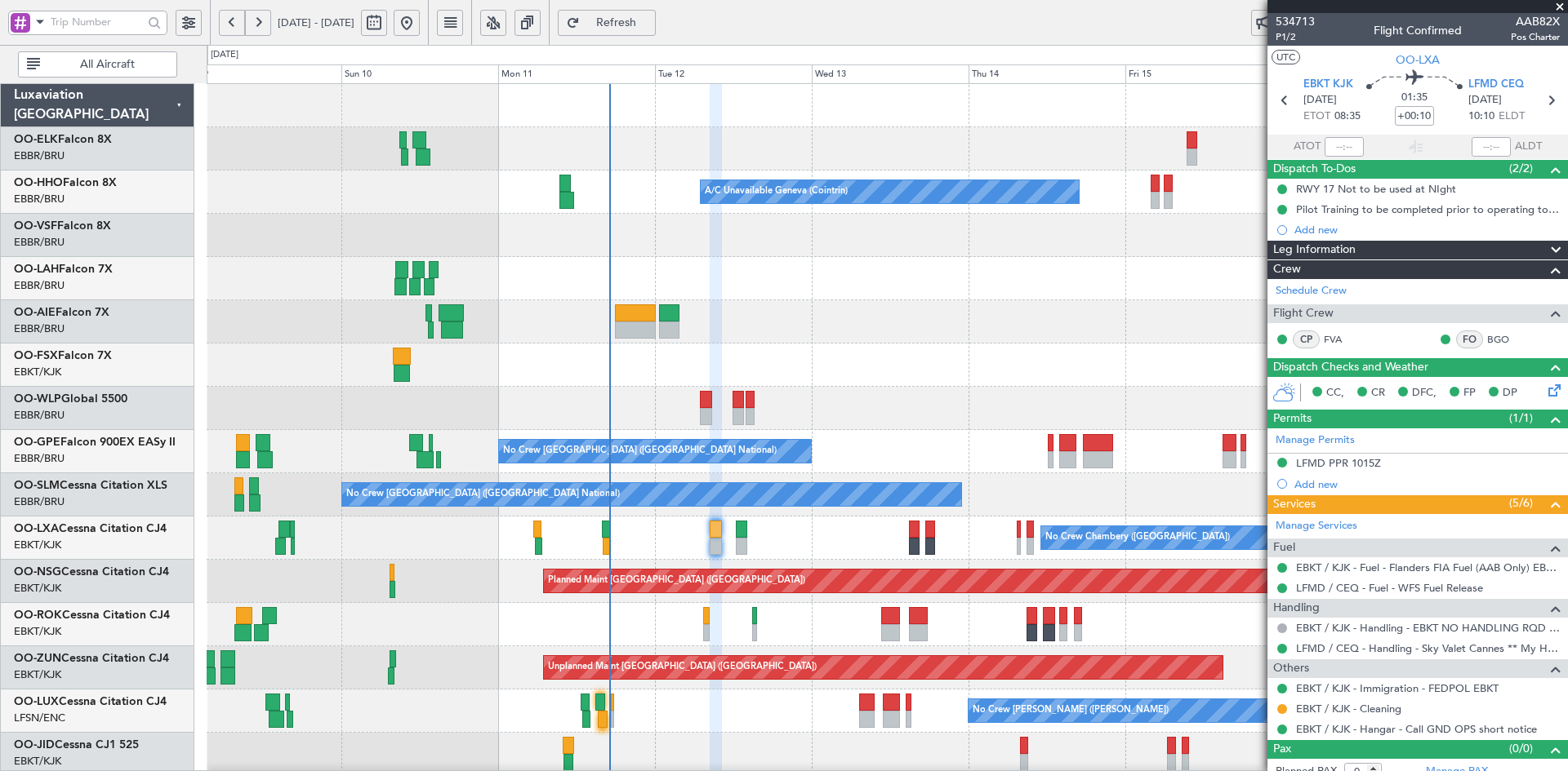
click at [1557, 5] on span at bounding box center [1559, 7] width 17 height 15
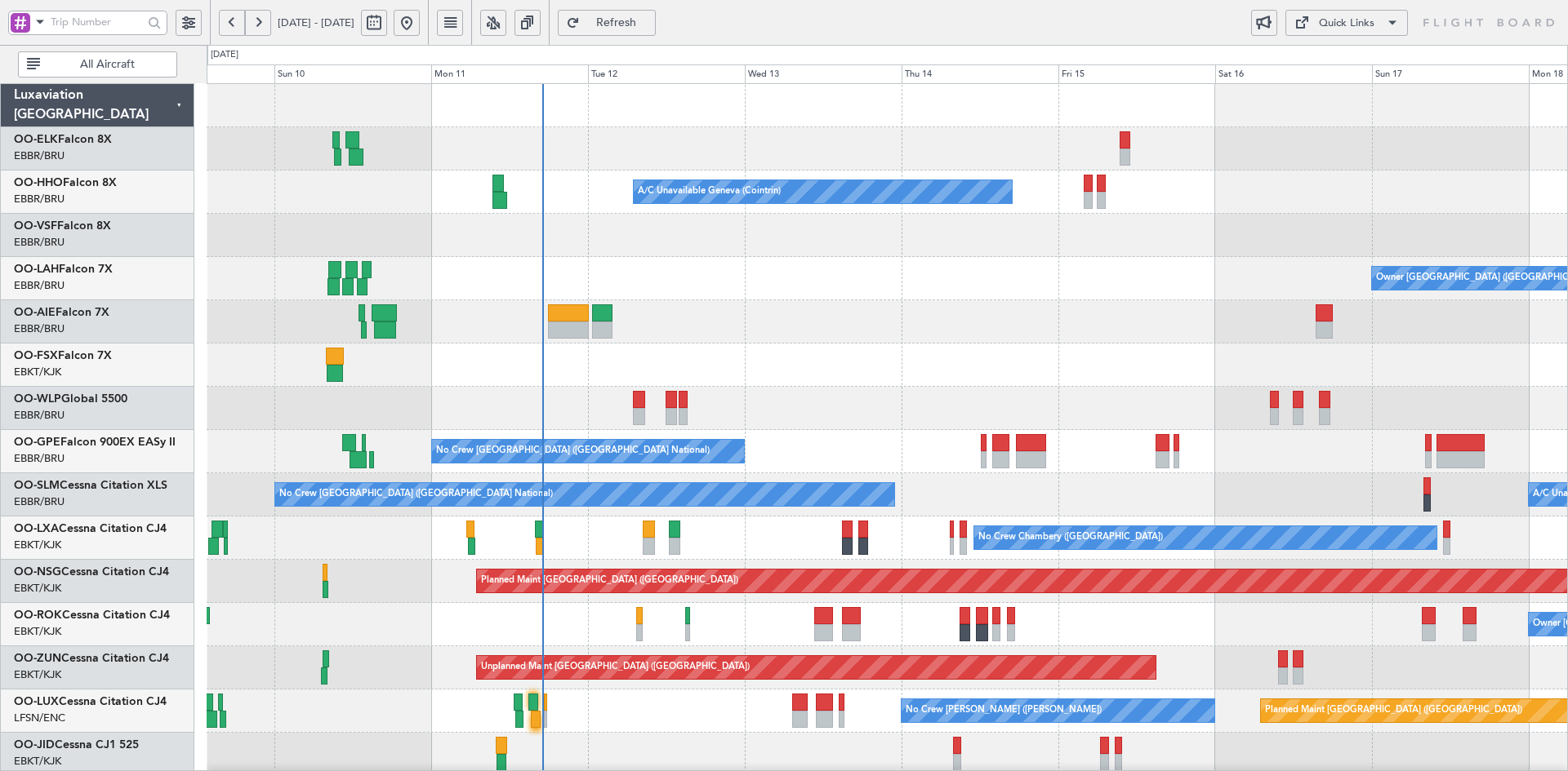
click at [1055, 102] on div at bounding box center [887, 106] width 1360 height 43
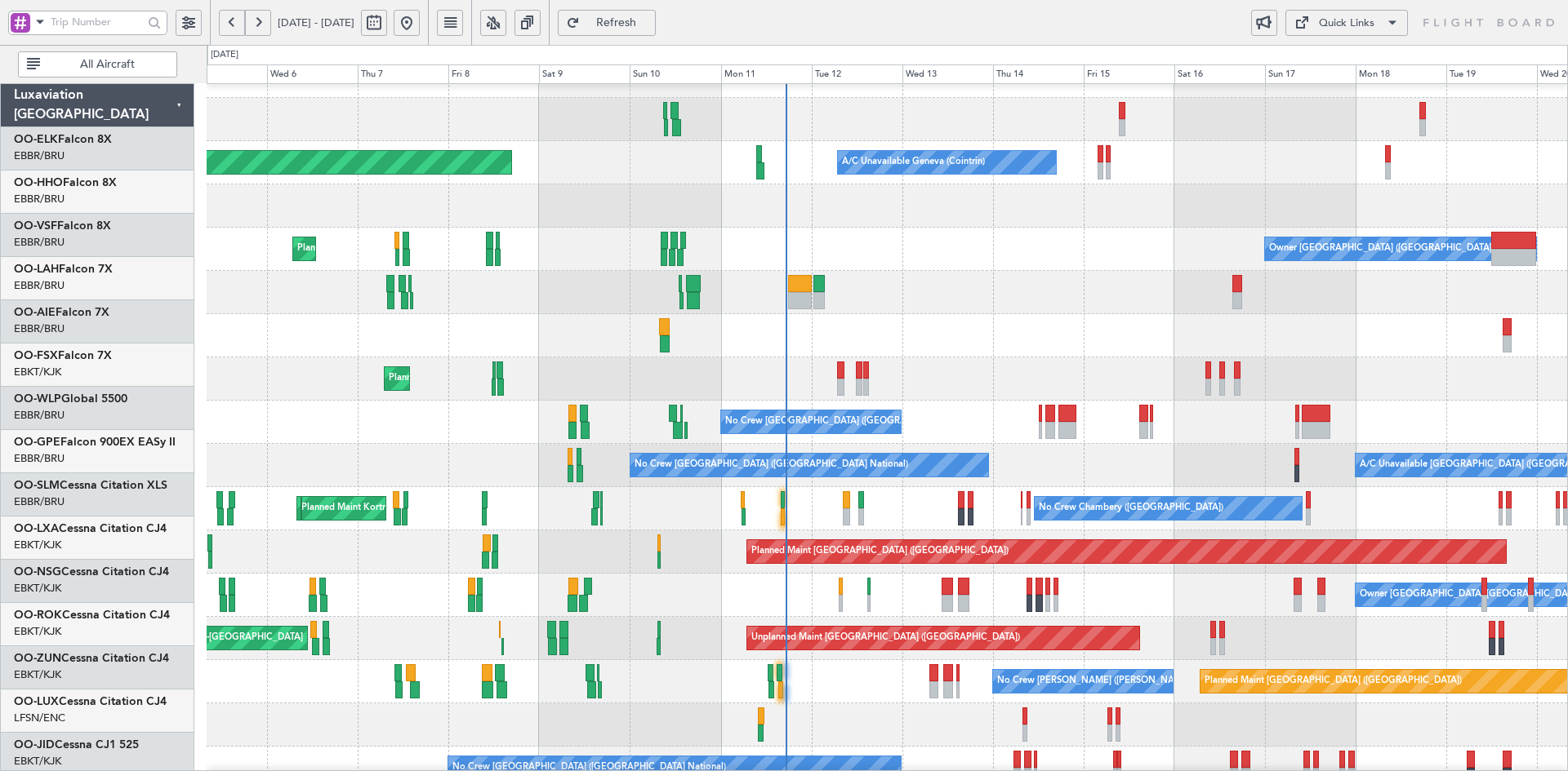
click at [937, 327] on div at bounding box center [887, 335] width 1360 height 43
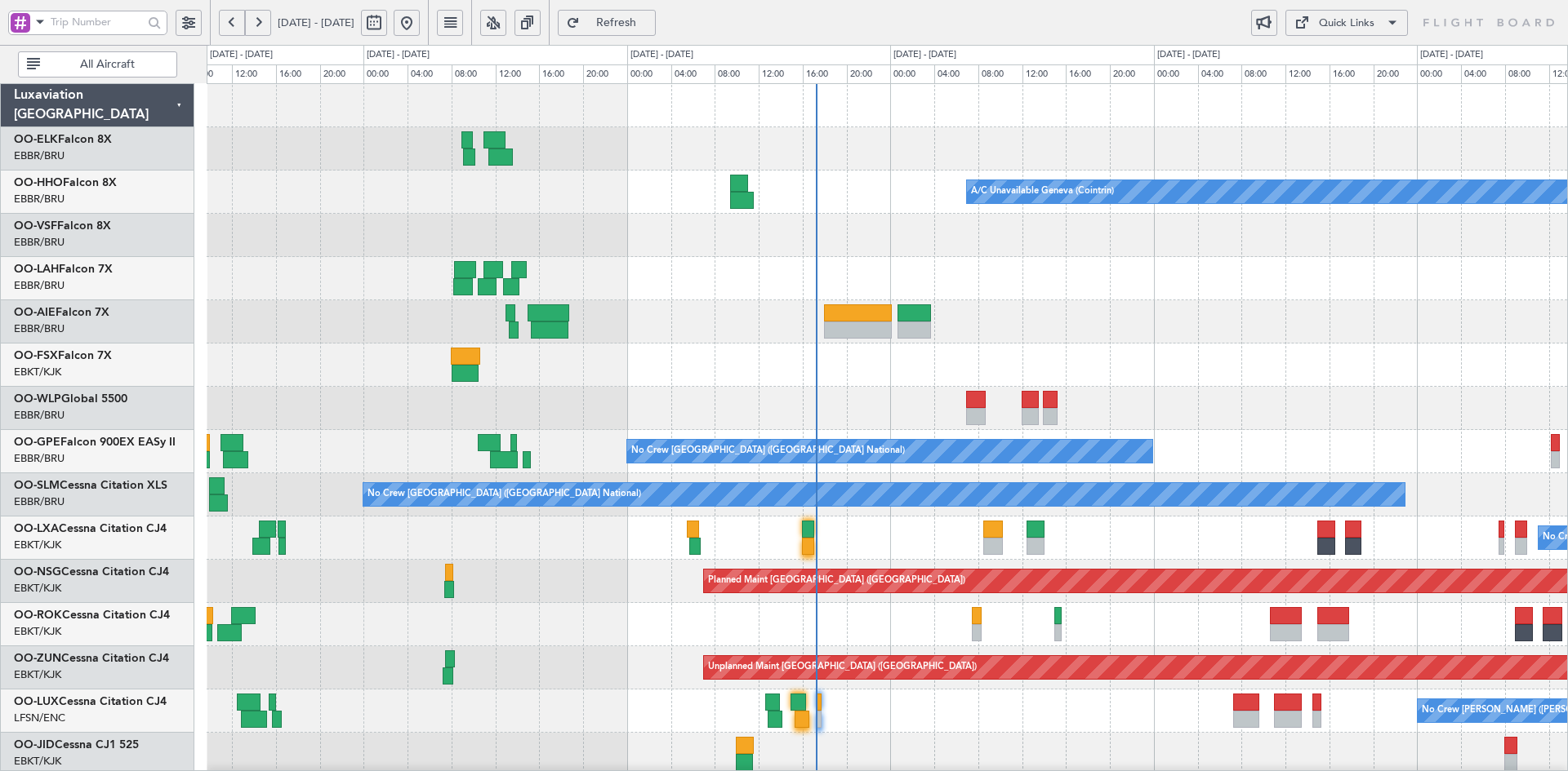
click at [1233, 396] on div "A/C Unavailable Geneva (Cointrin) Planned Maint Geneva ([GEOGRAPHIC_DATA]) No C…" at bounding box center [887, 560] width 1360 height 951
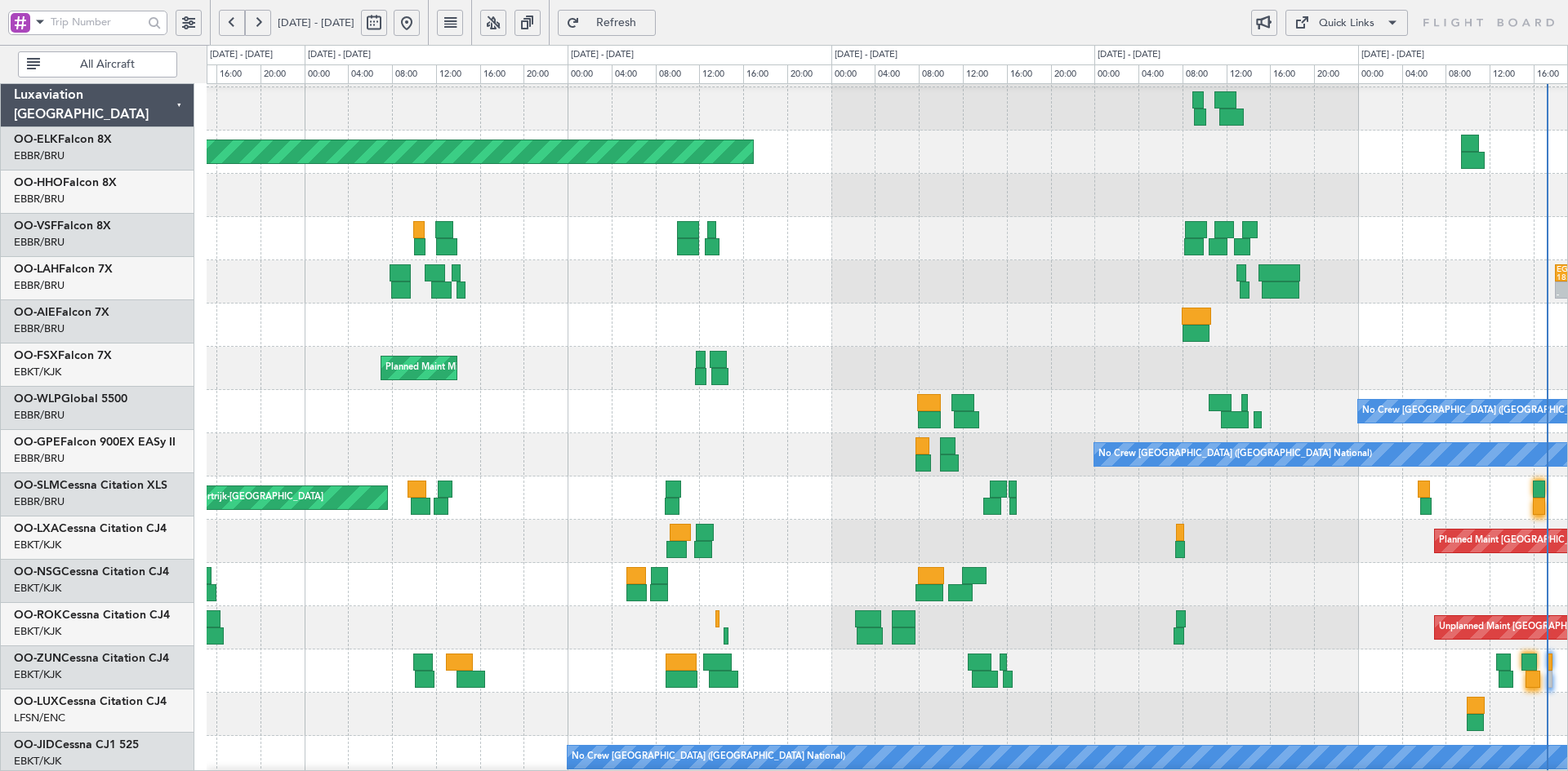
scroll to position [40, 0]
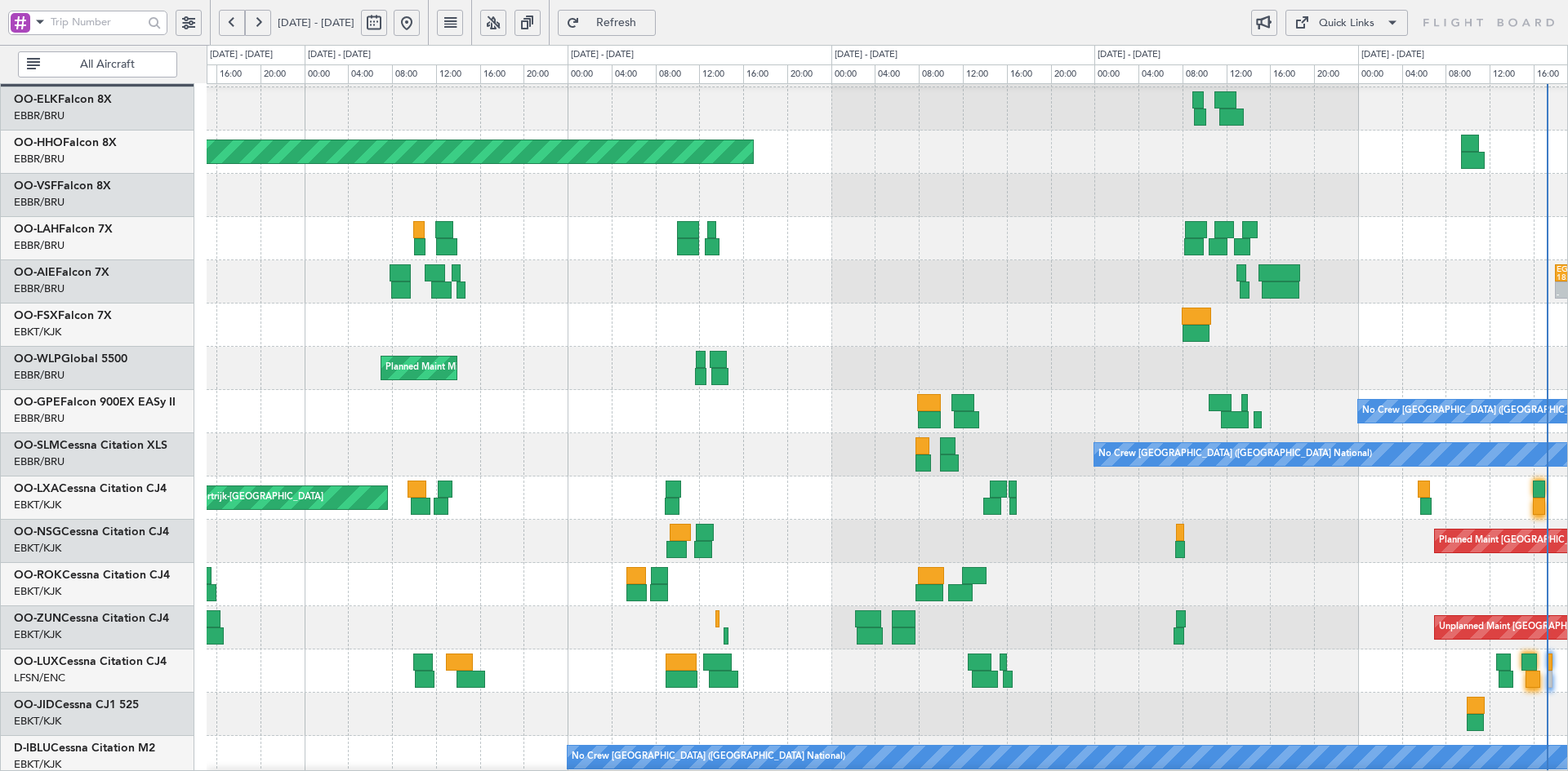
click at [1532, 332] on div at bounding box center [887, 325] width 1360 height 43
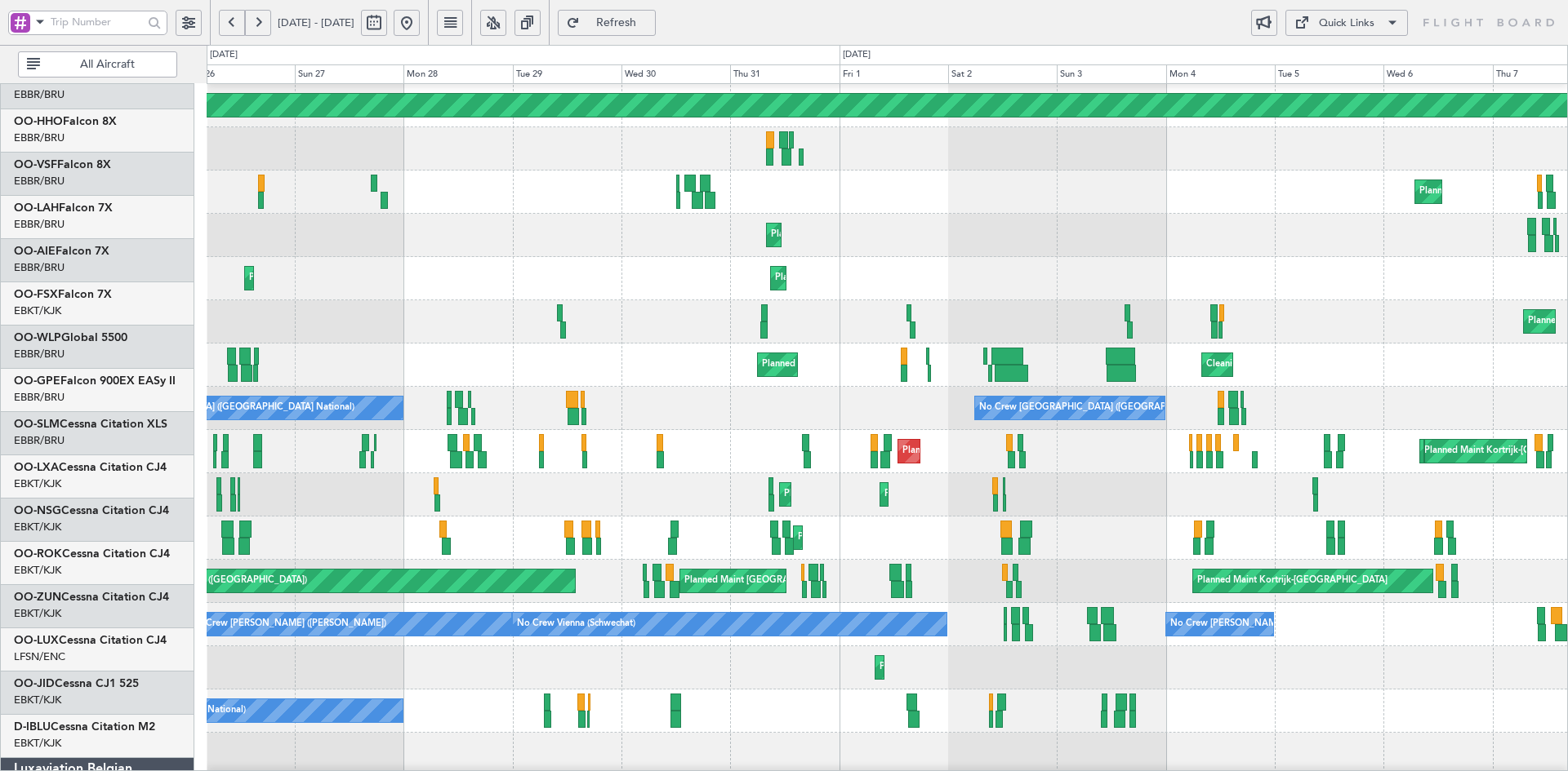
scroll to position [88, 0]
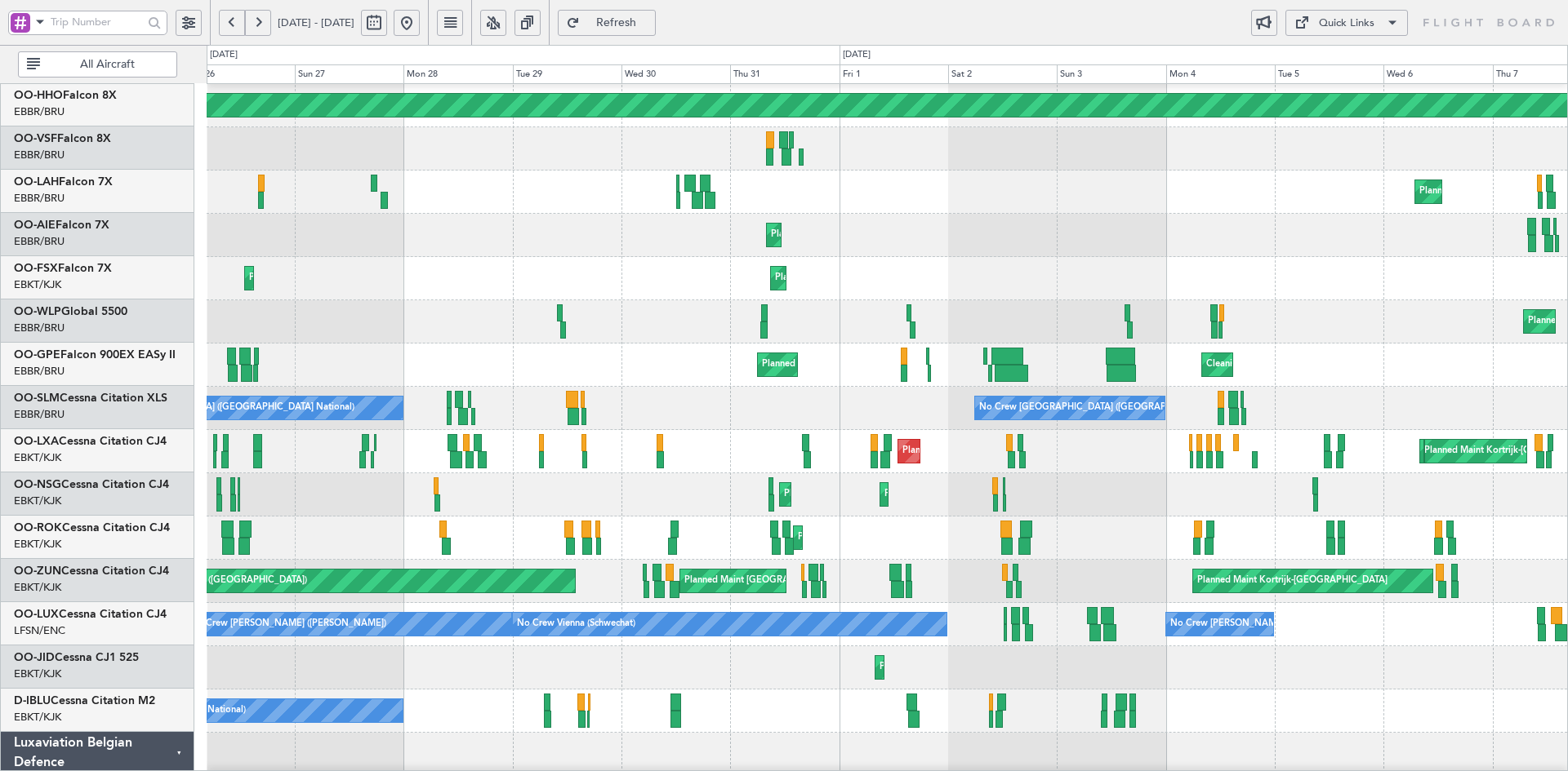
click at [1539, 343] on div "Cleaning [GEOGRAPHIC_DATA] ([GEOGRAPHIC_DATA] National) Planned Maint [GEOGRAPH…" at bounding box center [887, 364] width 1360 height 43
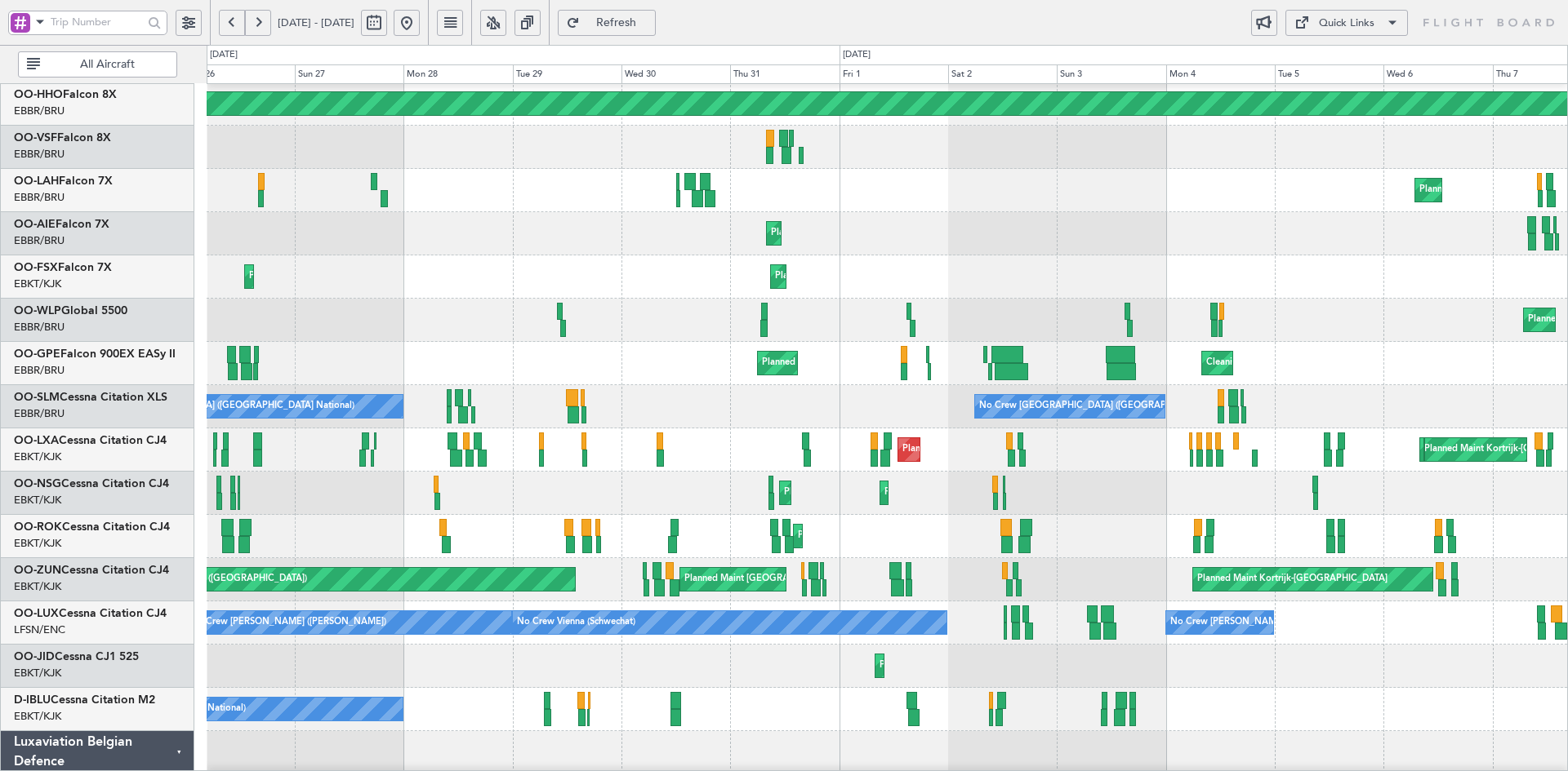
scroll to position [90, 0]
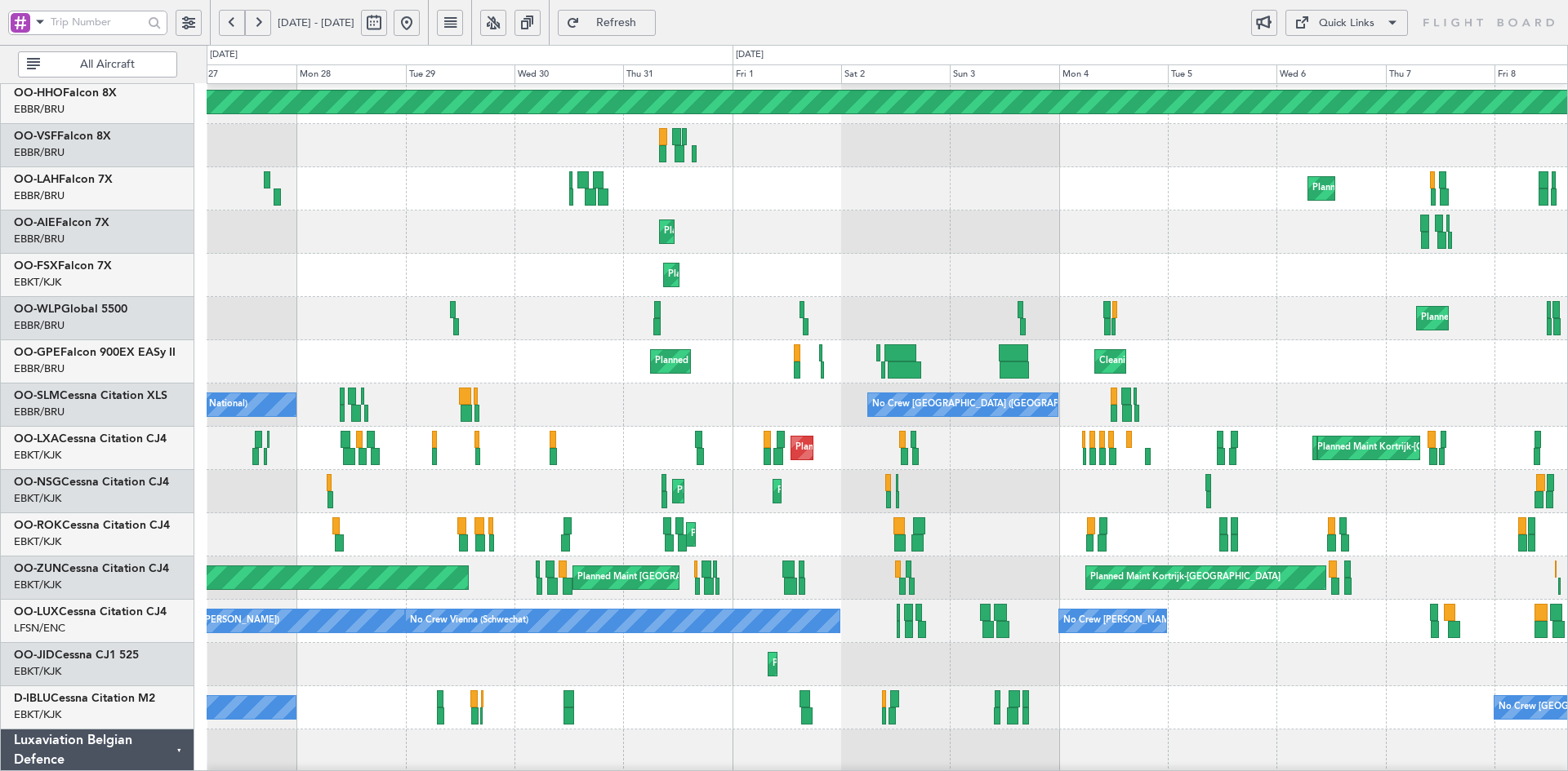
click at [1143, 367] on div "Cleaning [GEOGRAPHIC_DATA] ([GEOGRAPHIC_DATA] National) Planned Maint [GEOGRAPH…" at bounding box center [887, 362] width 1360 height 43
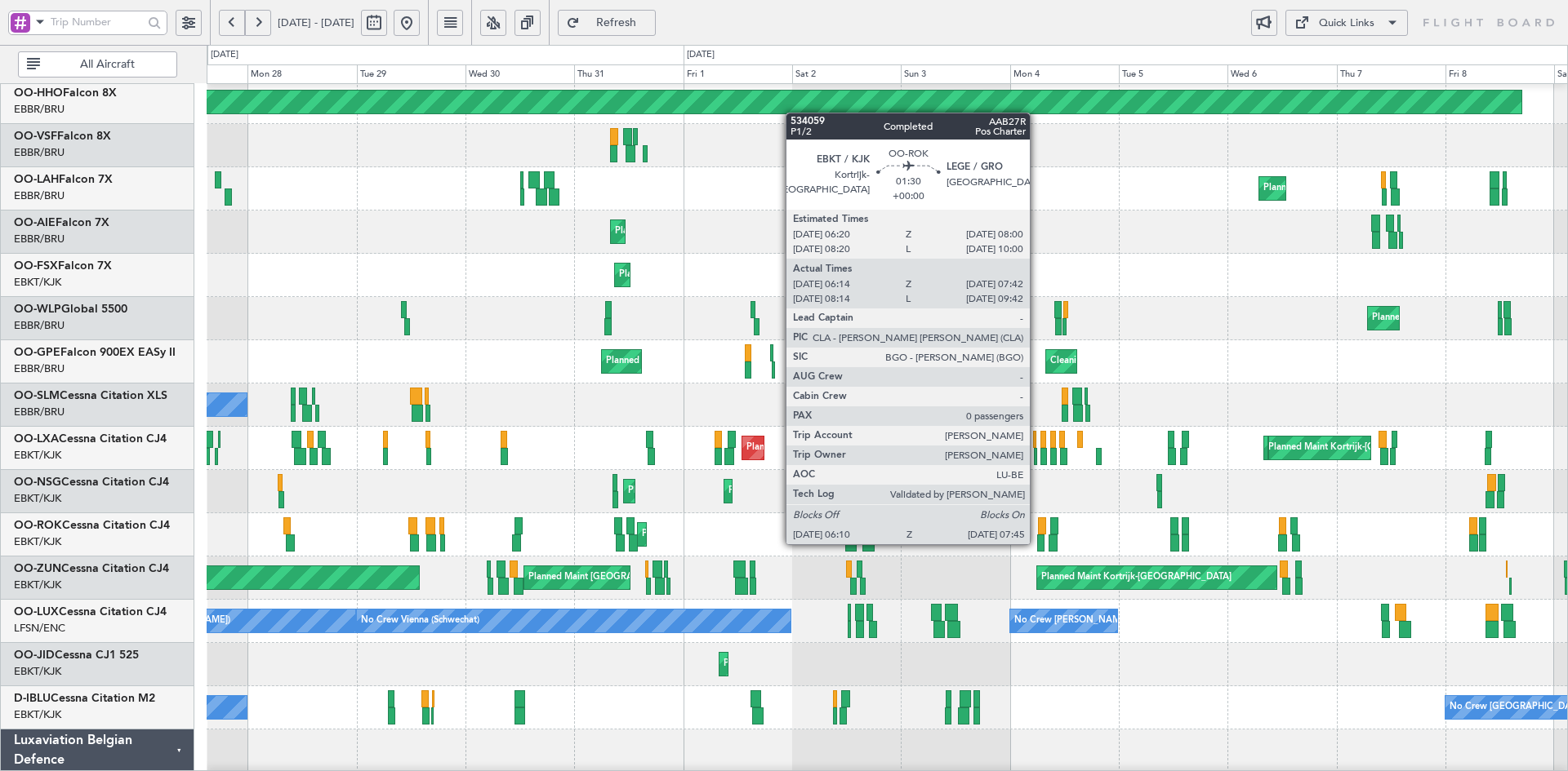
click at [1037, 543] on div at bounding box center [1041, 543] width 7 height 17
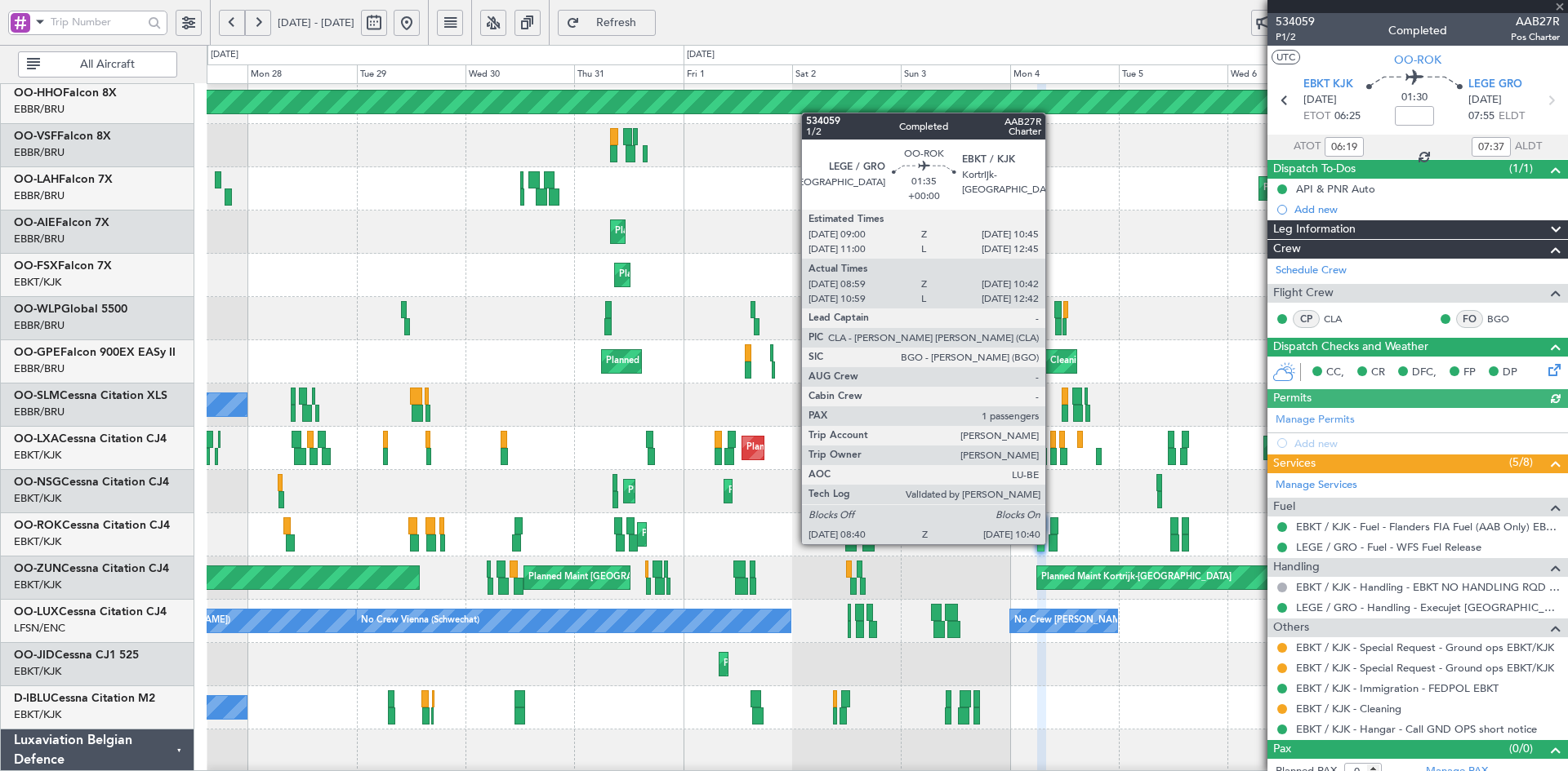
click at [1053, 543] on div at bounding box center [1053, 543] width 10 height 17
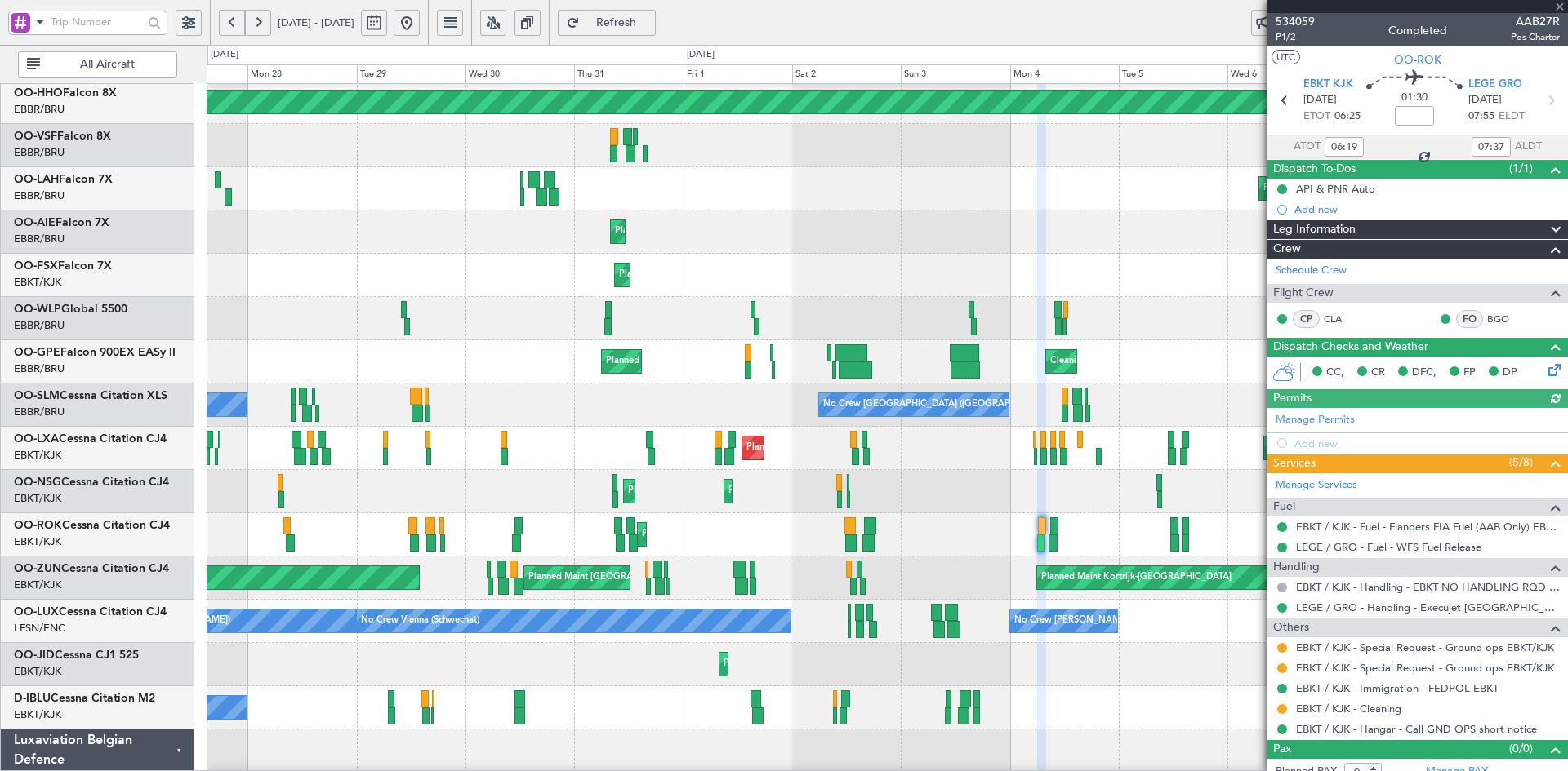
type input "09:04"
type input "10:37"
type input "1"
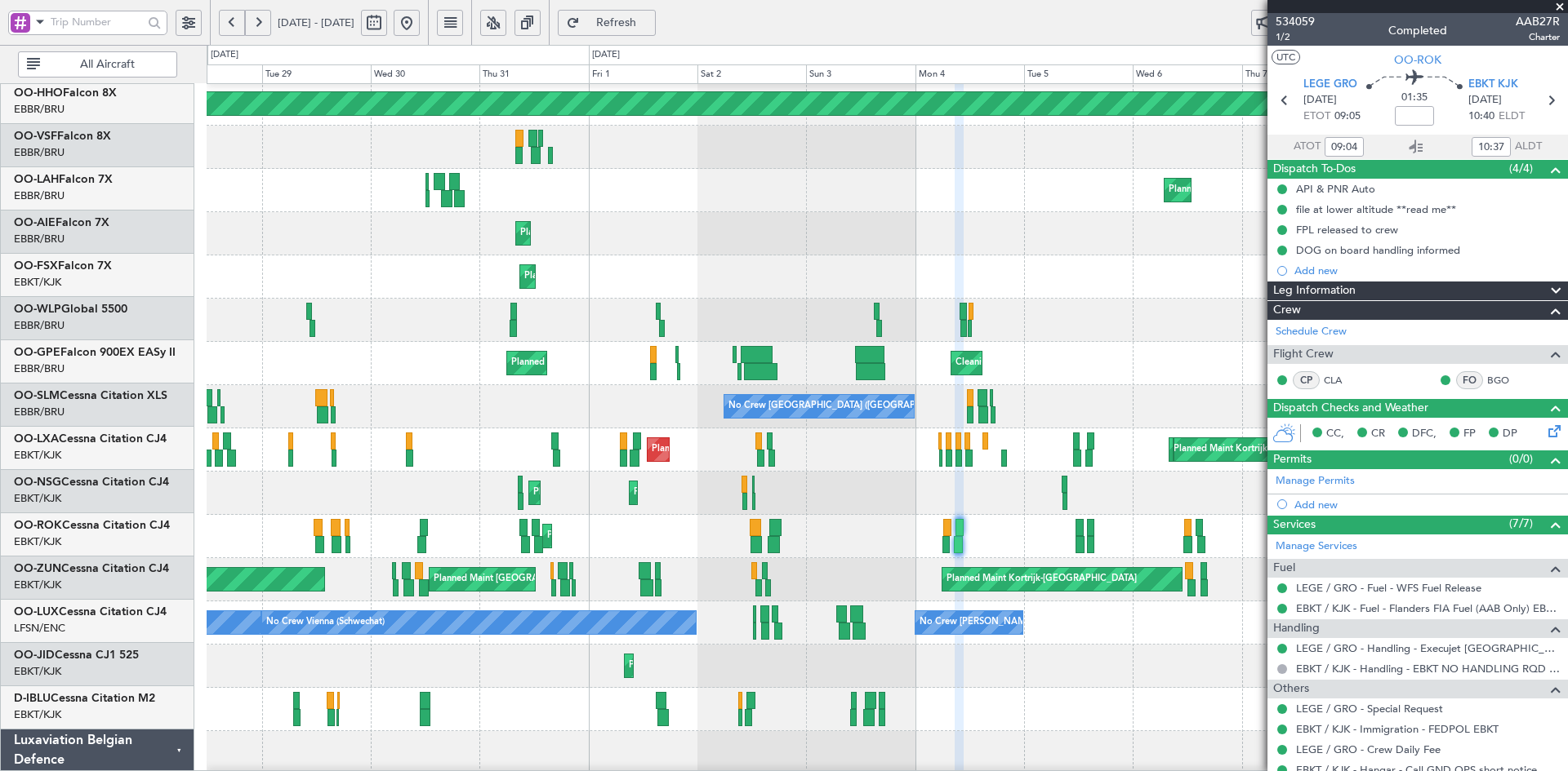
scroll to position [88, 0]
click at [999, 385] on div "Cleaning [GEOGRAPHIC_DATA] ([GEOGRAPHIC_DATA] National) Planned Maint [GEOGRAPH…" at bounding box center [887, 363] width 1360 height 43
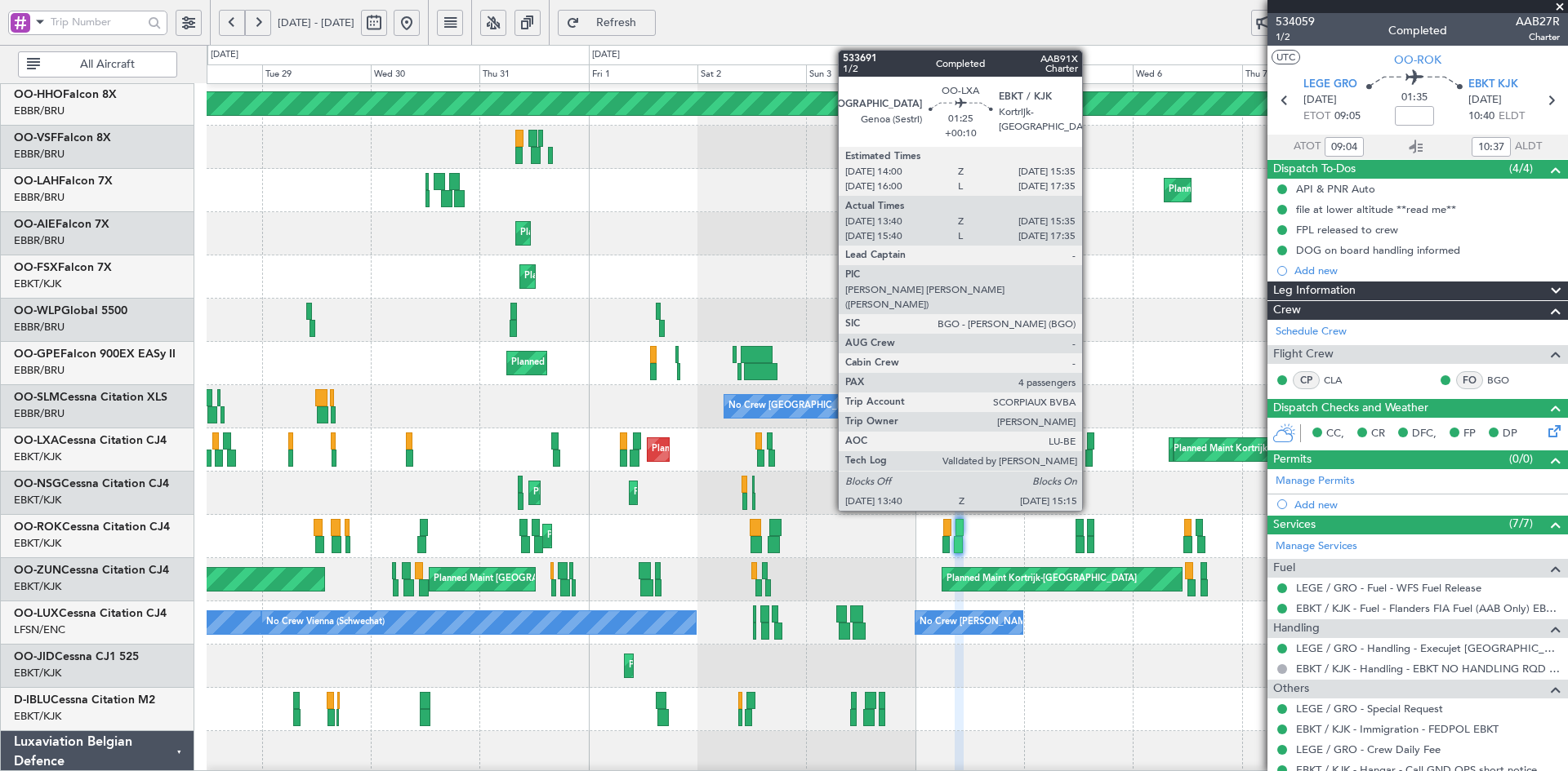
click at [1089, 459] on div at bounding box center [1089, 458] width 7 height 17
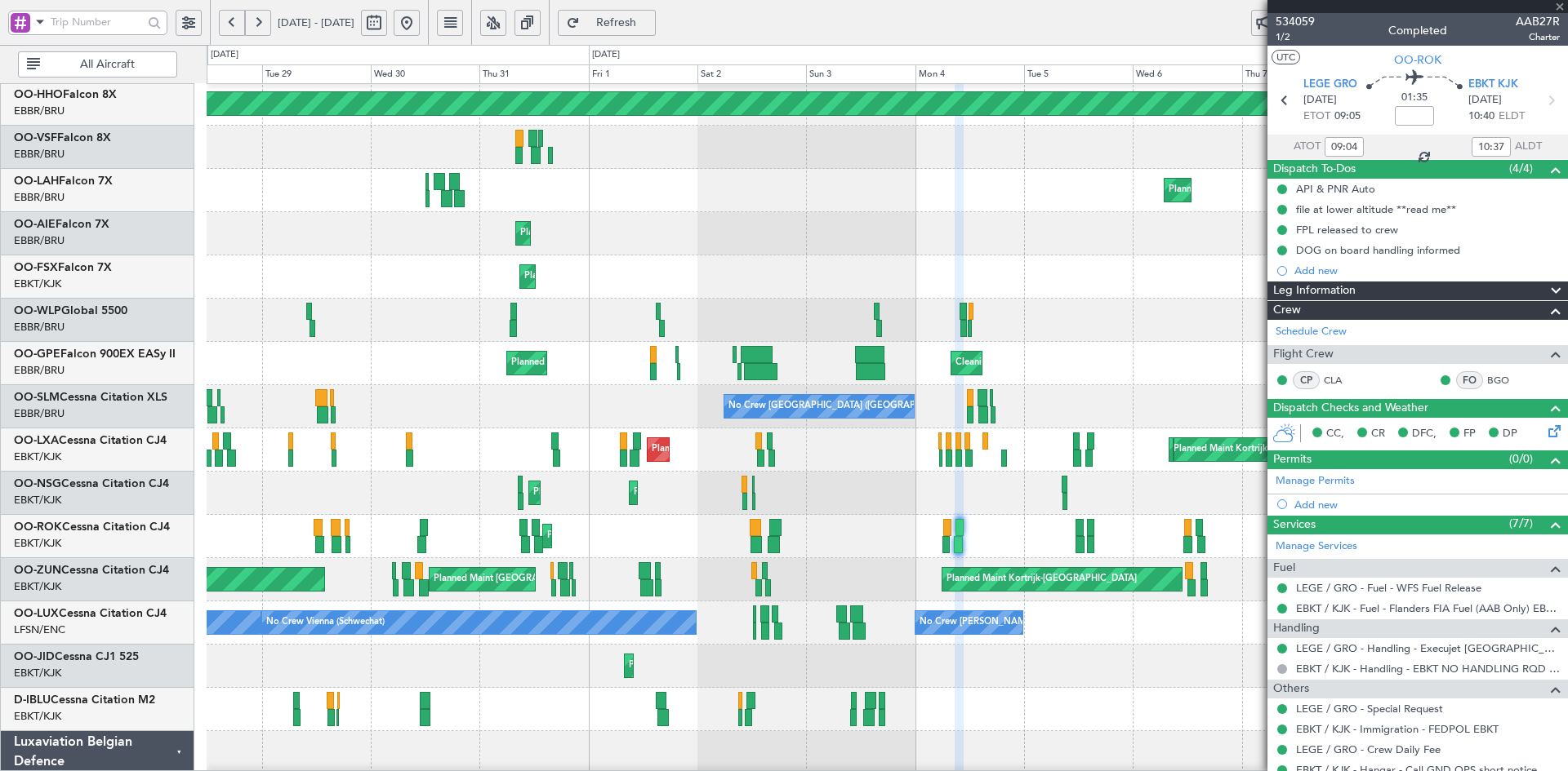
type input "+00:10"
type input "13:45"
type input "15:30"
type input "4"
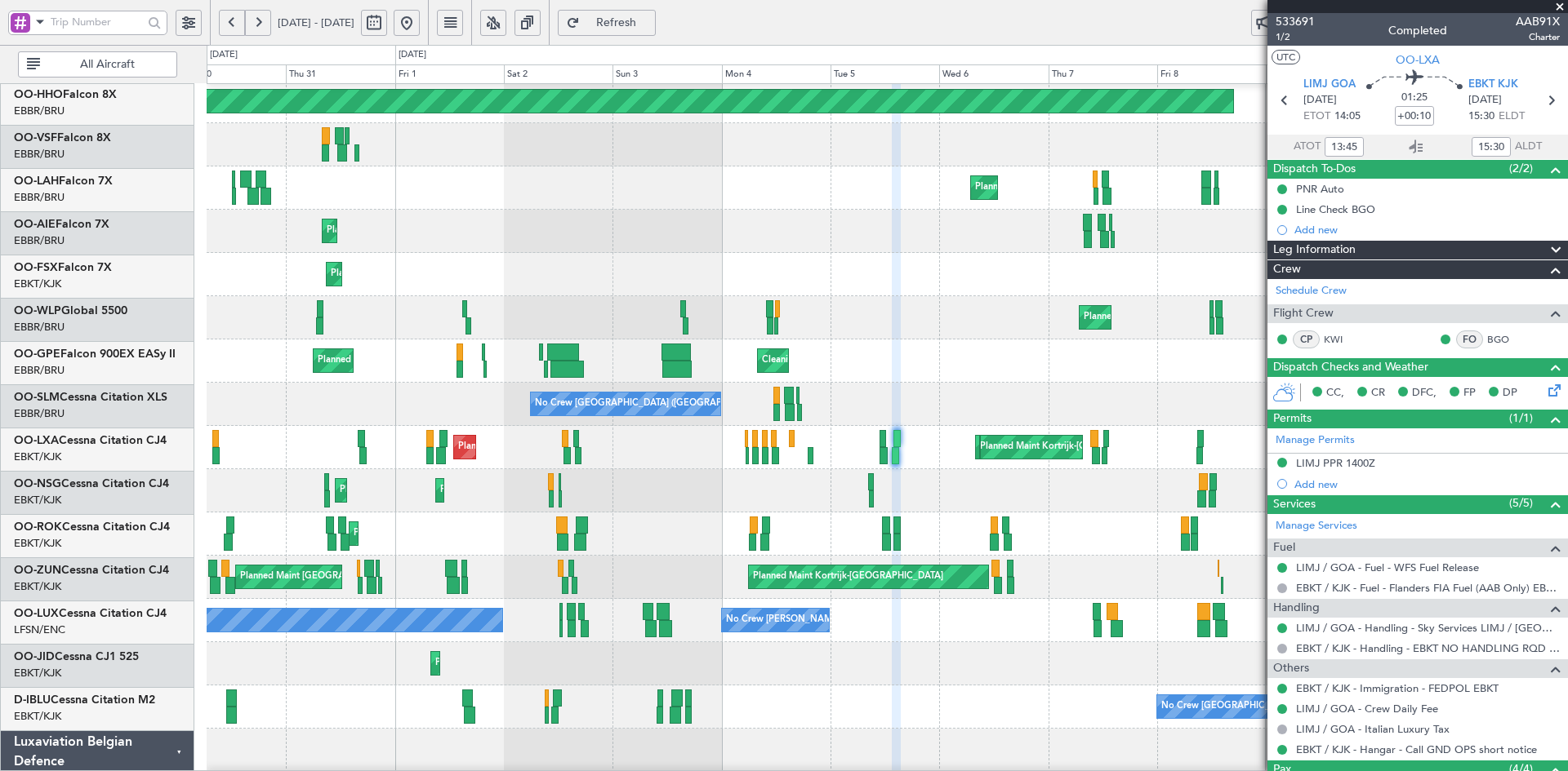
scroll to position [91, 0]
click at [966, 364] on div "Cleaning [GEOGRAPHIC_DATA] ([GEOGRAPHIC_DATA] National) Planned Maint [GEOGRAPH…" at bounding box center [887, 361] width 1360 height 43
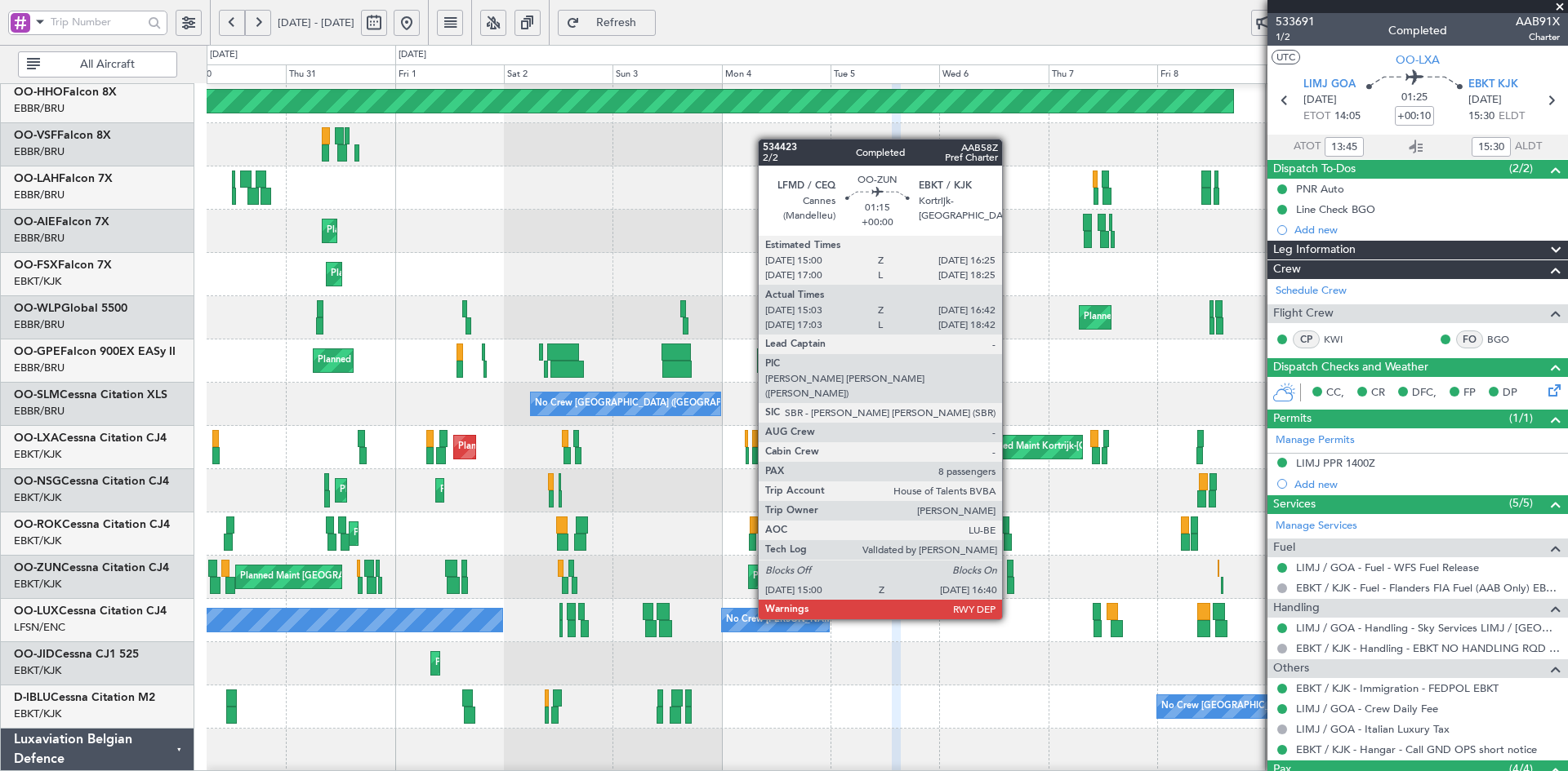
click at [1009, 589] on div at bounding box center [1011, 585] width 8 height 17
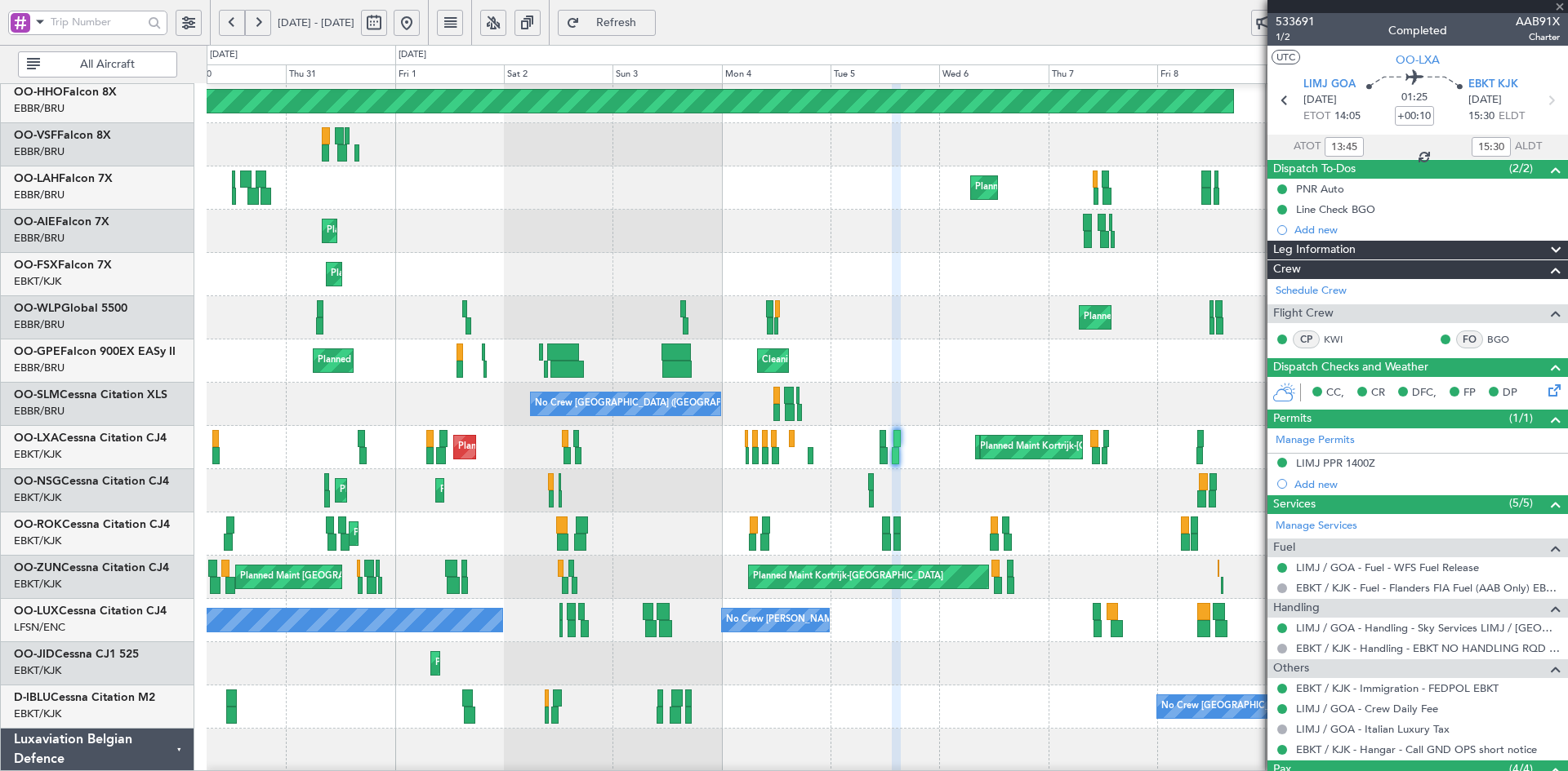
type input "15:08"
type input "16:37"
type input "8"
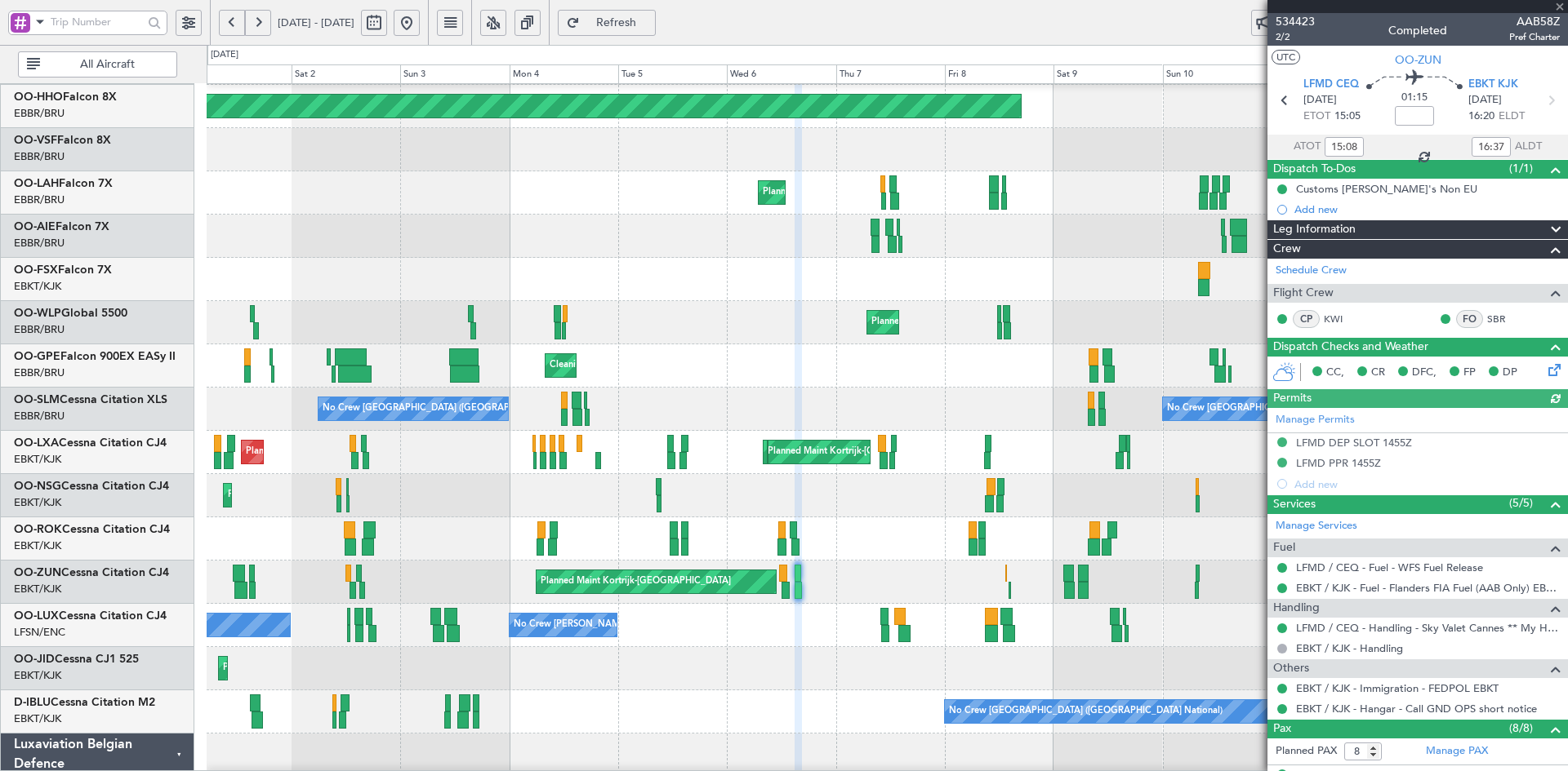
click at [767, 260] on div "Planned Maint Kortrijk-[GEOGRAPHIC_DATA]" at bounding box center [887, 279] width 1360 height 43
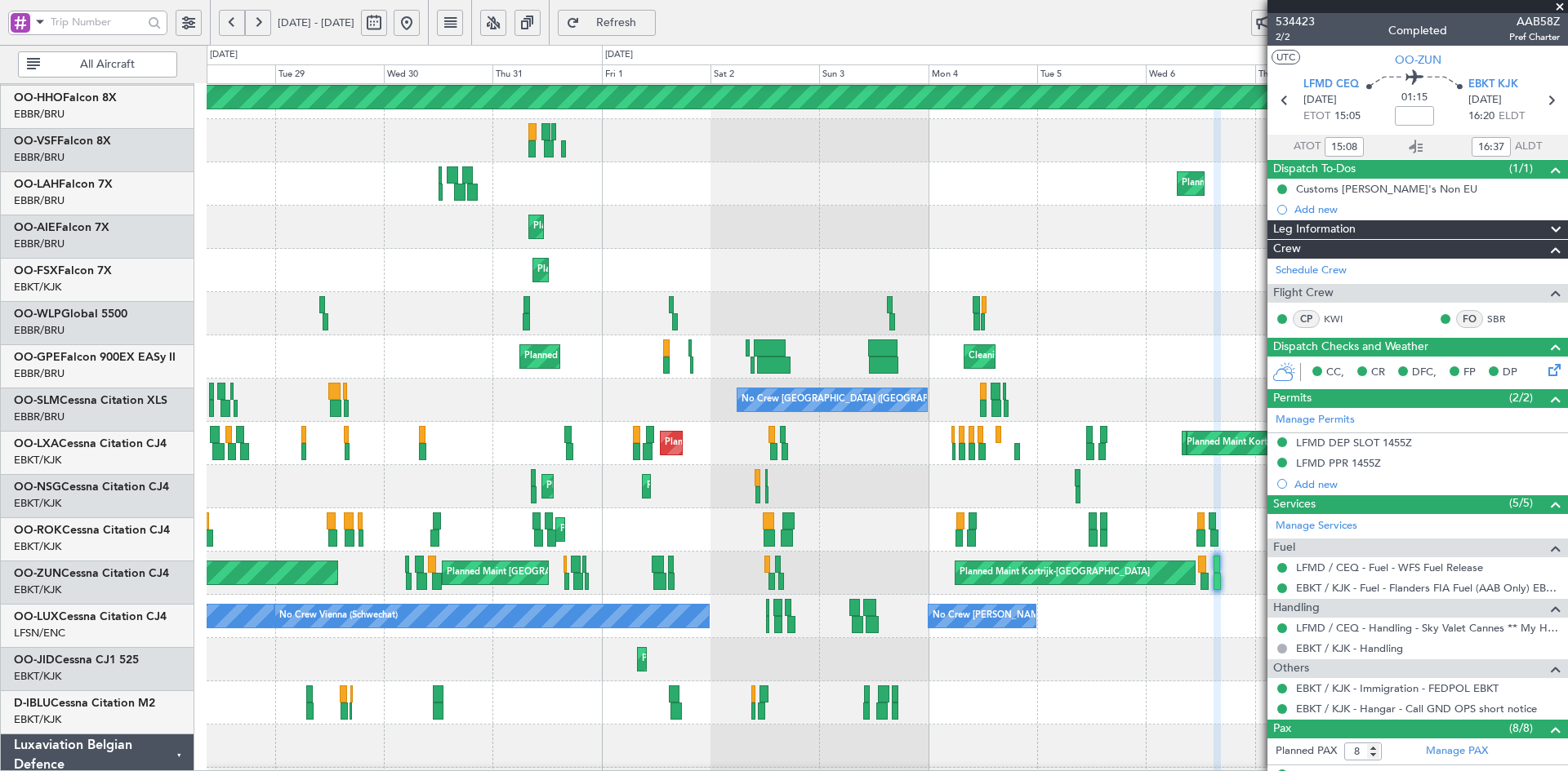
scroll to position [95, 0]
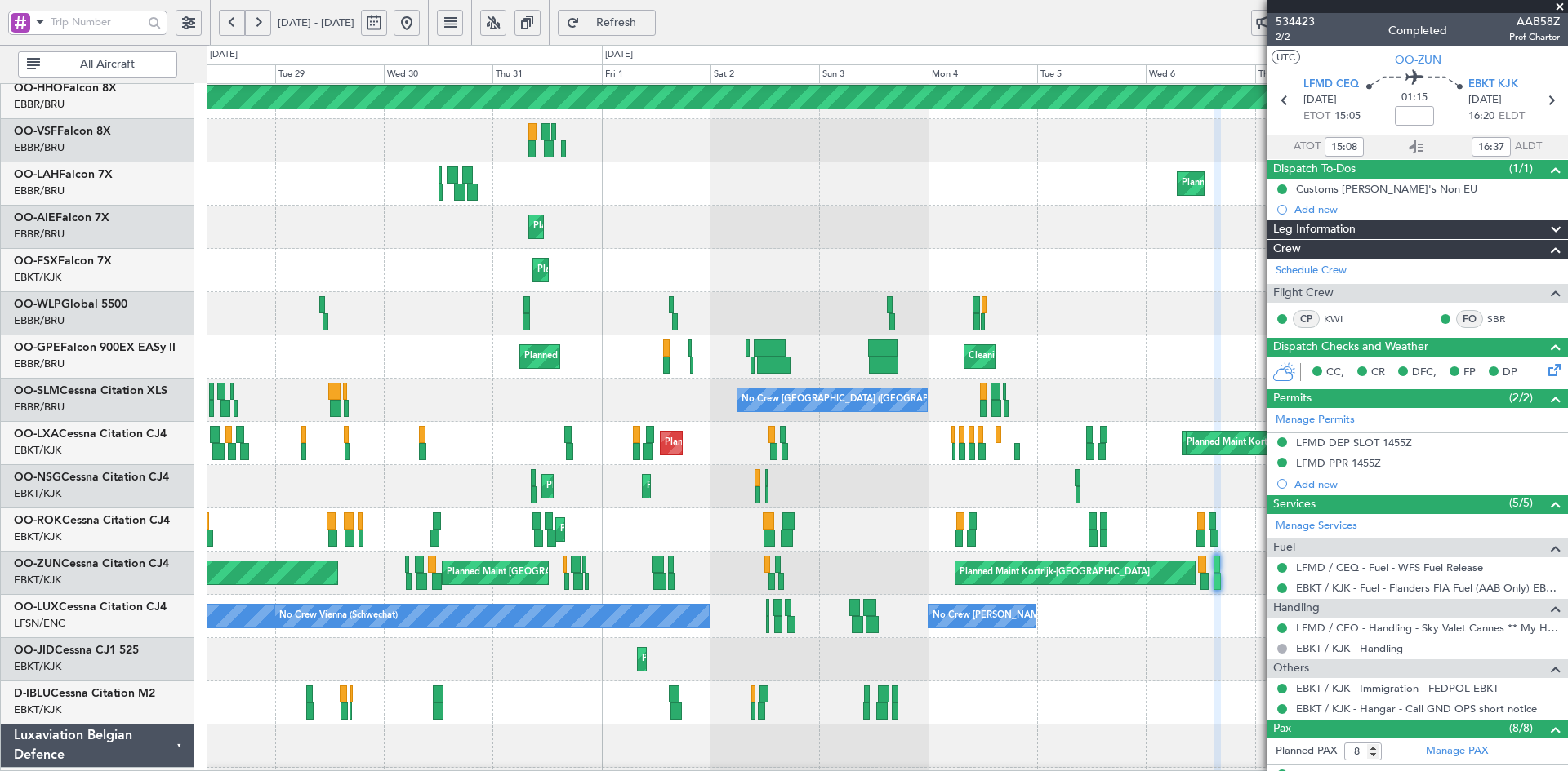
click at [1117, 682] on div "No Crew [GEOGRAPHIC_DATA] ([GEOGRAPHIC_DATA] National) No Crew [GEOGRAPHIC_DATA…" at bounding box center [887, 702] width 1360 height 43
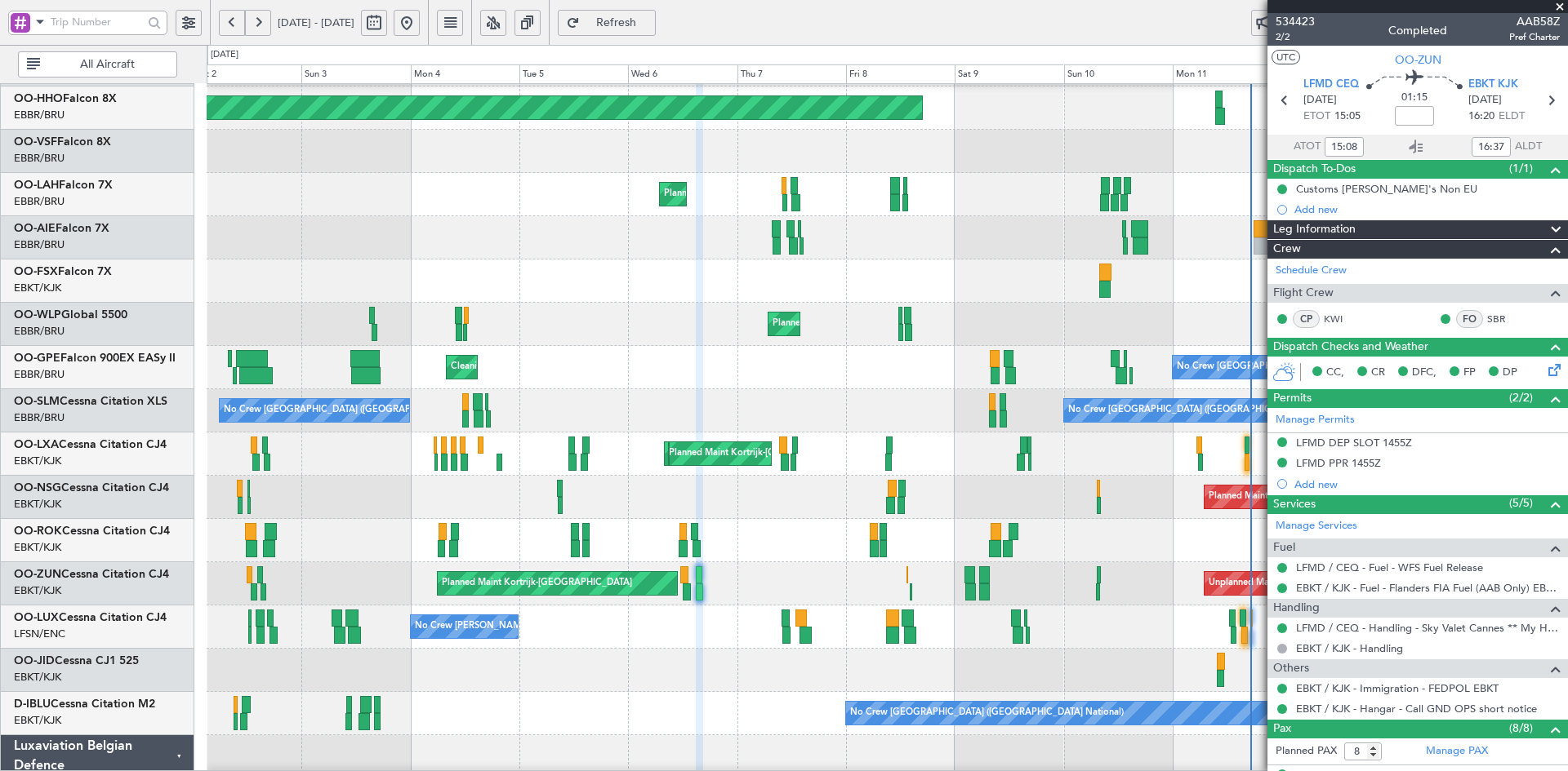
click at [486, 667] on div "Planned Maint Kortrijk-[GEOGRAPHIC_DATA]" at bounding box center [887, 670] width 1360 height 43
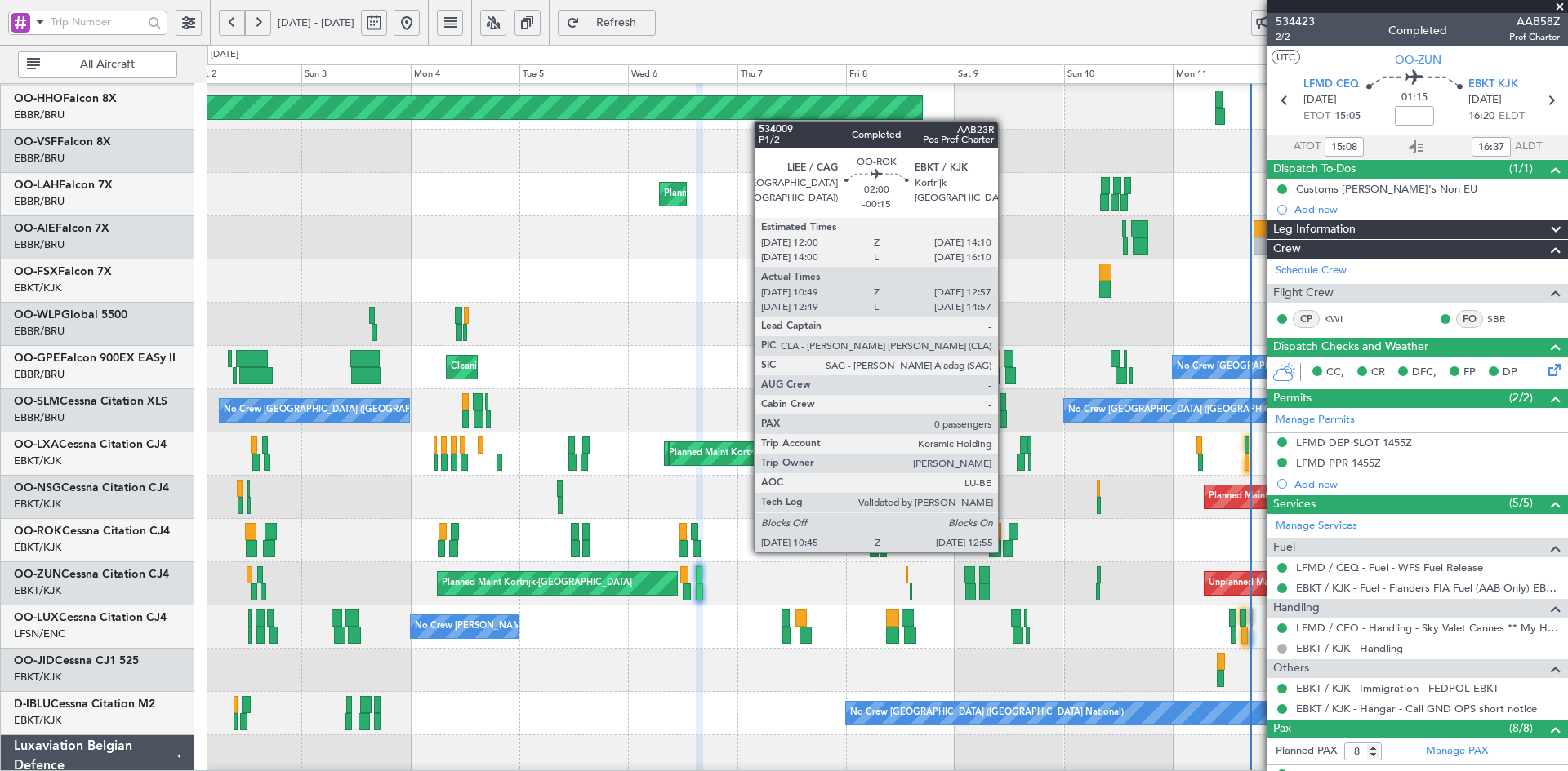
click at [1005, 551] on div at bounding box center [1008, 548] width 11 height 17
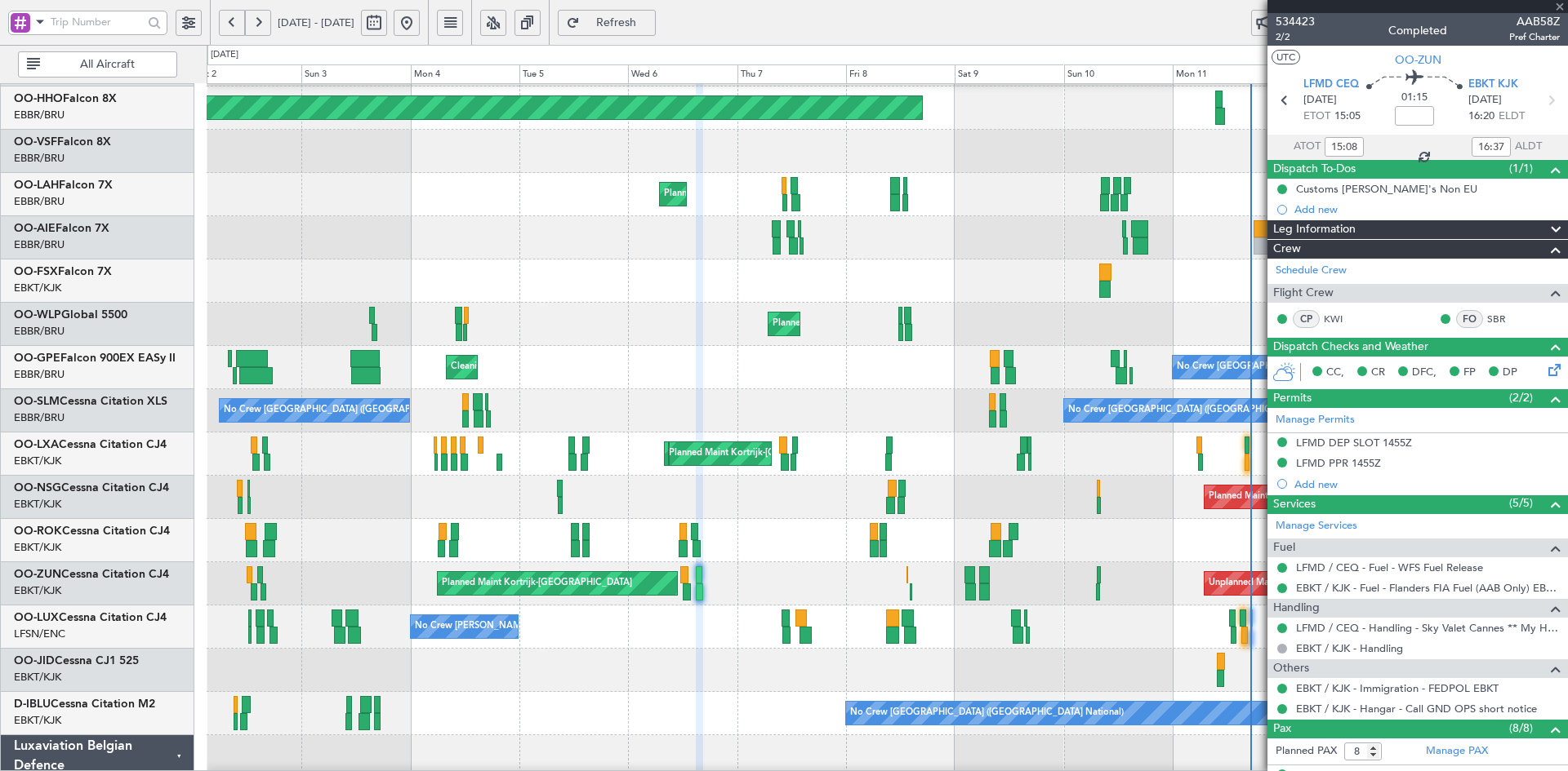
type input "-00:15"
type input "10:54"
type input "12:52"
type input "0"
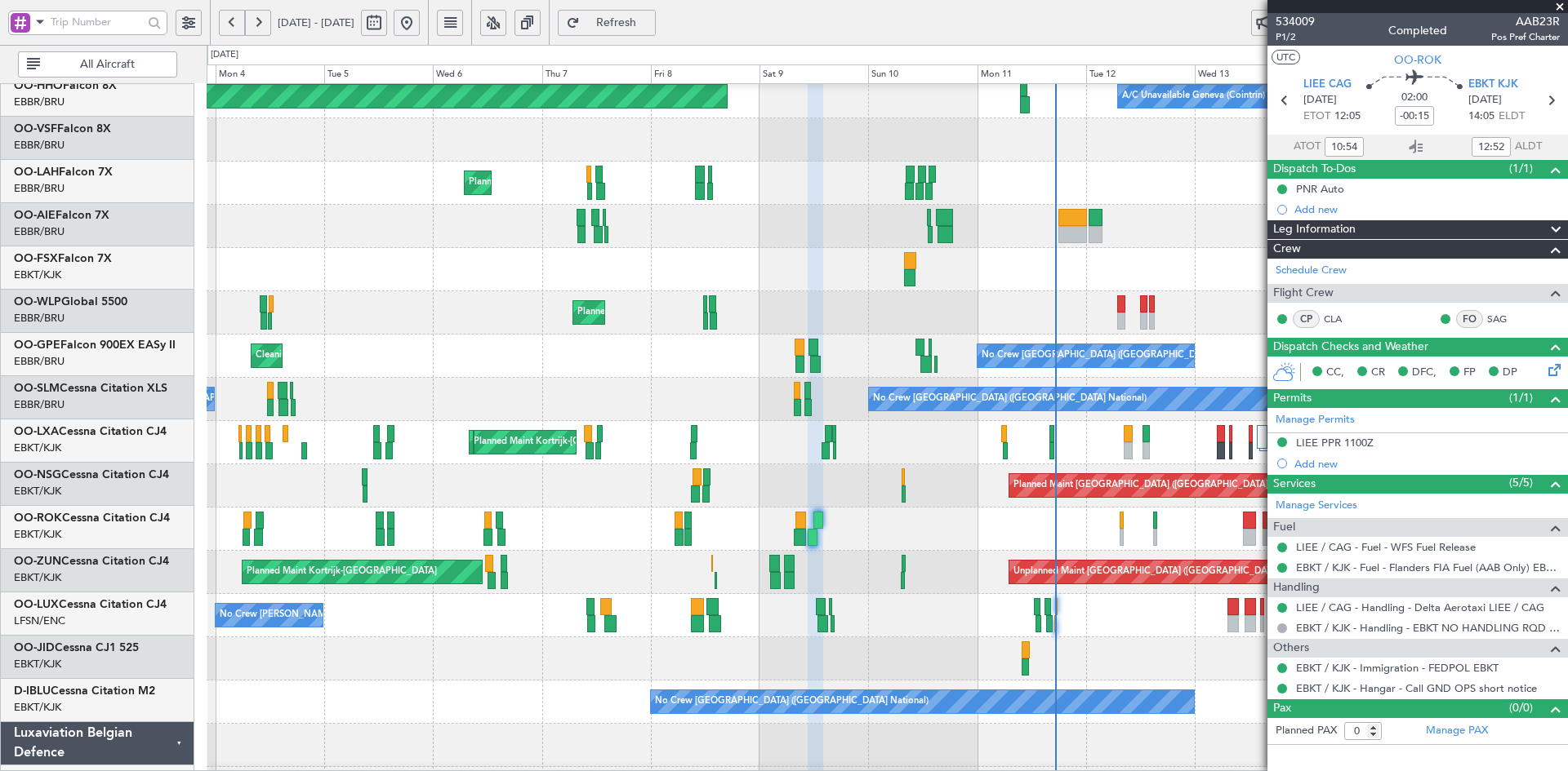
click at [796, 267] on div at bounding box center [887, 269] width 1360 height 43
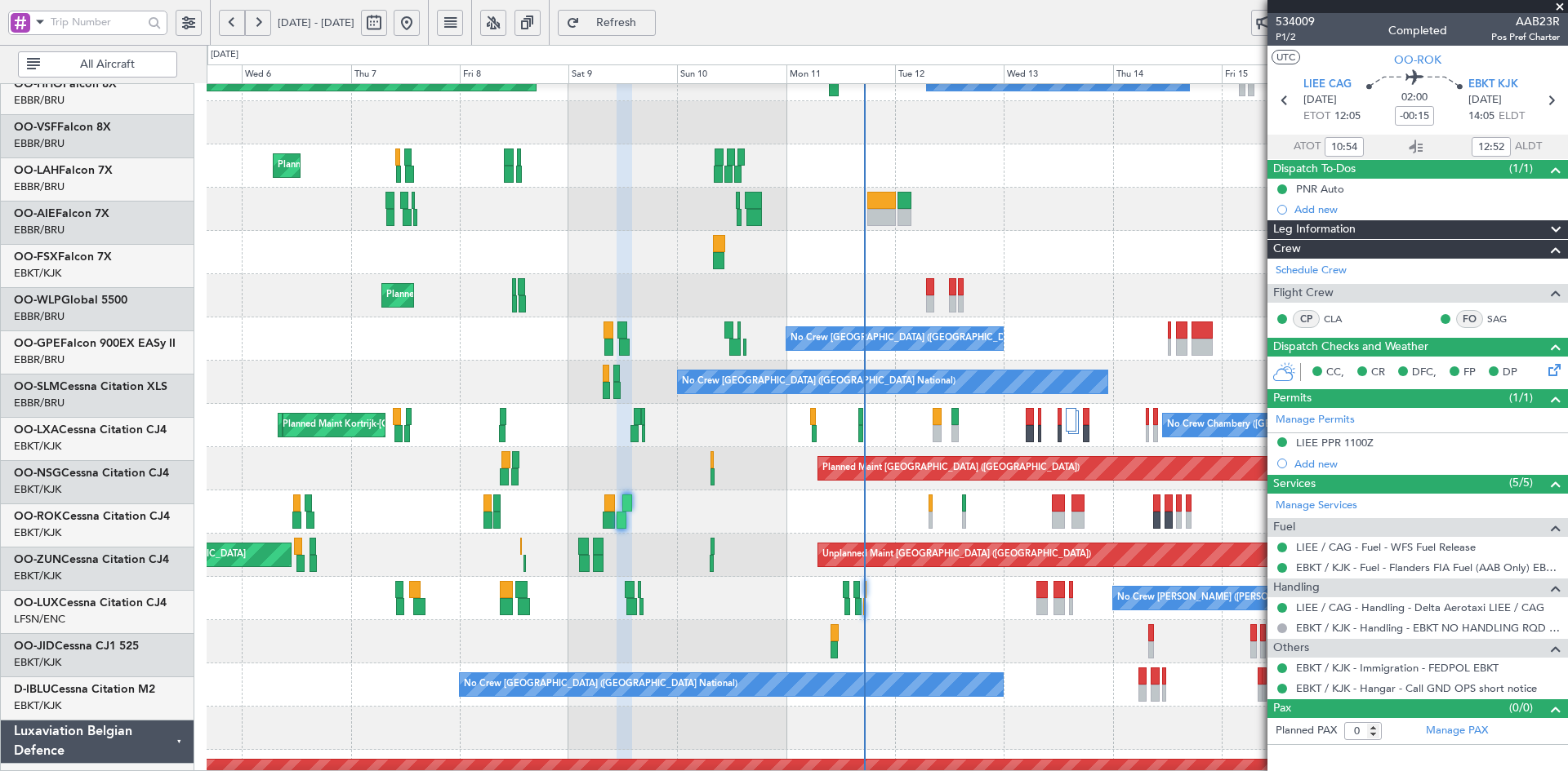
scroll to position [113, 0]
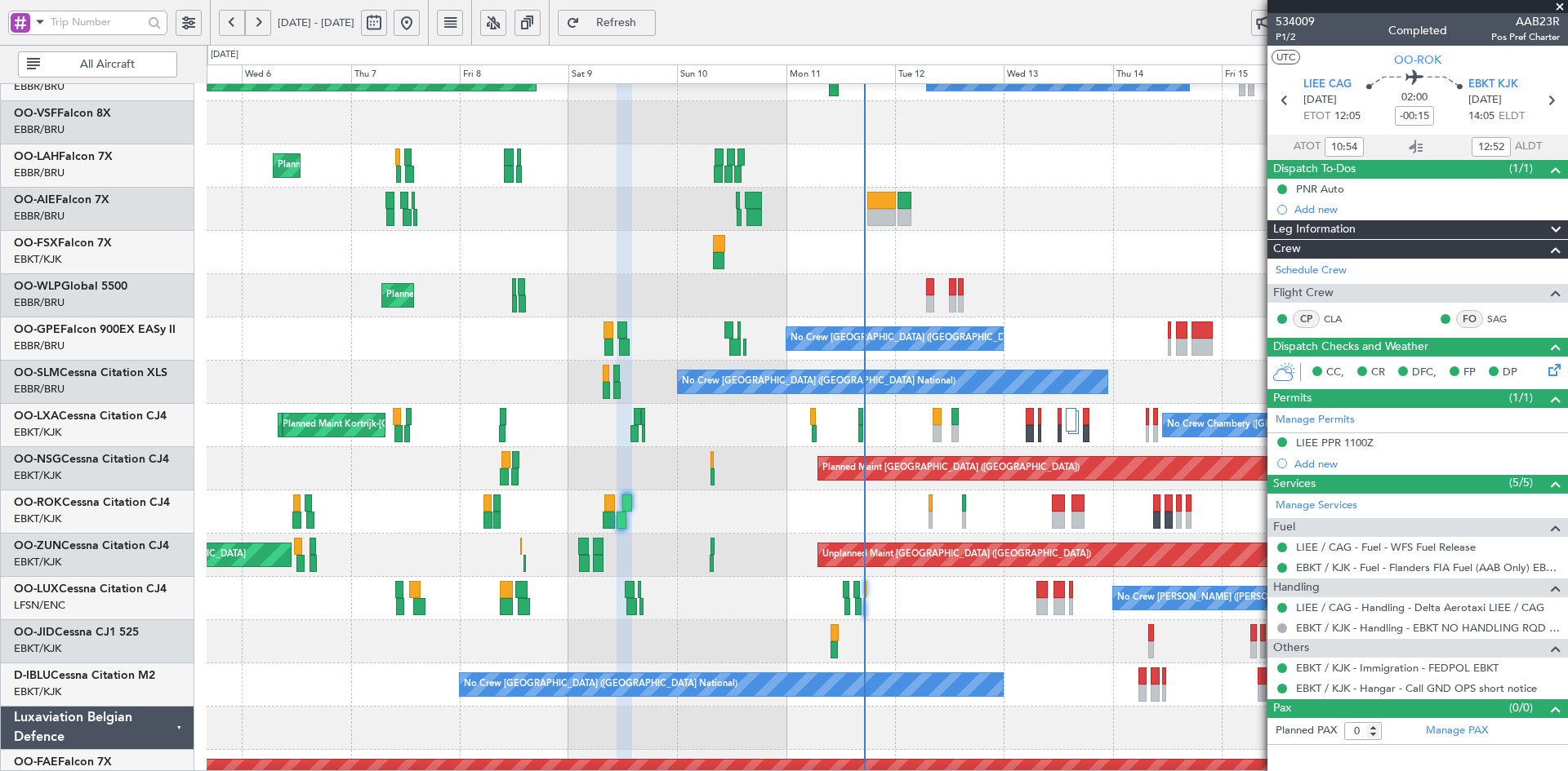
click at [976, 672] on div "No Crew [GEOGRAPHIC_DATA] ([GEOGRAPHIC_DATA] National)" at bounding box center [887, 685] width 1360 height 43
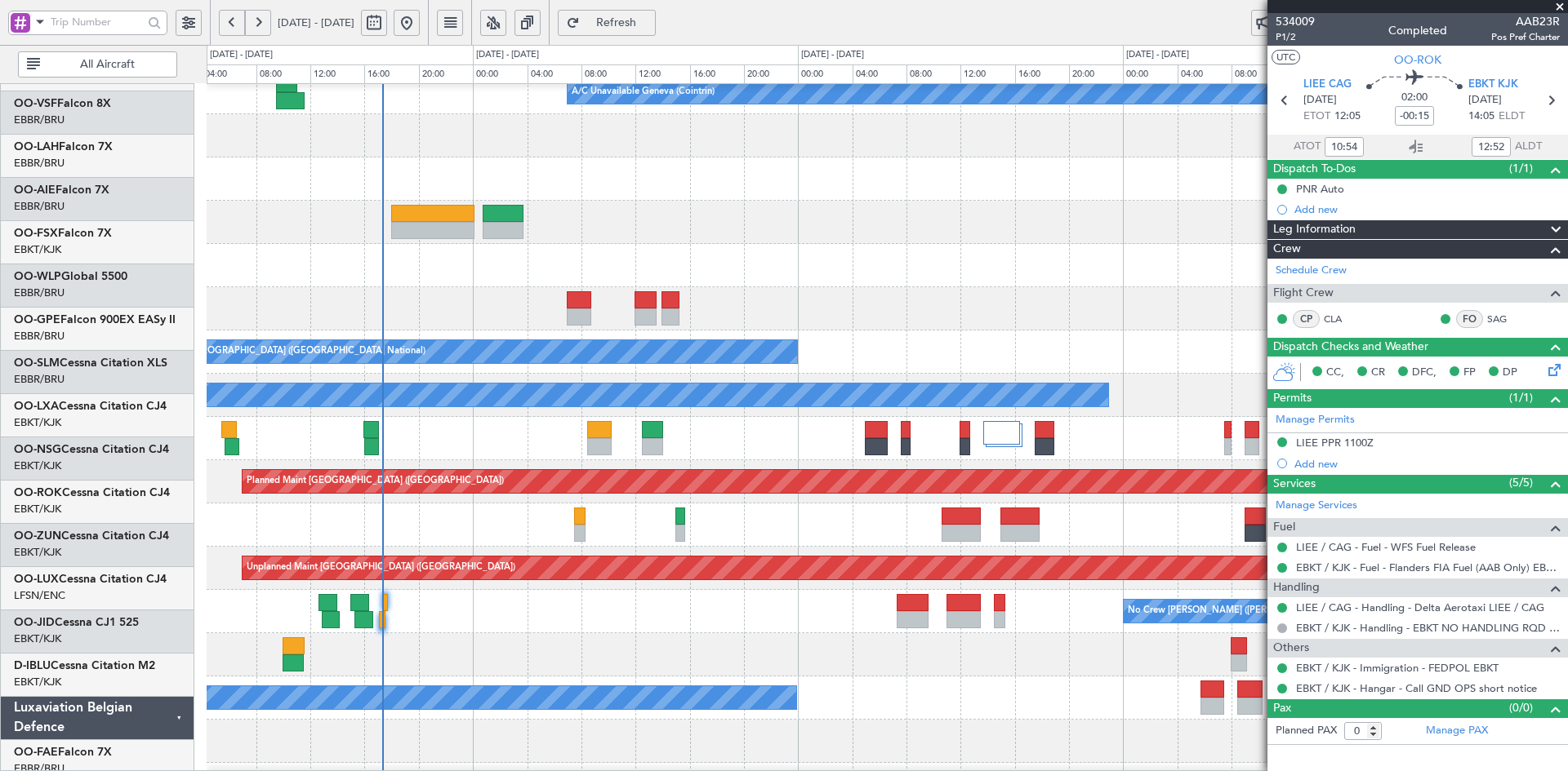
click at [783, 253] on div "A/C Unavailable Geneva (Cointrin) No Crew [GEOGRAPHIC_DATA] (Brussels National)…" at bounding box center [887, 459] width 1360 height 951
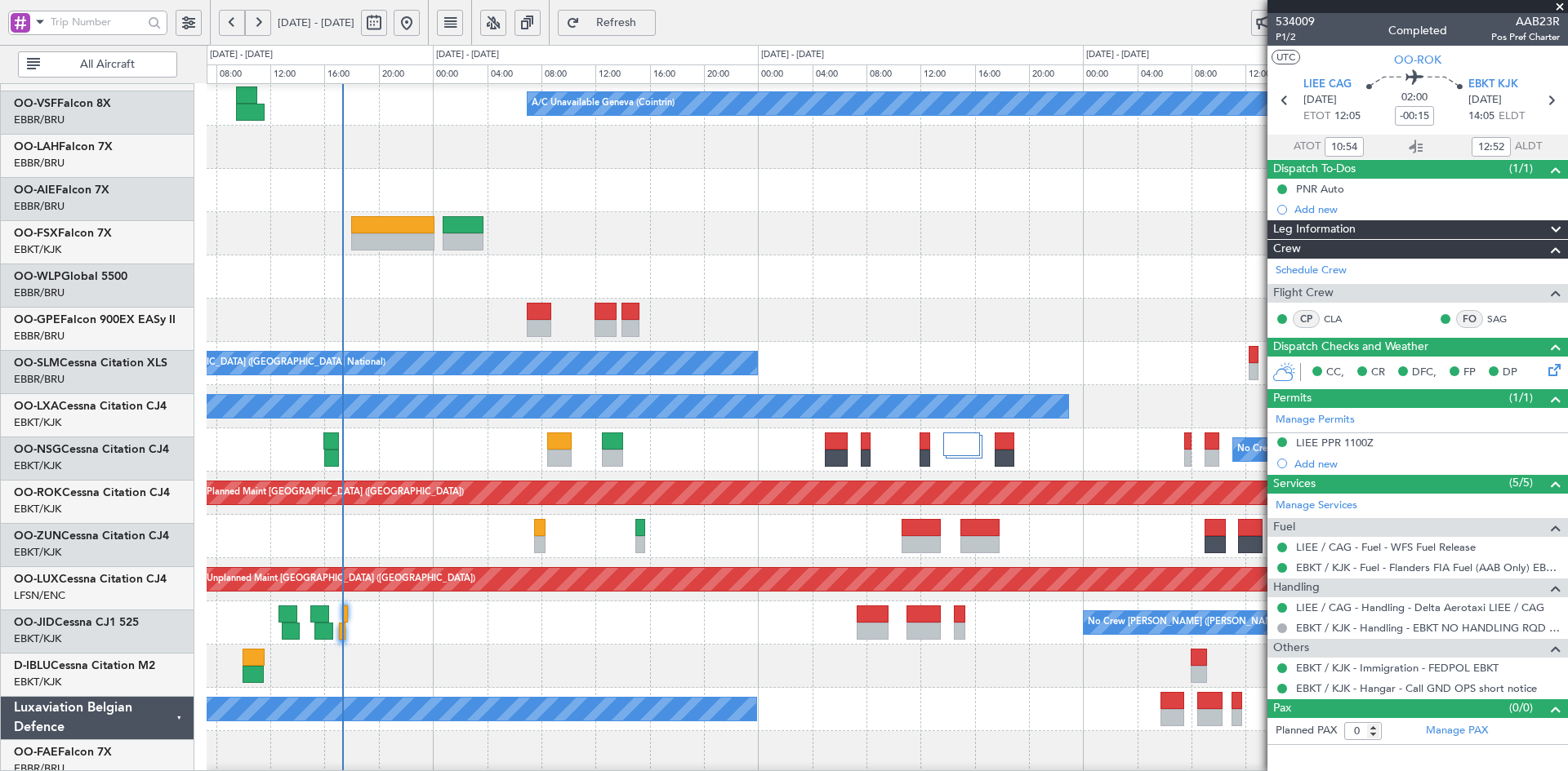
scroll to position [88, 0]
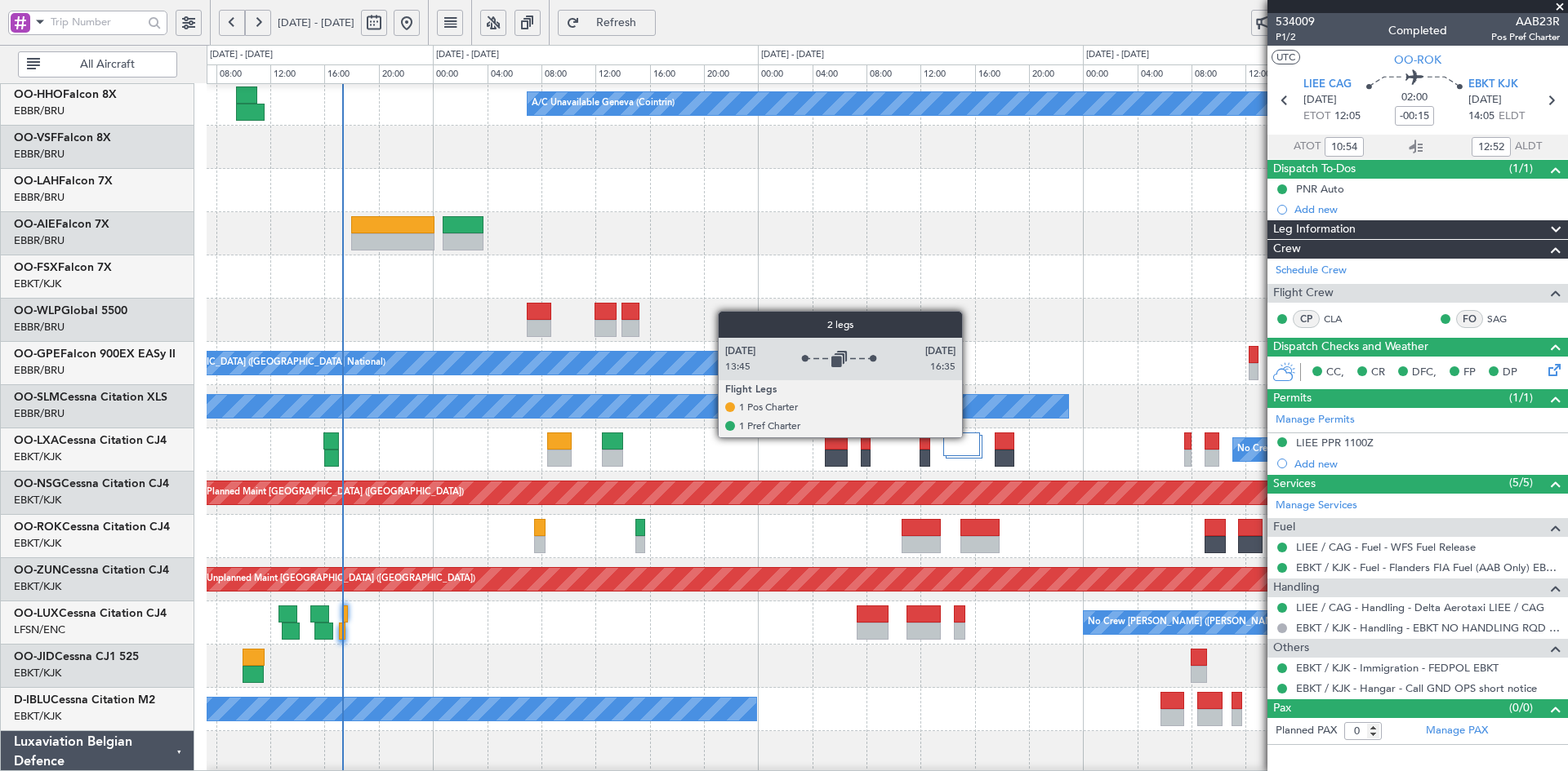
click at [969, 437] on div at bounding box center [961, 444] width 36 height 24
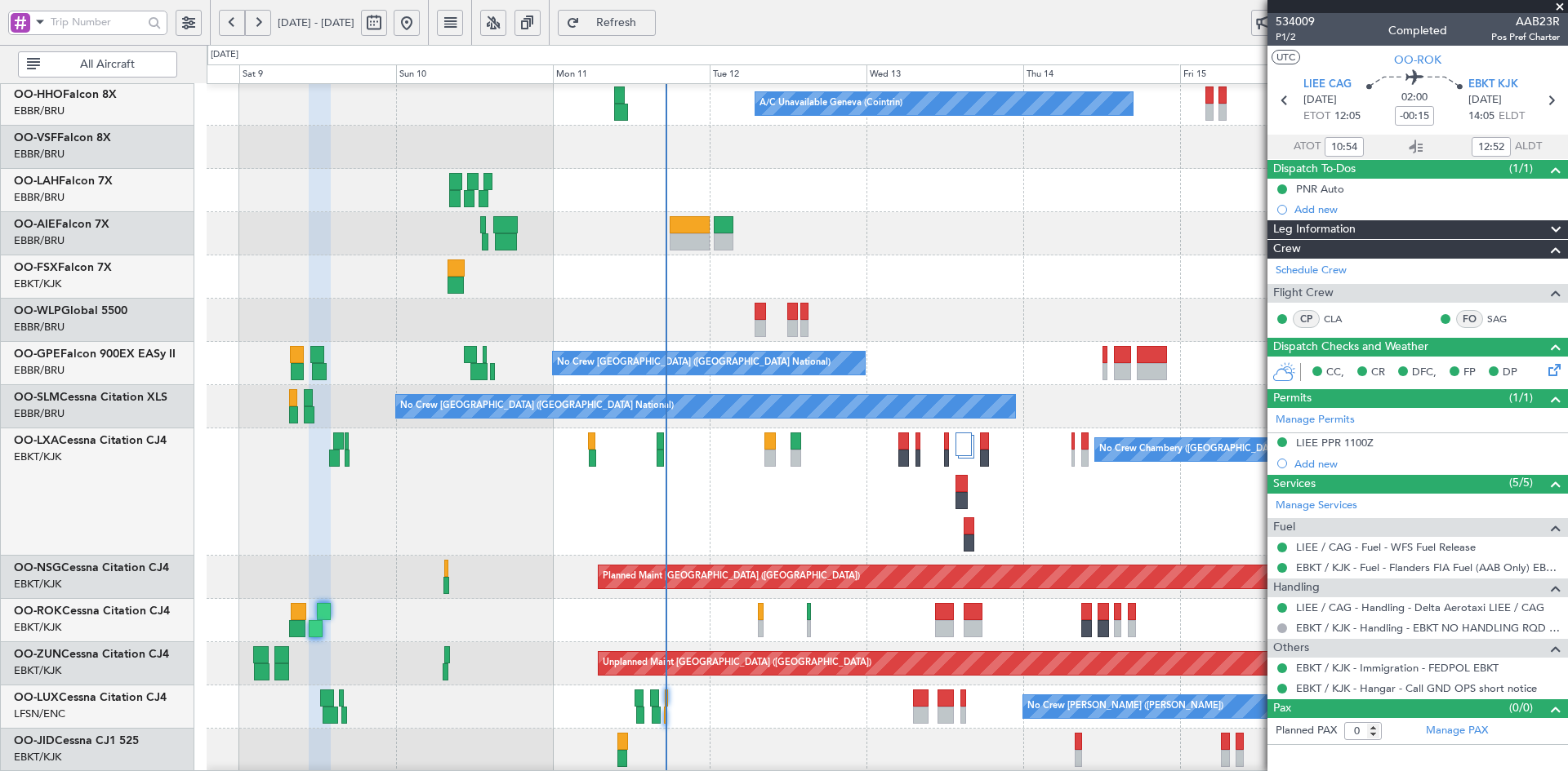
scroll to position [97, 0]
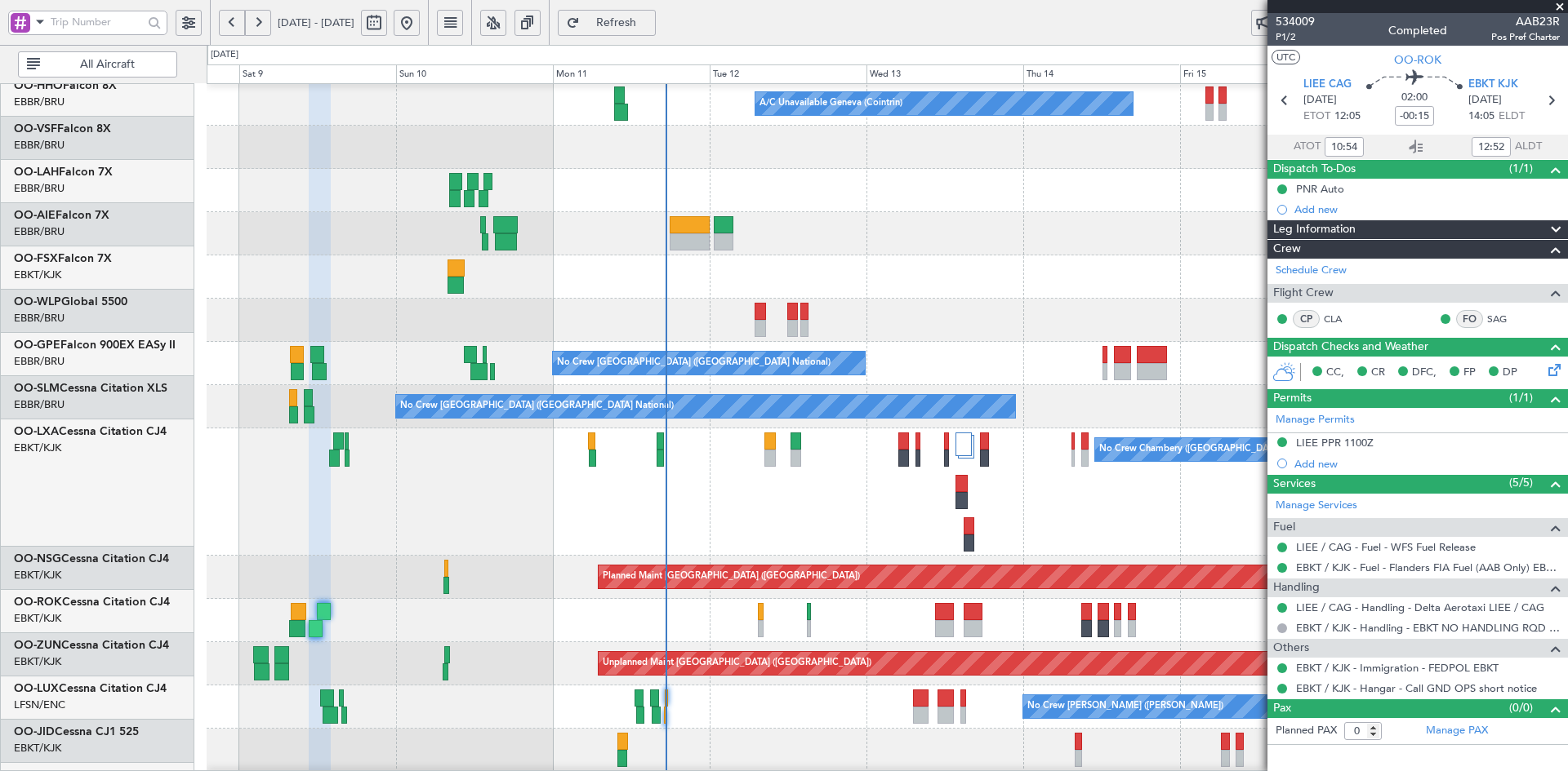
click at [1128, 518] on div "No Crew Chambery ([GEOGRAPHIC_DATA]) Planned Maint [GEOGRAPHIC_DATA]-[GEOGRAPHI…" at bounding box center [887, 492] width 1360 height 128
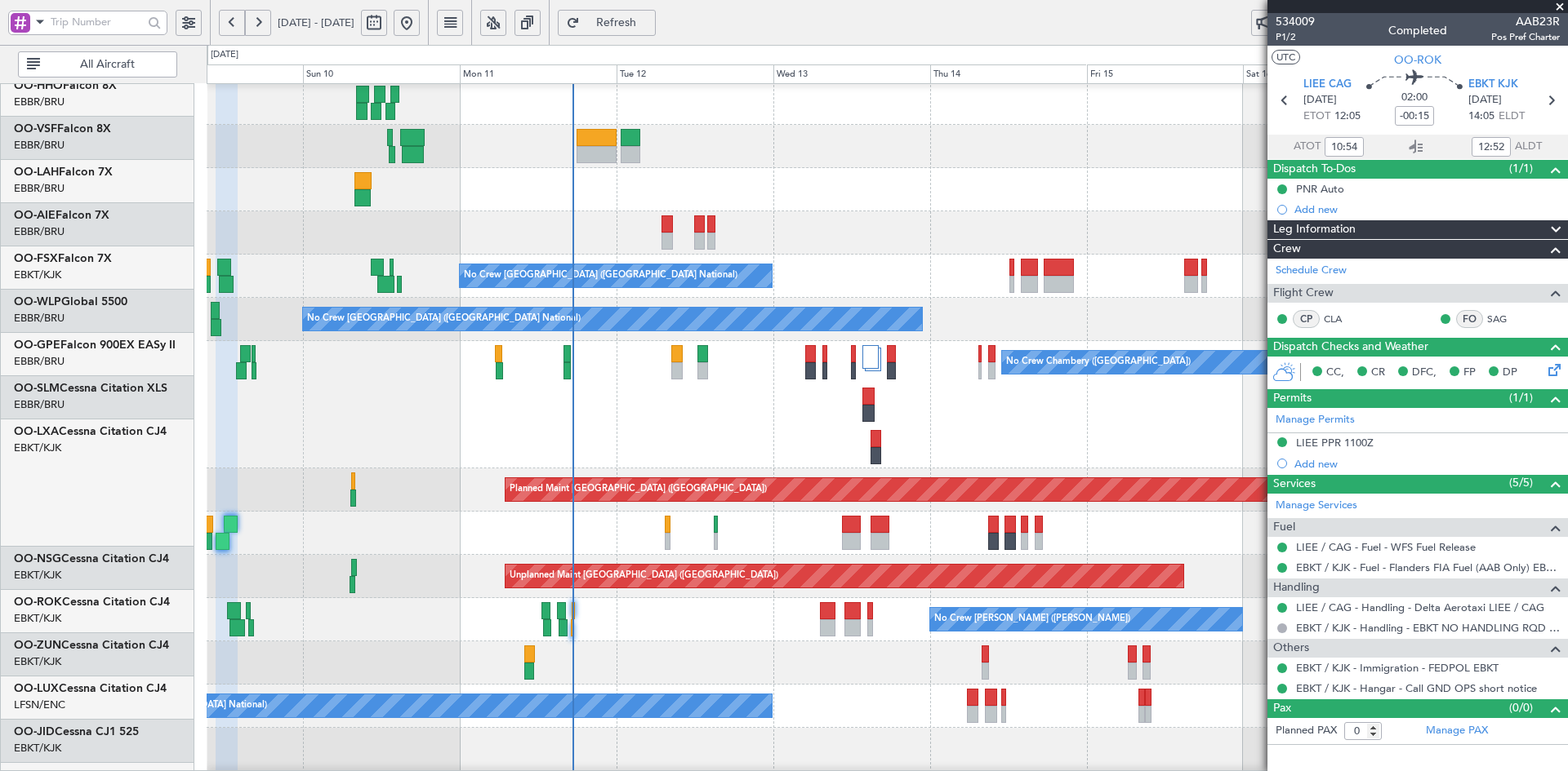
scroll to position [259, 0]
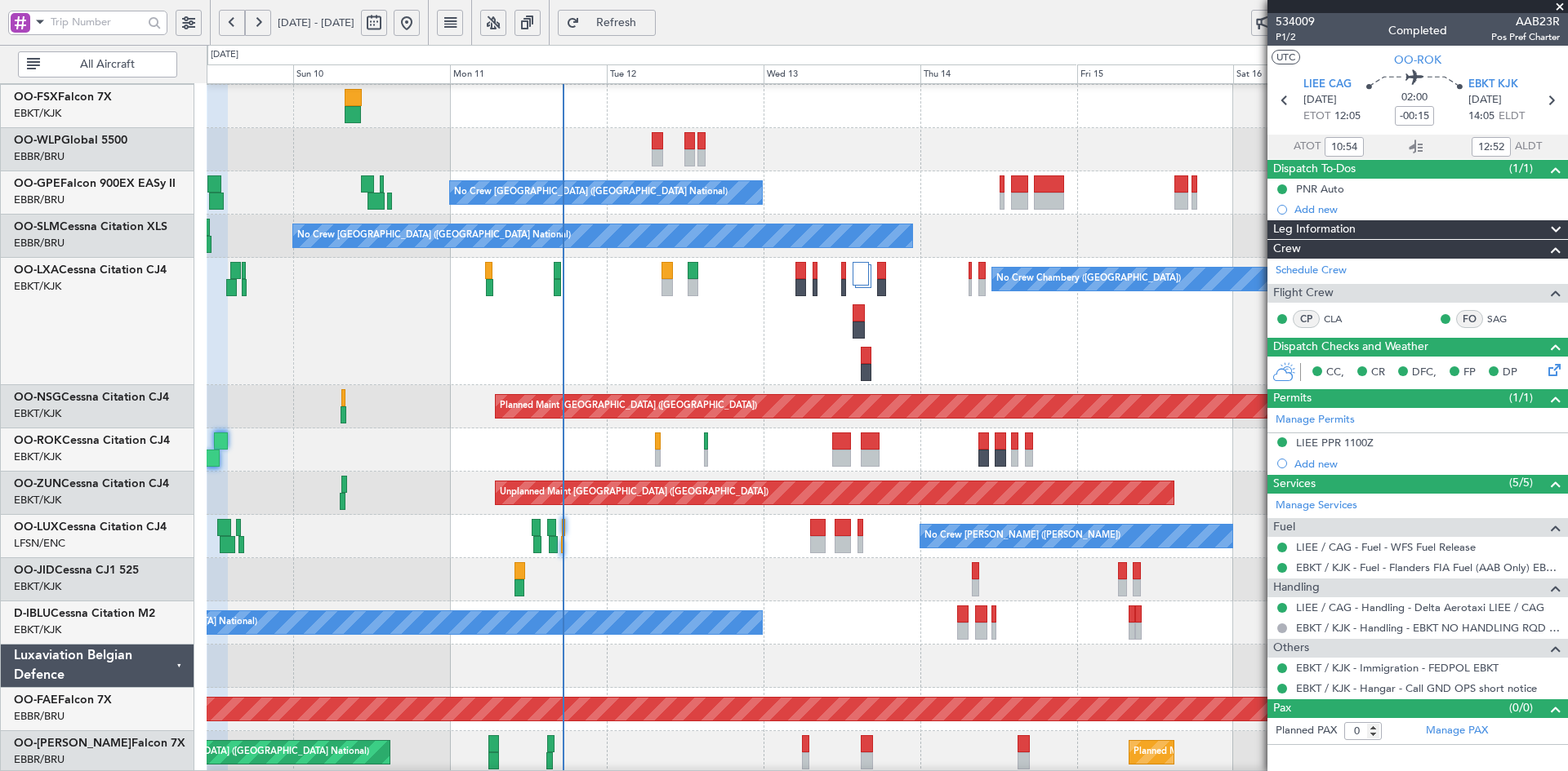
click at [1044, 163] on div "Planned Maint Milan (Linate)" at bounding box center [887, 150] width 1360 height 43
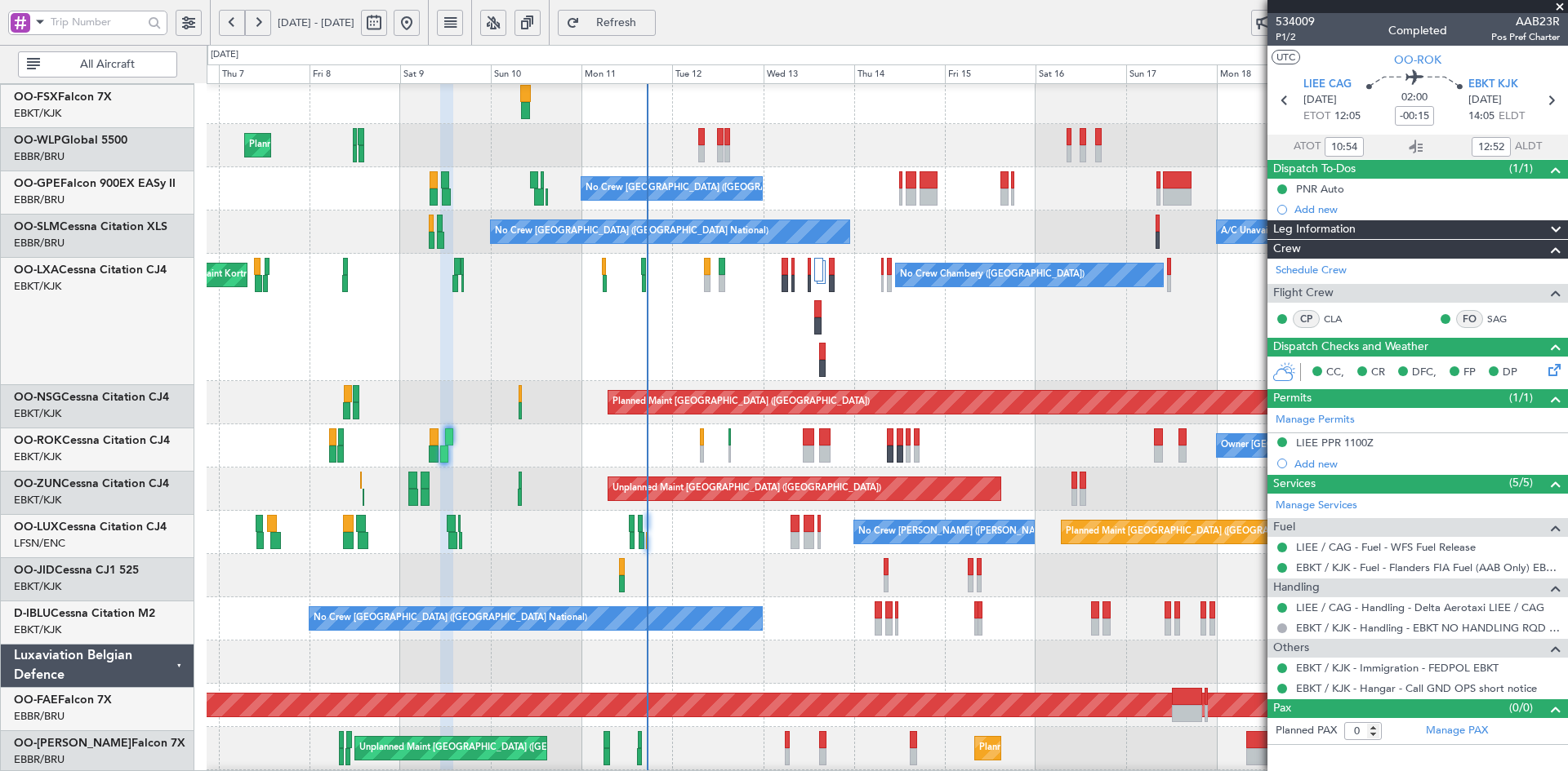
scroll to position [263, 0]
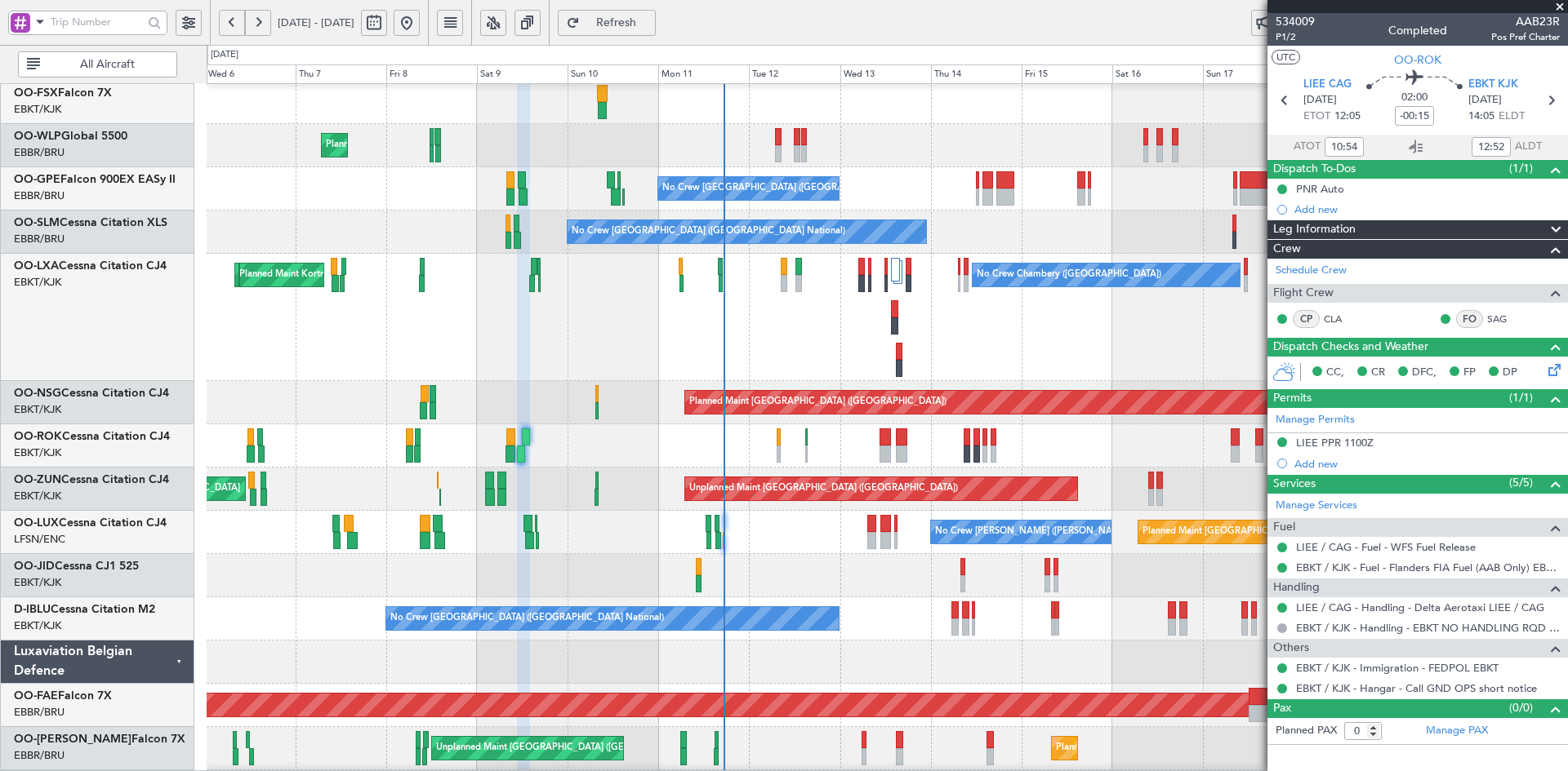
click at [1013, 220] on div "No Crew [GEOGRAPHIC_DATA] ([GEOGRAPHIC_DATA] National) A/C Unavailable [GEOGRAP…" at bounding box center [887, 231] width 1360 height 43
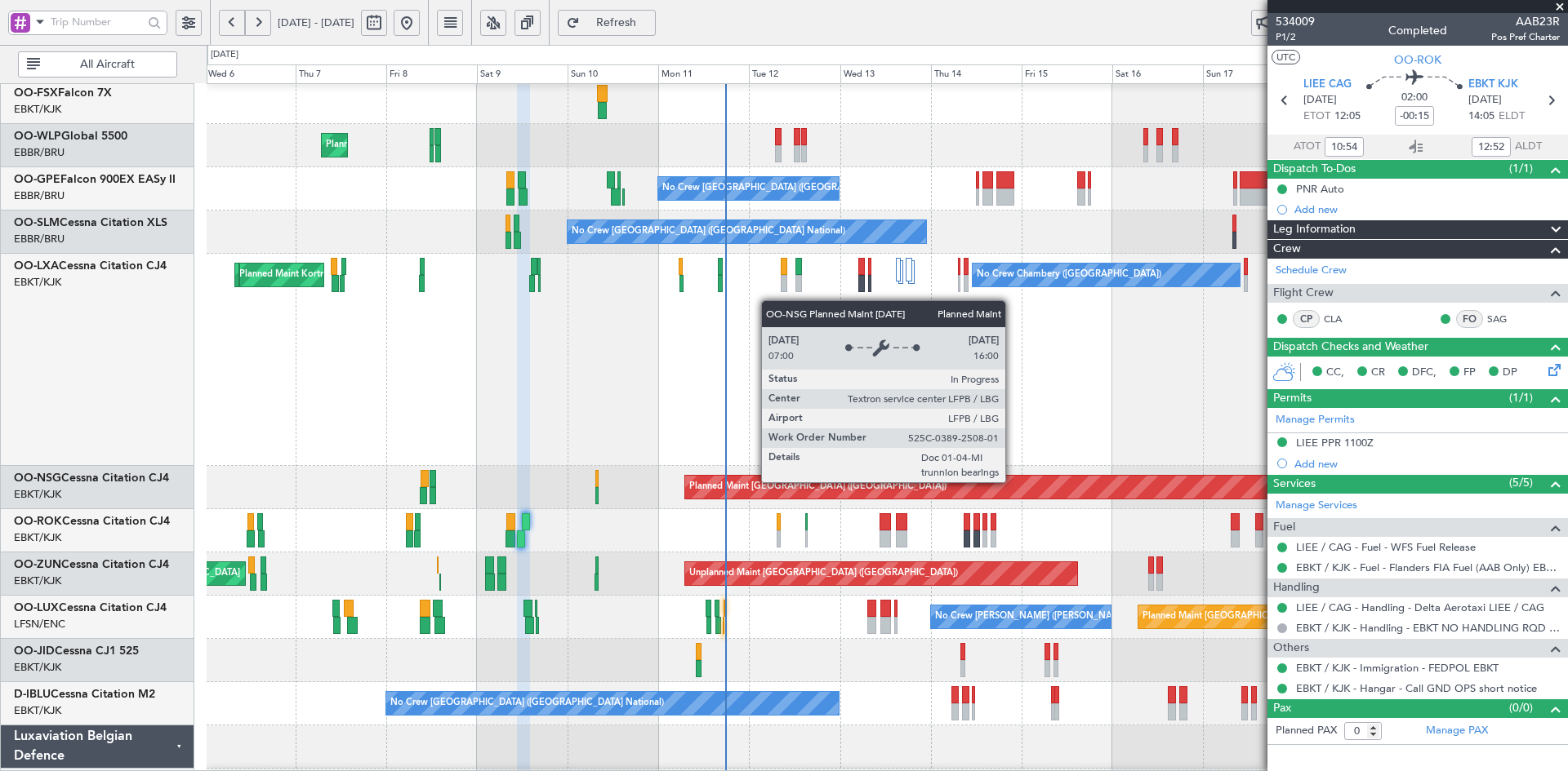
click at [1016, 346] on div "No Crew Chambery ([GEOGRAPHIC_DATA]) Planned Maint [GEOGRAPHIC_DATA]-[GEOGRAPHI…" at bounding box center [887, 359] width 1360 height 212
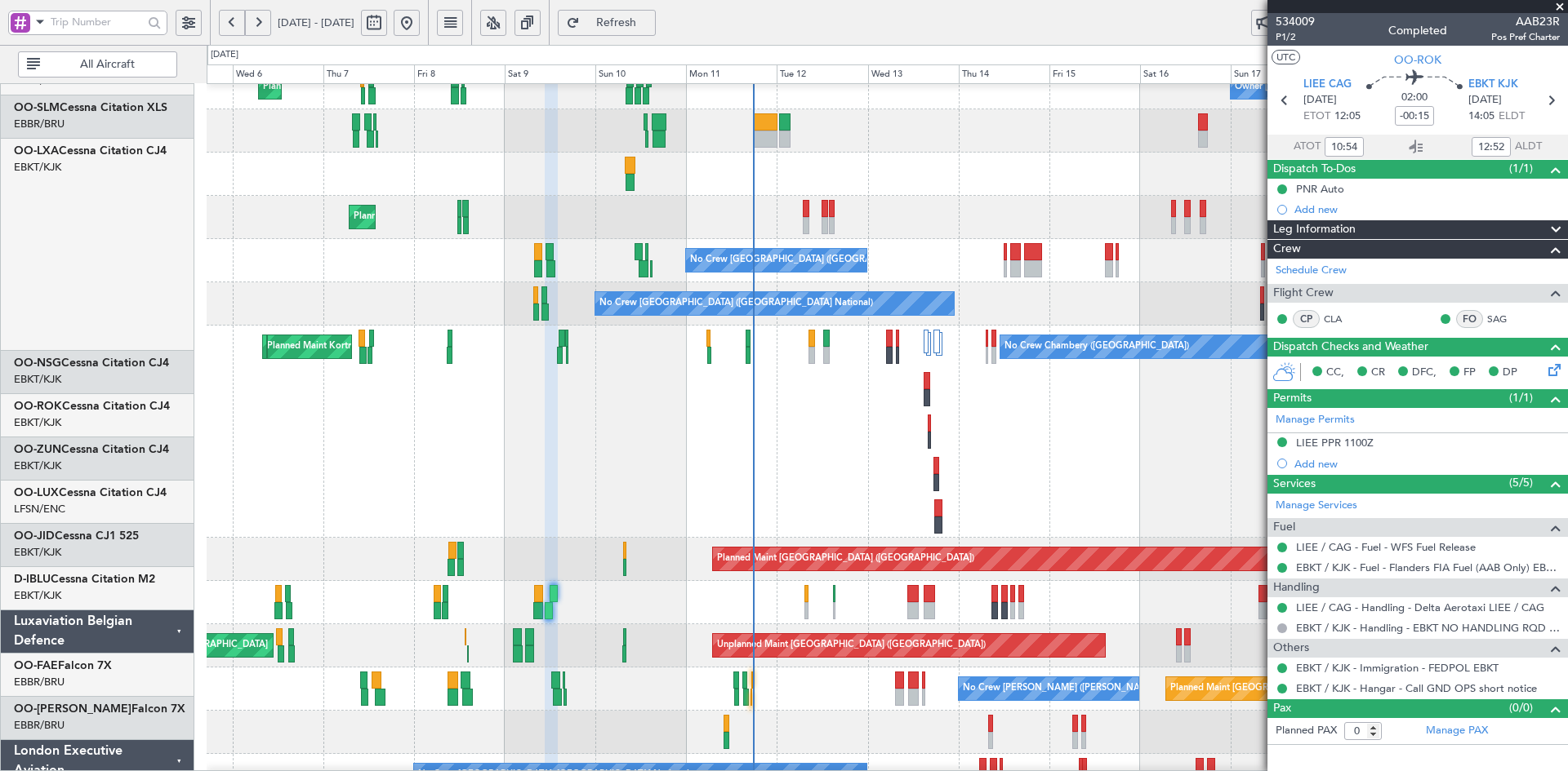
scroll to position [177, 0]
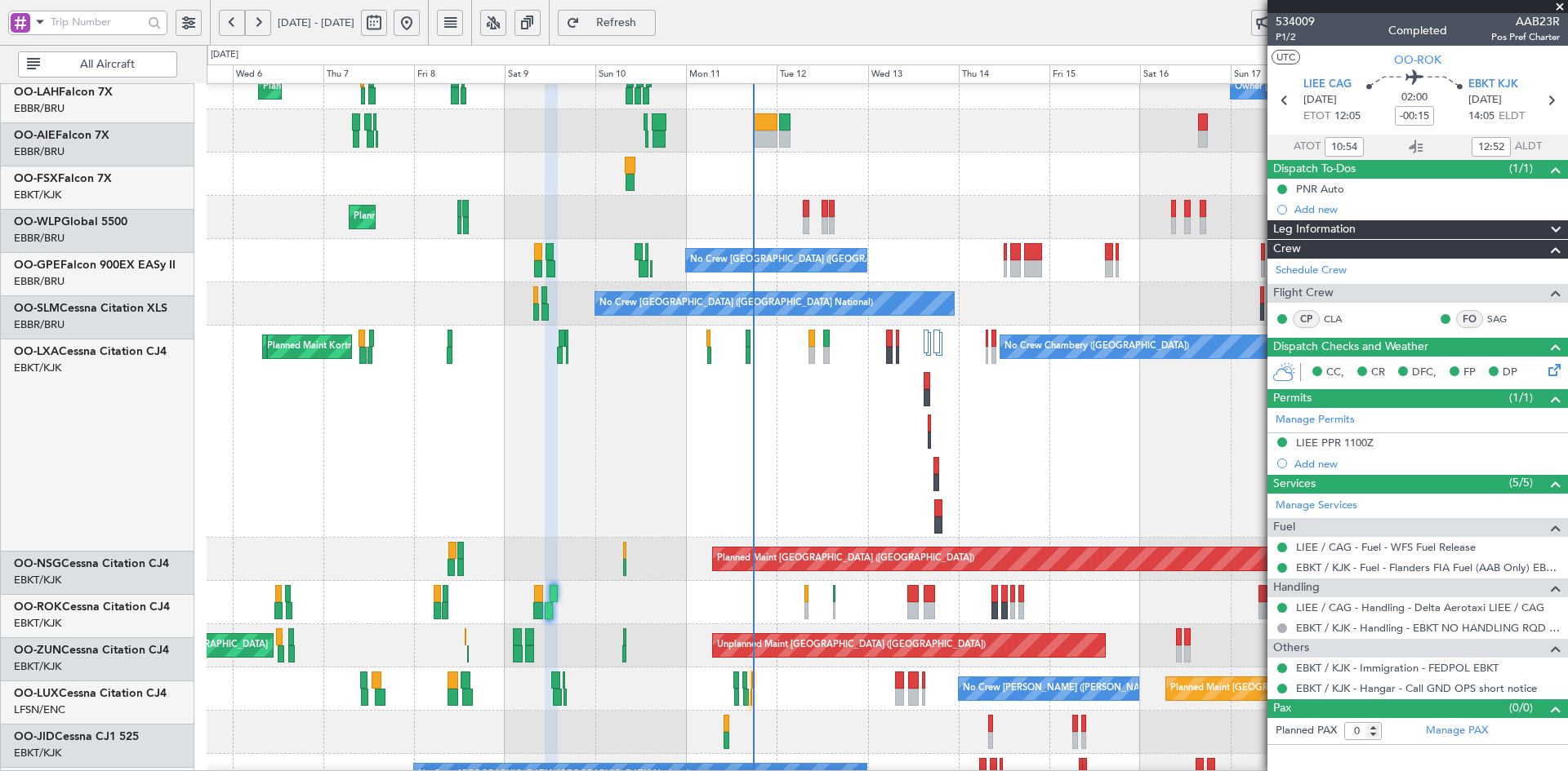
click at [412, 487] on div "No Crew Chambery ([GEOGRAPHIC_DATA]) Planned Maint [GEOGRAPHIC_DATA]-[GEOGRAPHI…" at bounding box center [887, 431] width 1360 height 212
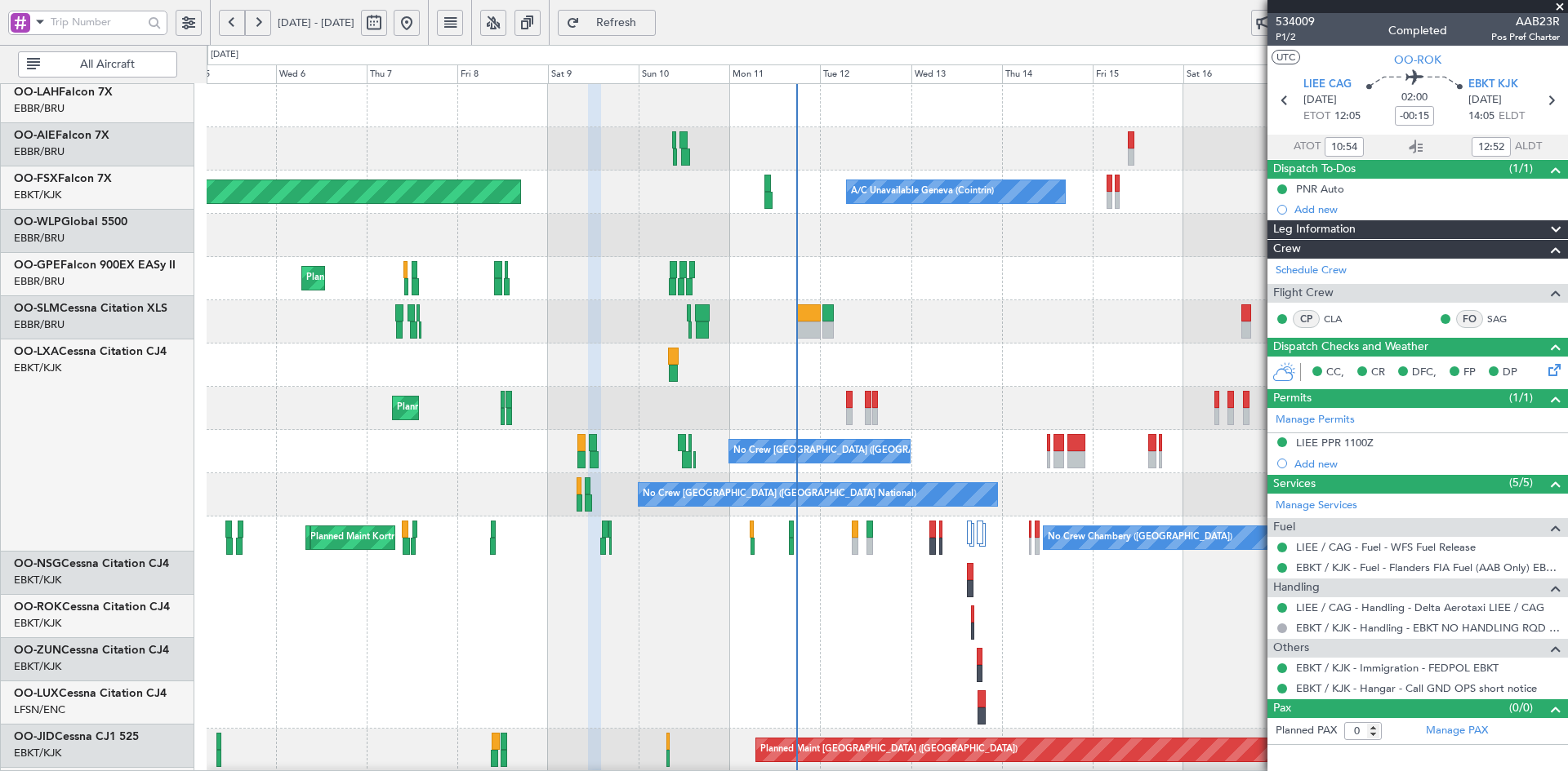
scroll to position [0, 0]
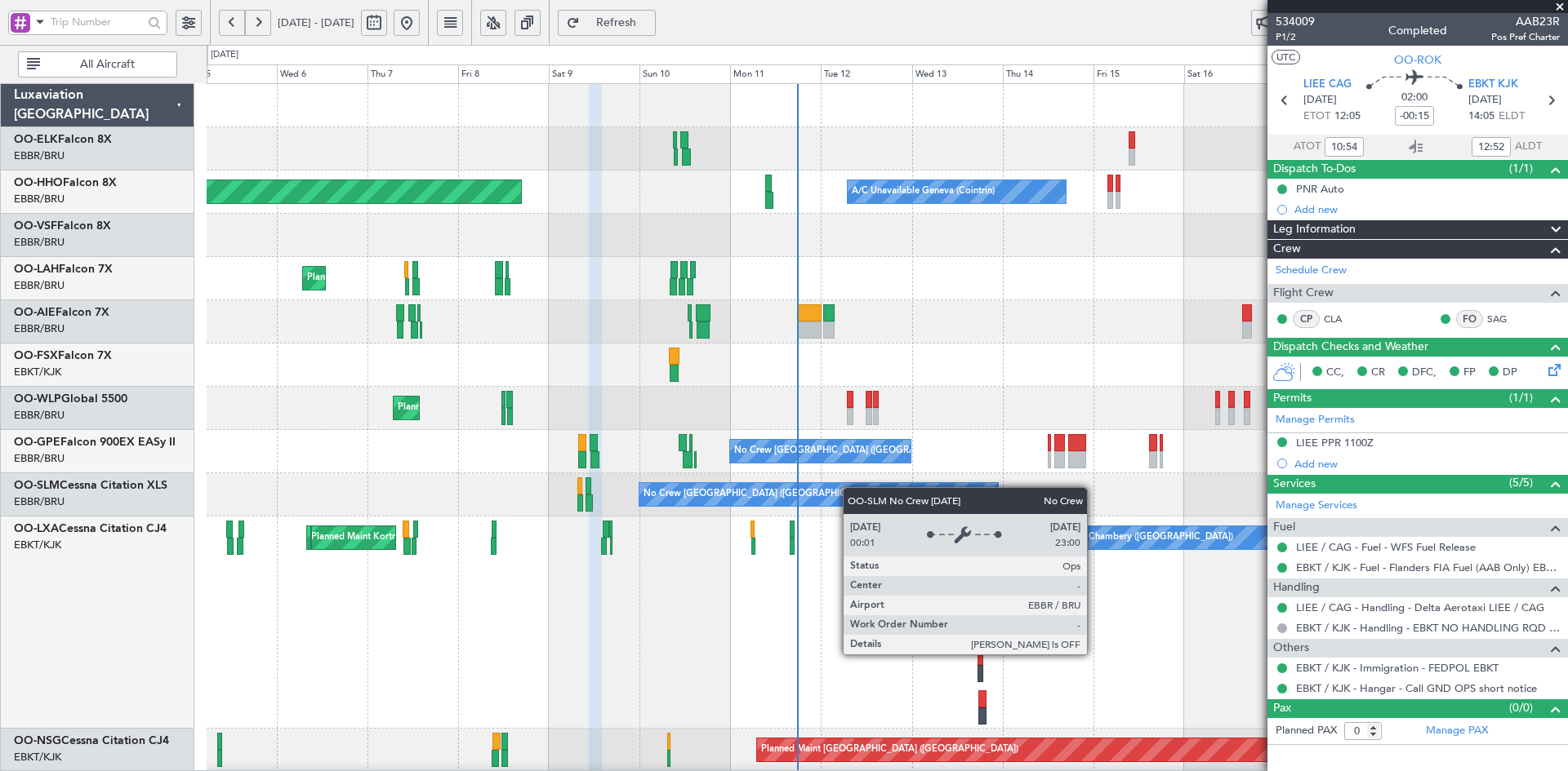
click at [850, 492] on div "A/C Unavailable Geneva (Cointrin) Planned Maint Geneva ([GEOGRAPHIC_DATA]) Owne…" at bounding box center [887, 644] width 1360 height 1120
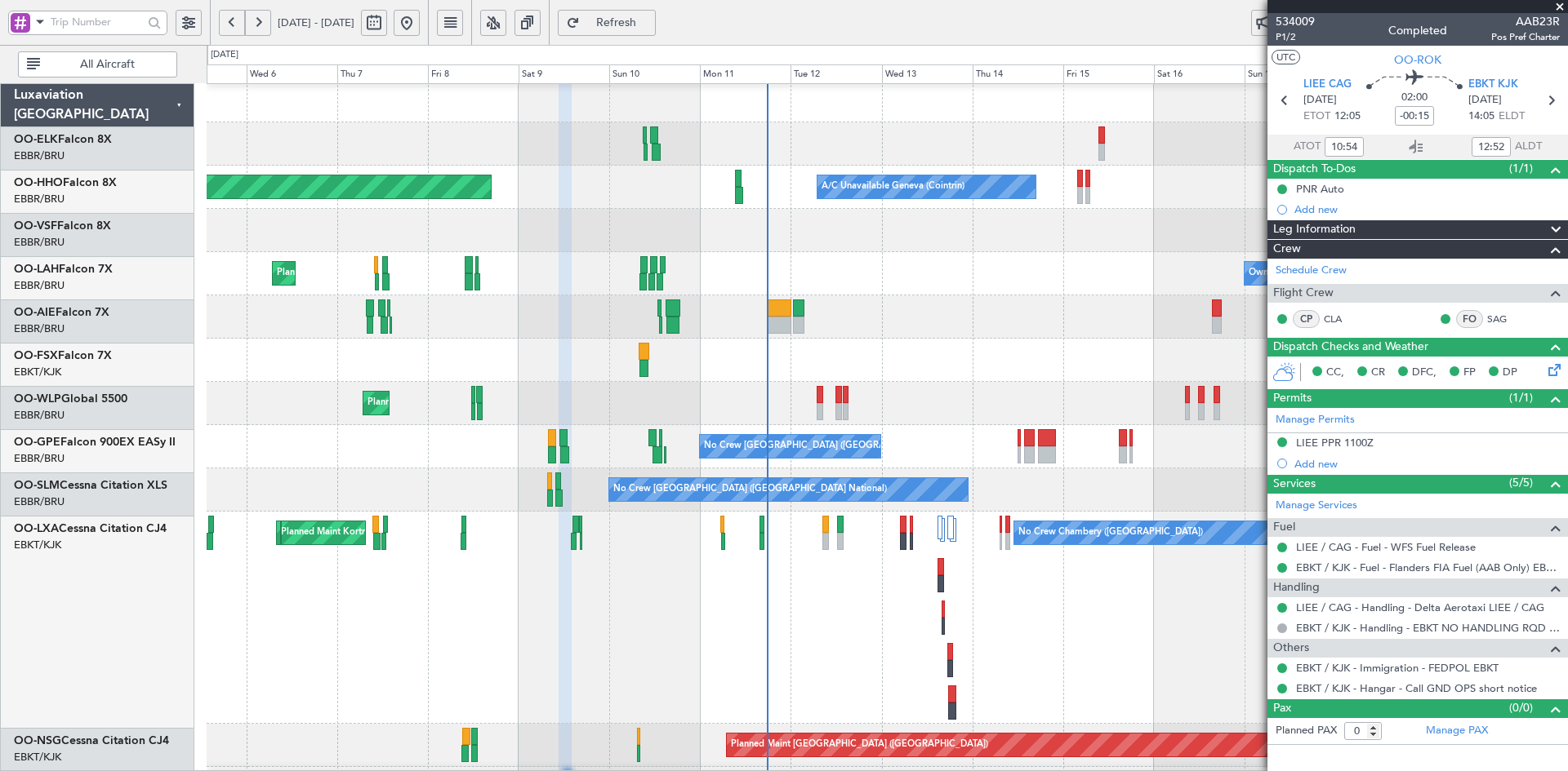
scroll to position [5, 0]
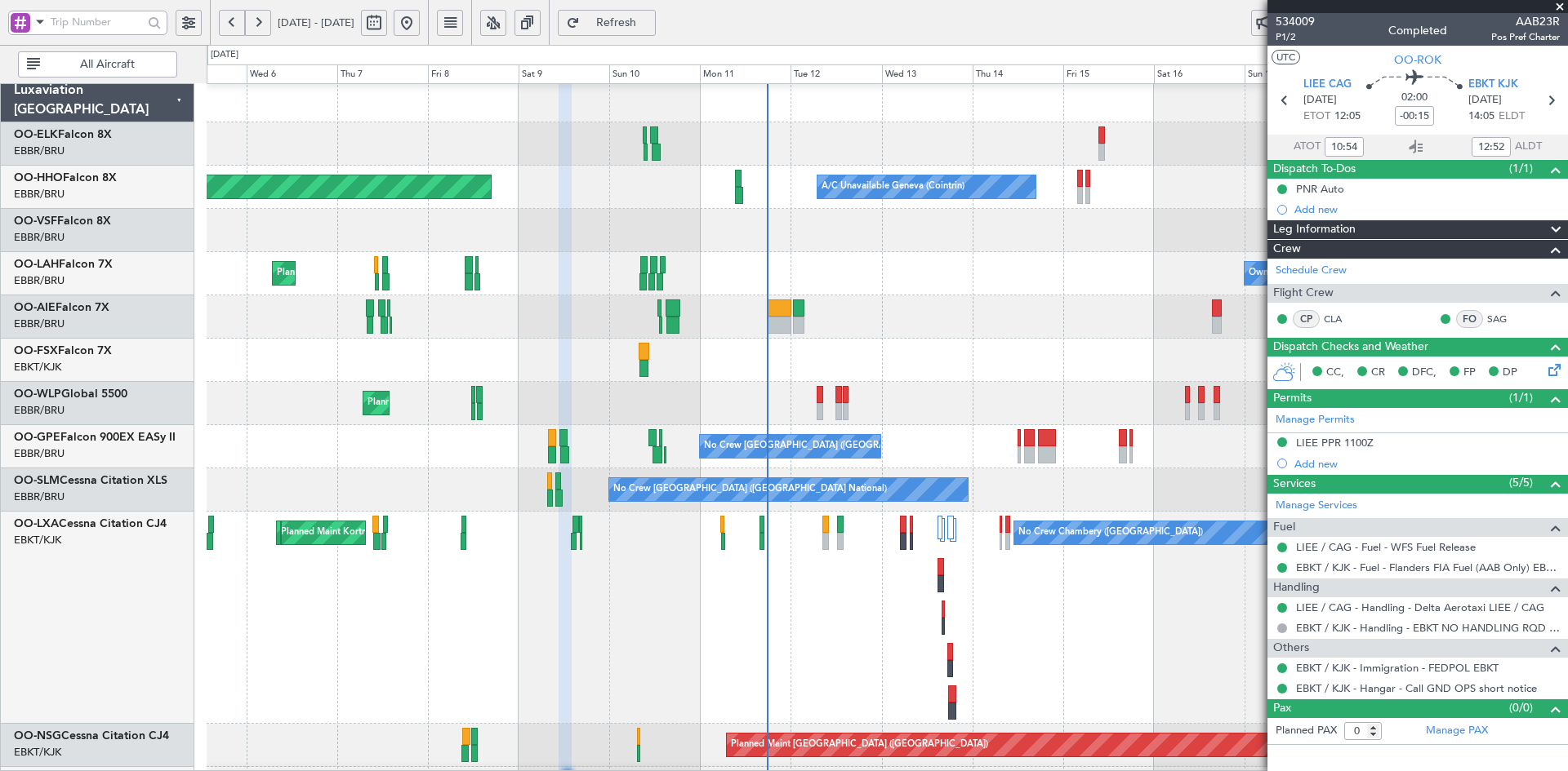
click at [1010, 272] on div "Owner [GEOGRAPHIC_DATA] ([GEOGRAPHIC_DATA] National) Planned Maint [GEOGRAPHIC_…" at bounding box center [887, 274] width 1360 height 43
click at [1559, 163] on div "Dispatch To-Dos (1/1) PNR Auto Add new" at bounding box center [1417, 189] width 300 height 61
click at [1024, 382] on div "Planned Maint Milan (Linate) Planned Maint [GEOGRAPHIC_DATA] ([GEOGRAPHIC_DATA])" at bounding box center [887, 403] width 1360 height 43
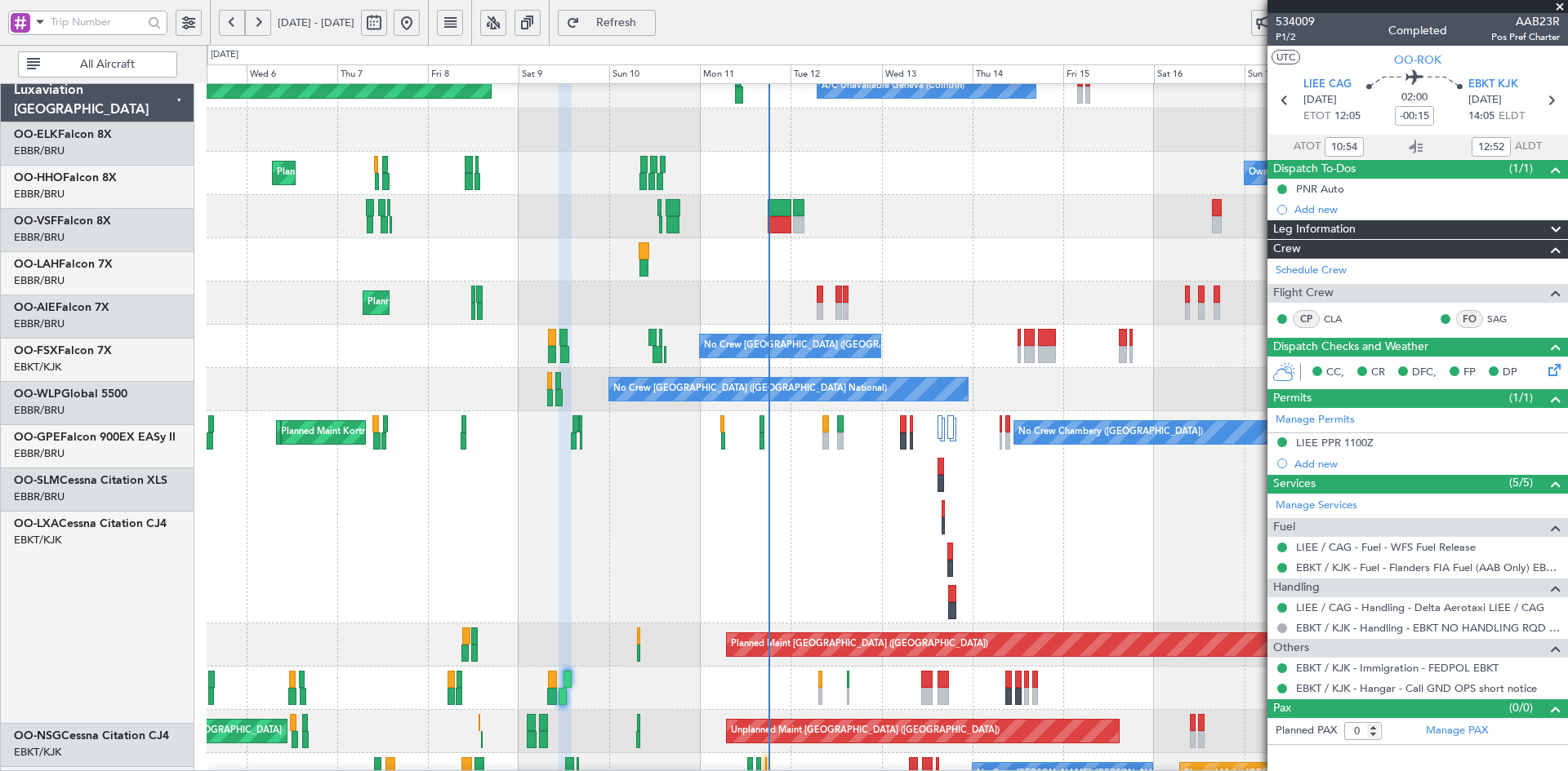
scroll to position [106, 0]
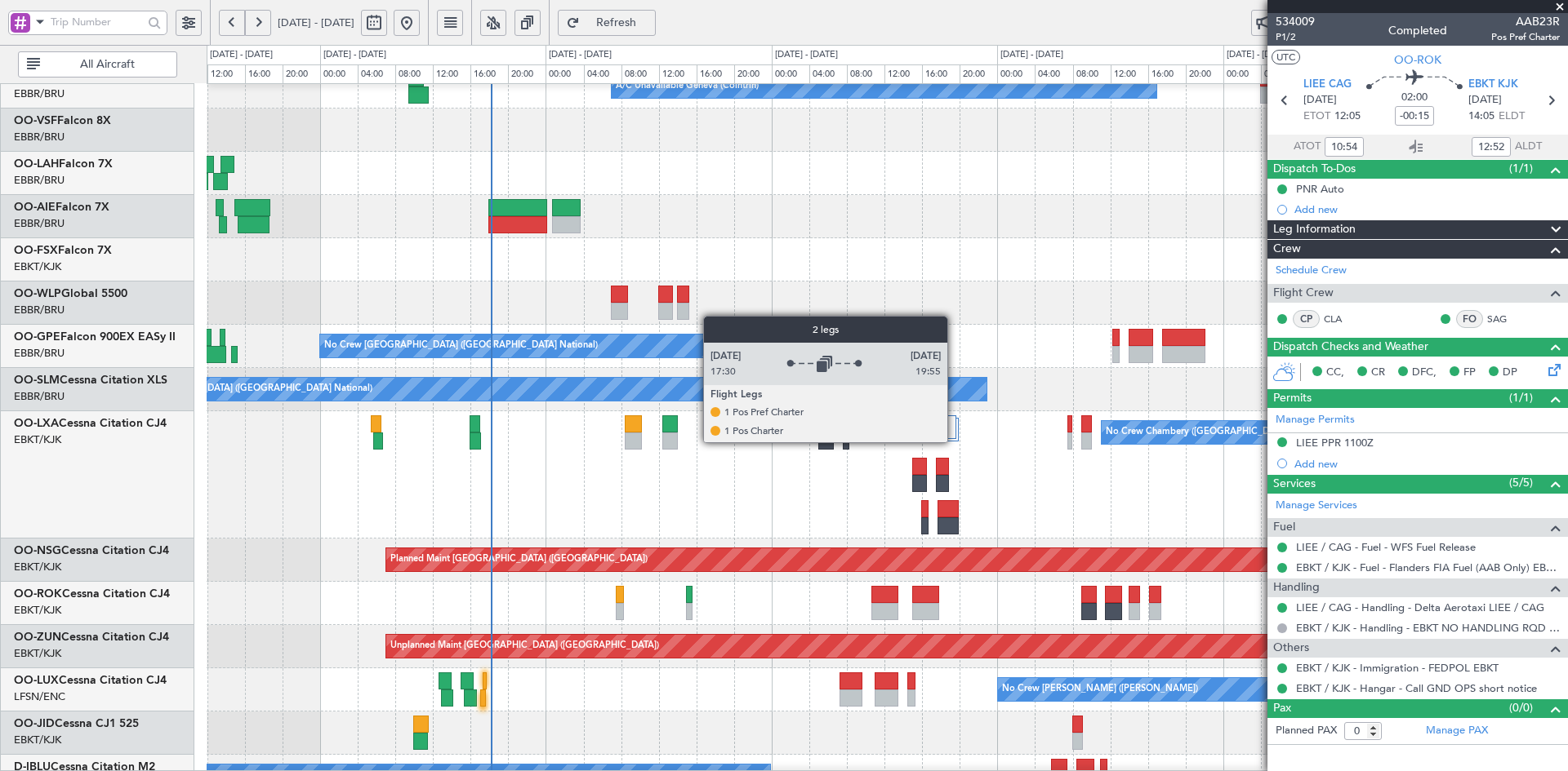
click at [954, 442] on div at bounding box center [947, 432] width 23 height 34
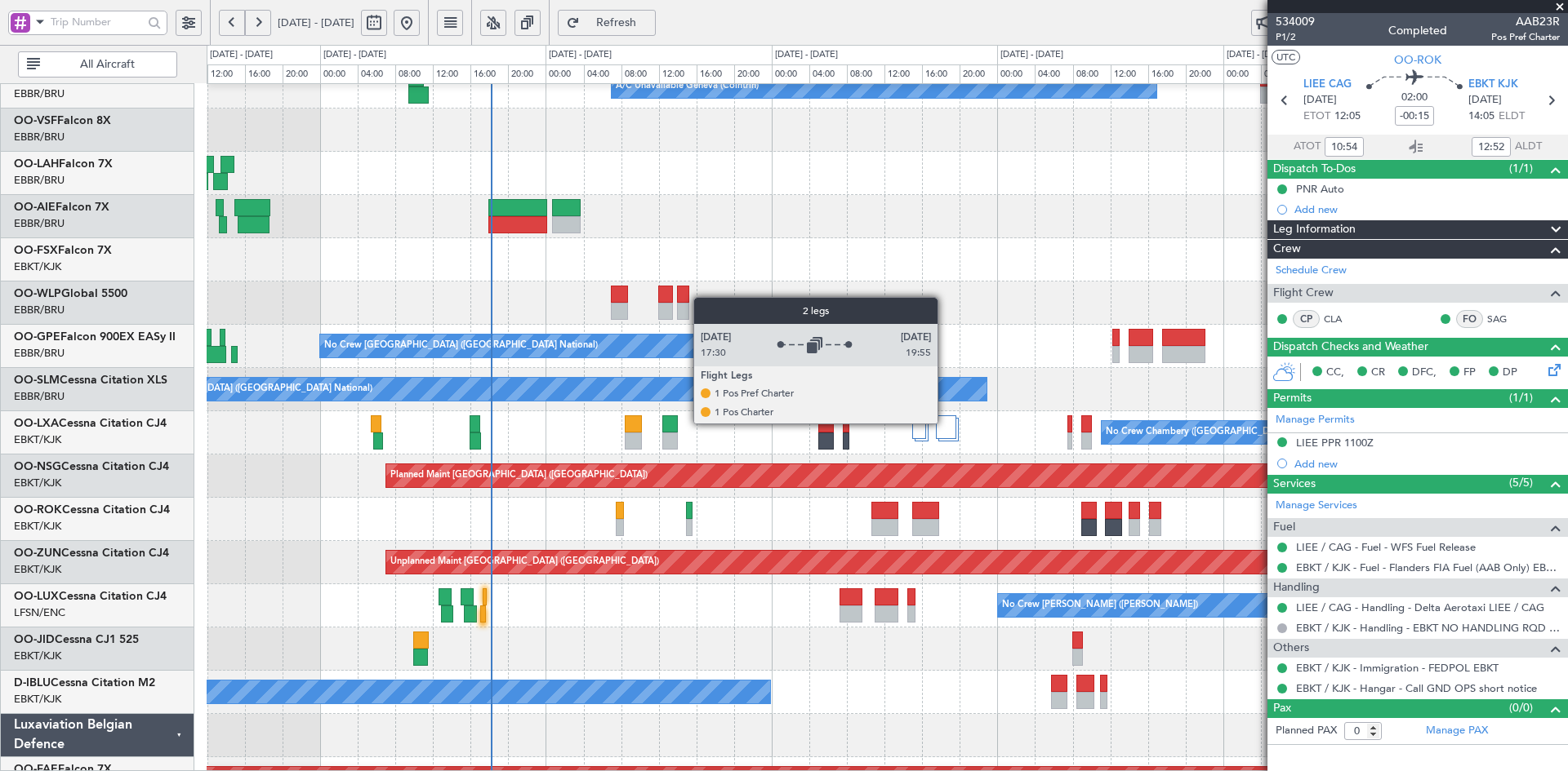
click at [945, 422] on div at bounding box center [946, 427] width 20 height 24
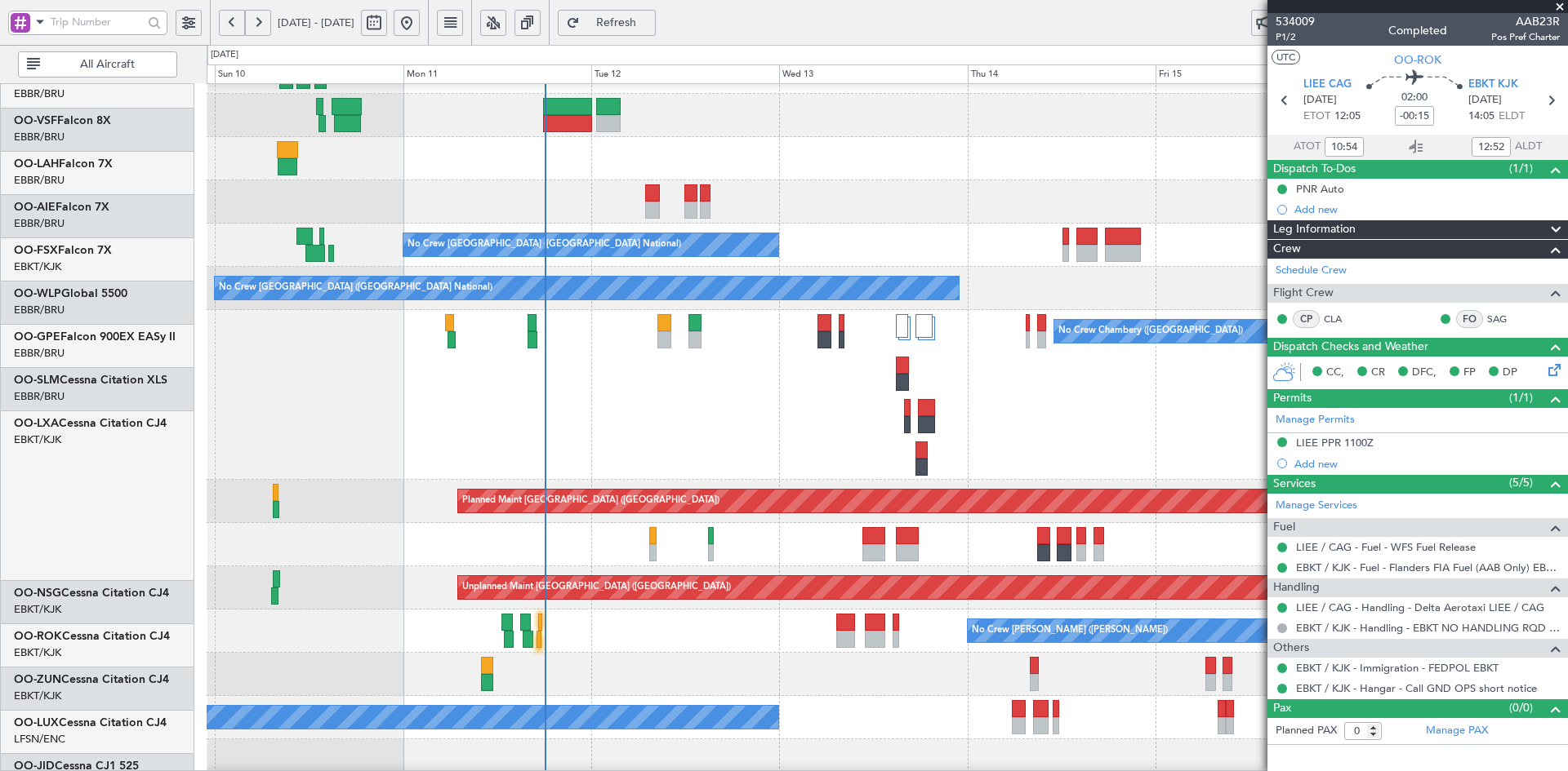
scroll to position [207, 0]
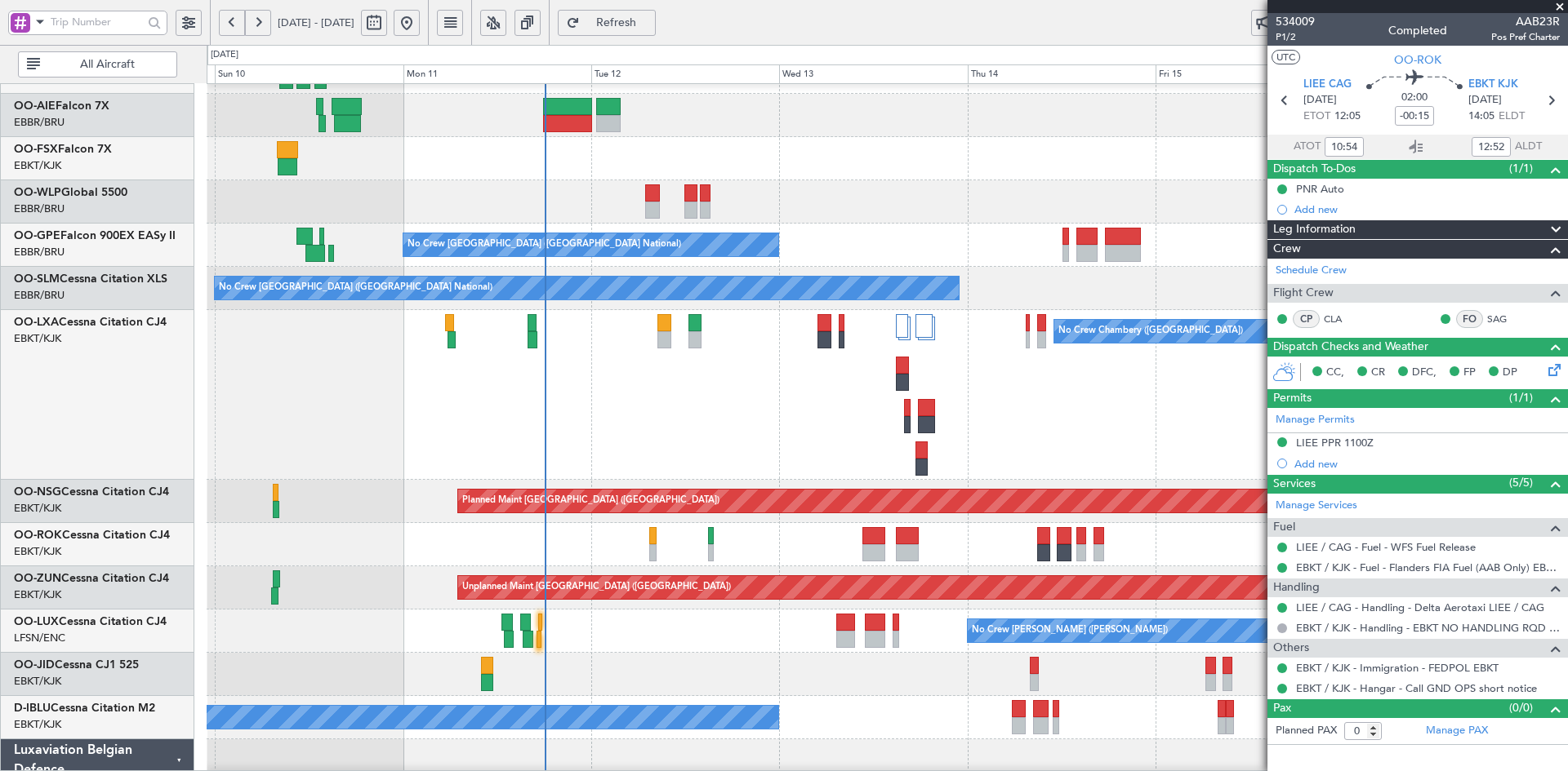
click at [1066, 422] on div "No Crew Chambery ([GEOGRAPHIC_DATA])" at bounding box center [887, 394] width 1360 height 170
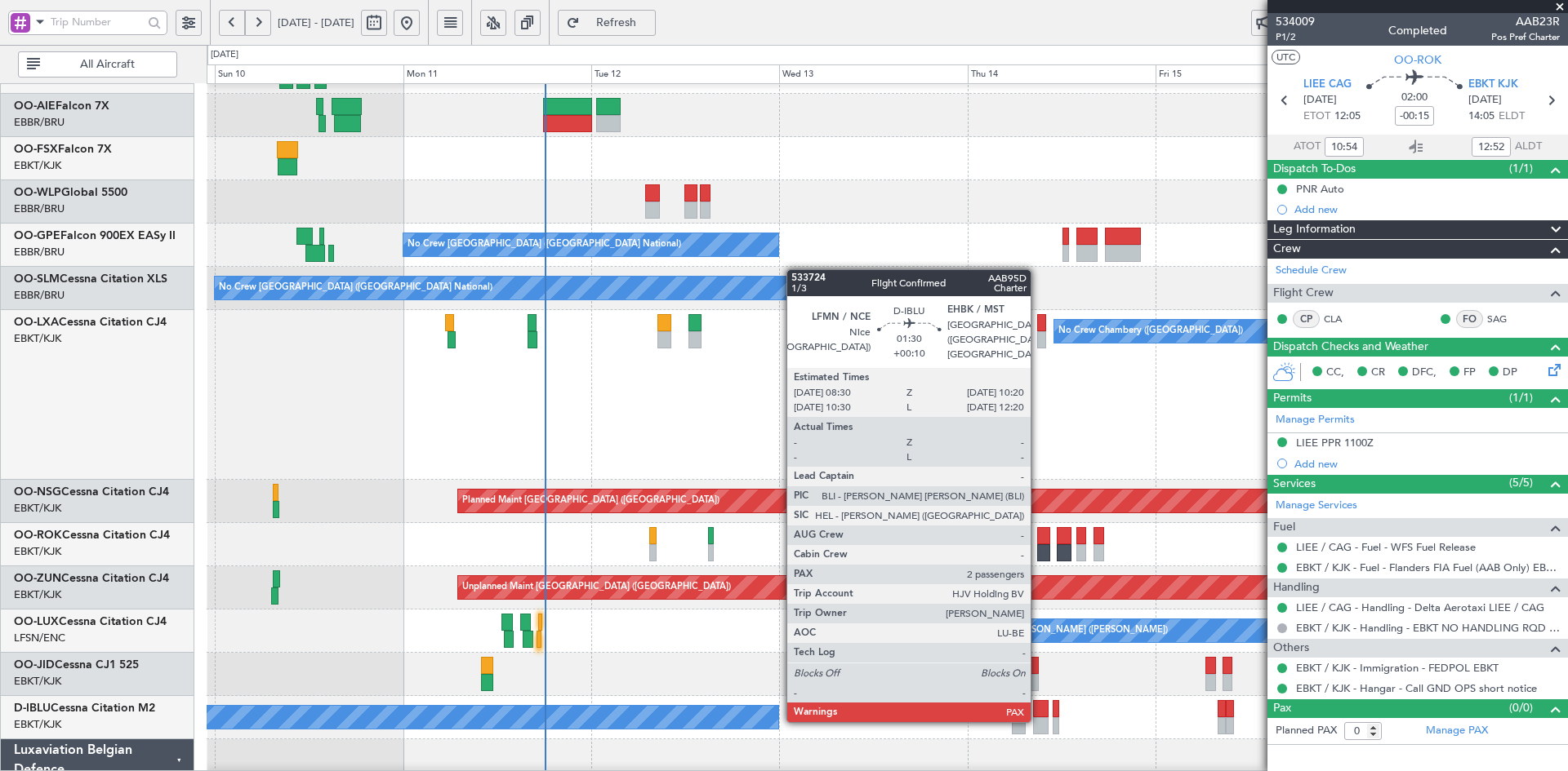
click at [1038, 721] on div at bounding box center [1040, 725] width 15 height 17
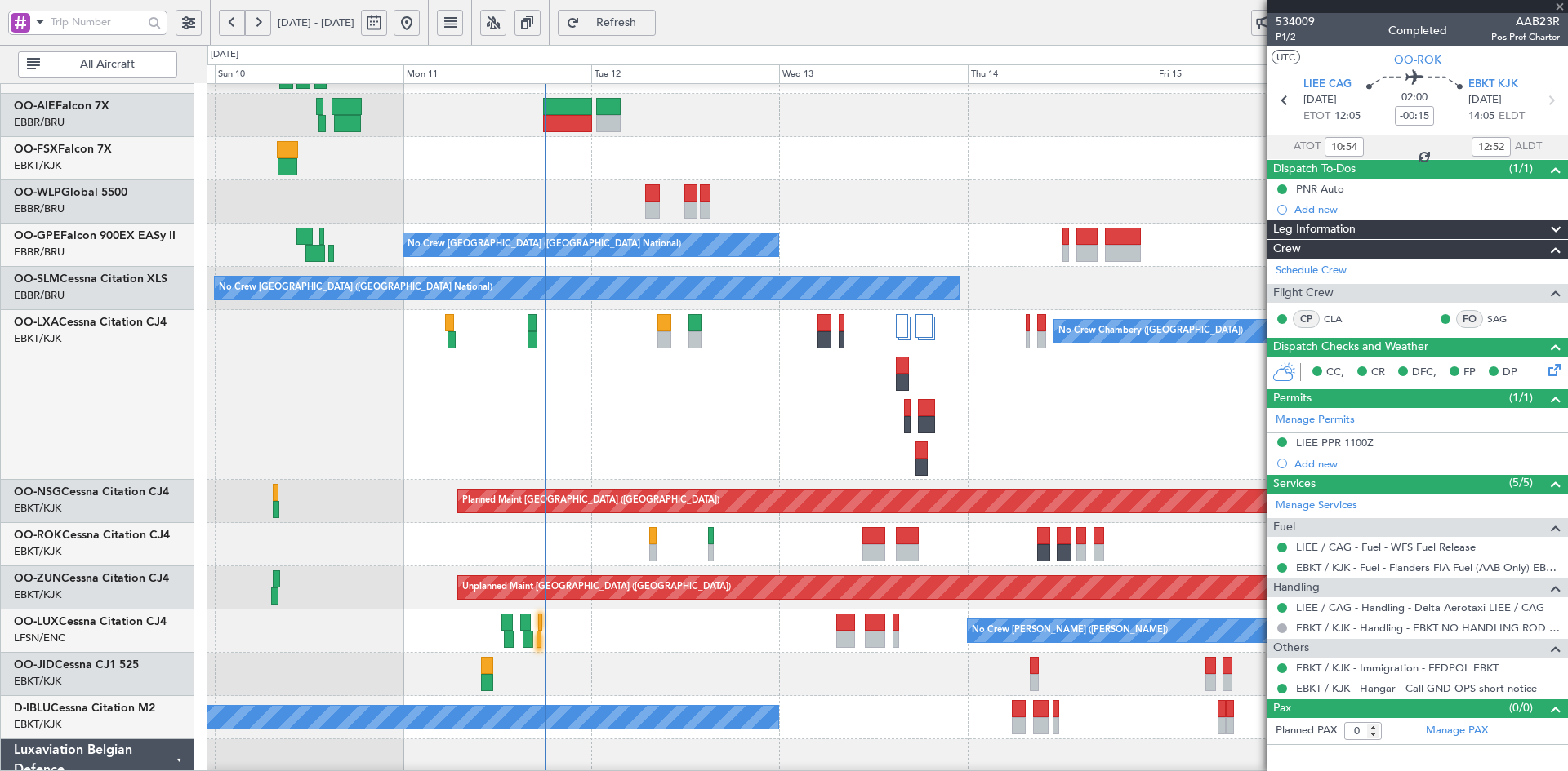
type input "+00:10"
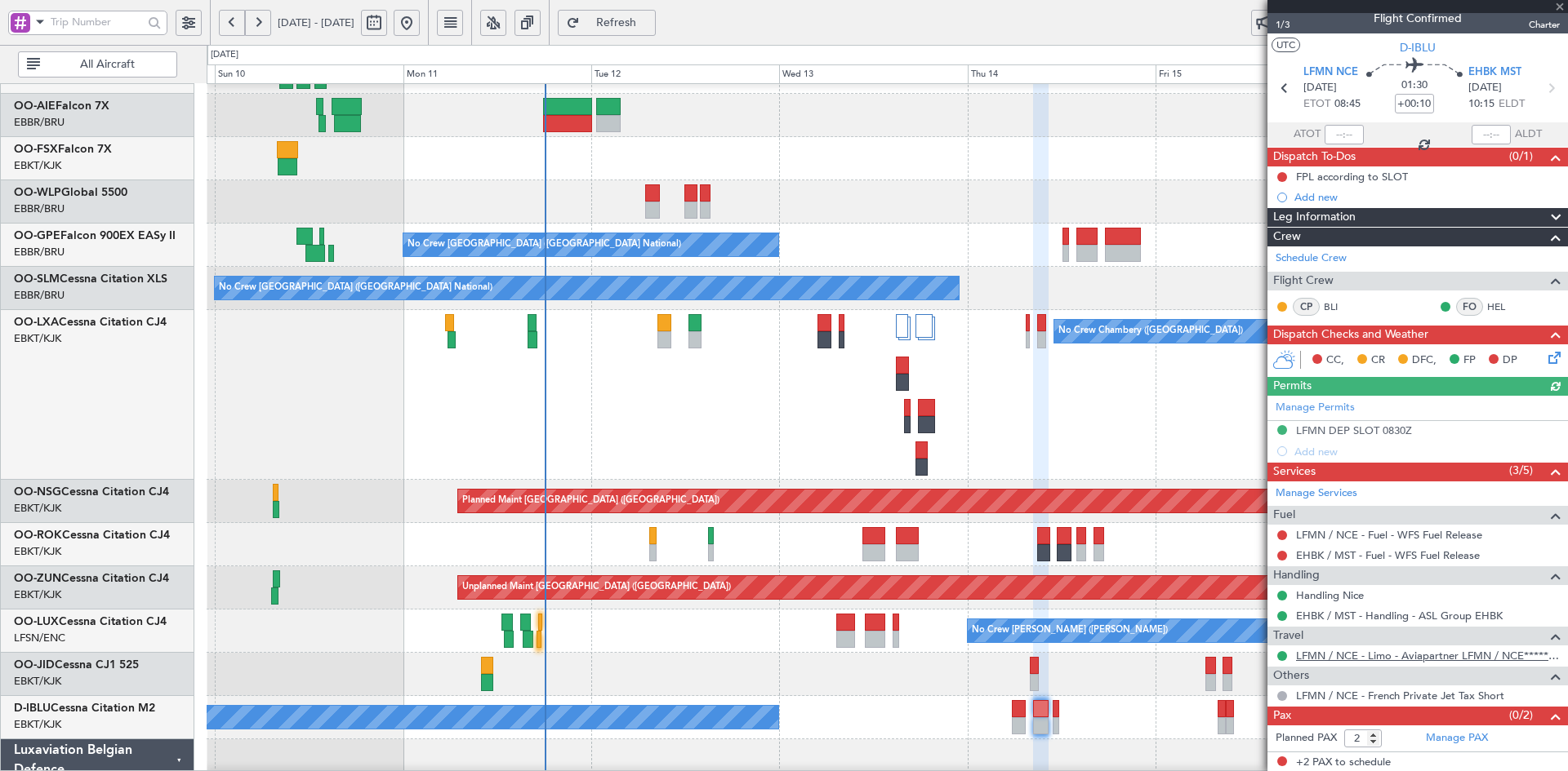
scroll to position [14, 0]
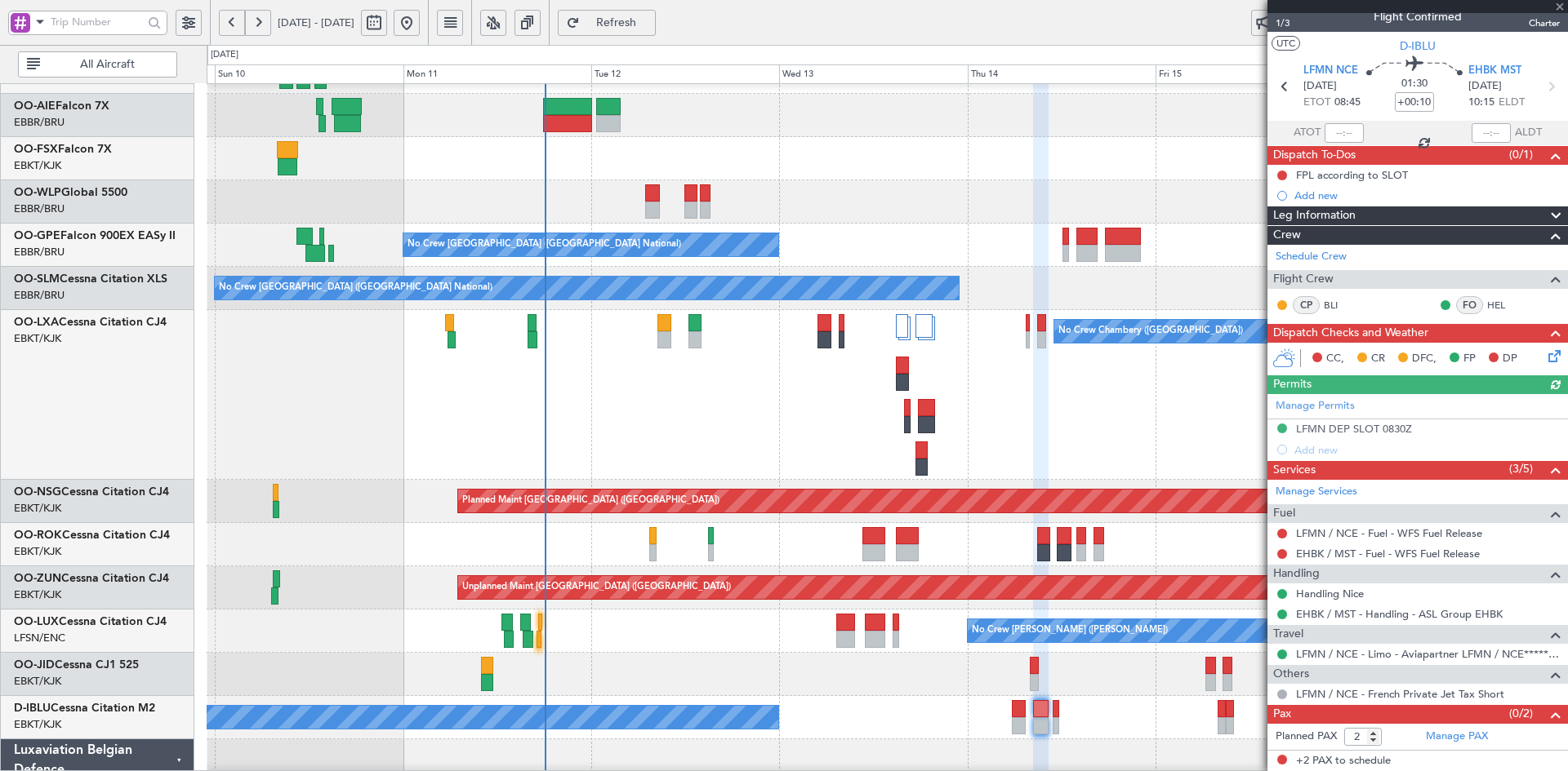
click at [1557, 7] on div at bounding box center [1417, 6] width 300 height 13
click at [1559, 4] on span at bounding box center [1559, 7] width 17 height 15
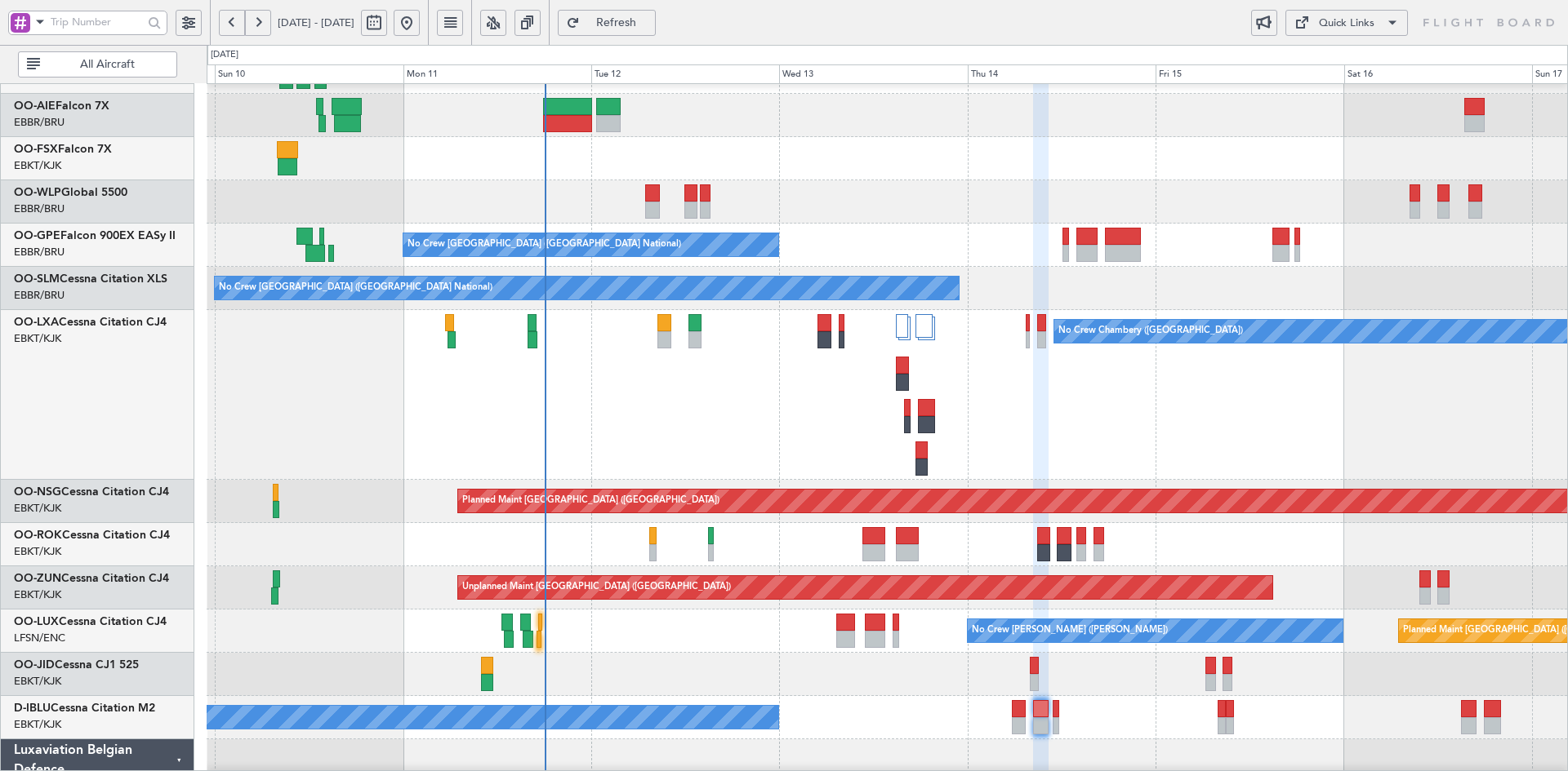
type input "0"
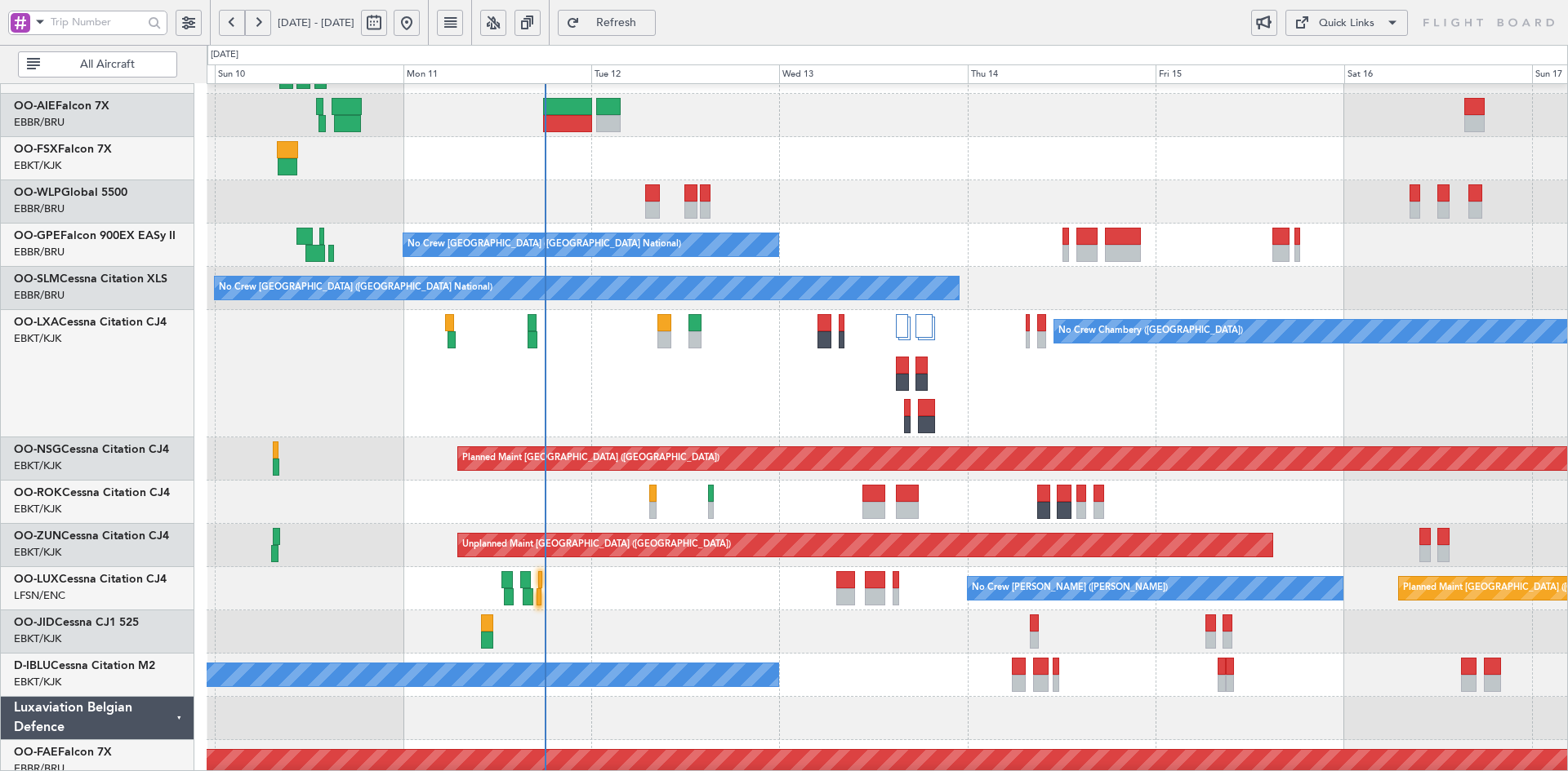
scroll to position [0, 0]
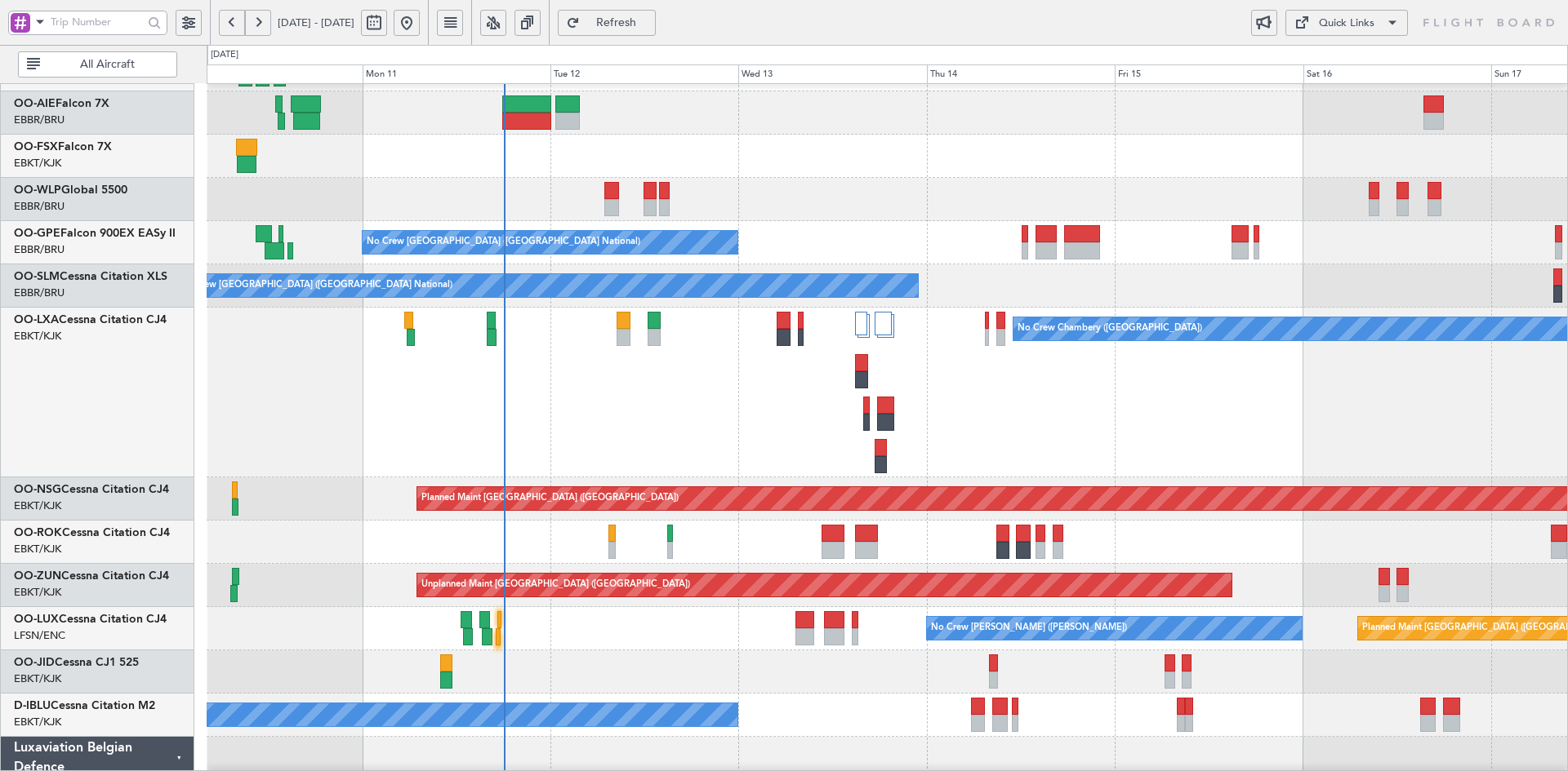
click at [1111, 417] on div "No Crew Chambery ([GEOGRAPHIC_DATA])" at bounding box center [887, 393] width 1360 height 170
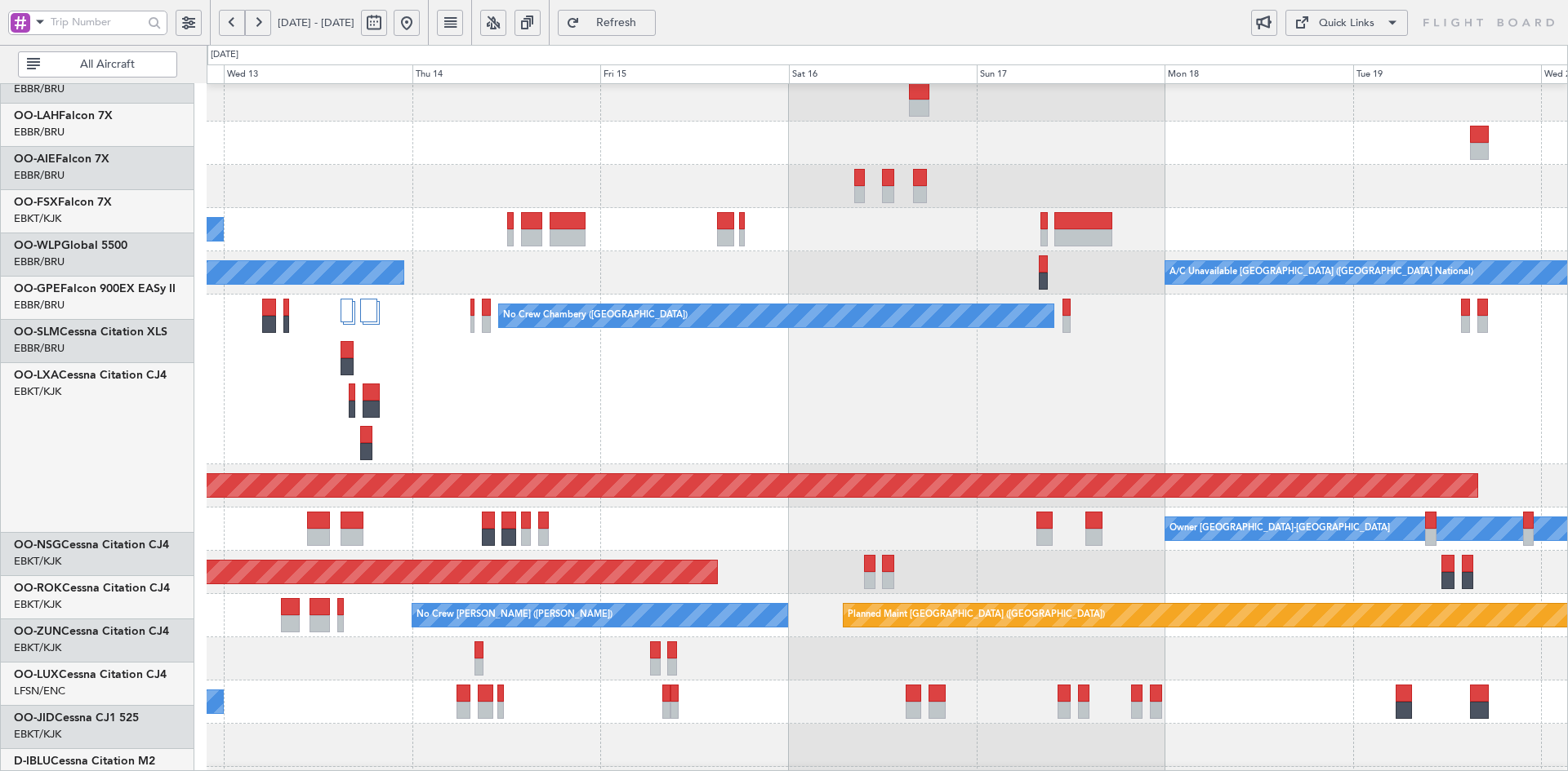
scroll to position [222, 0]
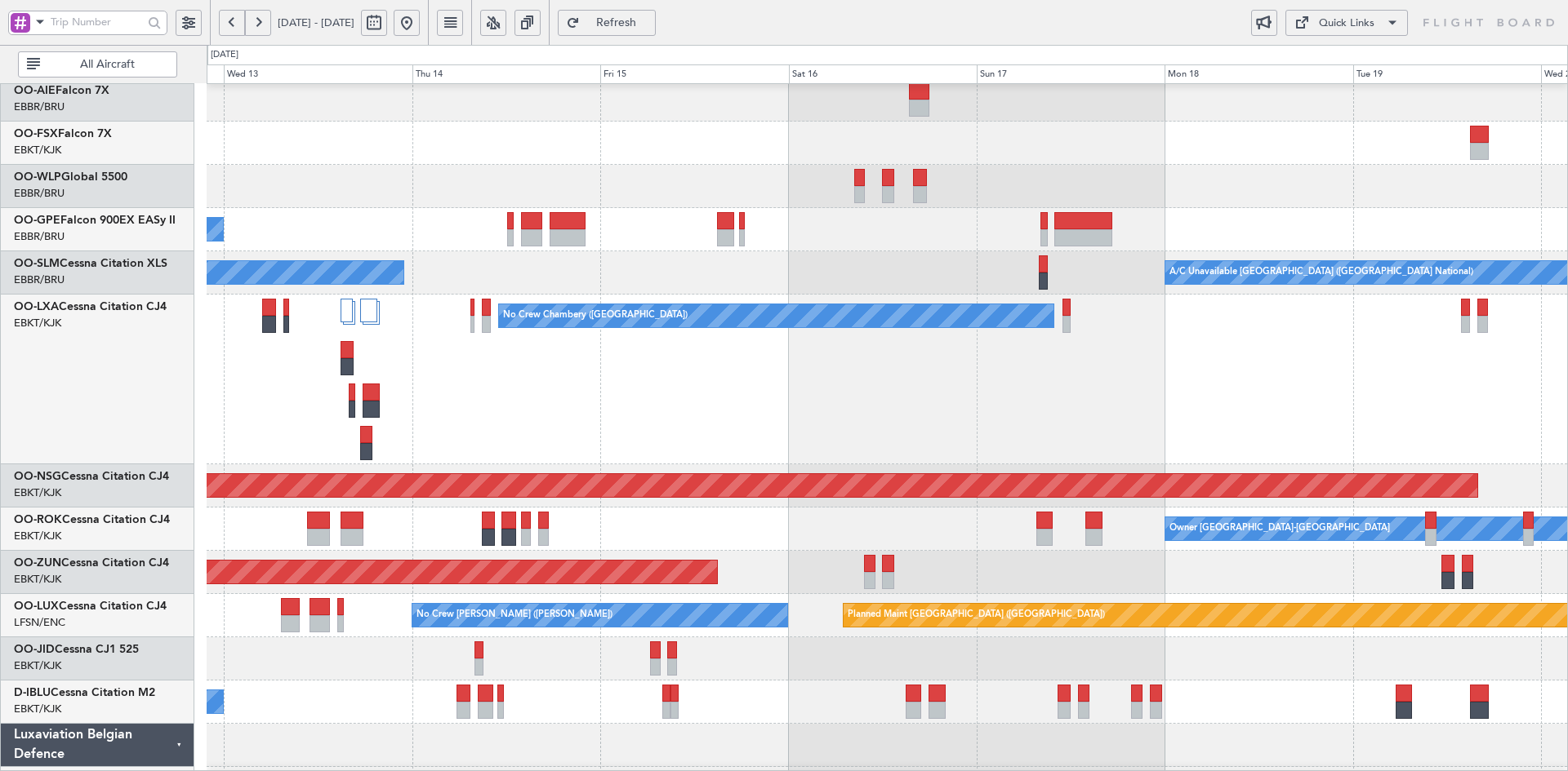
click at [609, 422] on div "No Crew Chambery ([GEOGRAPHIC_DATA])" at bounding box center [887, 379] width 1360 height 170
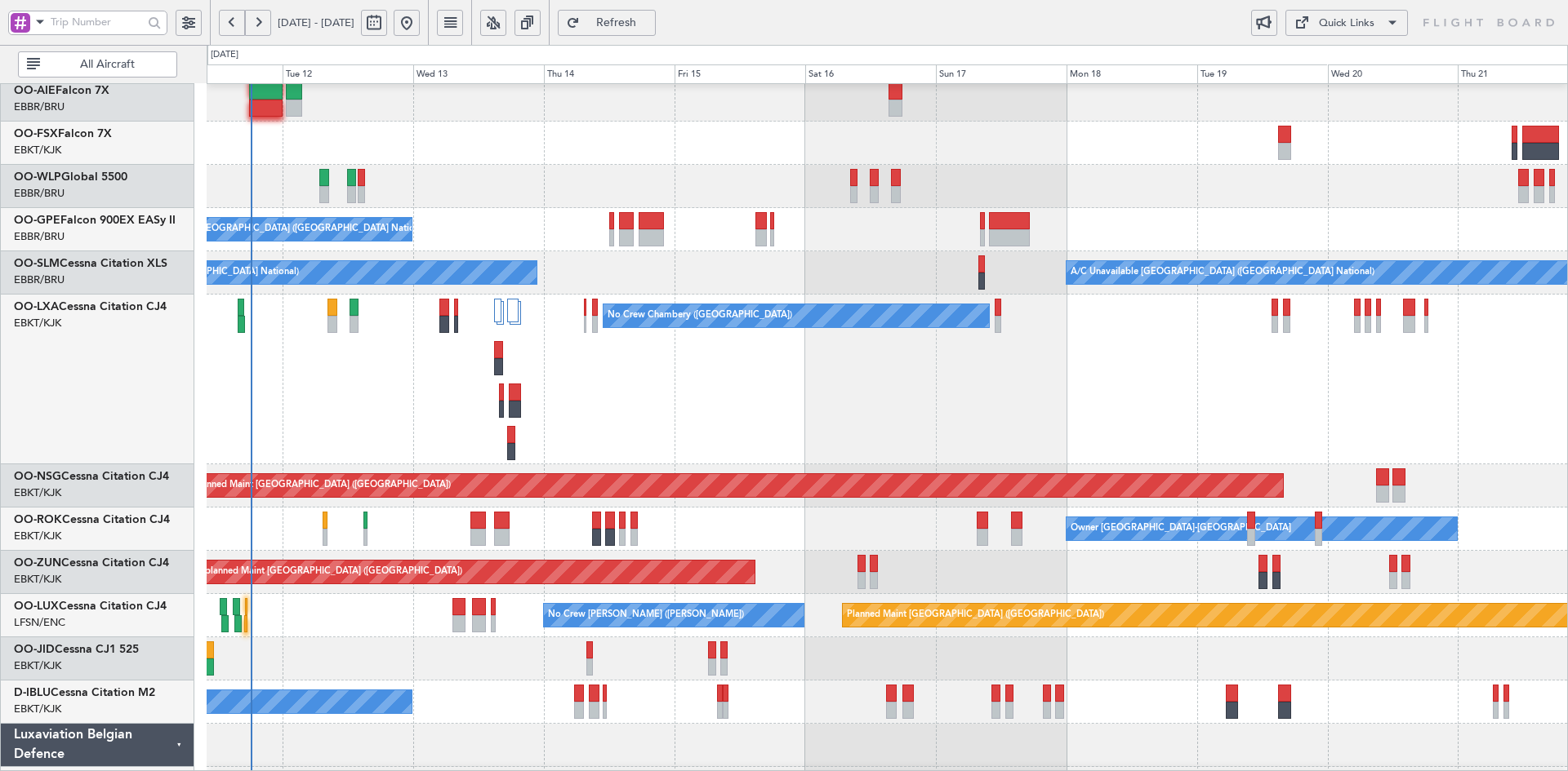
scroll to position [217, 0]
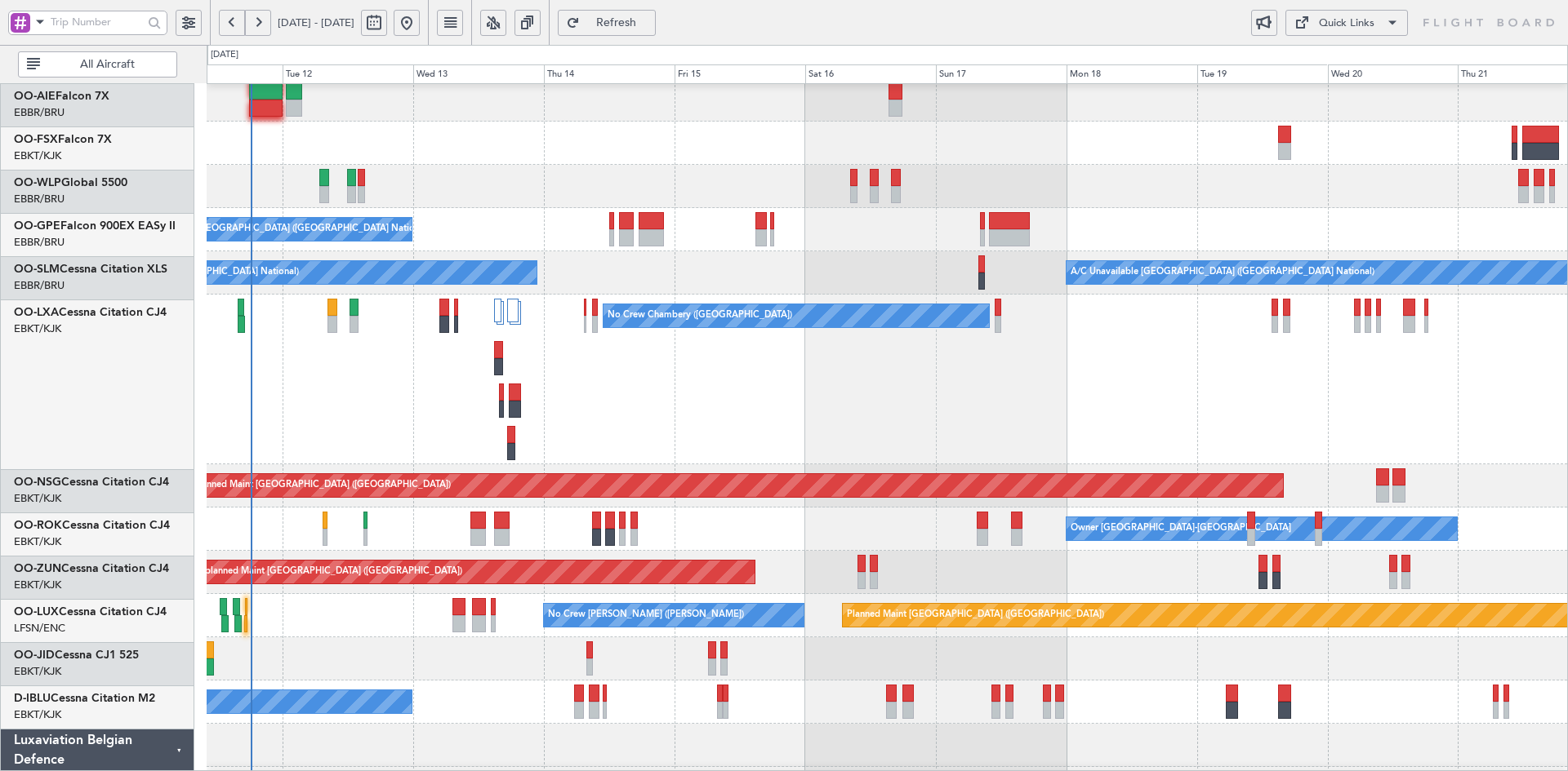
click at [998, 401] on div "No Crew Chambery ([GEOGRAPHIC_DATA])" at bounding box center [887, 379] width 1360 height 170
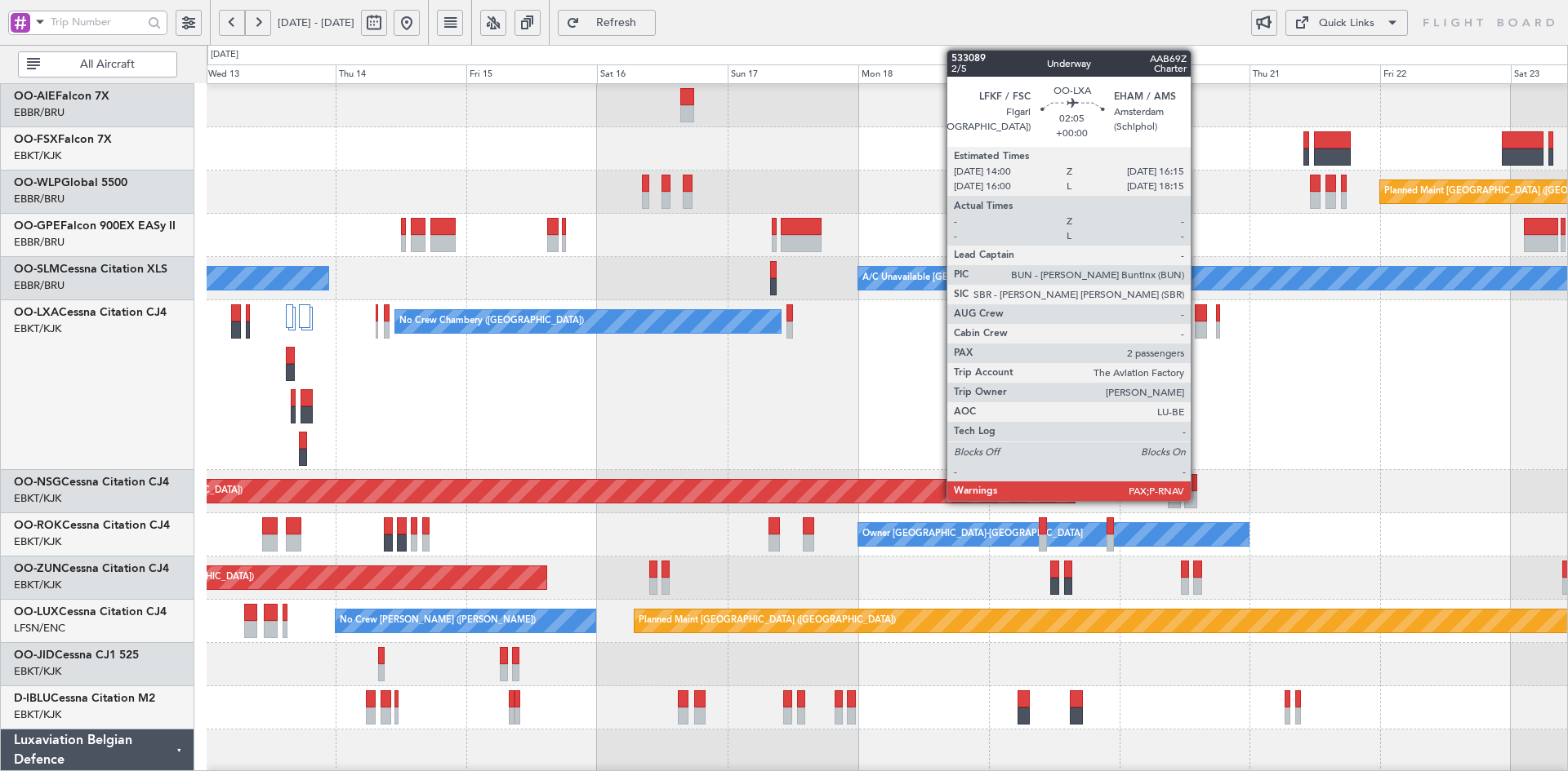
click at [1198, 327] on div at bounding box center [1201, 329] width 12 height 17
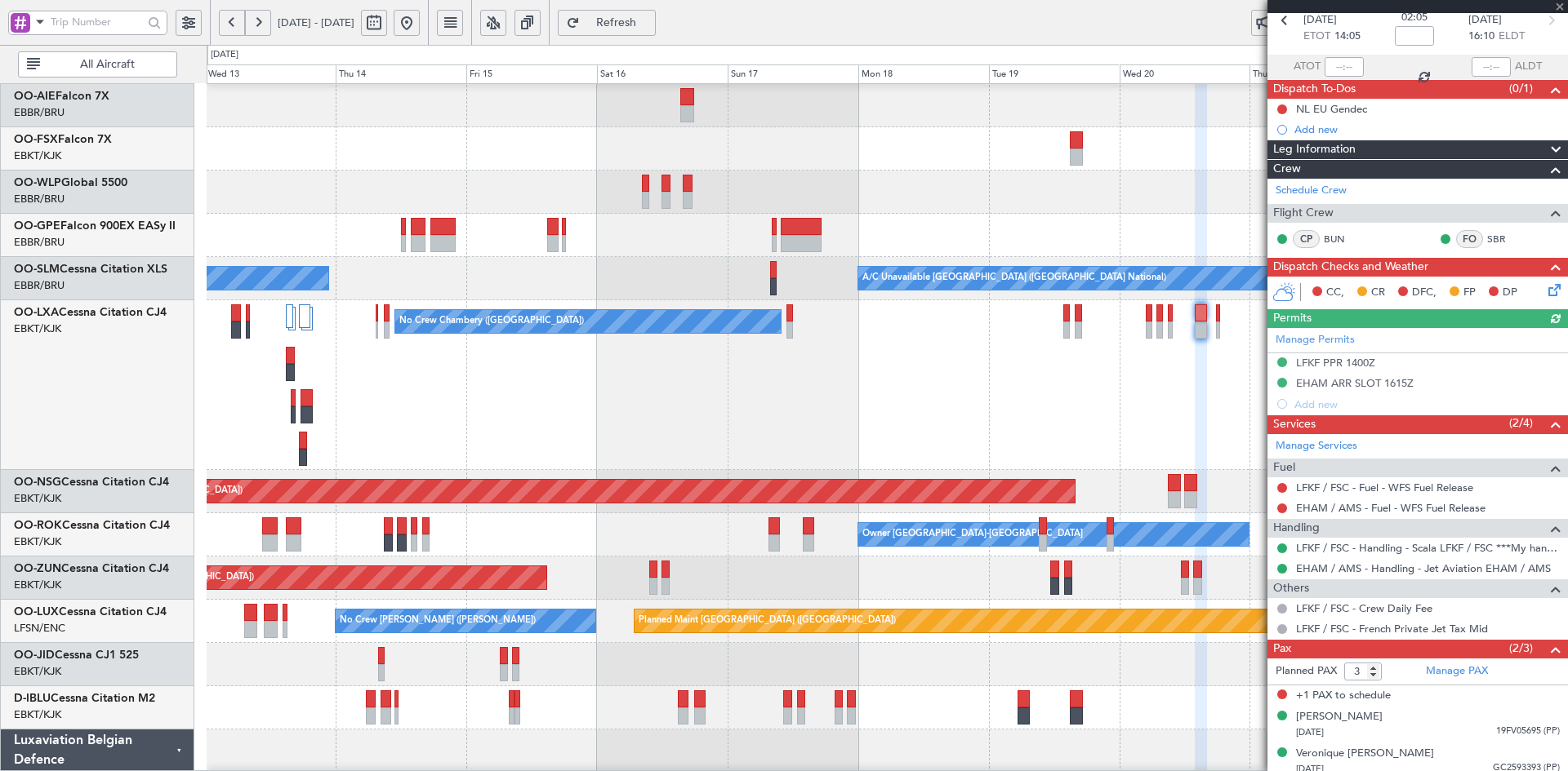
scroll to position [88, 0]
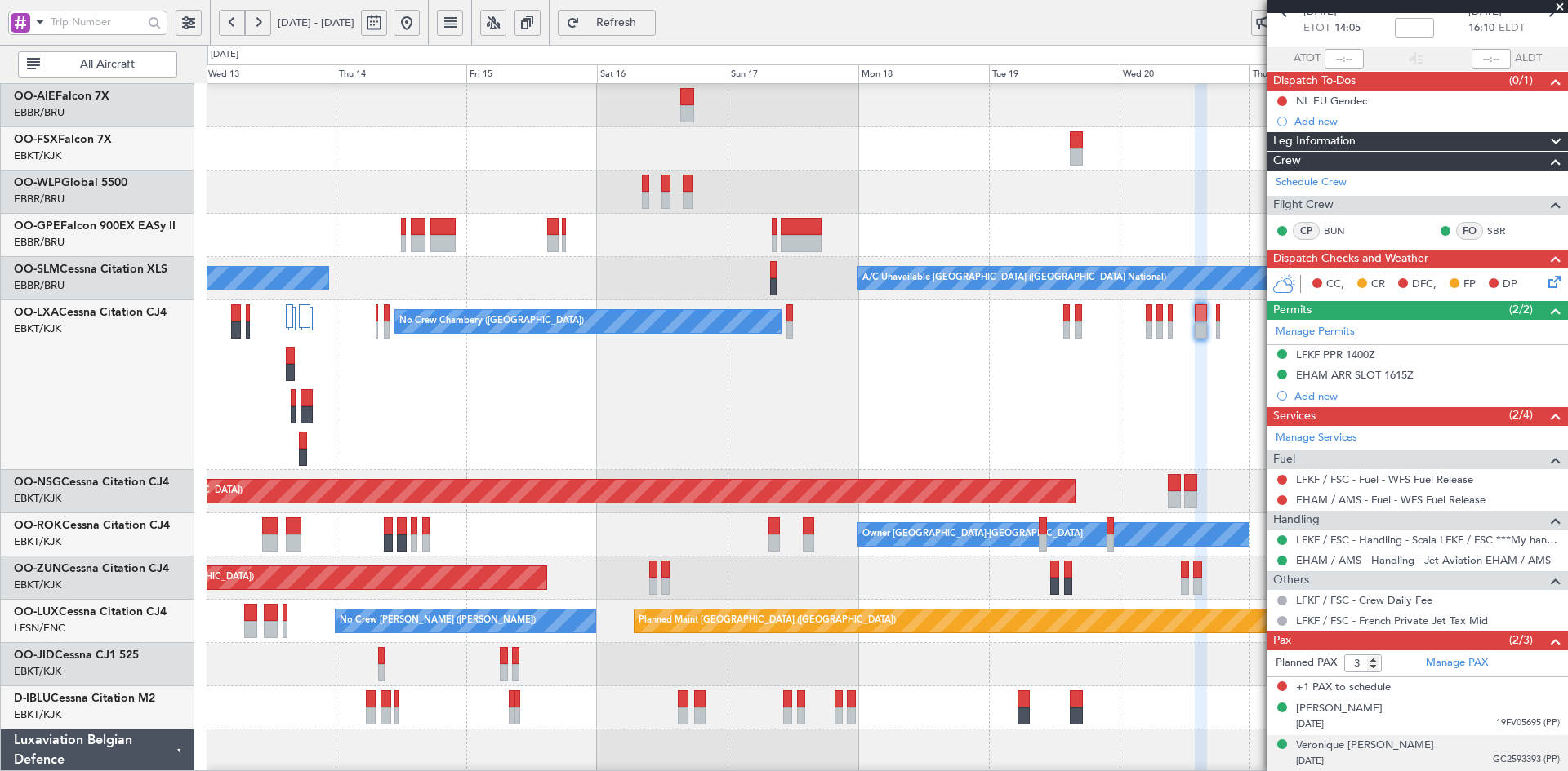
click at [1474, 736] on li "Veronique Maria A. Pauwels 31/05/1972 GC2593393 (PP)" at bounding box center [1417, 754] width 300 height 37
click at [1450, 748] on div "Veronique Maria A. Pauwels 31/05/1972 GC2593393 (PP)" at bounding box center [1428, 753] width 264 height 32
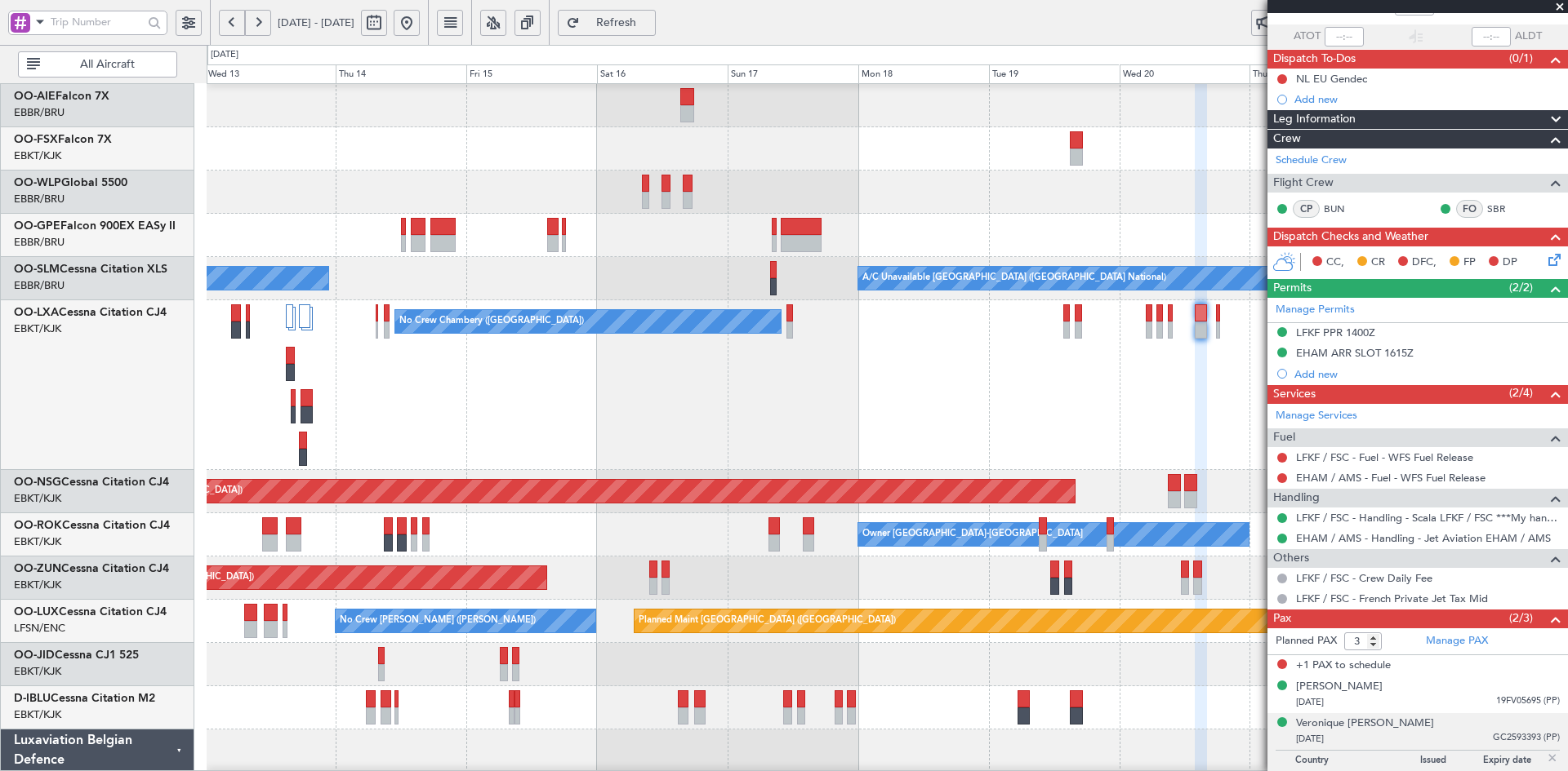
scroll to position [128, 0]
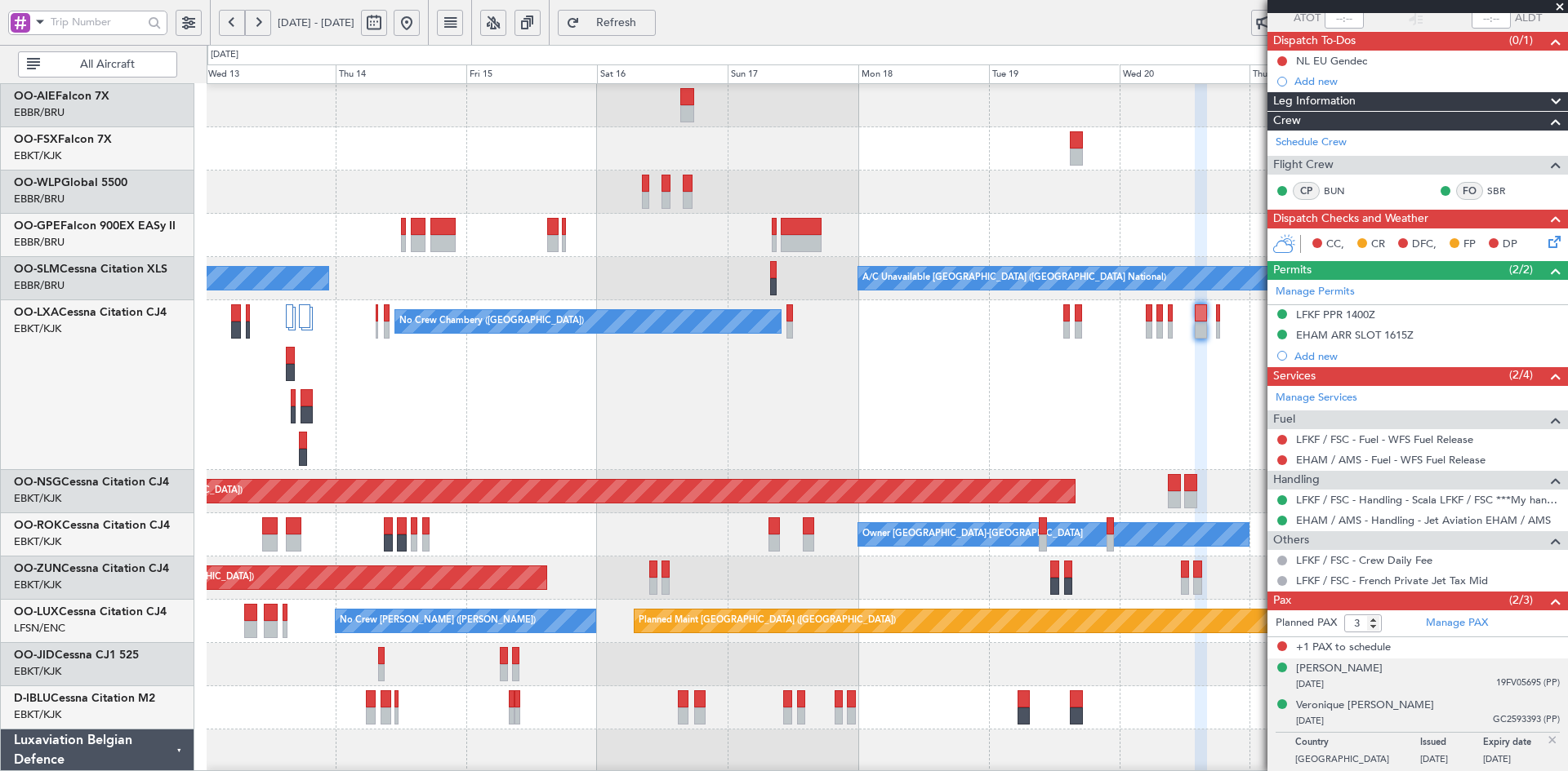
click at [1455, 677] on div "04/08/1956 19FV05695 (PP)" at bounding box center [1428, 685] width 264 height 17
click at [1559, 9] on span at bounding box center [1559, 7] width 17 height 15
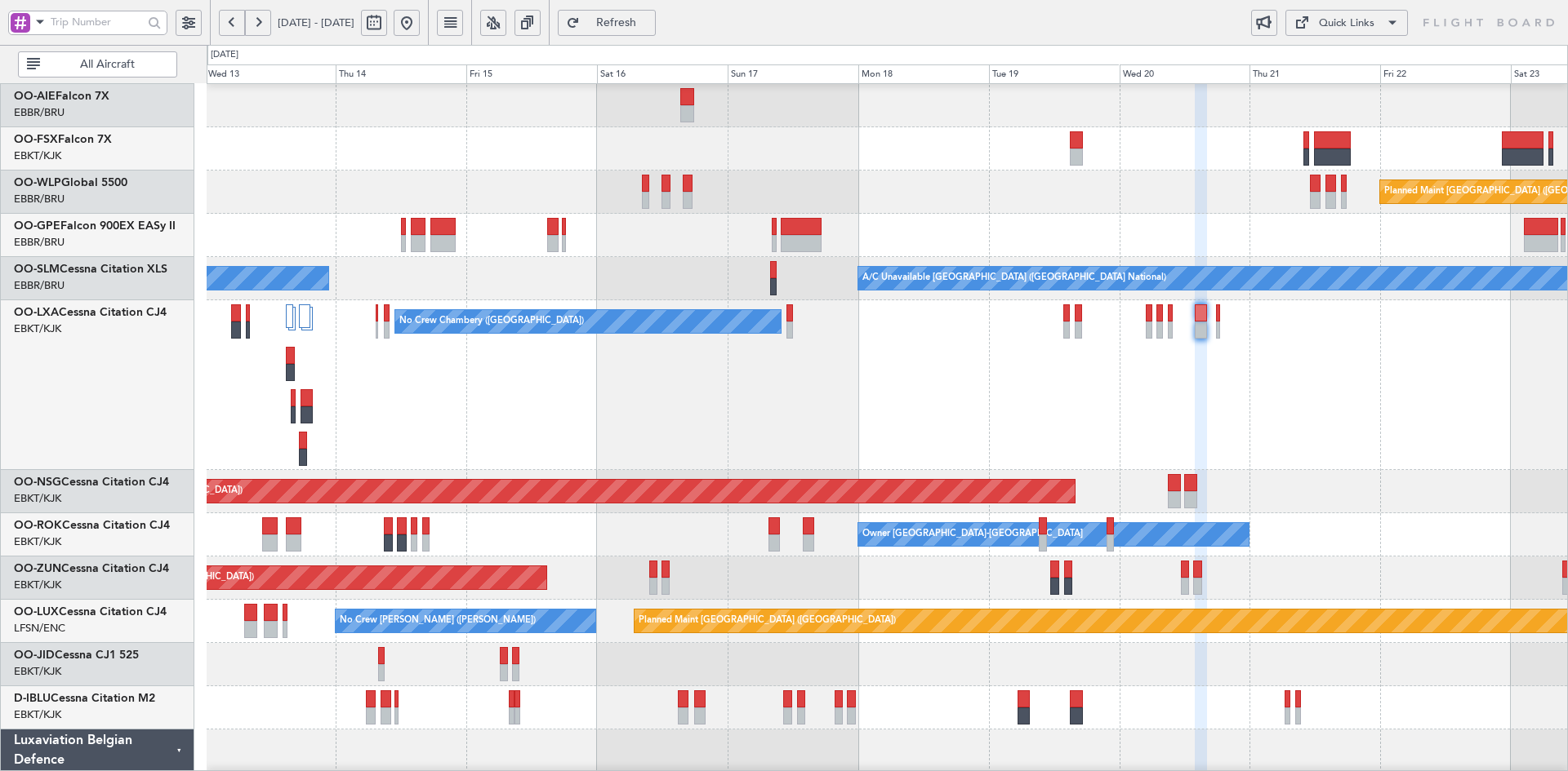
type input "0"
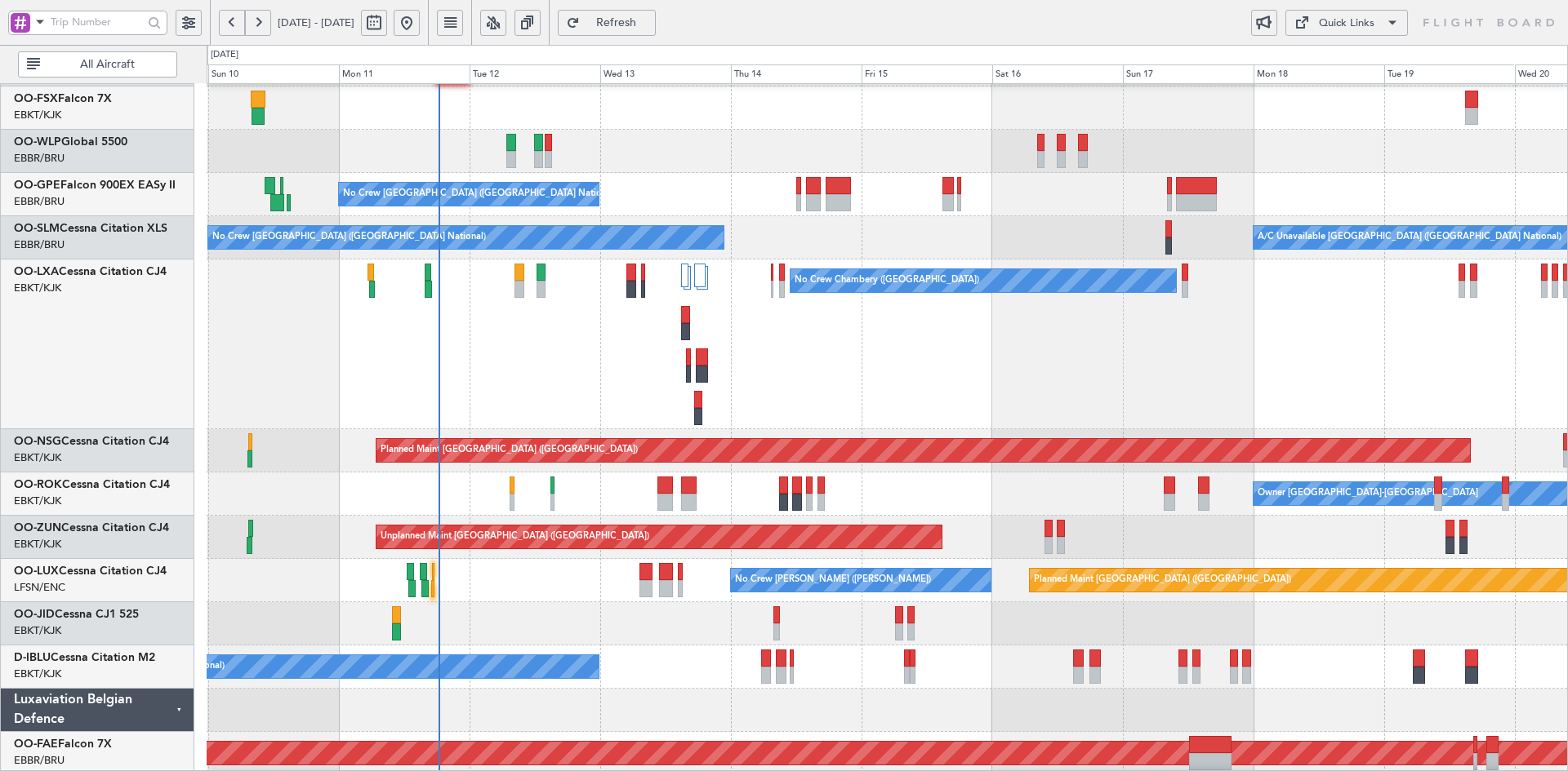
click at [1181, 407] on div "No Crew Chambery ([GEOGRAPHIC_DATA])" at bounding box center [887, 344] width 1360 height 170
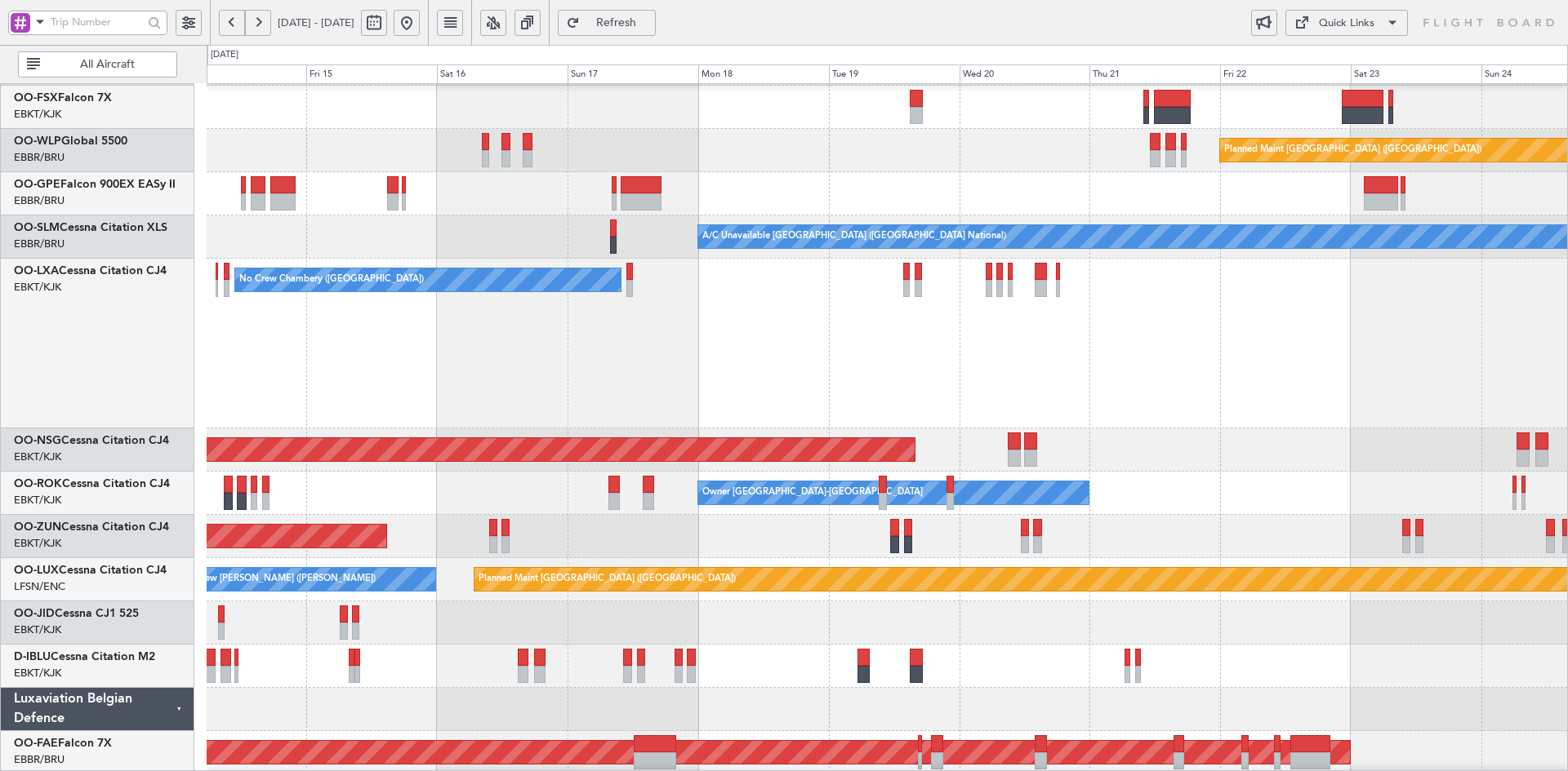
click at [801, 390] on div "No Crew Chambery ([GEOGRAPHIC_DATA])" at bounding box center [887, 343] width 1360 height 170
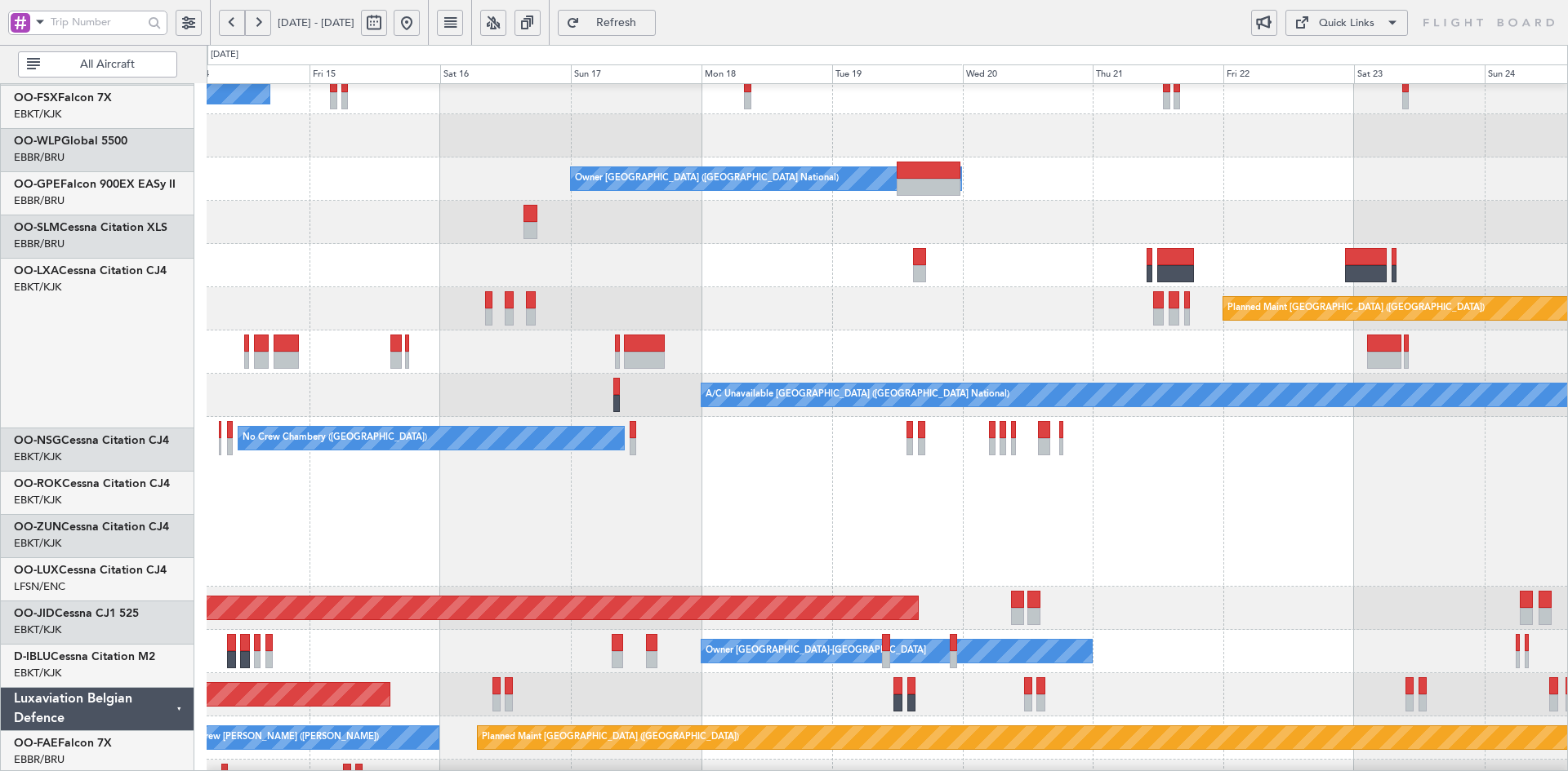
scroll to position [99, 0]
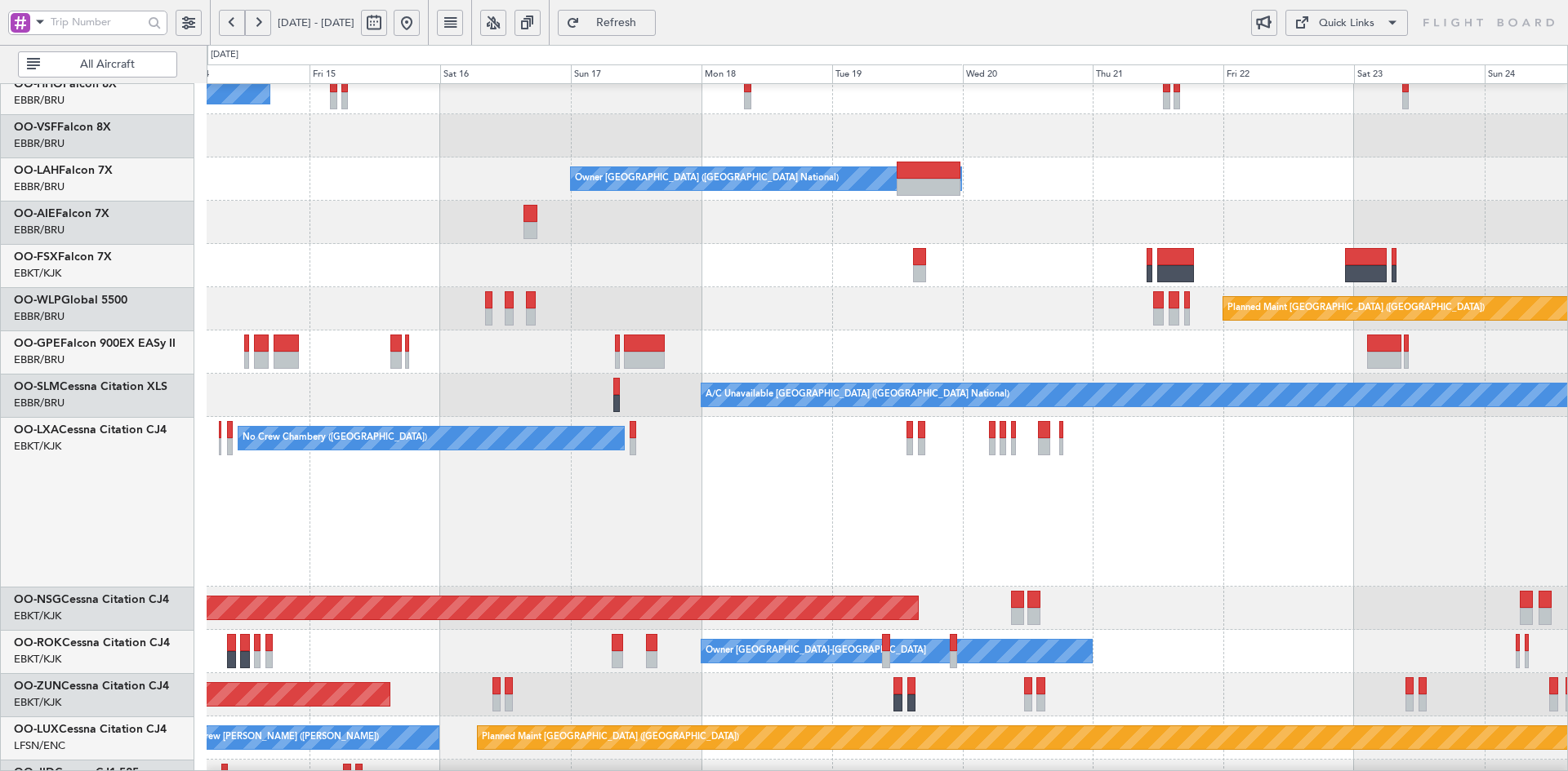
click at [867, 545] on div "No Crew Chambery ([GEOGRAPHIC_DATA])" at bounding box center [887, 502] width 1360 height 170
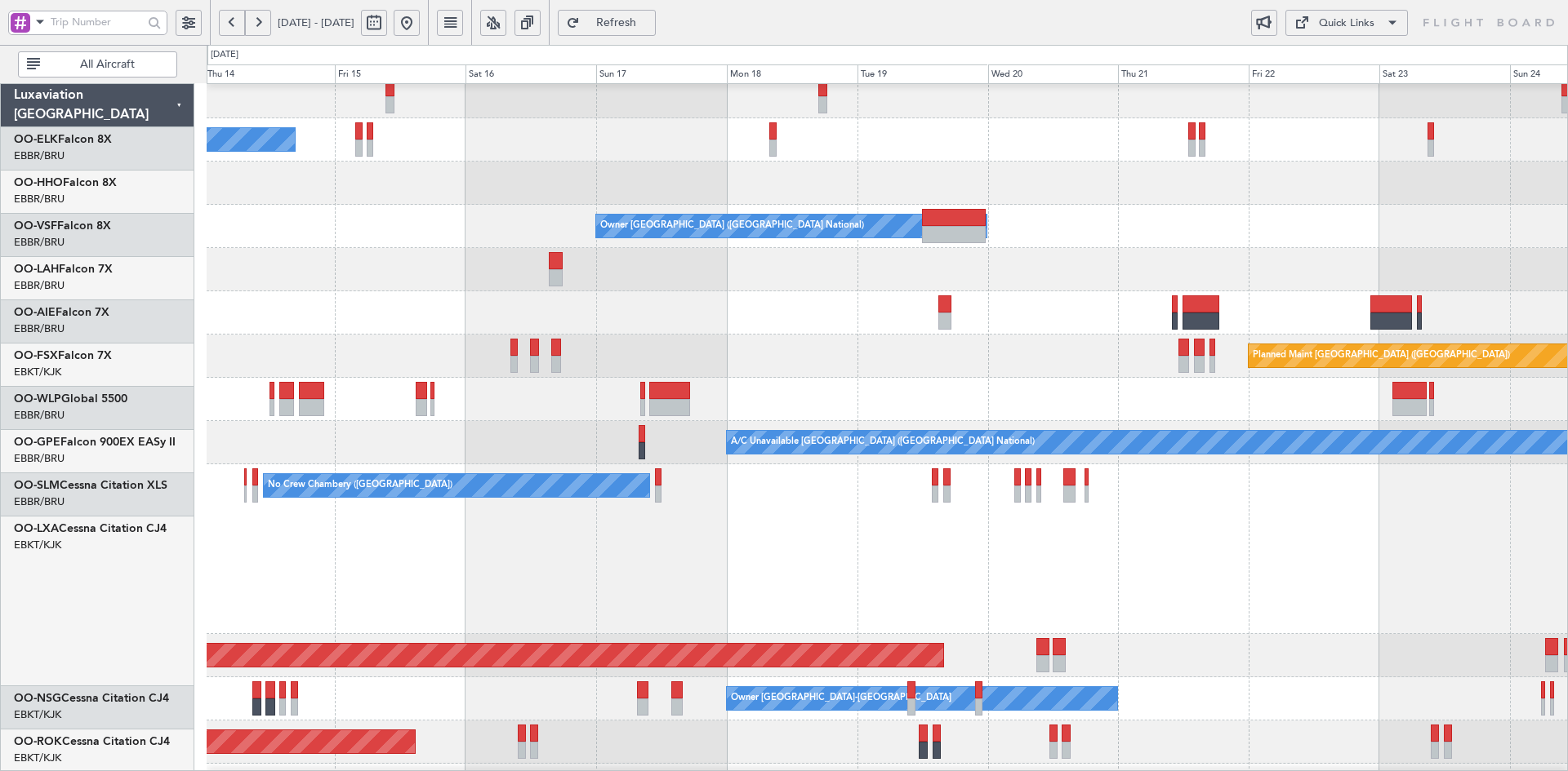
scroll to position [52, 0]
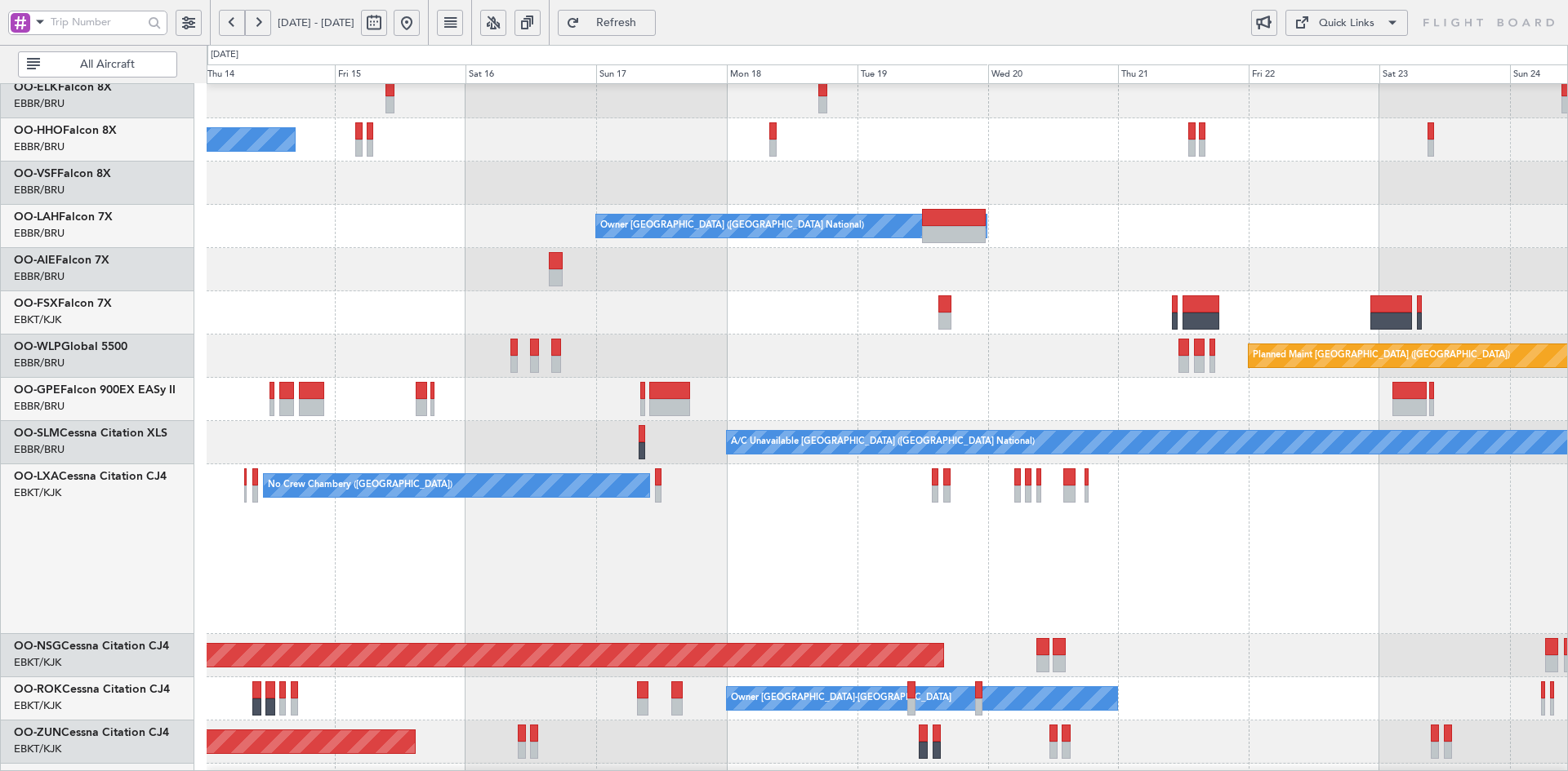
click at [1211, 203] on div at bounding box center [887, 183] width 1360 height 43
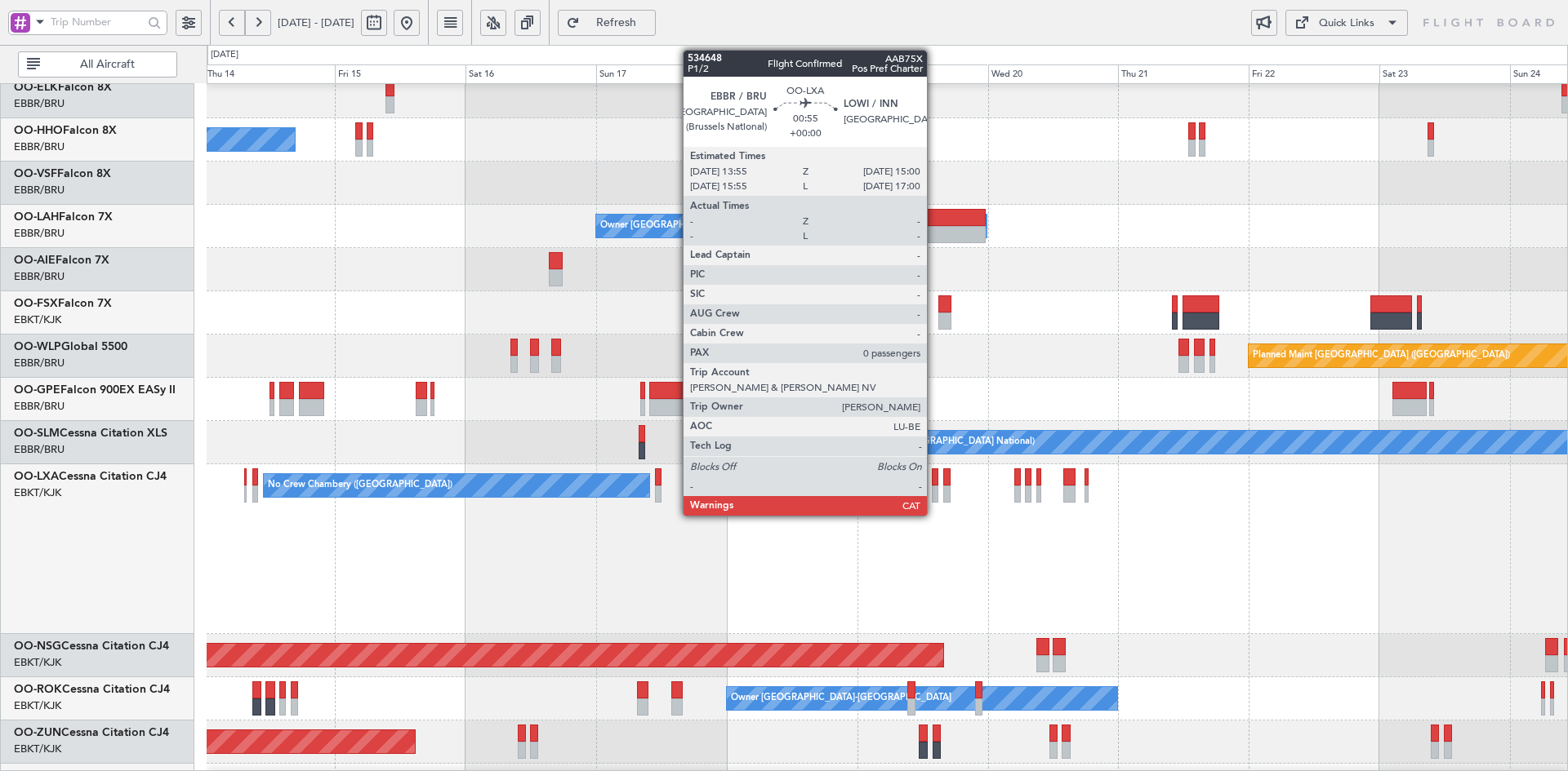
click at [934, 496] on div at bounding box center [934, 494] width 6 height 17
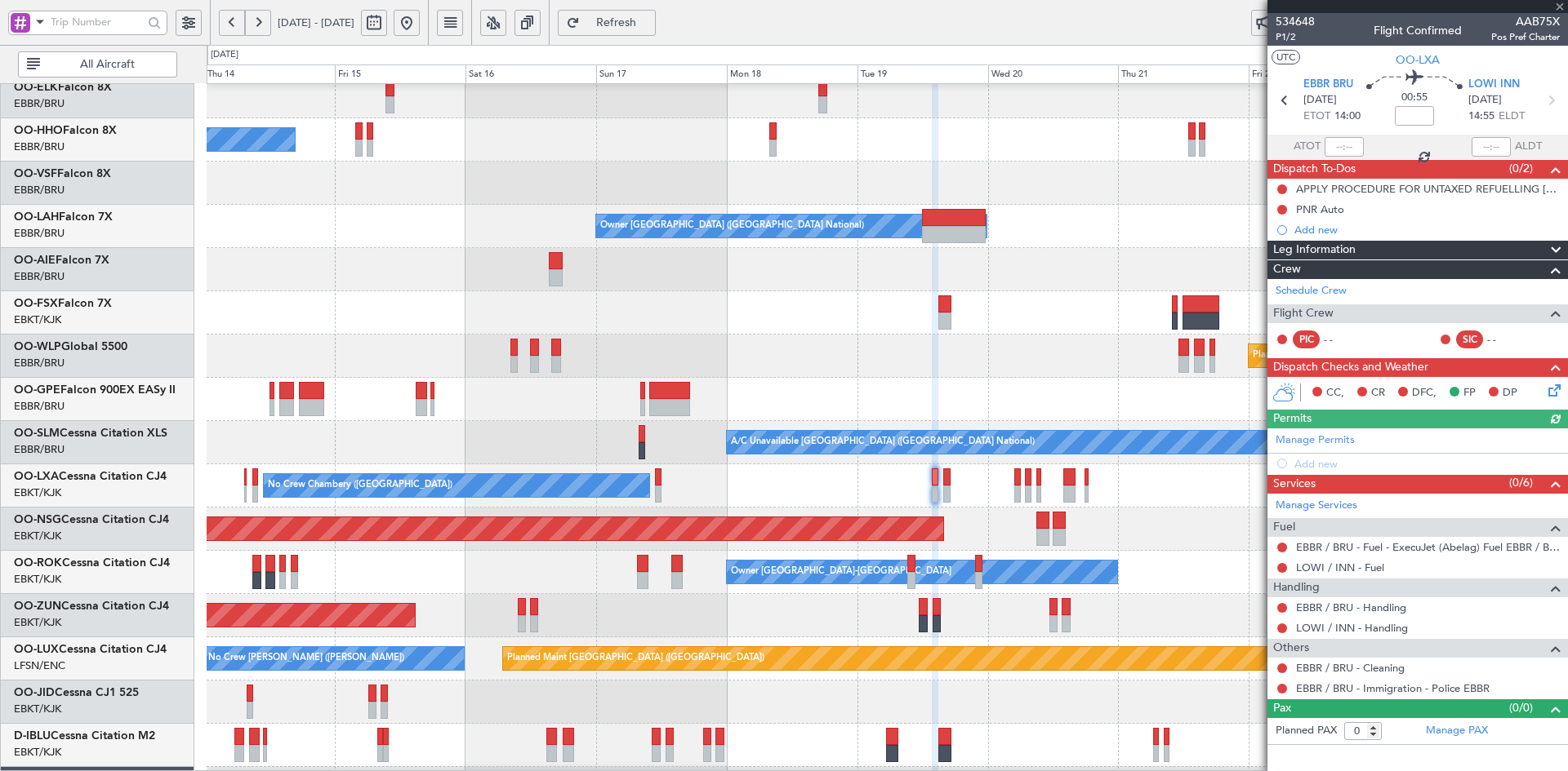
click at [1145, 508] on div "Planned Maint [GEOGRAPHIC_DATA] ([GEOGRAPHIC_DATA])" at bounding box center [887, 529] width 1360 height 43
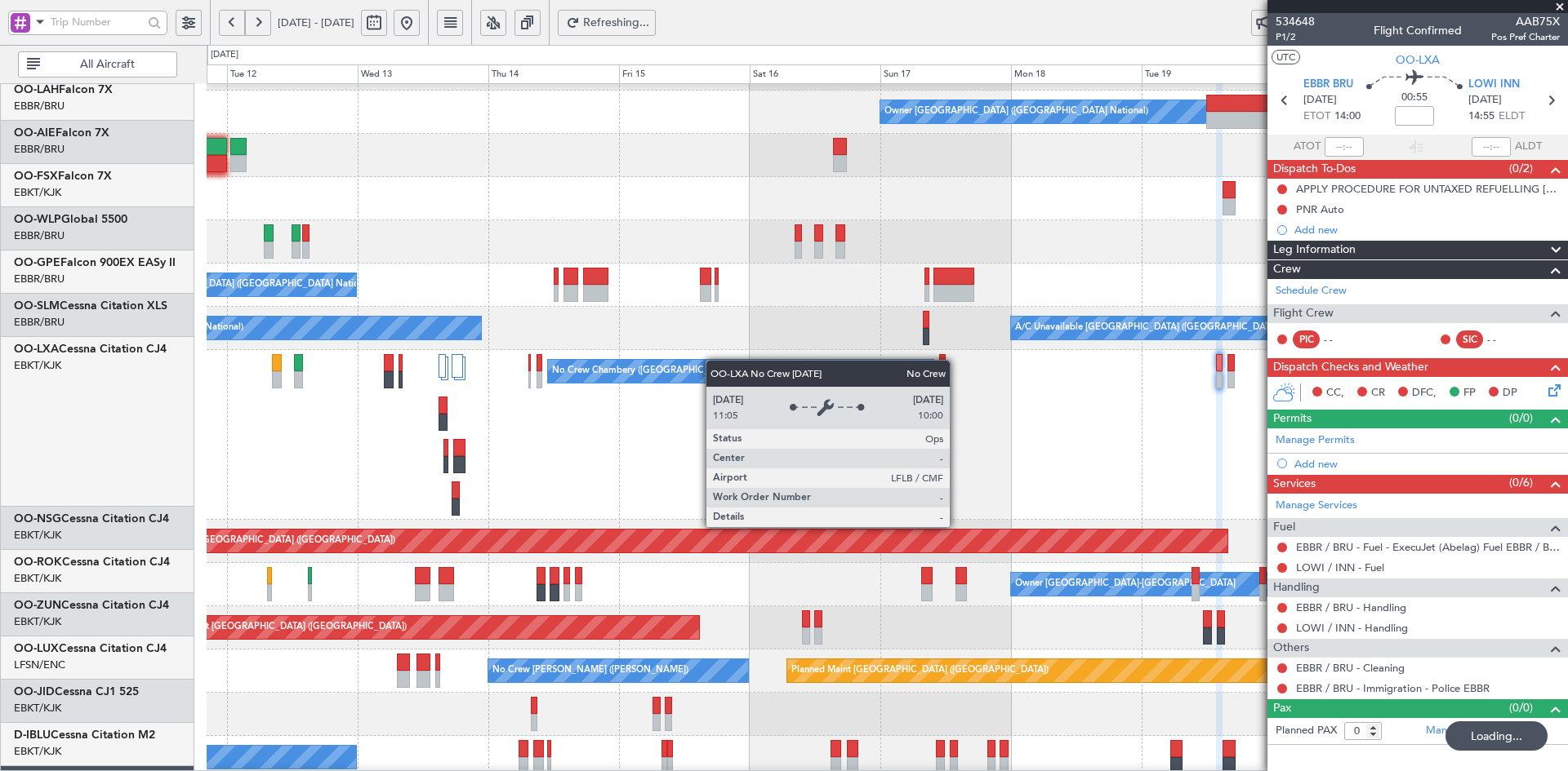
scroll to position [166, 0]
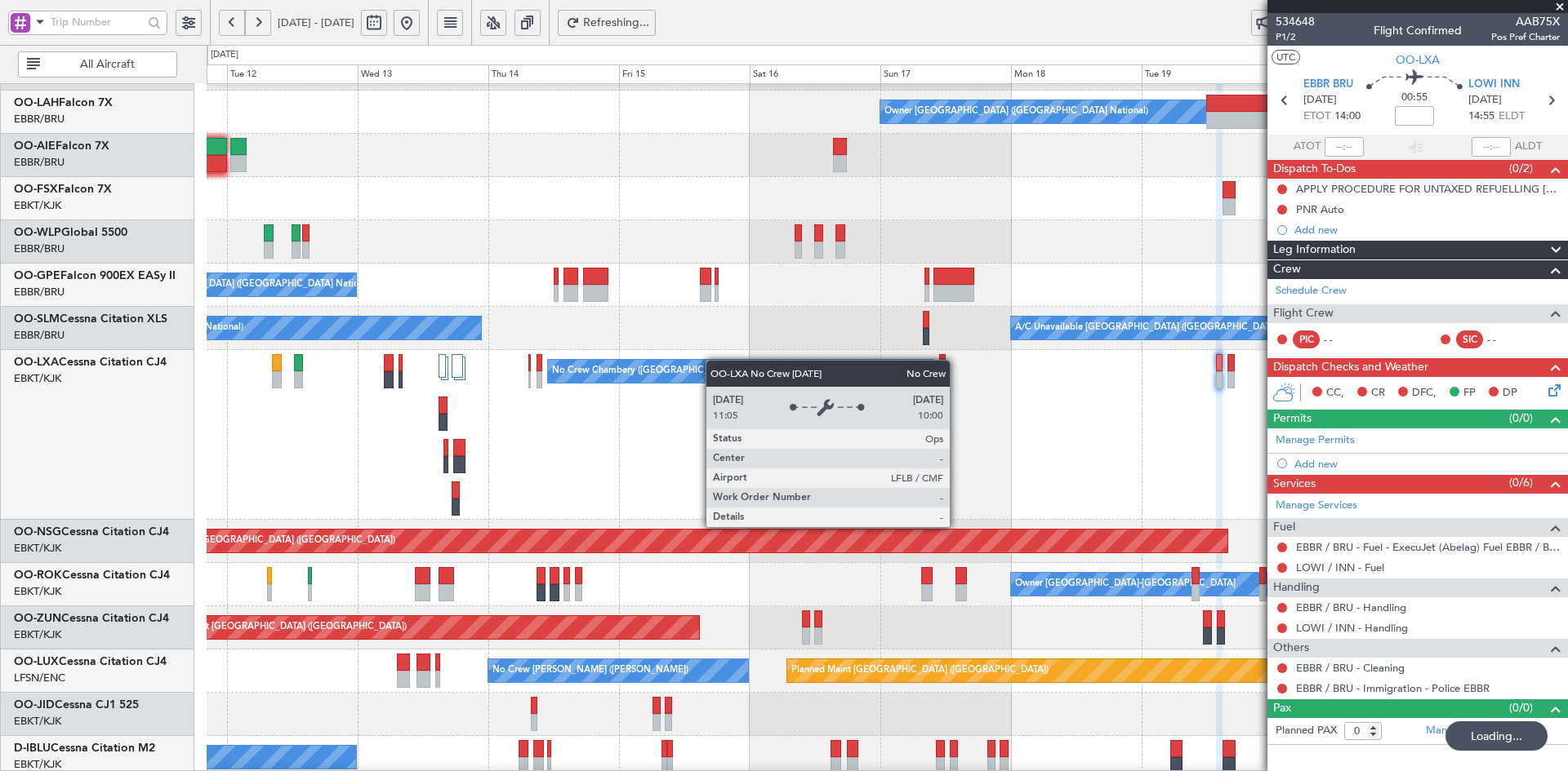
click at [686, 360] on div "No Crew Chambery ([GEOGRAPHIC_DATA])" at bounding box center [644, 371] width 185 height 25
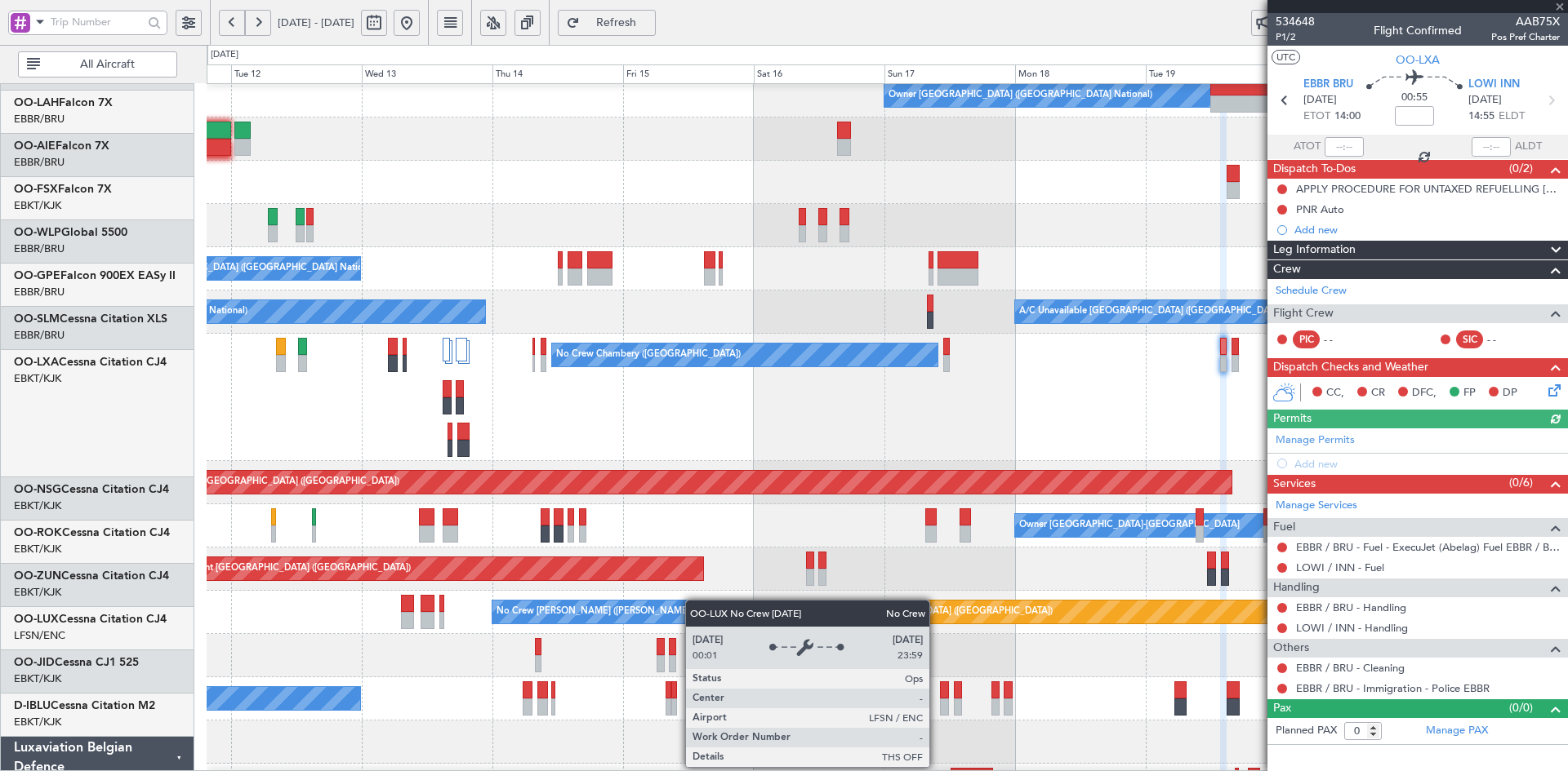
scroll to position [209, 0]
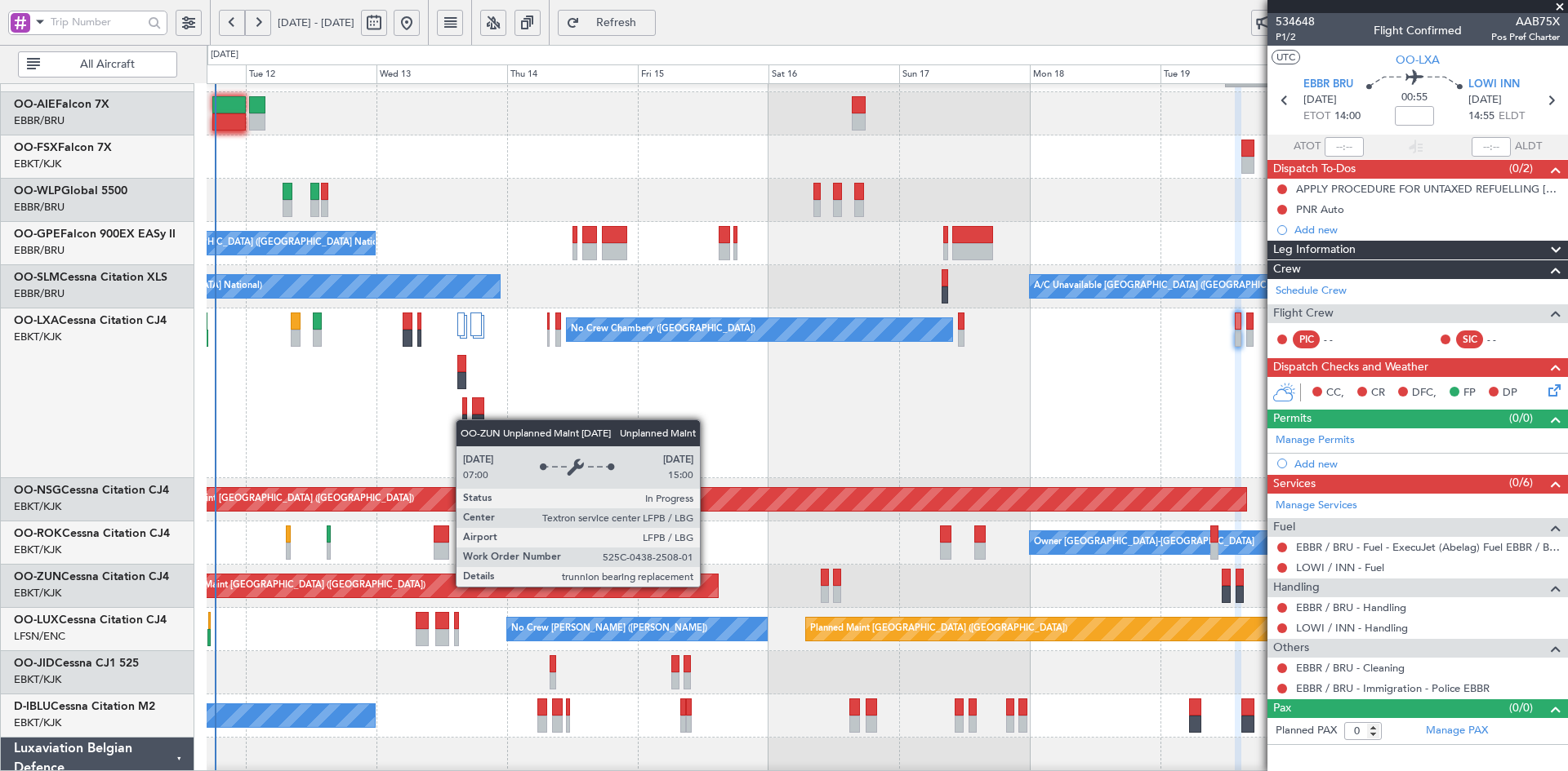
click at [707, 586] on div "Unplanned Maint [GEOGRAPHIC_DATA] ([GEOGRAPHIC_DATA])" at bounding box center [435, 586] width 565 height 23
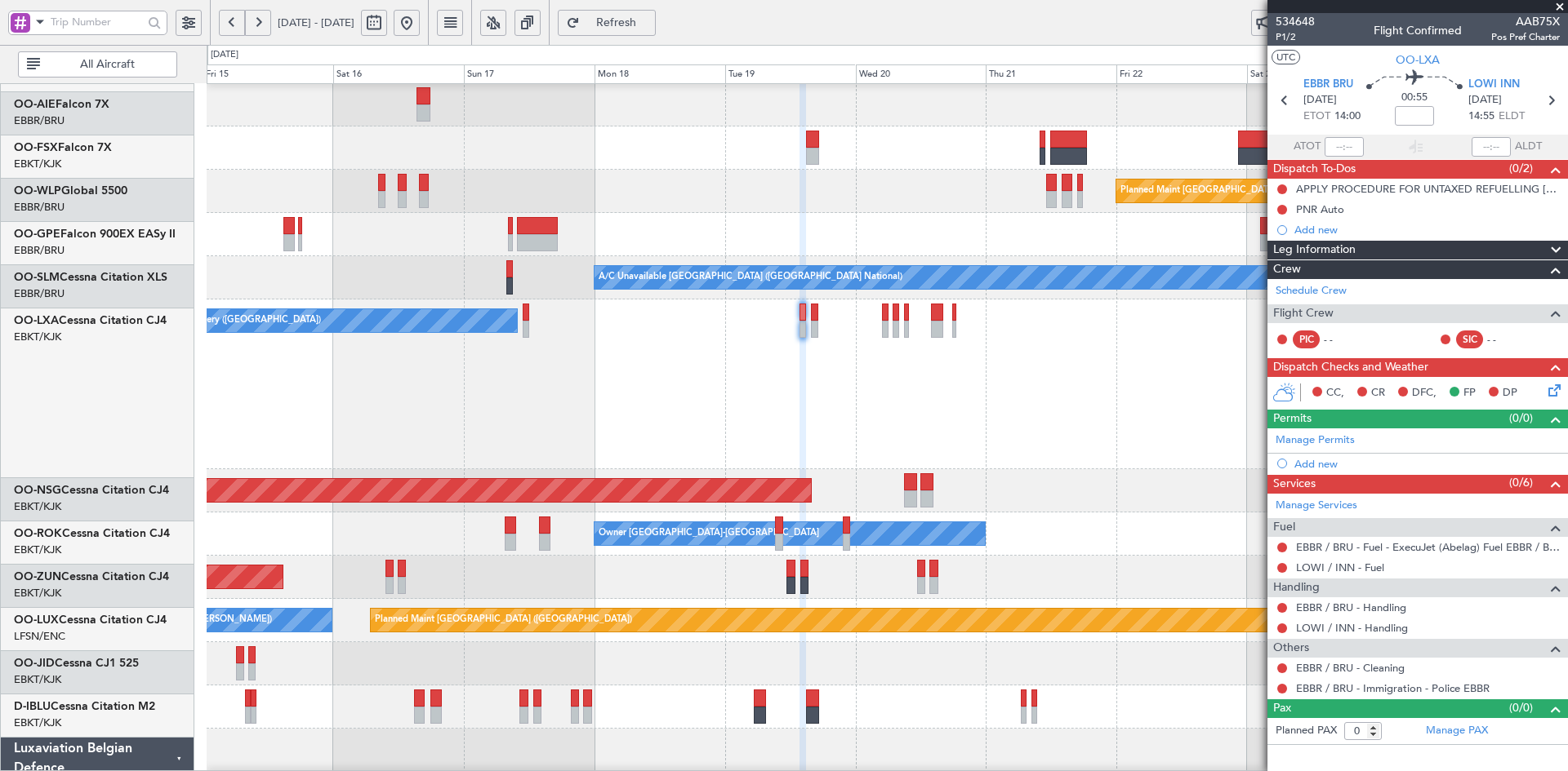
scroll to position [217, 0]
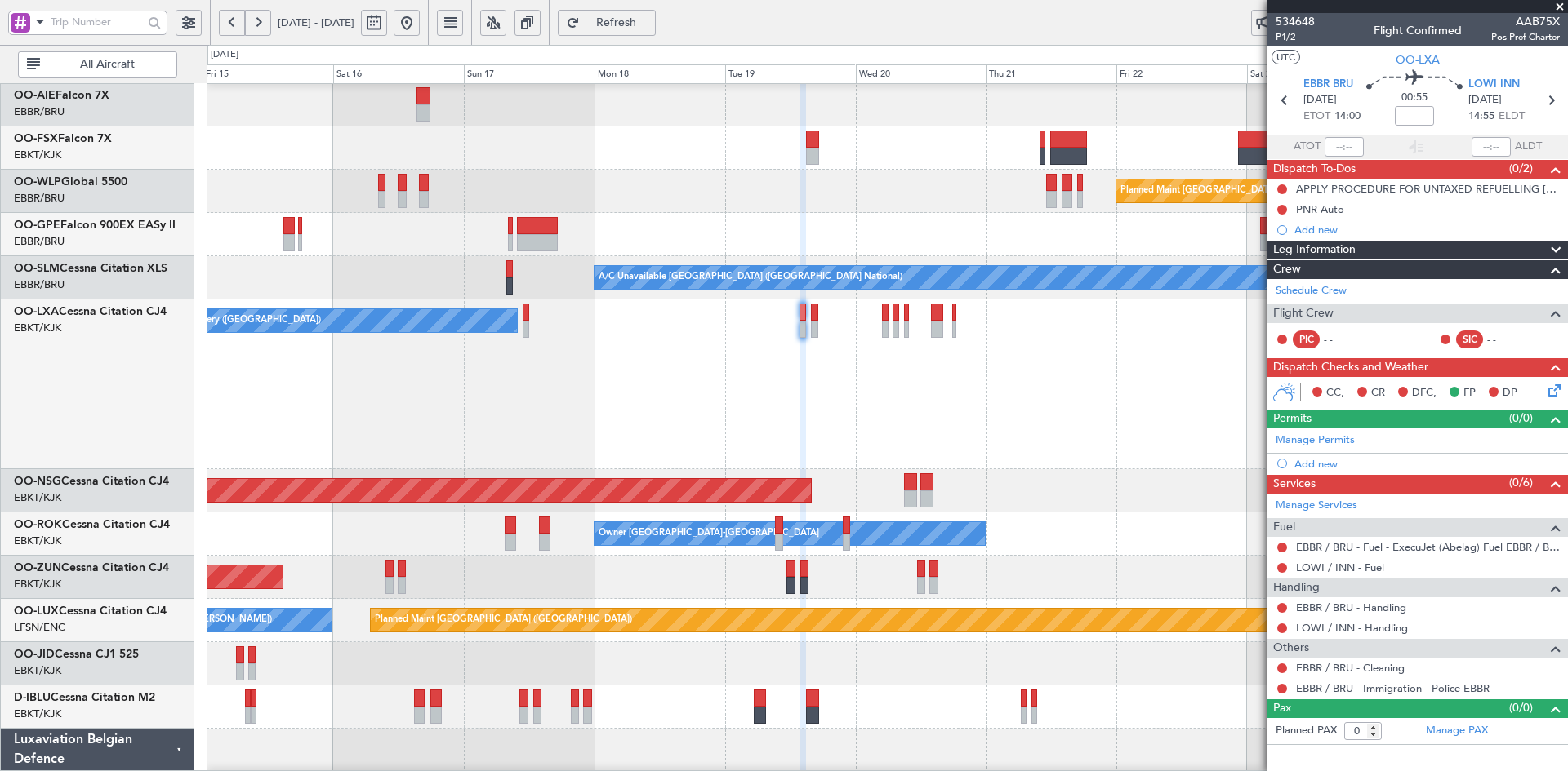
click at [668, 398] on div "No Crew Chambery (Aix-les-bains) Planned Maint Brussels (Brussels National)" at bounding box center [887, 384] width 1360 height 170
click at [1332, 290] on link "Schedule Crew" at bounding box center [1311, 291] width 71 height 17
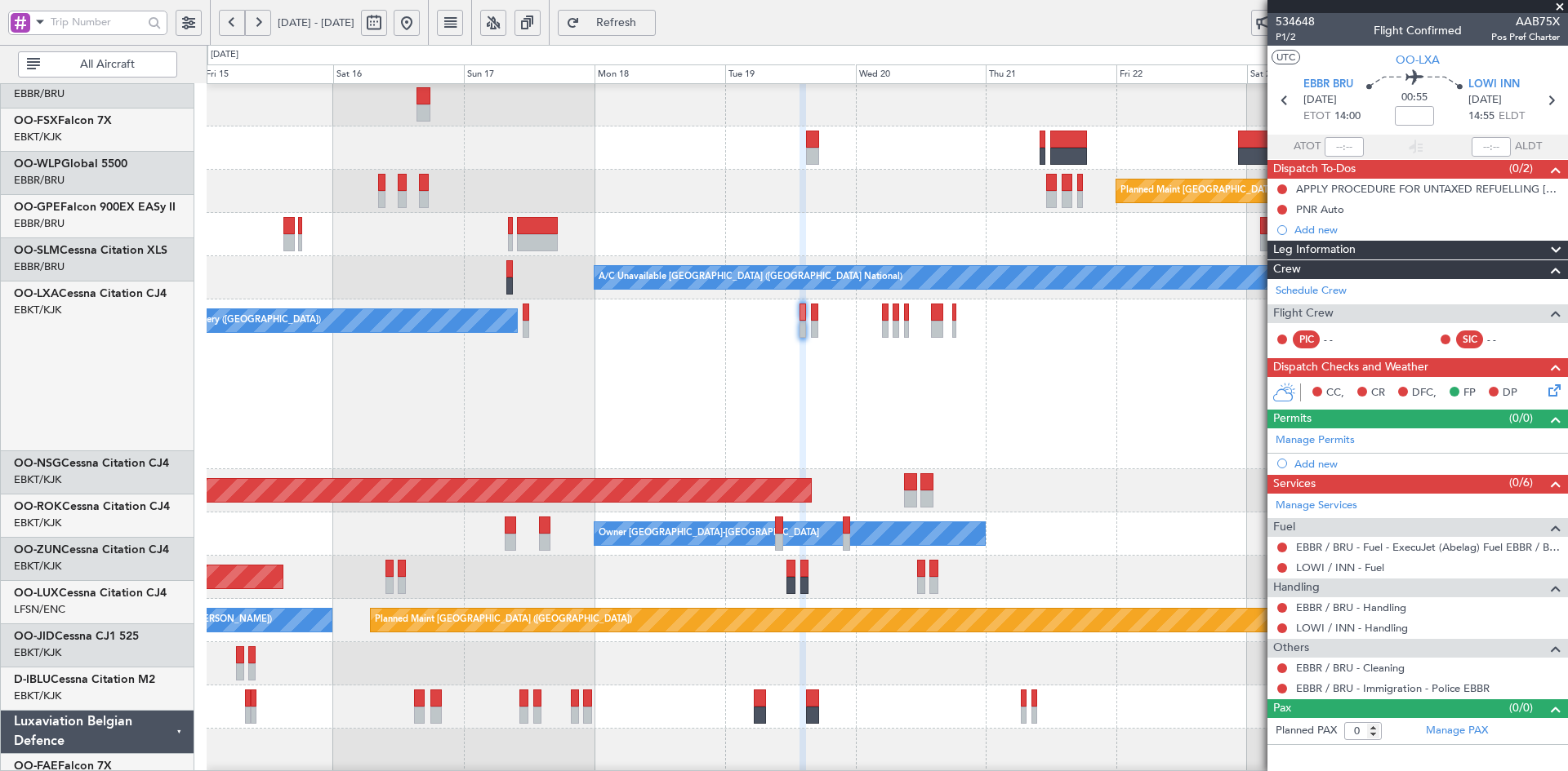
click at [784, 450] on div "No Crew Chambery (Aix-les-bains) Planned Maint Brussels (Brussels National)" at bounding box center [887, 384] width 1360 height 170
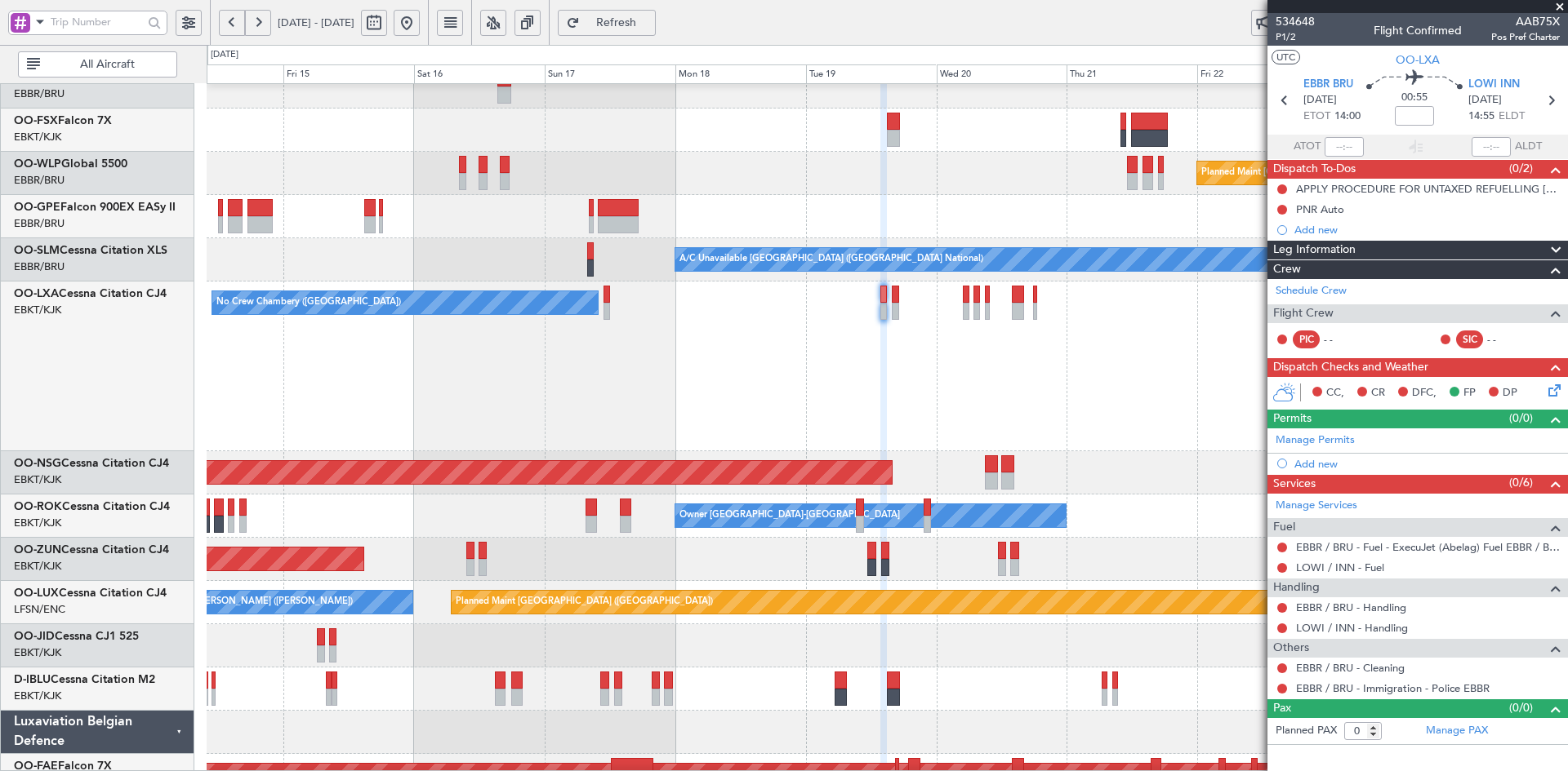
click at [1004, 419] on div "No Crew Chambery ([GEOGRAPHIC_DATA])" at bounding box center [887, 366] width 1360 height 170
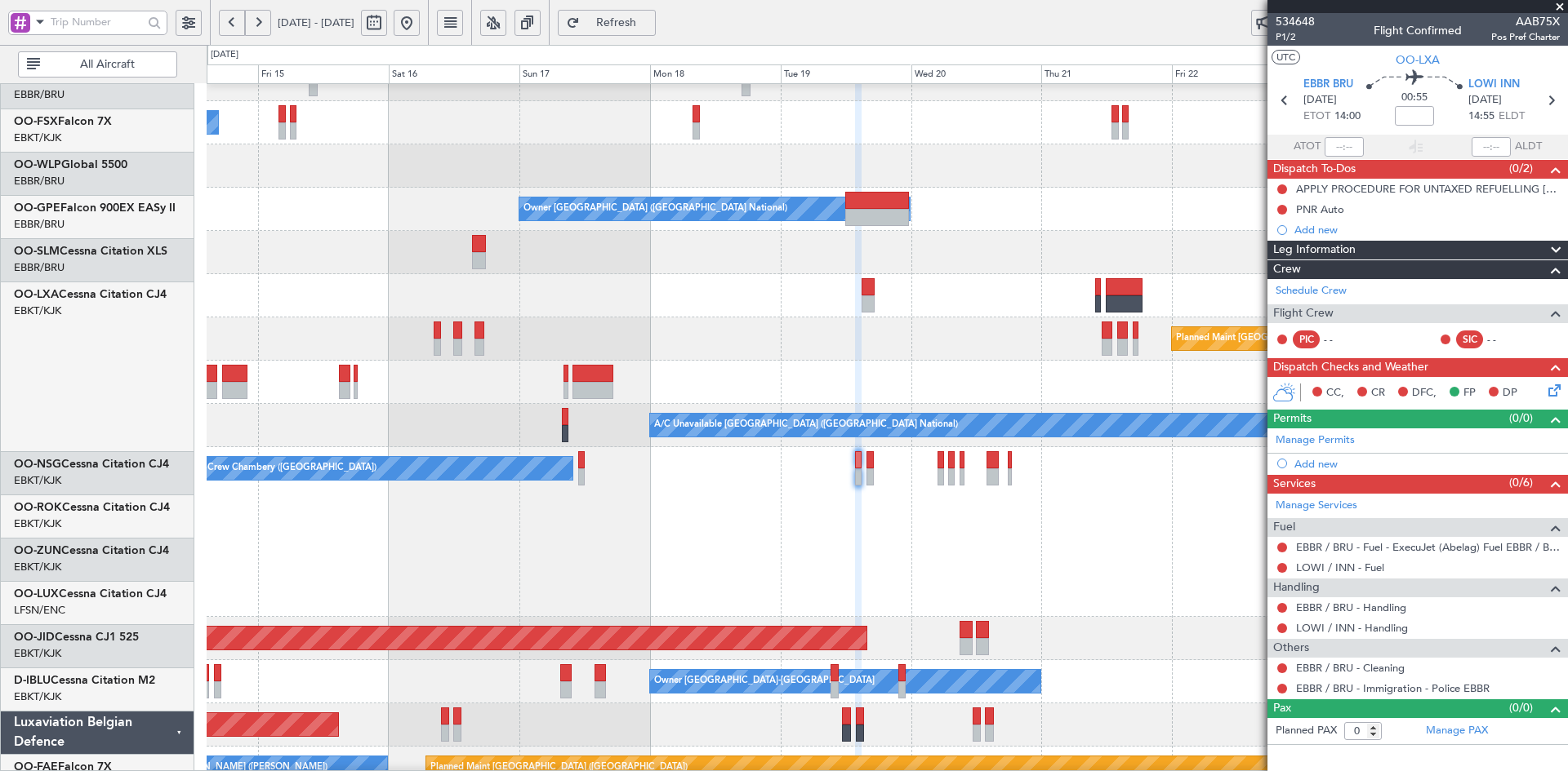
scroll to position [70, 0]
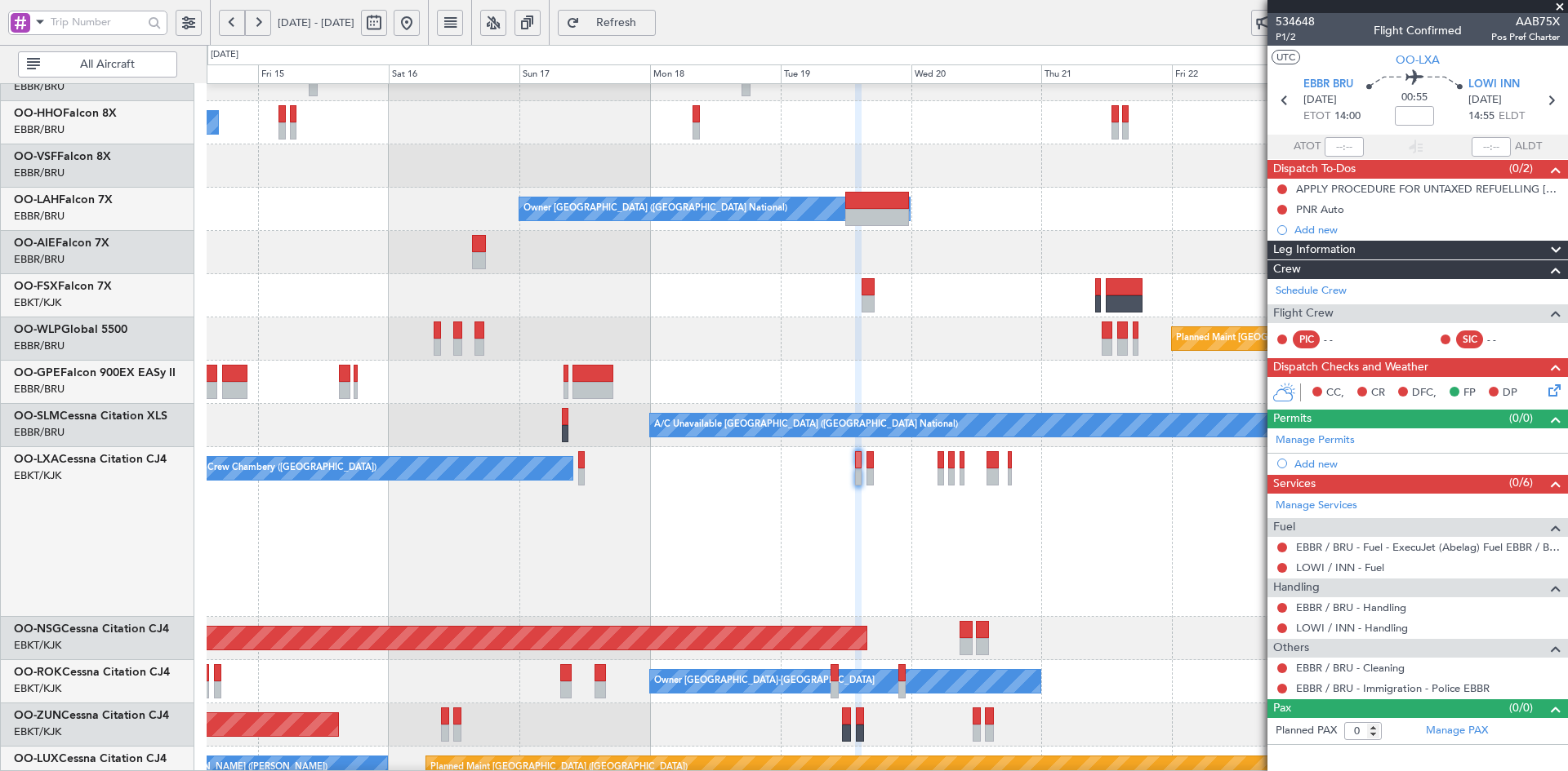
click at [872, 395] on div "No Crew [GEOGRAPHIC_DATA] ([GEOGRAPHIC_DATA] National)" at bounding box center [887, 382] width 1360 height 43
click at [1329, 288] on link "Schedule Crew" at bounding box center [1311, 291] width 71 height 17
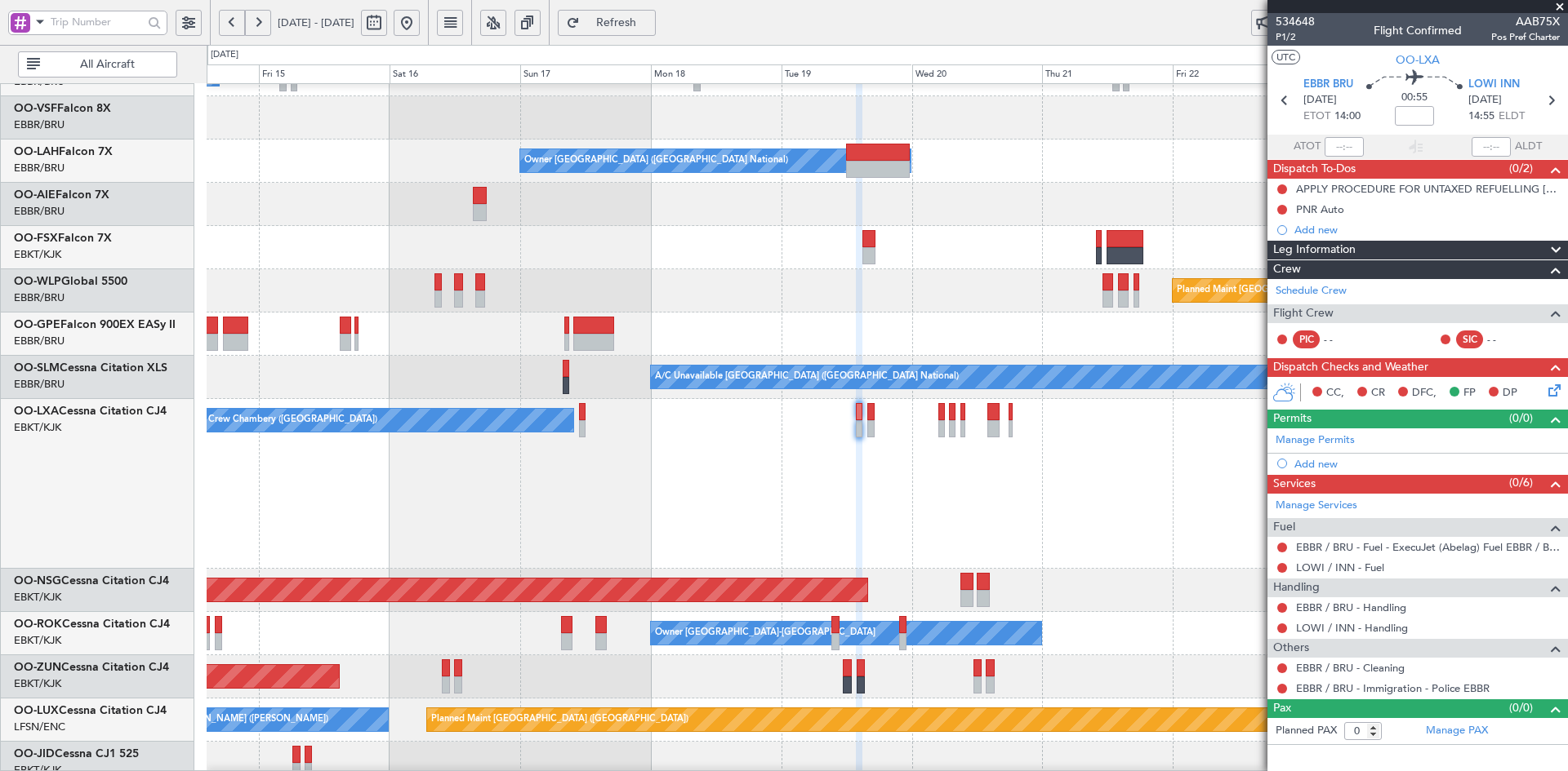
click at [1223, 457] on div "No Crew Chambery ([GEOGRAPHIC_DATA])" at bounding box center [887, 484] width 1360 height 170
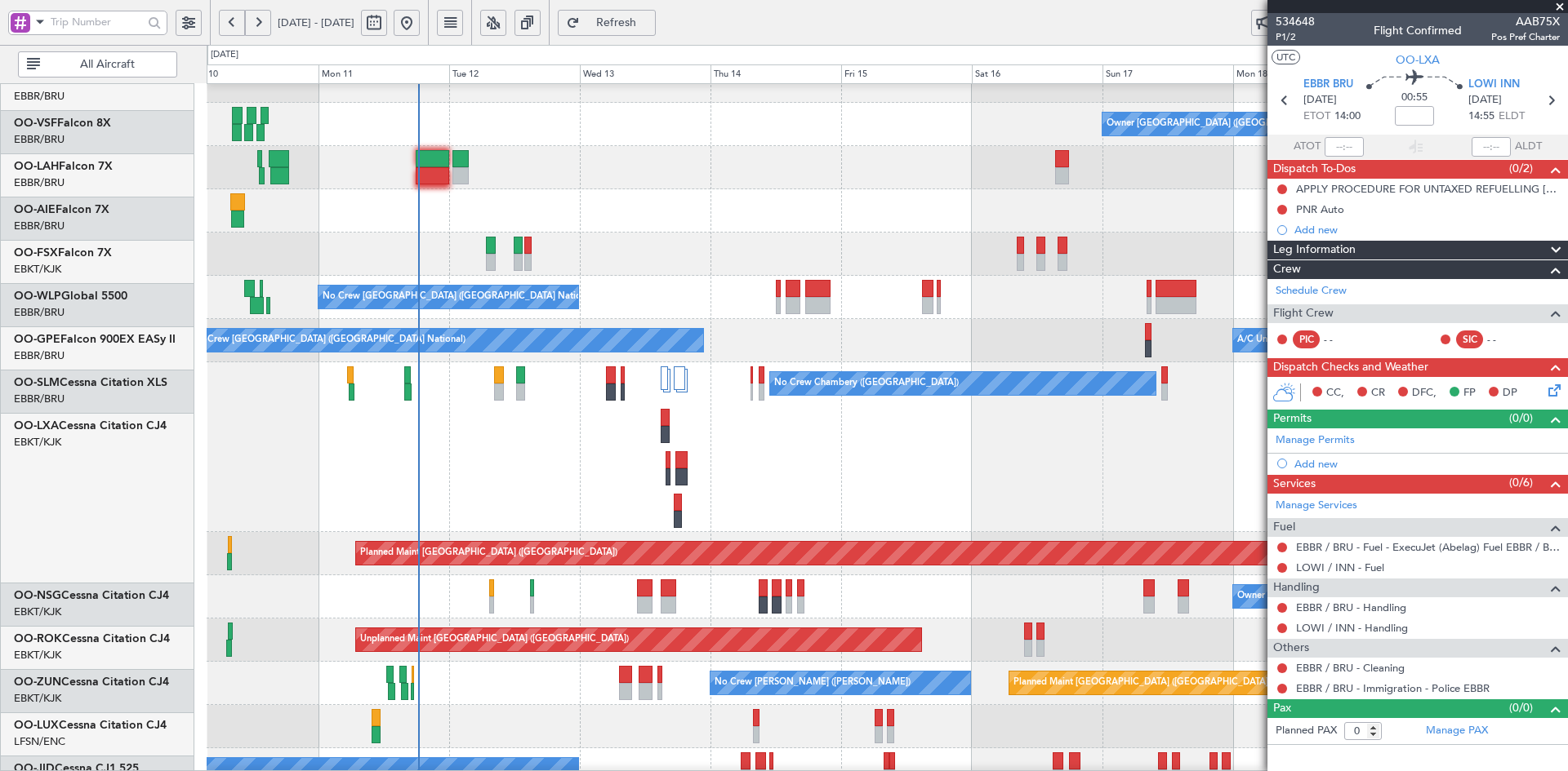
scroll to position [169, 0]
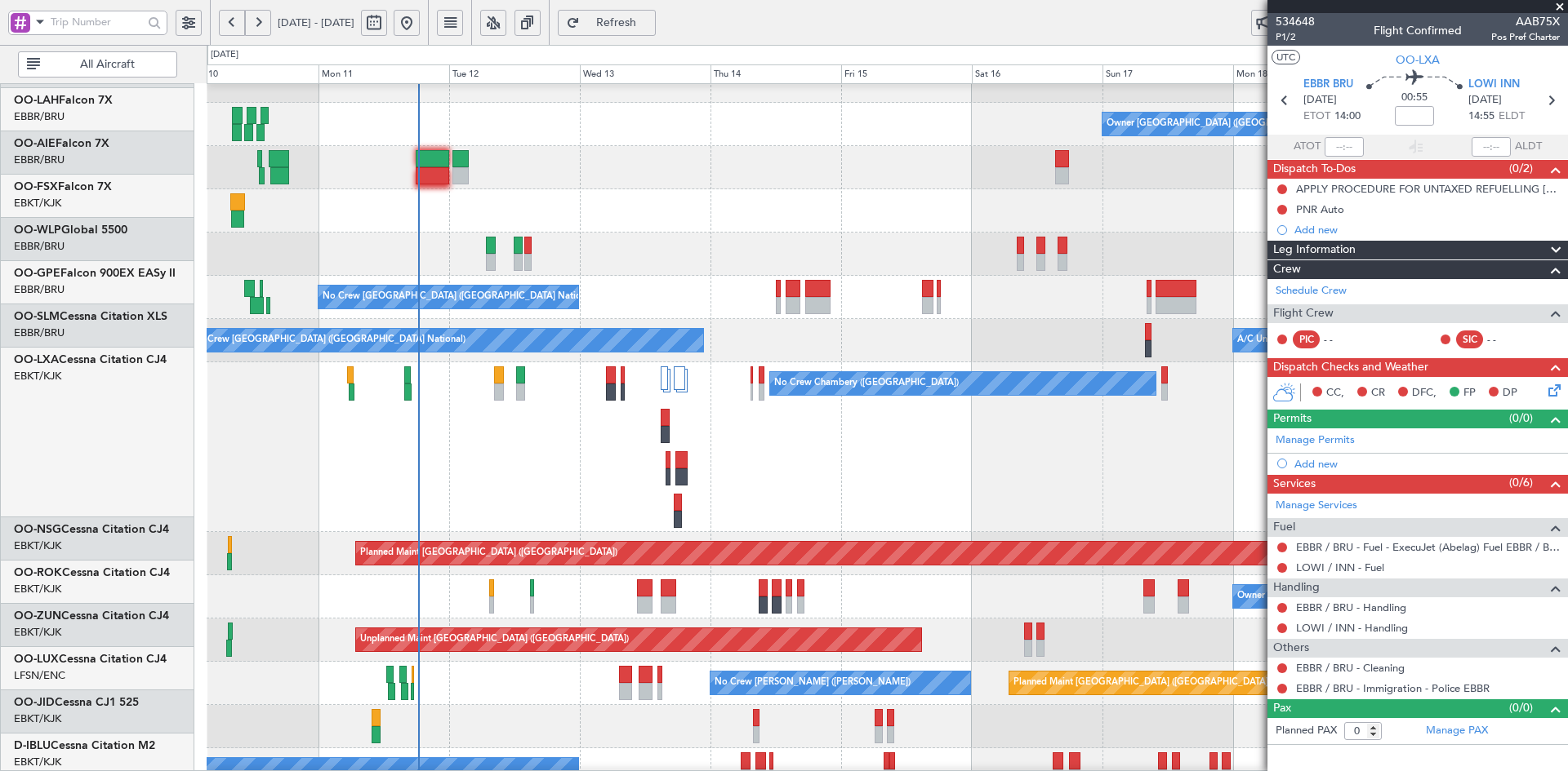
click at [1325, 422] on fb-app "14 Aug 2025 - 25 Aug 2025 Refresh Quick Links All Aircraft Owner Brussels (Brus…" at bounding box center [784, 396] width 1568 height 752
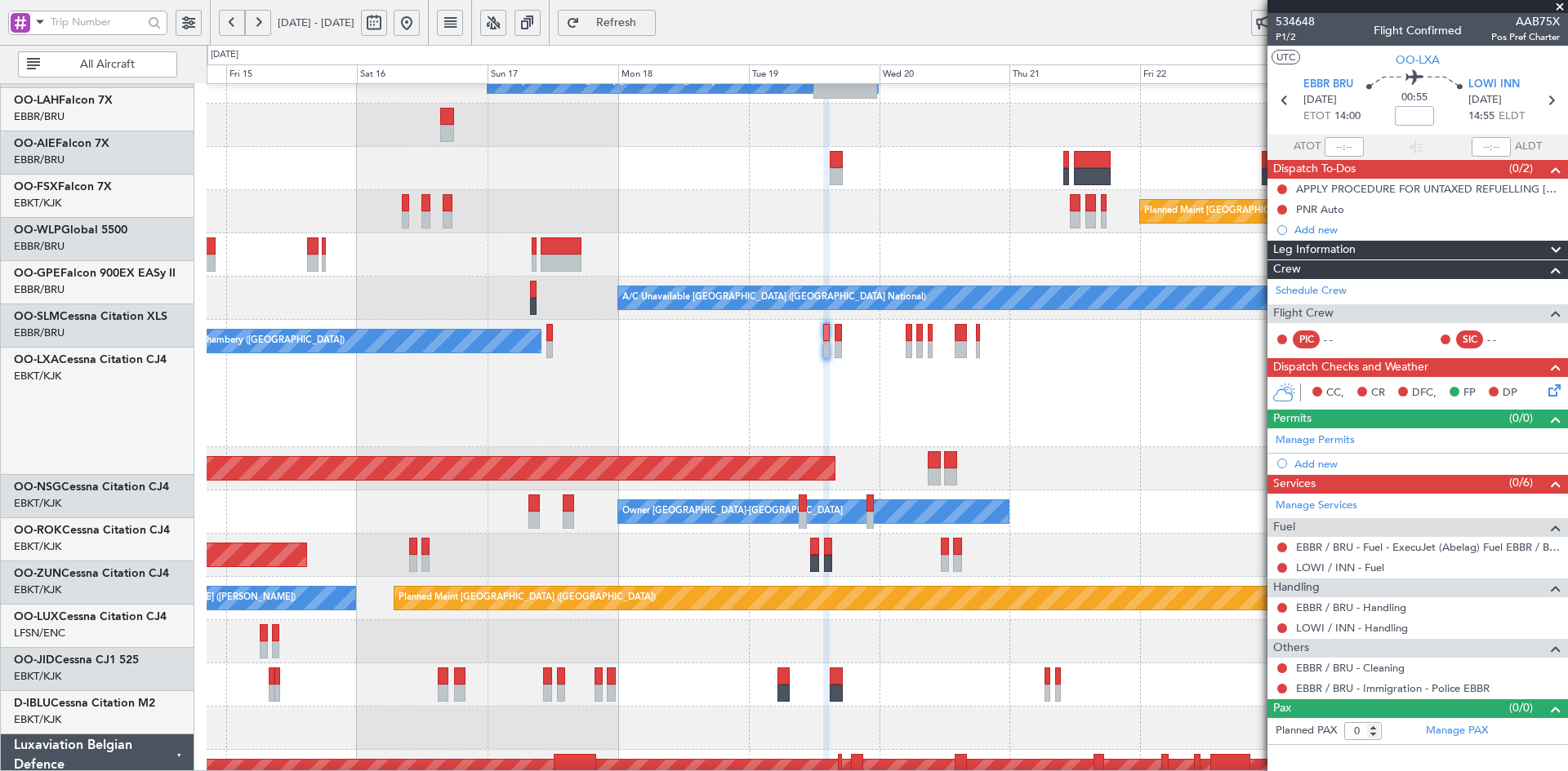
scroll to position [197, 0]
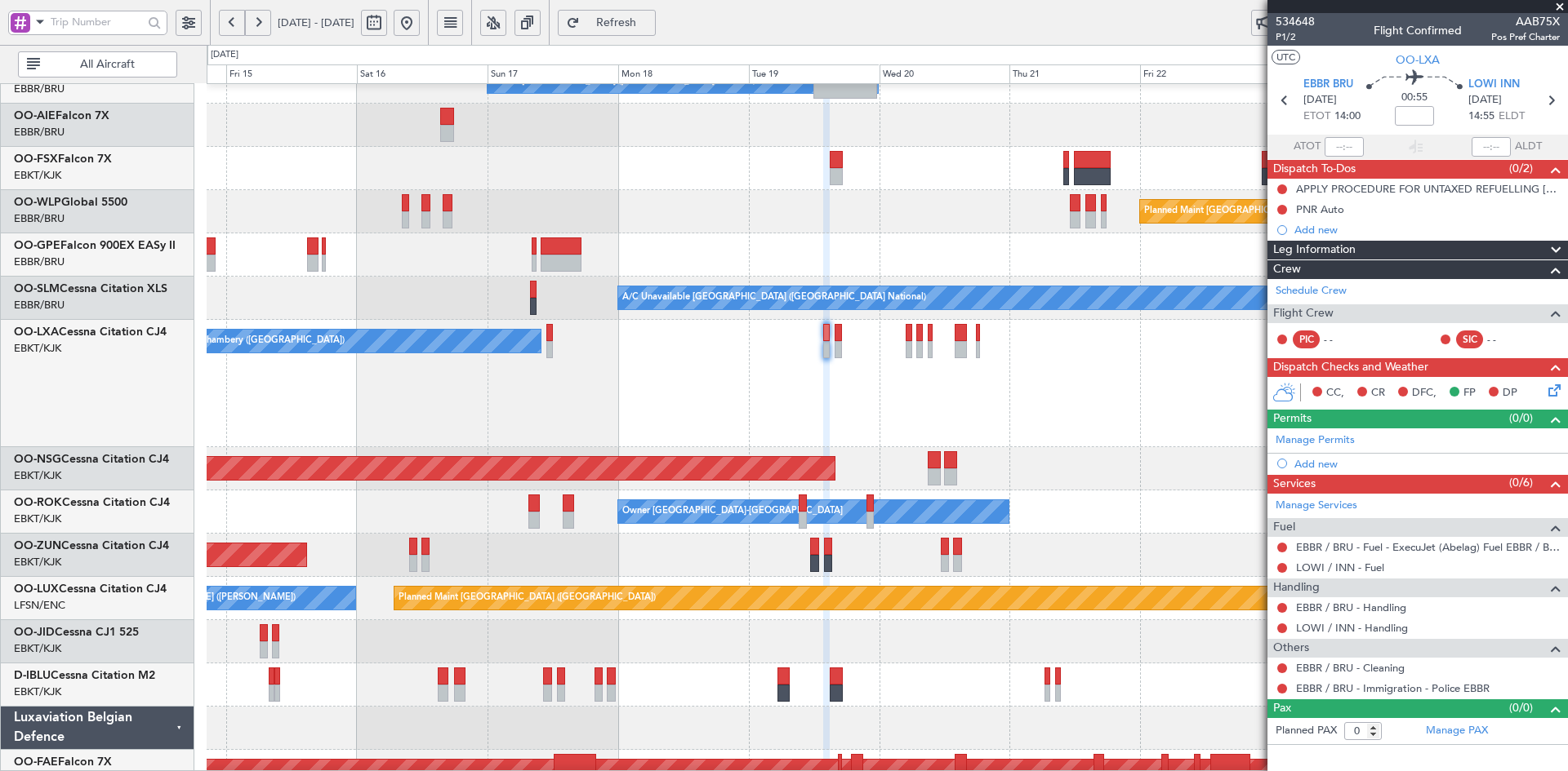
click at [460, 442] on div "No Crew Chambery (Aix-les-bains) Planned Maint Brussels (Brussels National)" at bounding box center [887, 384] width 1360 height 128
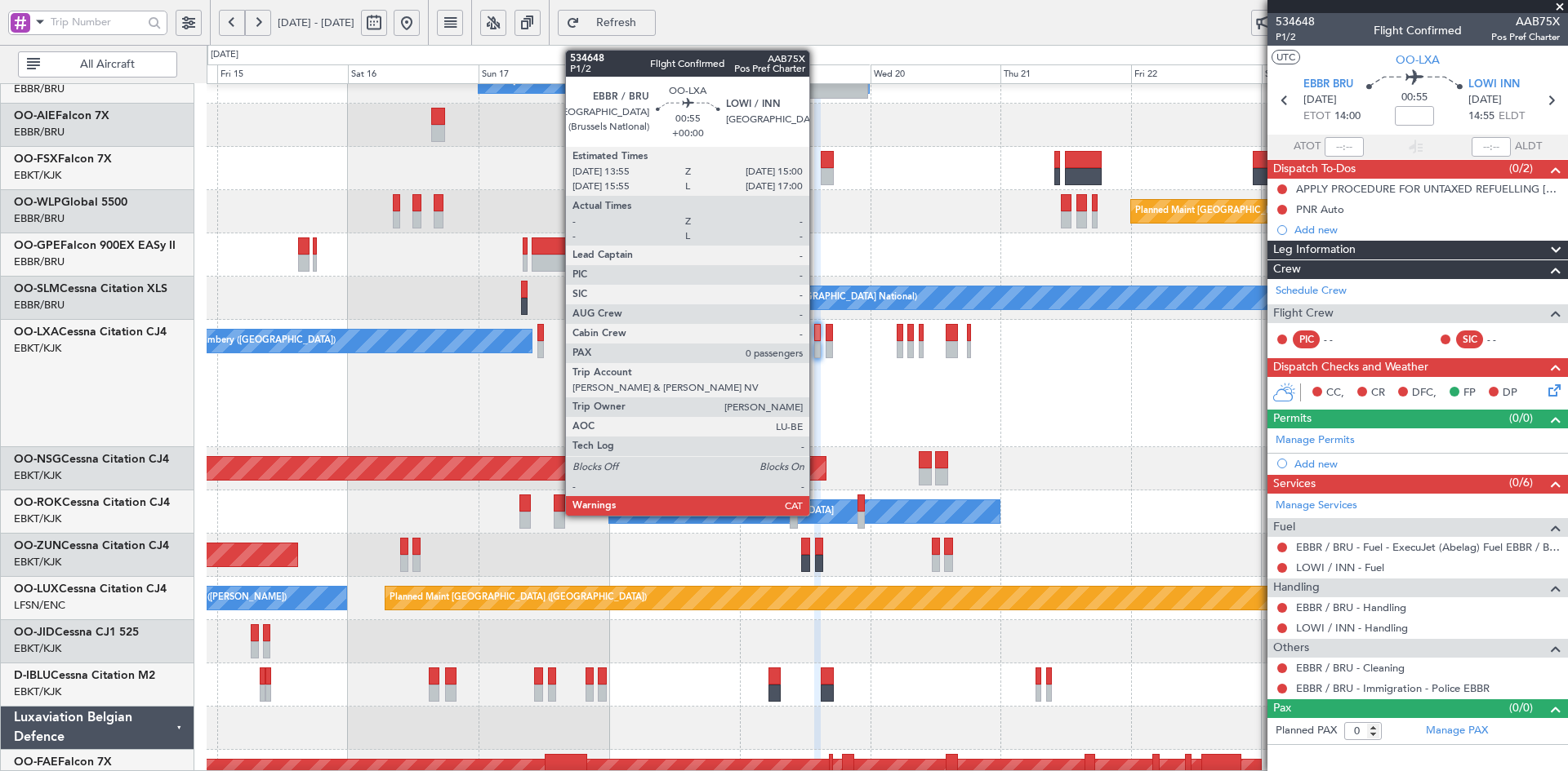
click at [816, 345] on div at bounding box center [817, 349] width 6 height 17
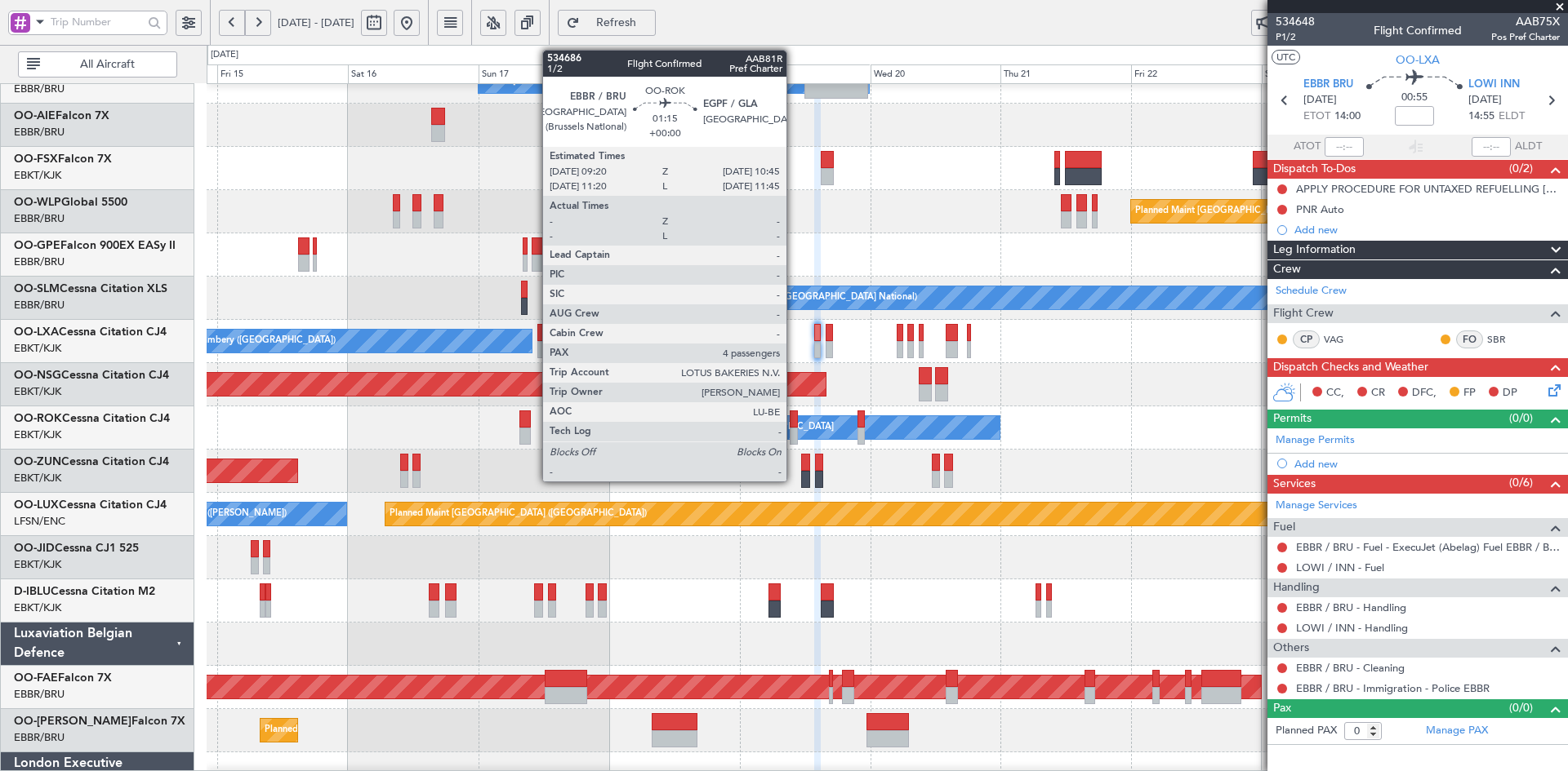
click at [793, 435] on div at bounding box center [793, 436] width 8 height 17
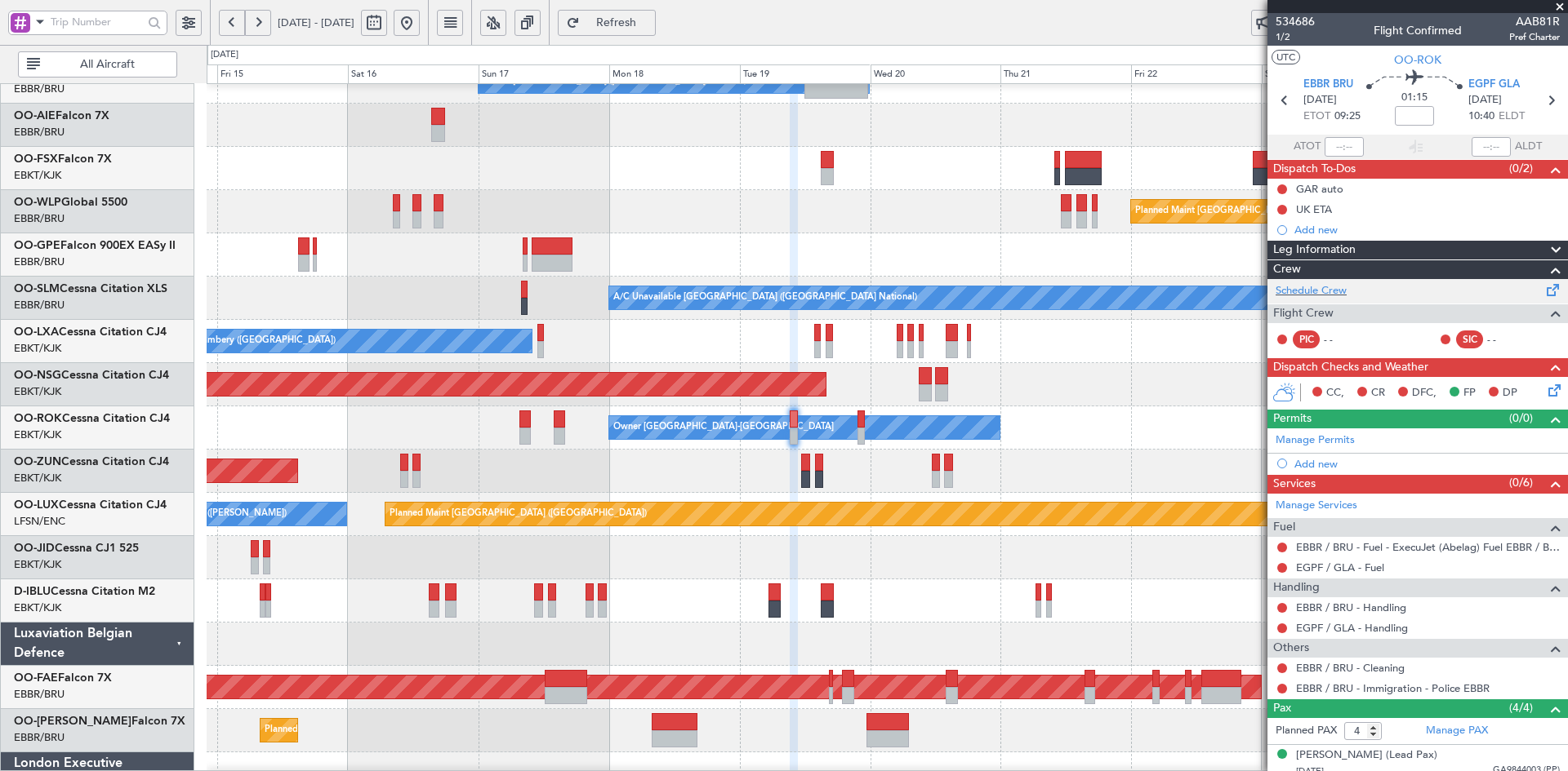
click at [1350, 286] on div "Schedule Crew" at bounding box center [1417, 291] width 300 height 25
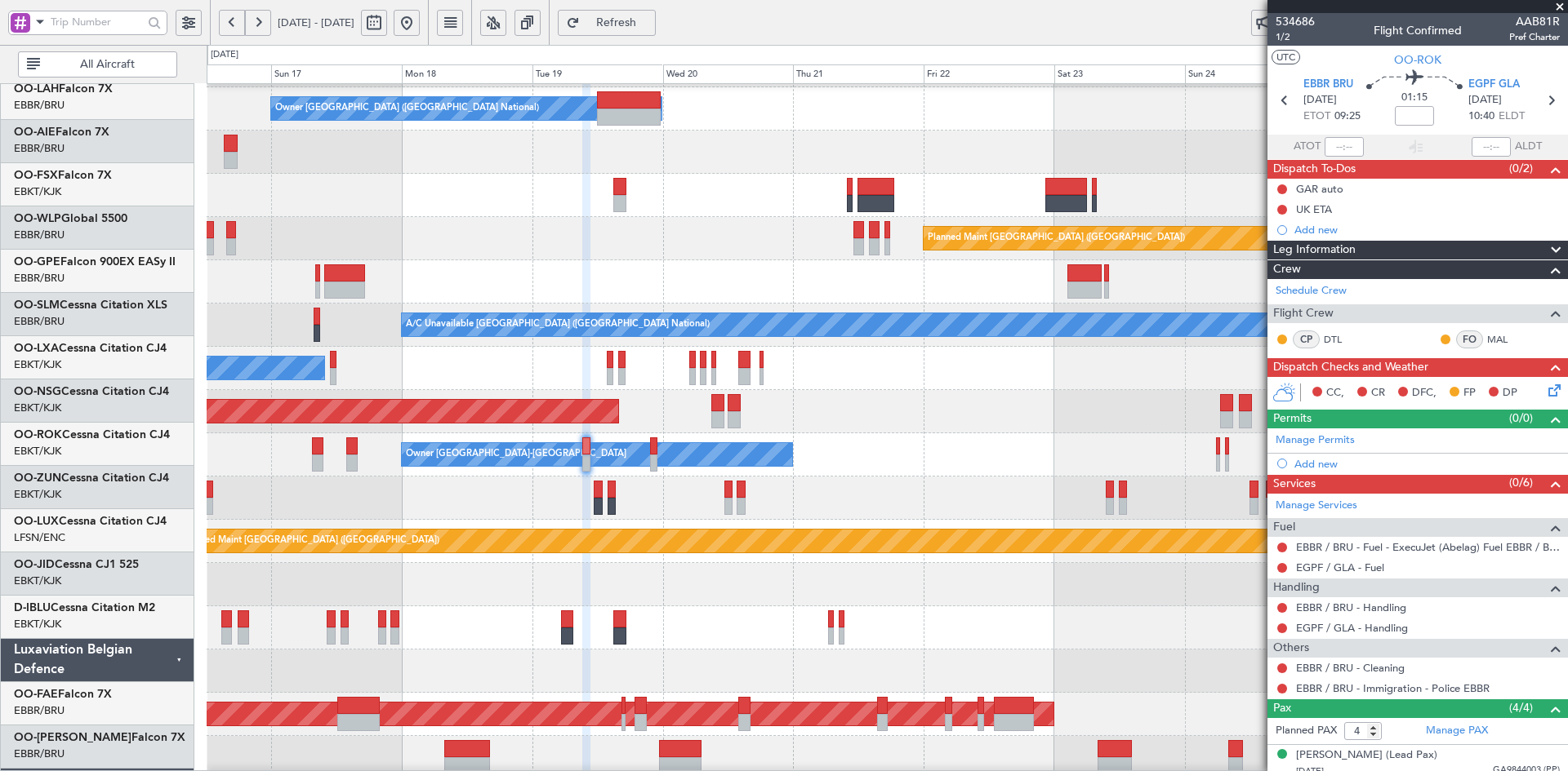
scroll to position [170, 0]
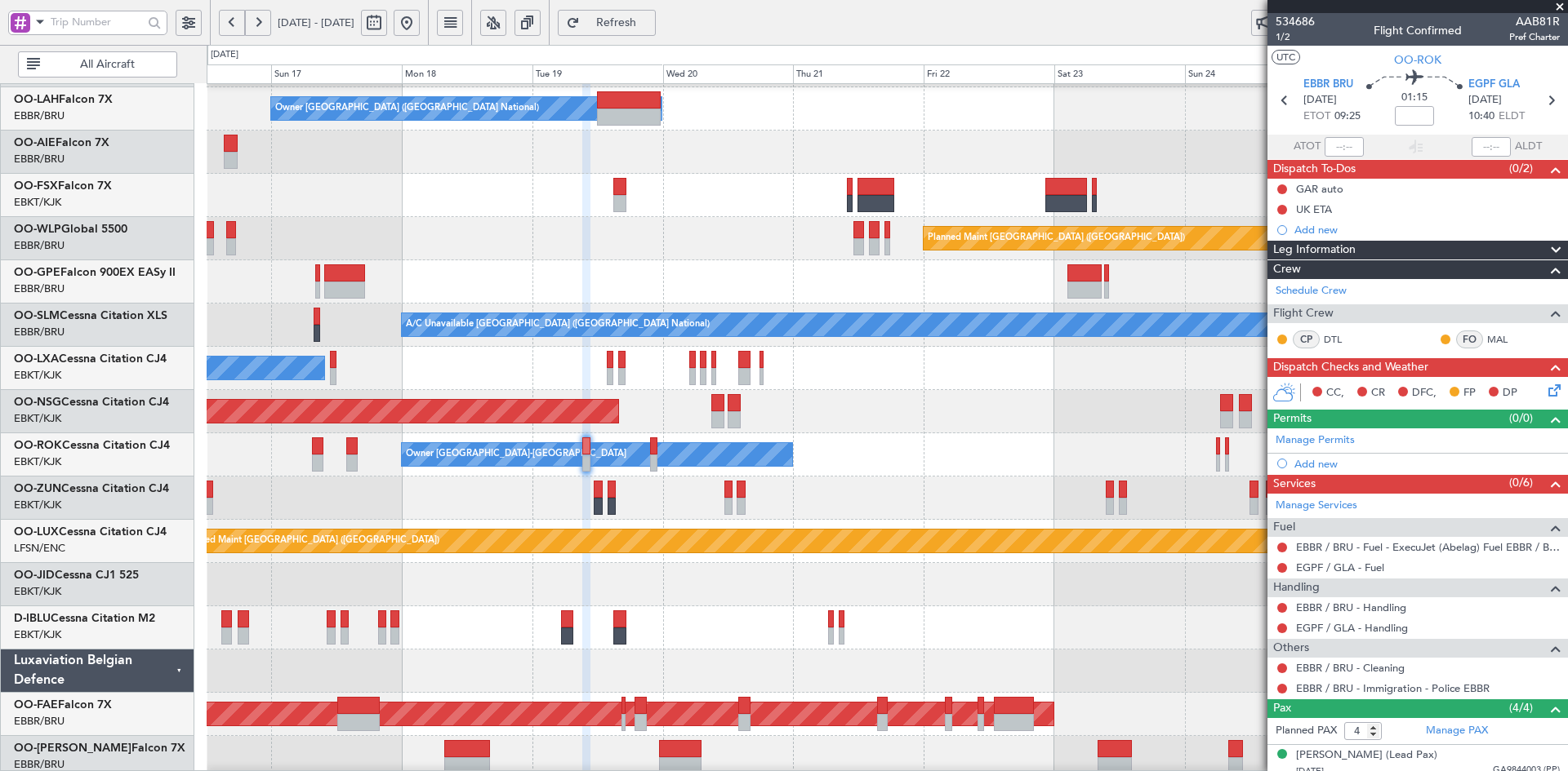
click at [928, 467] on div "Owner Kortrijk-Wevelgem Owner Kortrijk-Wevelgem" at bounding box center [887, 454] width 1360 height 43
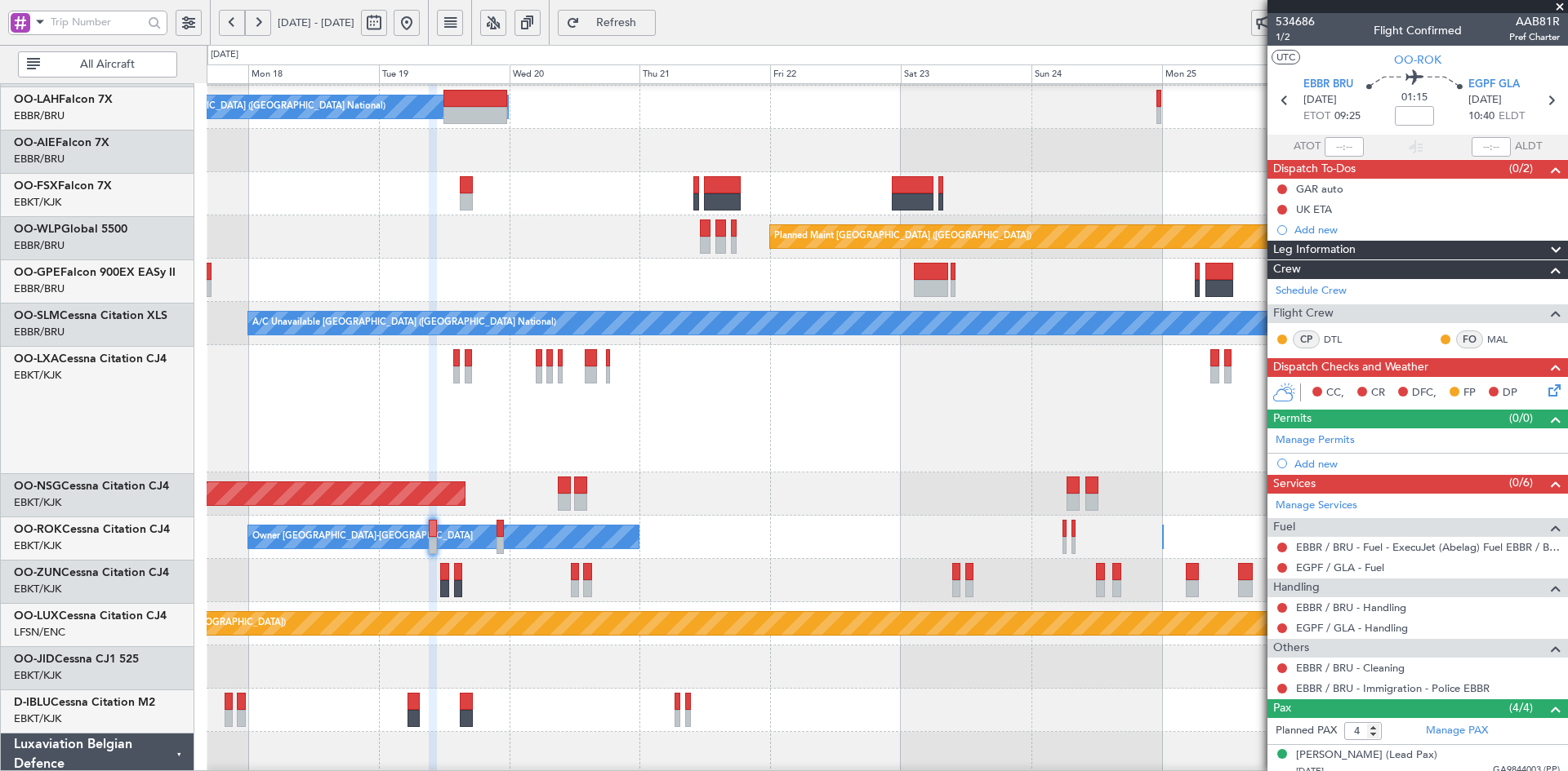
scroll to position [172, 0]
click at [967, 426] on div "Owner Brussels (Brussels National) Planned Maint Berlin (Brandenburg) Planned M…" at bounding box center [887, 430] width 1360 height 1036
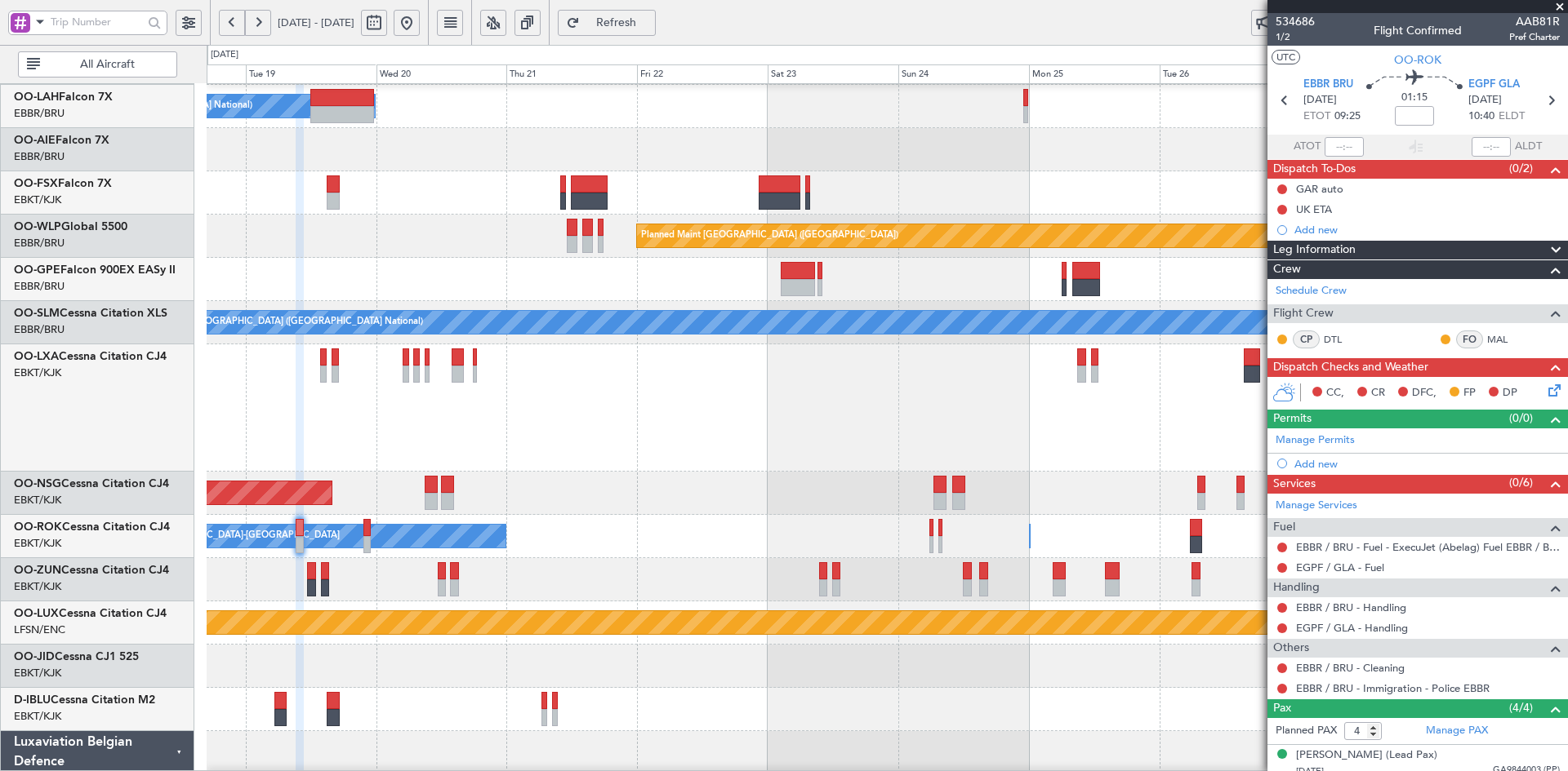
click at [1015, 522] on div "Owner Kortrijk-Wevelgem Owner Kortrijk-Wevelgem" at bounding box center [887, 536] width 1360 height 43
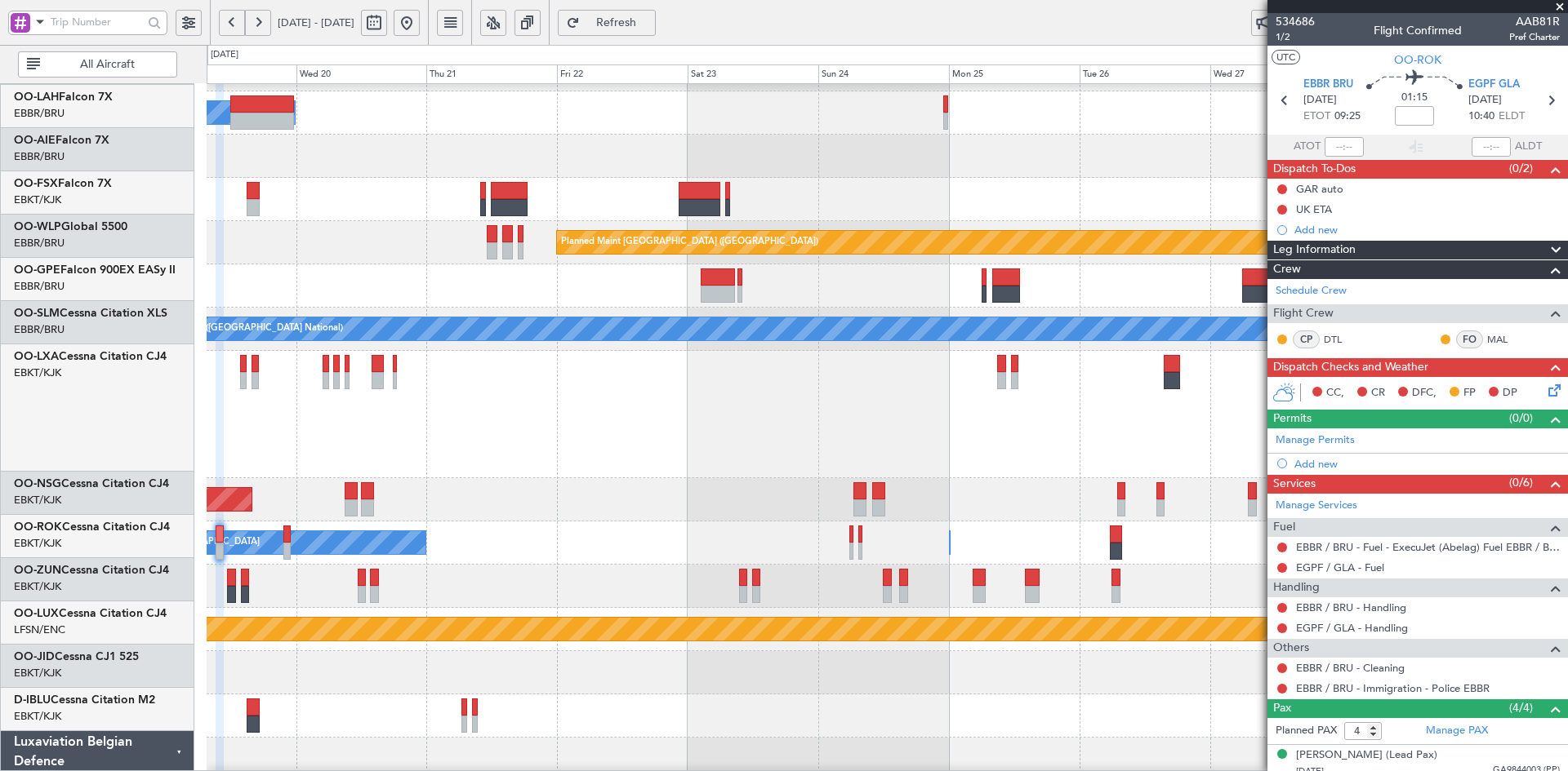
scroll to position [165, 0]
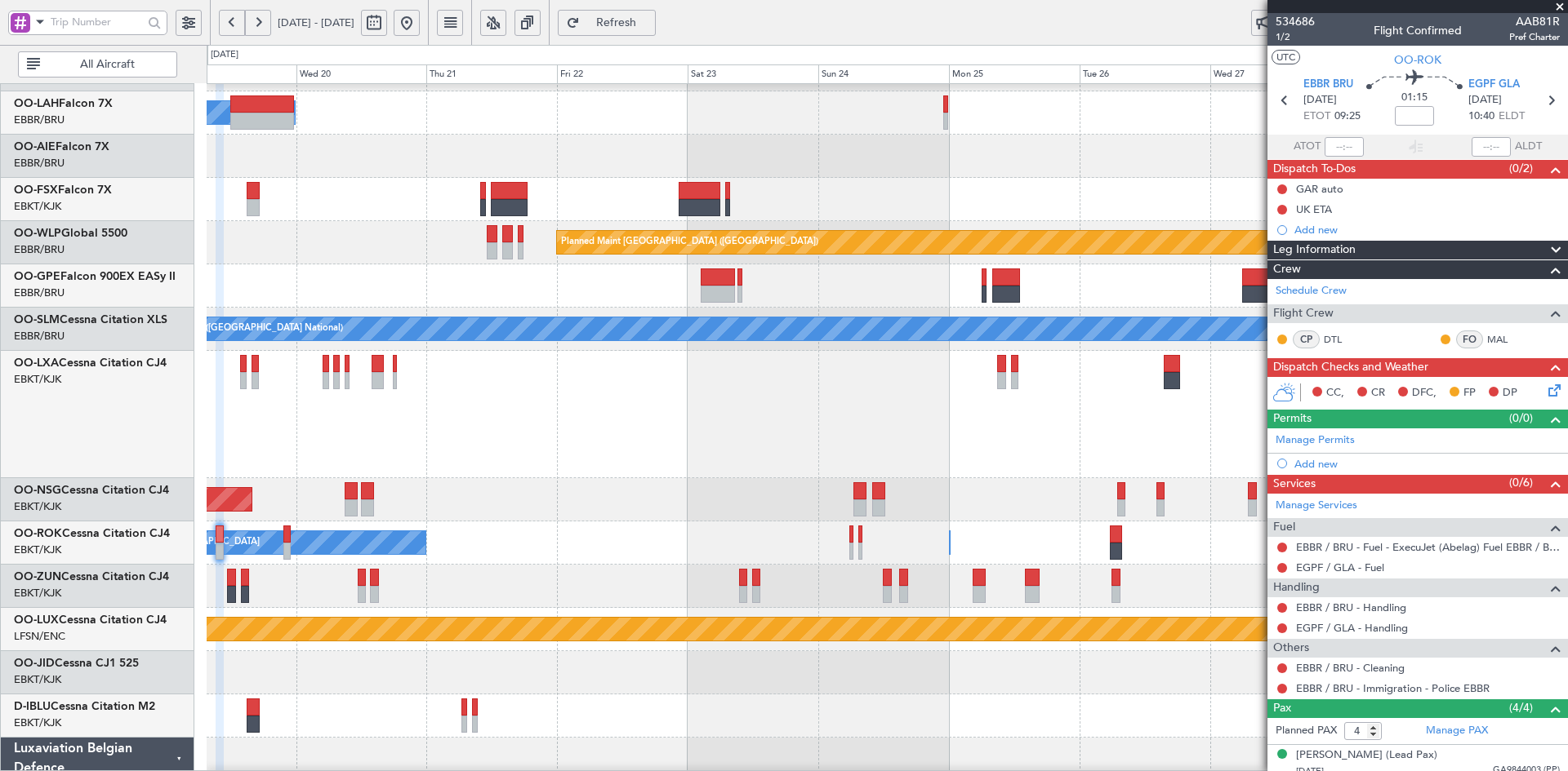
click at [1005, 503] on div "Planned Maint [GEOGRAPHIC_DATA] ([GEOGRAPHIC_DATA])" at bounding box center [887, 500] width 1360 height 43
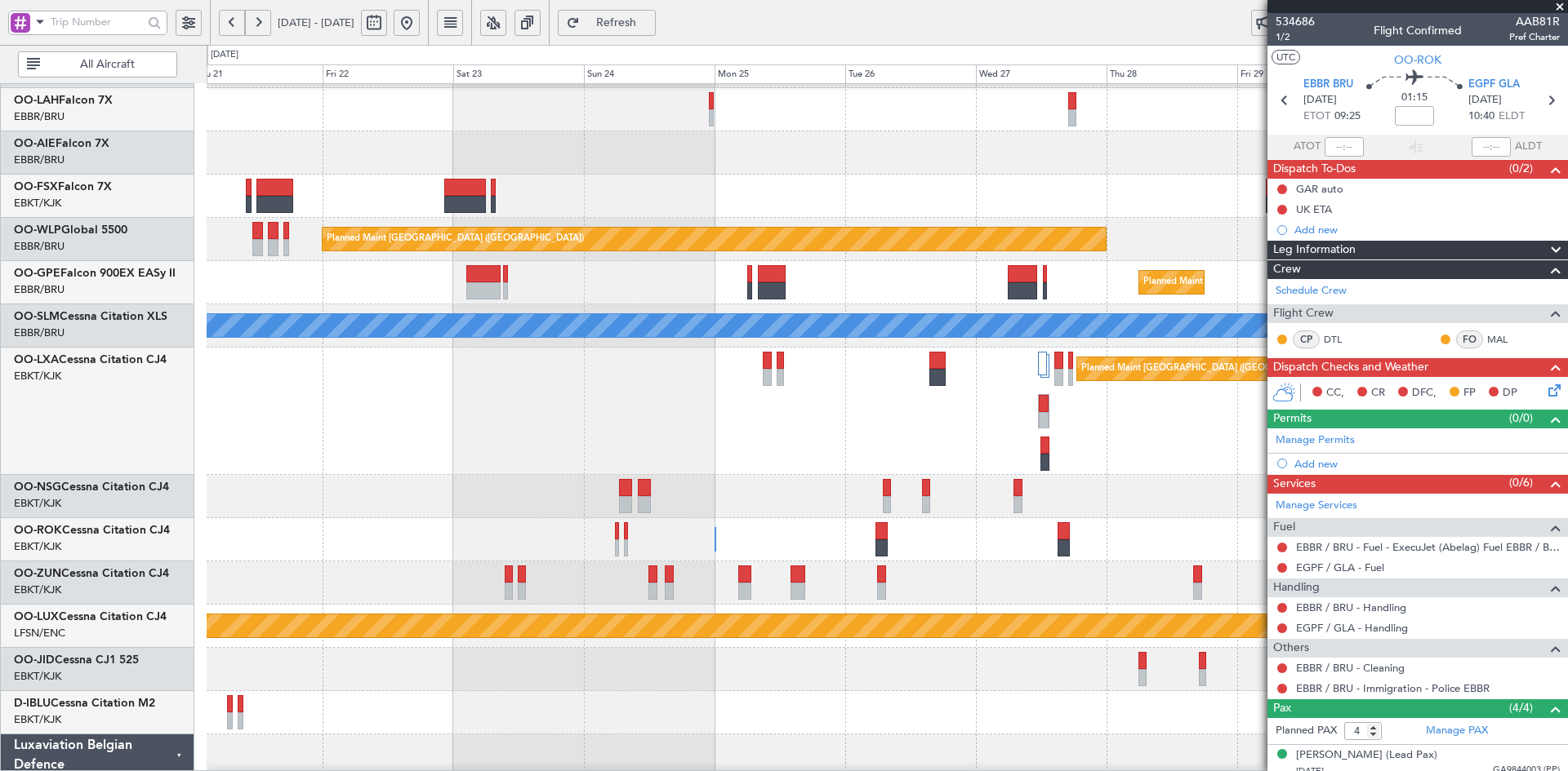
click at [930, 576] on div at bounding box center [887, 583] width 1360 height 43
click at [891, 501] on div "Planned Maint [GEOGRAPHIC_DATA] ([GEOGRAPHIC_DATA])" at bounding box center [887, 496] width 1360 height 43
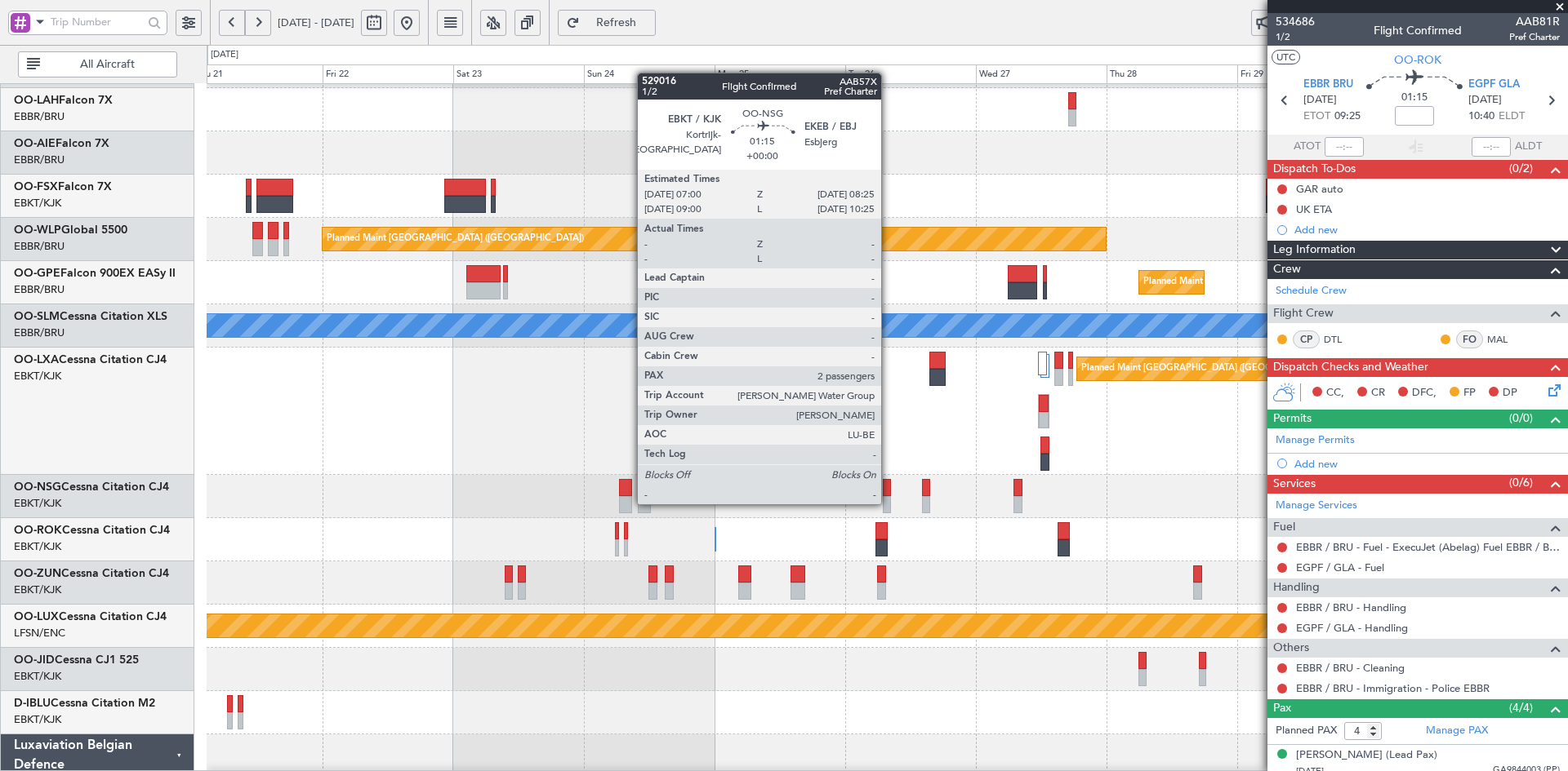
click at [888, 502] on div at bounding box center [887, 504] width 8 height 17
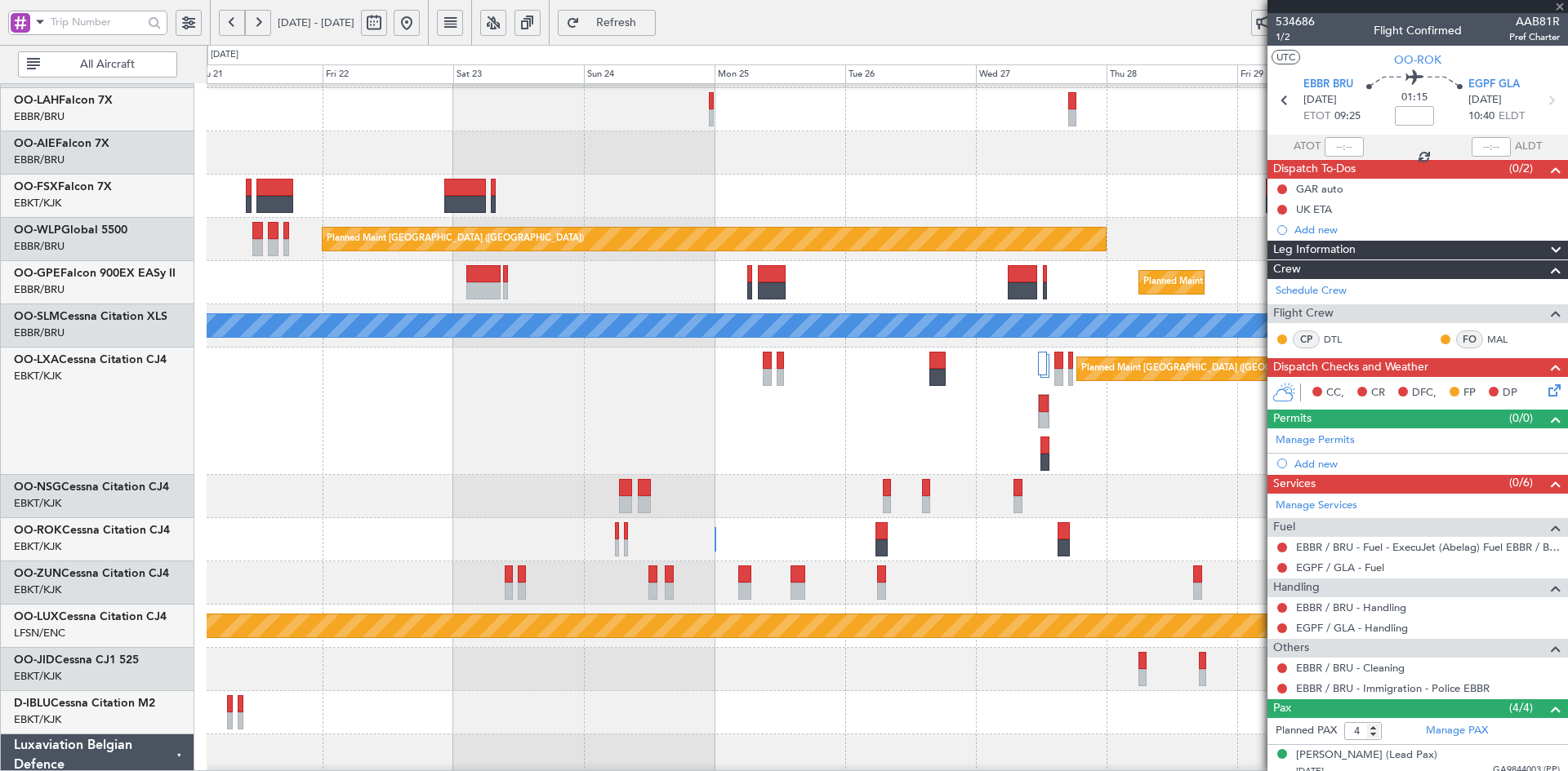
type input "2"
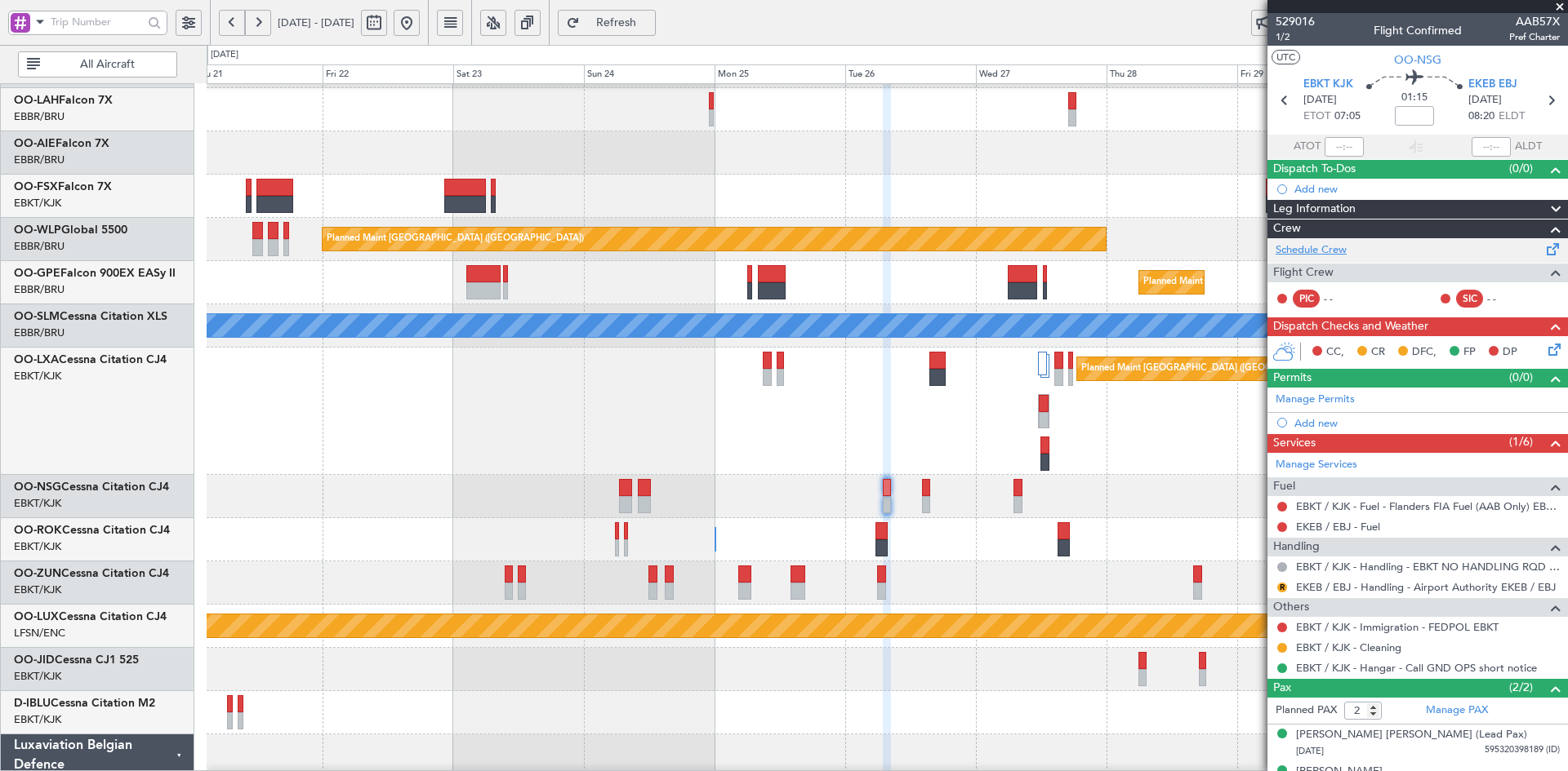
click at [1321, 253] on link "Schedule Crew" at bounding box center [1311, 250] width 71 height 17
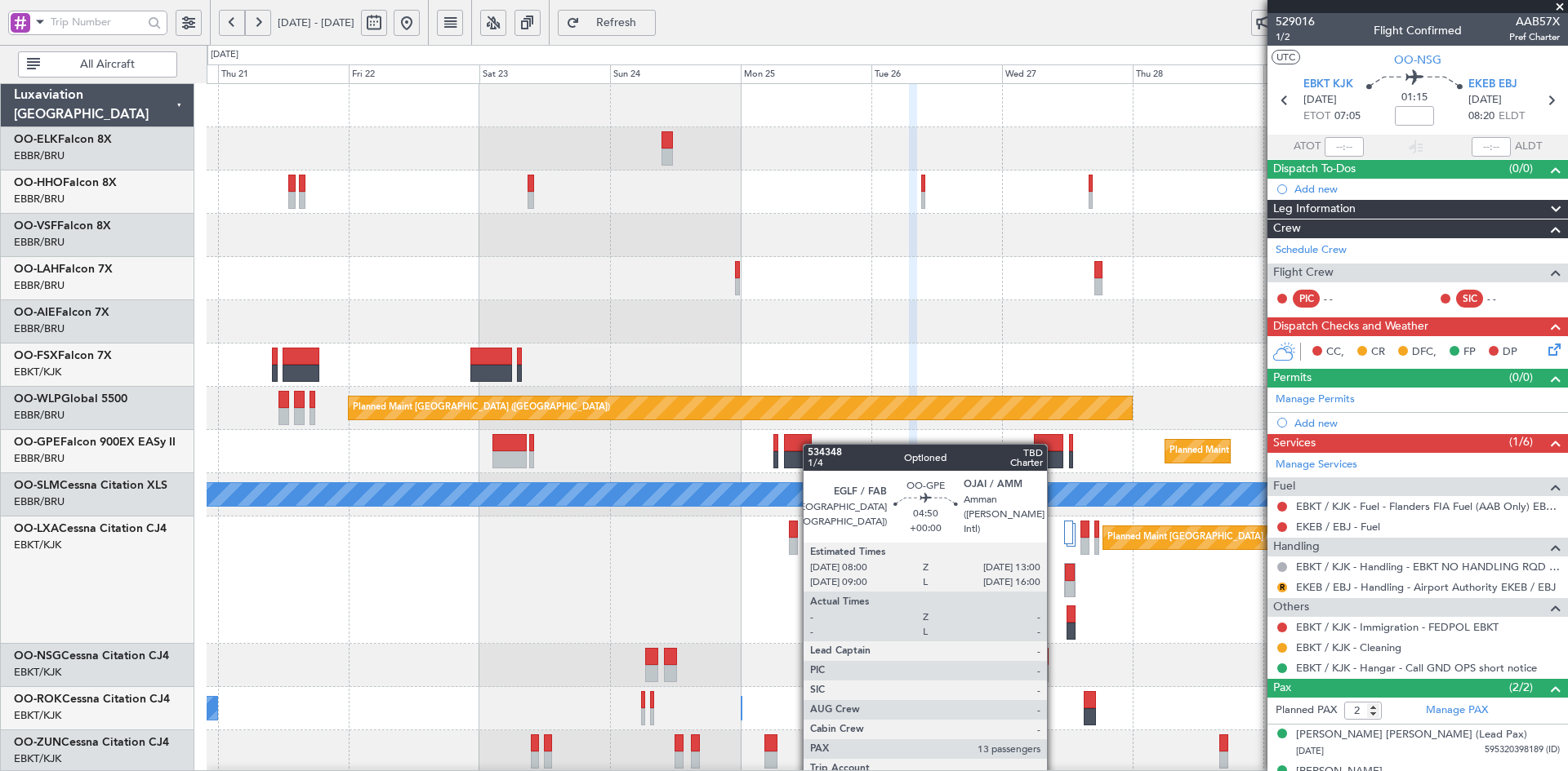
click at [811, 461] on div "Planned Maint Alton-st Louis (St Louis Regl) Owner Brussels (Brussels National)…" at bounding box center [887, 602] width 1360 height 1036
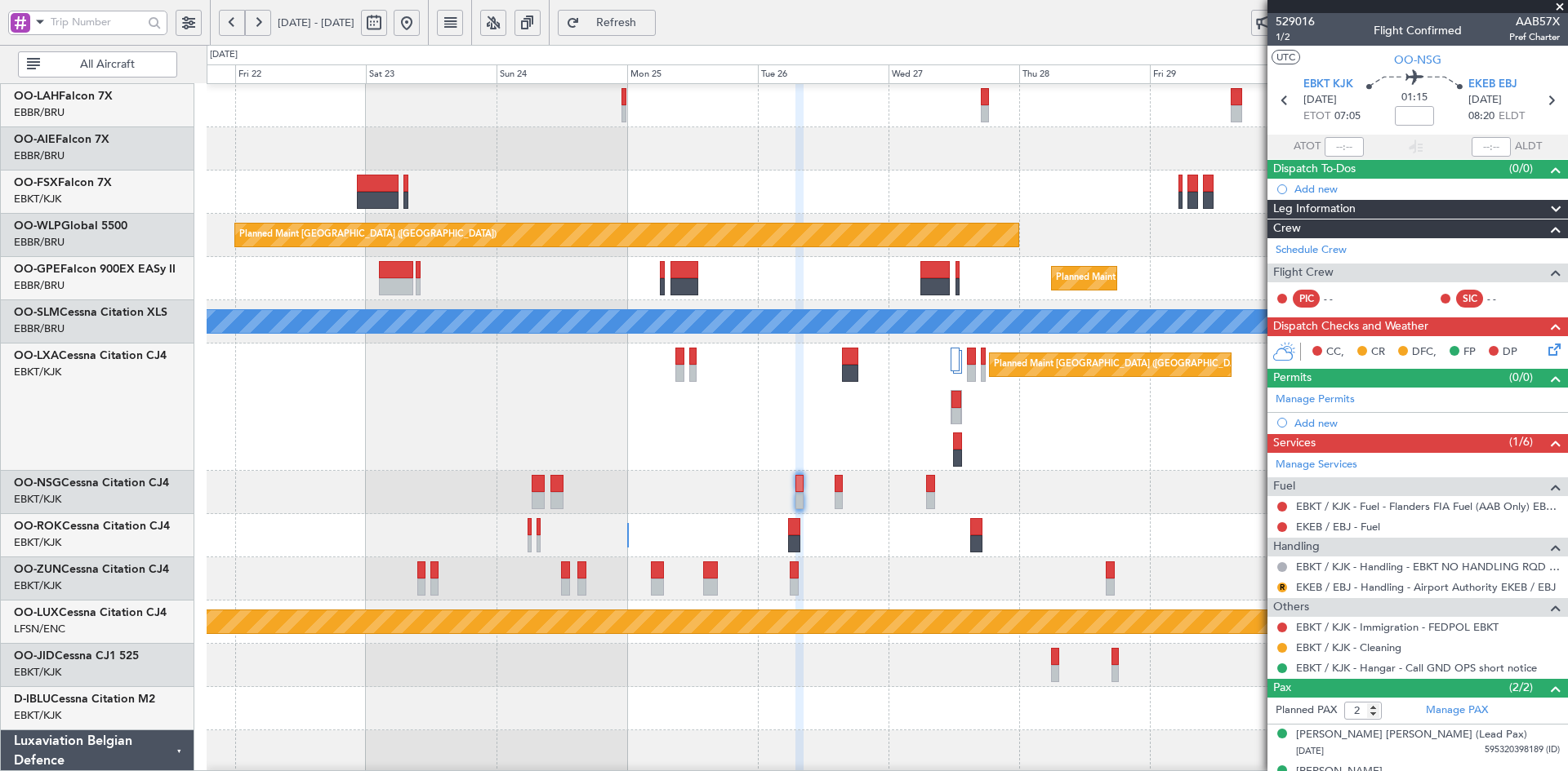
click at [997, 443] on div "Planned Maint [GEOGRAPHIC_DATA] ([GEOGRAPHIC_DATA] National)" at bounding box center [887, 407] width 1360 height 128
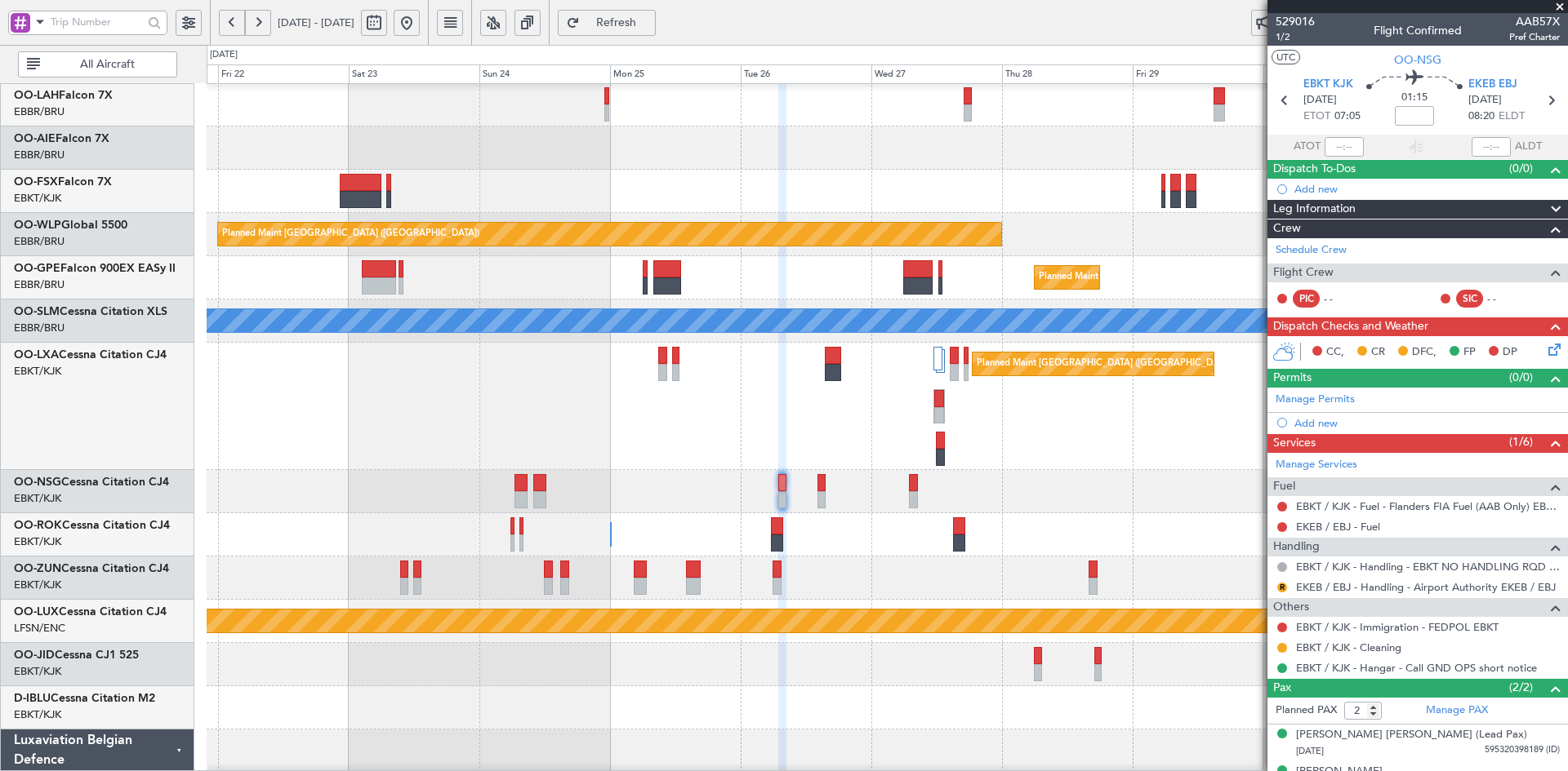
click at [420, 22] on button at bounding box center [407, 23] width 26 height 26
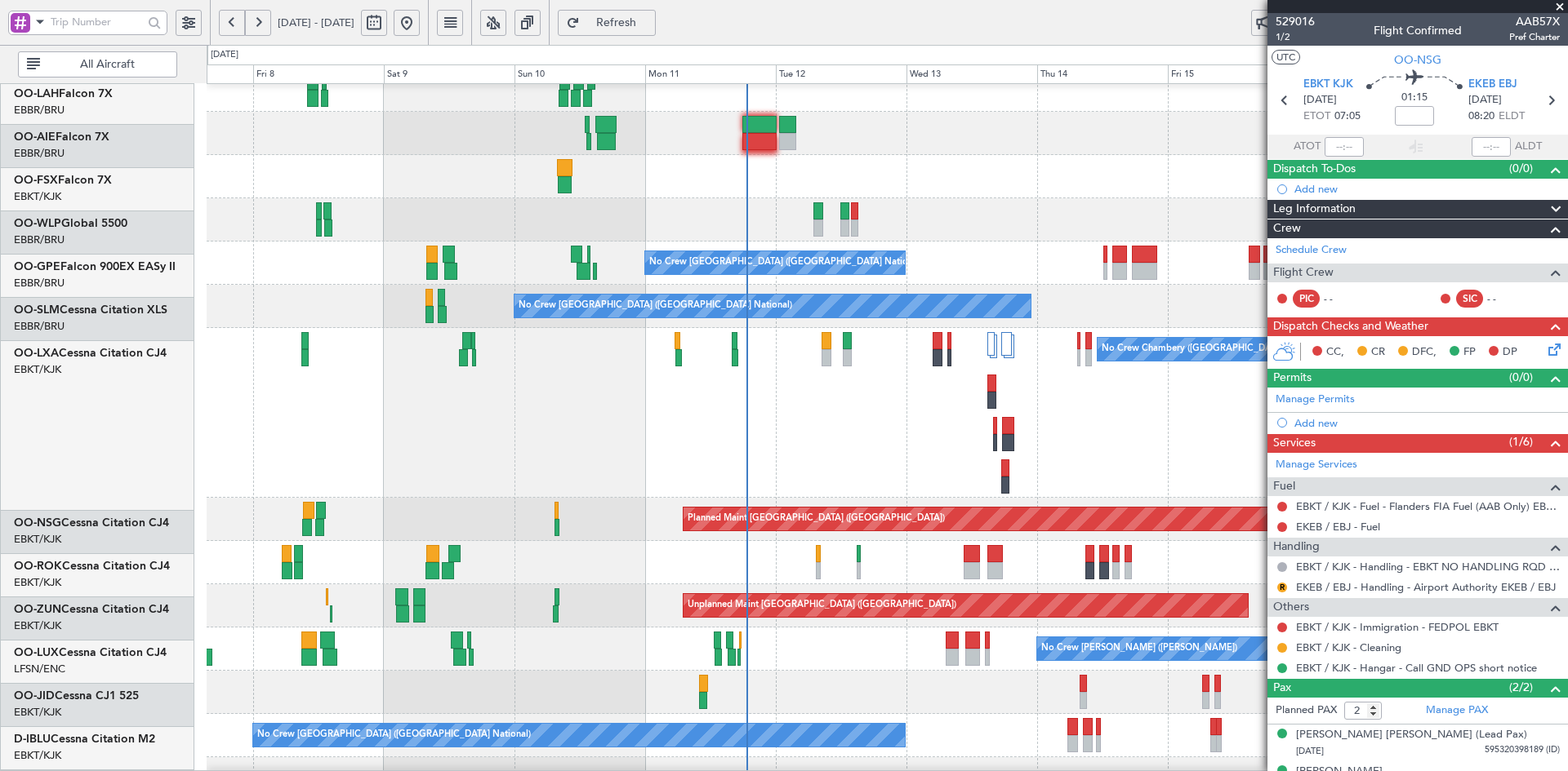
scroll to position [191, 0]
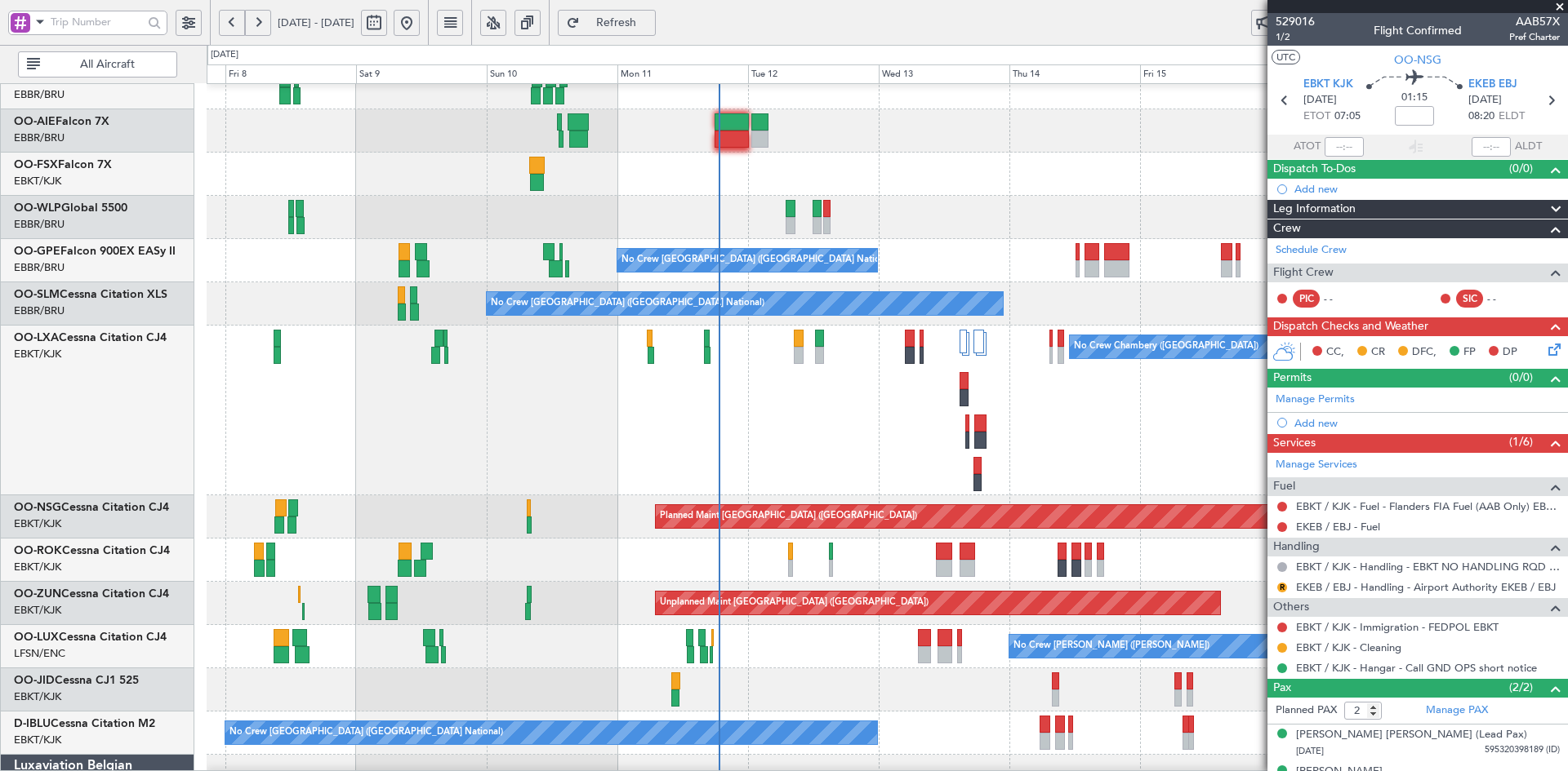
click at [1012, 174] on div at bounding box center [887, 173] width 1360 height 43
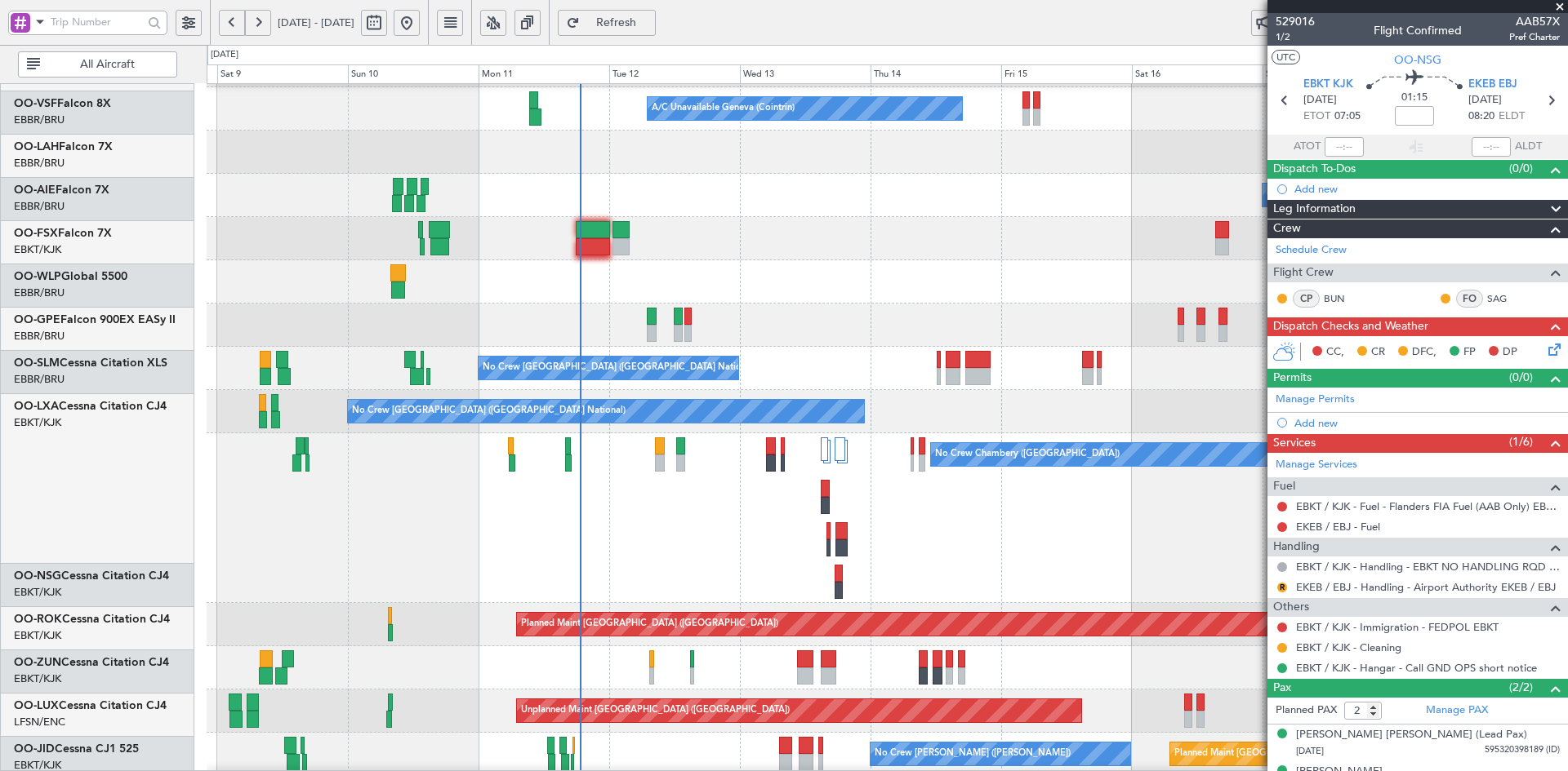
click at [1003, 253] on div at bounding box center [887, 239] width 1360 height 43
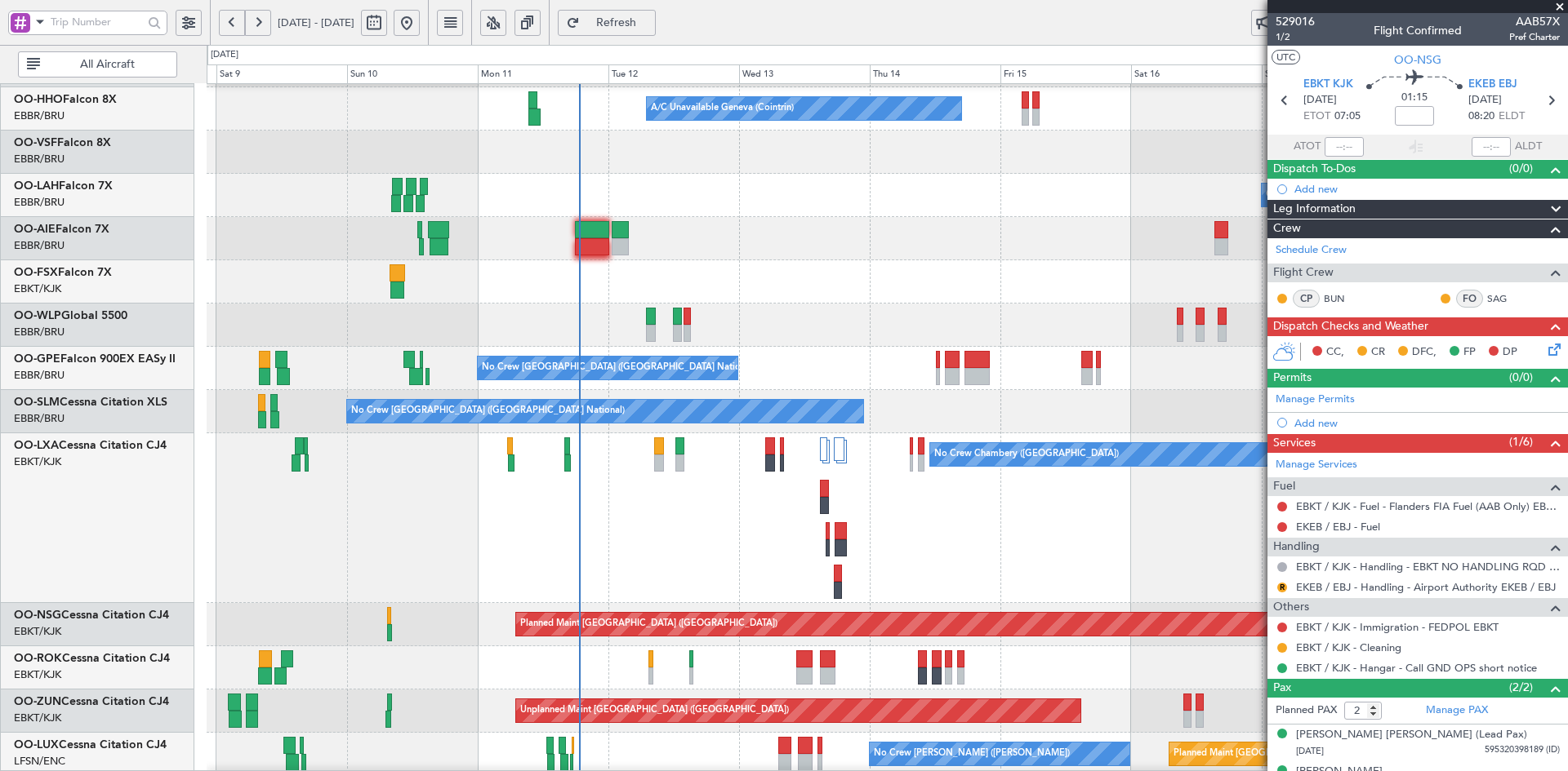
scroll to position [85, 0]
click at [990, 275] on div at bounding box center [887, 282] width 1360 height 43
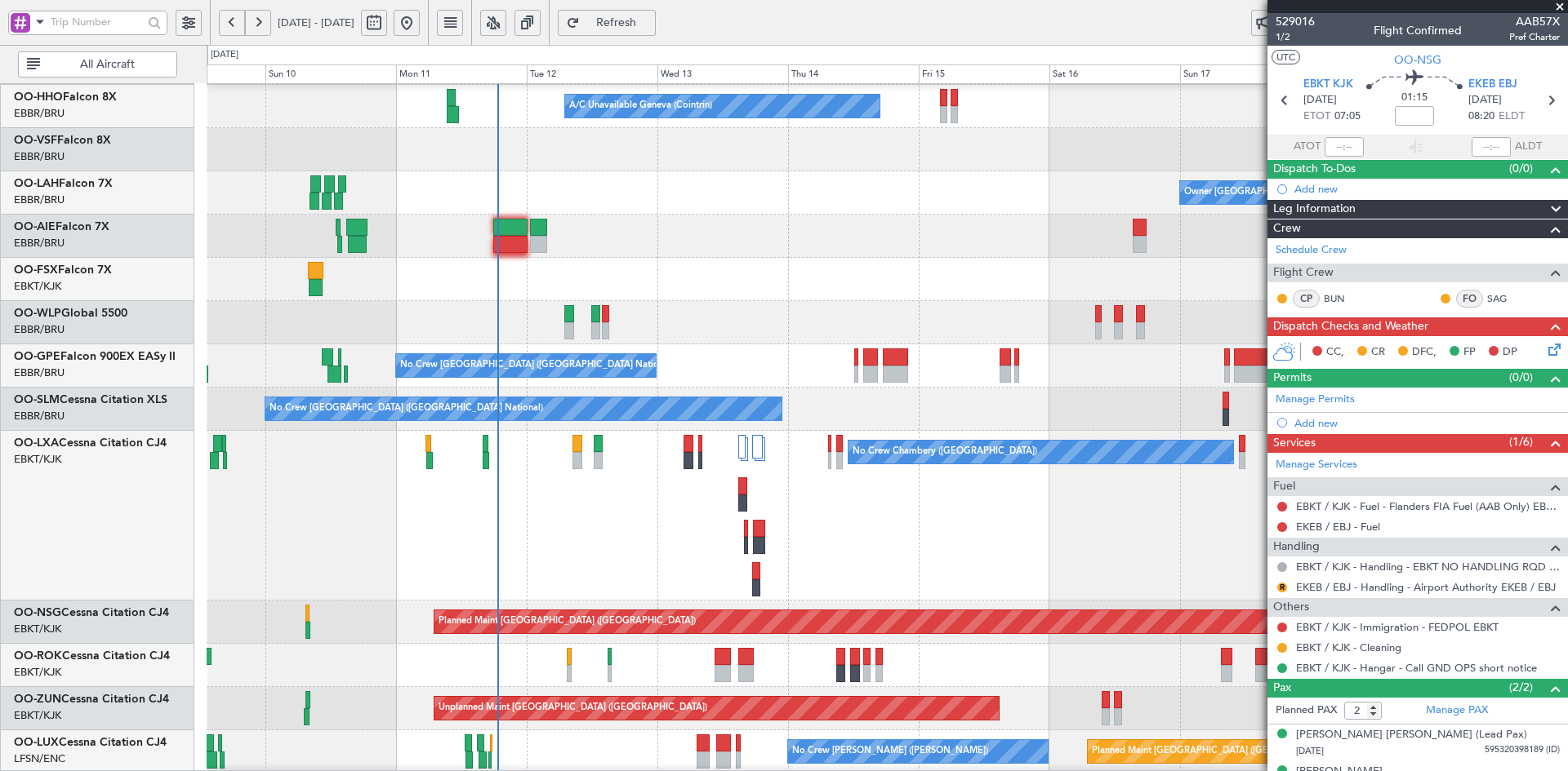
scroll to position [0, 0]
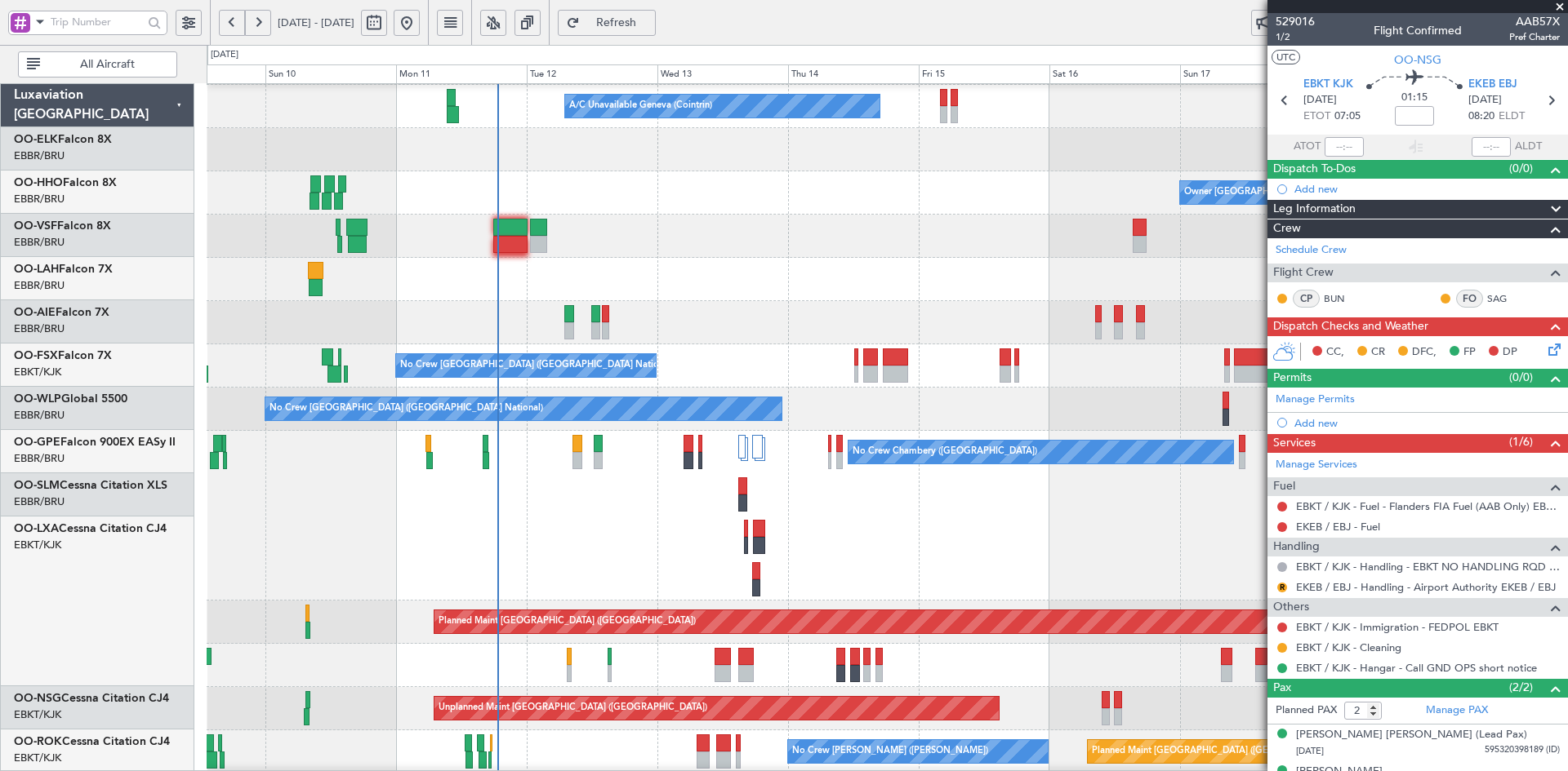
click at [1084, 363] on div "A/C Unavailable Geneva (Cointrin) Planned Maint Geneva (Cointrin) Owner Brussel…" at bounding box center [887, 537] width 1360 height 1078
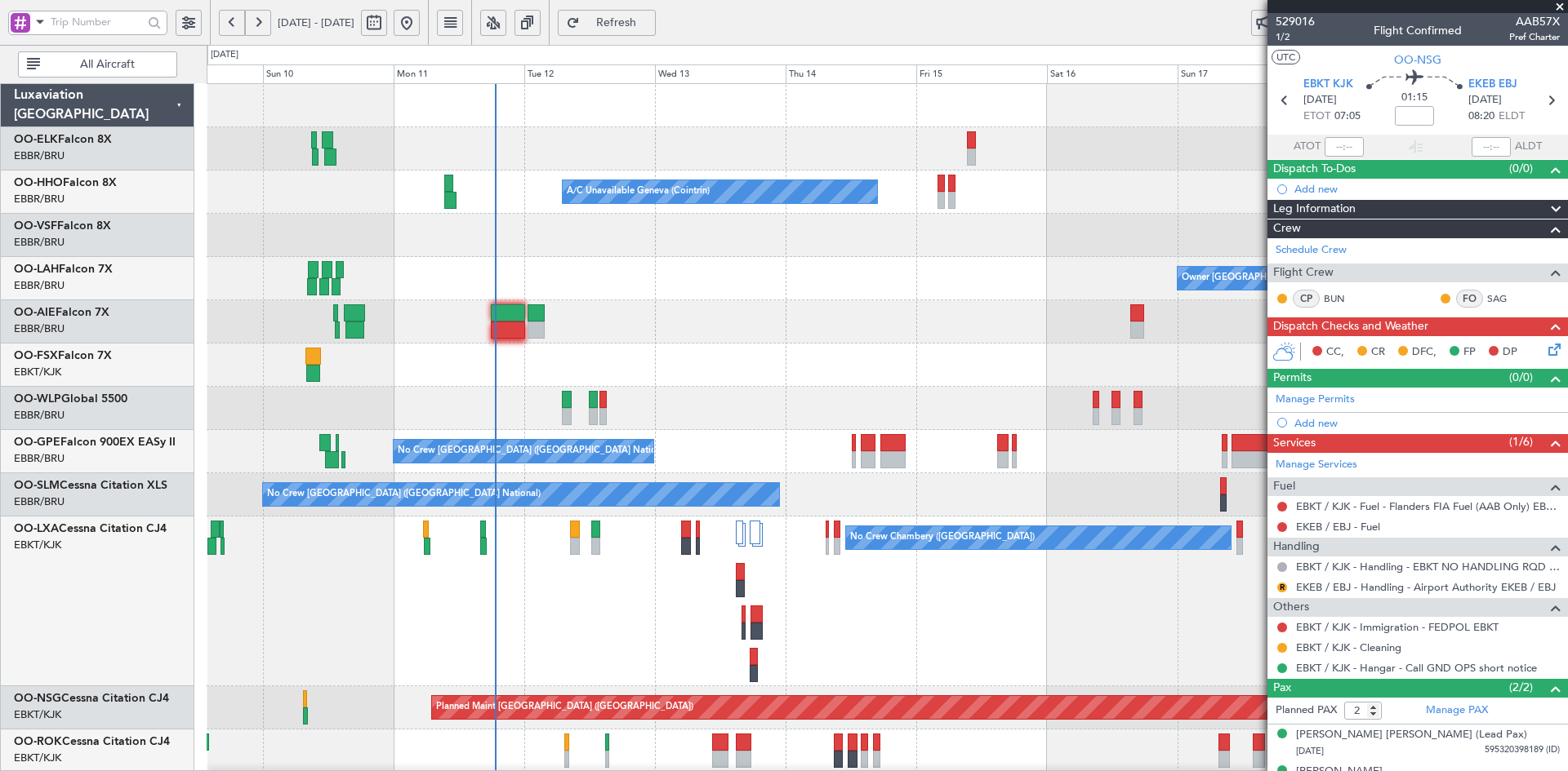
scroll to position [5, 0]
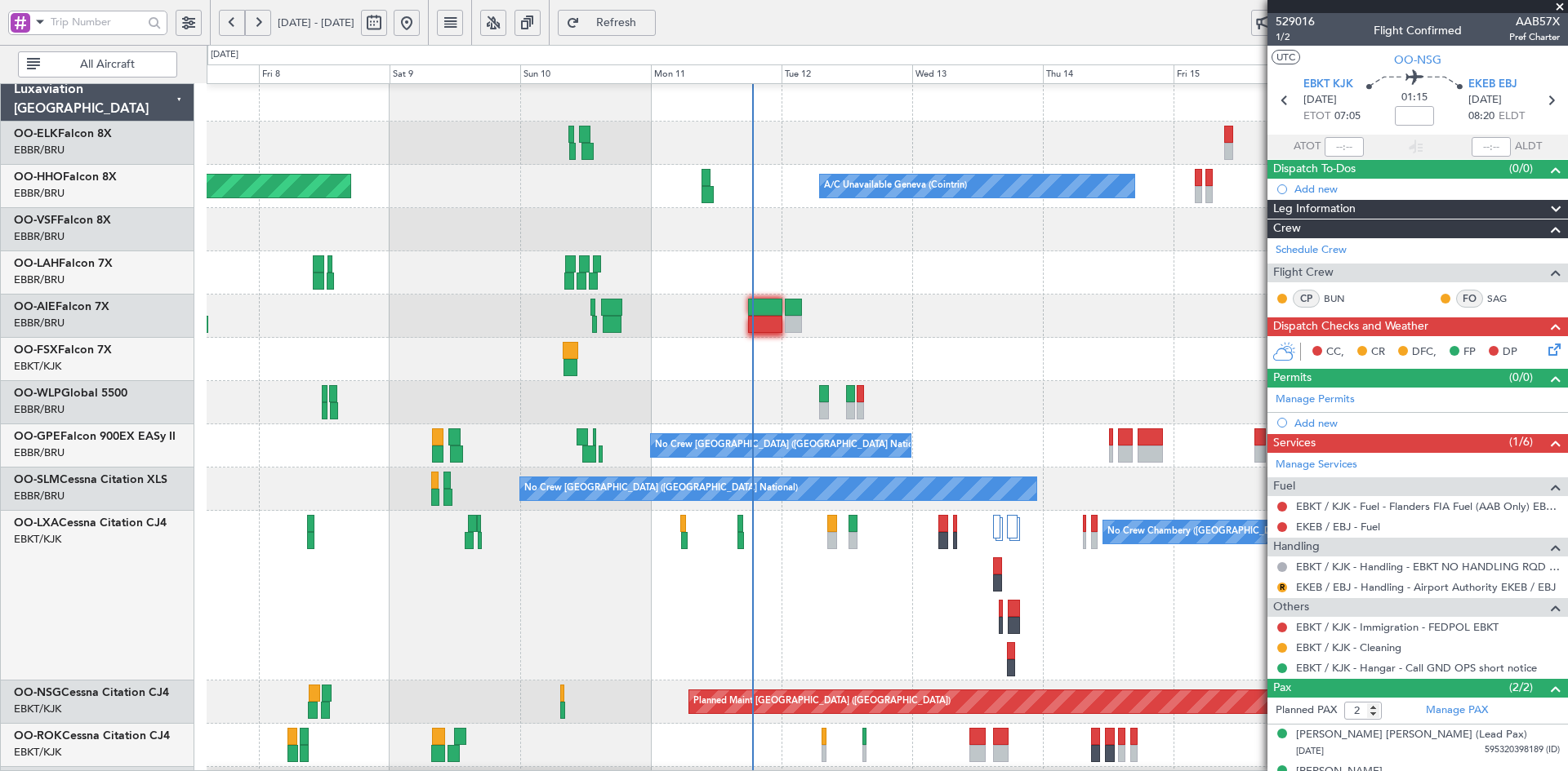
click at [1128, 274] on div "Owner [GEOGRAPHIC_DATA] ([GEOGRAPHIC_DATA] National) Planned Maint [GEOGRAPHIC_…" at bounding box center [887, 273] width 1360 height 43
